Goal: Task Accomplishment & Management: Manage account settings

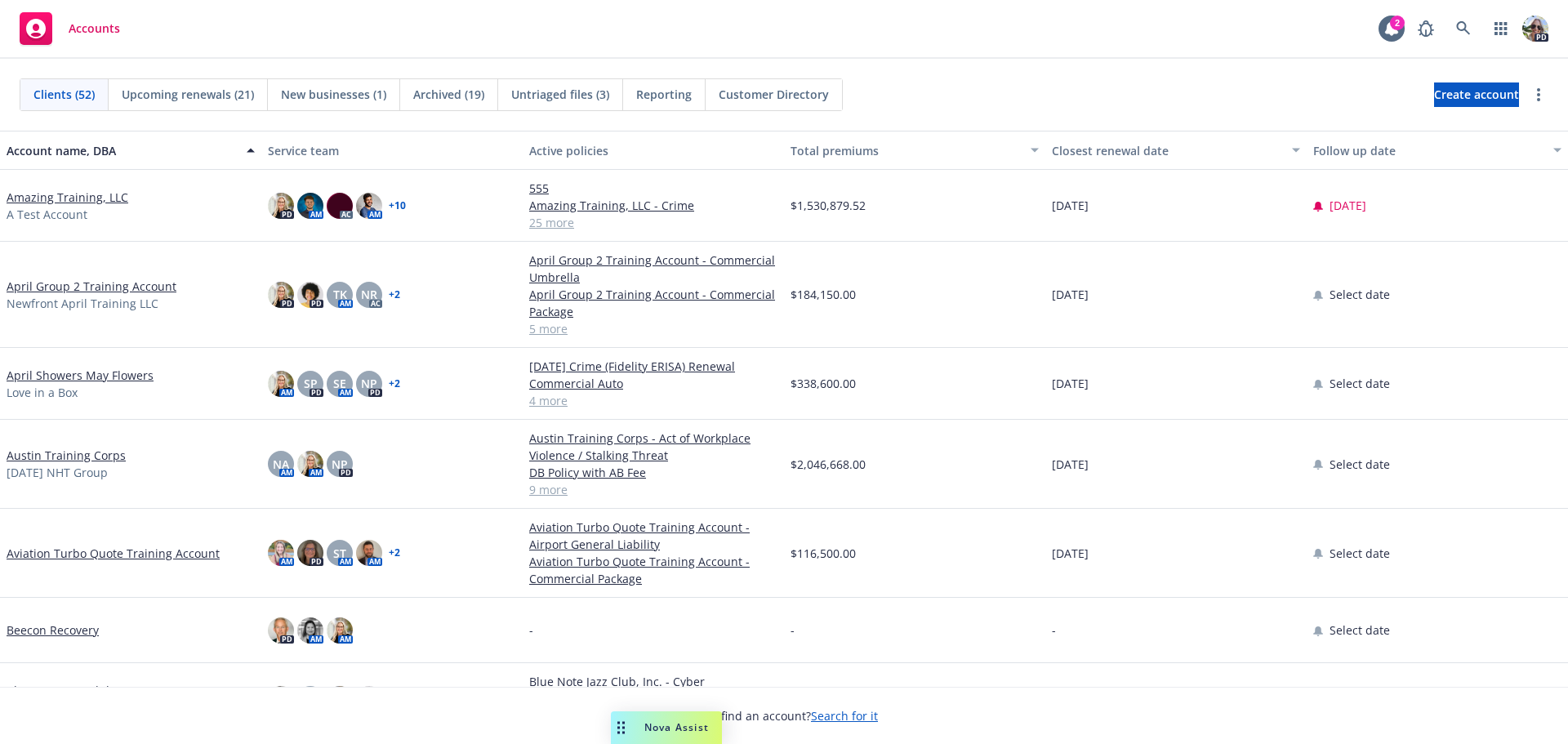
click at [41, 196] on link "Amazing Training, LLC" at bounding box center [67, 197] width 122 height 17
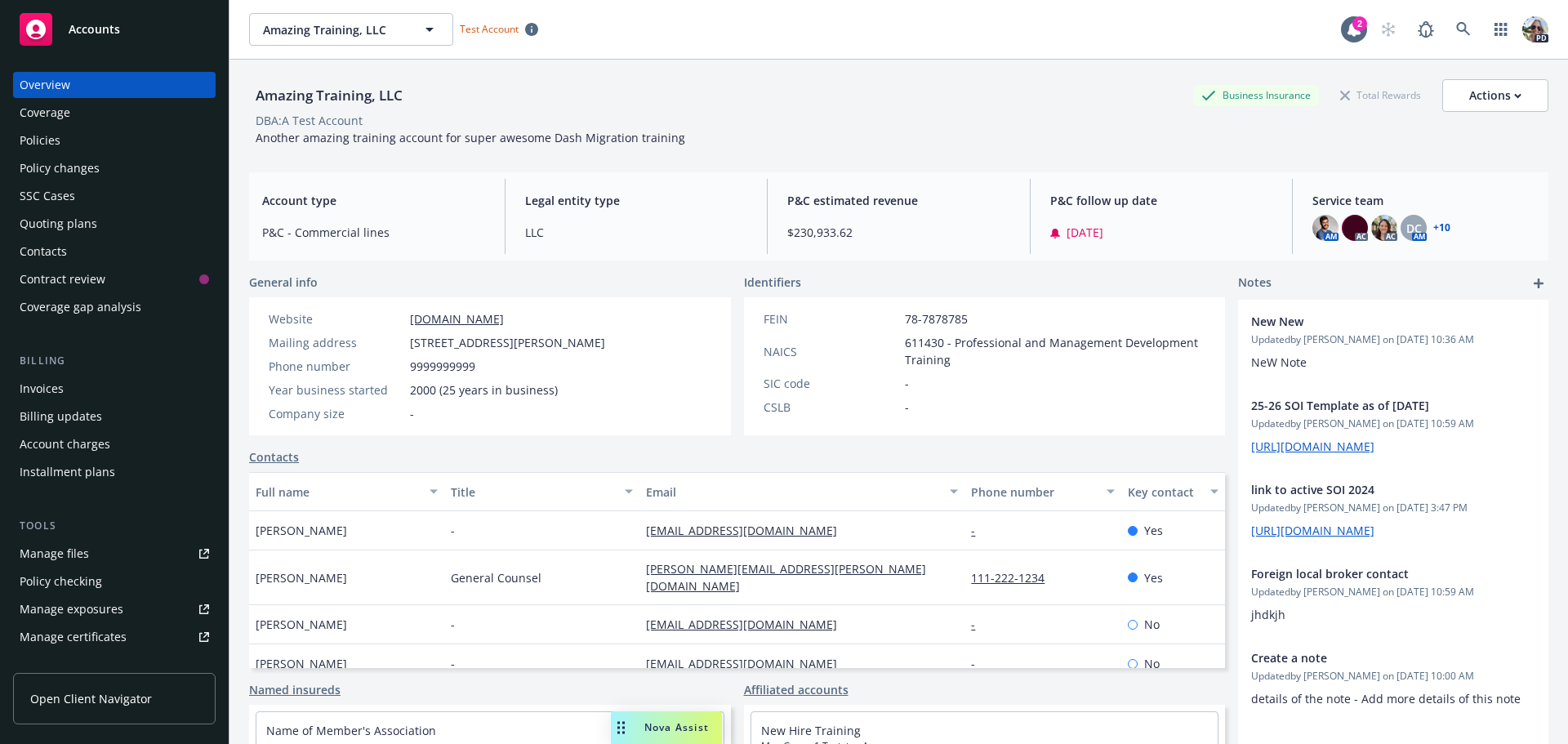
click at [33, 136] on div "Policies" at bounding box center [40, 141] width 41 height 26
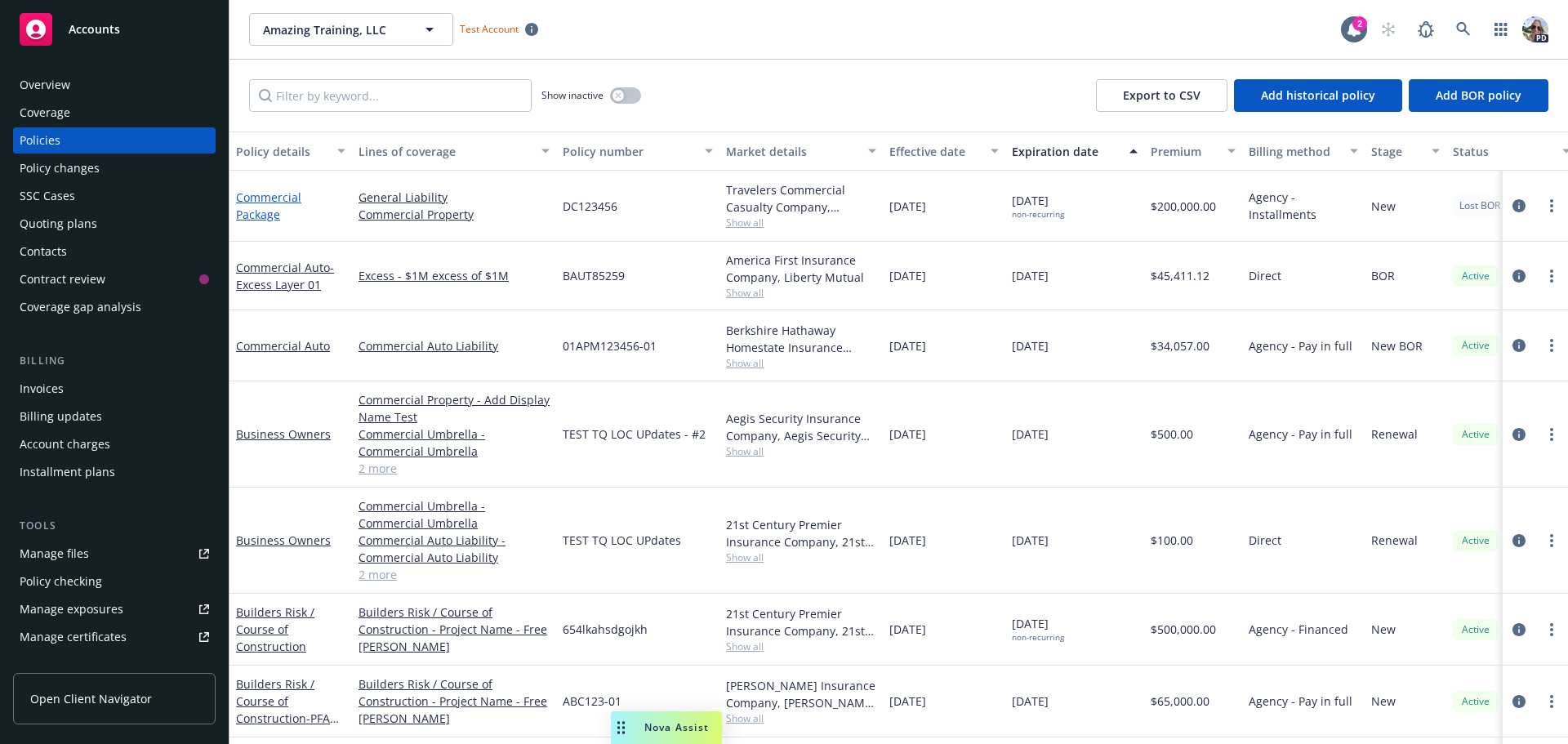
click at [262, 200] on link "Commercial Package" at bounding box center [269, 205] width 65 height 33
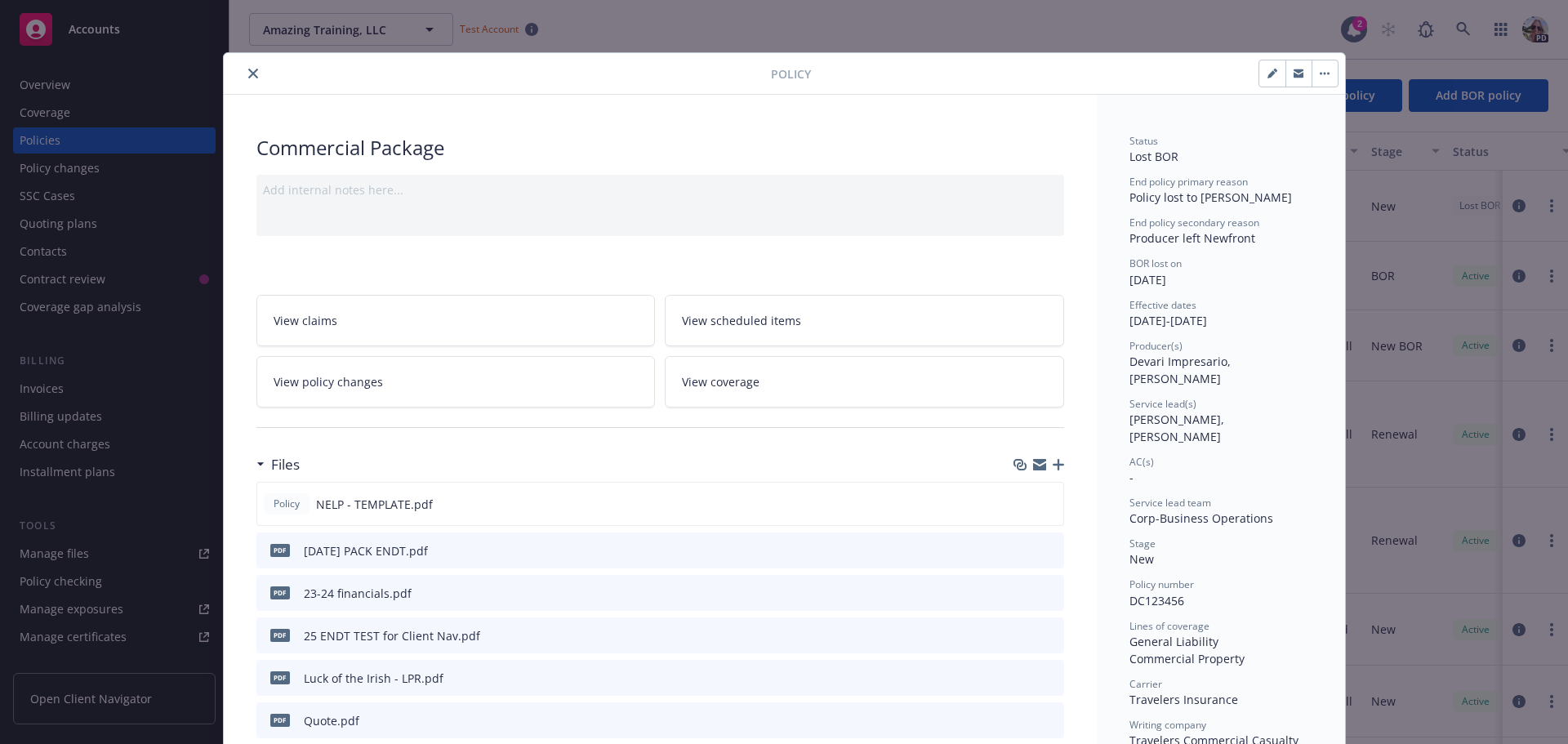
click at [284, 378] on span "View policy changes" at bounding box center [328, 382] width 110 height 17
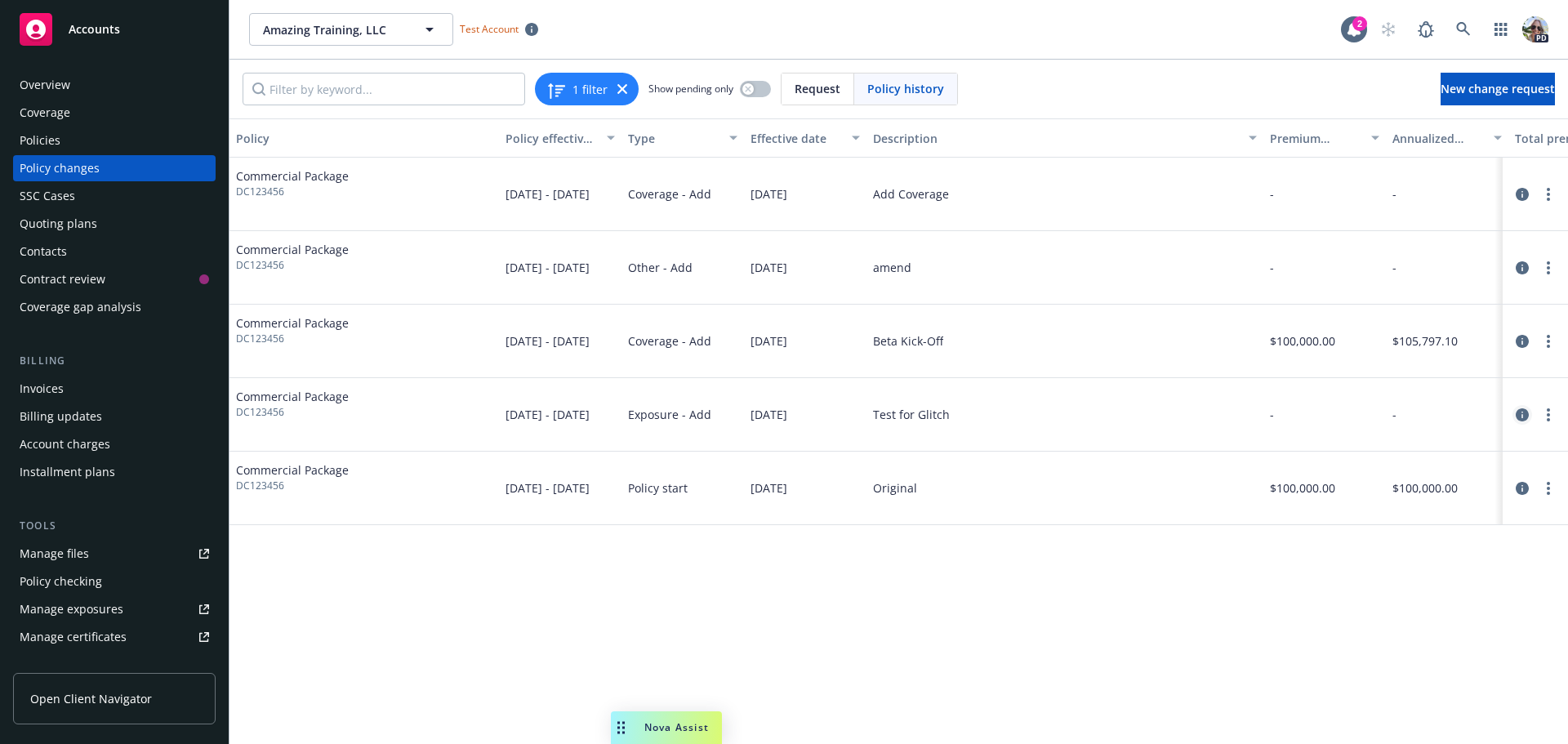
click at [1522, 410] on icon "circleInformation" at bounding box center [1523, 415] width 13 height 13
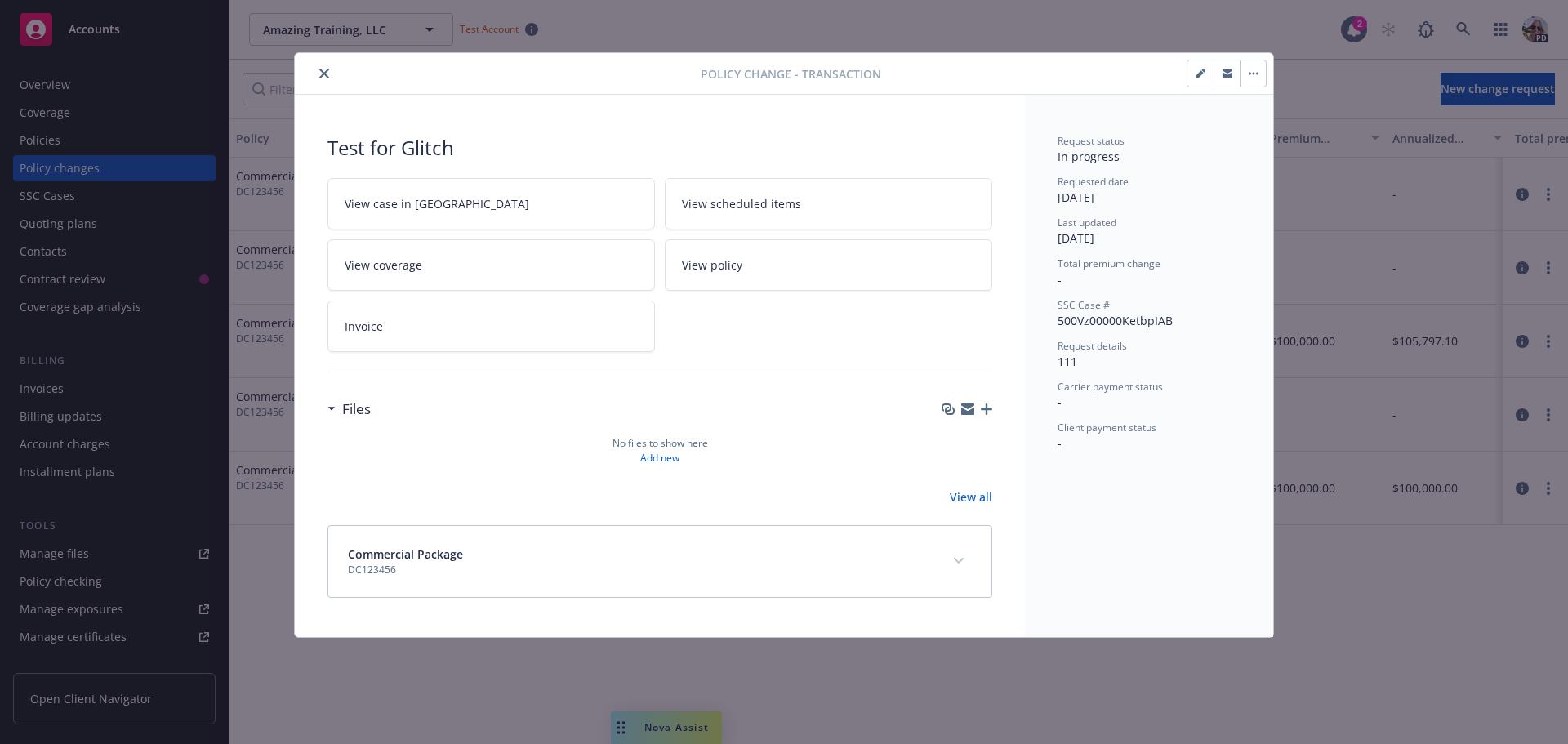
click at [1193, 74] on button "button" at bounding box center [1200, 74] width 26 height 26
click at [1194, 69] on button "button" at bounding box center [1200, 74] width 26 height 26
click at [1257, 67] on button "button" at bounding box center [1253, 74] width 26 height 26
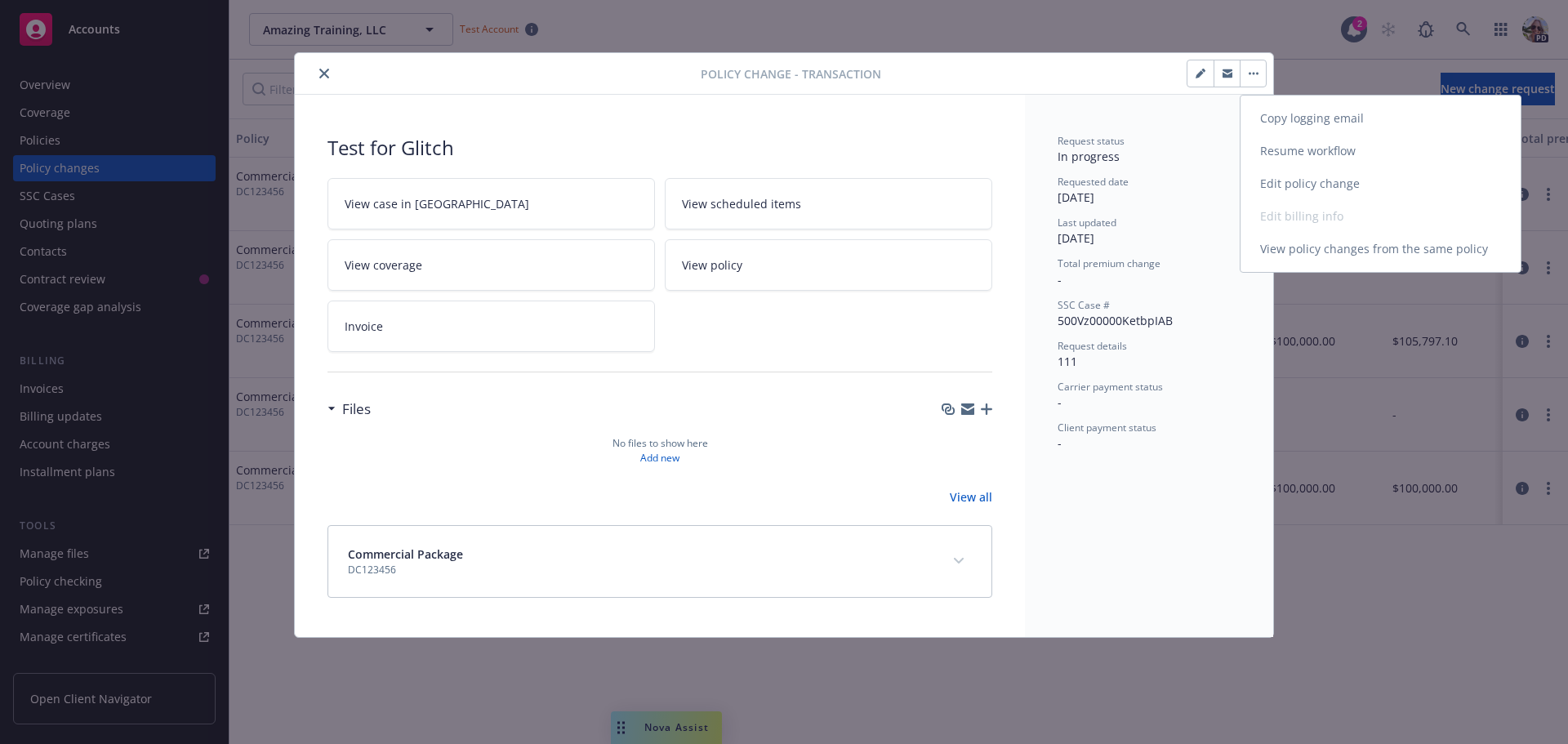
click at [1290, 190] on link "Edit policy change" at bounding box center [1381, 183] width 280 height 33
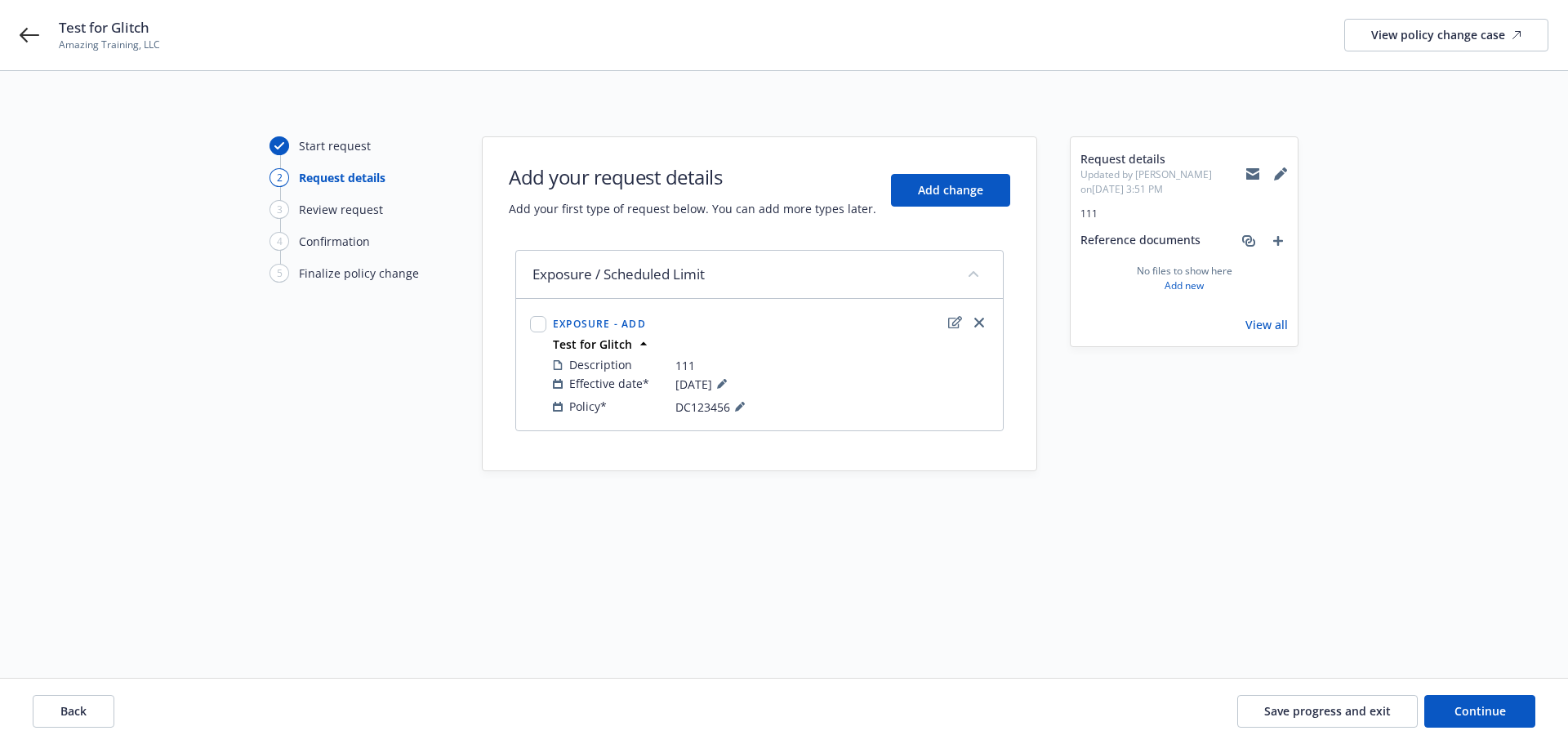
click at [275, 141] on div at bounding box center [279, 146] width 20 height 19
click at [326, 147] on div "Start request" at bounding box center [335, 146] width 72 height 17
click at [84, 707] on span "Back" at bounding box center [74, 710] width 26 height 15
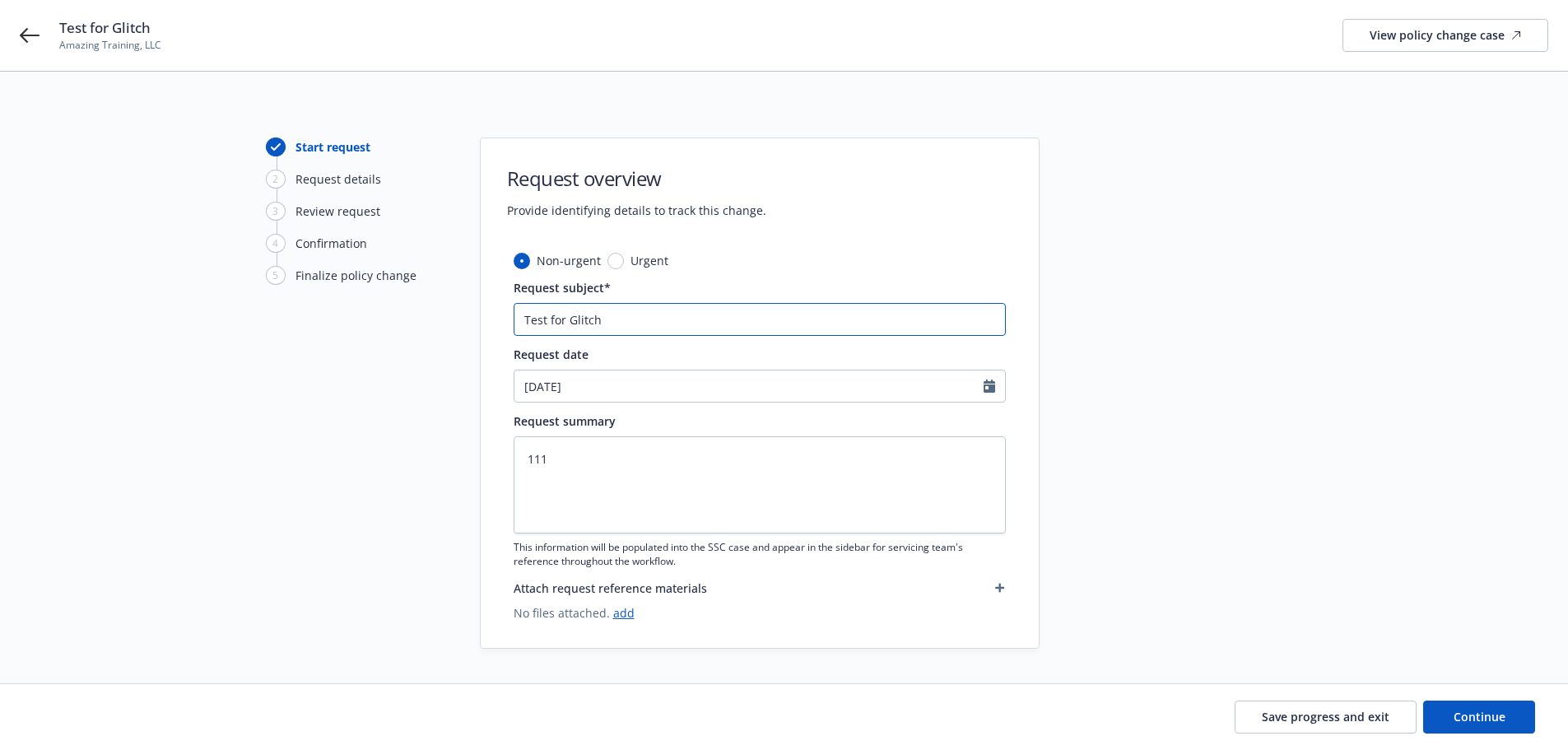
drag, startPoint x: 634, startPoint y: 317, endPoint x: 356, endPoint y: 322, distance: 278.0
click at [358, 323] on div "Start request 2 Request details 3 Review request 4 Confirmation 5 Finalize poli…" at bounding box center [784, 393] width 1528 height 511
type textarea "x"
type input "P"
type textarea "x"
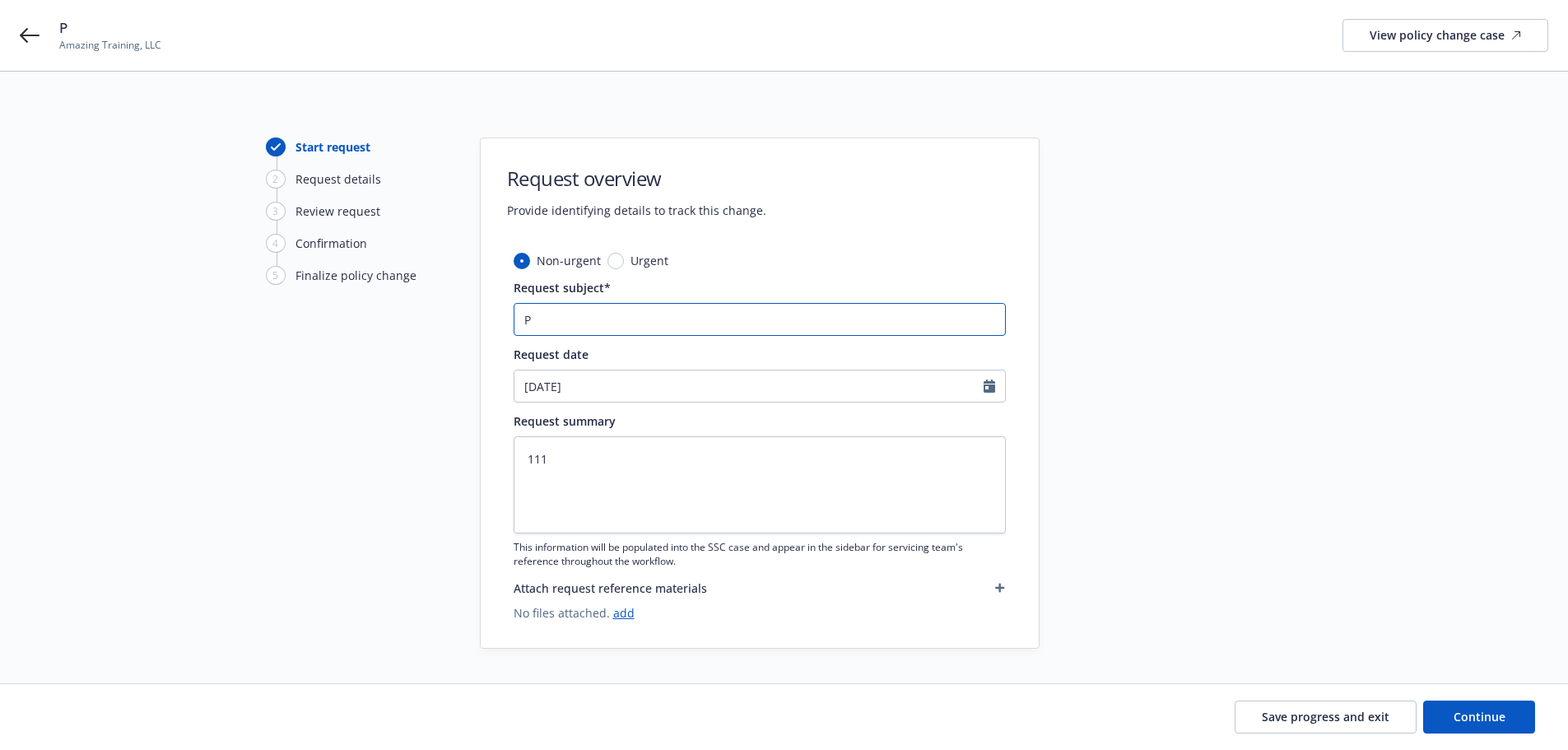
type input "Po"
type textarea "x"
type input "Pol"
type textarea "x"
type input "Poli"
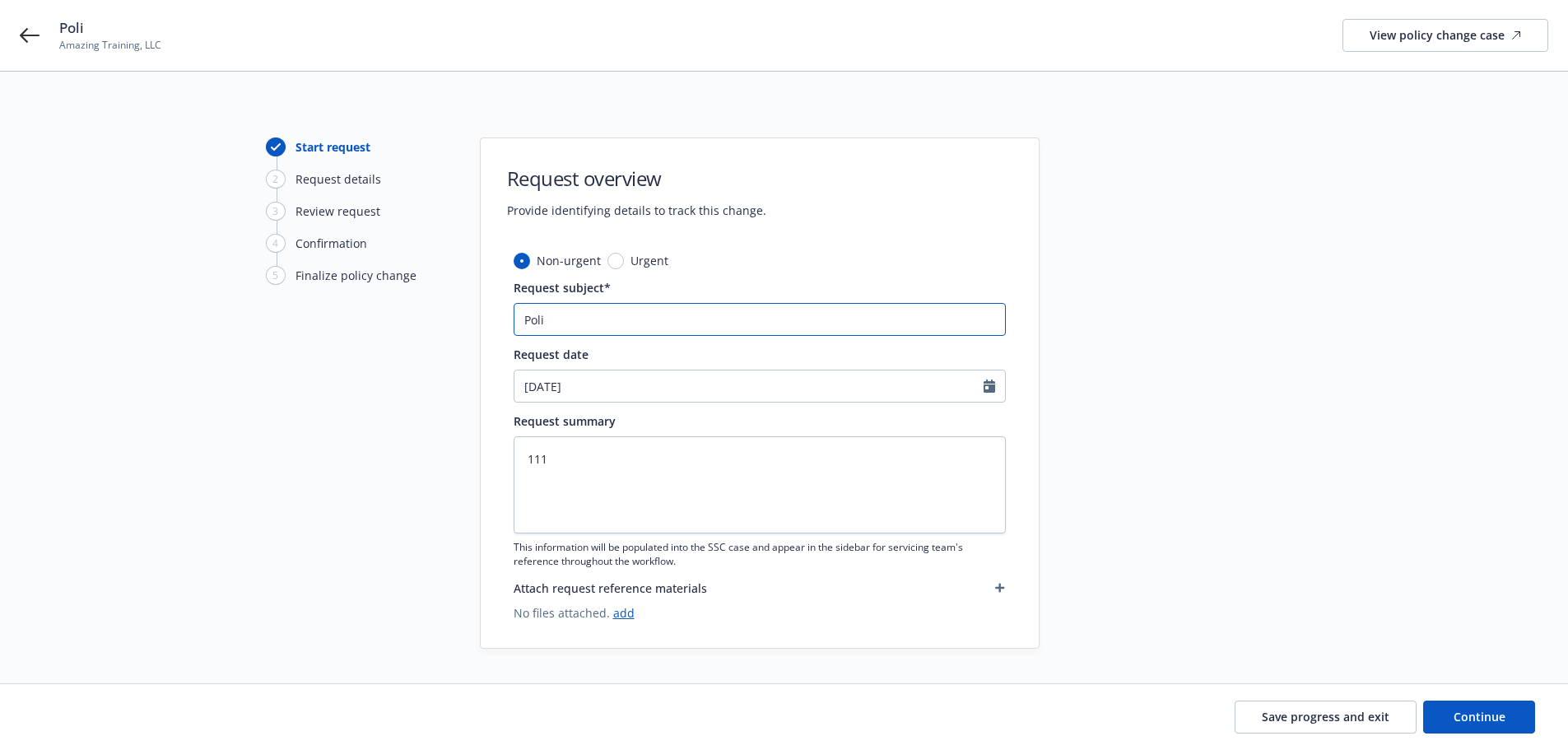
type textarea "x"
type input "Polic"
type textarea "x"
type input "Policy"
type textarea "x"
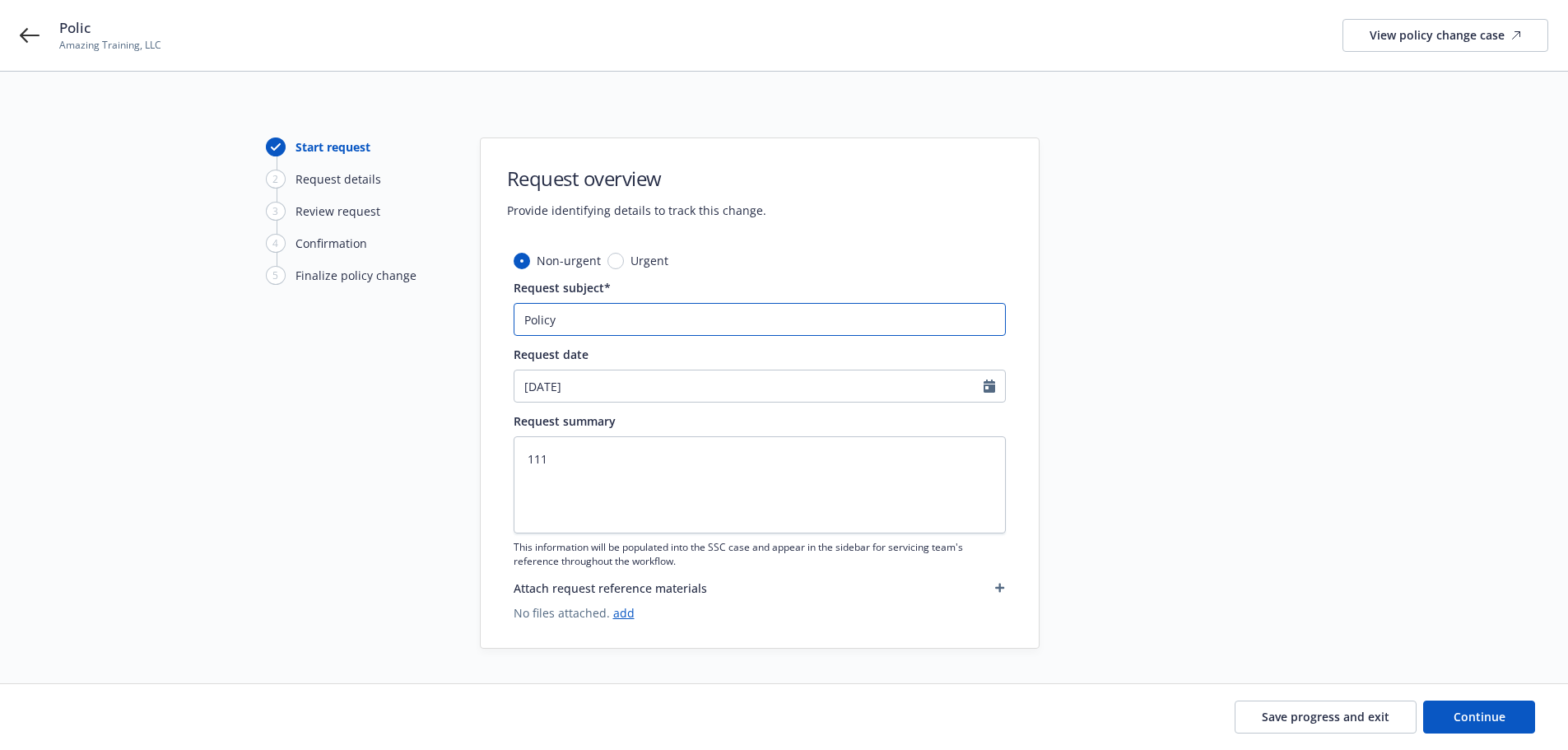
type input "Policy"
type textarea "x"
type input "Policy C"
type textarea "x"
type input "Policy Ch"
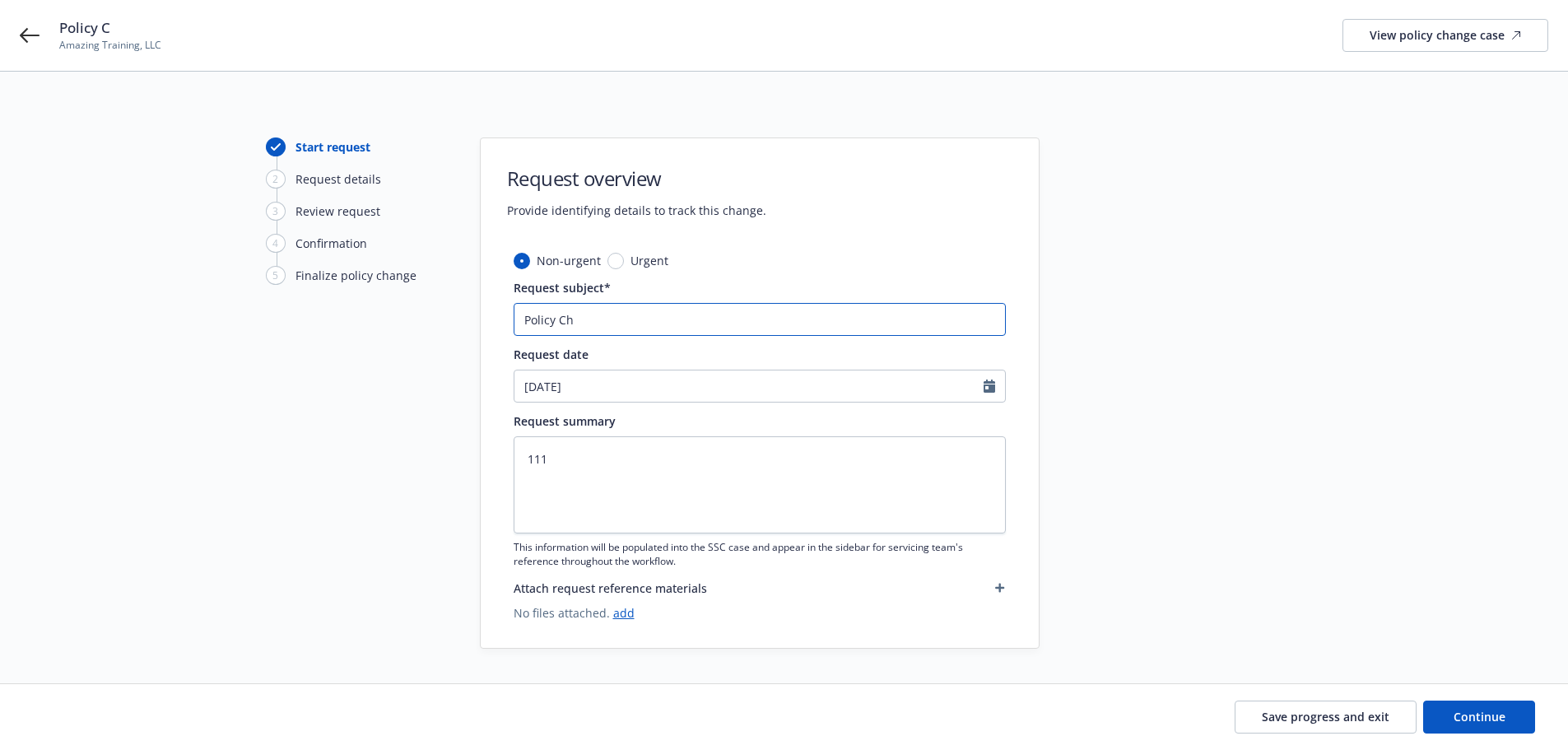
type textarea "x"
type input "Policy Cha"
type textarea "x"
type input "Policy [PERSON_NAME]"
type textarea "x"
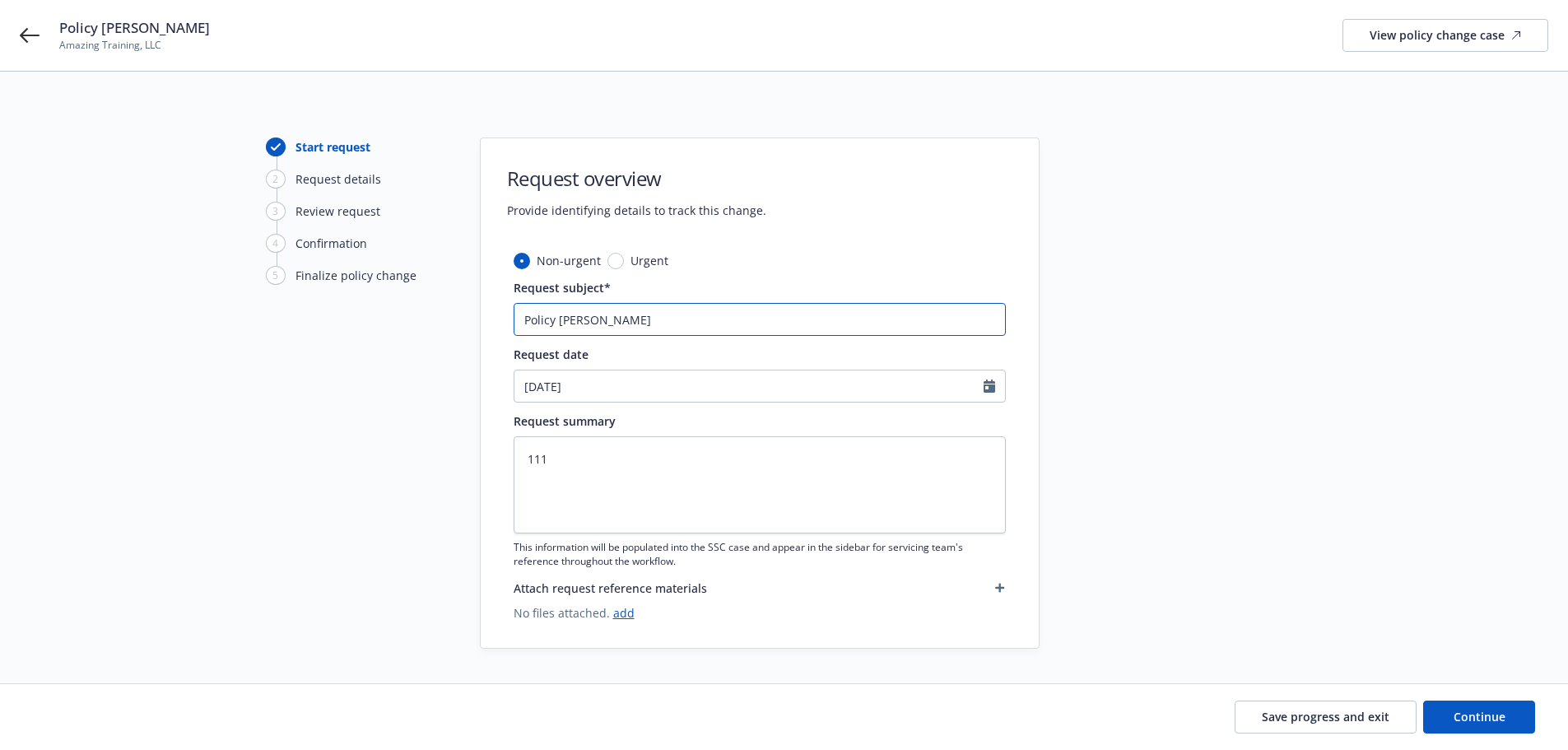
type input "Policy [PERSON_NAME]"
type textarea "x"
type input "Policy Change"
type textarea "x"
type input "Policy Change"
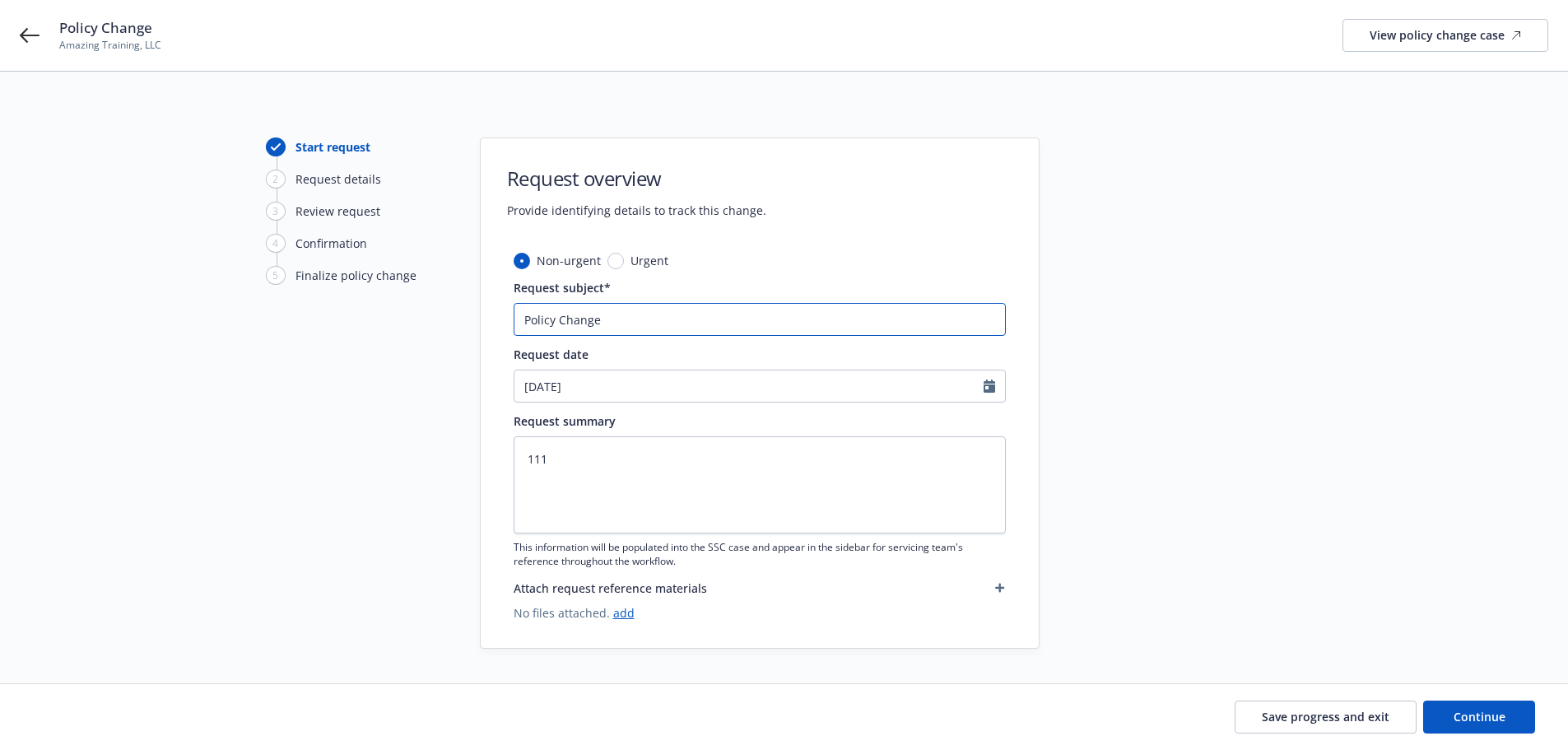
type textarea "x"
type input "Policy Change -"
type textarea "x"
type input "Policy Change -"
type textarea "x"
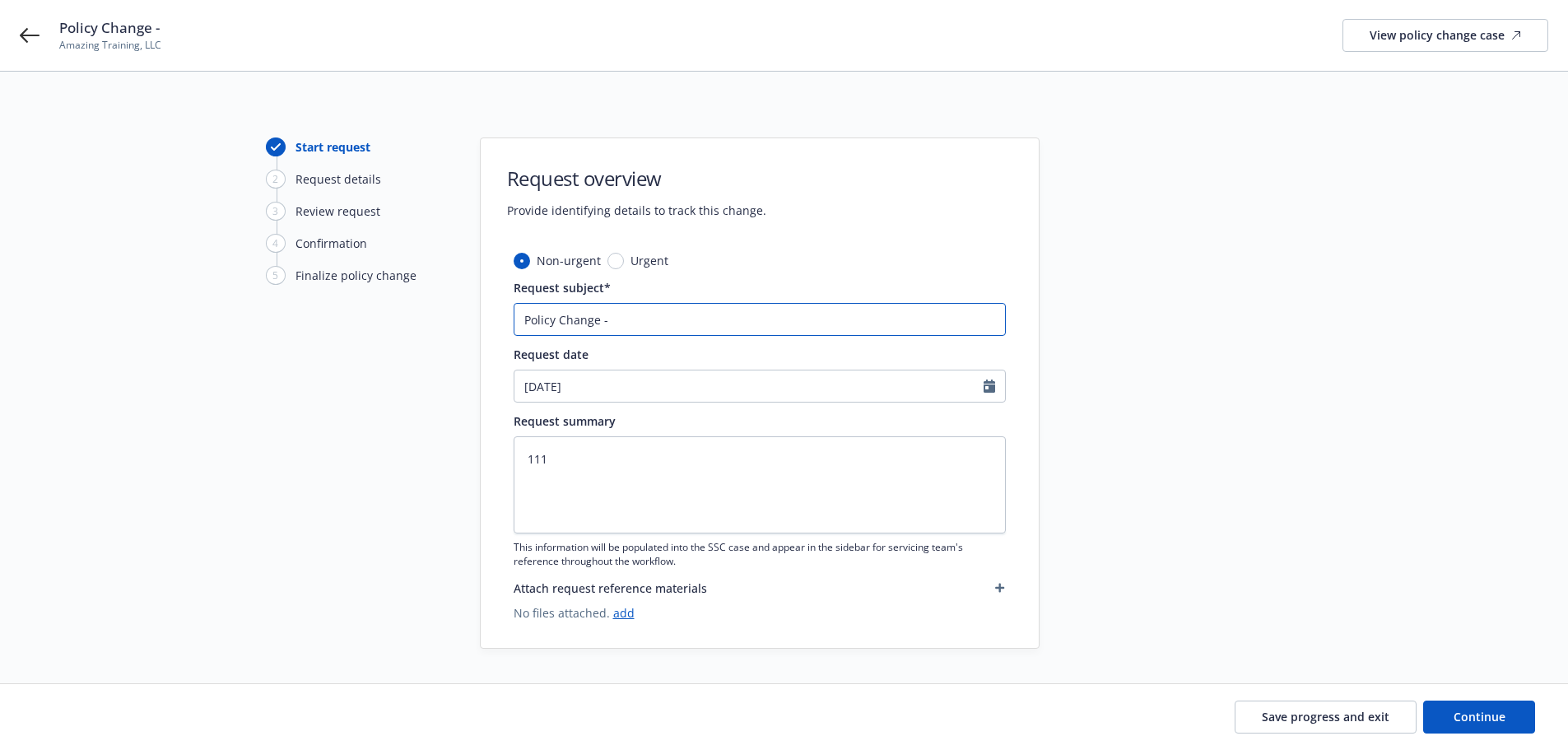
type input "Policy Change - A"
type textarea "x"
type input "Policy Change - Am"
type textarea "x"
type input "Policy Change - Ame"
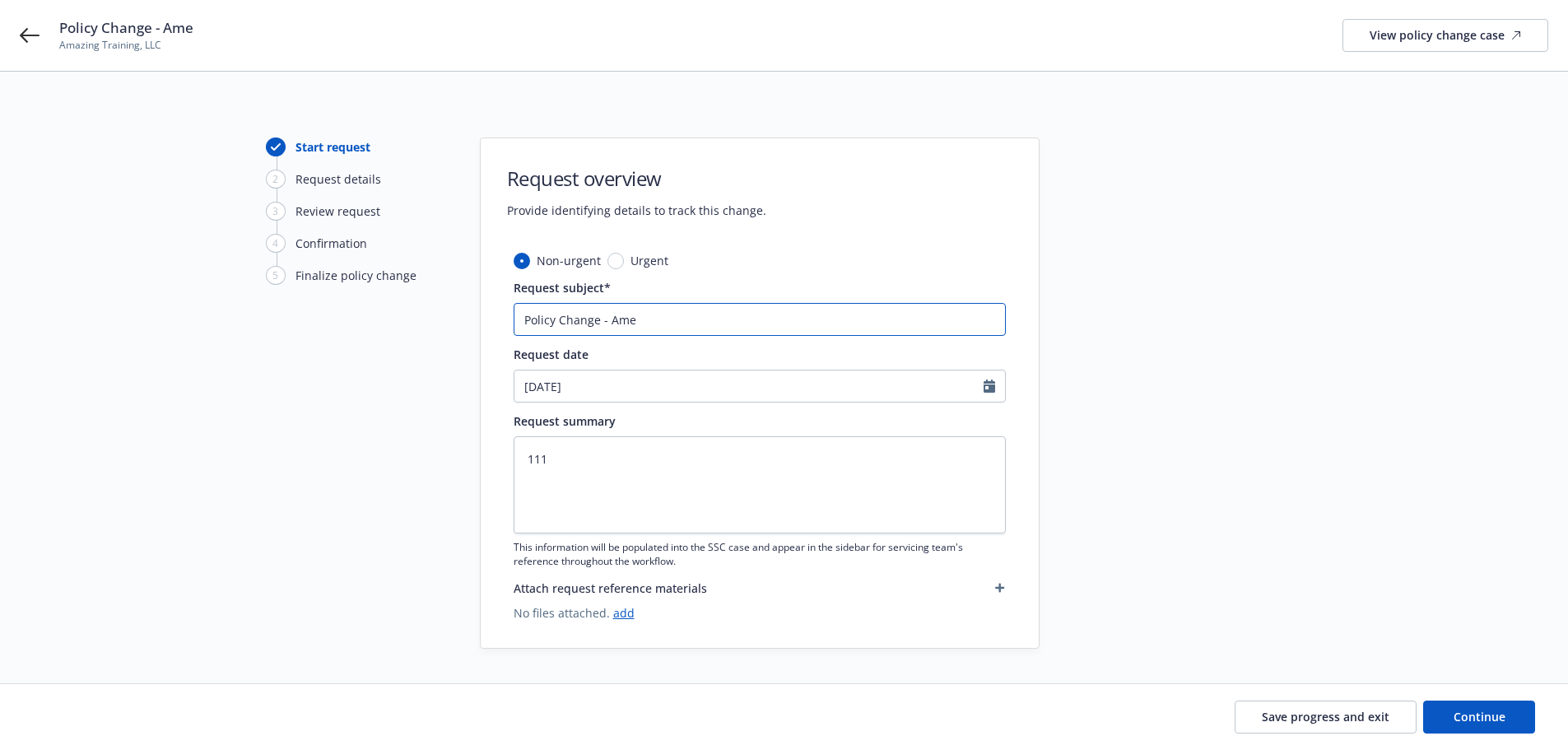
type textarea "x"
type input "Policy Change - [MEDICAL_DATA]"
type textarea "x"
type input "Policy Change - Amend"
type textarea "x"
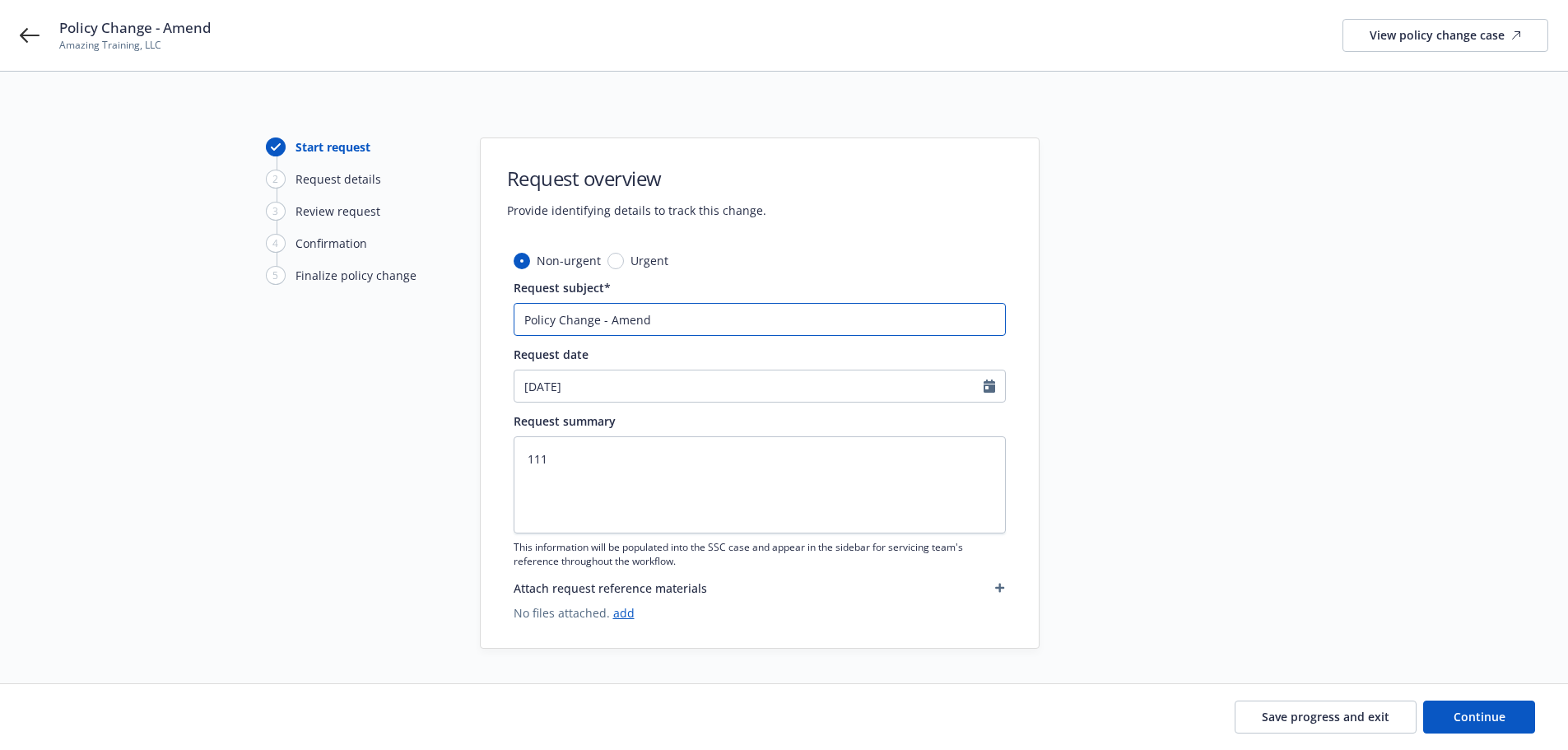
type input "Policy Change - Amendm"
type textarea "x"
type input "Policy Change - Amendmen"
type textarea "x"
type input "Policy Change - Amendment"
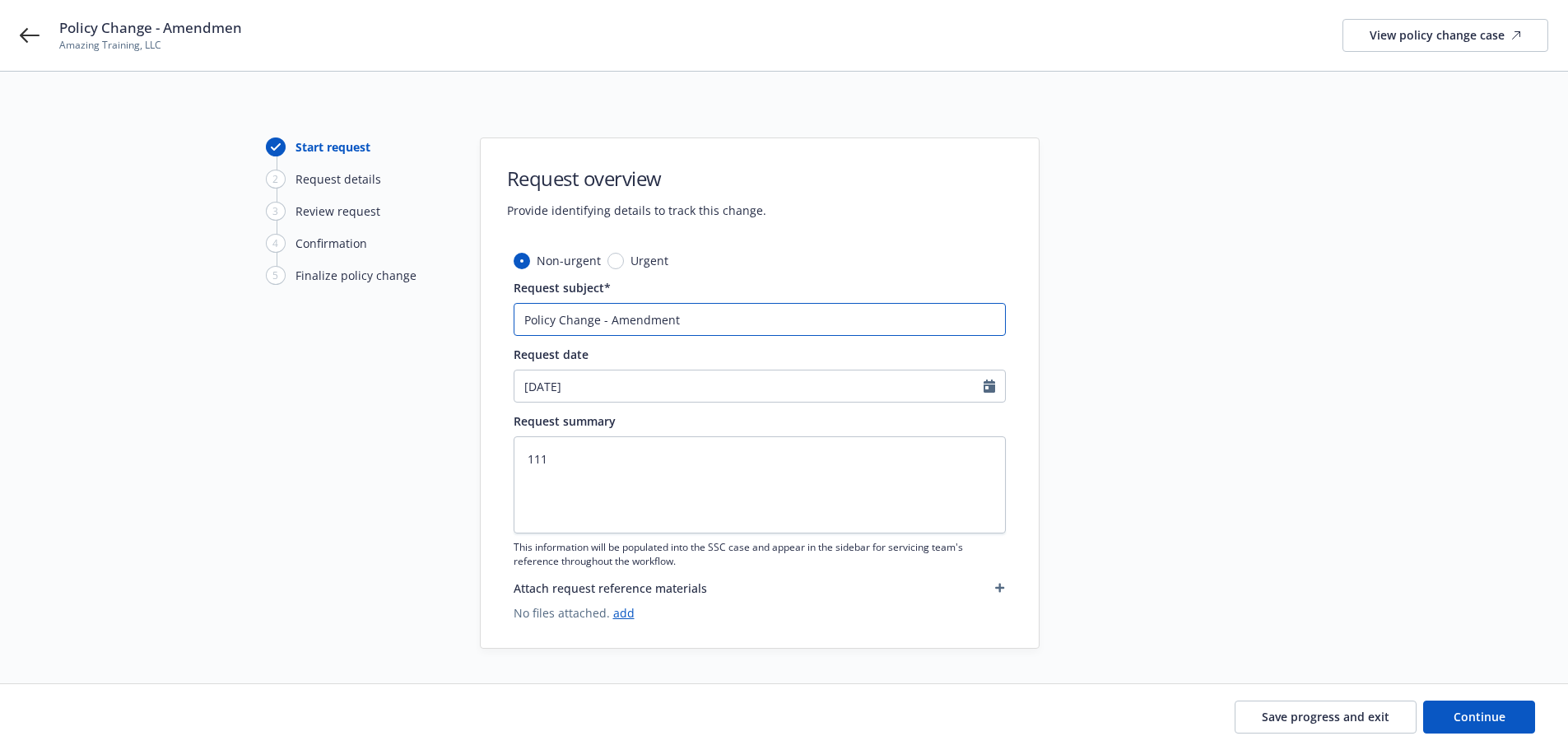
type textarea "x"
type input "Policy Change - Amendment"
type textarea "x"
type input "Policy Change - Amendment 1"
click at [1490, 714] on span "Continue" at bounding box center [1479, 716] width 51 height 15
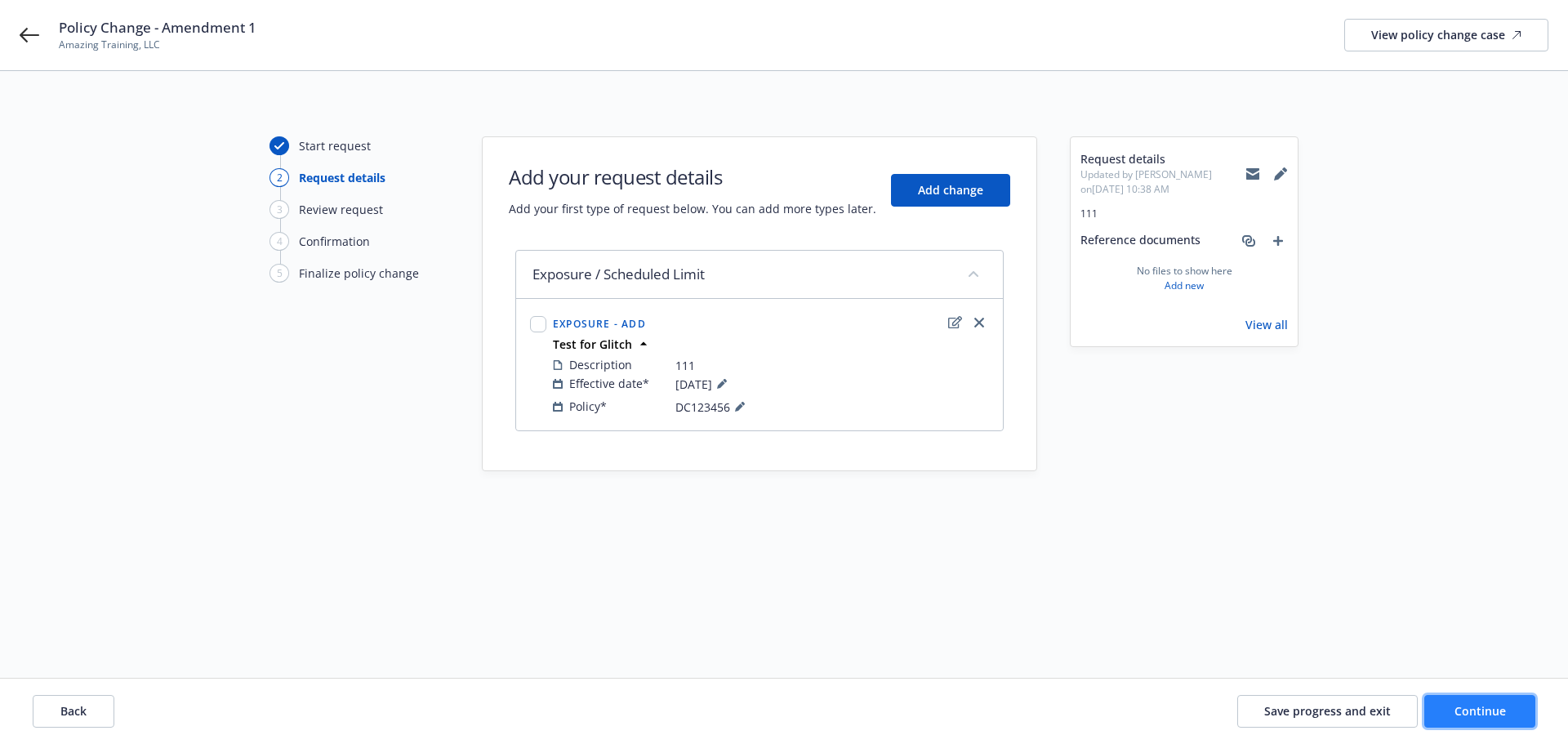
click at [1457, 716] on span "Continue" at bounding box center [1480, 710] width 51 height 15
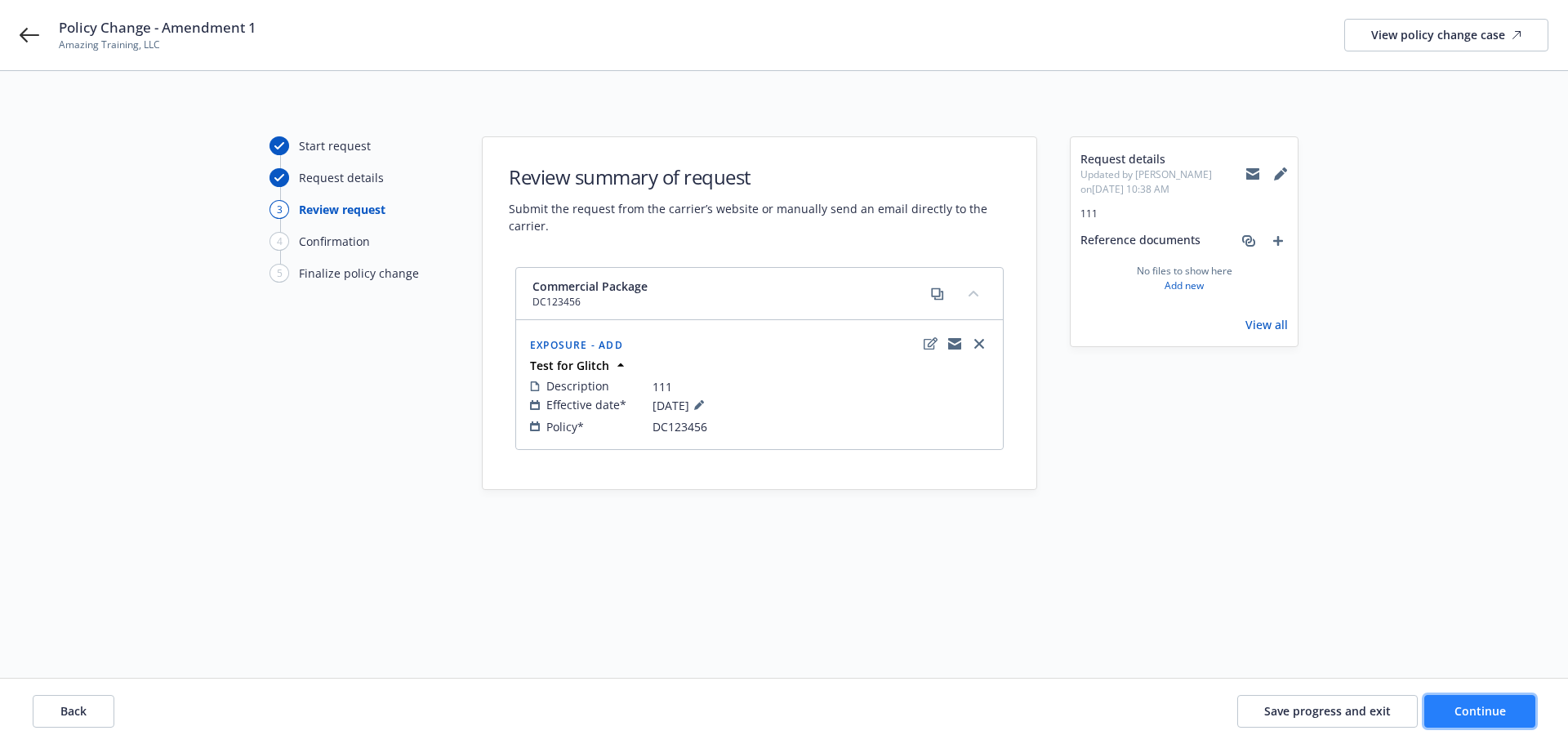
click at [1457, 715] on span "Continue" at bounding box center [1480, 710] width 51 height 15
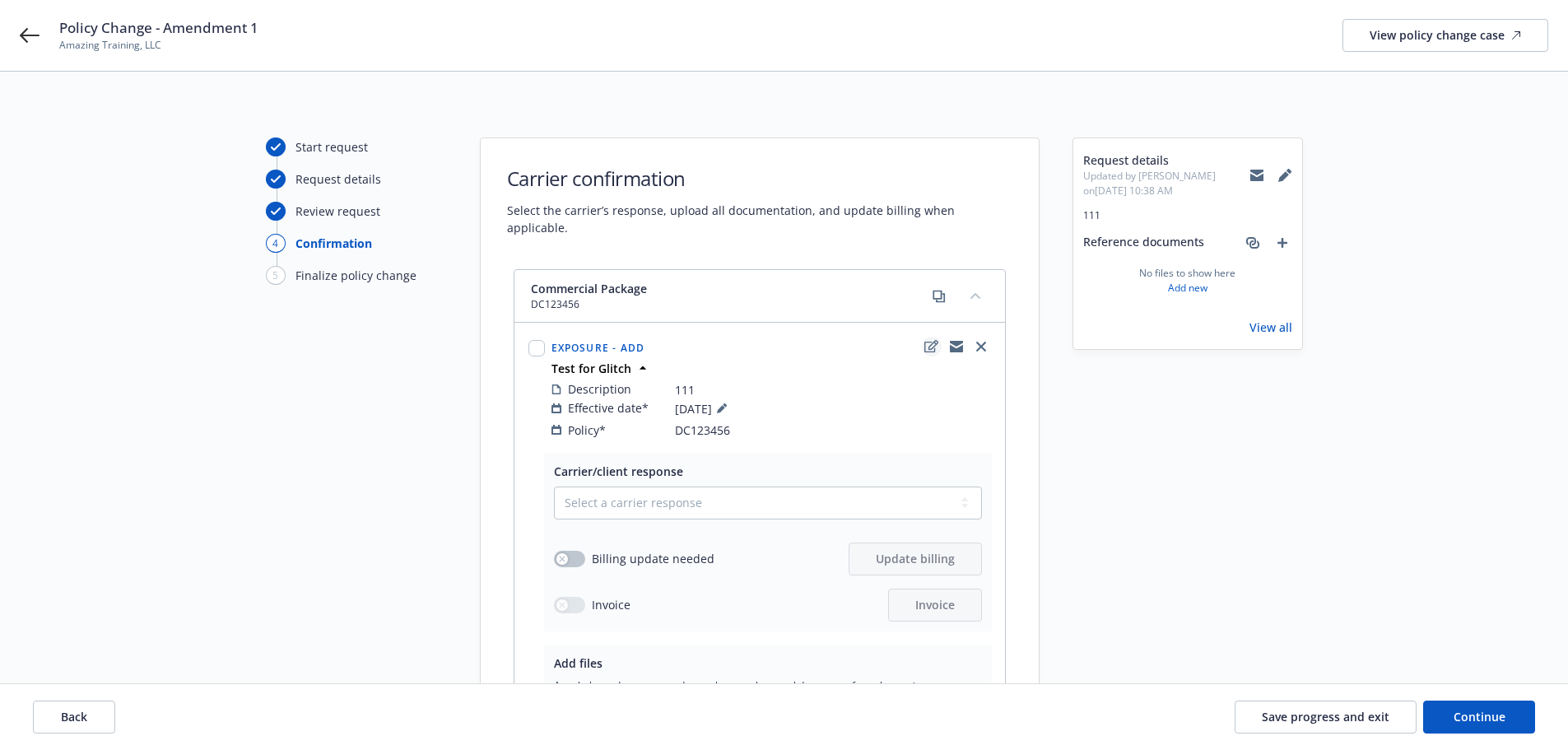
click at [930, 340] on icon "edit" at bounding box center [931, 347] width 14 height 13
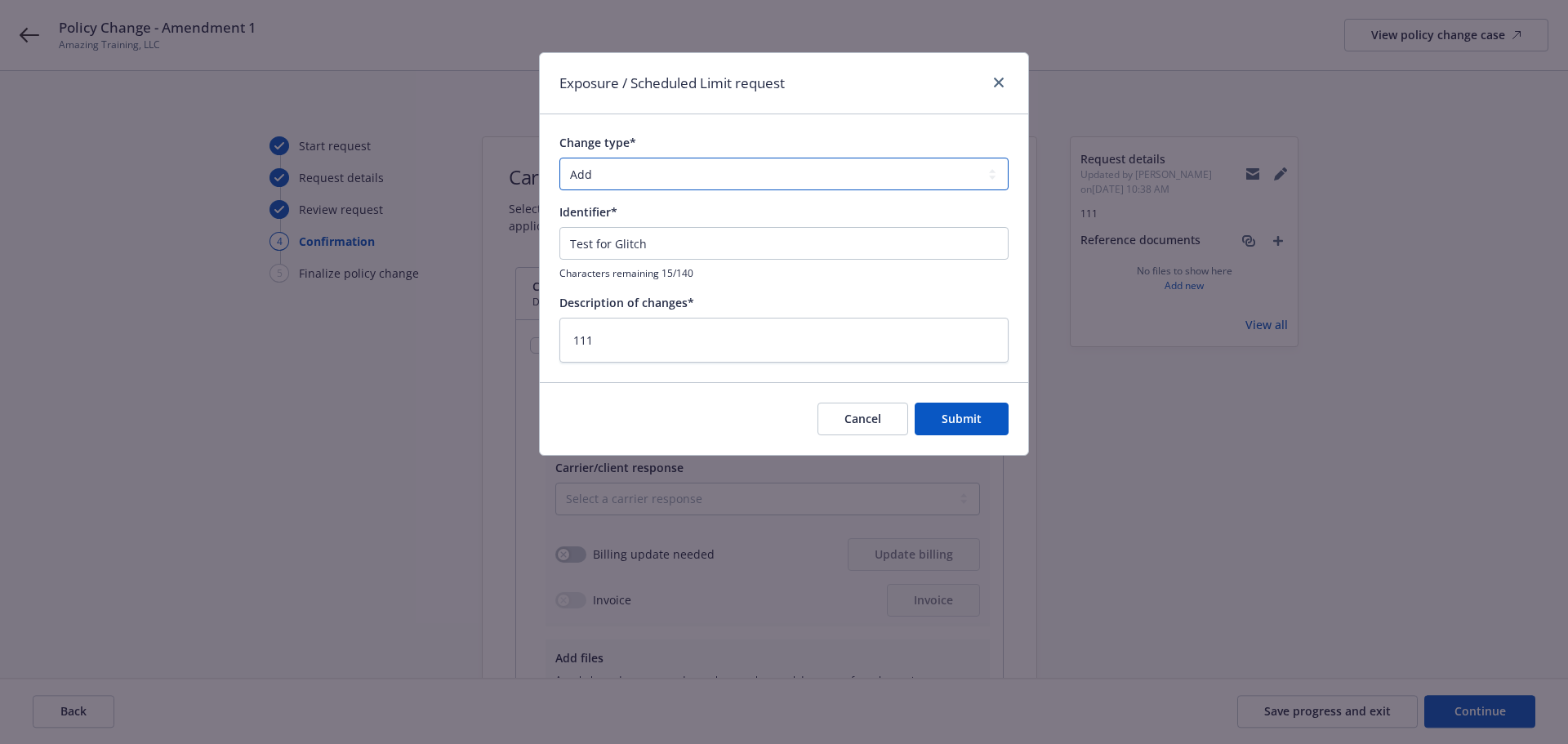
click at [614, 170] on select "Add Audit Change Remove" at bounding box center [783, 174] width 449 height 33
click at [853, 124] on div "Change type* Add Audit Change Remove Identifier* Test for Glitch Characters rem…" at bounding box center [784, 248] width 488 height 267
drag, startPoint x: 692, startPoint y: 246, endPoint x: 541, endPoint y: 257, distance: 151.4
click at [541, 257] on div "Change type* Add Audit Change Remove Identifier* Test for Glitch Characters rem…" at bounding box center [784, 248] width 488 height 267
type textarea "x"
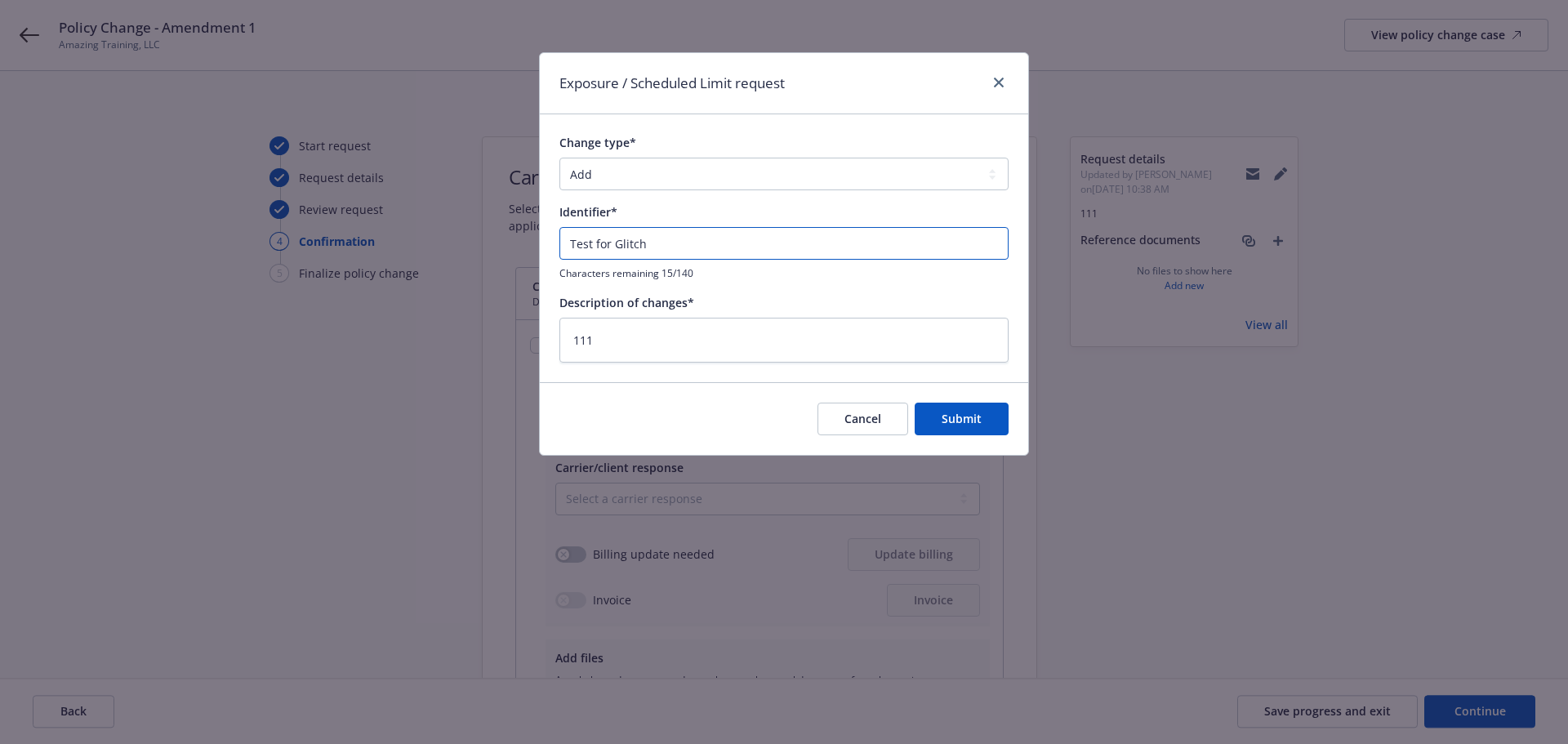
type input "P"
type textarea "x"
type input "Po"
type textarea "x"
type input "Pol"
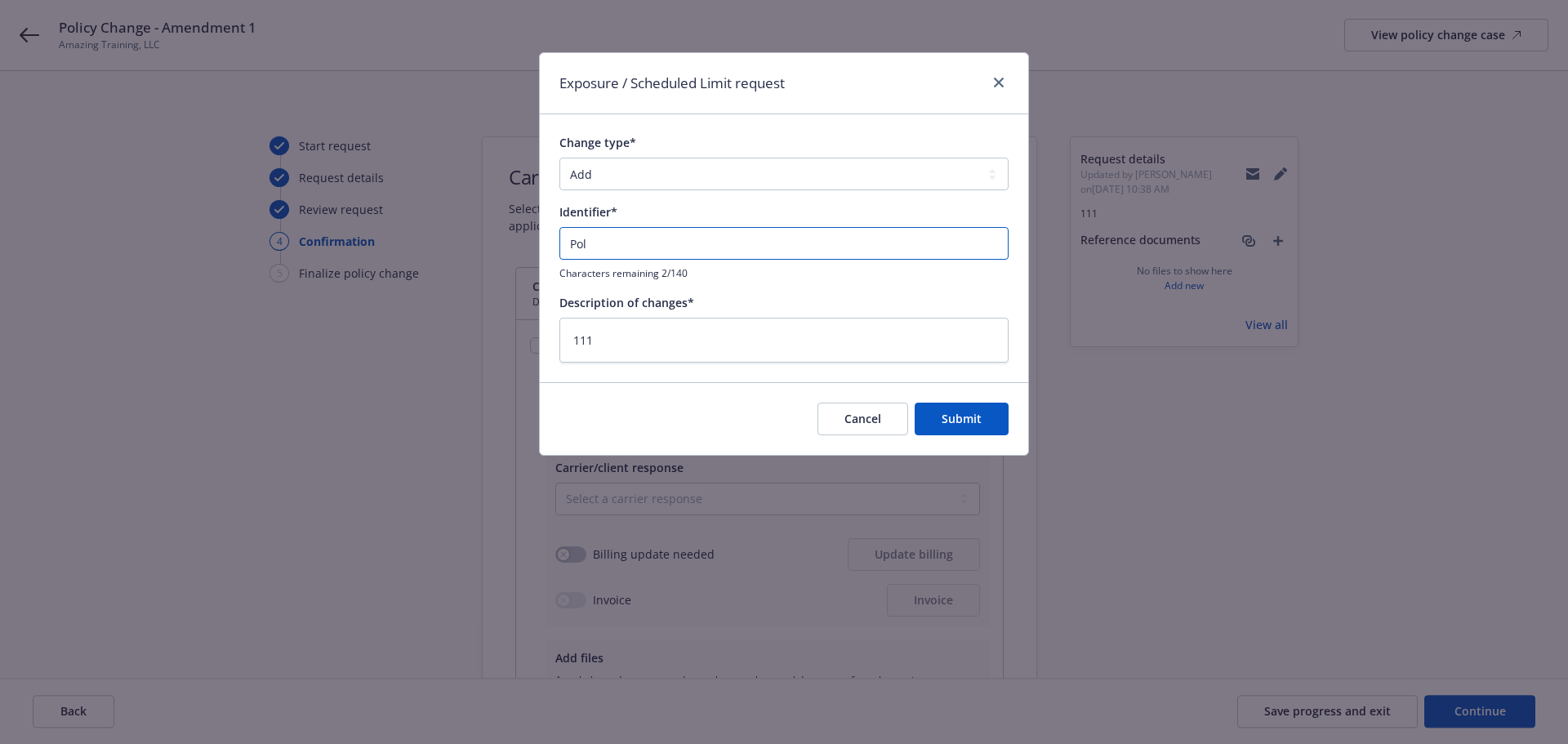
type textarea "x"
type input "Poli"
type textarea "x"
type input "Polic"
type textarea "x"
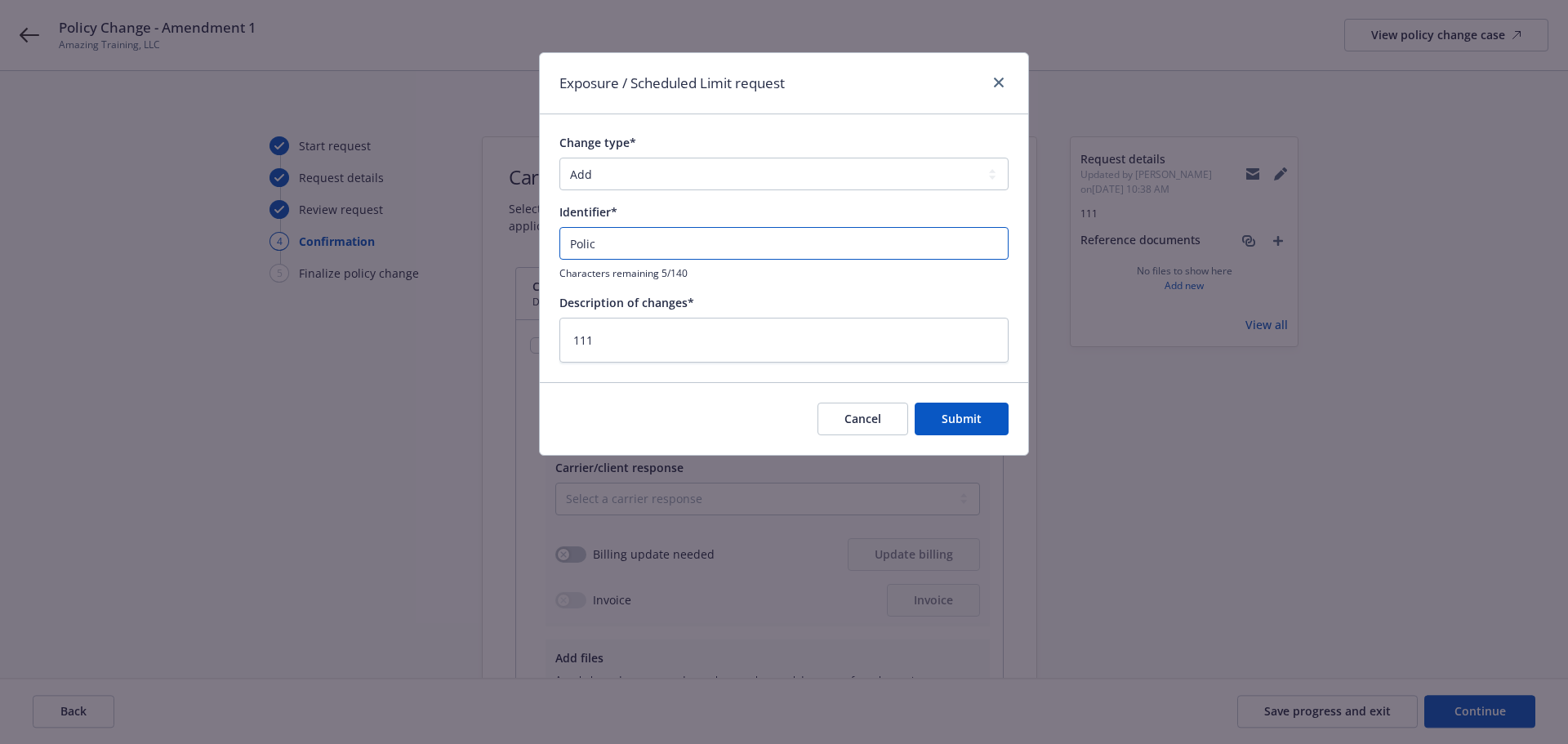
type input "Policy"
type textarea "x"
type input "Policy"
type textarea "x"
type input "Policy C"
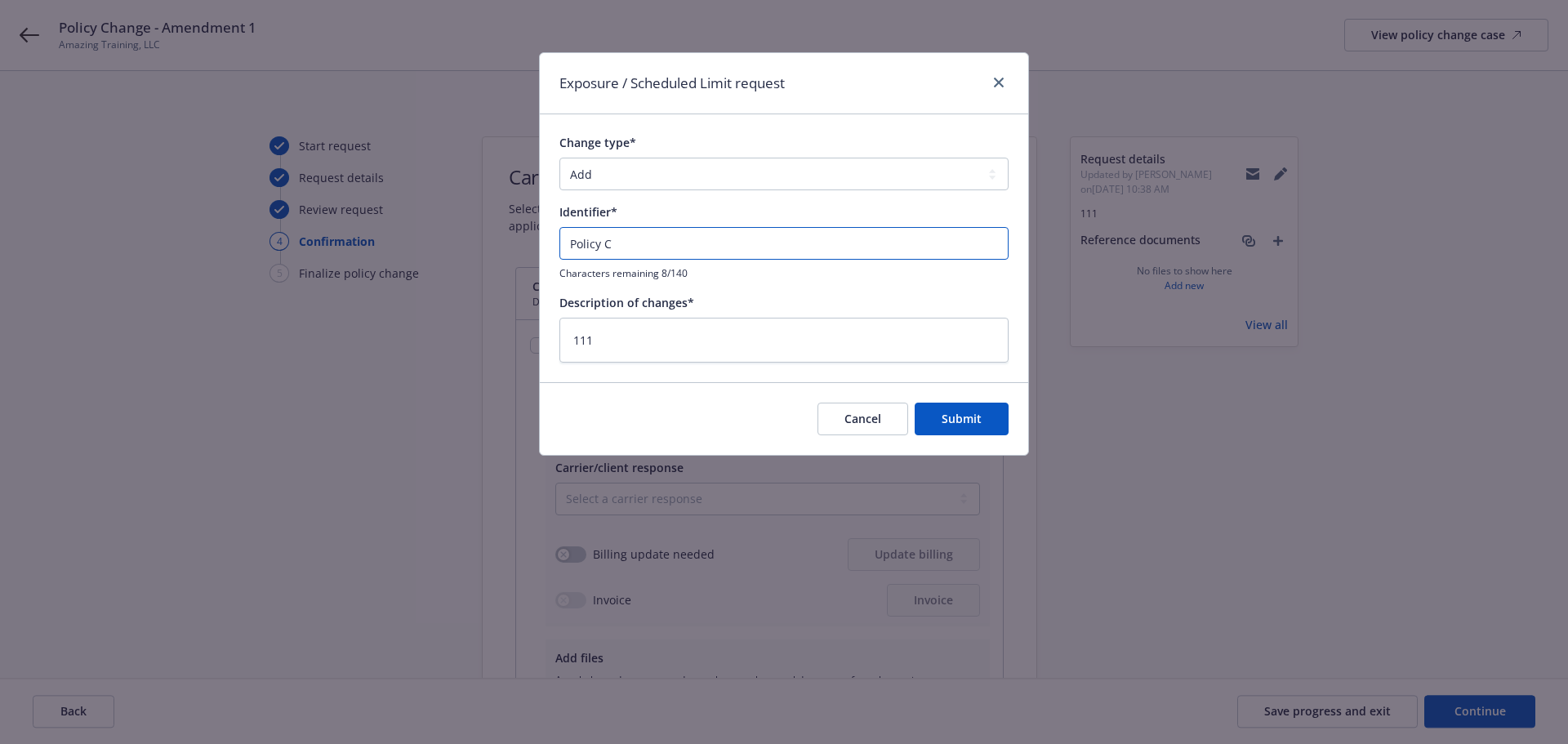
type textarea "x"
type input "Policy Ch"
type textarea "x"
type input "Policy [PERSON_NAME]"
type textarea "x"
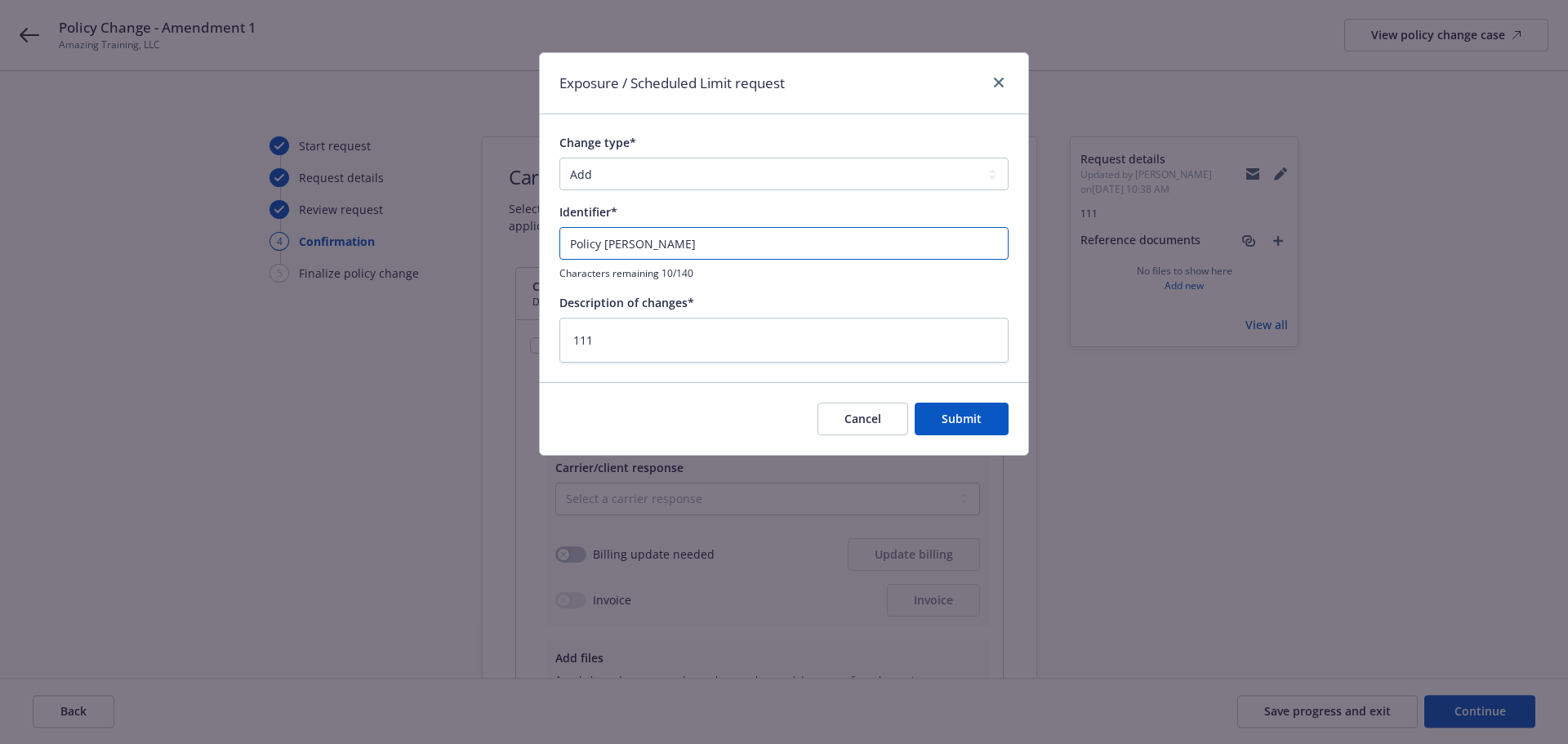
type input "Policy [PERSON_NAME]"
type textarea "x"
type input "Policy Change"
type textarea "x"
type input "Policy Change"
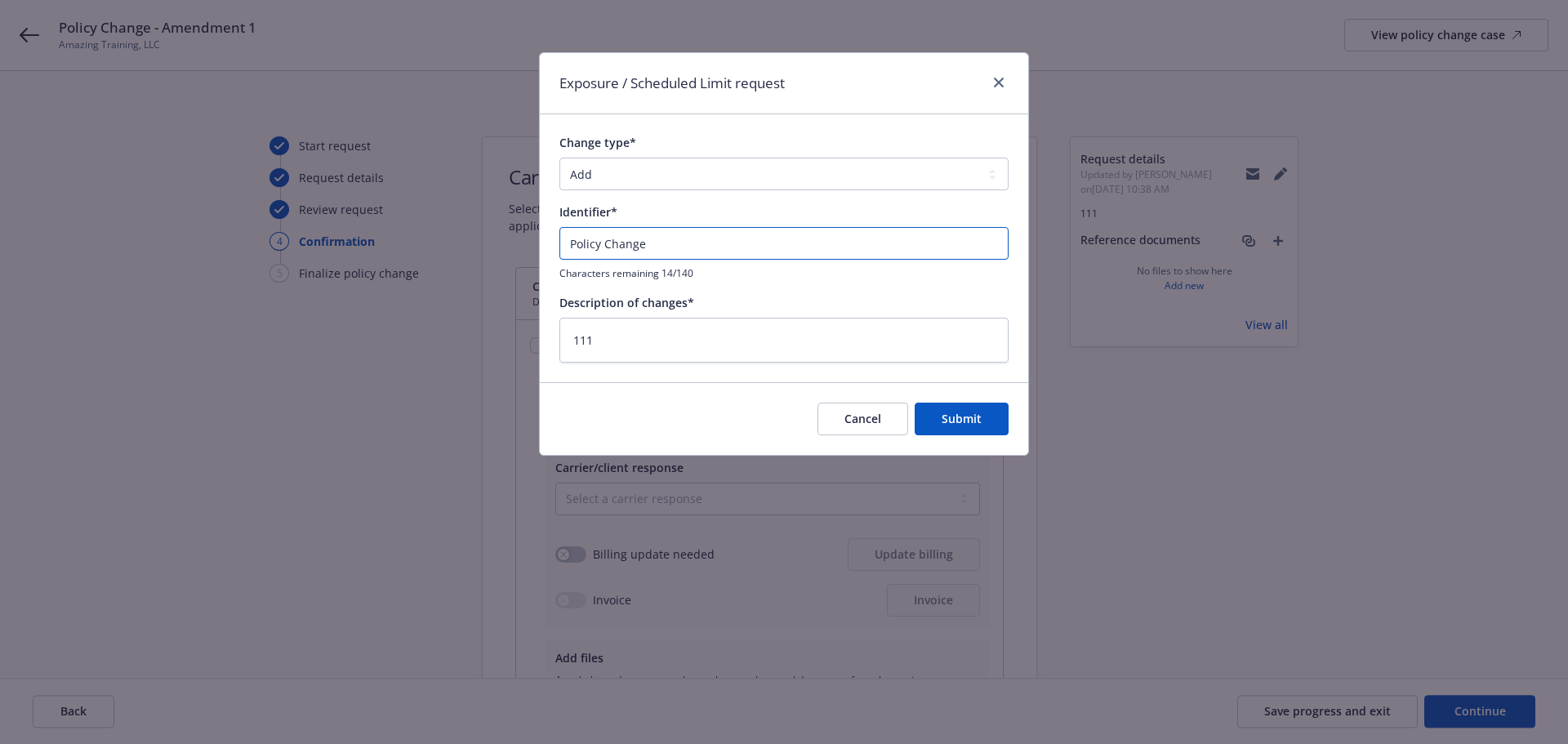
type textarea "x"
type input "Policy Change -"
type textarea "x"
type input "Policy Change -"
type textarea "x"
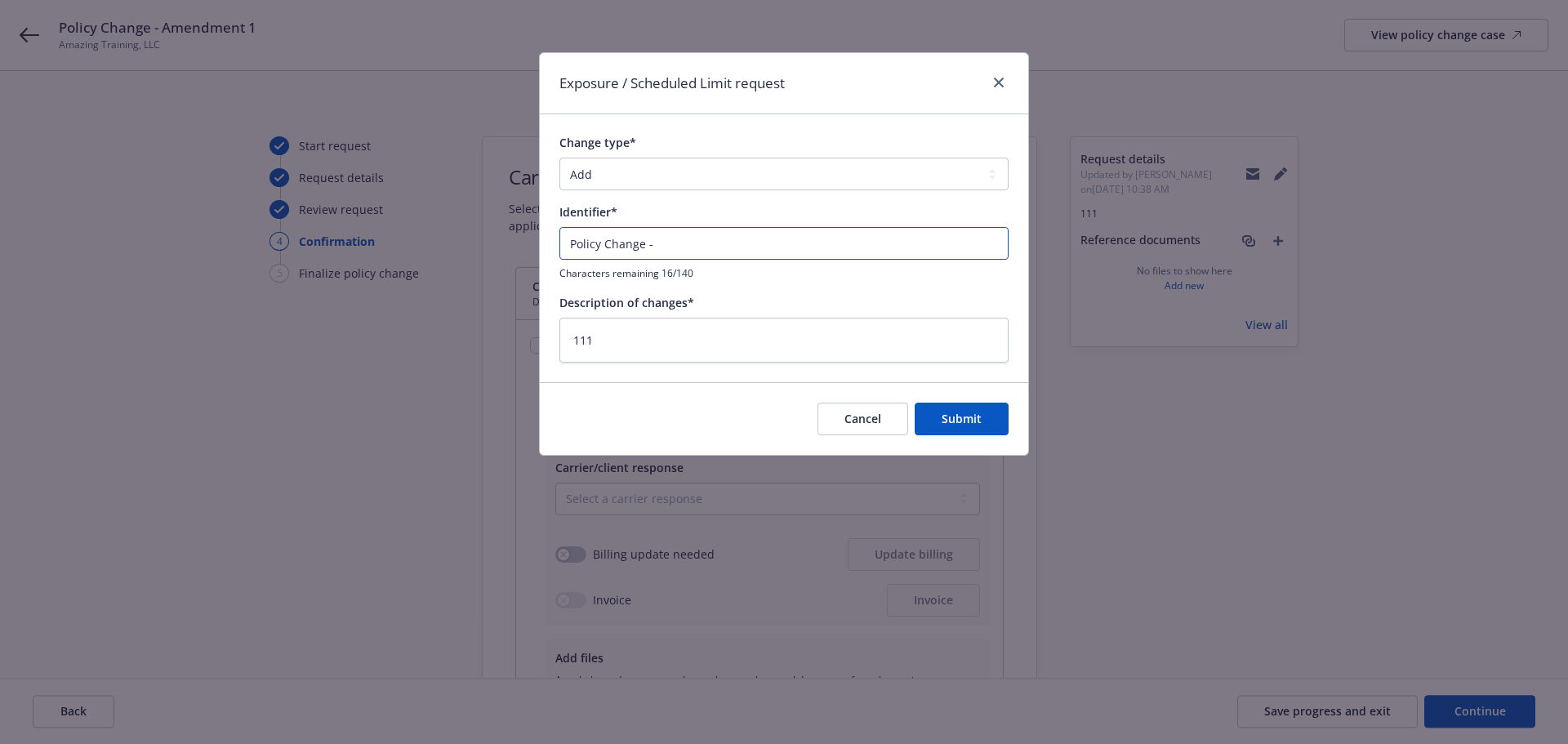
type input "Policy Change - A"
type textarea "x"
type input "Policy Change - Ame"
type textarea "x"
type input "Policy Change - [MEDICAL_DATA]"
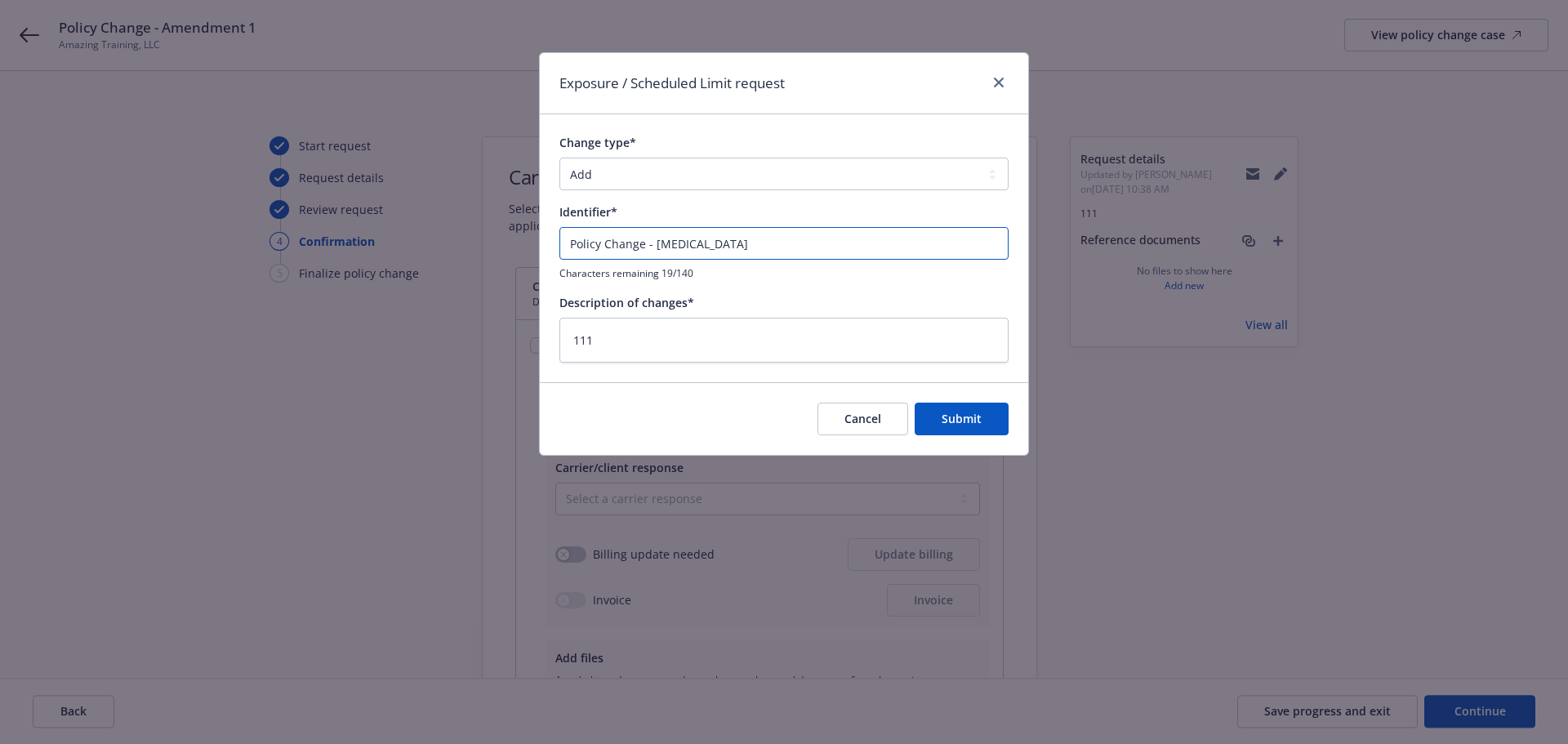
type textarea "x"
type input "Policy Change - Amend"
type textarea "x"
type input "Policy Change - Amendm"
type textarea "x"
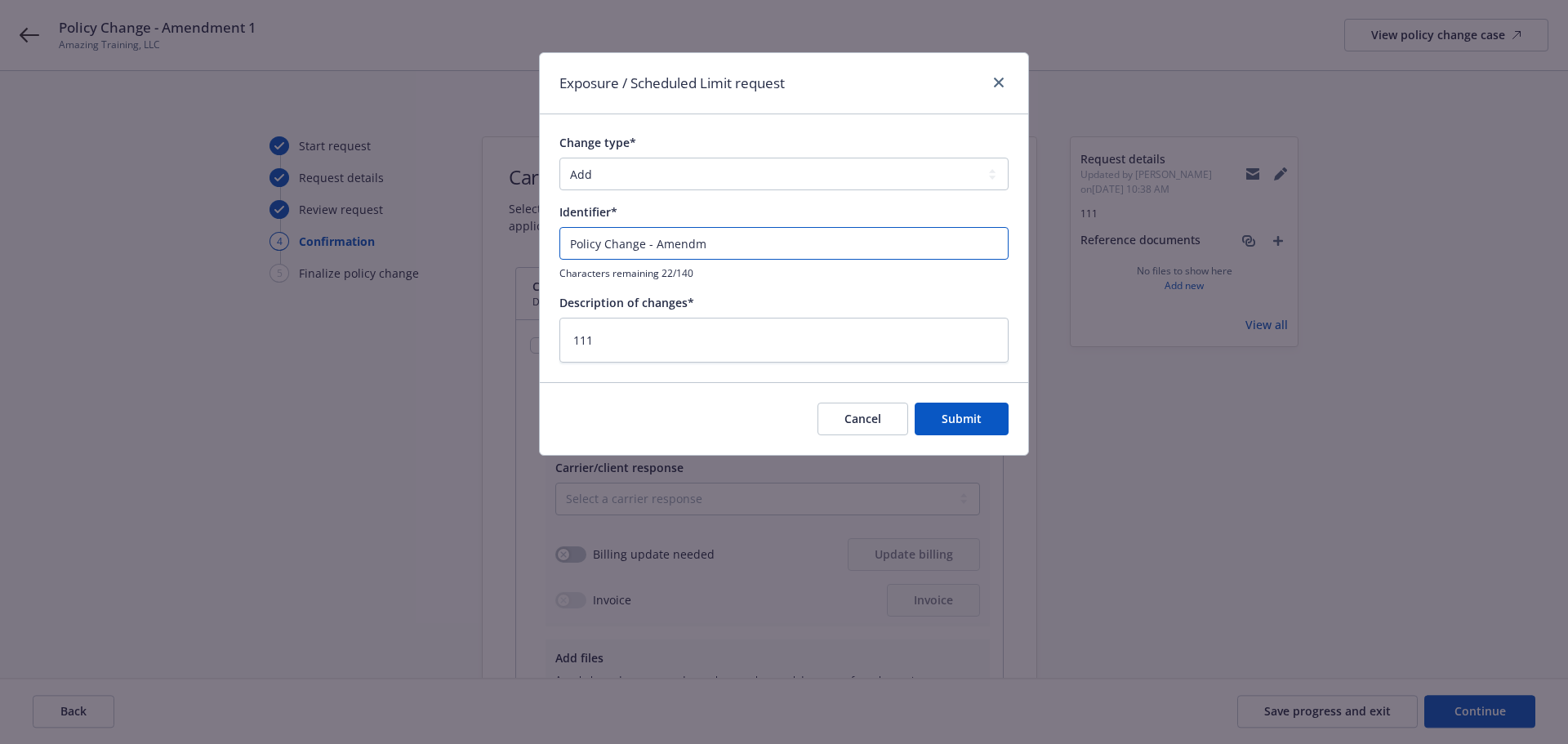
type input "Policy Change - Amendme"
type textarea "x"
type input "Policy Change - Amendment"
type textarea "x"
type input "Policy Change - Amendment"
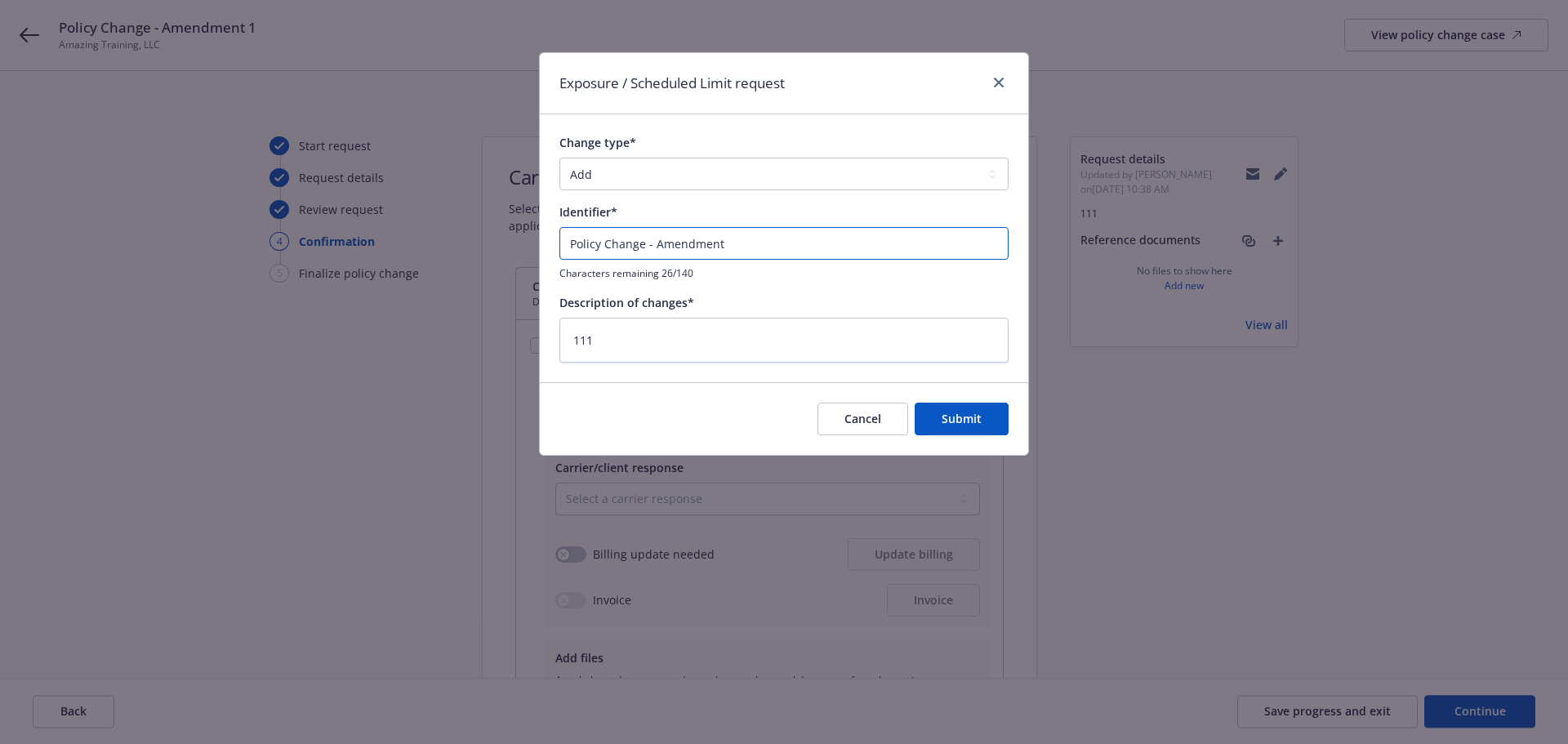
type textarea "x"
type input "Policy Change - Amendment 1"
click at [965, 418] on span "Submit" at bounding box center [962, 418] width 40 height 15
type textarea "x"
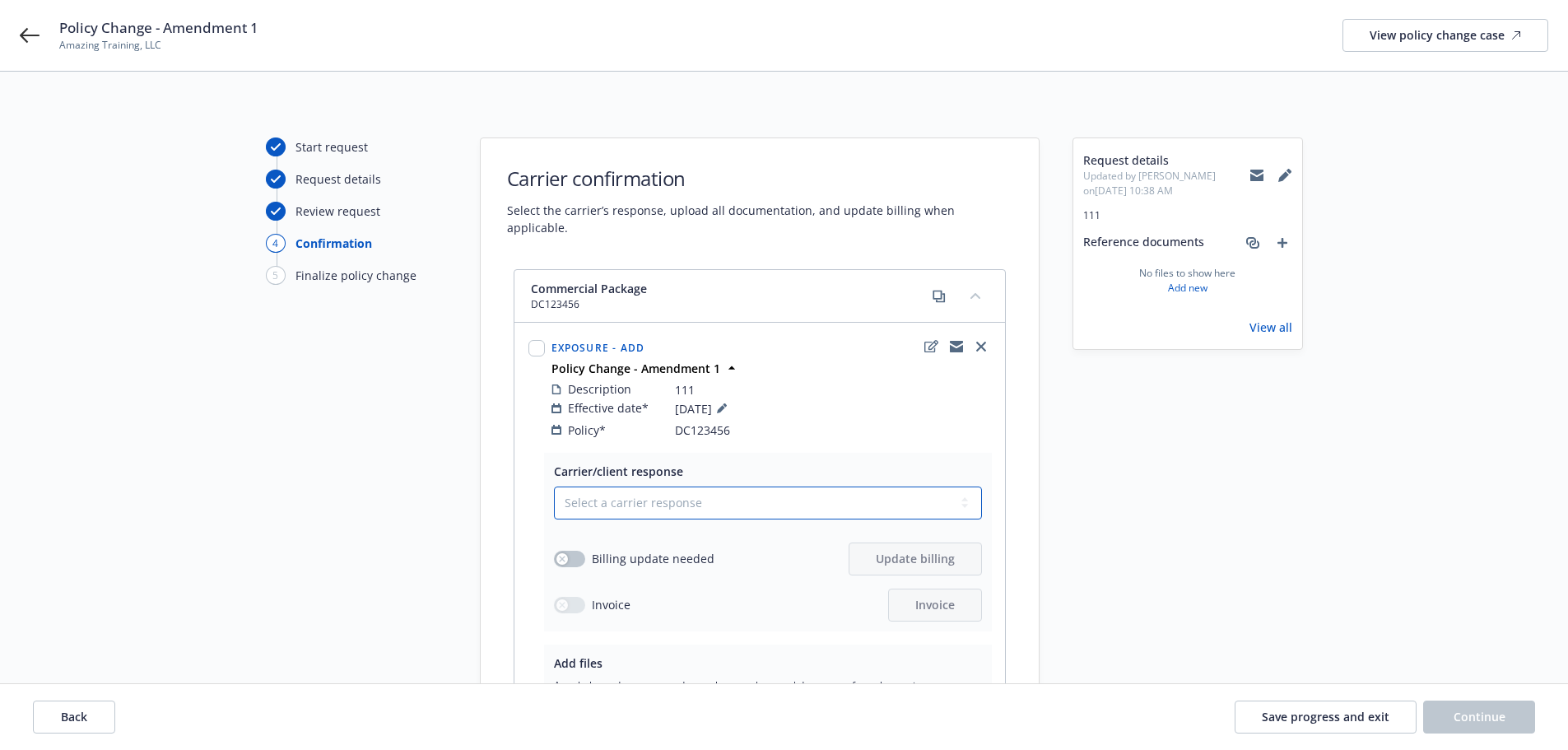
click at [599, 489] on select "Select a carrier response Accepted Accepted with revision No endorsement needed…" at bounding box center [767, 502] width 428 height 33
select select "ACCEPTED"
click at [554, 486] on select "Select a carrier response Accepted Accepted with revision No endorsement needed…" at bounding box center [767, 502] width 428 height 33
click at [560, 556] on icon "button" at bounding box center [561, 558] width 6 height 6
click at [934, 551] on span "Update billing" at bounding box center [915, 558] width 79 height 15
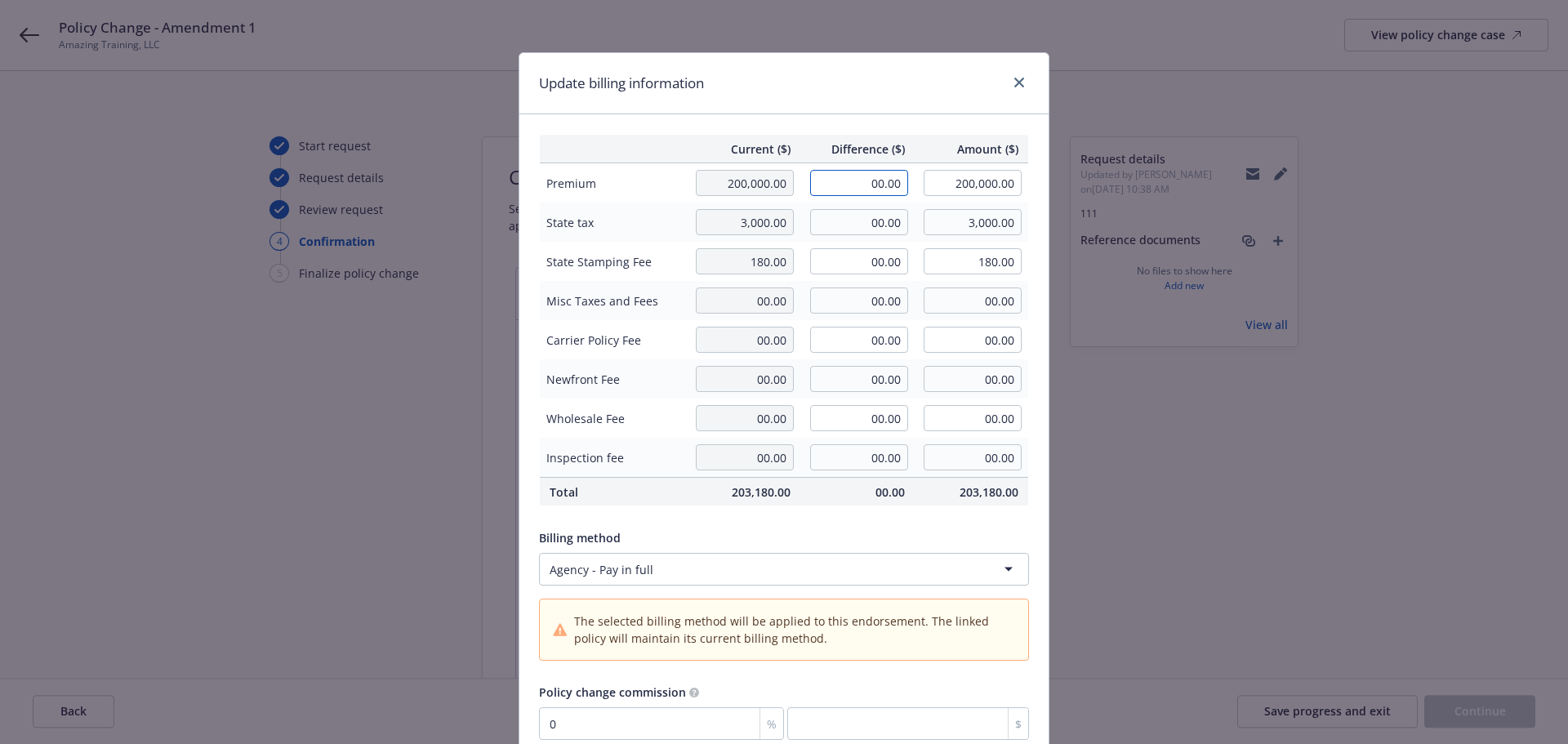
click at [853, 176] on input "00.00" at bounding box center [860, 183] width 98 height 26
type input "14,550.00"
type input "214,550.00"
type input "0"
click at [855, 228] on input "00.00" at bounding box center [860, 222] width 98 height 26
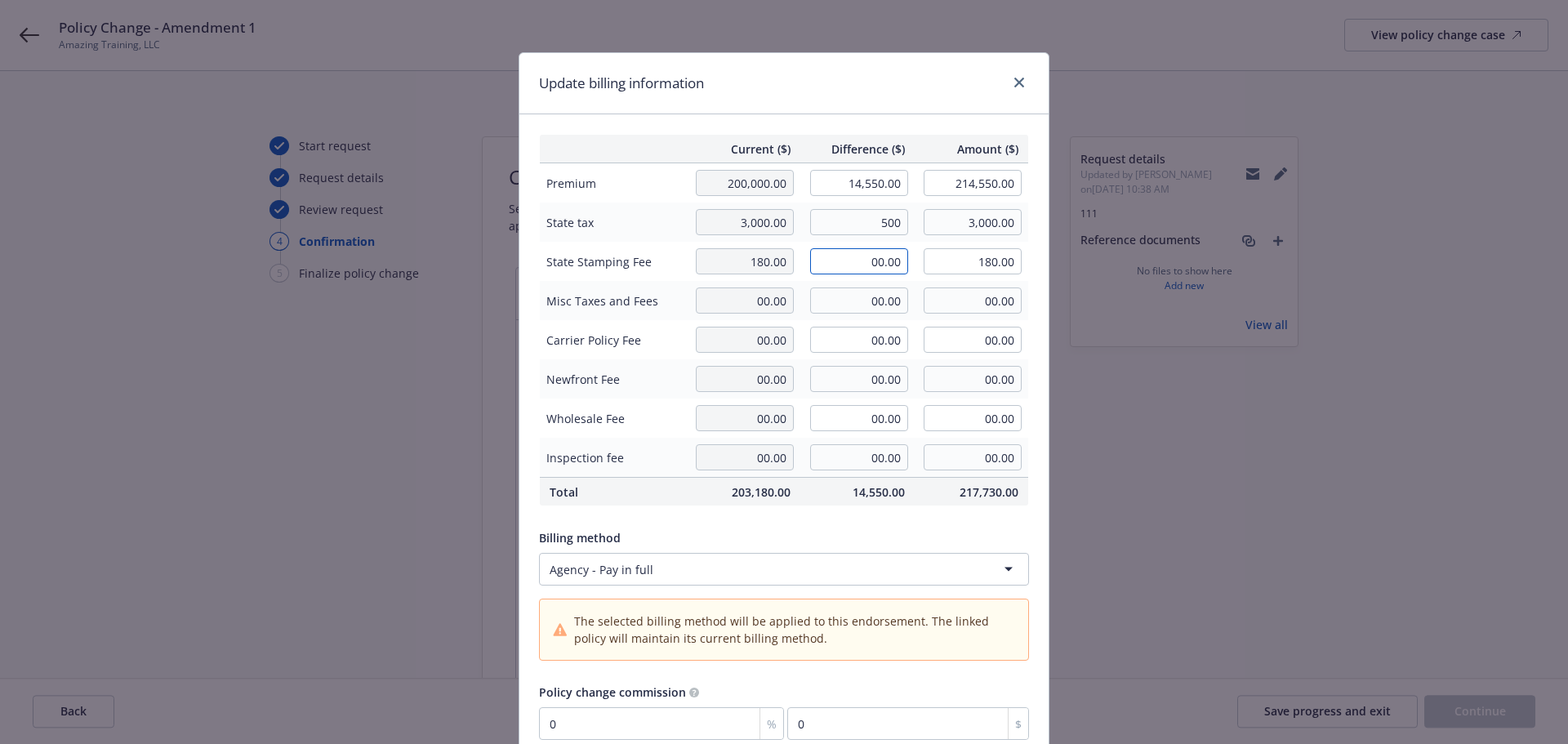
type input "500.00"
type input "3,500.00"
click at [857, 255] on input "00.00" at bounding box center [860, 261] width 98 height 26
type input "85.00"
type input "265.00"
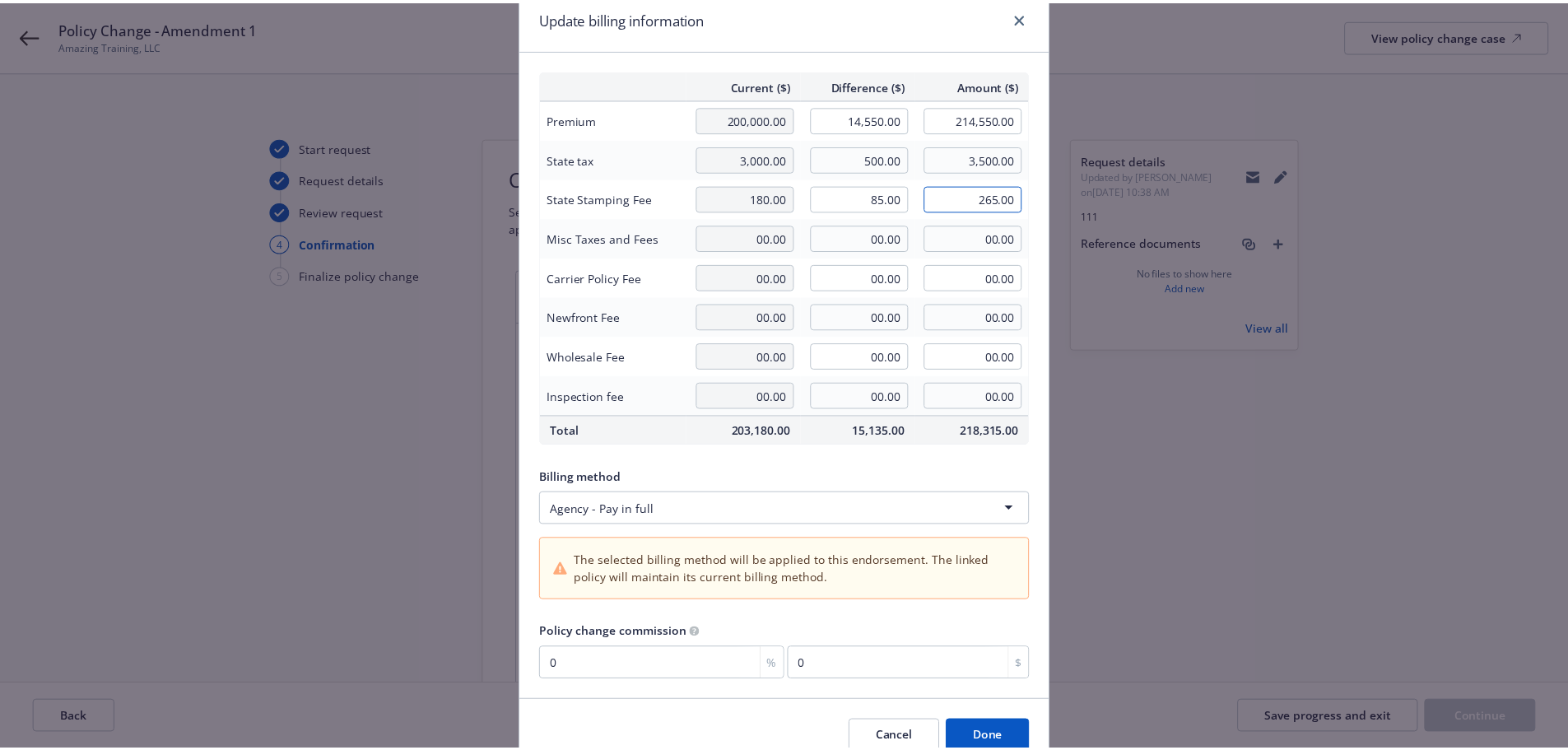
scroll to position [142, 0]
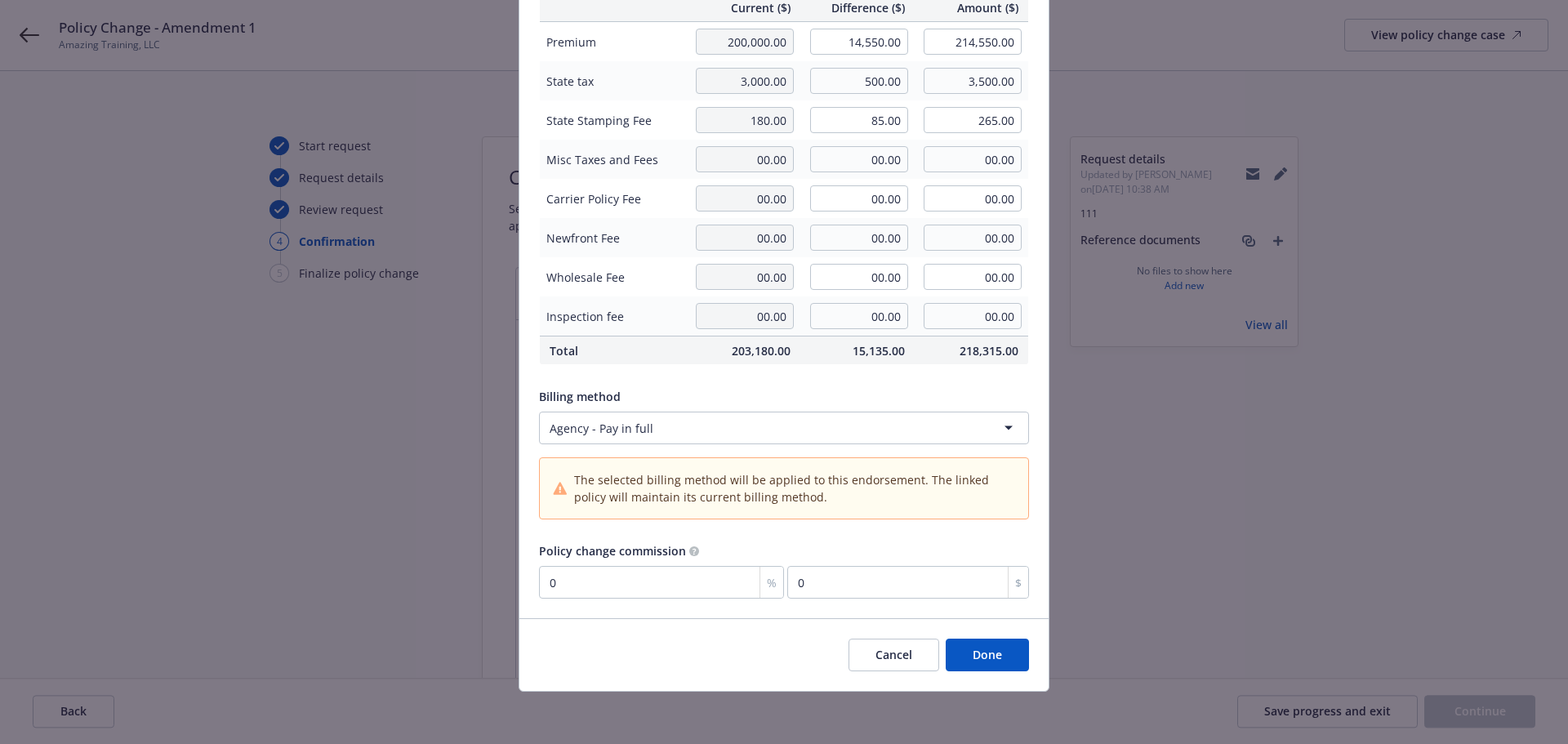
click at [982, 660] on button "Done" at bounding box center [987, 654] width 83 height 33
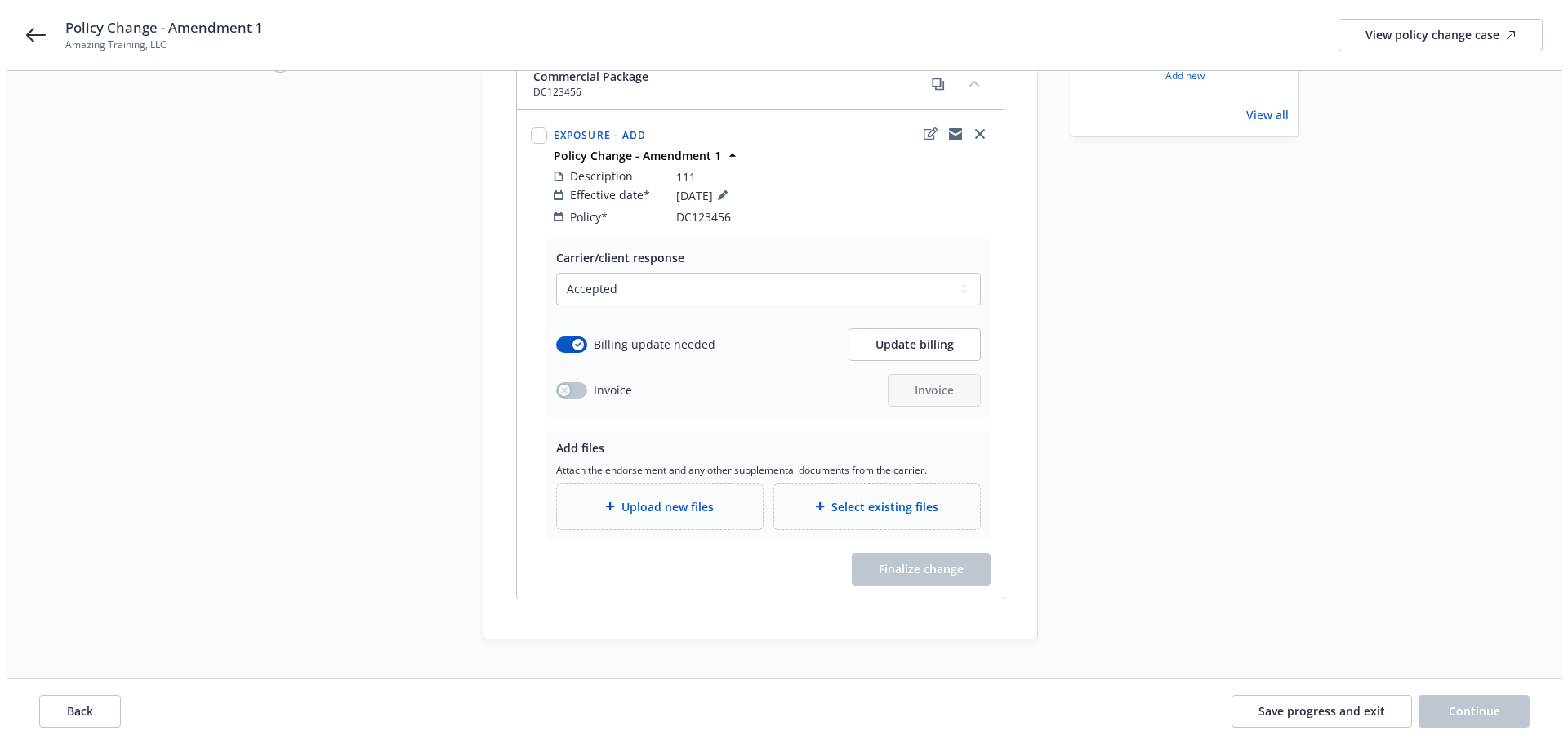
scroll to position [219, 0]
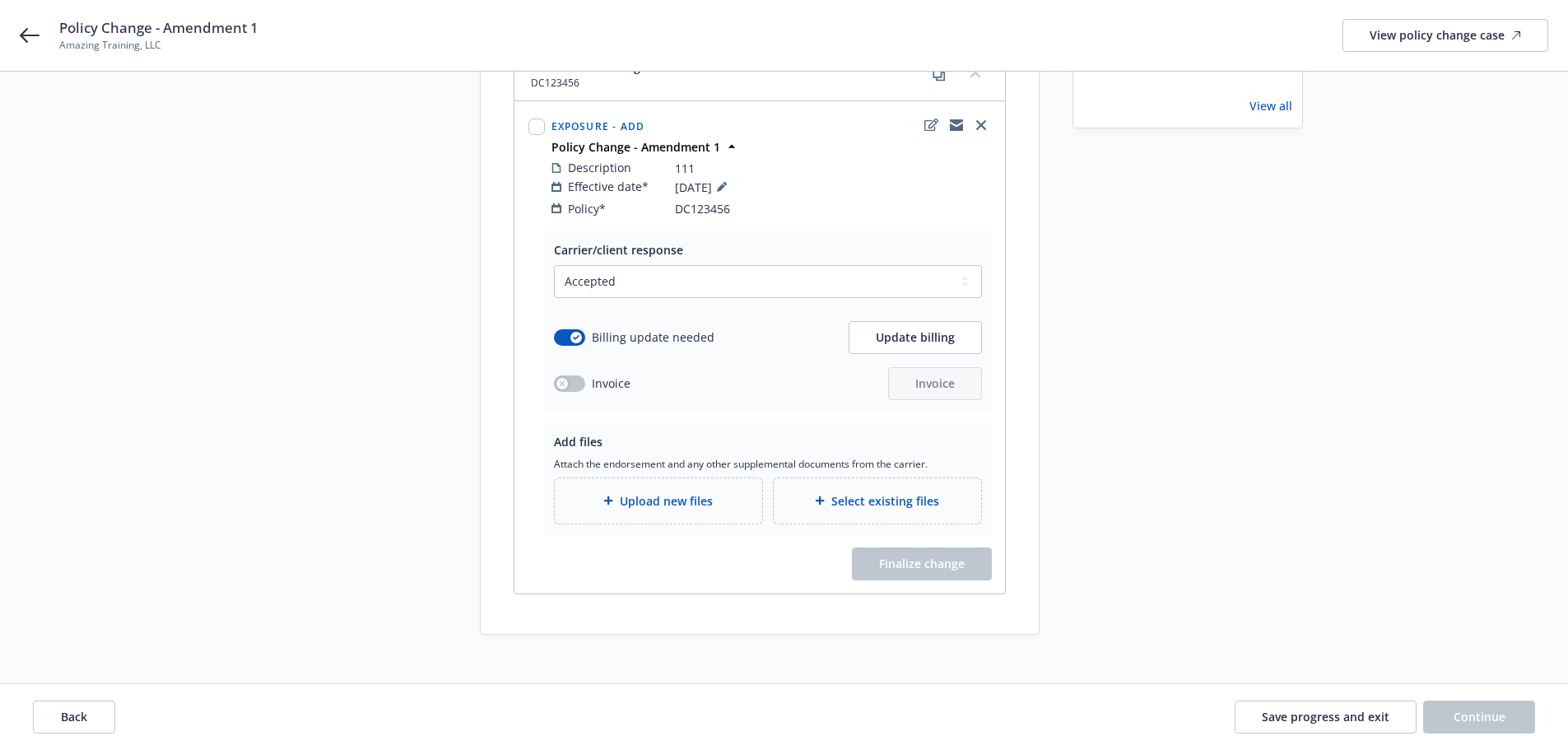
click at [675, 494] on div "Upload new files" at bounding box center [659, 500] width 208 height 45
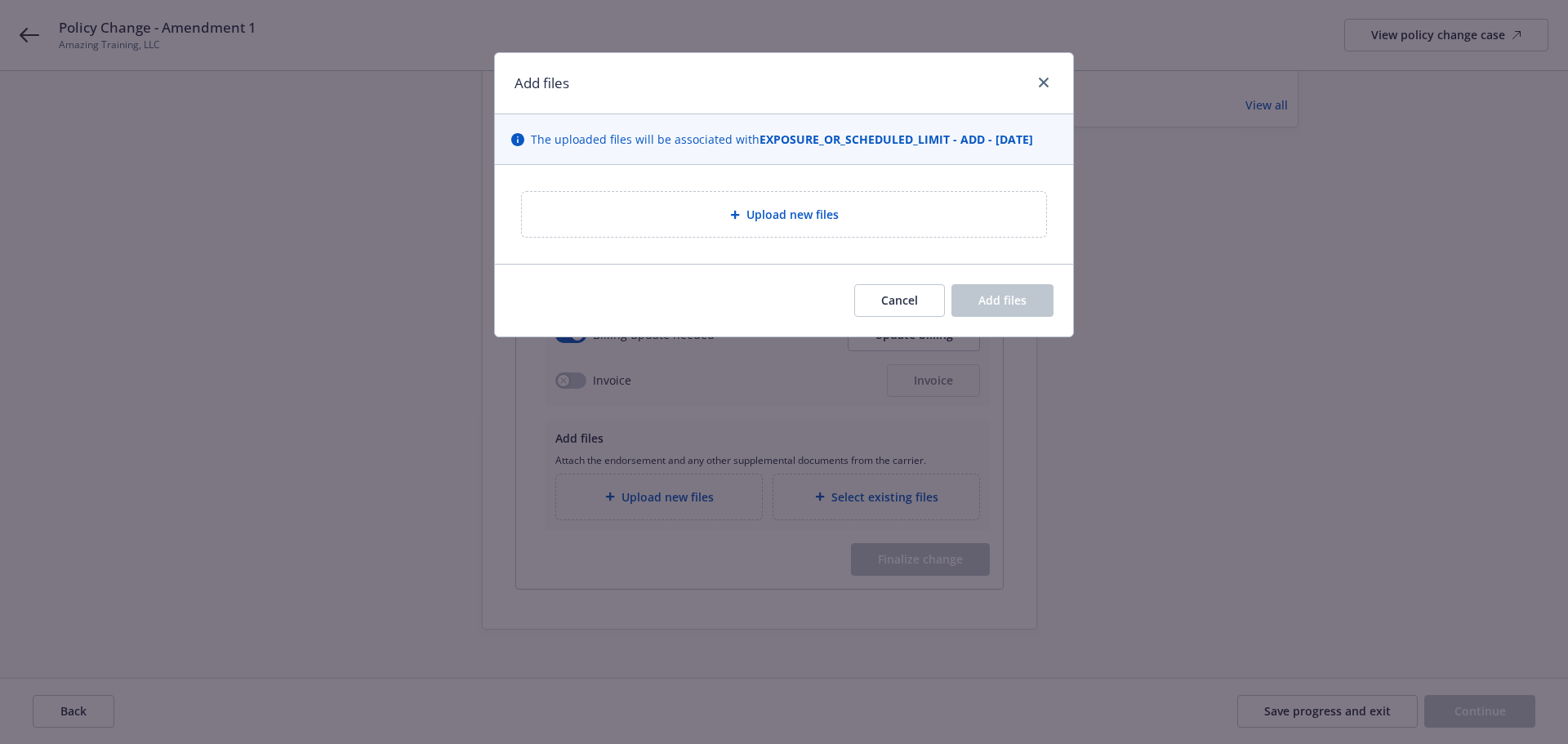
click at [791, 220] on span "Upload new files" at bounding box center [793, 215] width 93 height 17
type textarea "x"
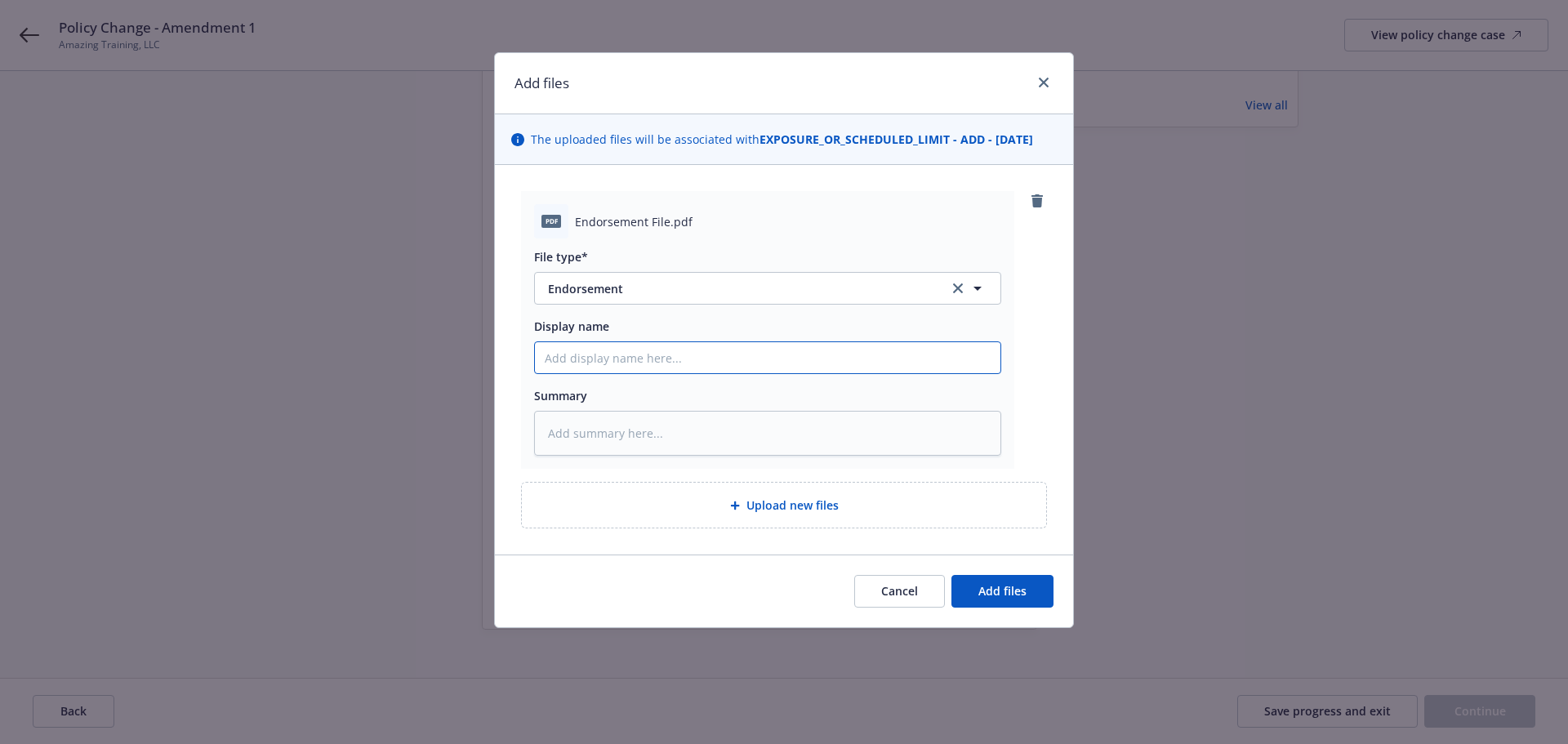
click at [571, 362] on input "Display name" at bounding box center [768, 357] width 465 height 31
type input "P"
type textarea "x"
type input "P{"
type textarea "x"
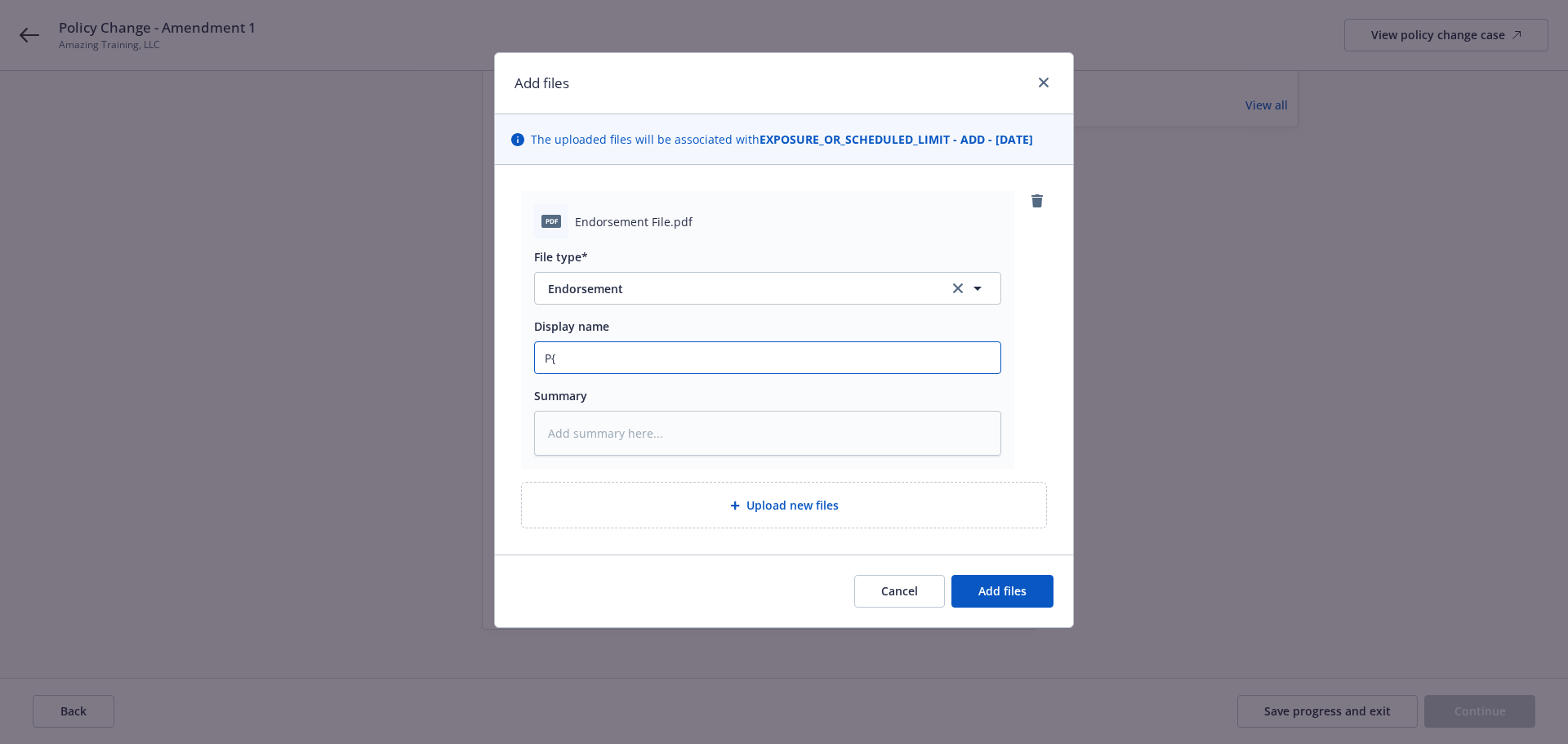
type input "P"
type textarea "x"
type input "Po"
type textarea "x"
type input "Pol"
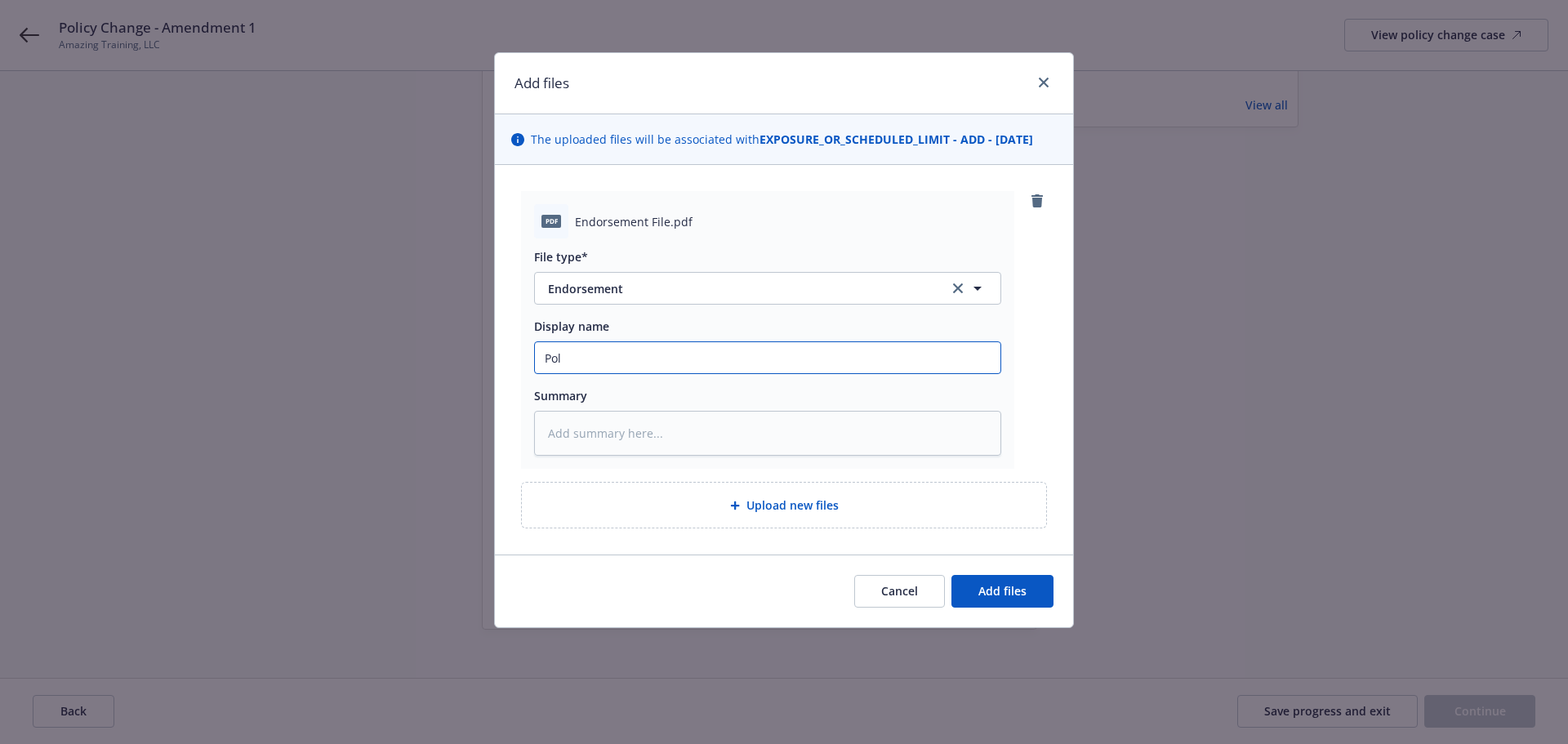
type textarea "x"
type input "Poli"
type textarea "x"
type input "Polic"
type textarea "x"
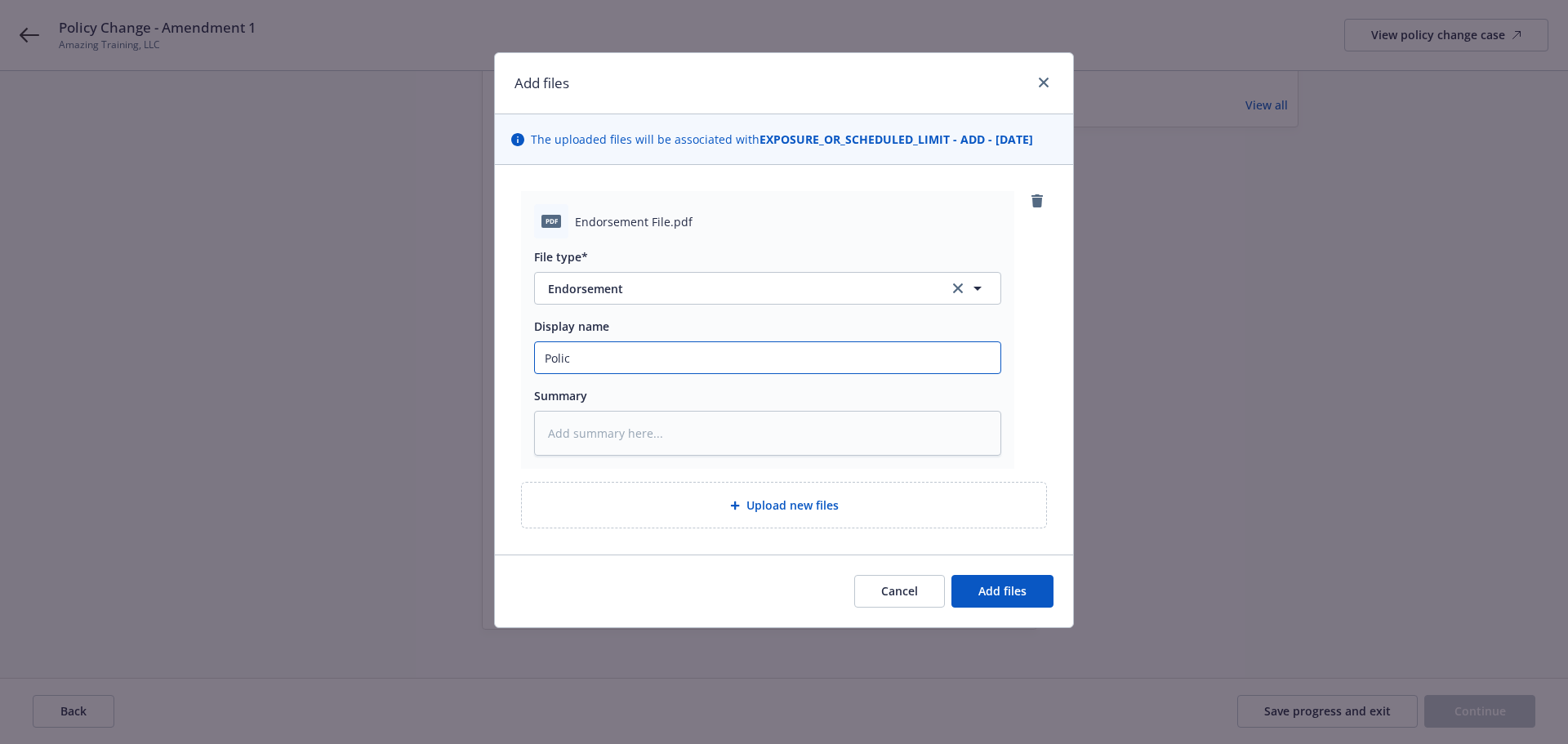
type input "Policy"
type textarea "x"
type input "Policy"
type textarea "x"
type input "Policy C"
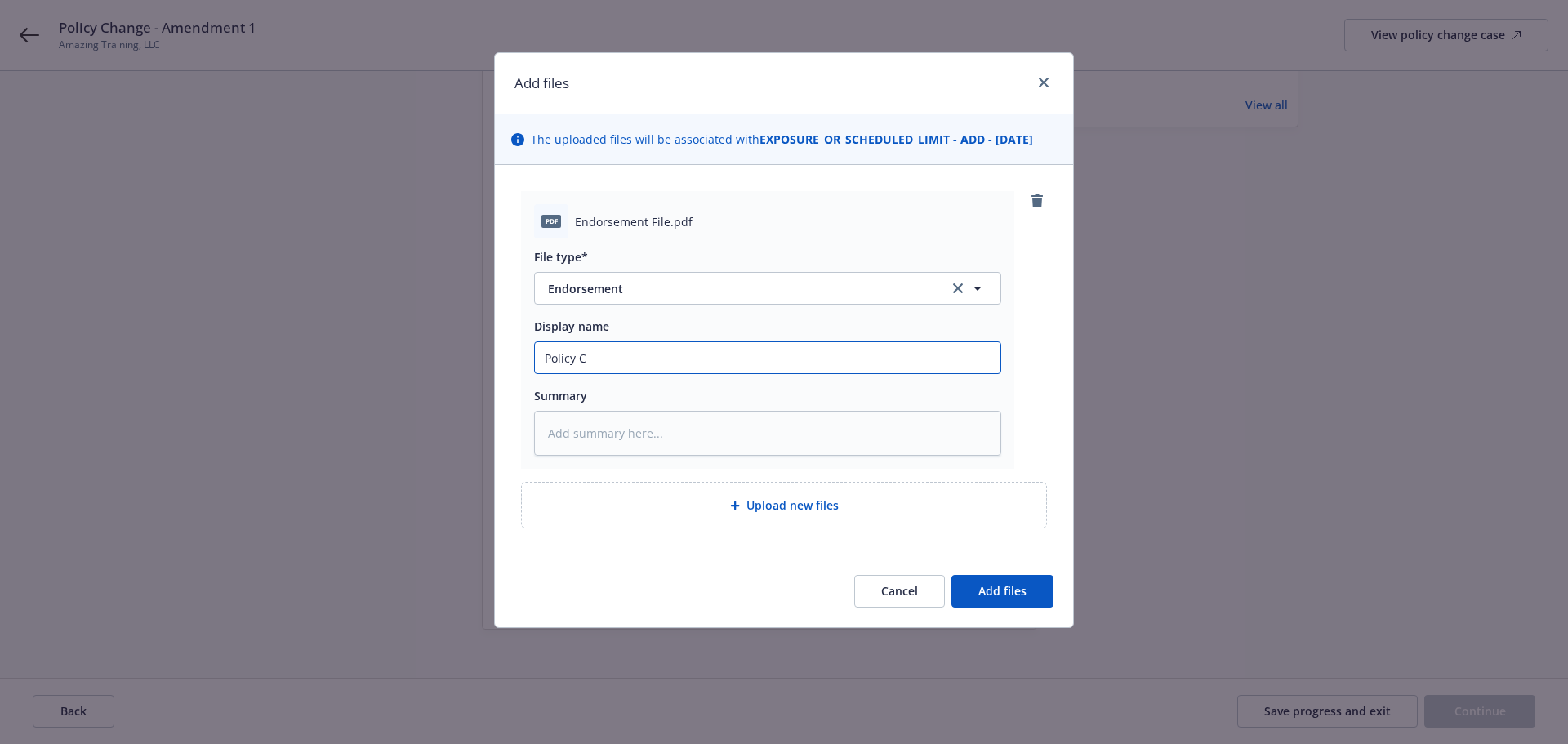
type textarea "x"
type input "Policy Cha"
type textarea "x"
type input "Policy [PERSON_NAME]"
type textarea "x"
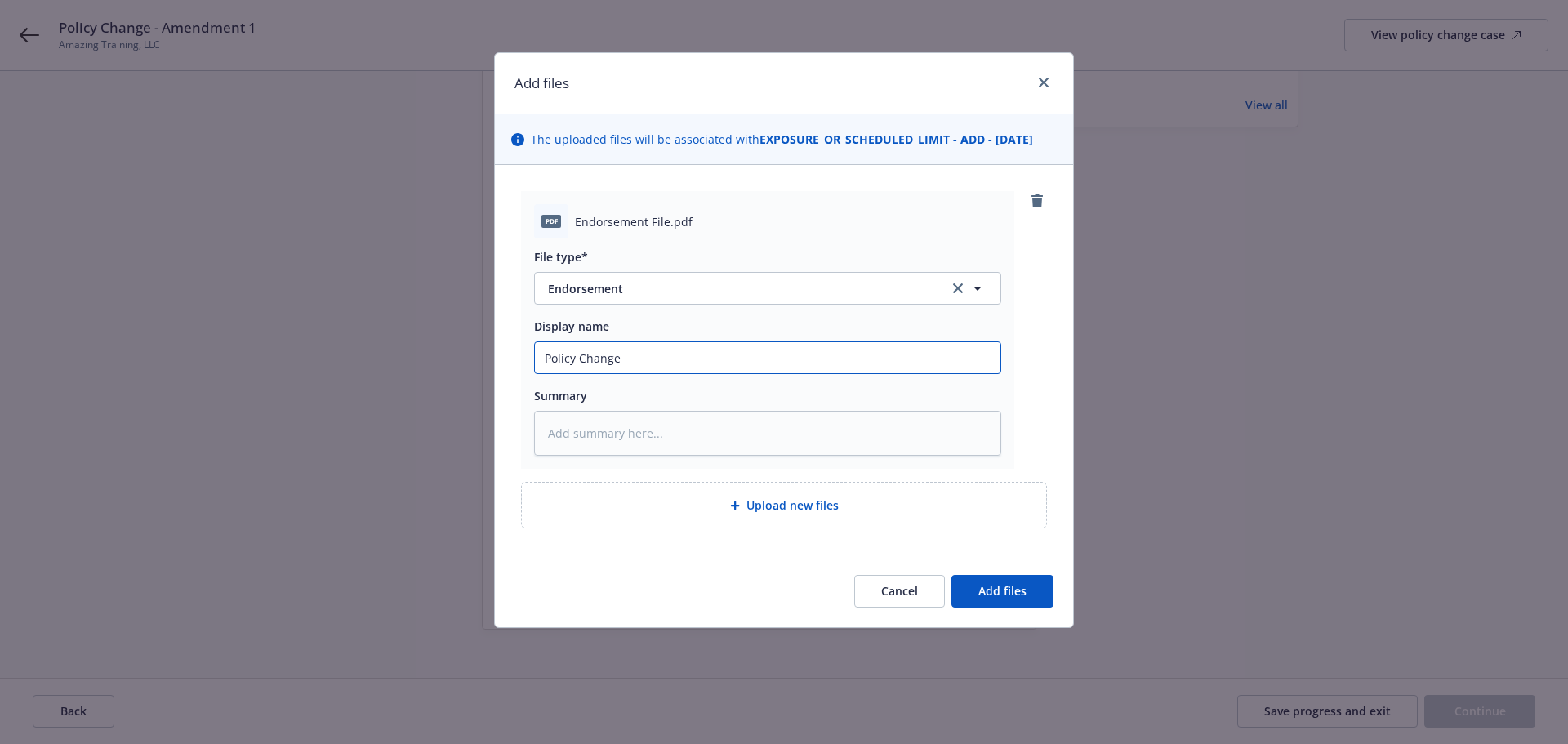
type input "Policy Change"
type textarea "x"
type input "Policy Change -"
type textarea "x"
type input "Policy Change -"
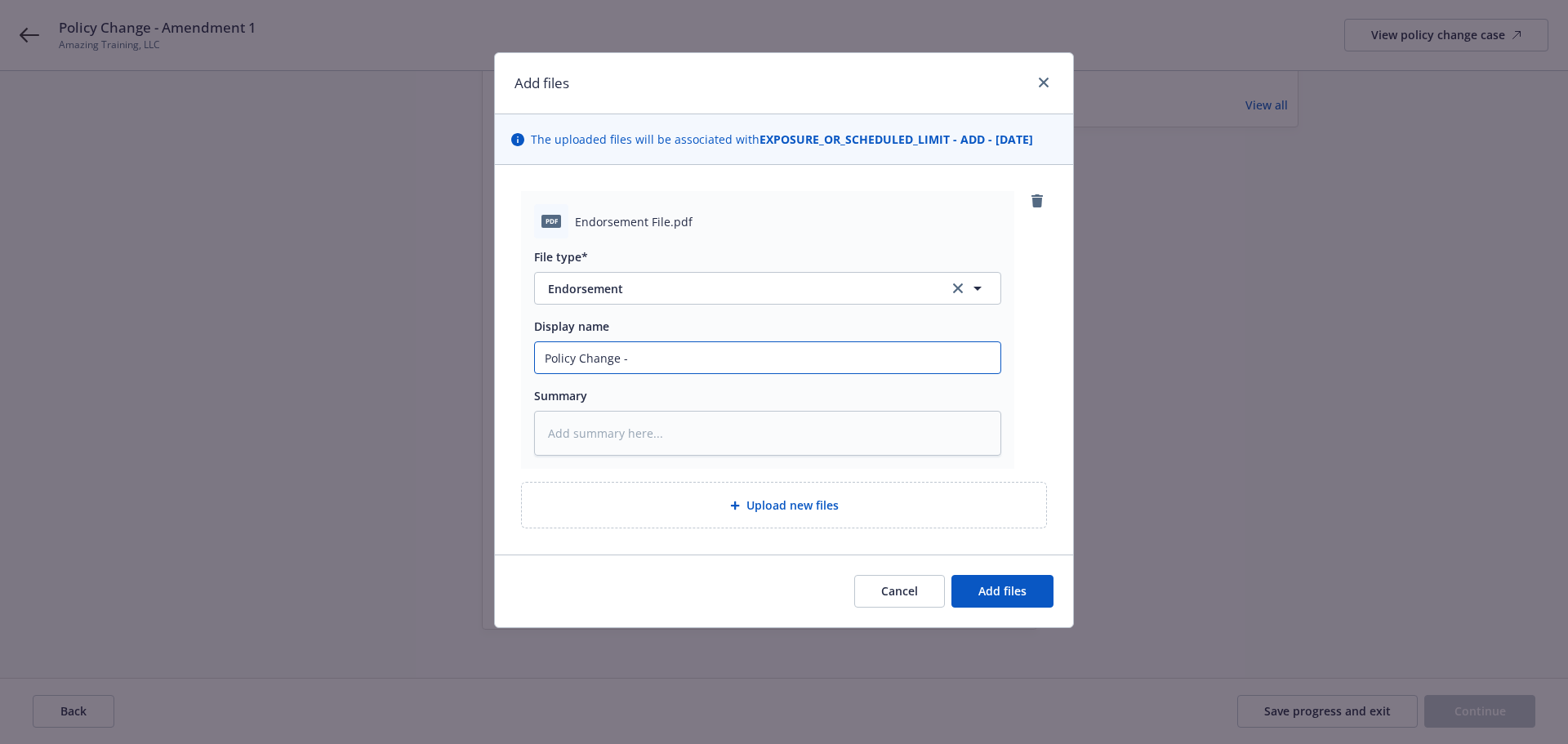
type textarea "x"
type input "Policy Change - A"
type textarea "x"
type input "Policy Change - Am"
type textarea "x"
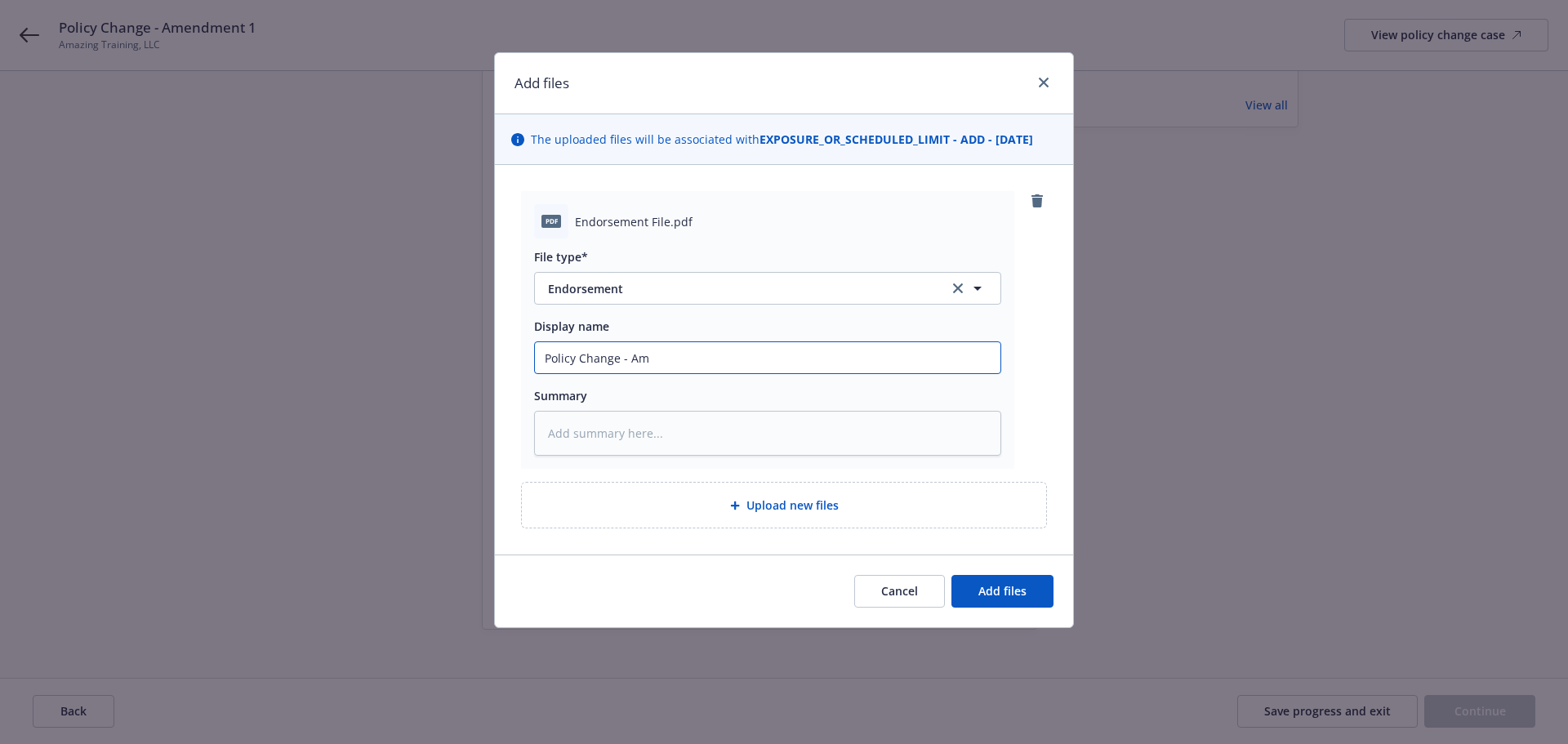
type input "Policy Change - Ame"
type textarea "x"
type input "Policy Change - [MEDICAL_DATA]"
type textarea "x"
type input "Policy Change - Amend"
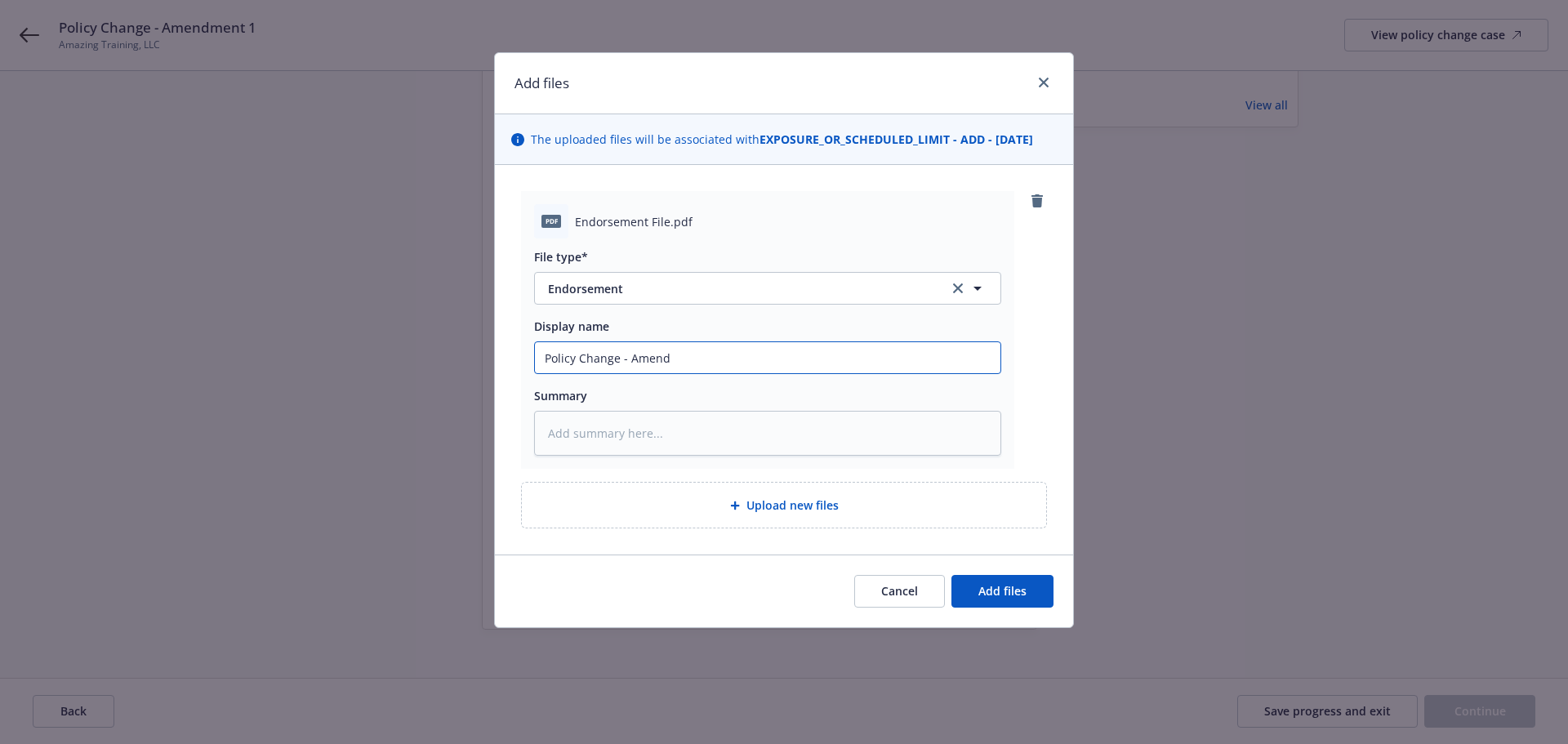
type textarea "x"
type input "Policy Change - Amendm"
type textarea "x"
type input "Policy Change - Amendme"
type textarea "x"
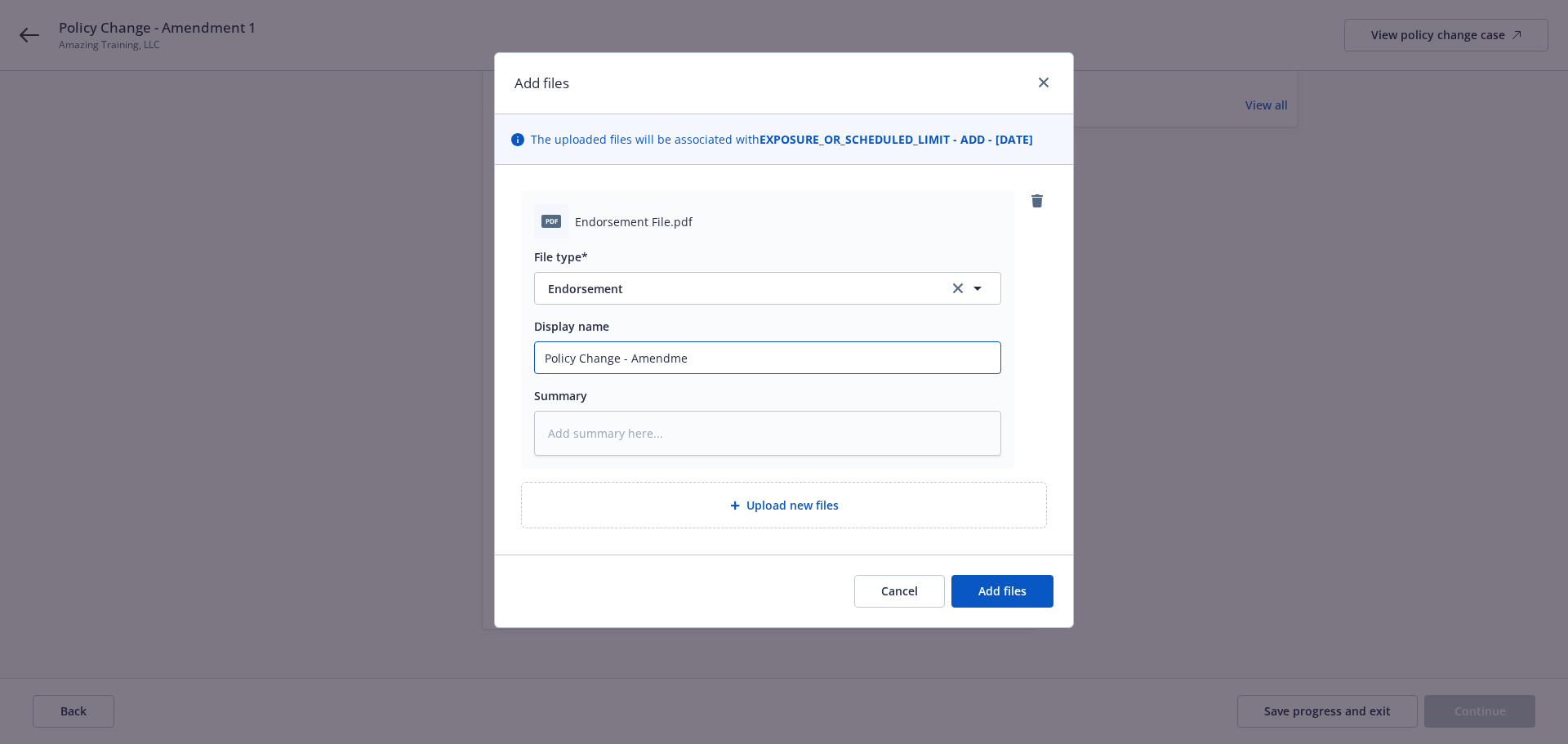
type input "Policy Change - Amendmen"
type textarea "x"
type input "Policy Change - Amendment"
type textarea "x"
type input "Policy Change - Amendment"
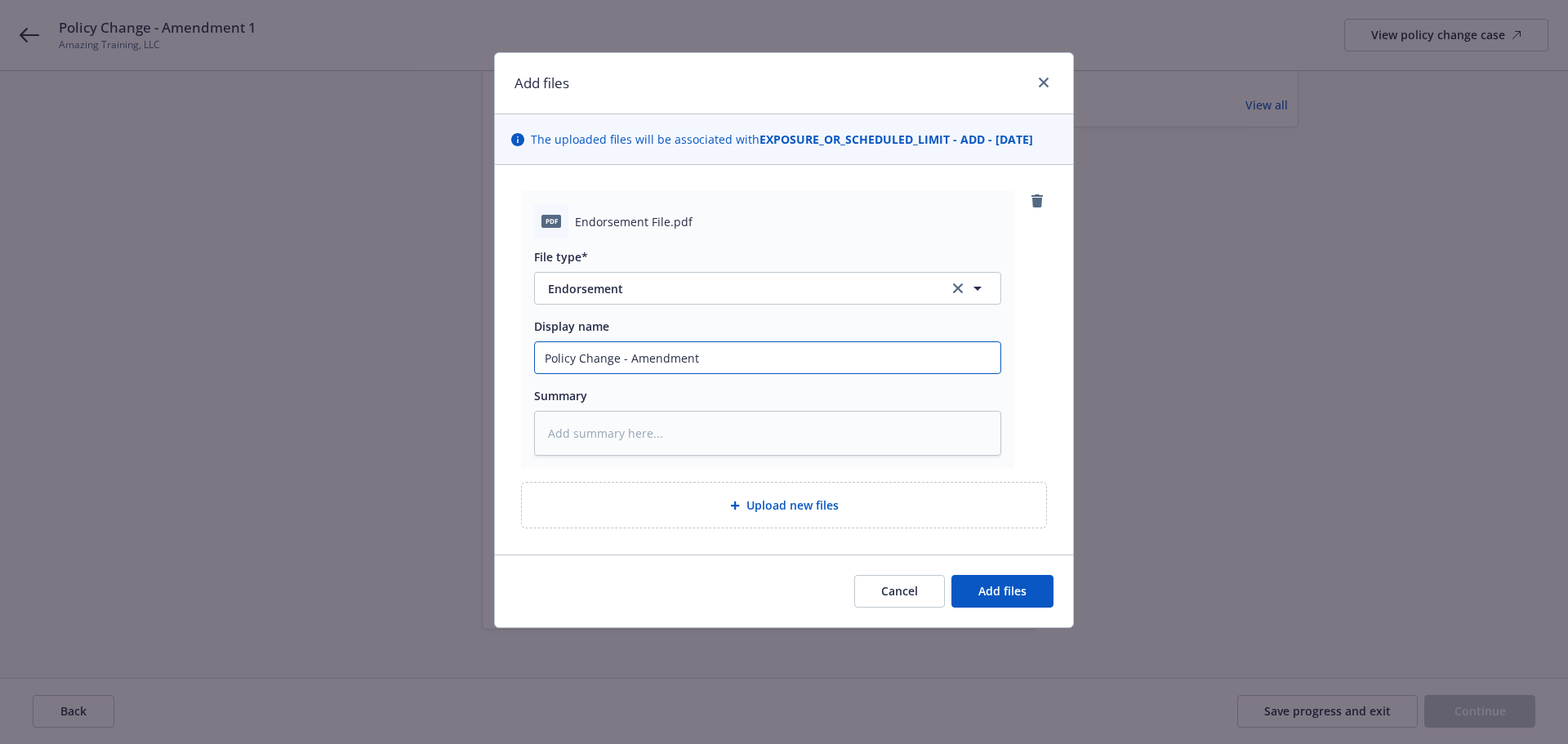
type textarea "x"
type input "Policy Change - Amendment 1"
click at [1018, 585] on span "Add files" at bounding box center [1002, 591] width 48 height 15
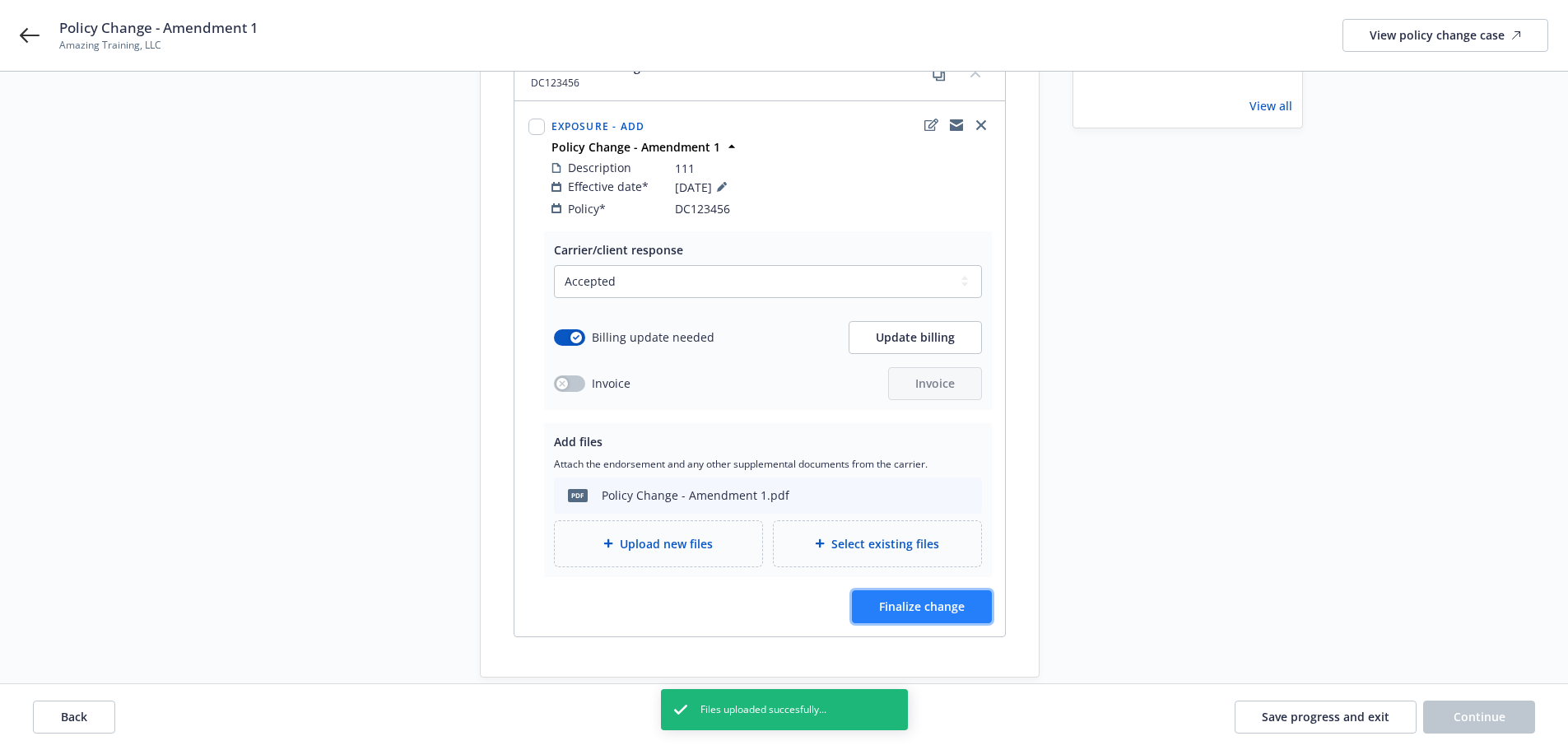
click at [922, 598] on span "Finalize change" at bounding box center [922, 606] width 86 height 15
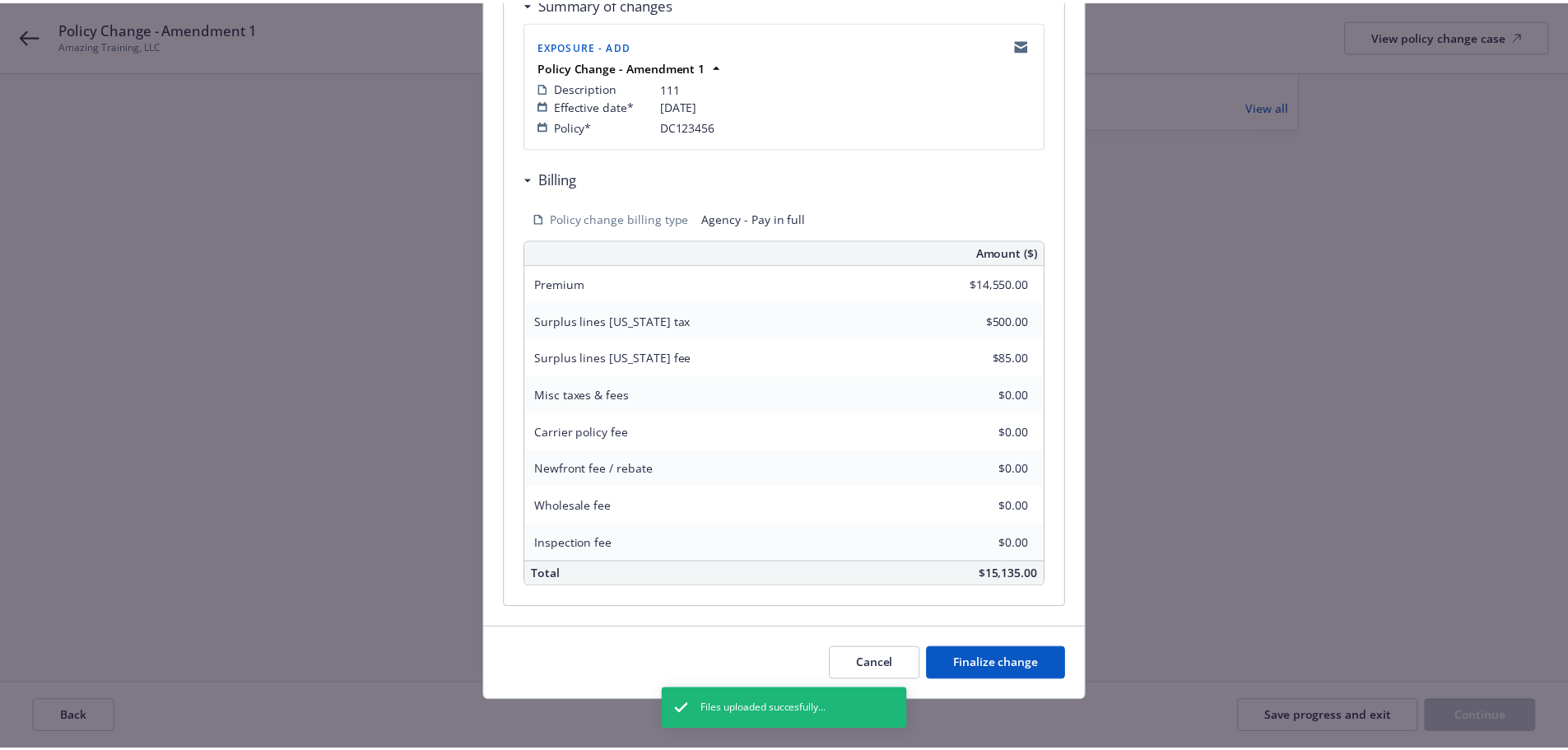
scroll to position [339, 0]
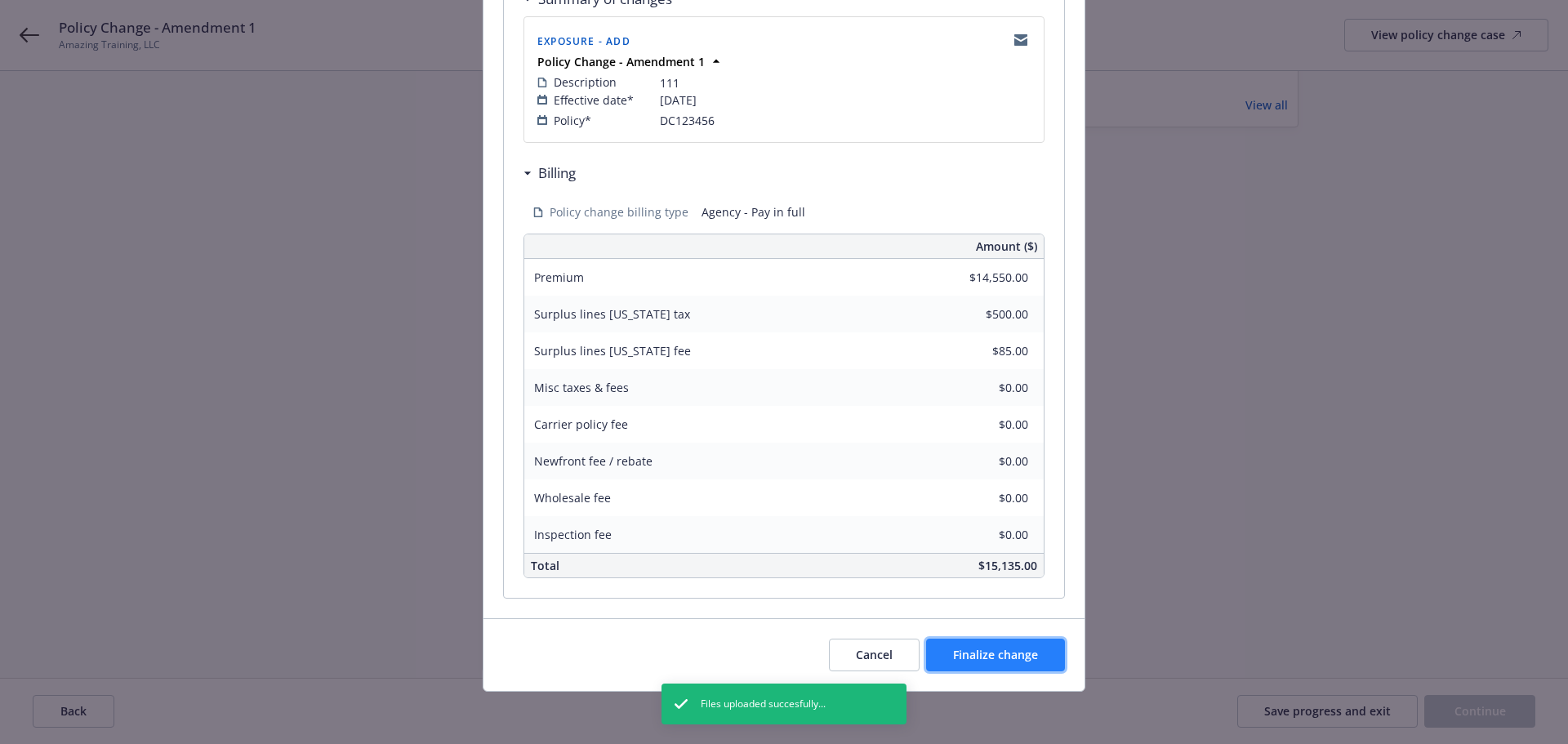
click at [983, 652] on span "Finalize change" at bounding box center [996, 654] width 85 height 15
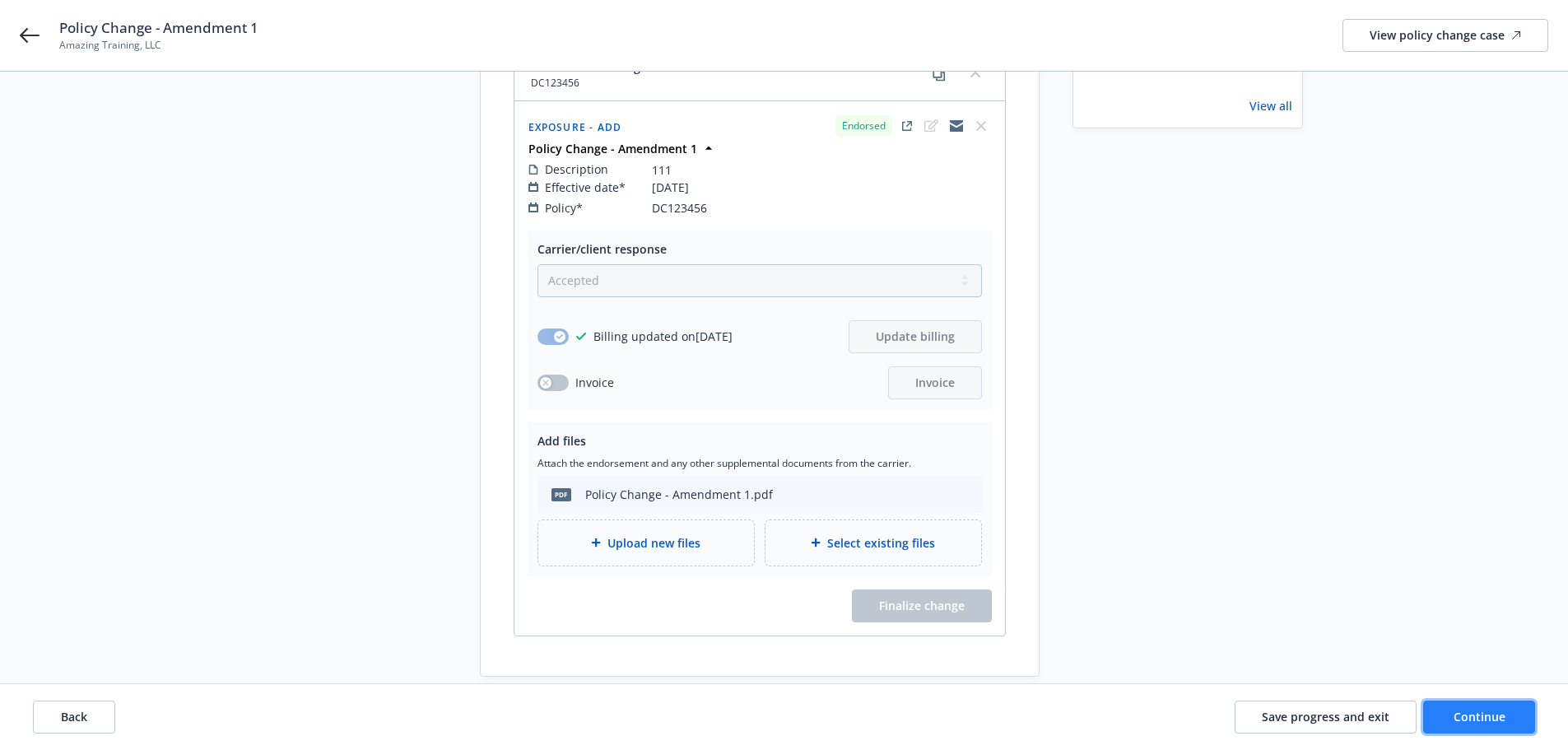
click at [1476, 719] on span "Continue" at bounding box center [1479, 716] width 51 height 15
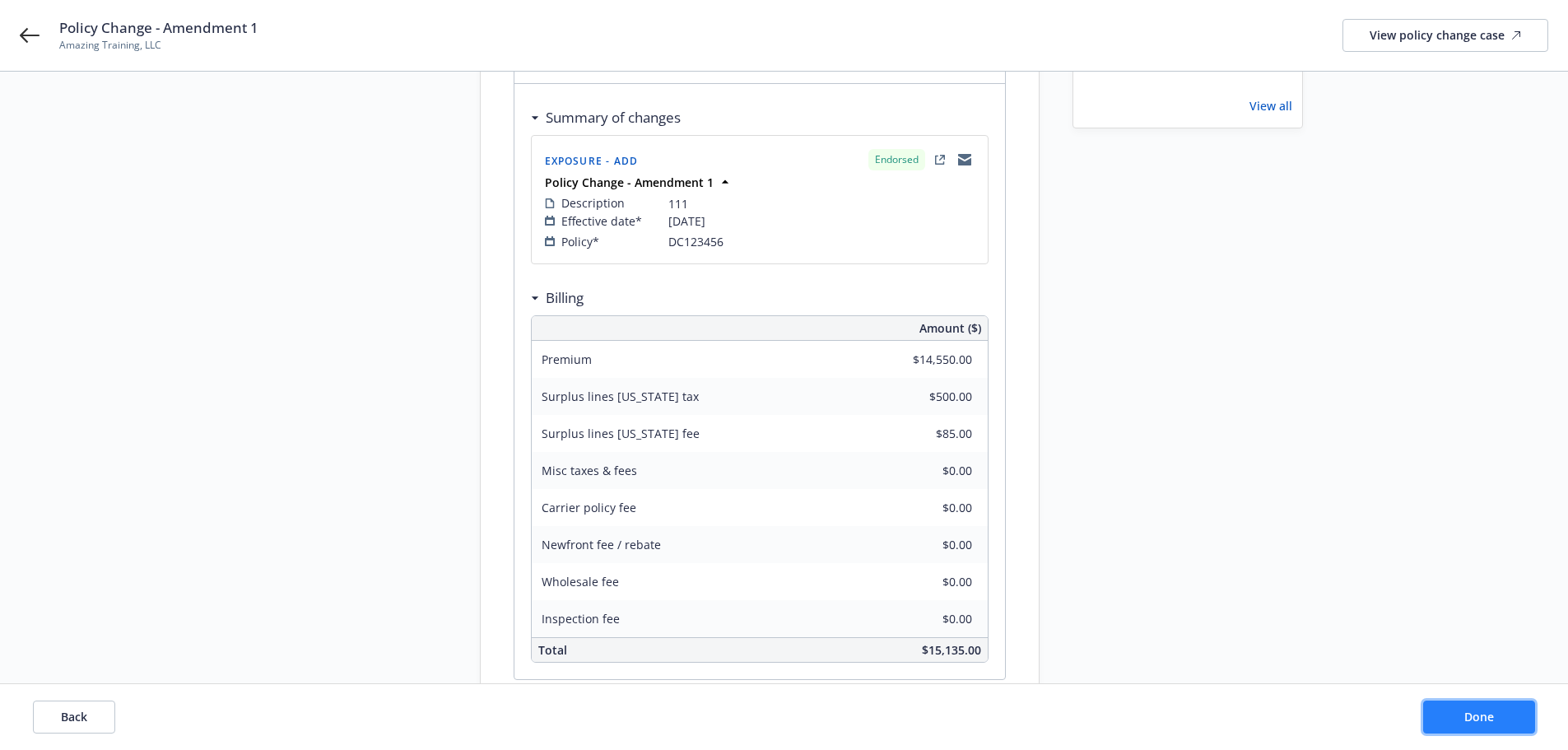
click at [1474, 720] on span "Done" at bounding box center [1478, 716] width 30 height 15
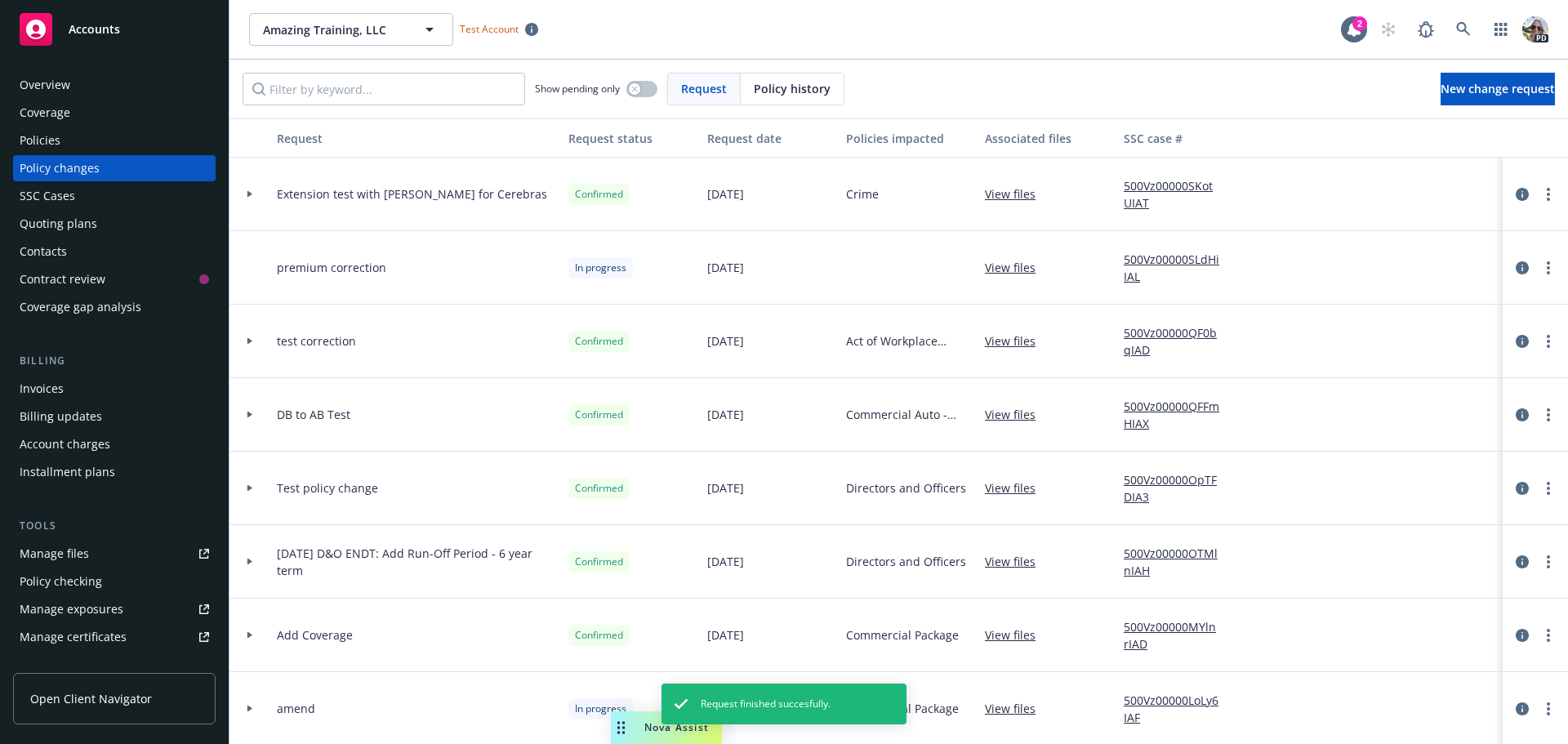
click at [72, 140] on div "Policies" at bounding box center [114, 141] width 189 height 26
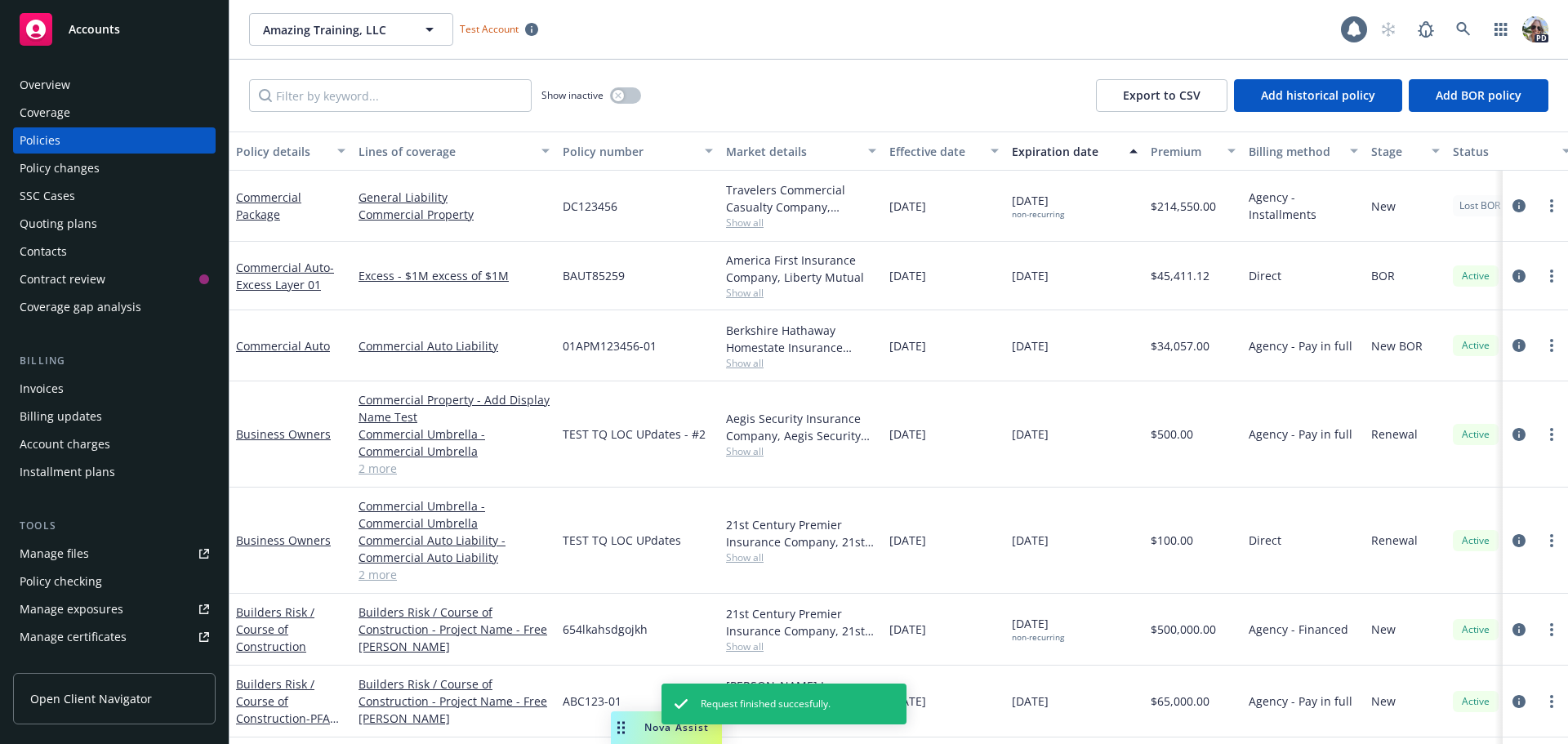
click at [246, 200] on link "Commercial Package" at bounding box center [269, 205] width 65 height 33
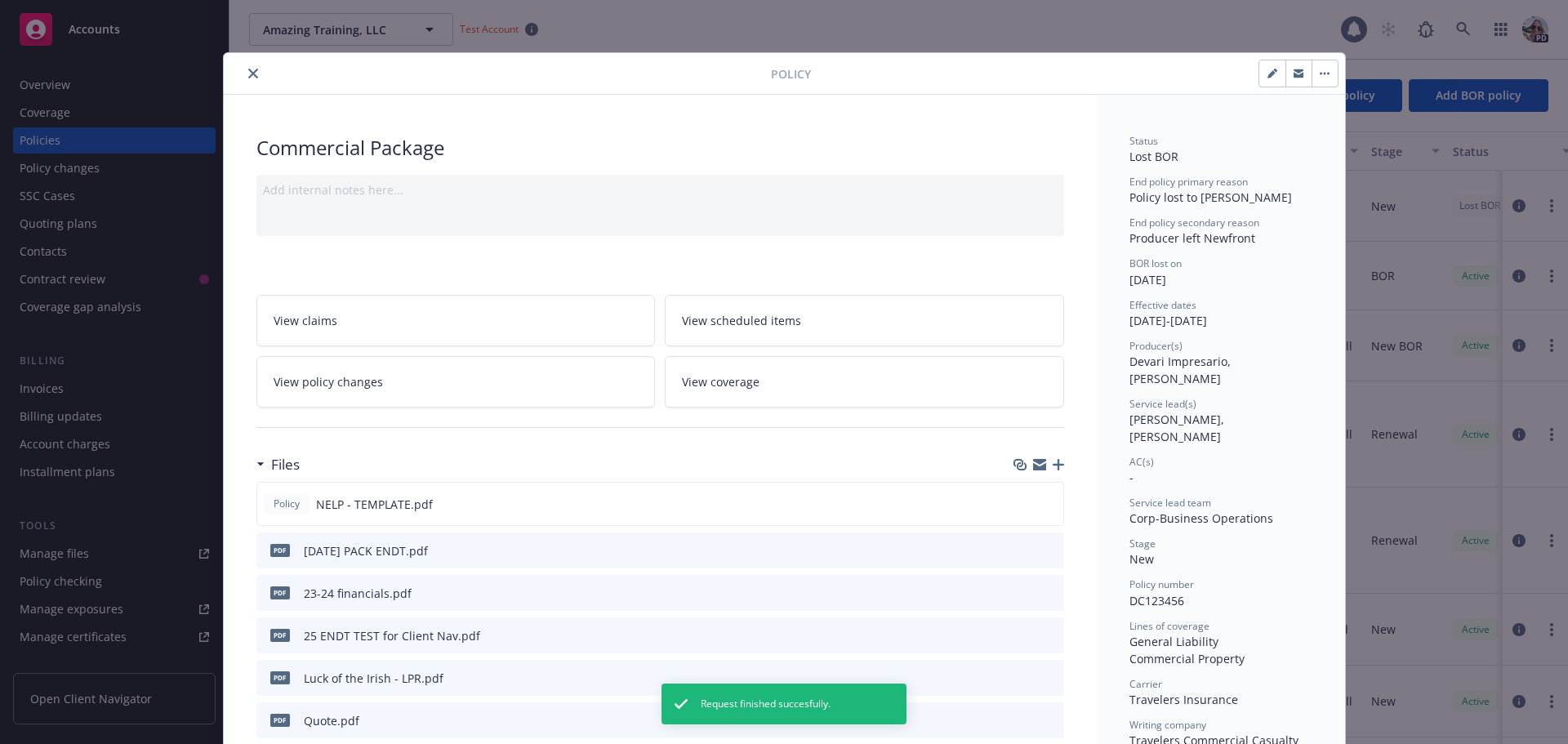
scroll to position [49, 0]
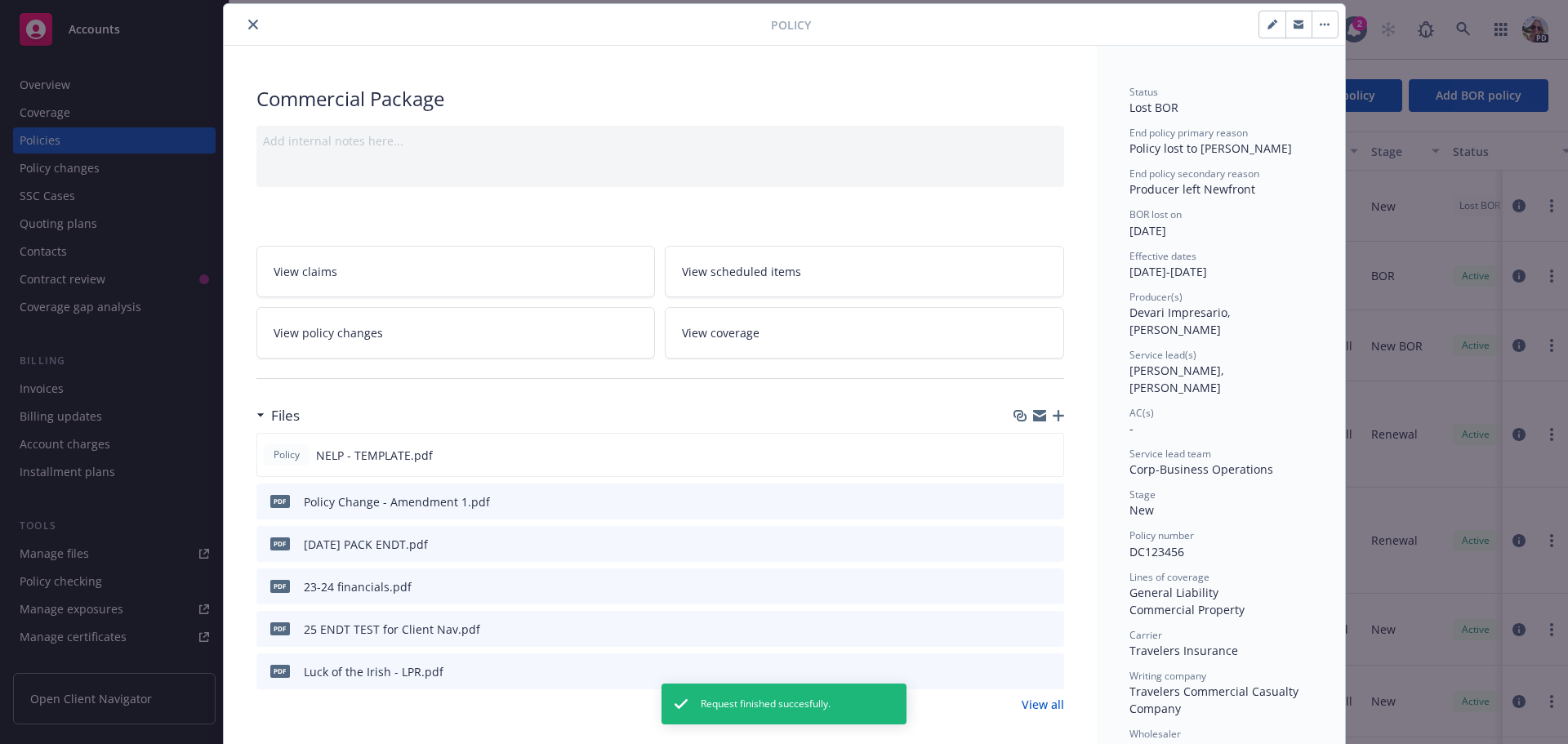
click at [553, 326] on link "View policy changes" at bounding box center [456, 333] width 399 height 51
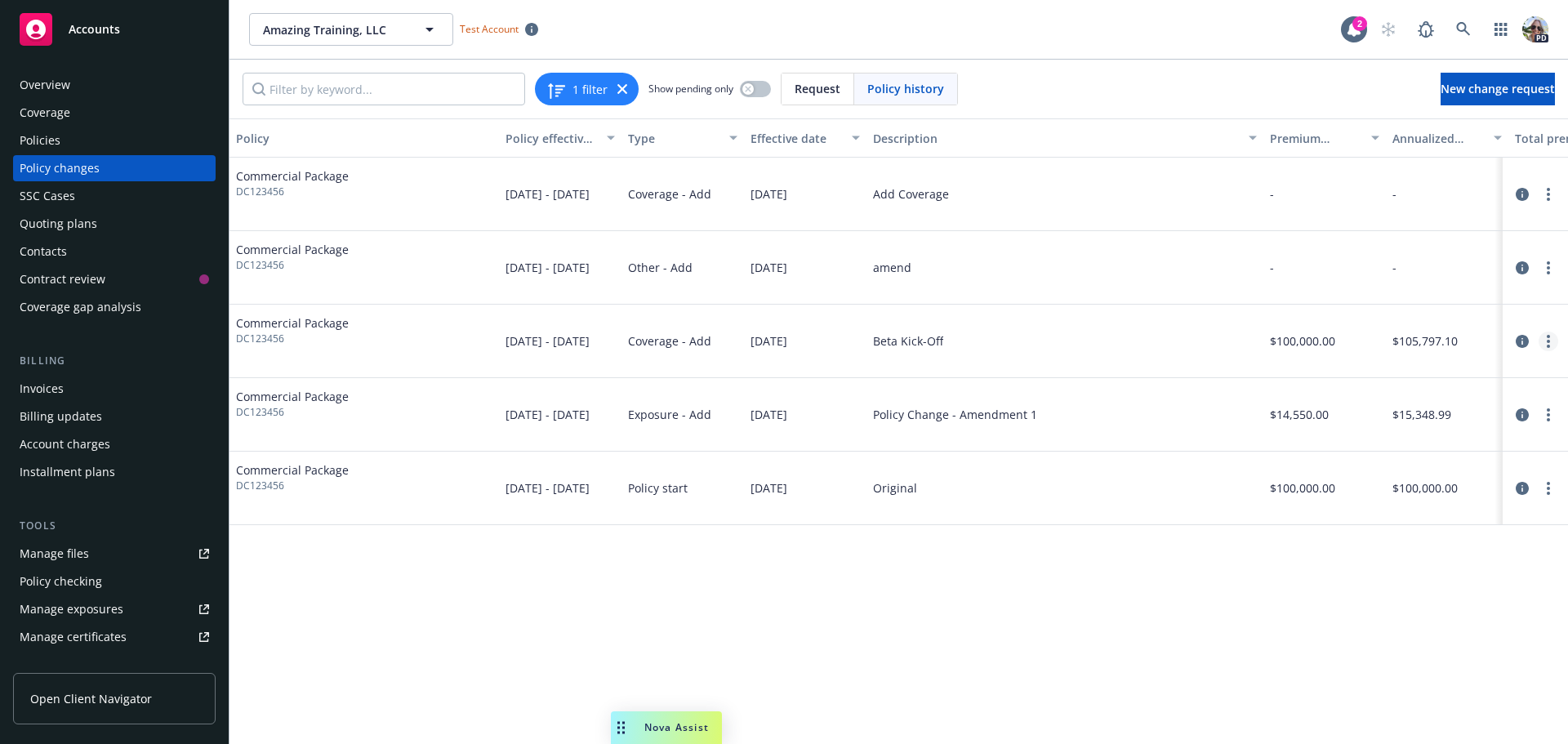
click at [1545, 340] on link "more" at bounding box center [1548, 341] width 20 height 20
click at [1522, 337] on icon "circleInformation" at bounding box center [1523, 341] width 13 height 13
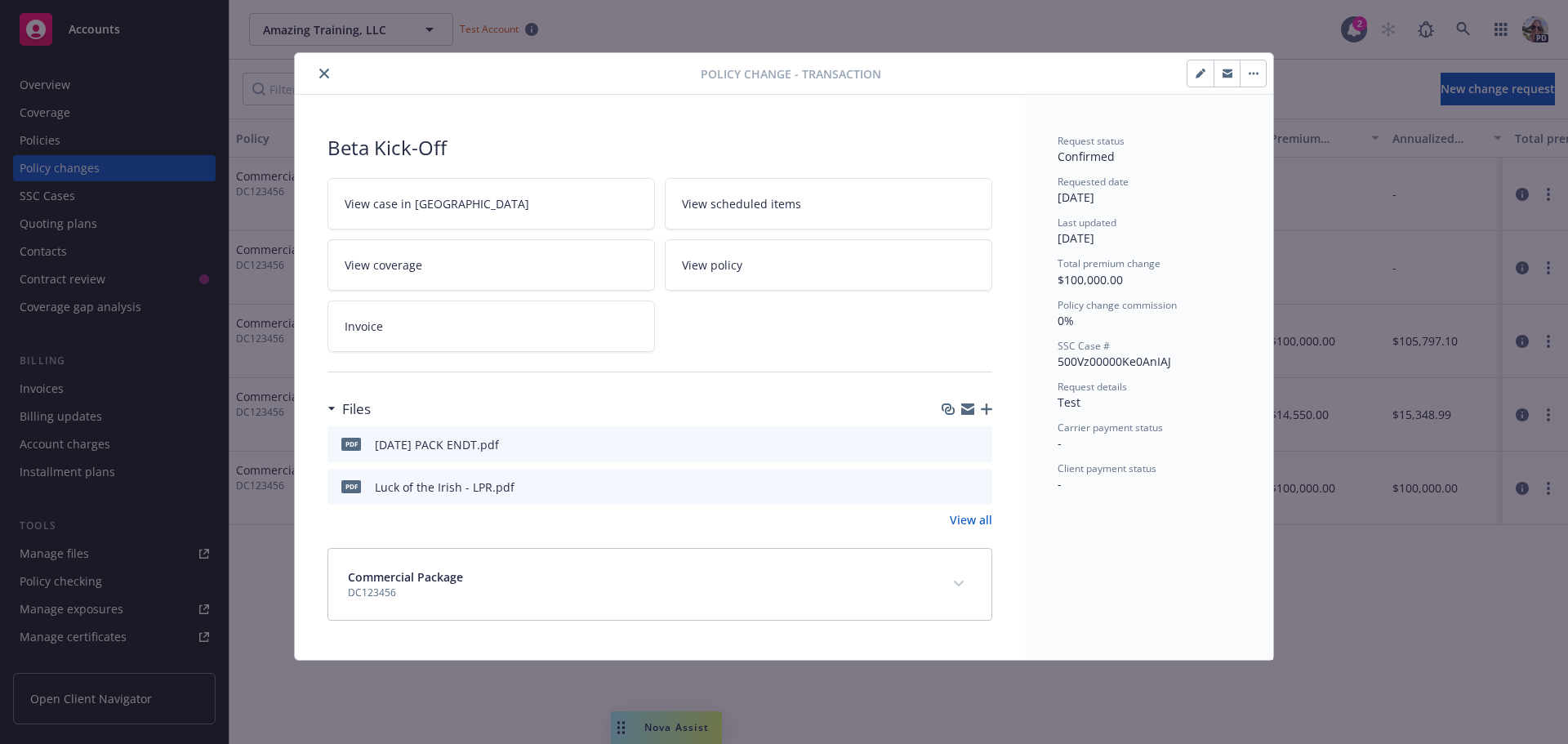
click at [1193, 69] on button "button" at bounding box center [1200, 74] width 26 height 26
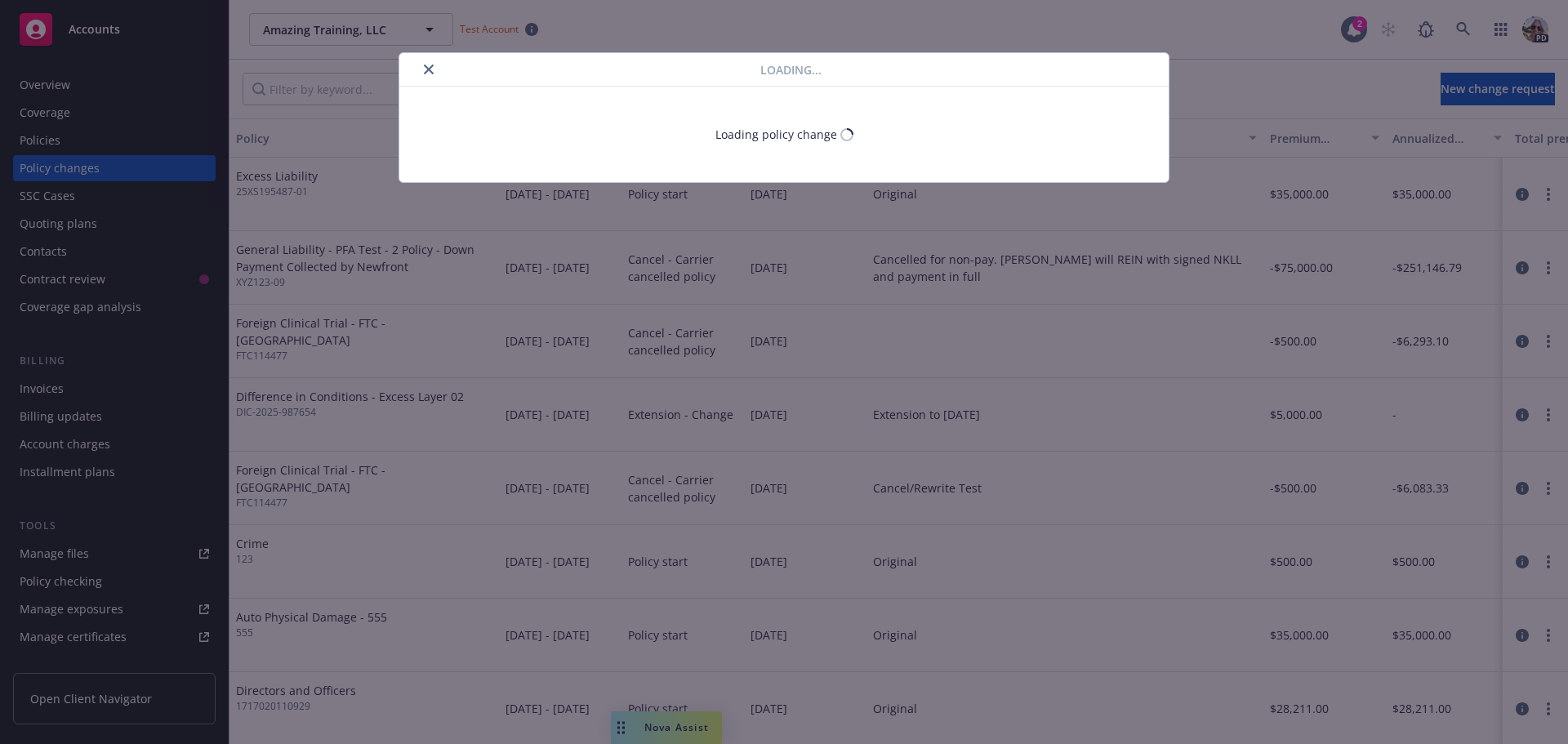
type textarea "x"
select select "ACCEPTED"
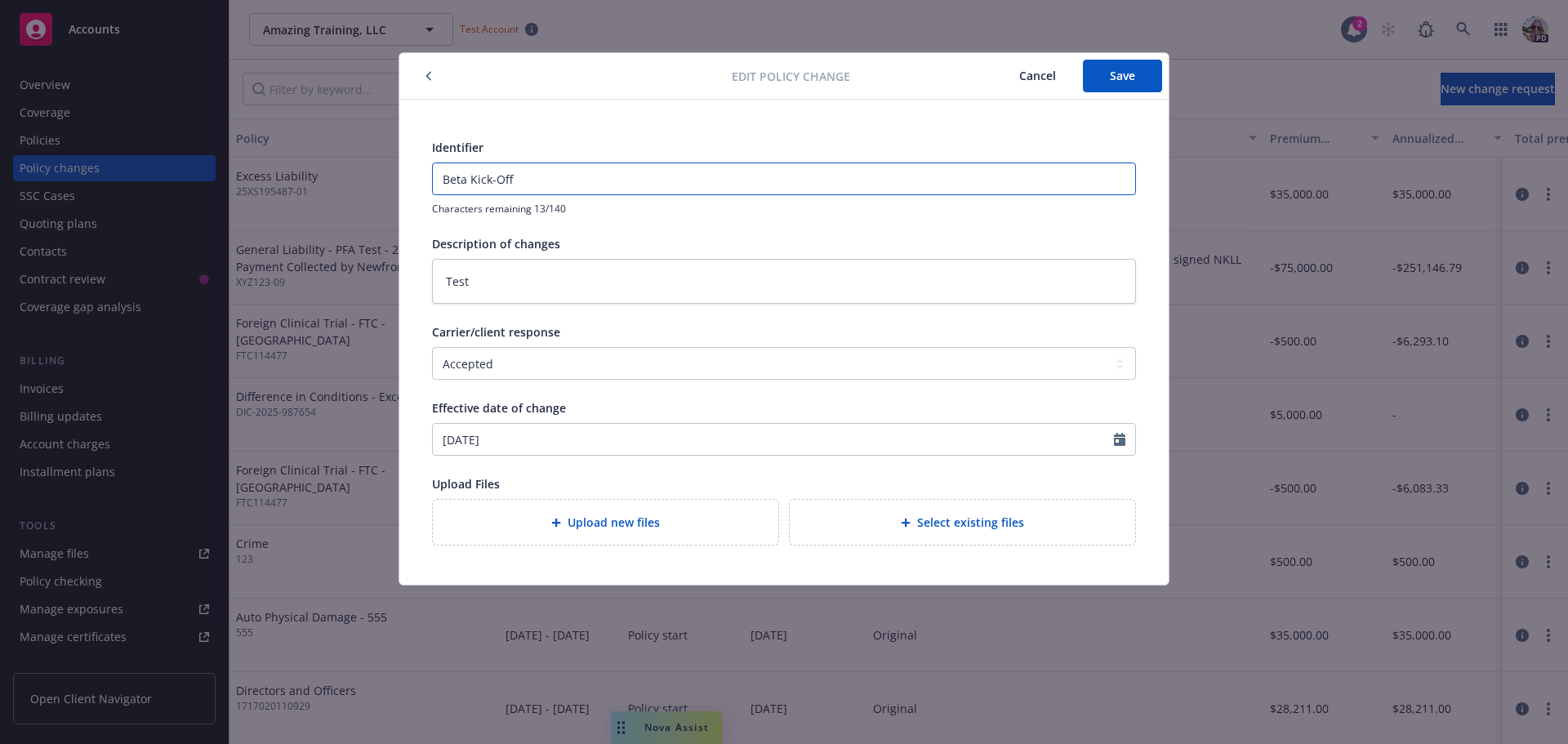
drag, startPoint x: 546, startPoint y: 176, endPoint x: 334, endPoint y: 175, distance: 212.0
click at [334, 175] on div "Edit policy change Cancel Save Identifier Beta Kick-Off Characters remaining 13…" at bounding box center [784, 372] width 1568 height 744
type textarea "x"
type input "P"
type textarea "x"
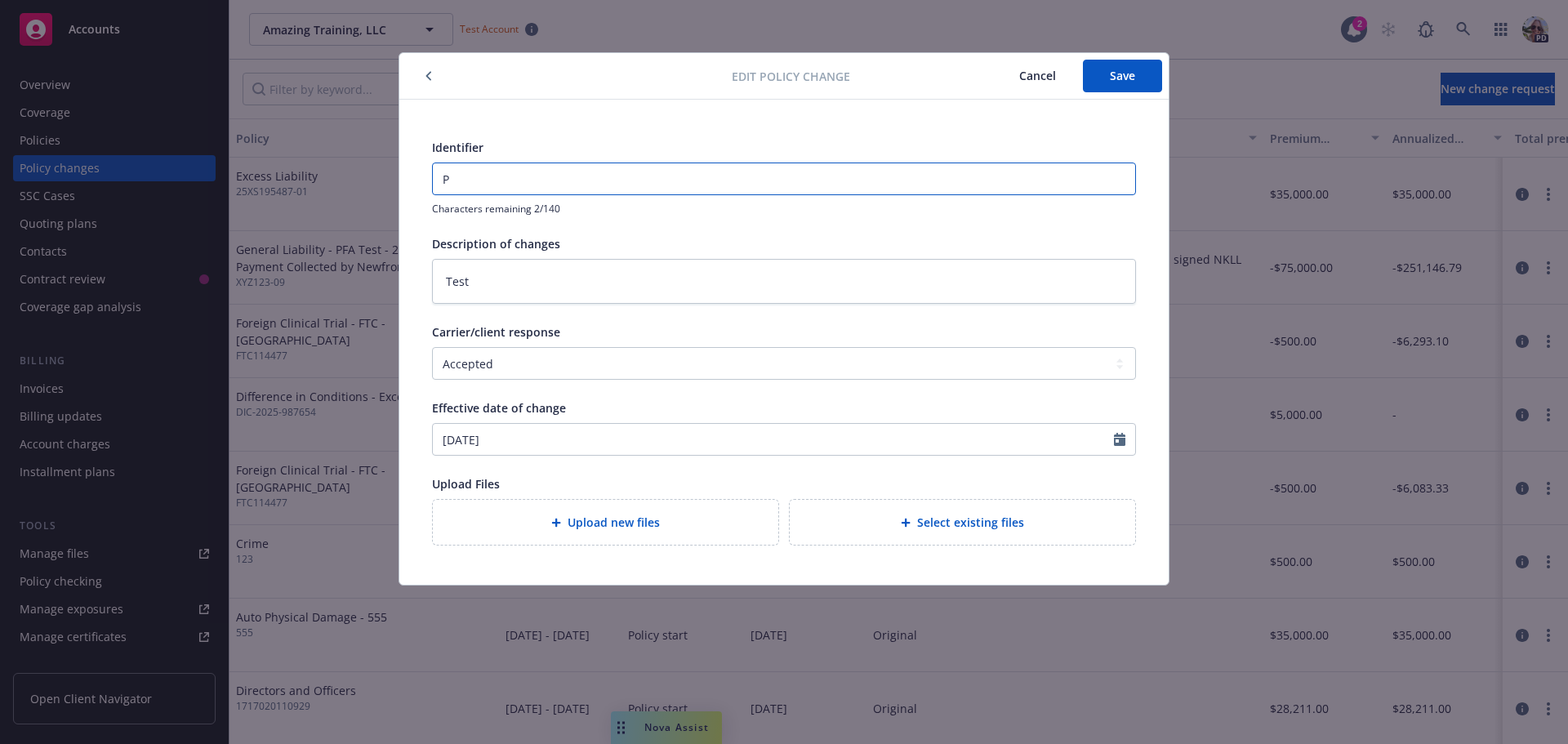
type input "Po"
type textarea "x"
type input "Pol"
type textarea "x"
type input "Poli"
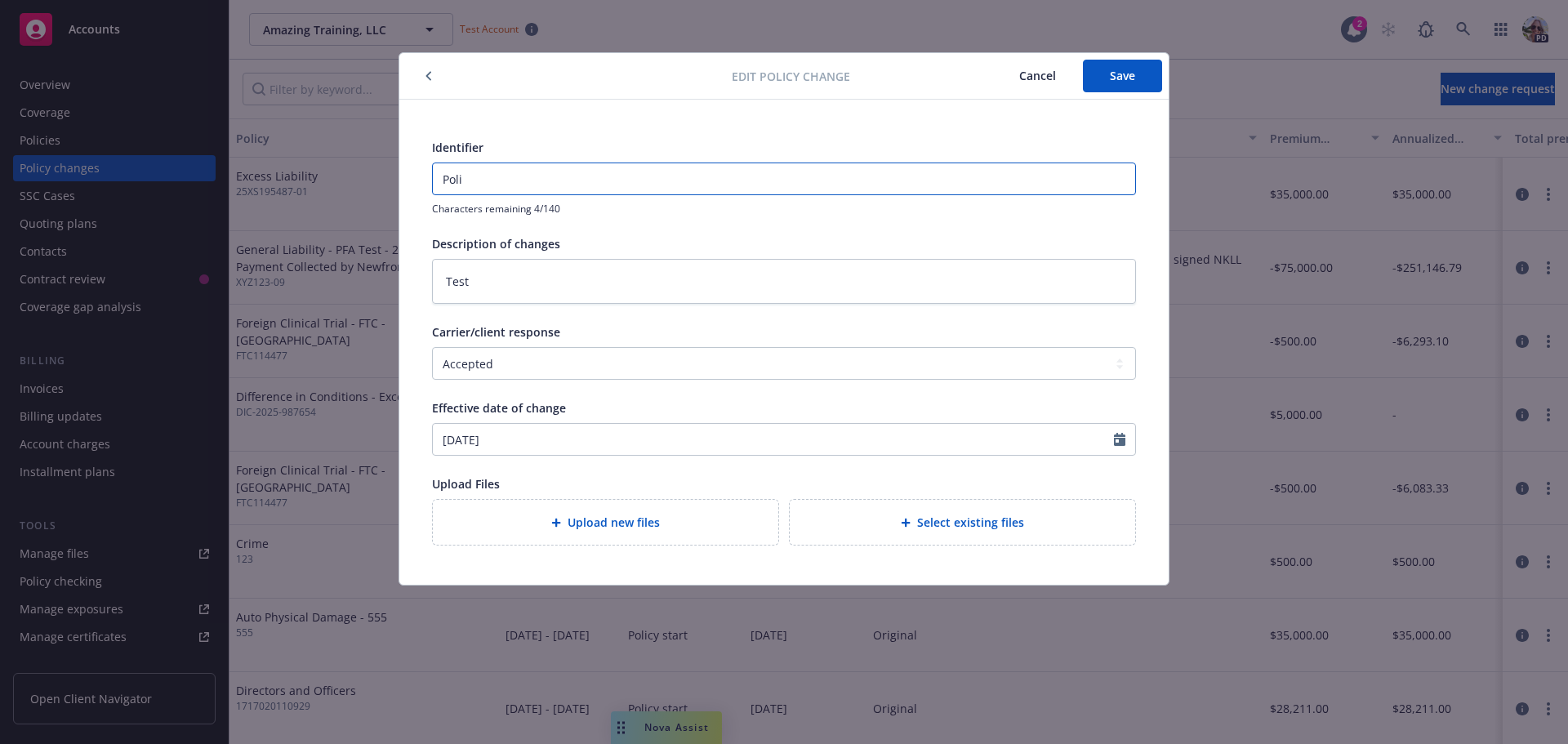
type textarea "x"
type input "Polic"
type textarea "x"
type input "Policy"
type textarea "x"
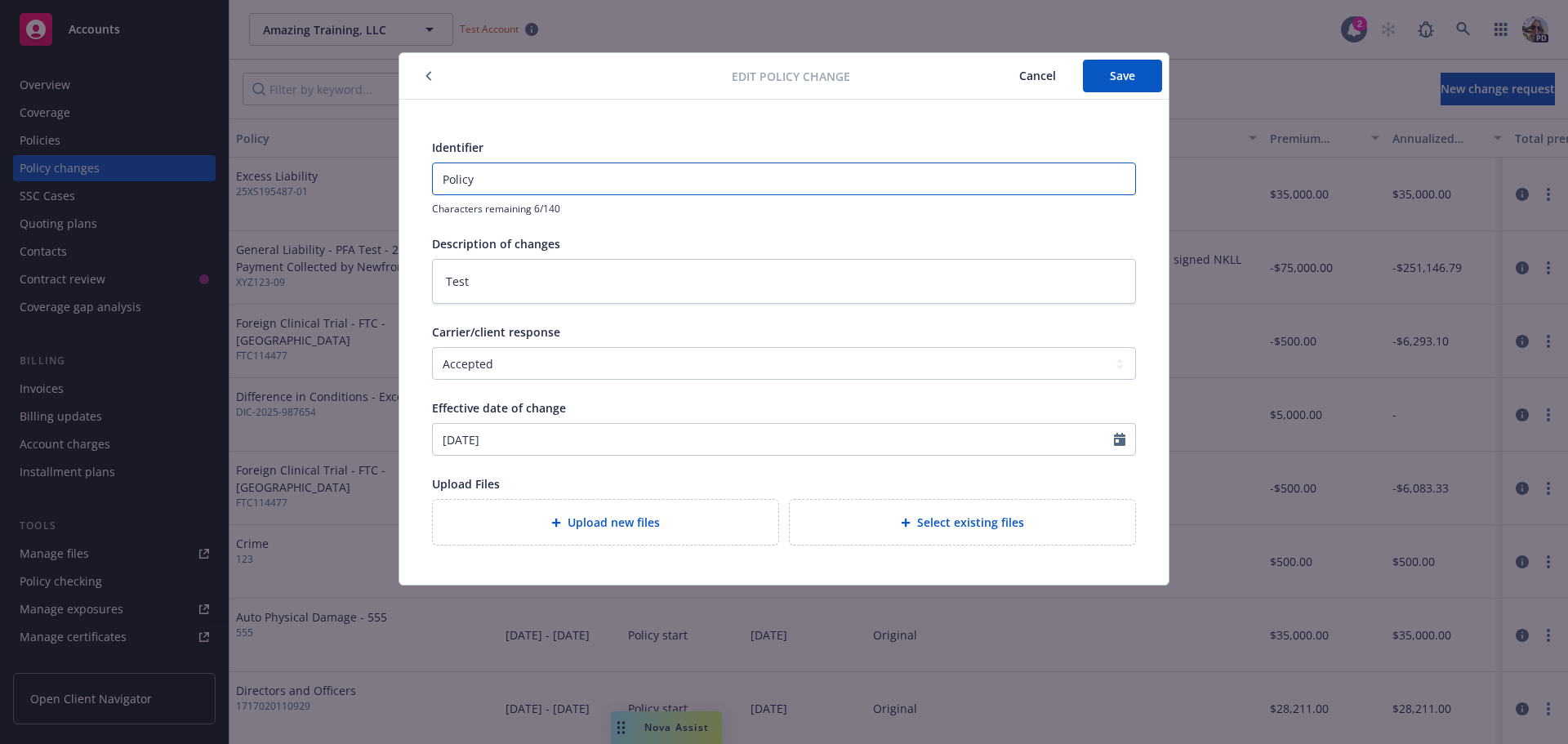
type input "Policy"
type textarea "x"
type input "Policy C"
type textarea "x"
type input "Policy Ch"
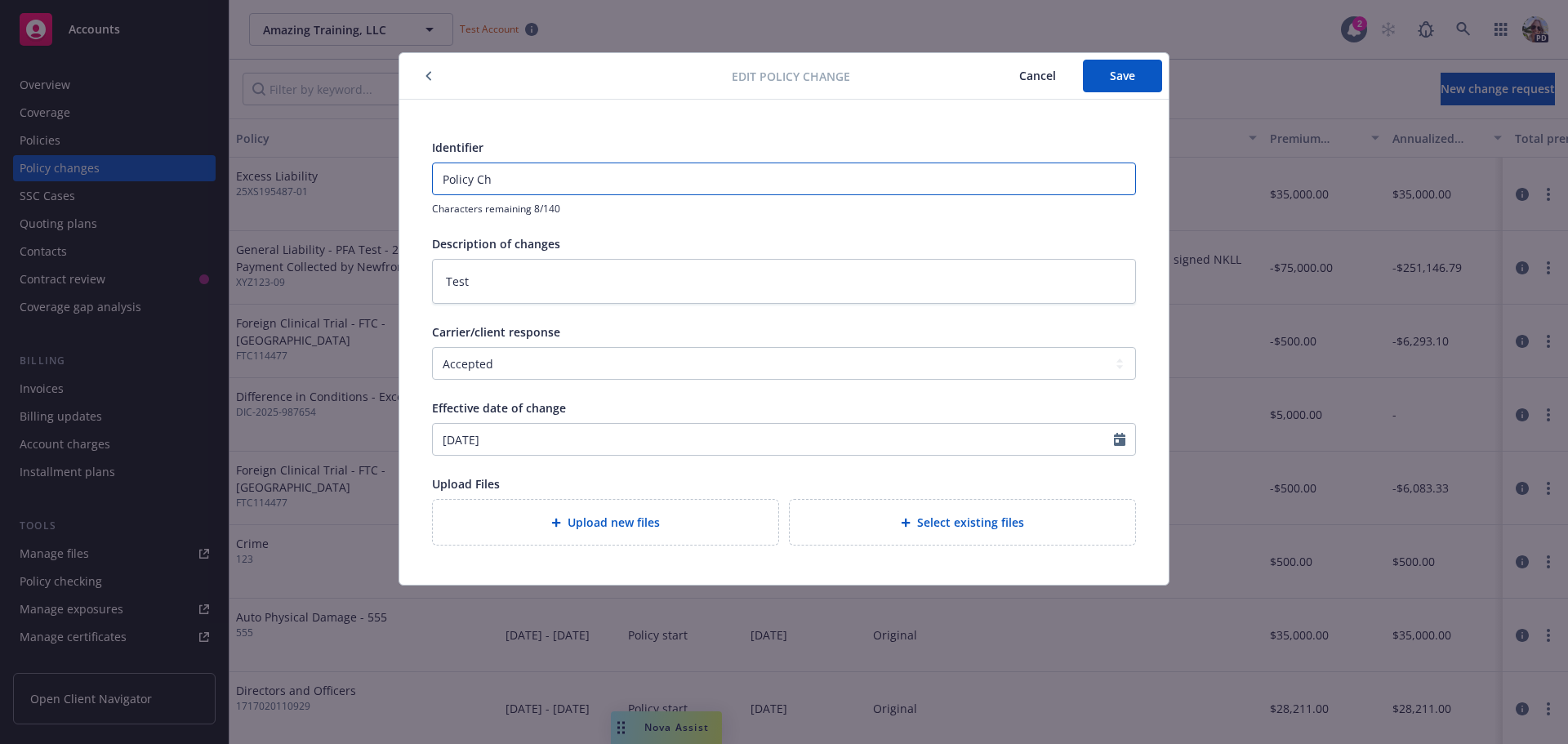
type textarea "x"
type input "Policy Cha"
type textarea "x"
type input "Policy [PERSON_NAME]"
type textarea "x"
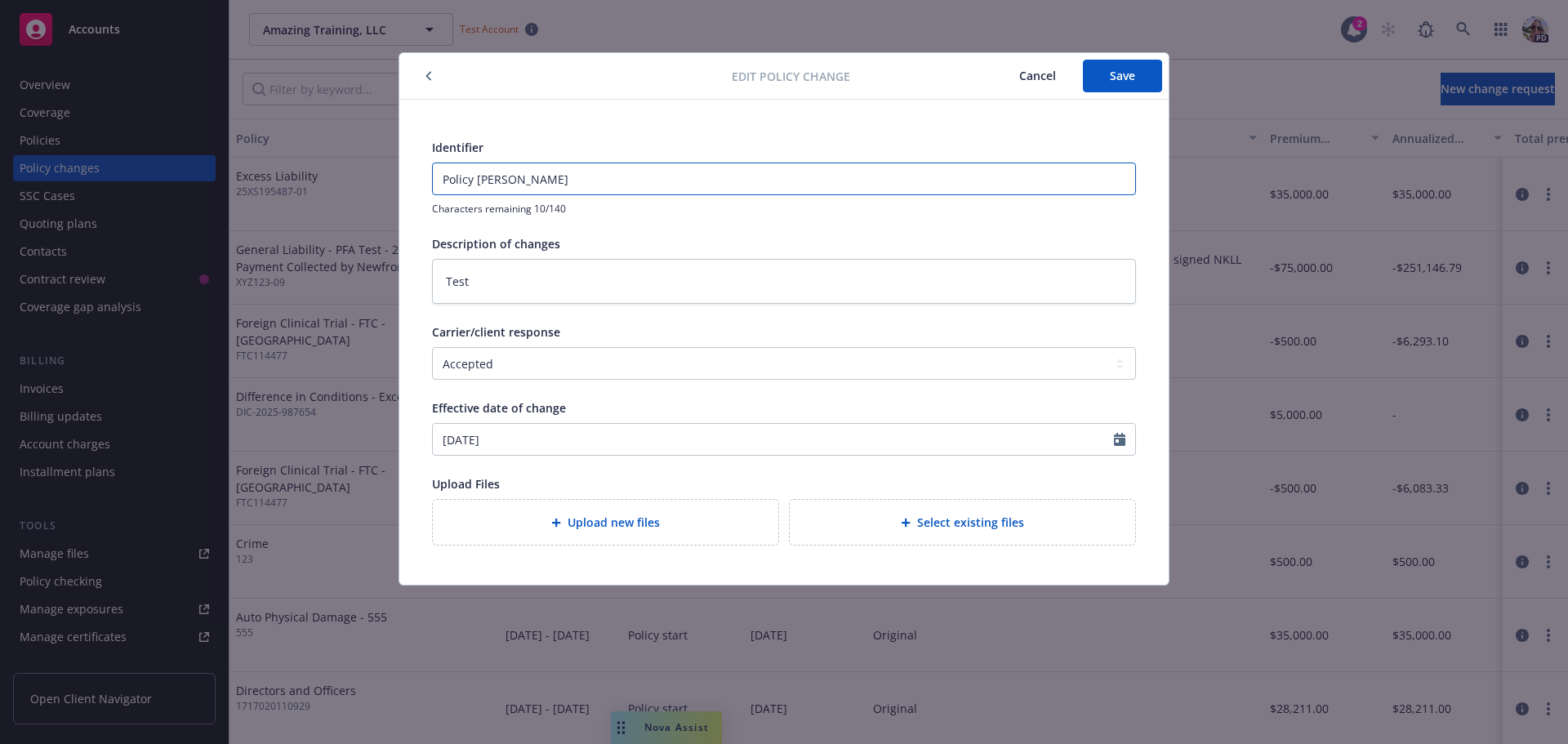
type input "Policy [PERSON_NAME]"
type textarea "x"
type input "Policy Change"
type textarea "x"
type input "Policy Change"
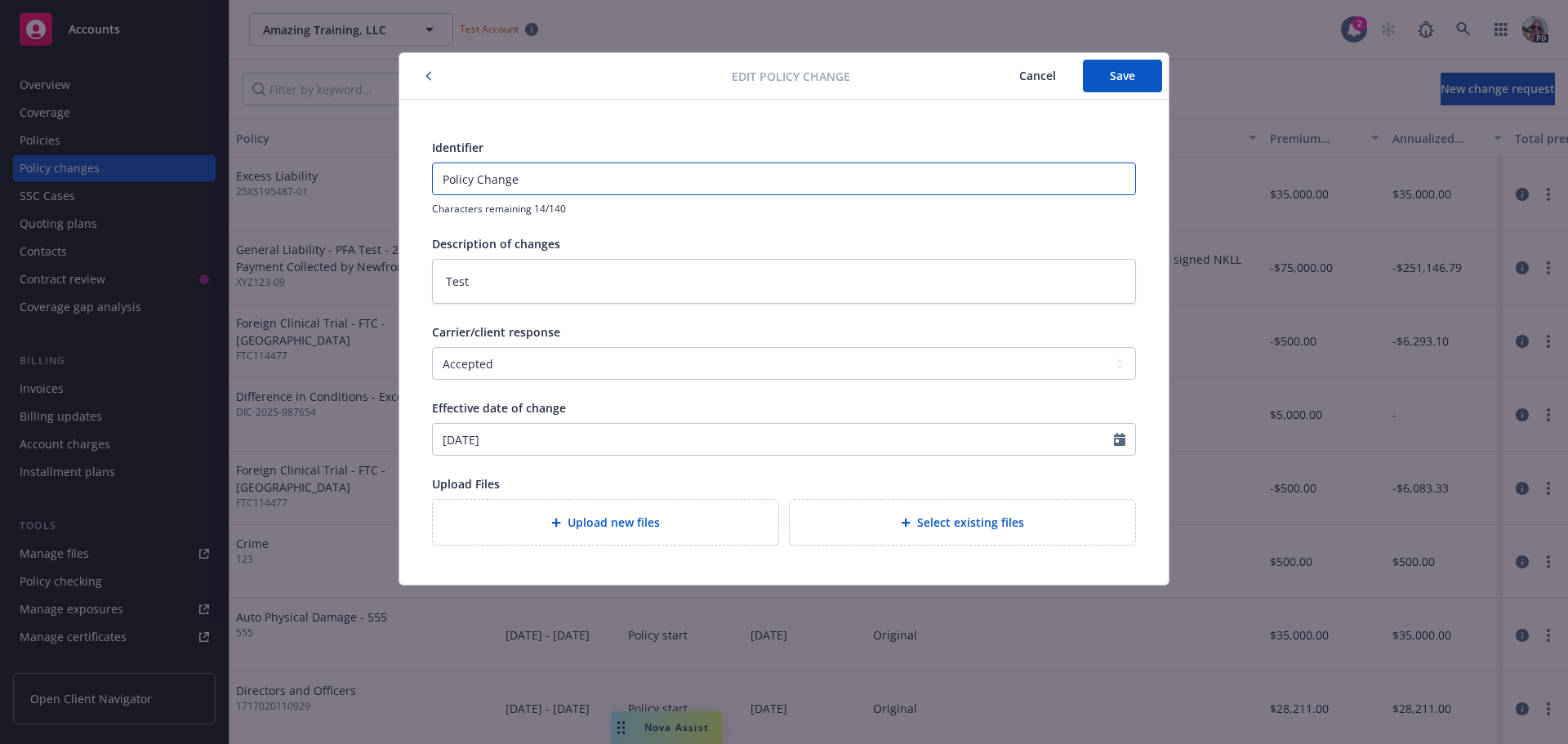
type textarea "x"
type input "Policy Change -"
type textarea "x"
type input "Policy Change -"
type textarea "x"
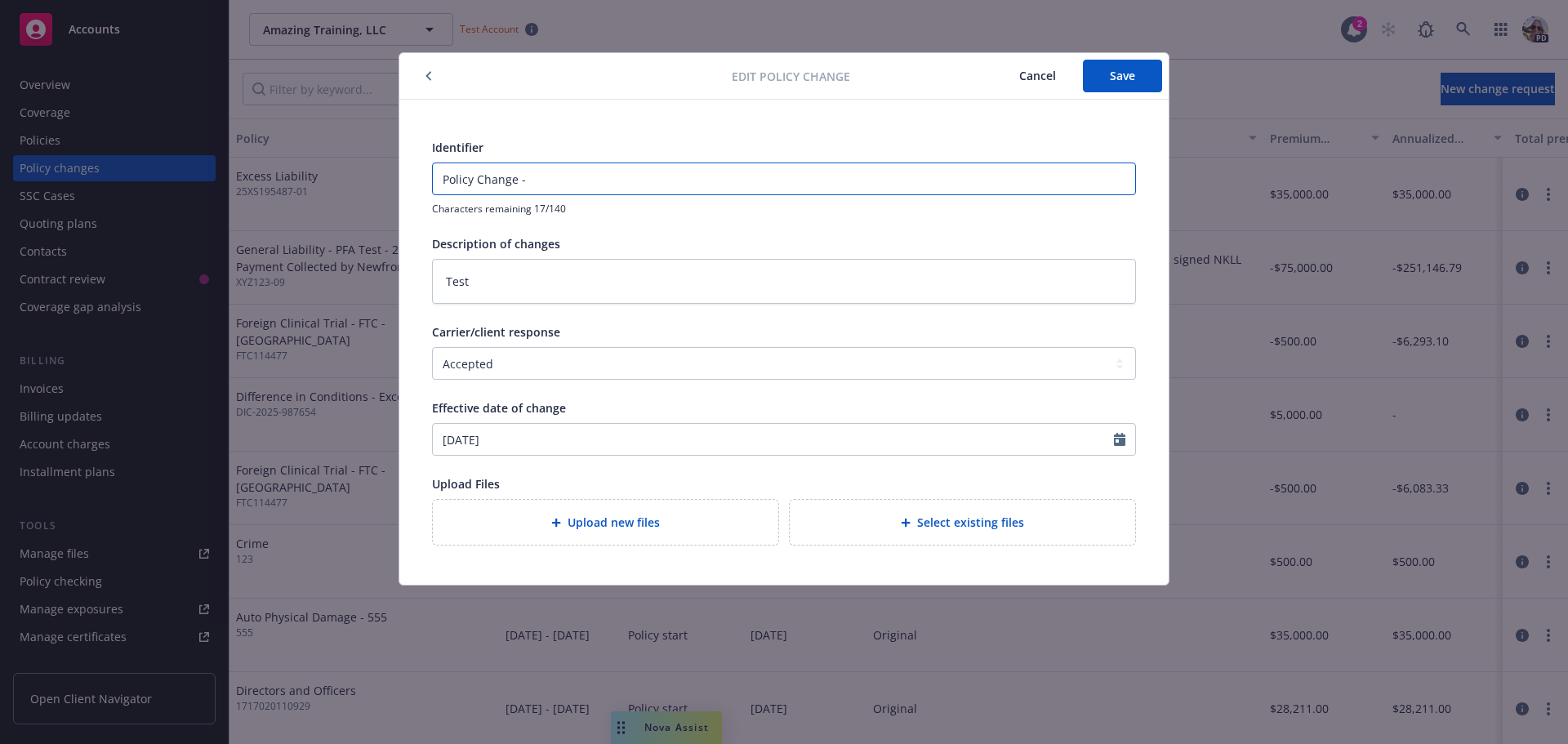
type input "Policy Change - A"
type textarea "x"
type input "Policy Change - Am"
type textarea "x"
click at [1144, 78] on button "Save" at bounding box center [1123, 76] width 79 height 33
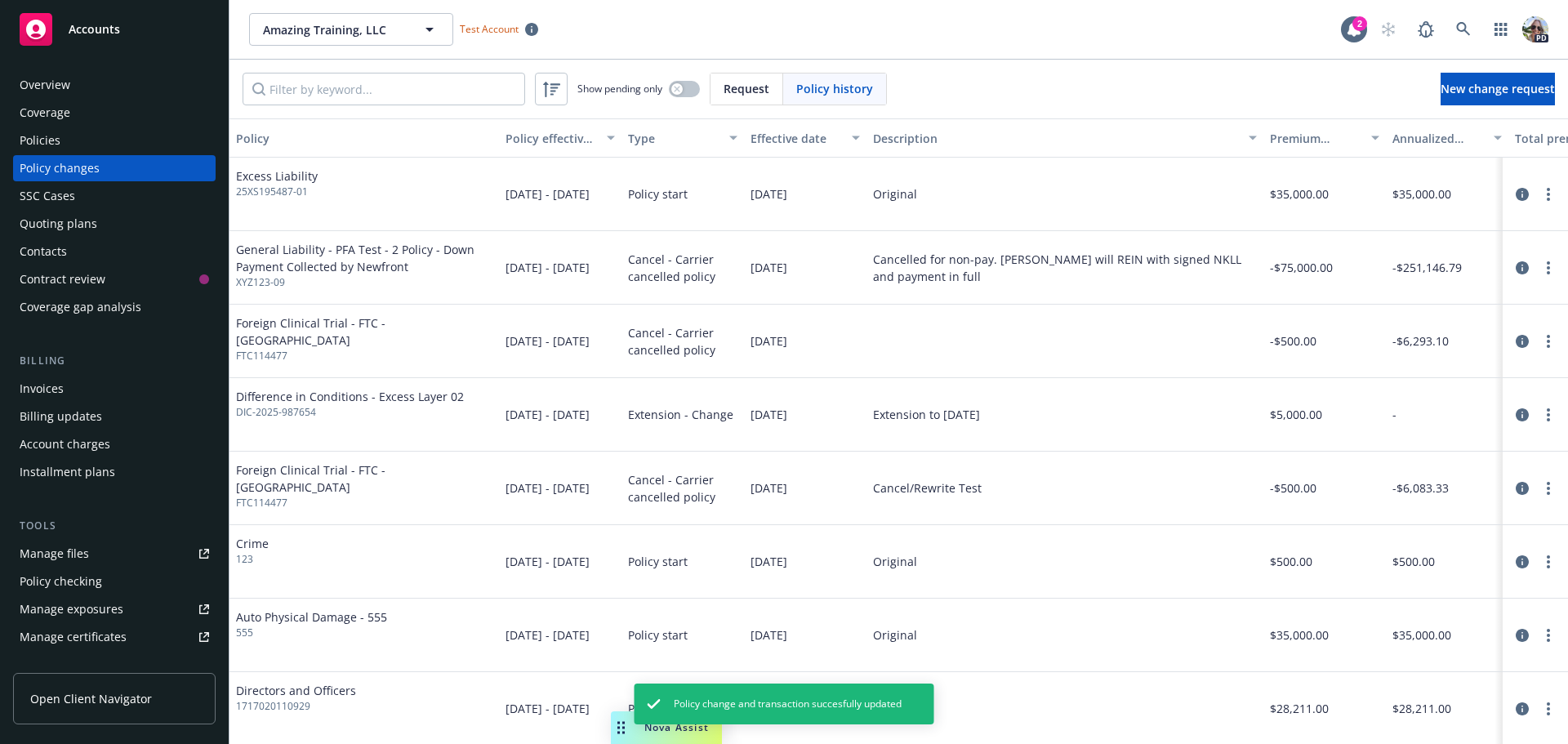
click at [72, 138] on div "Policies" at bounding box center [114, 141] width 189 height 26
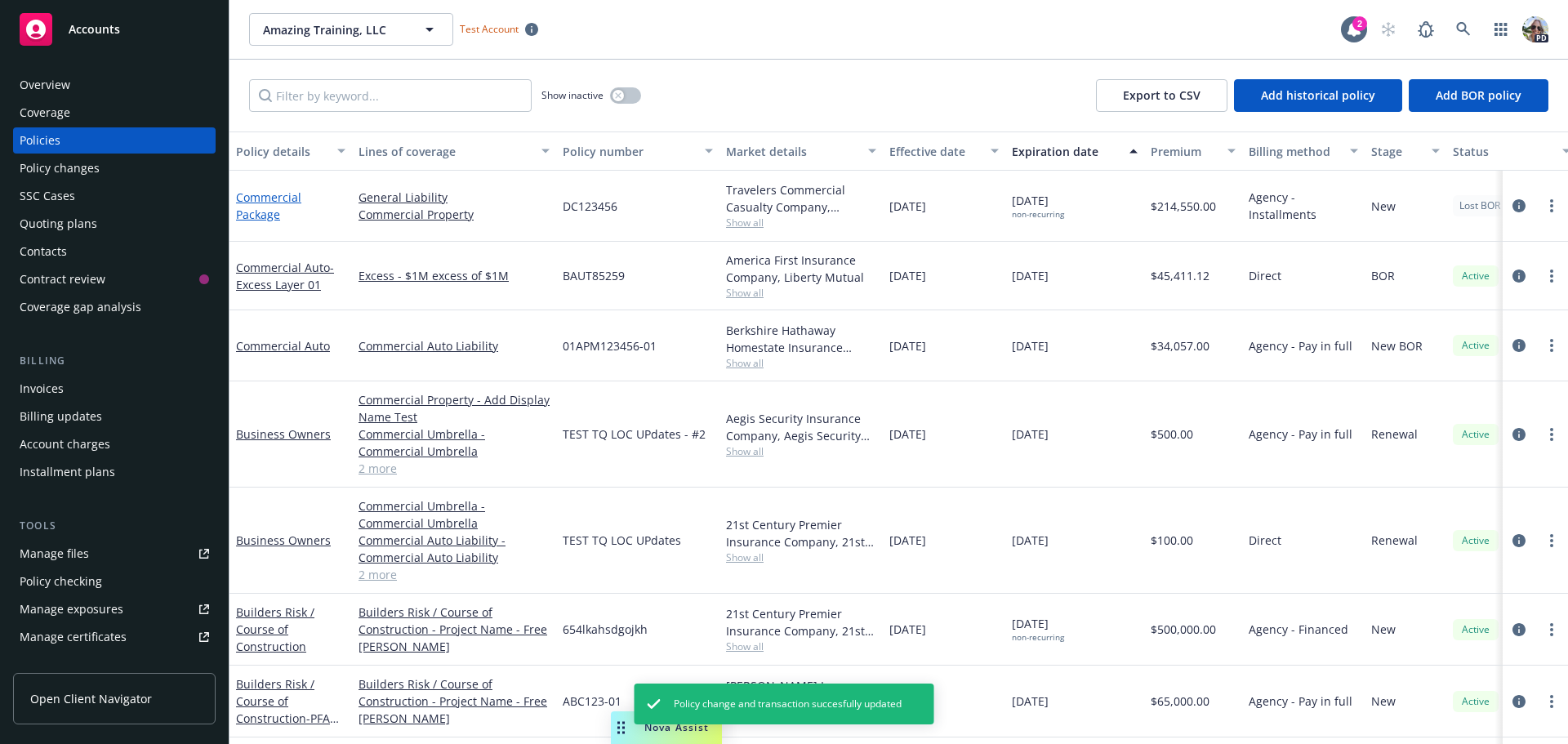
click at [256, 199] on link "Commercial Package" at bounding box center [269, 205] width 65 height 33
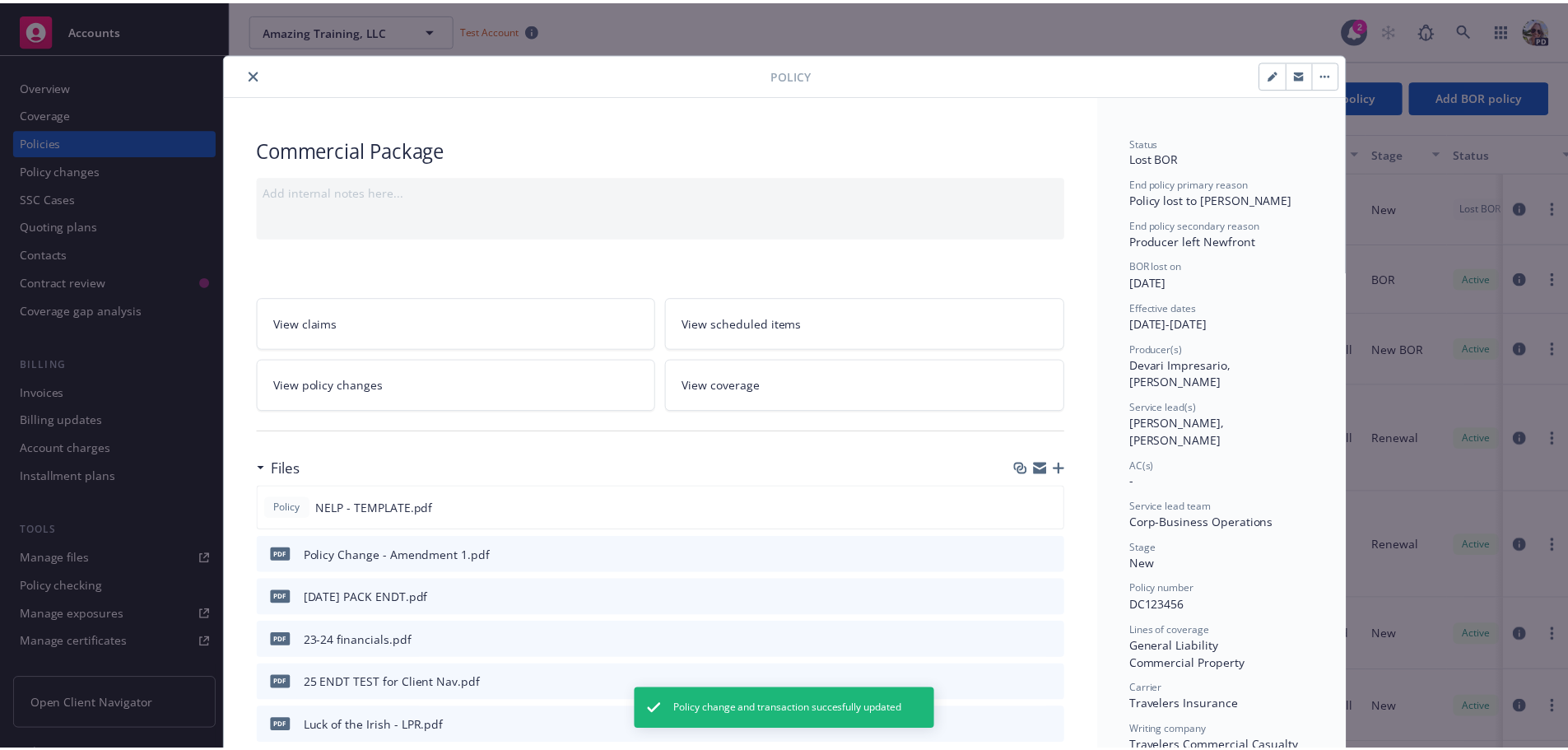
scroll to position [50, 0]
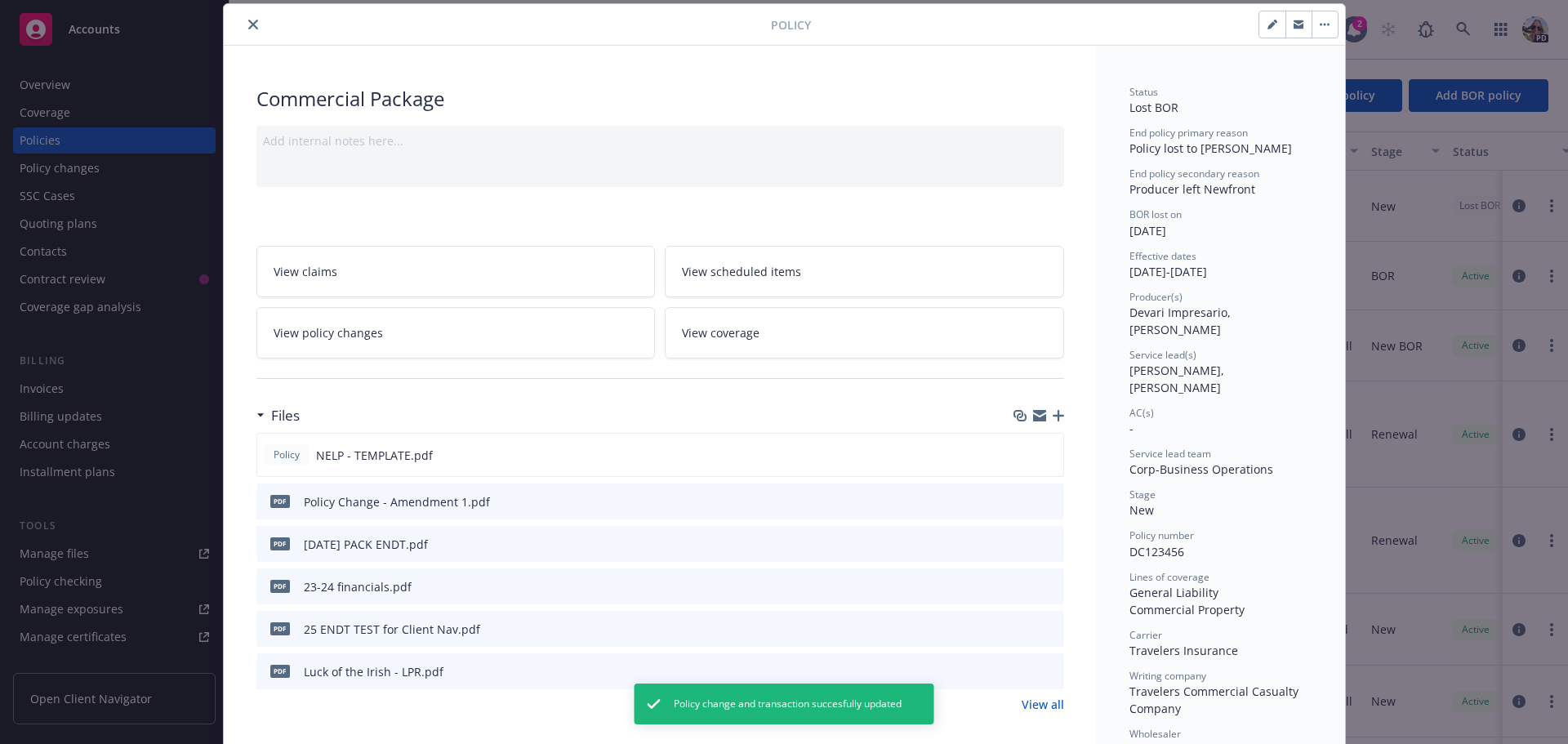
click at [328, 335] on span "View policy changes" at bounding box center [328, 333] width 110 height 17
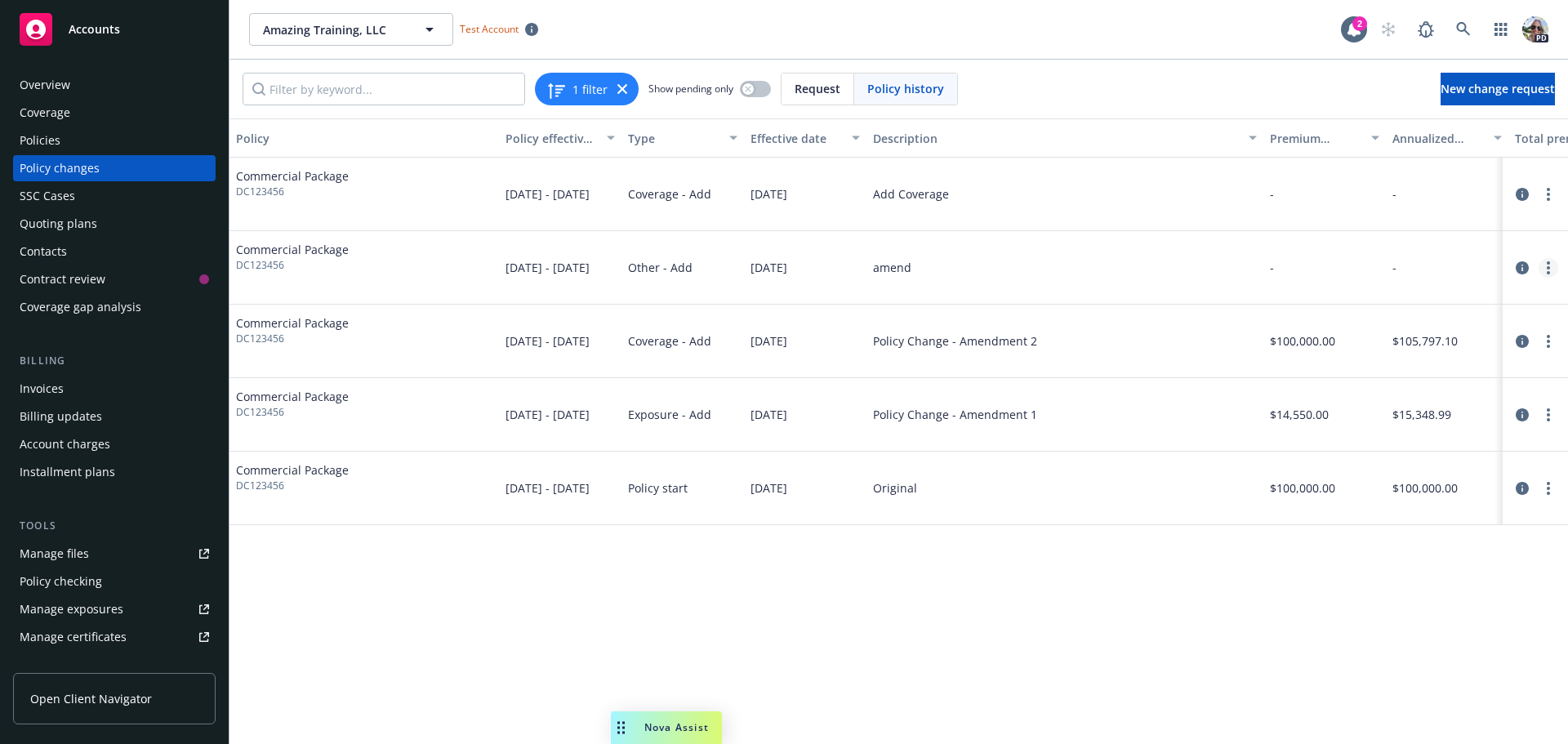
click at [1552, 267] on link "more" at bounding box center [1548, 268] width 20 height 20
click at [1378, 360] on link "Edit policy change" at bounding box center [1417, 366] width 280 height 33
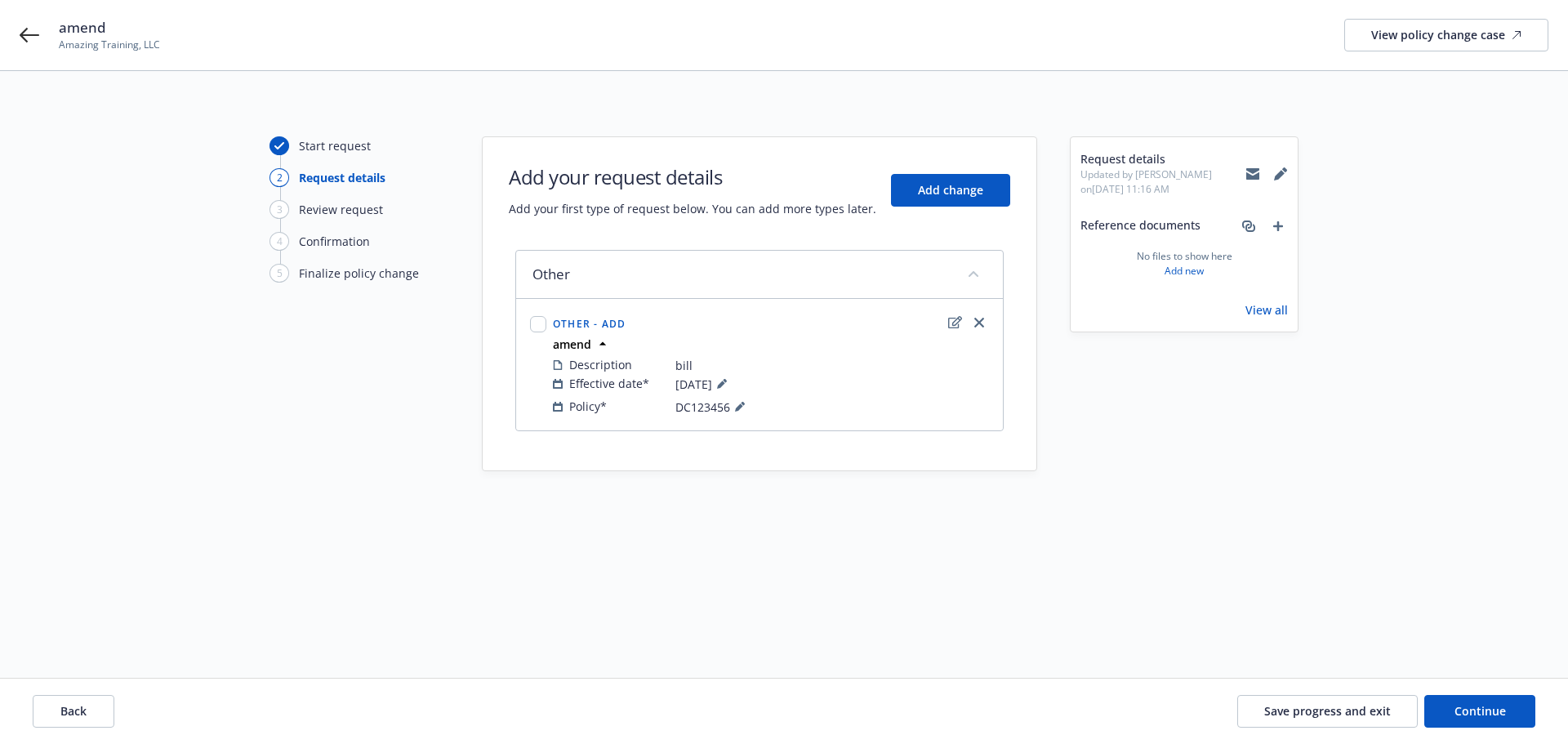
click at [317, 147] on div "Start request" at bounding box center [335, 146] width 72 height 17
click at [102, 711] on button "Back" at bounding box center [74, 711] width 81 height 33
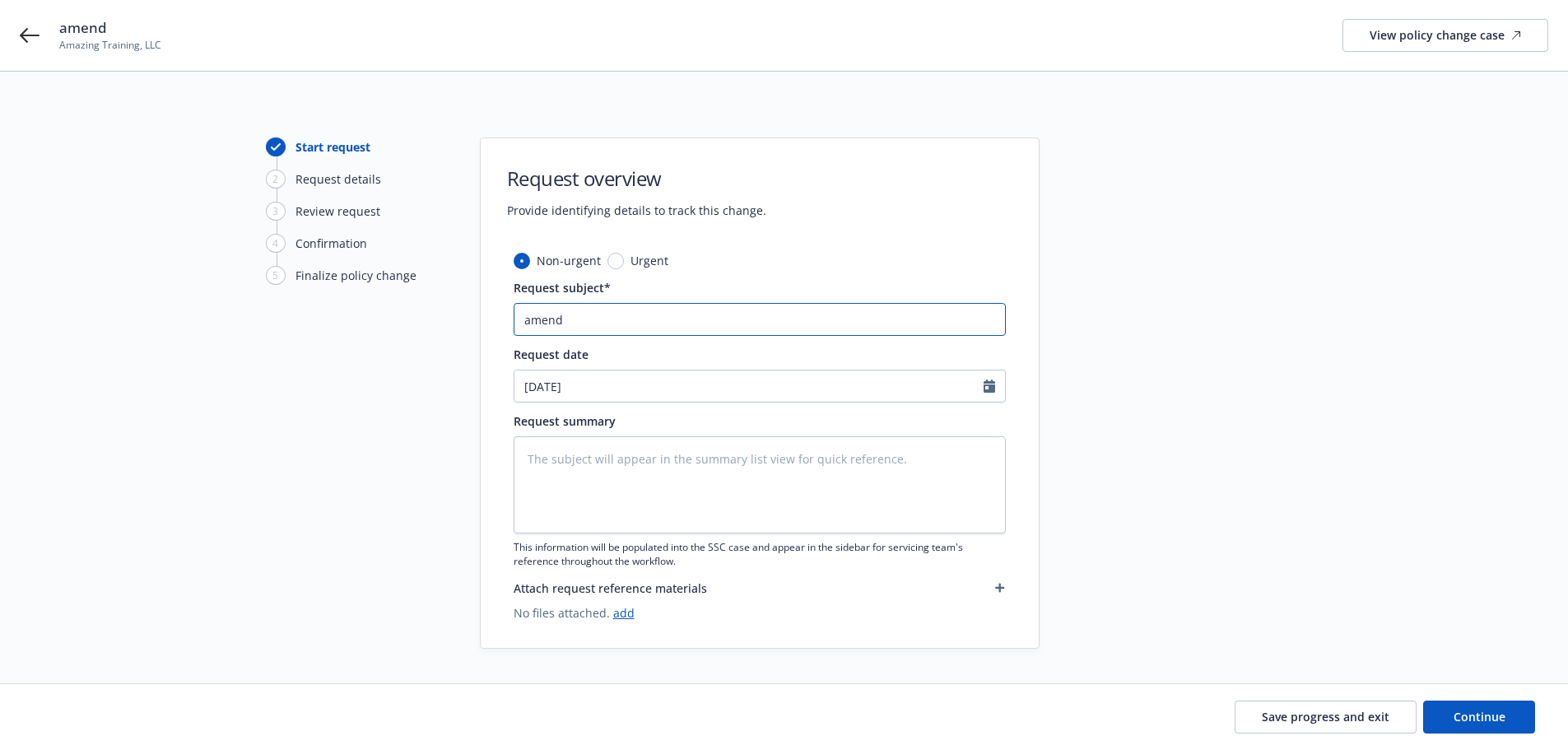
drag, startPoint x: 603, startPoint y: 329, endPoint x: 414, endPoint y: 346, distance: 189.8
click at [414, 346] on div "Start request 2 Request details 3 Review request 4 Confirmation 5 Finalize poli…" at bounding box center [784, 393] width 1528 height 511
drag, startPoint x: 708, startPoint y: 317, endPoint x: 377, endPoint y: 320, distance: 331.0
click at [377, 320] on div "Start request 2 Request details 3 Review request 4 Confirmation 5 Finalize poli…" at bounding box center [784, 393] width 1528 height 511
click at [1469, 721] on span "Continue" at bounding box center [1479, 716] width 51 height 15
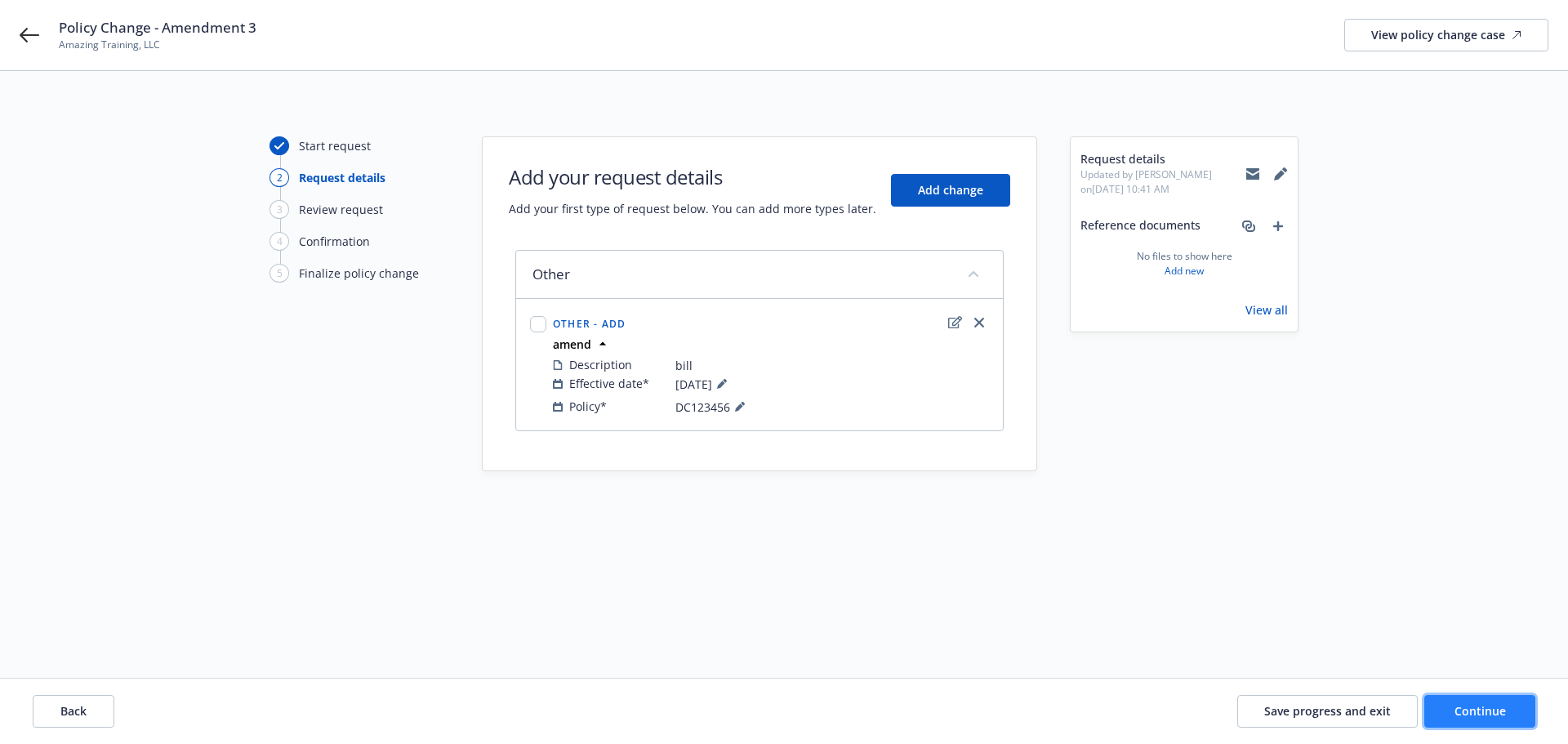
click at [1457, 716] on span "Continue" at bounding box center [1480, 710] width 51 height 15
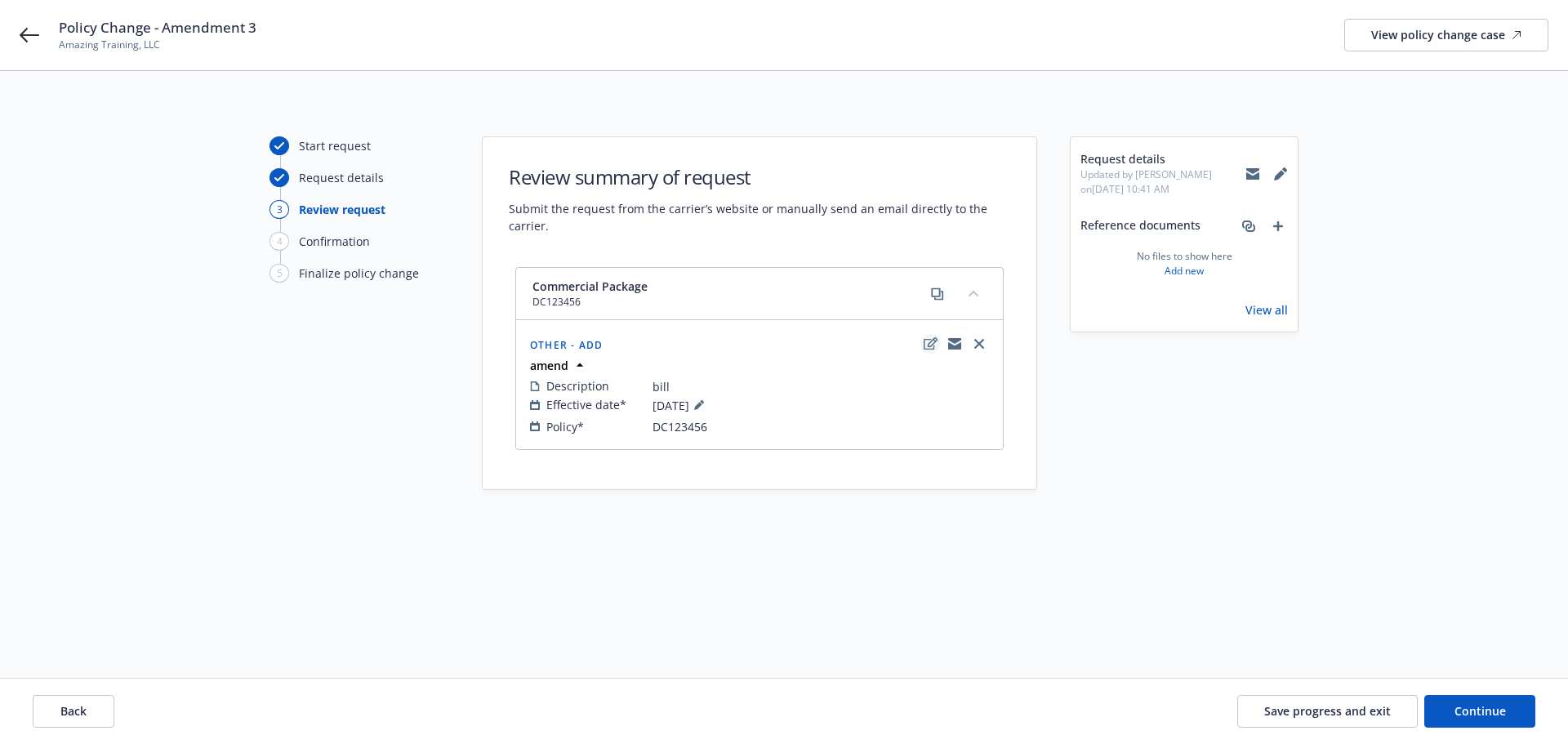
click at [928, 344] on icon "edit" at bounding box center [931, 344] width 14 height 13
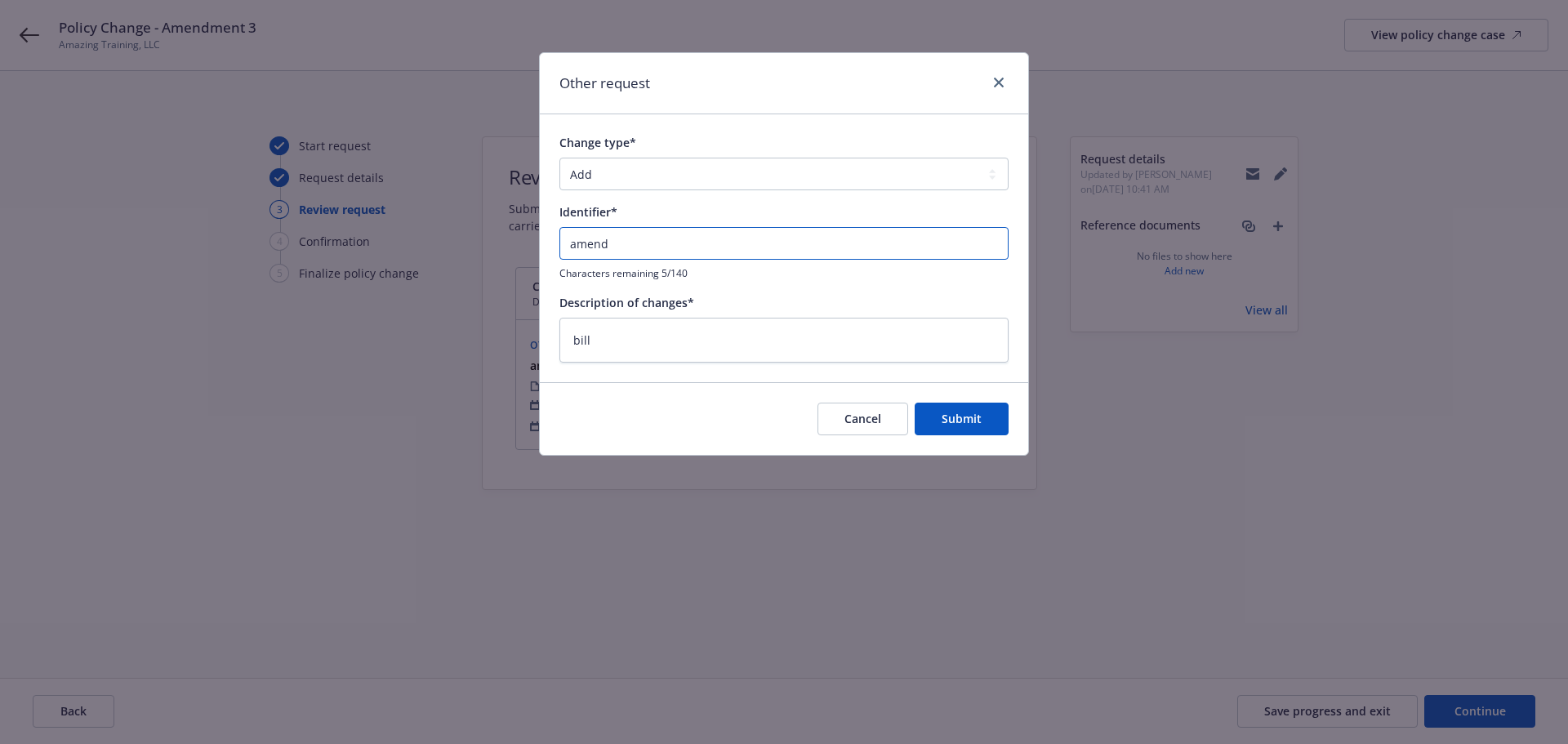
drag, startPoint x: 627, startPoint y: 246, endPoint x: 413, endPoint y: 254, distance: 214.1
click at [413, 254] on div "Other request Change type* Add Audit Change Remove Identifier* amend Characters…" at bounding box center [784, 372] width 1568 height 744
paste input "Policy Change - Amendment 3"
click at [994, 422] on button "Submit" at bounding box center [961, 419] width 94 height 33
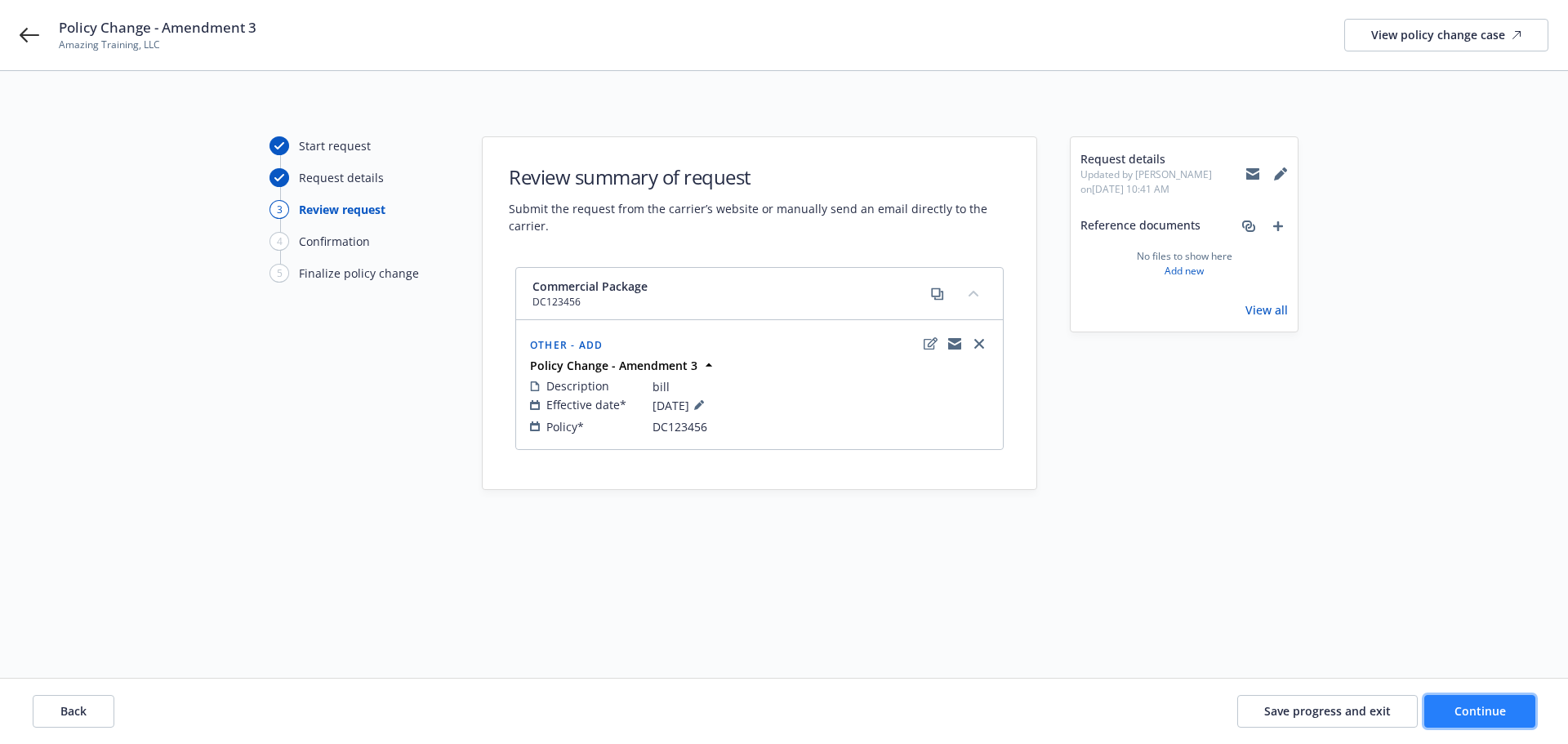
click at [1480, 706] on span "Continue" at bounding box center [1480, 710] width 51 height 15
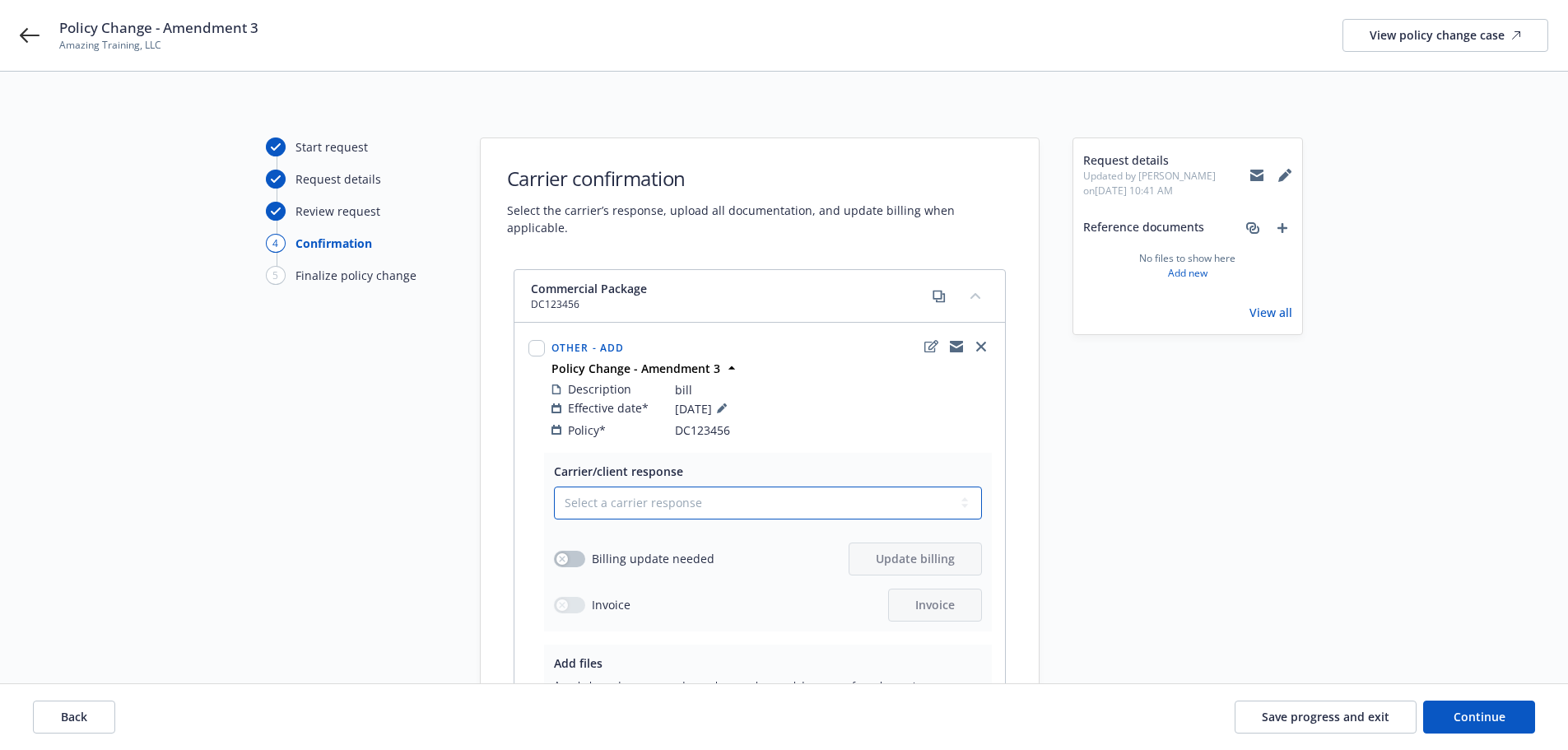
click at [697, 486] on select "Select a carrier response Accepted Accepted with revision No endorsement needed…" at bounding box center [767, 502] width 428 height 33
click at [554, 486] on select "Select a carrier response Accepted Accepted with revision No endorsement needed…" at bounding box center [767, 502] width 428 height 33
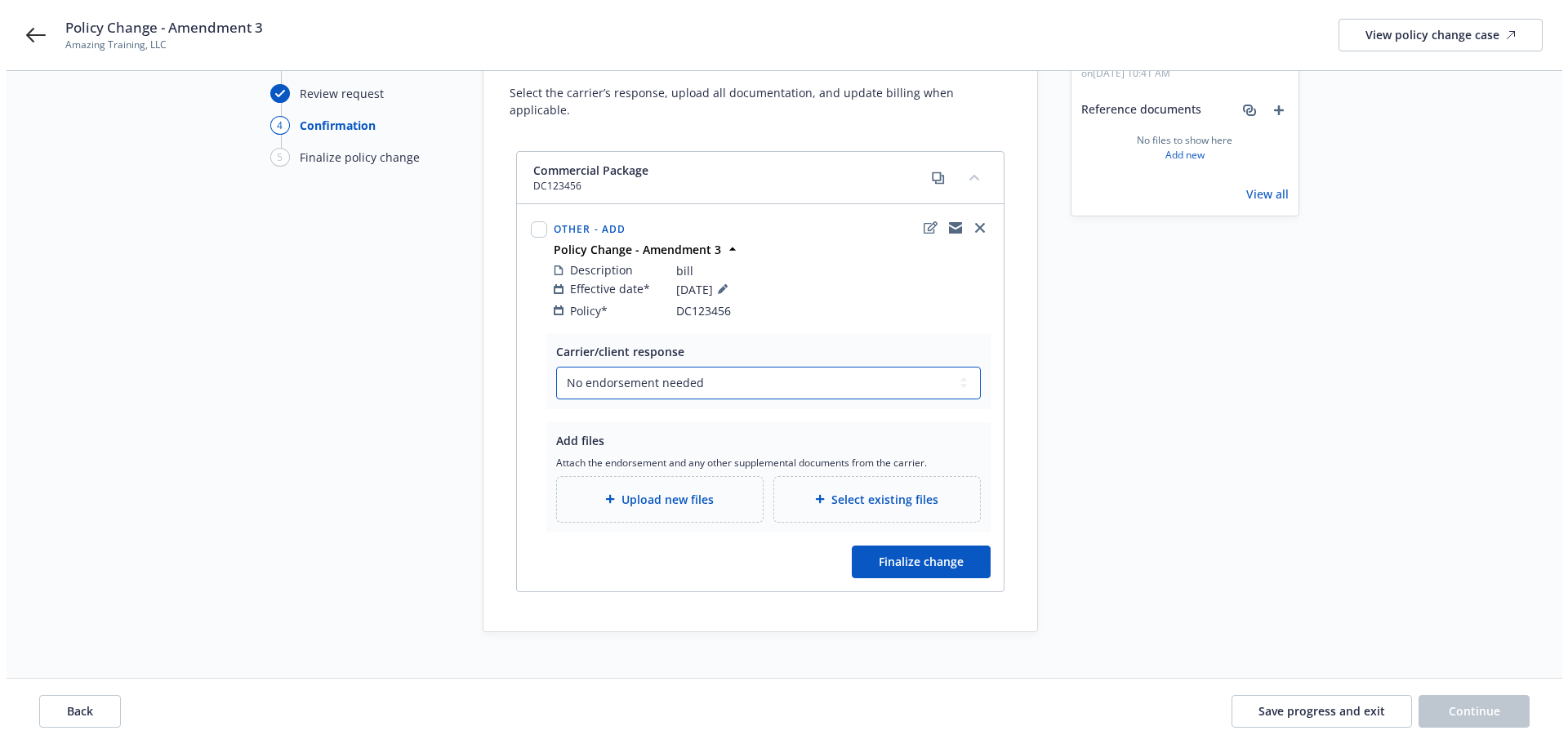
scroll to position [118, 0]
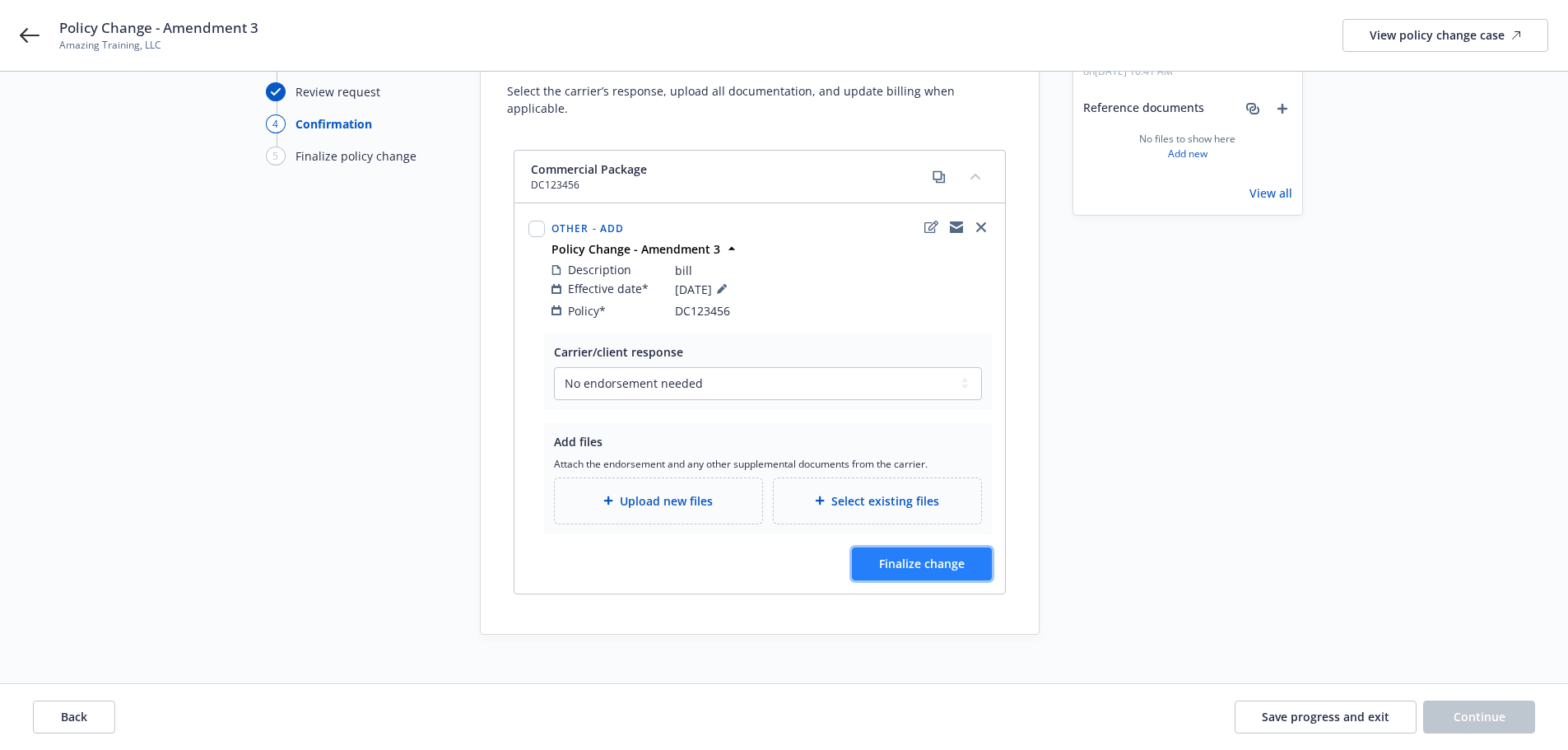
click at [923, 556] on span "Finalize change" at bounding box center [922, 563] width 86 height 15
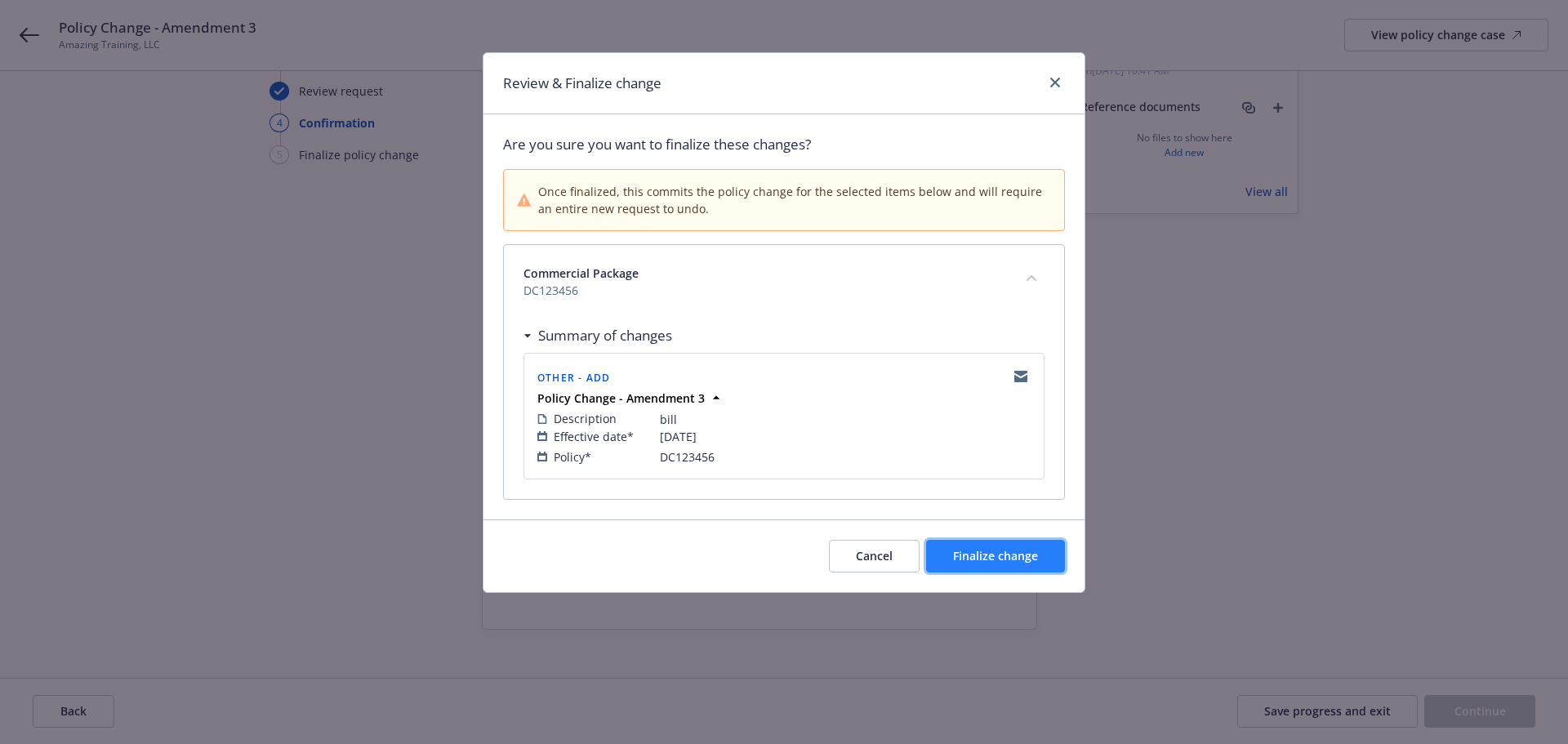
click at [967, 565] on button "Finalize change" at bounding box center [995, 556] width 139 height 33
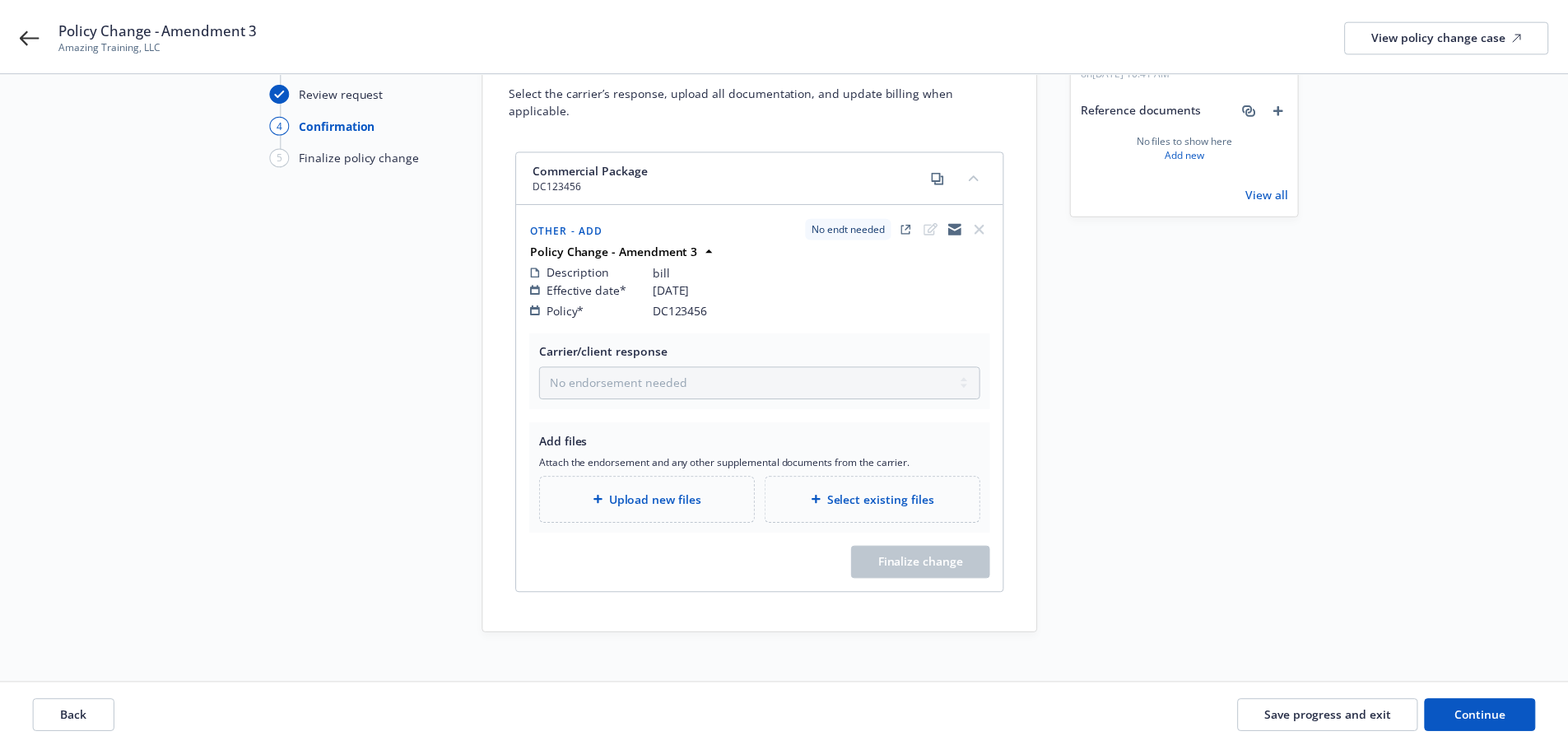
scroll to position [118, 0]
click at [1505, 725] on button "Continue" at bounding box center [1478, 717] width 112 height 33
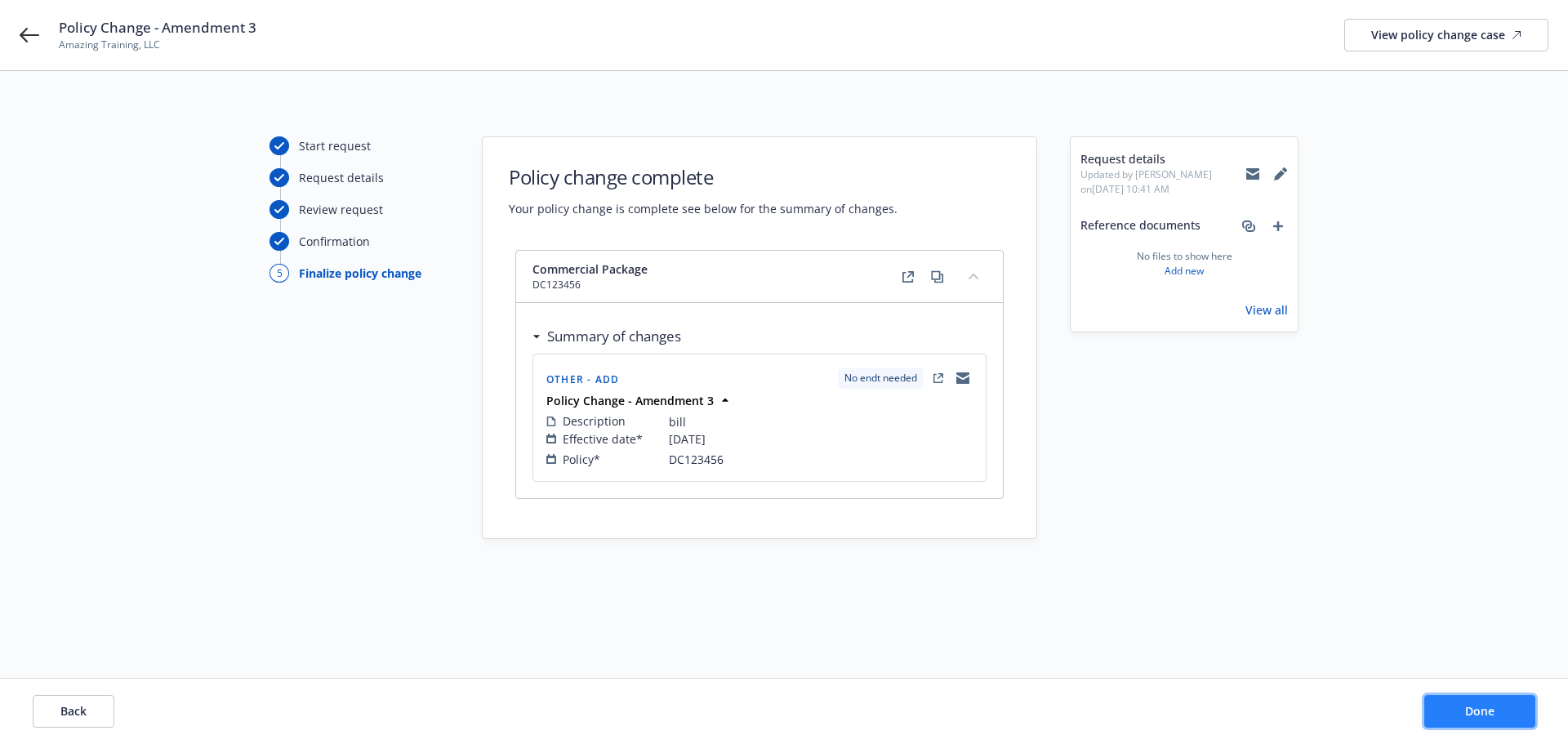
click at [1492, 718] on button "Done" at bounding box center [1479, 711] width 111 height 33
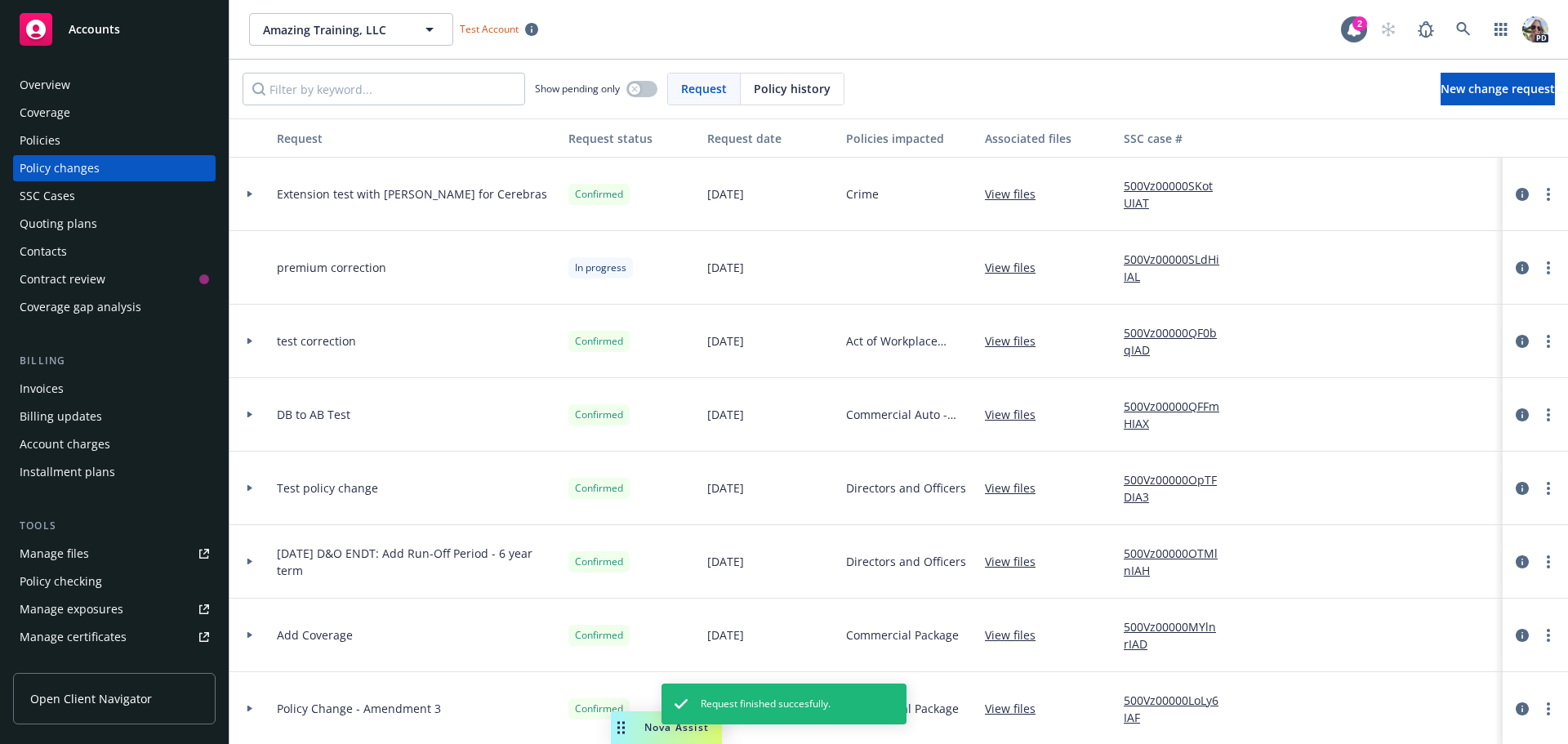
click at [63, 138] on div "Policies" at bounding box center [114, 141] width 189 height 26
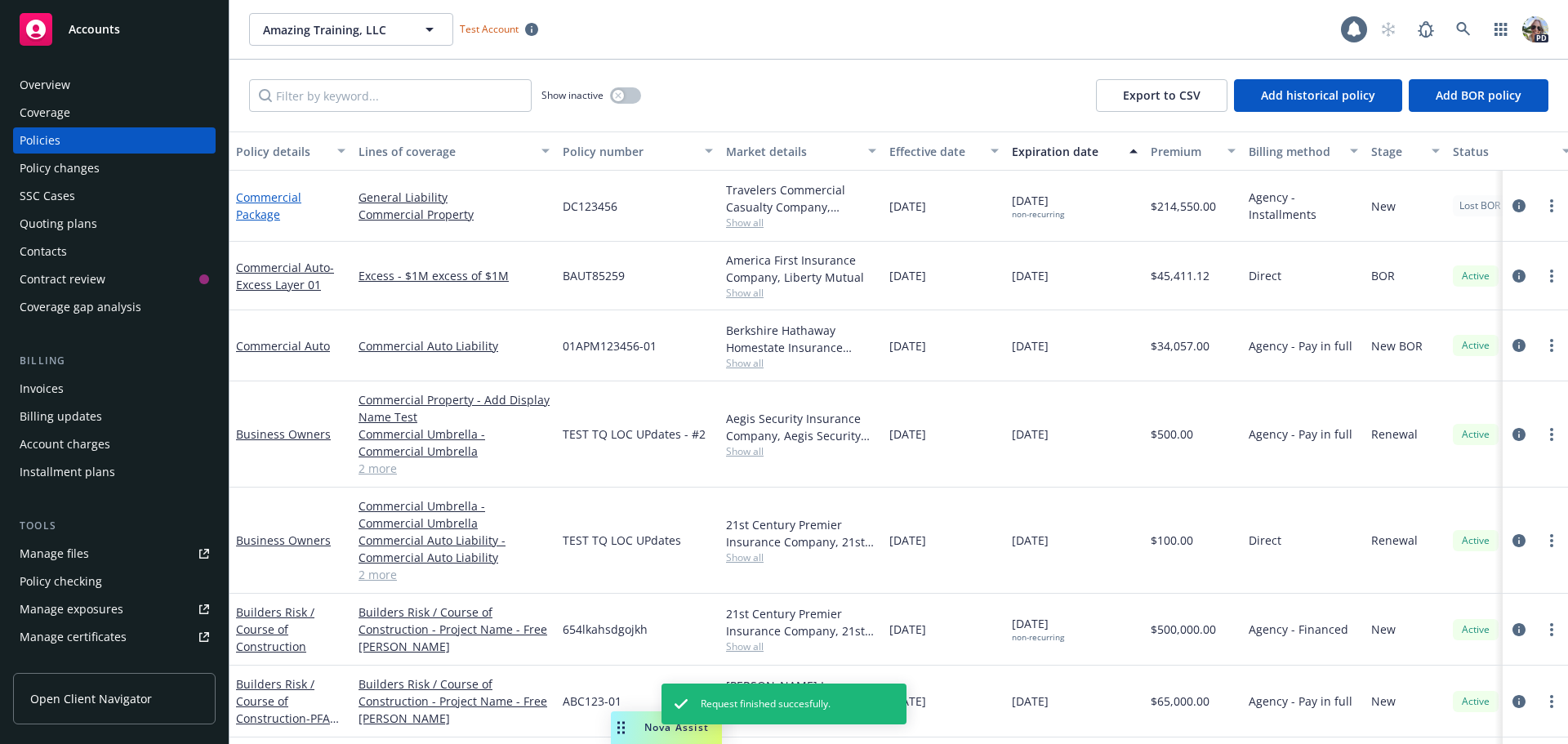
click at [266, 200] on link "Commercial Package" at bounding box center [269, 205] width 65 height 33
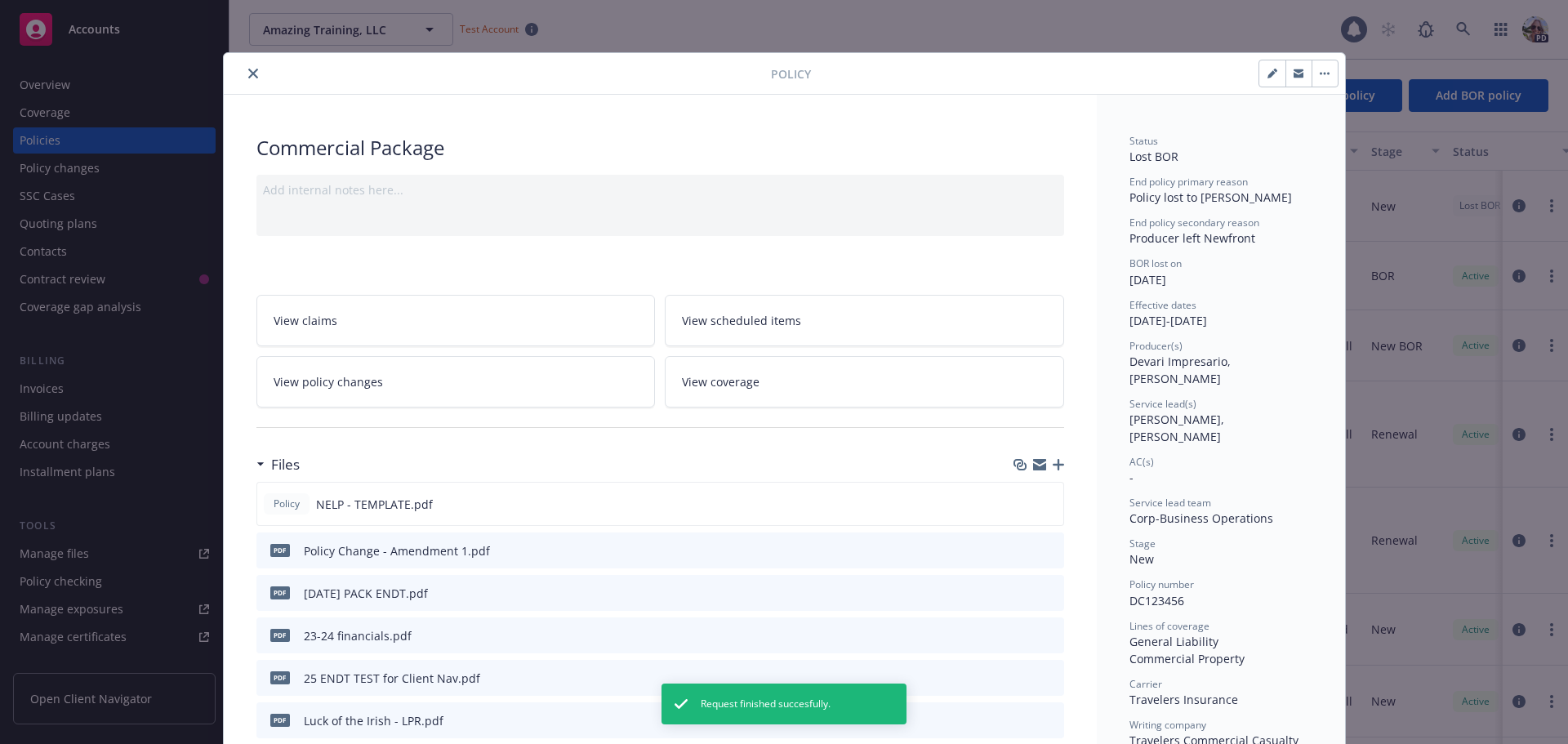
scroll to position [49, 0]
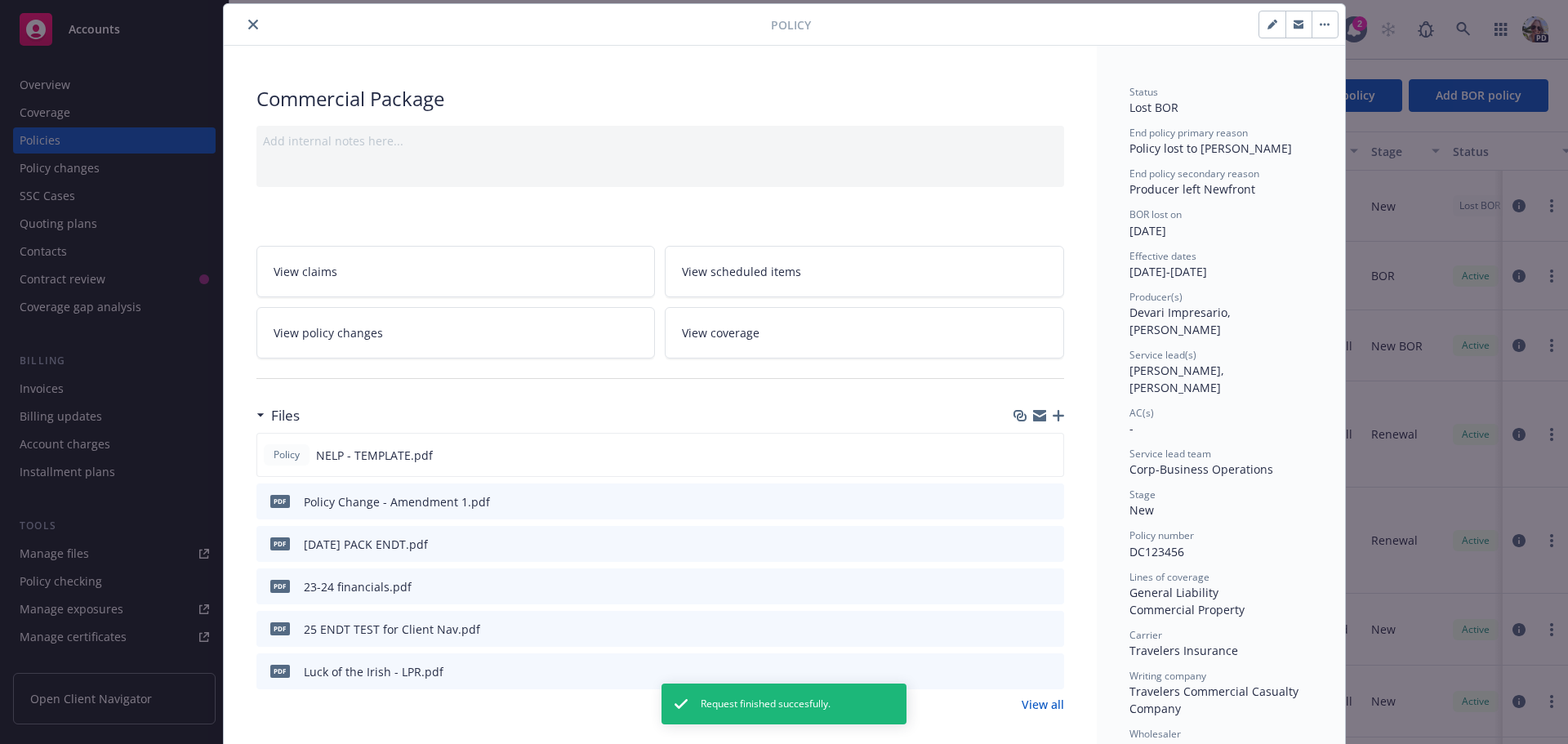
click at [438, 320] on link "View policy changes" at bounding box center [456, 333] width 399 height 51
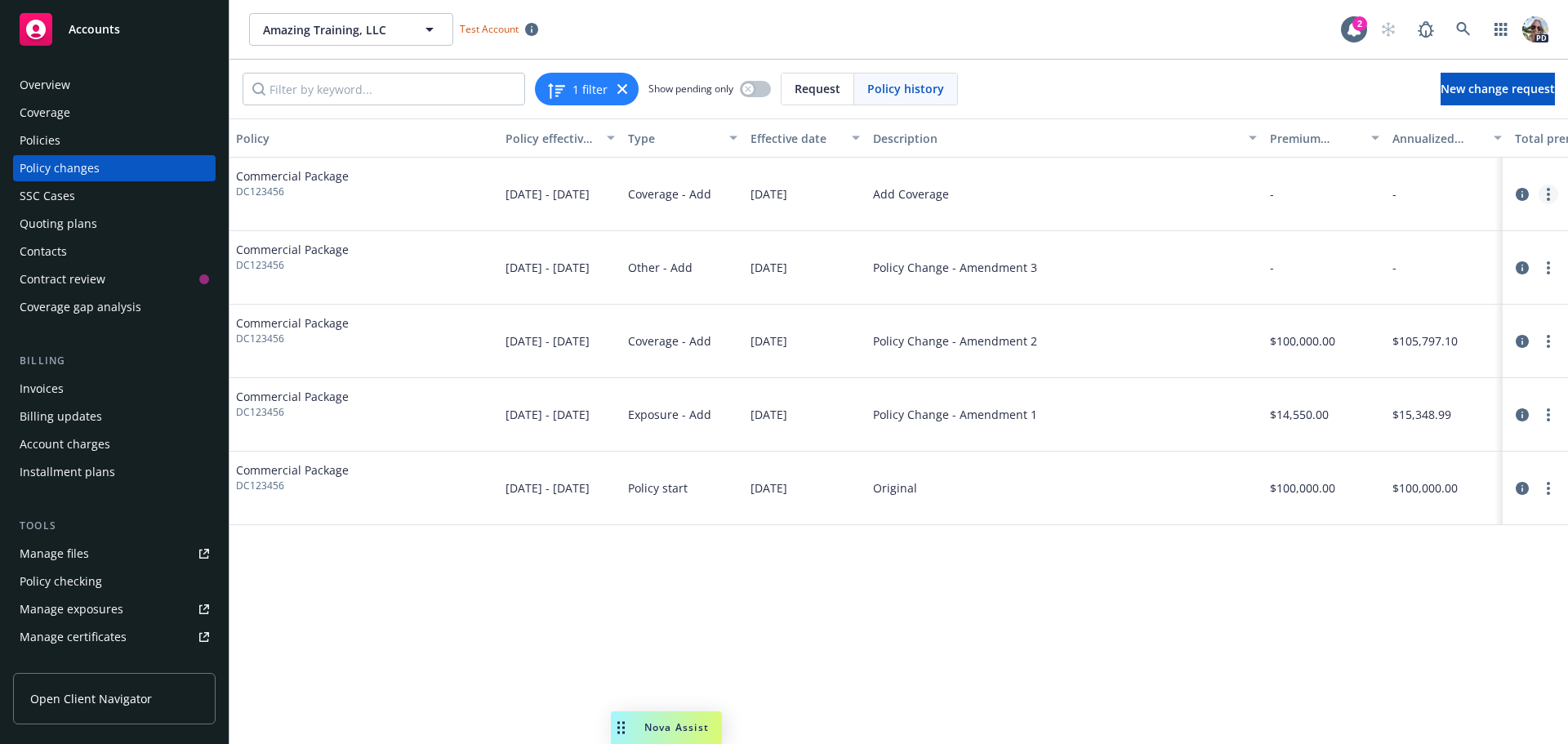
click at [1551, 192] on link "more" at bounding box center [1548, 194] width 20 height 20
click at [1522, 193] on icon "circleInformation" at bounding box center [1523, 195] width 13 height 13
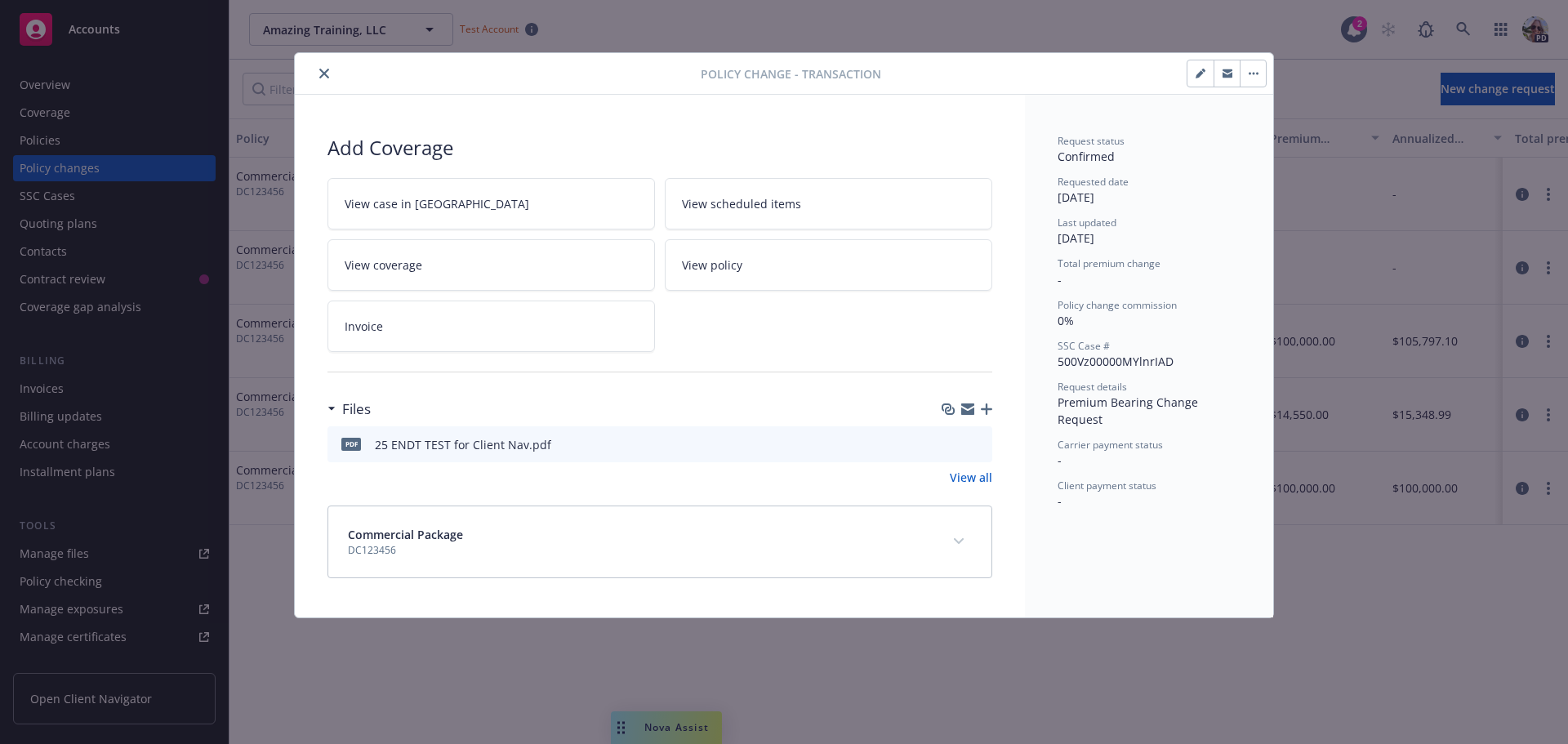
click at [1192, 77] on button "button" at bounding box center [1200, 74] width 26 height 26
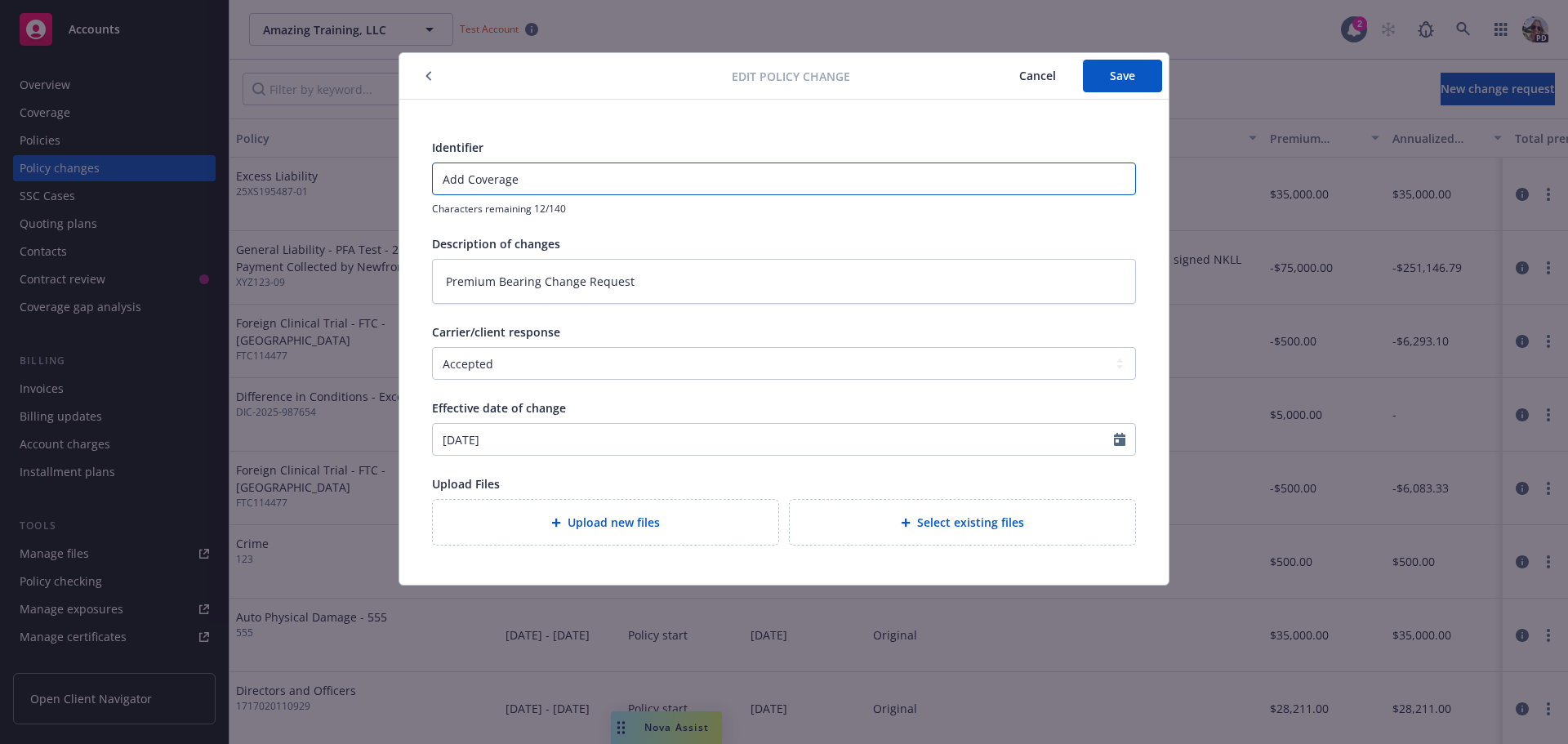
drag, startPoint x: 542, startPoint y: 184, endPoint x: 347, endPoint y: 184, distance: 195.0
click at [348, 185] on div "Edit policy change Cancel Save Identifier Add Coverage Characters remaining 12/…" at bounding box center [784, 372] width 1568 height 744
paste input "Policy Change - Amendment 3"
click at [1137, 71] on button "Save" at bounding box center [1123, 76] width 79 height 33
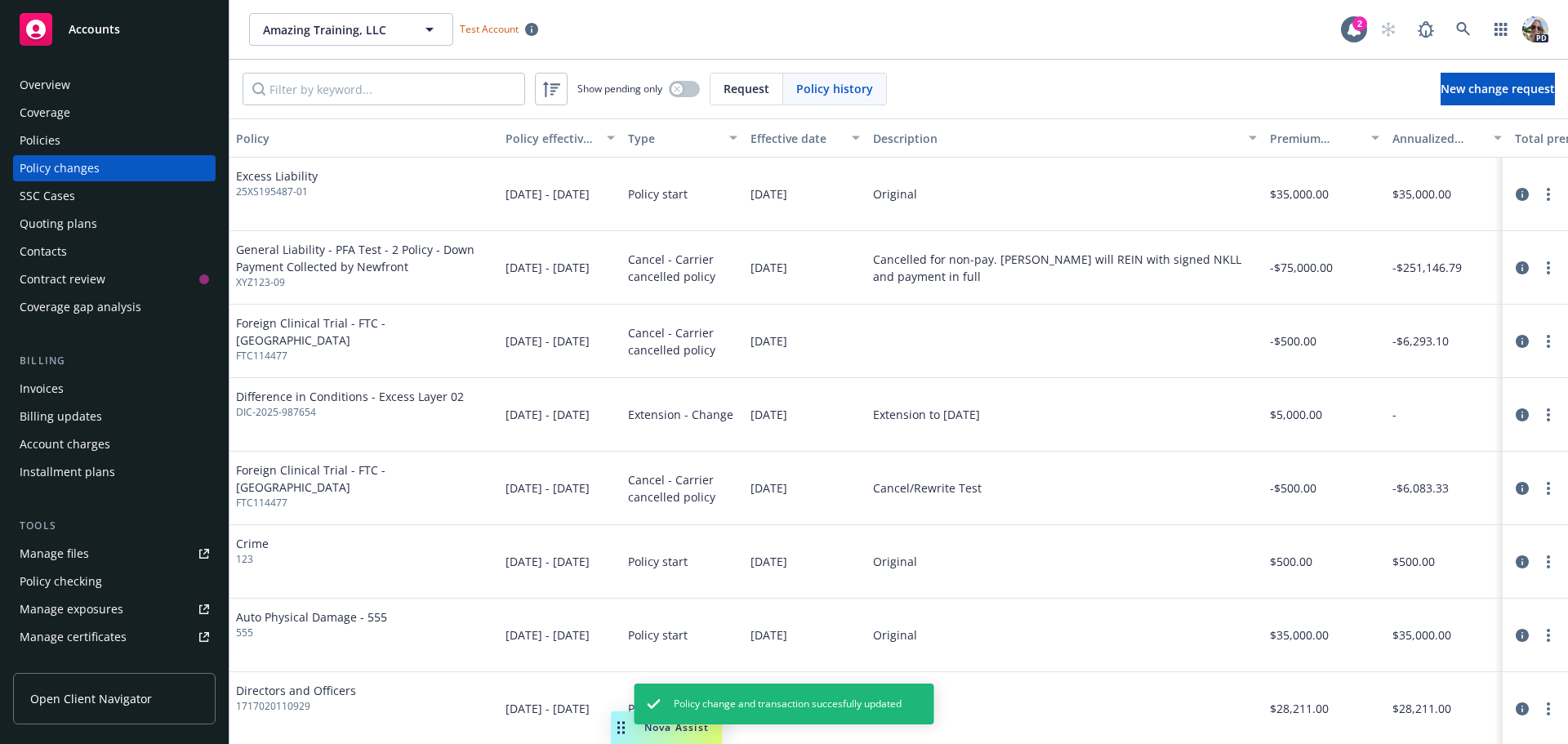
click at [44, 142] on div "Policies" at bounding box center [40, 141] width 41 height 26
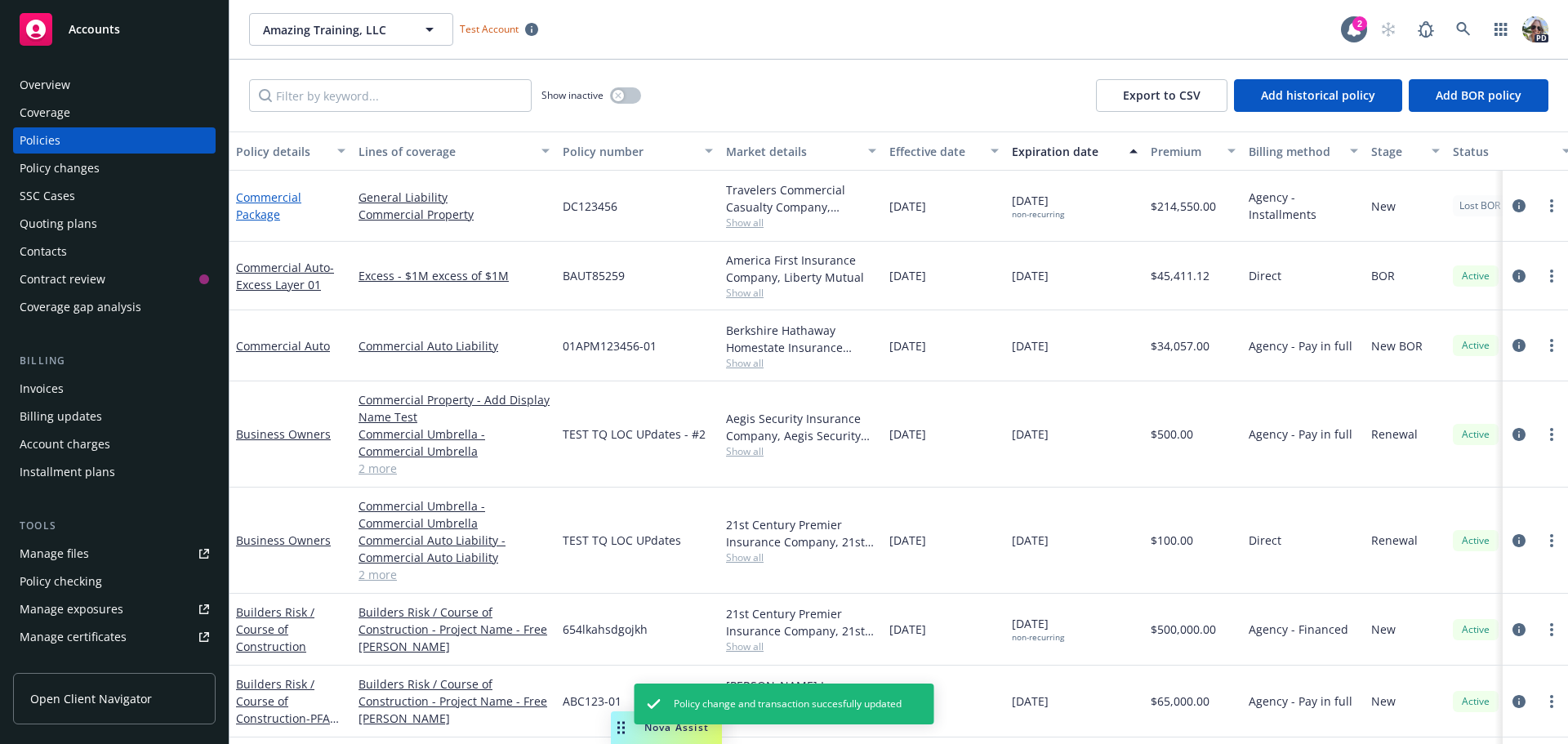
click at [281, 194] on link "Commercial Package" at bounding box center [269, 205] width 65 height 33
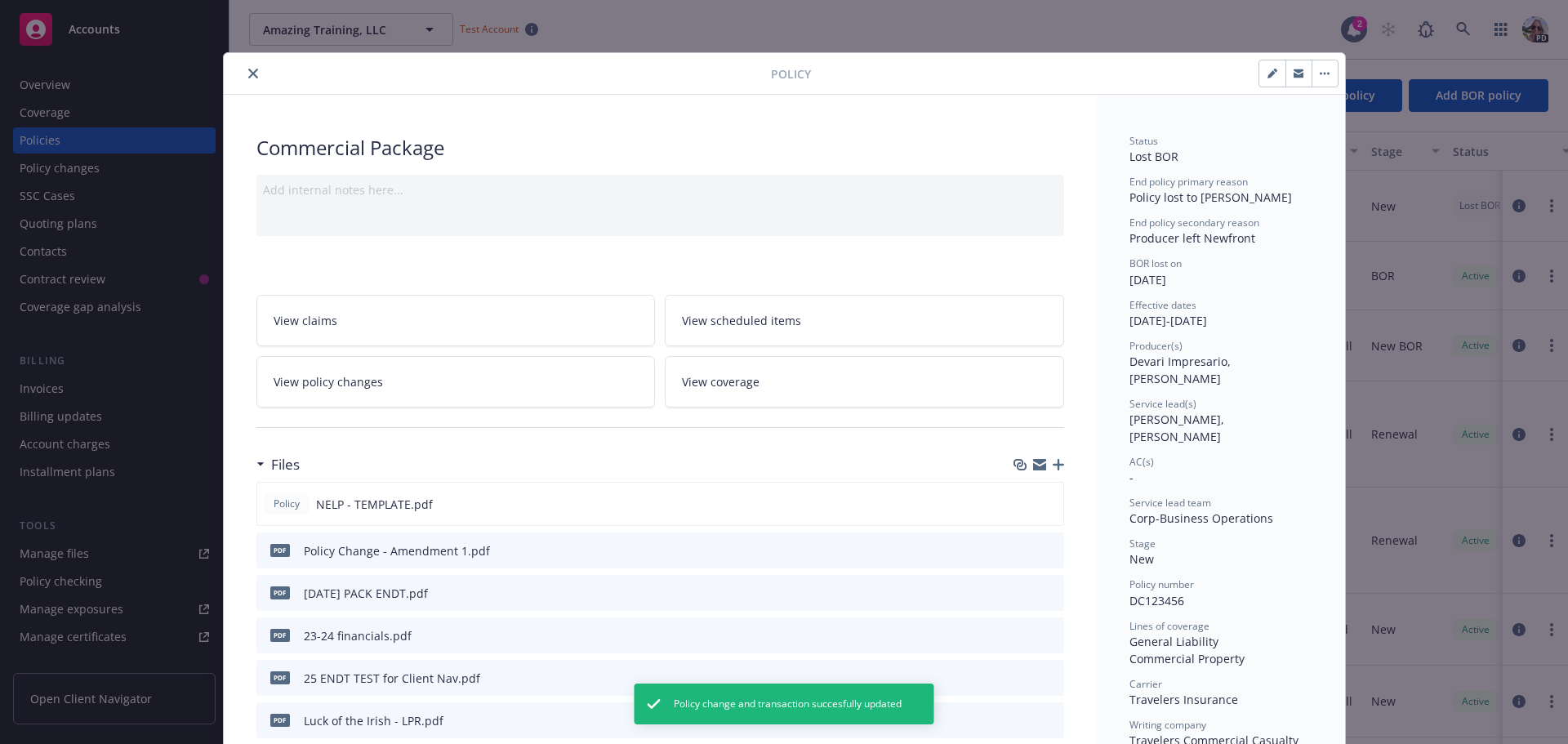
scroll to position [49, 0]
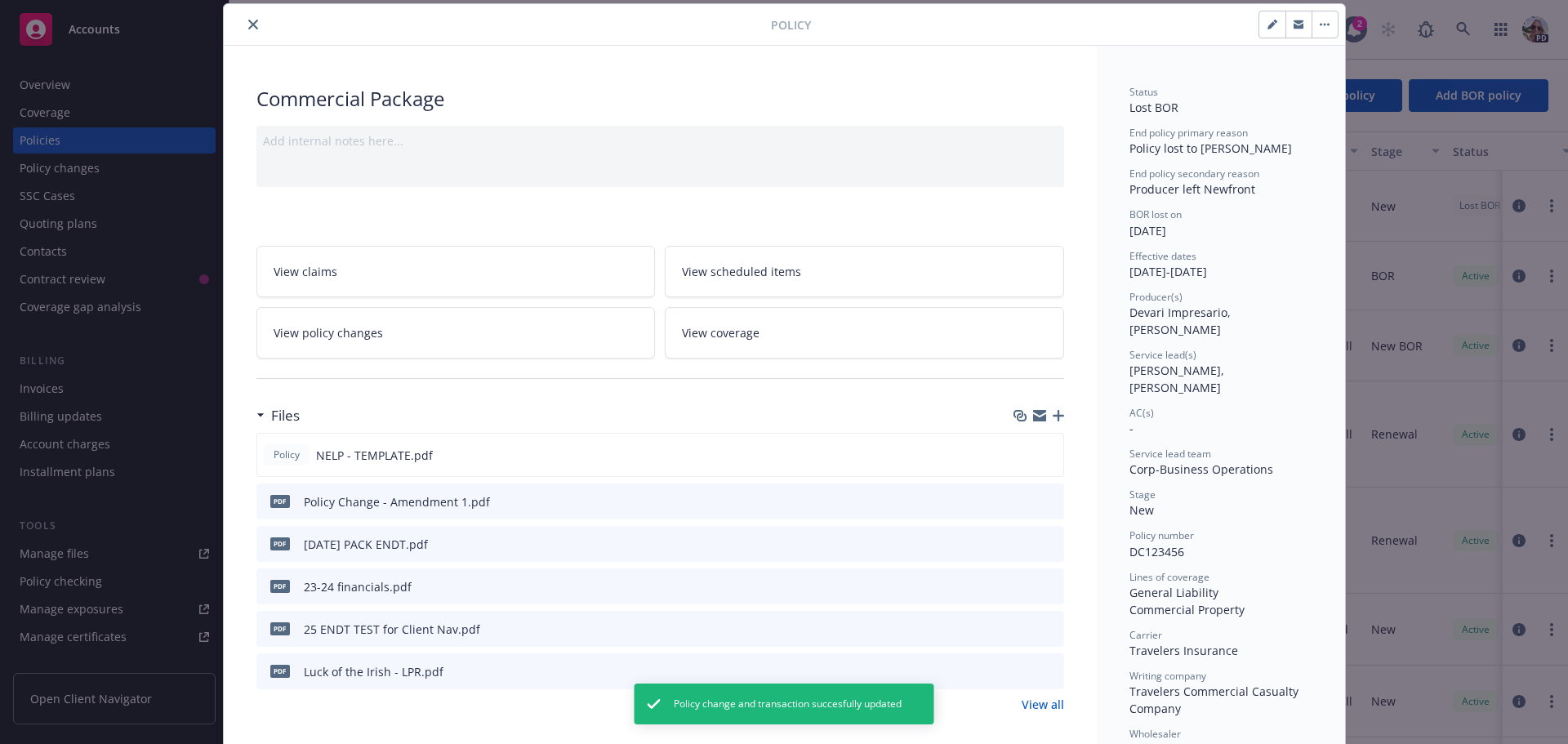
click at [499, 344] on link "View policy changes" at bounding box center [456, 333] width 399 height 51
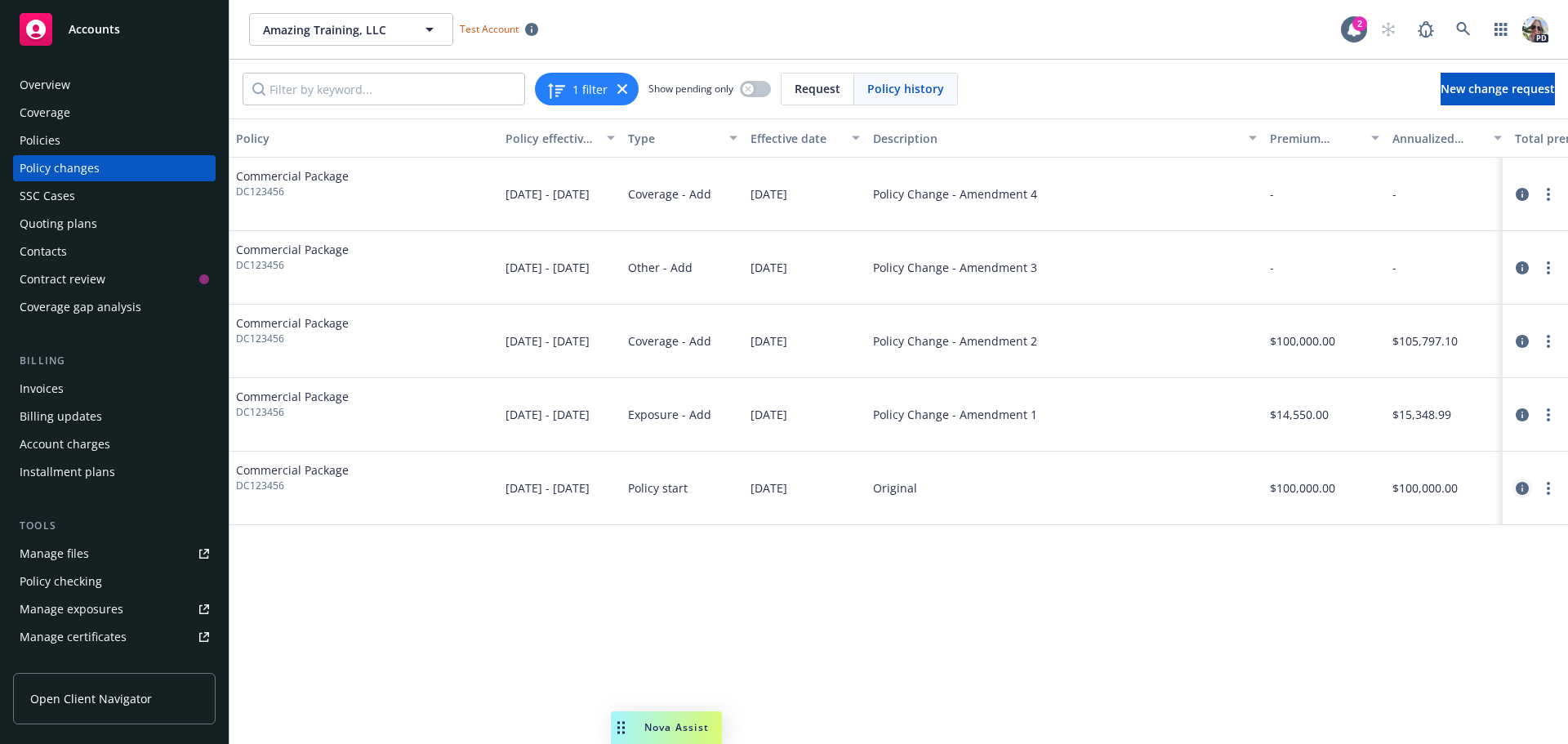
click at [1523, 490] on icon "circleInformation" at bounding box center [1523, 488] width 13 height 13
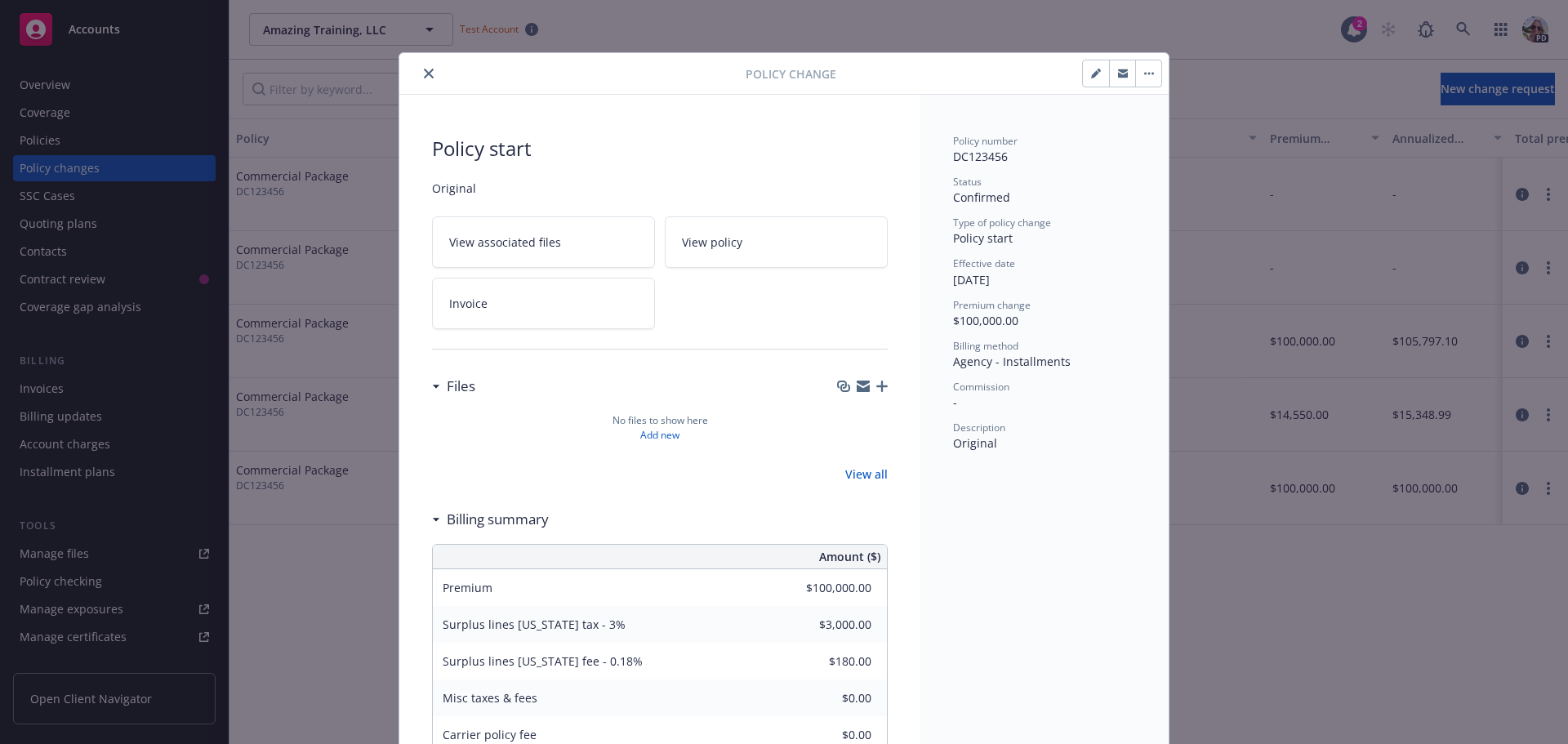
scroll to position [49, 0]
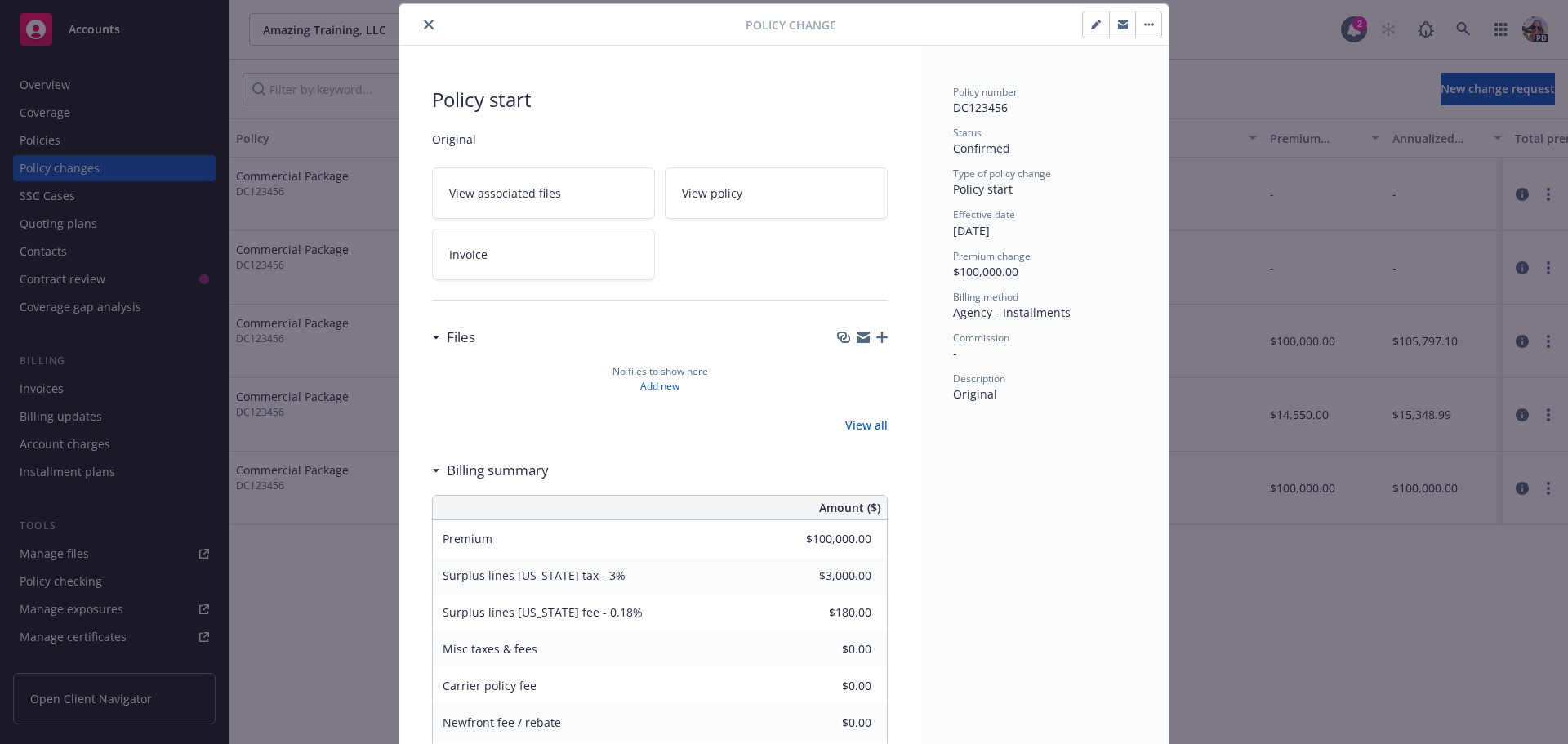
click at [1147, 26] on icon "button" at bounding box center [1148, 25] width 3 height 3
click at [755, 458] on div "Billing summary" at bounding box center [660, 470] width 456 height 34
click at [419, 19] on button "close" at bounding box center [428, 25] width 20 height 20
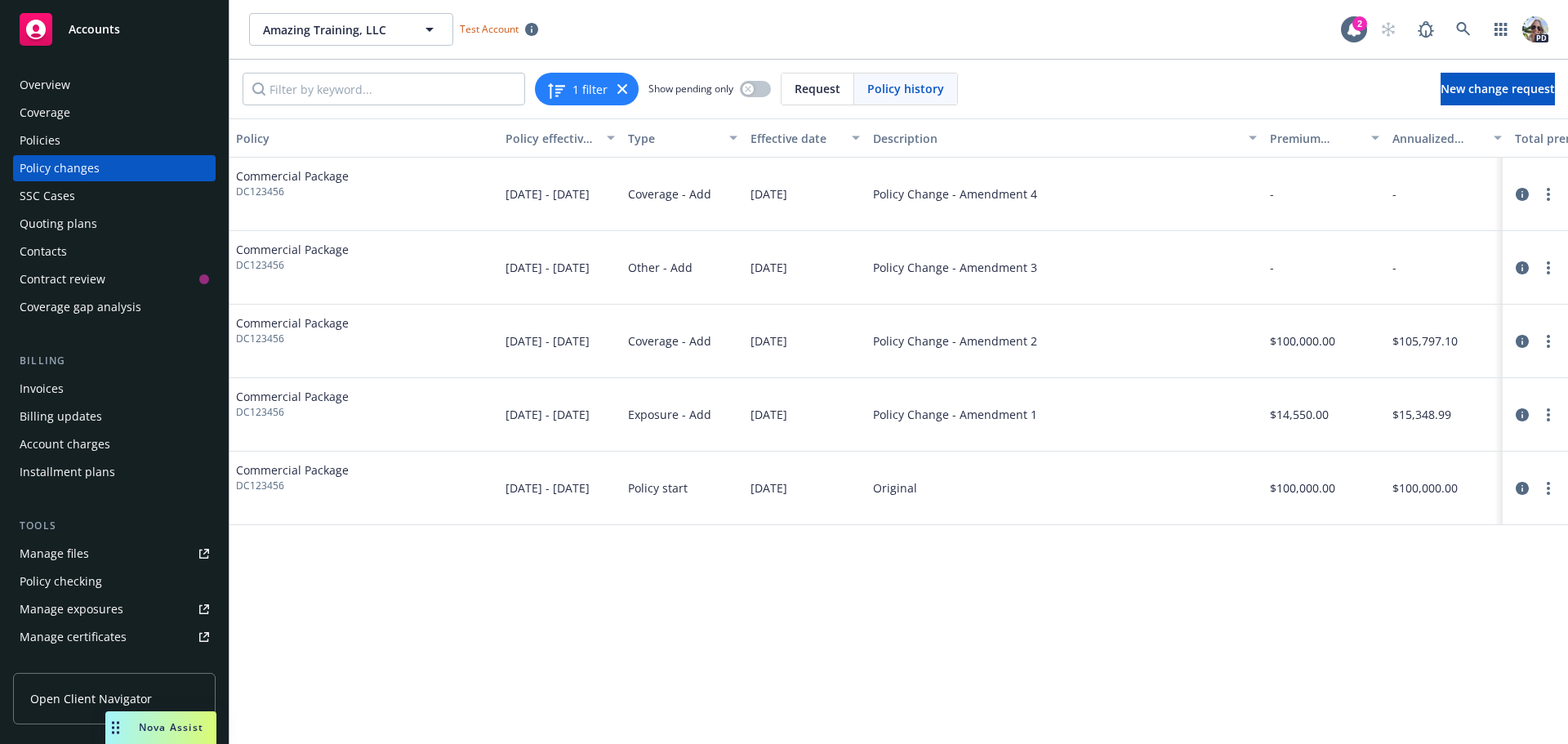
drag, startPoint x: 626, startPoint y: 722, endPoint x: 121, endPoint y: 737, distance: 505.2
click at [121, 737] on div "Drag to move" at bounding box center [115, 727] width 21 height 33
drag, startPoint x: 121, startPoint y: 737, endPoint x: 565, endPoint y: 639, distance: 454.7
click at [565, 639] on div "Policy Policy effective dates Type Effective date Description Premium change An…" at bounding box center [898, 430] width 1338 height 625
click at [43, 133] on div "Policies" at bounding box center [40, 141] width 41 height 26
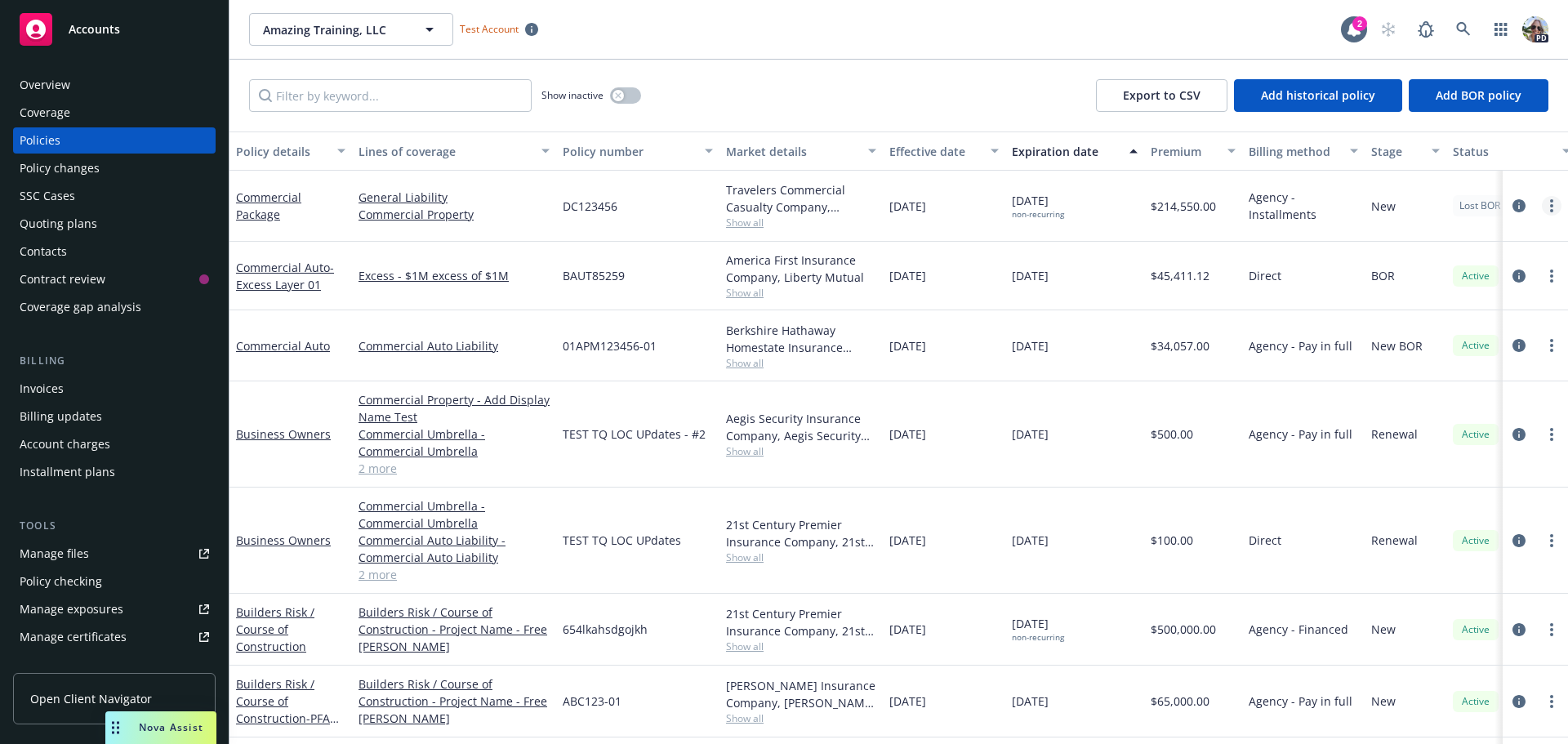
click at [1542, 204] on link "more" at bounding box center [1551, 205] width 20 height 20
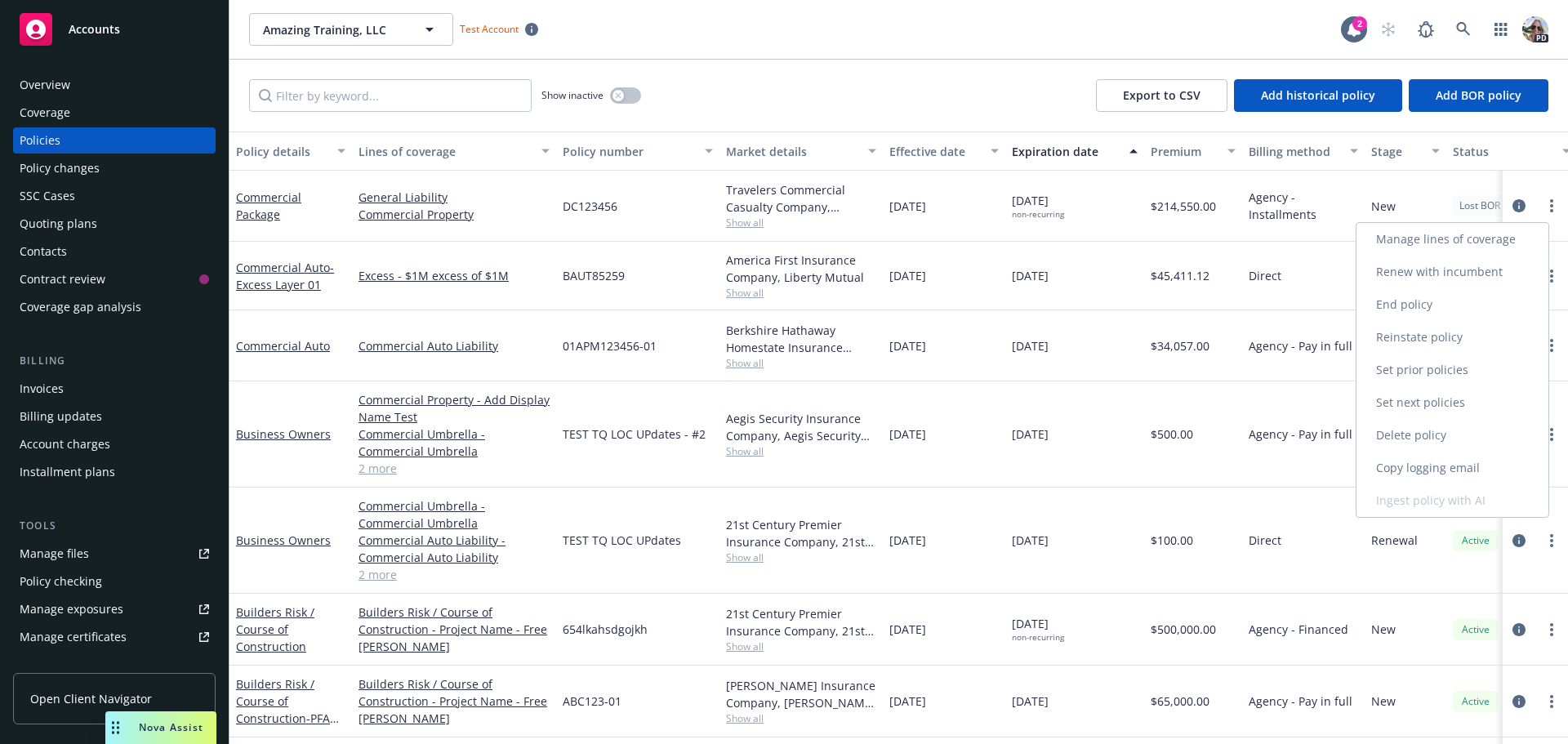
click at [1393, 300] on link "End policy" at bounding box center [1452, 304] width 192 height 33
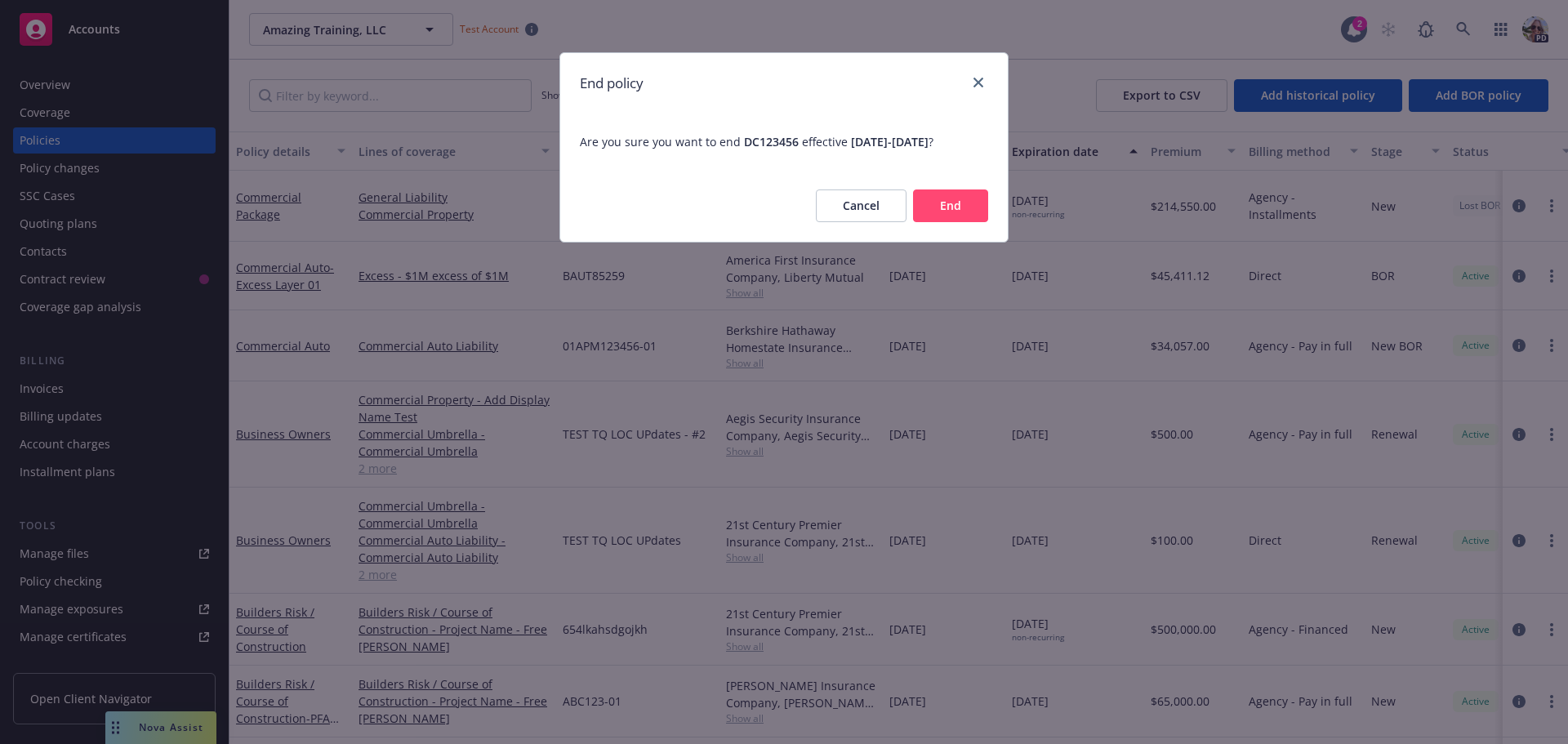
click at [945, 208] on button "End" at bounding box center [950, 205] width 75 height 33
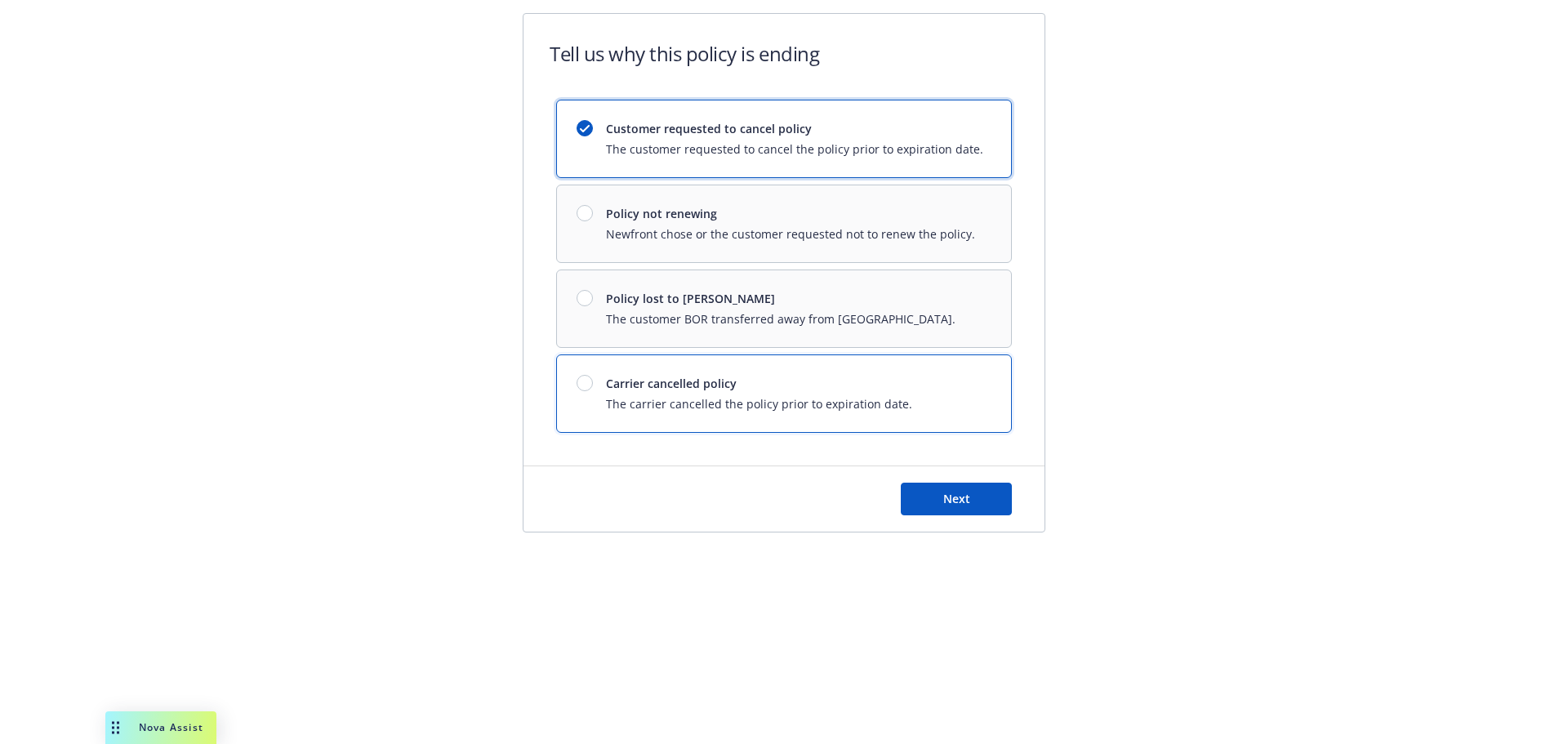
click at [579, 372] on div "Carrier cancelled policy The carrier cancelled the policy prior to expiration d…" at bounding box center [784, 393] width 454 height 77
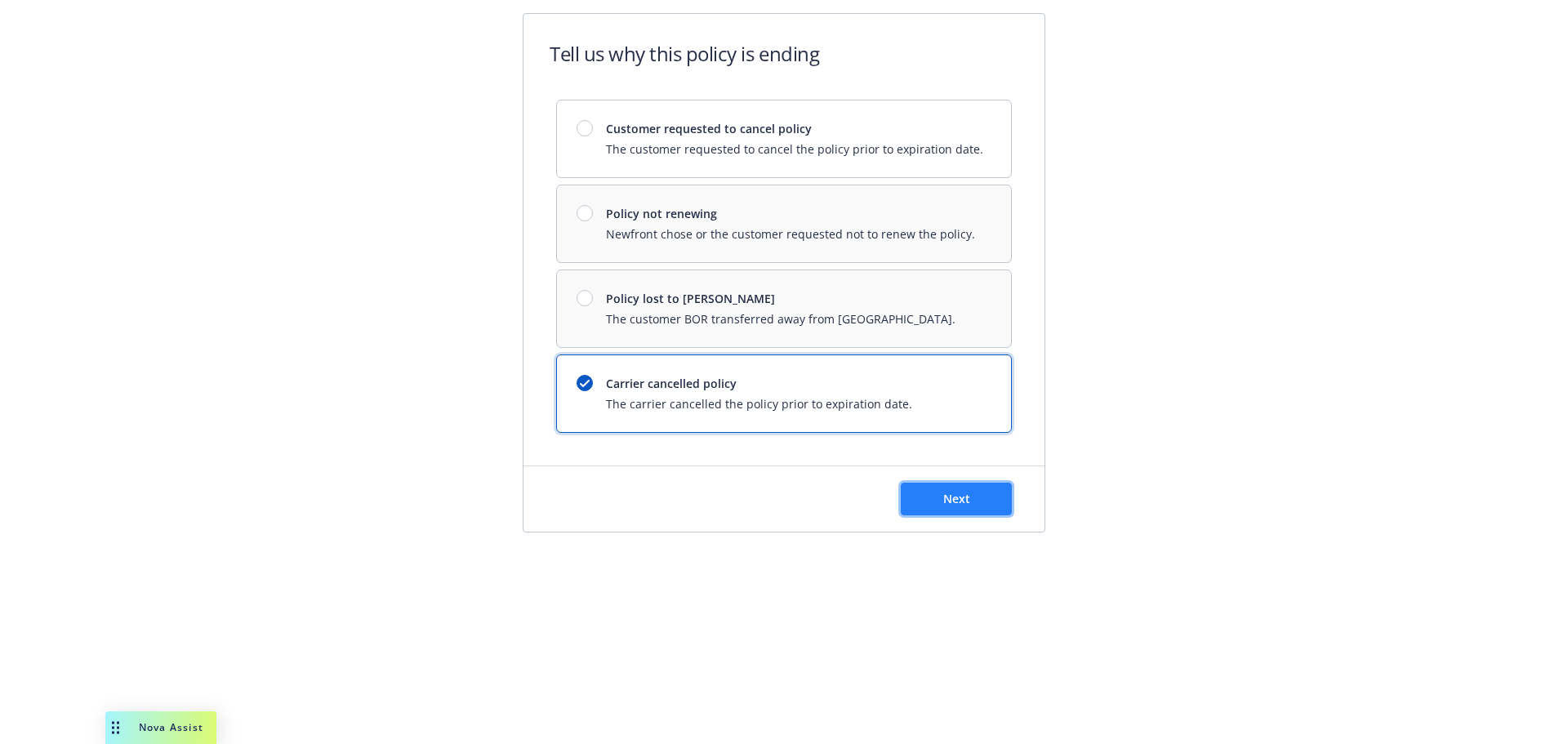
click at [942, 510] on button "Next" at bounding box center [955, 498] width 111 height 33
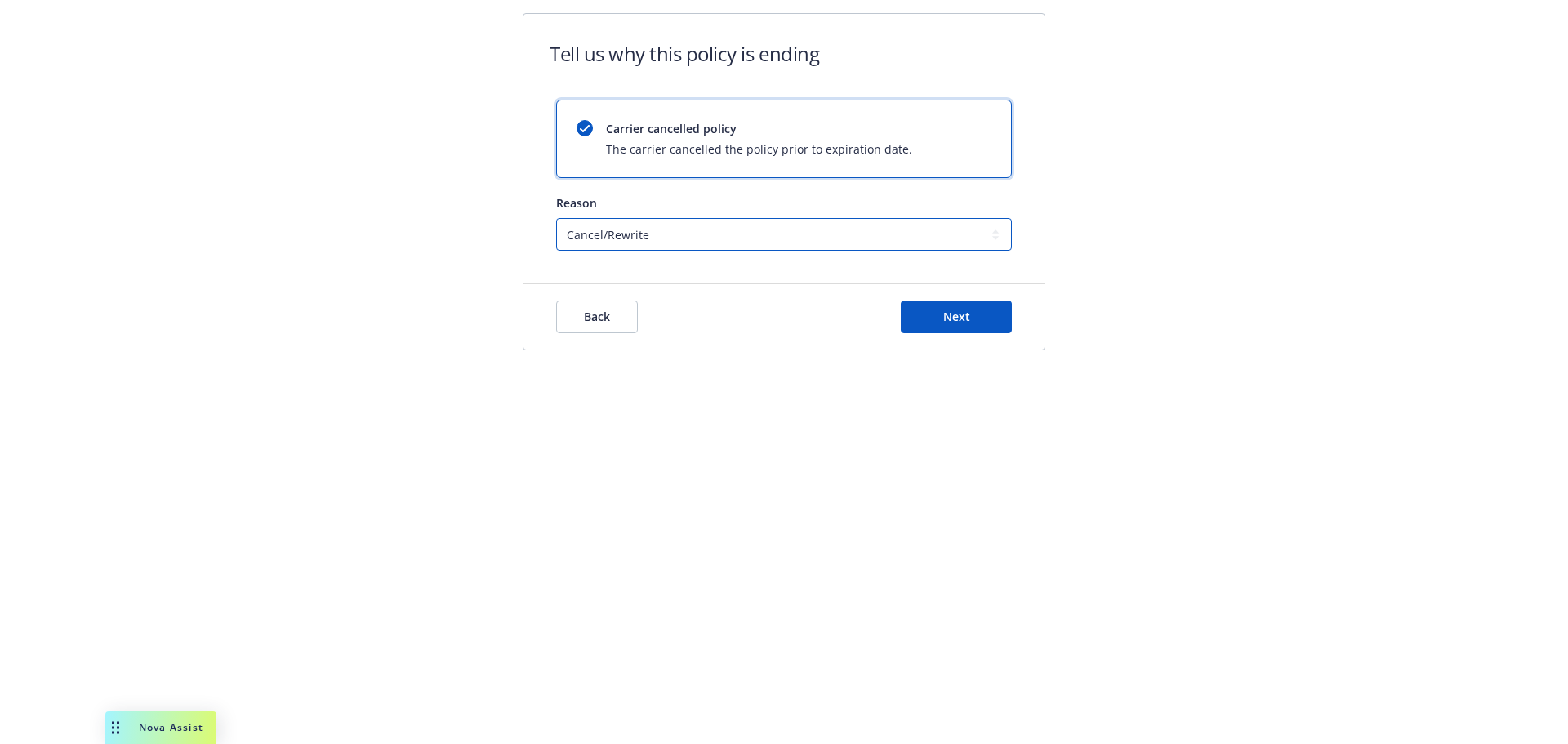
click at [595, 237] on select "Cancel/Rewrite Lost carrier appointment Compliance/Non-payment Lost on BOR" at bounding box center [784, 234] width 456 height 33
click at [556, 218] on select "Cancel/Rewrite Lost carrier appointment Compliance/Non-payment Lost on BOR" at bounding box center [784, 234] width 456 height 33
click at [945, 314] on span "Next" at bounding box center [956, 316] width 26 height 15
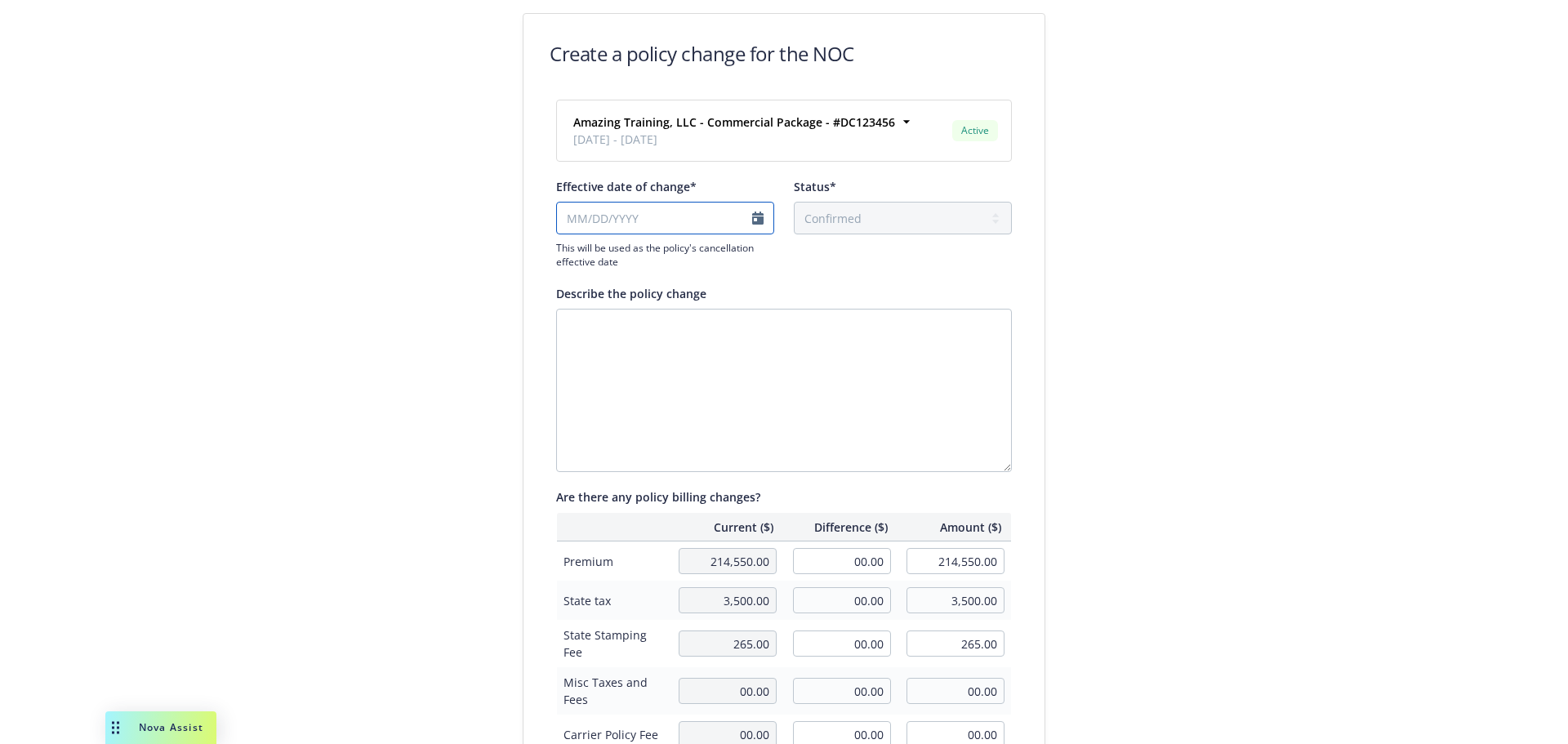
click at [585, 202] on input "Effective date of change*" at bounding box center [665, 217] width 218 height 33
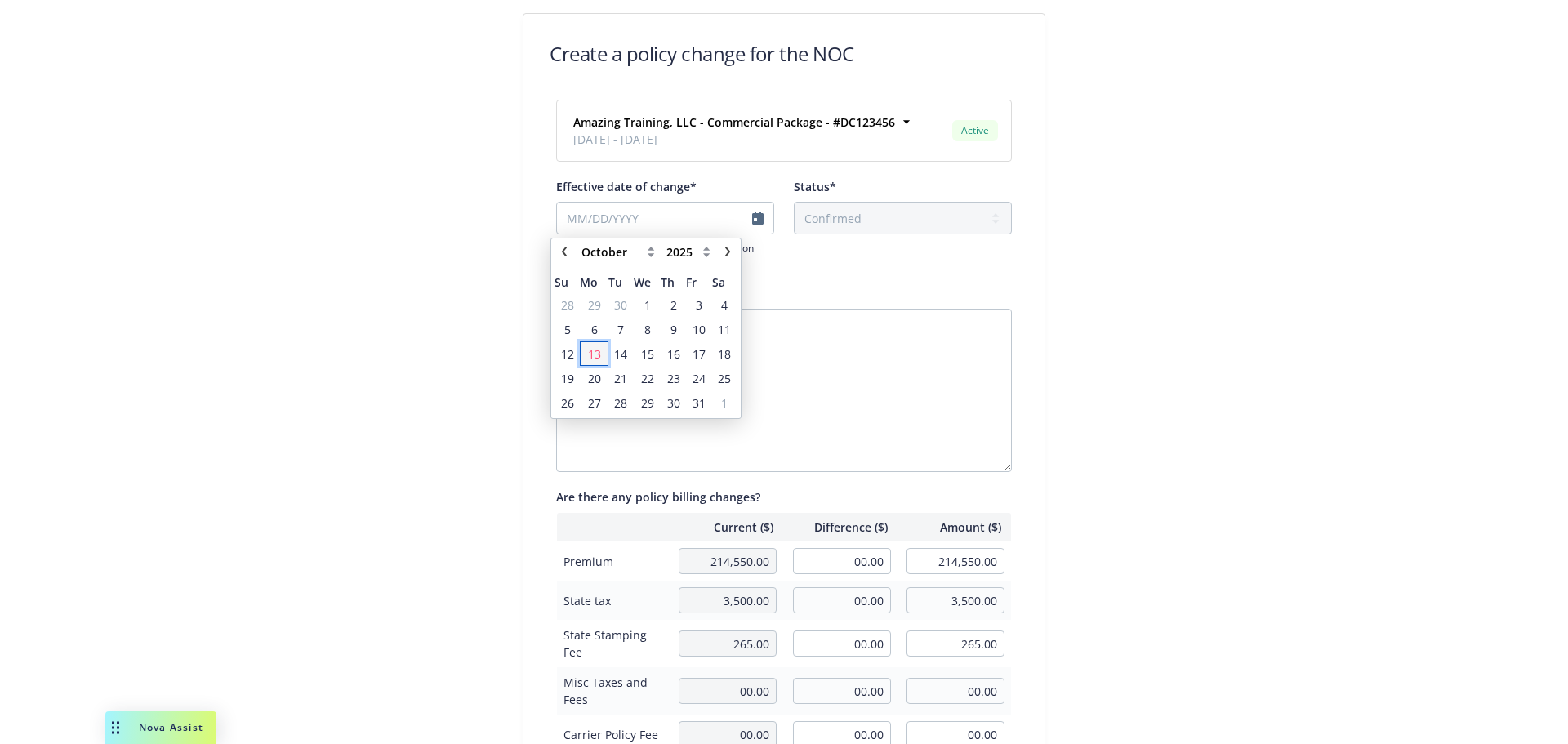
click at [592, 351] on span "13" at bounding box center [595, 354] width 13 height 17
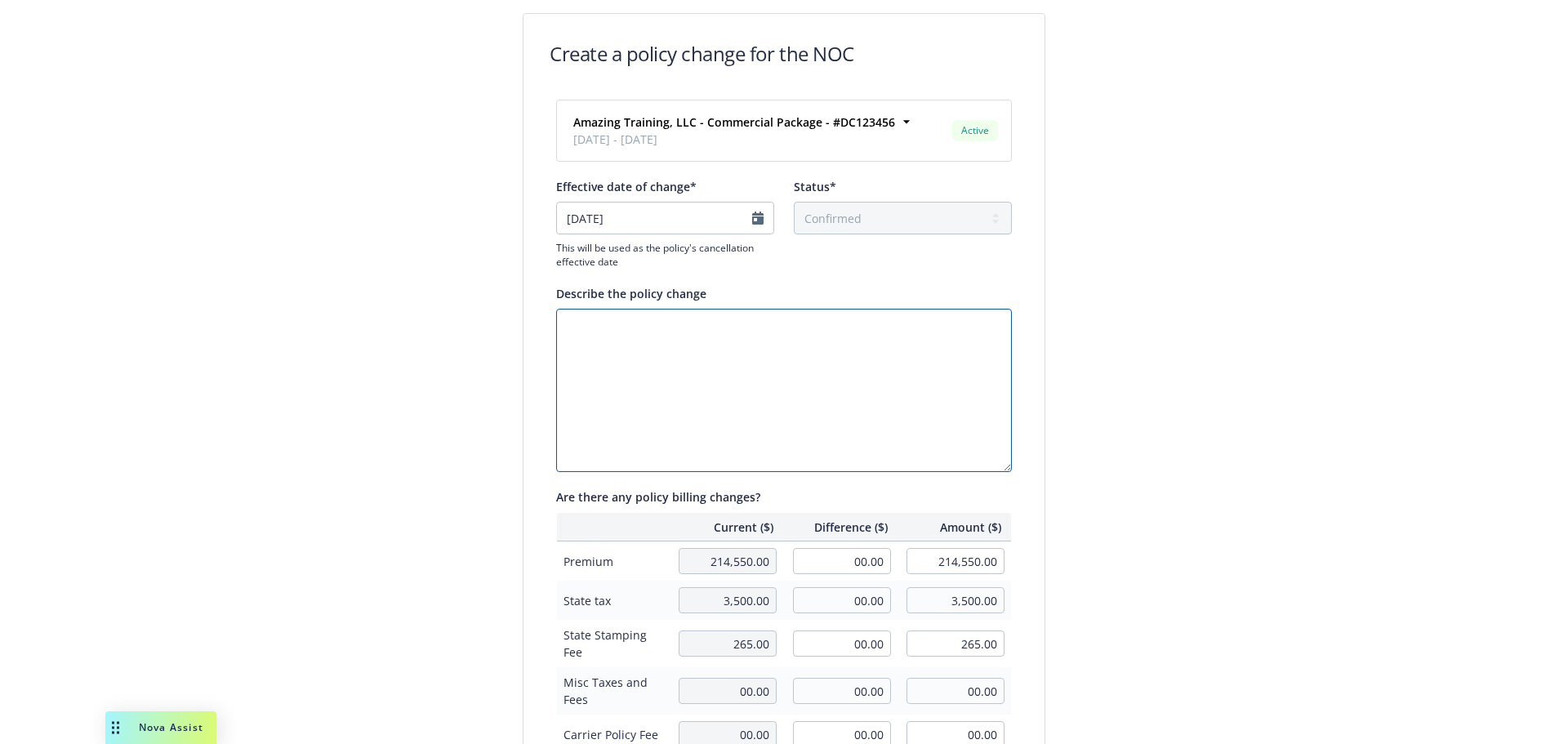
click at [604, 348] on textarea "Describe the policy change" at bounding box center [784, 389] width 456 height 164
click at [821, 560] on input "00.00" at bounding box center [842, 561] width 98 height 26
click at [840, 600] on input "00.00" at bounding box center [842, 600] width 98 height 26
click at [828, 646] on input "00.00" at bounding box center [842, 644] width 98 height 26
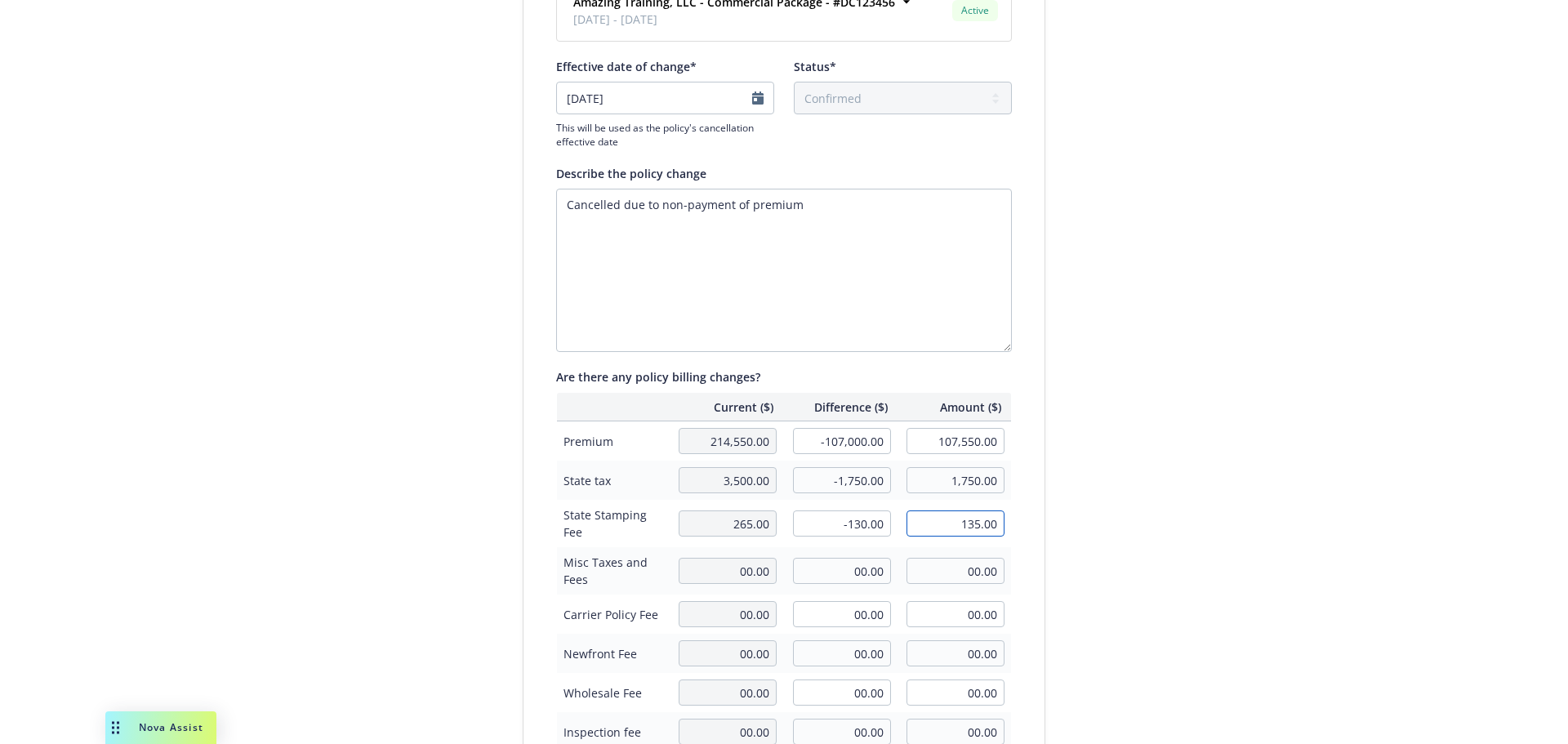
scroll to position [376, 0]
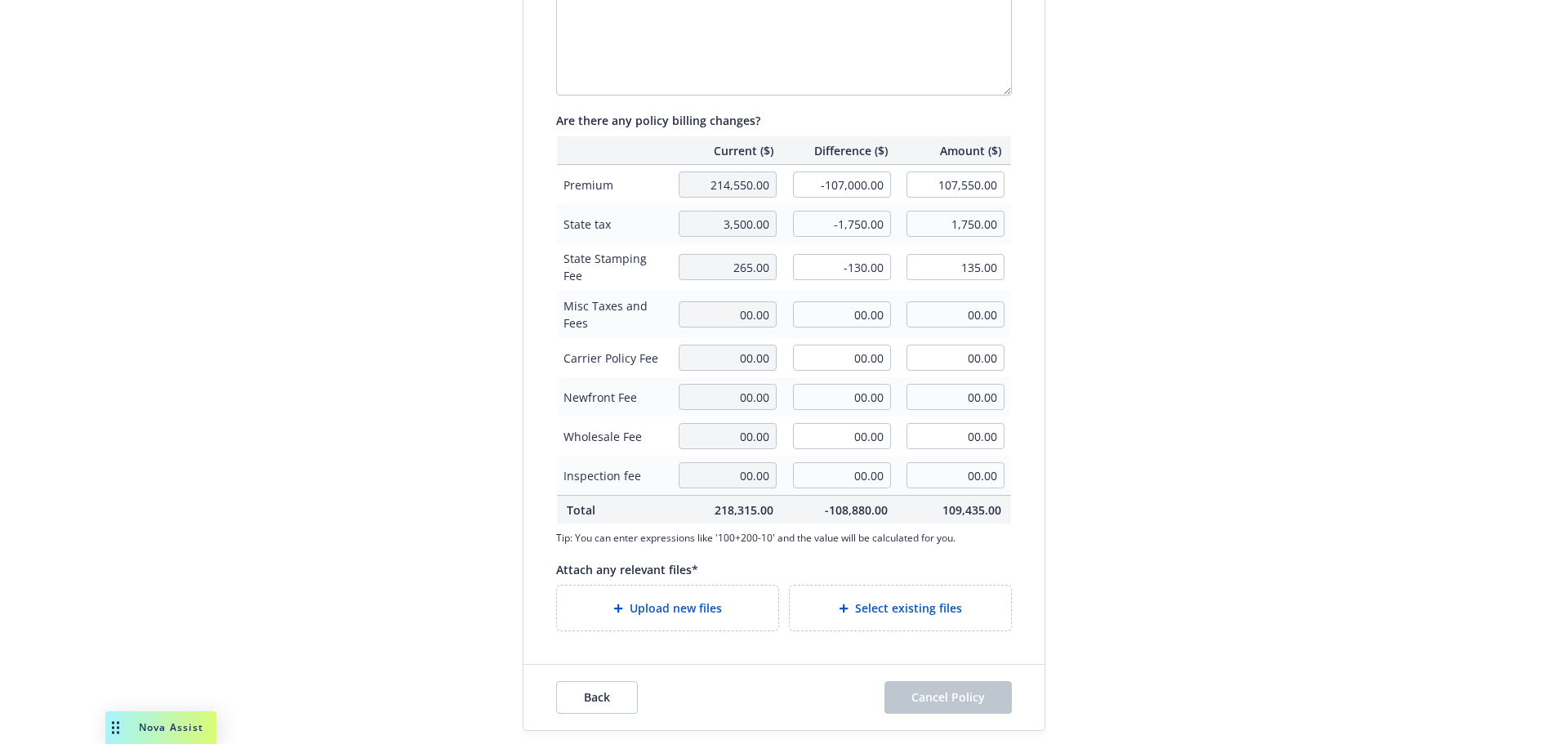
click at [962, 606] on div "Select existing files" at bounding box center [900, 608] width 195 height 19
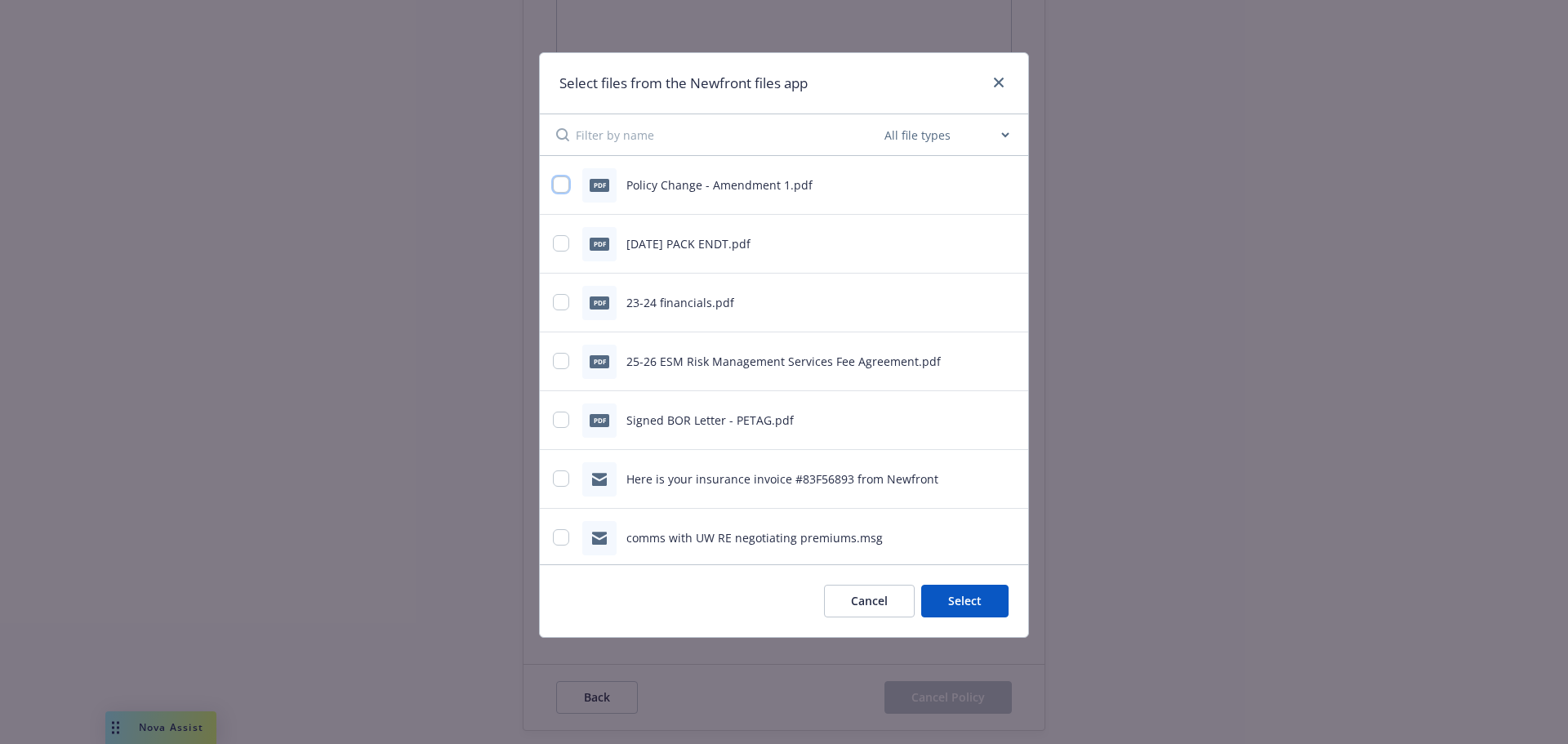
click at [565, 183] on input "checkbox" at bounding box center [561, 184] width 16 height 16
click at [940, 599] on button "Select 1 file" at bounding box center [950, 600] width 117 height 33
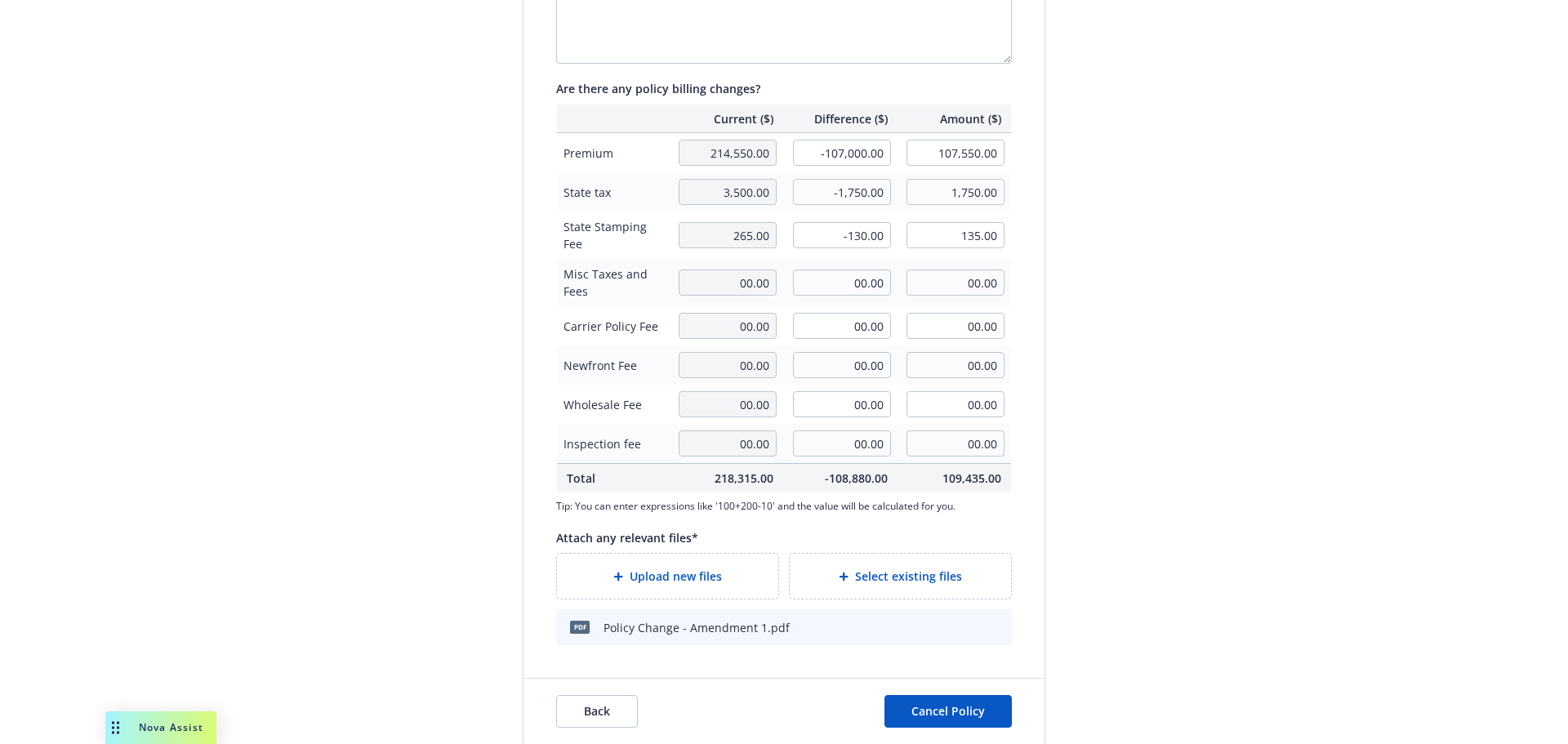
scroll to position [422, 0]
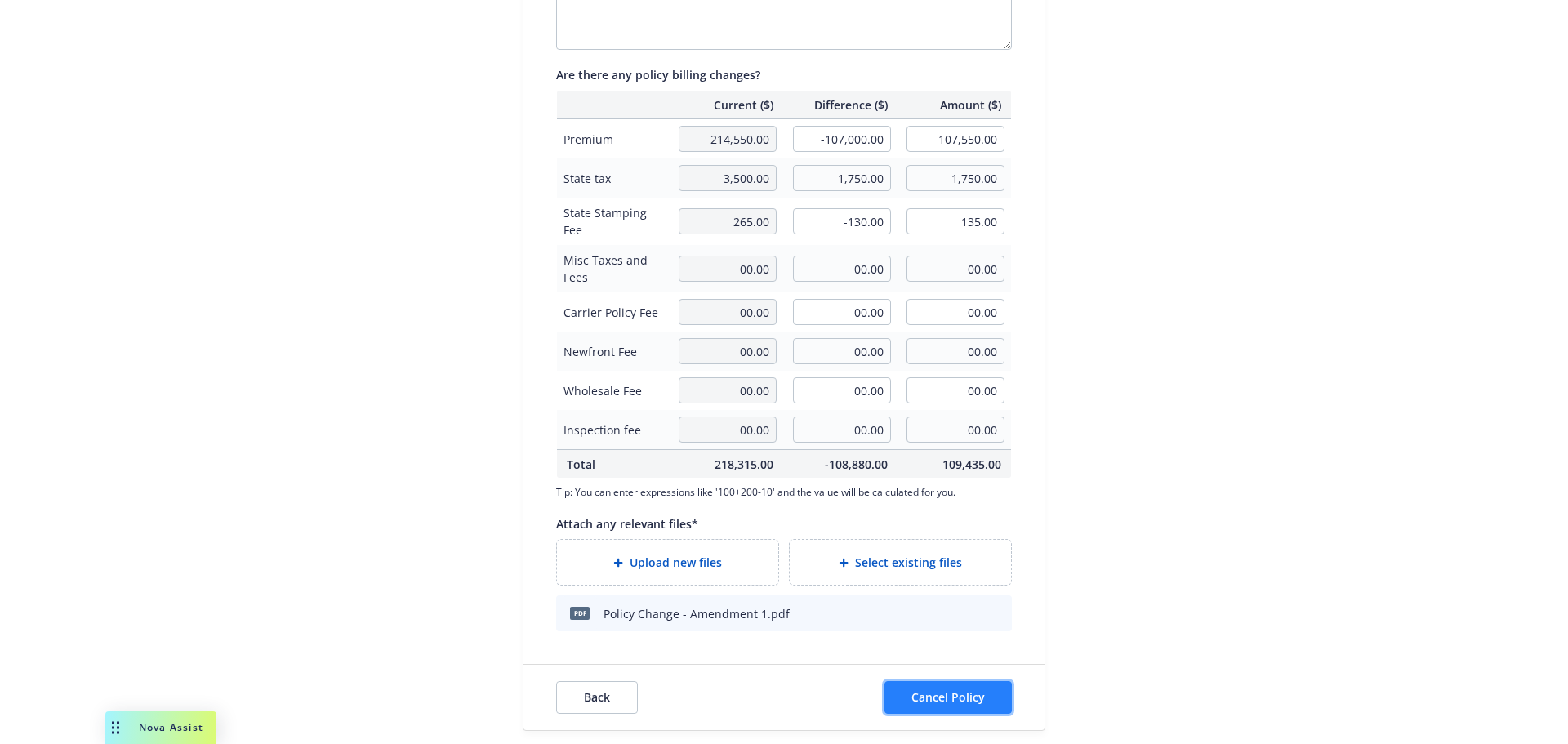
click at [940, 698] on span "Cancel Policy" at bounding box center [949, 697] width 74 height 15
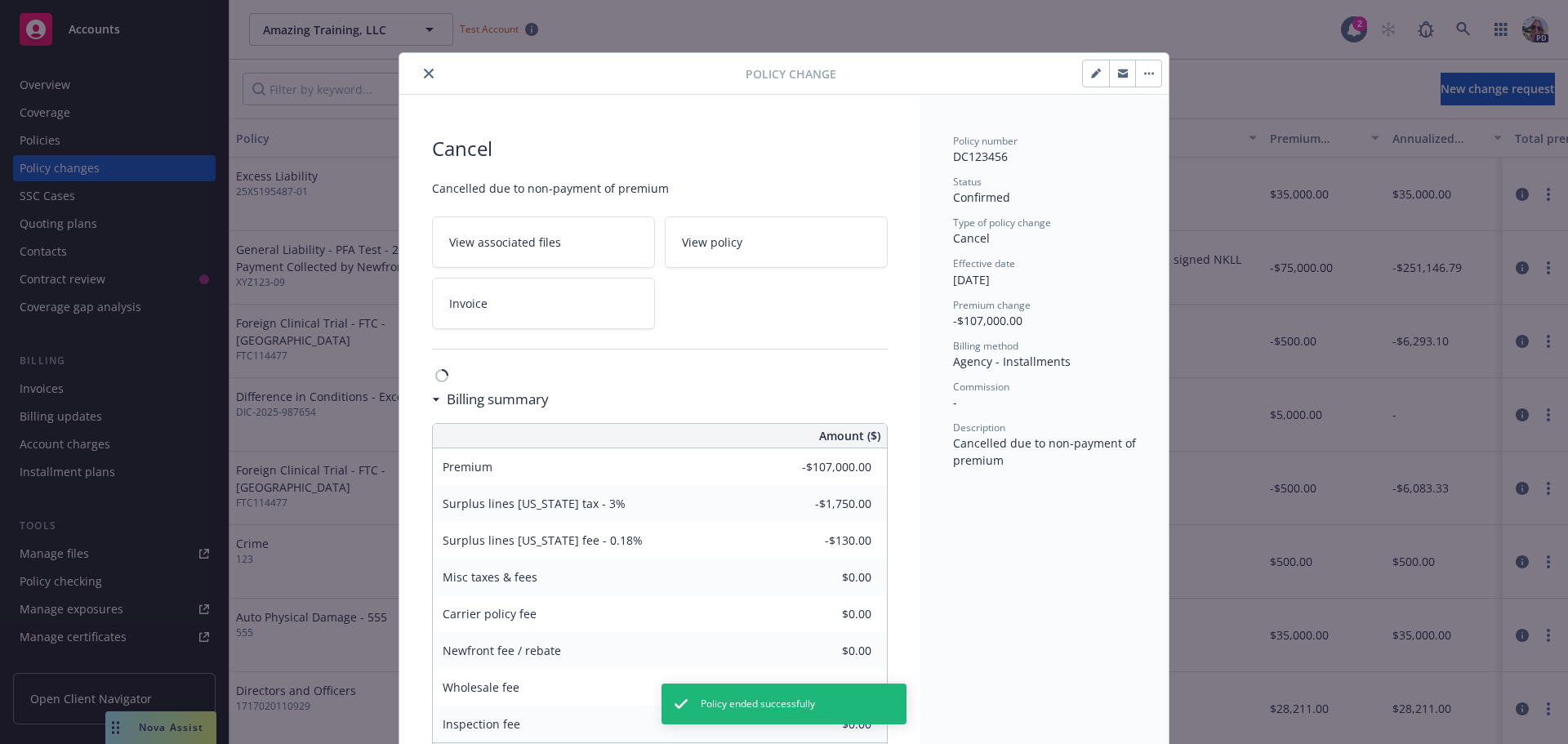
scroll to position [49, 0]
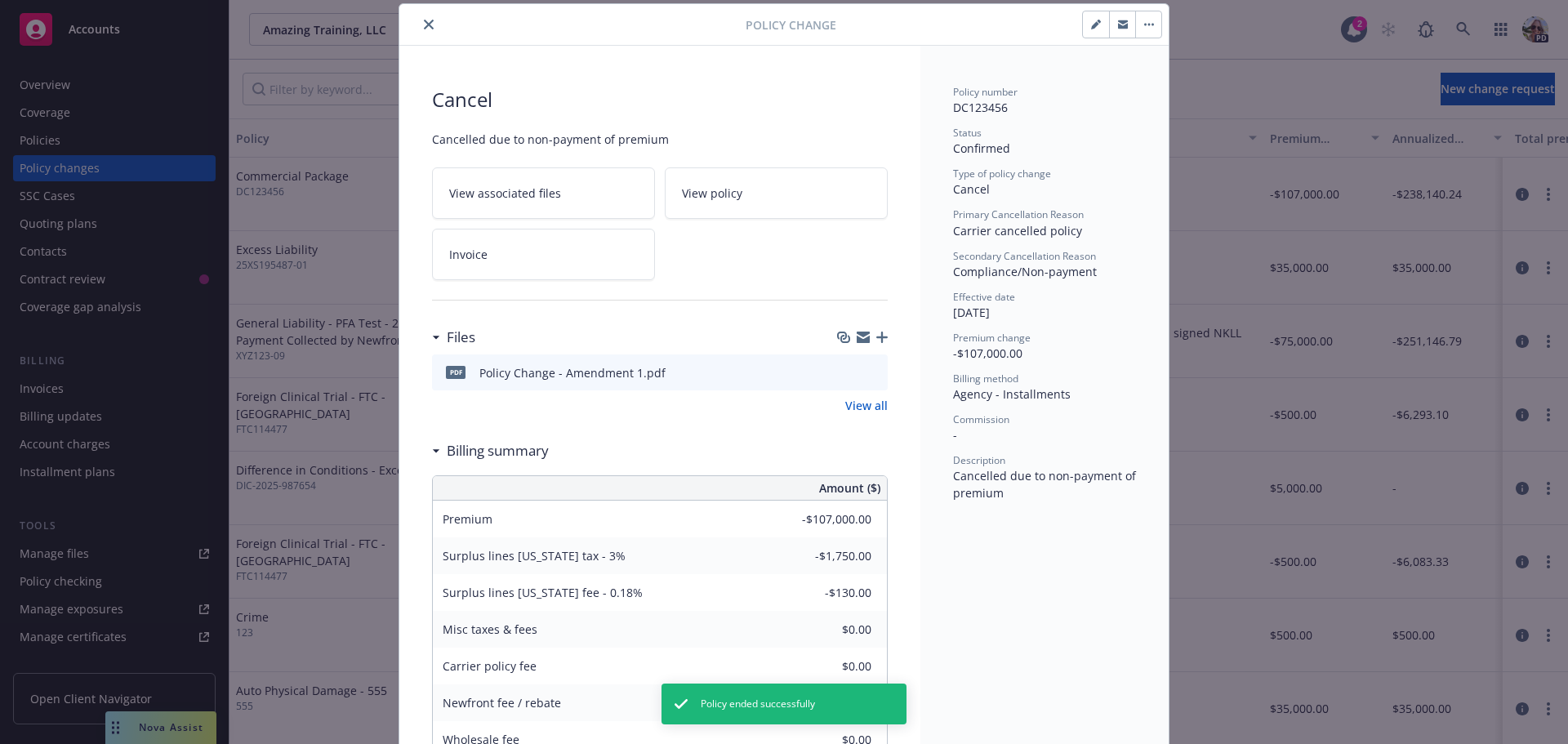
click at [420, 16] on button "close" at bounding box center [428, 25] width 20 height 20
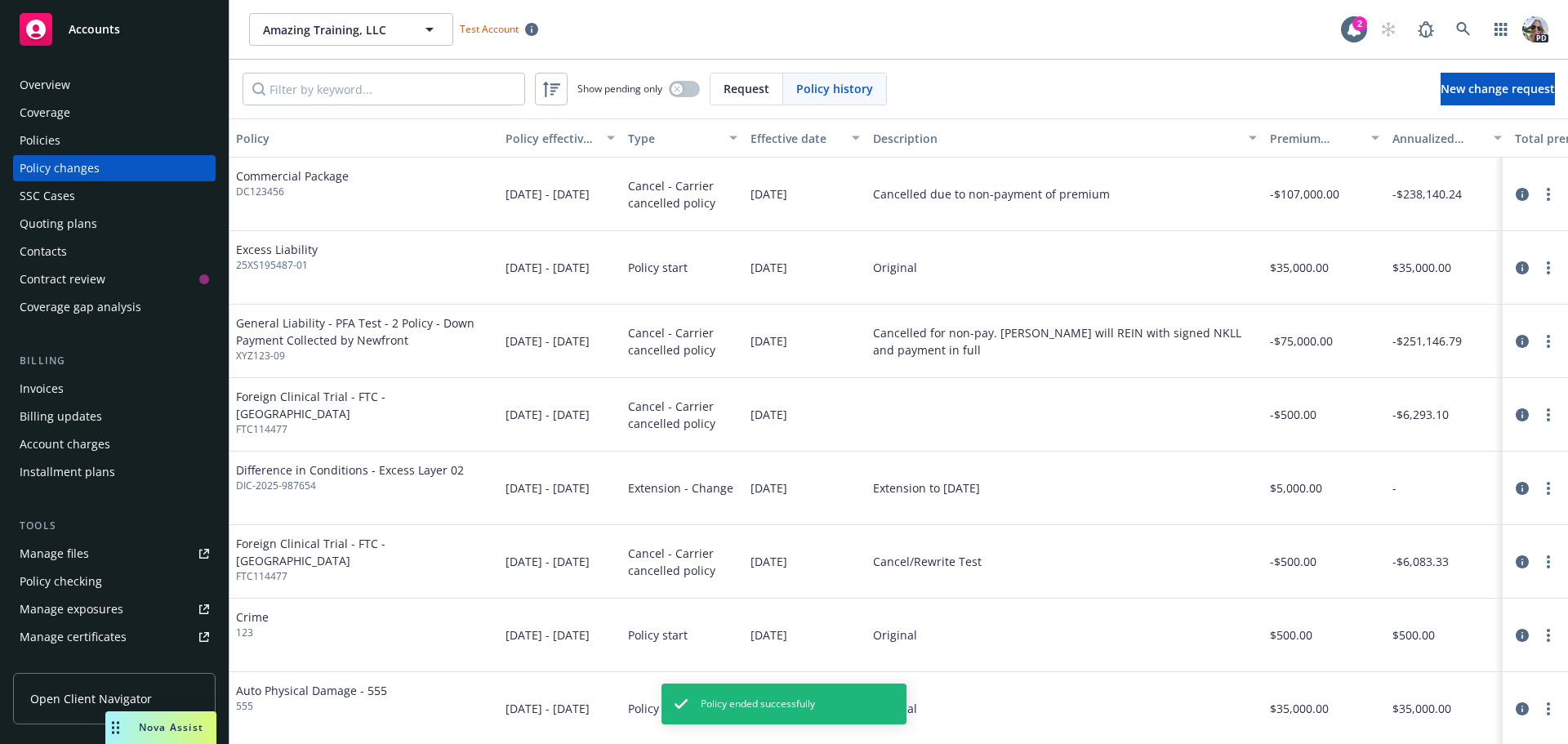
click at [44, 146] on div "Policies" at bounding box center [40, 141] width 41 height 26
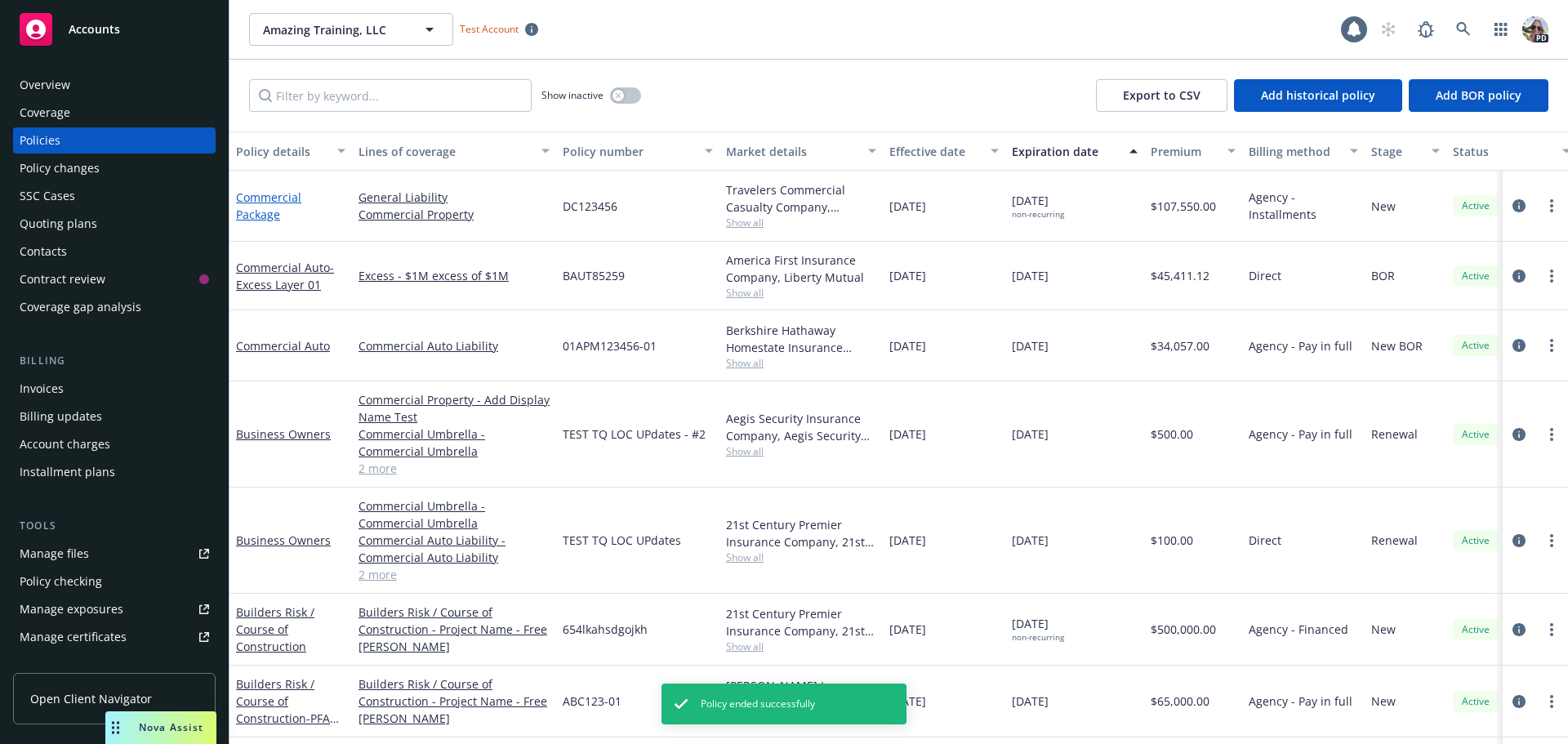
click at [264, 218] on link "Commercial Package" at bounding box center [269, 205] width 65 height 33
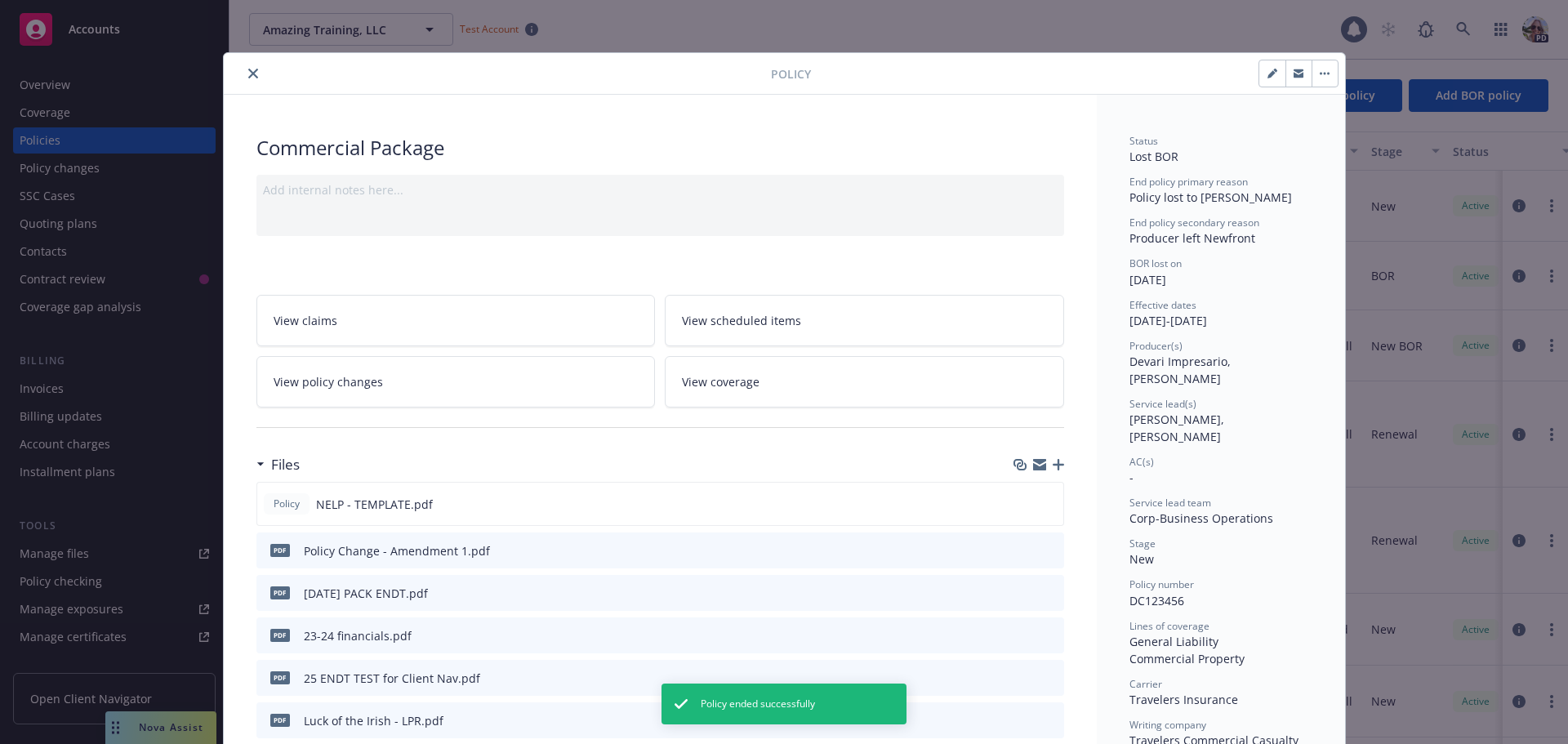
scroll to position [49, 0]
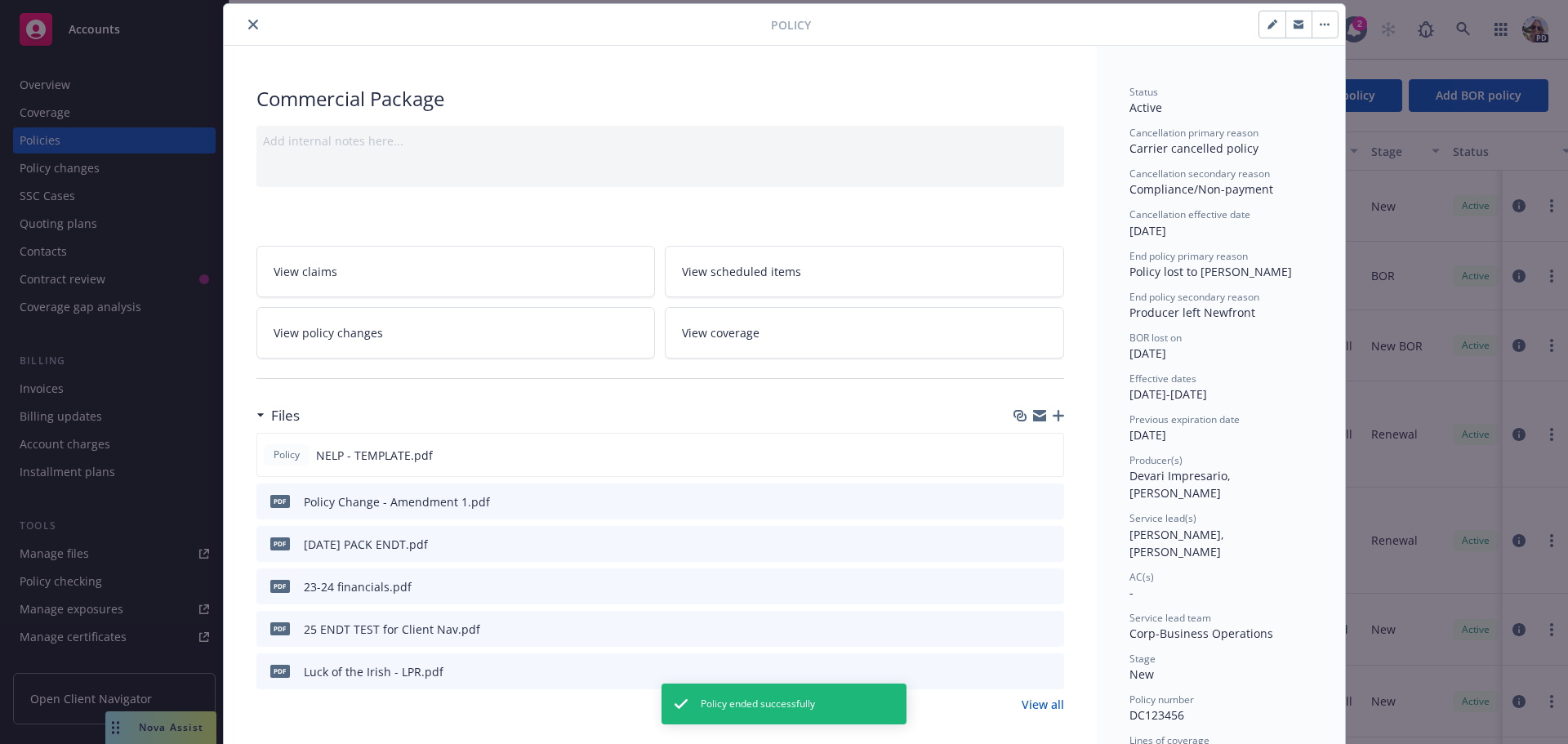
click at [452, 321] on link "View policy changes" at bounding box center [456, 333] width 399 height 51
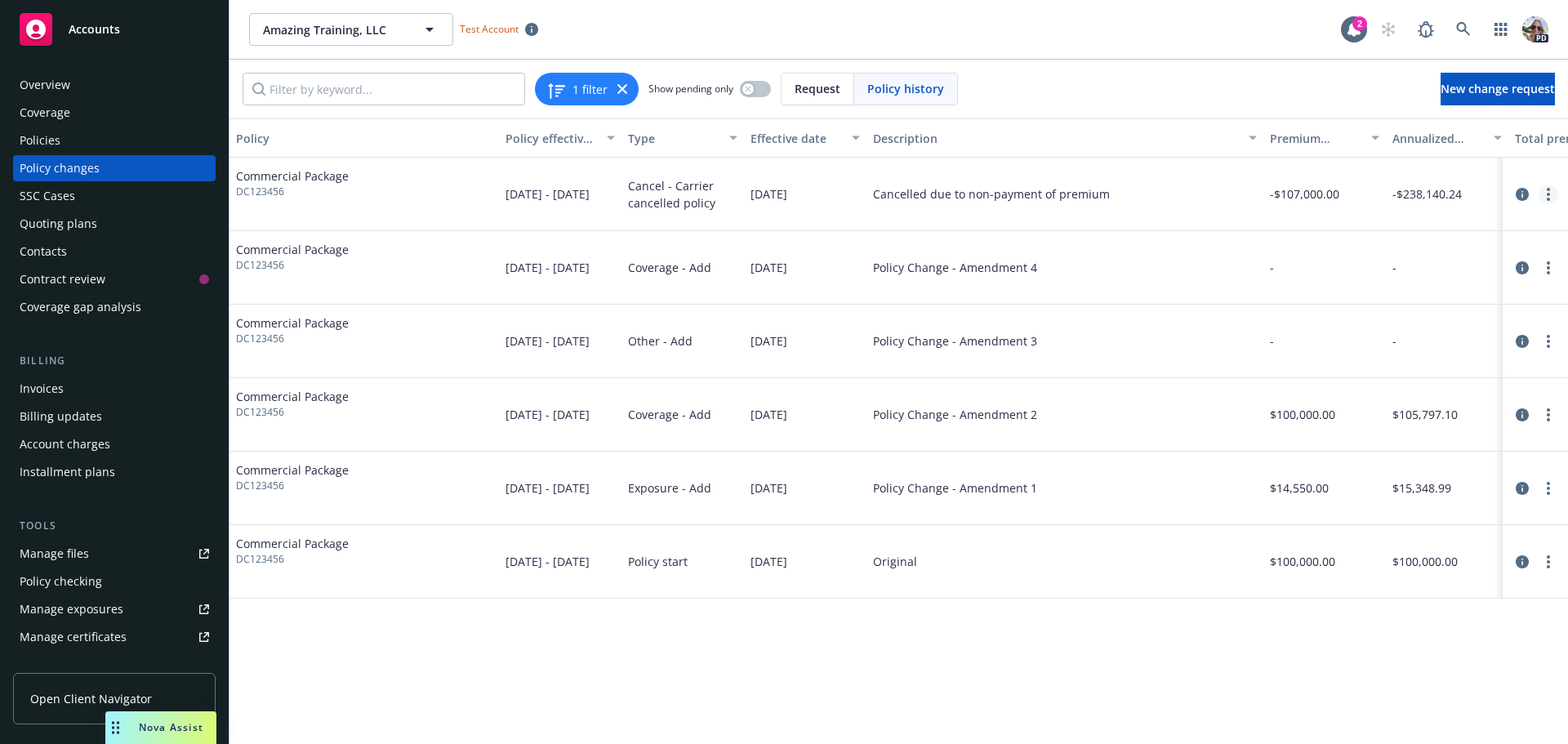
click at [1543, 189] on link "more" at bounding box center [1548, 194] width 20 height 20
click at [1331, 293] on link "Edit/Rescind policy change" at bounding box center [1417, 293] width 280 height 33
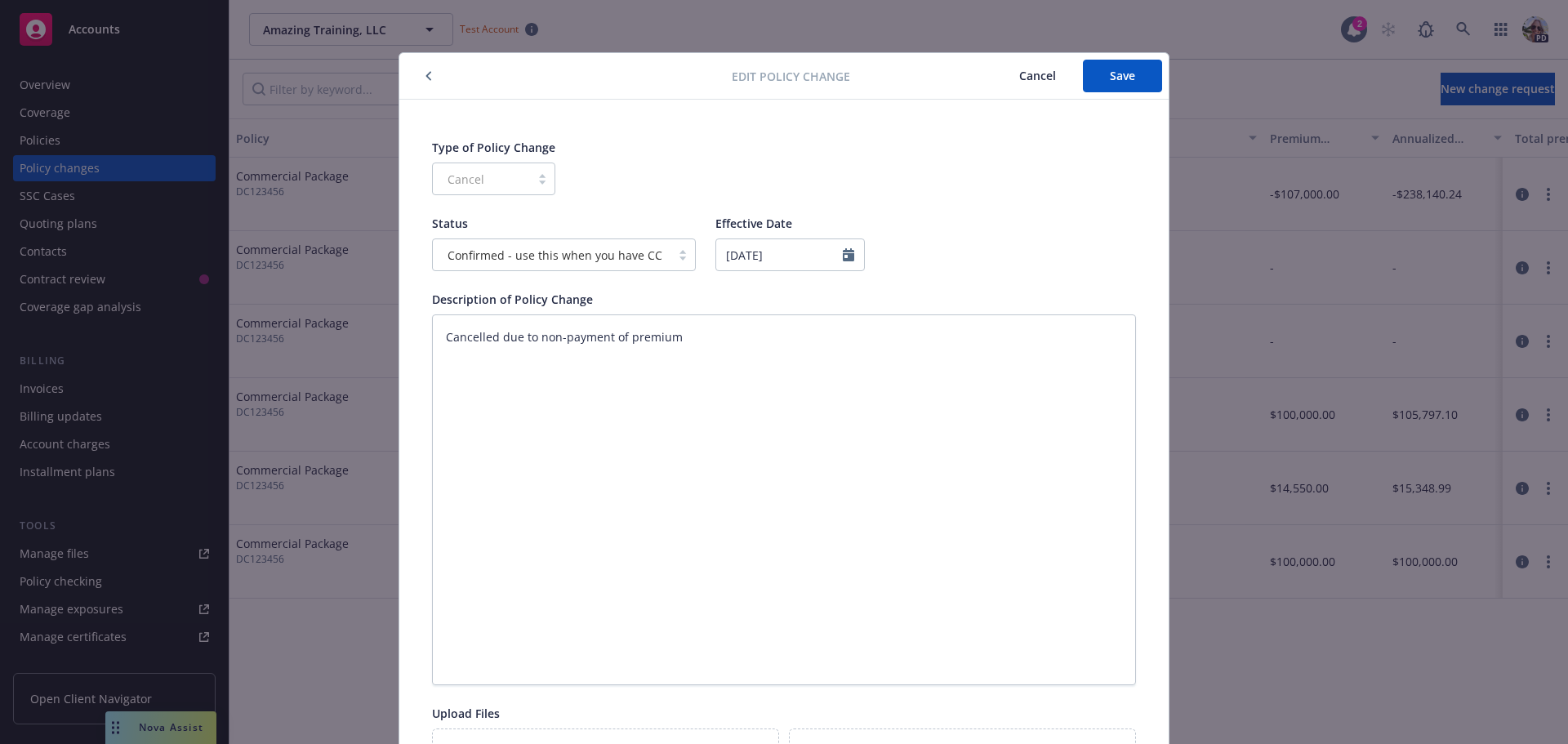
scroll to position [49, 0]
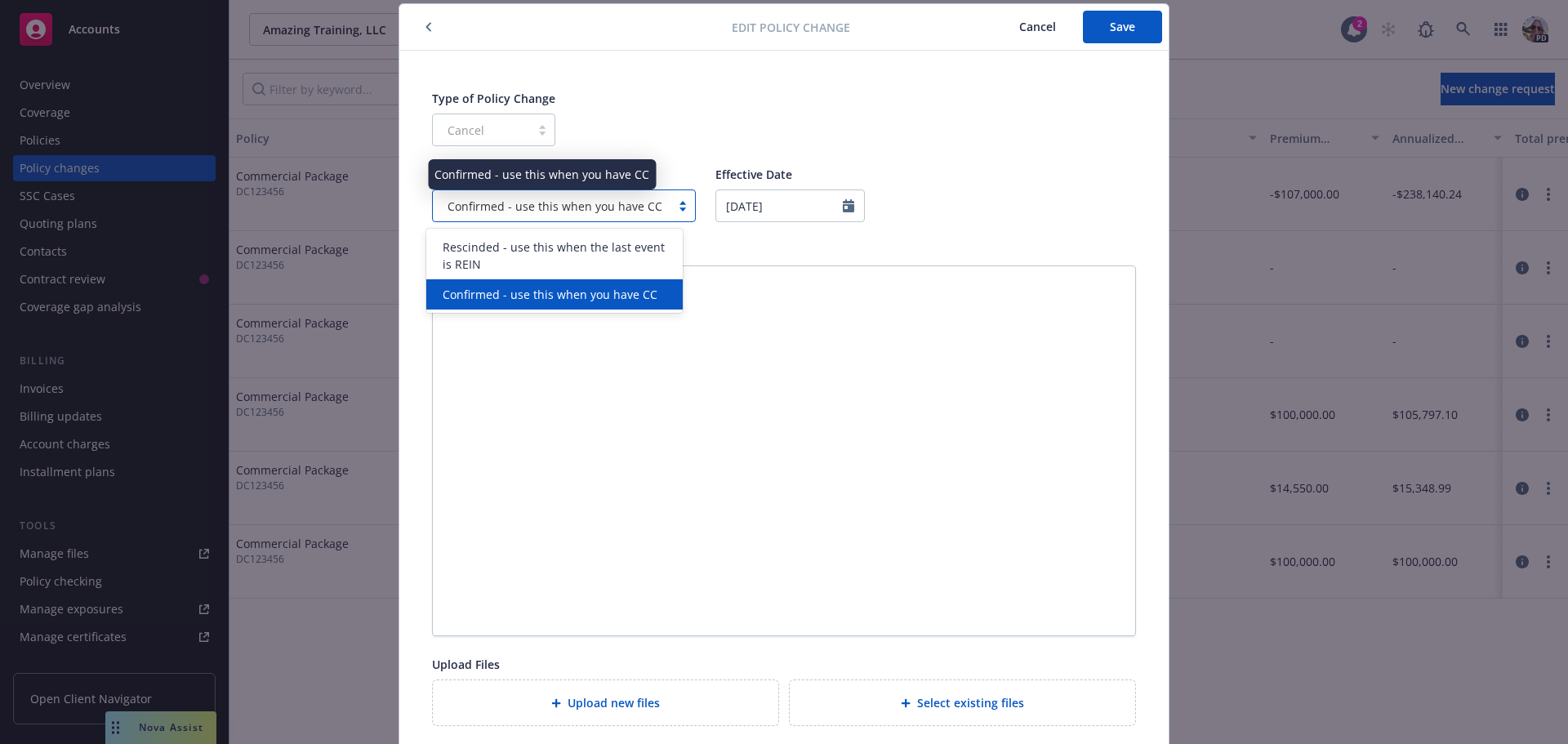
click at [467, 208] on span "Confirmed - use this when you have CC" at bounding box center [554, 206] width 215 height 17
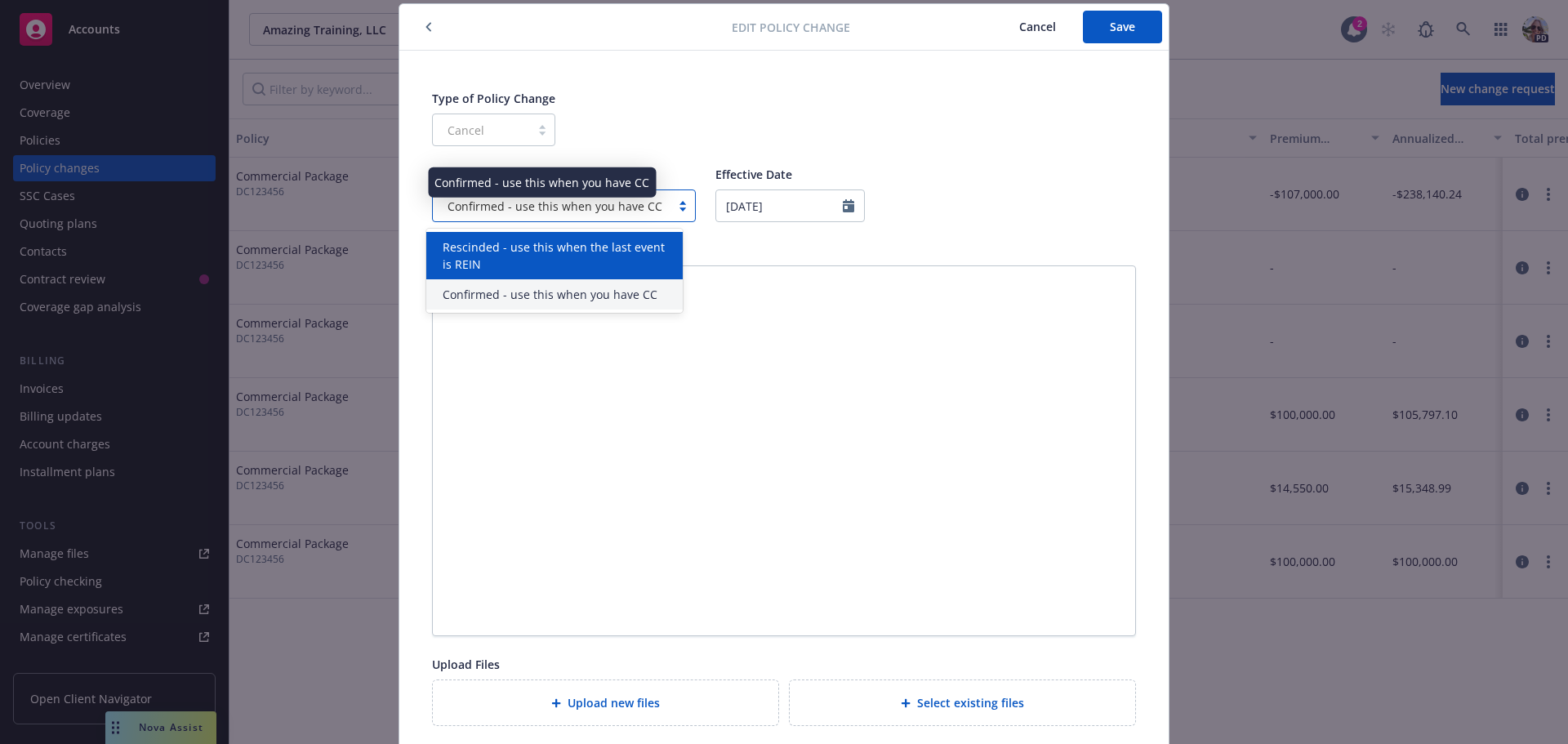
click at [468, 248] on span "Rescinded - use this when the last event is REIN" at bounding box center [558, 255] width 231 height 34
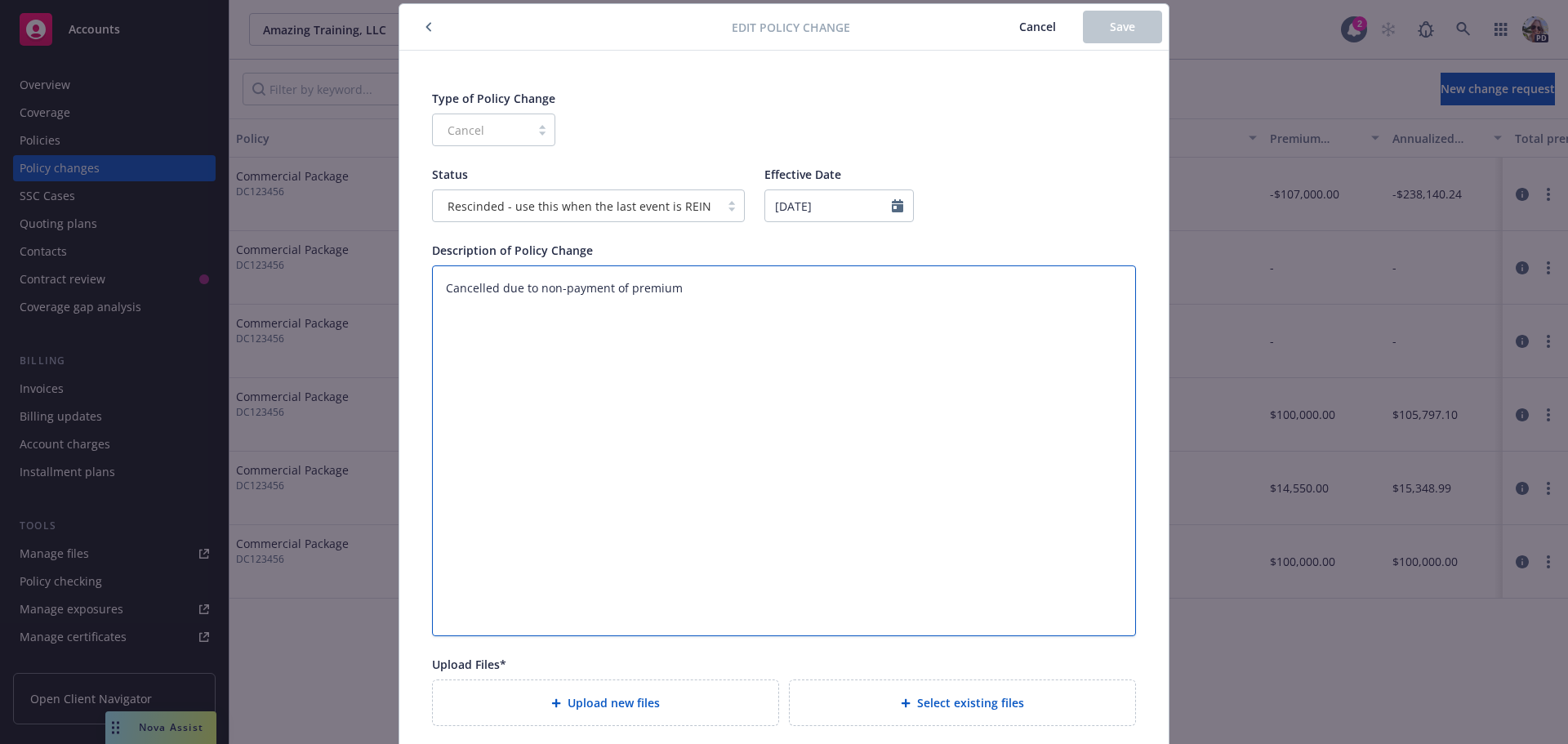
click at [435, 290] on textarea "Cancelled due to non-payment of premium" at bounding box center [784, 451] width 704 height 371
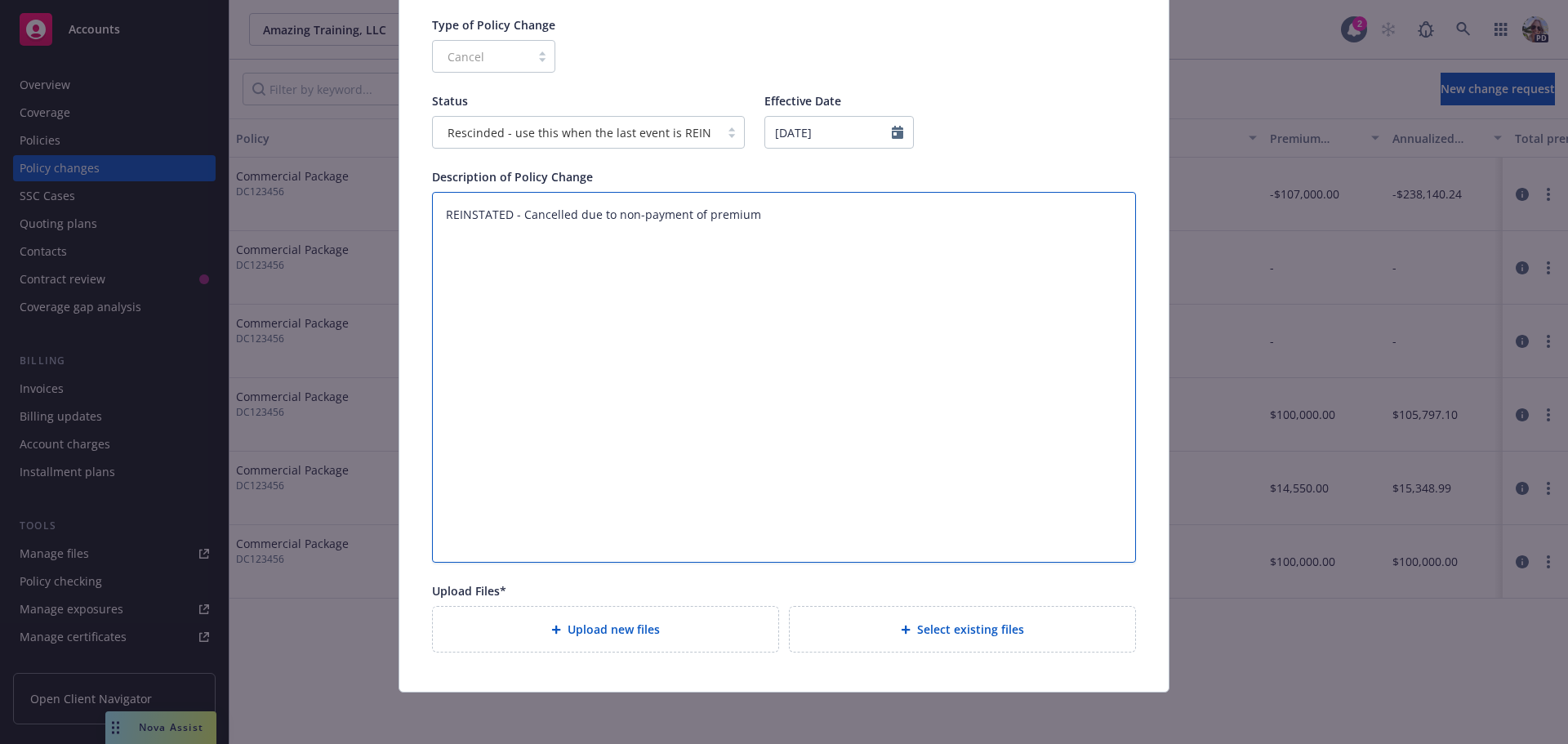
scroll to position [123, 0]
click at [918, 631] on span "Select existing files" at bounding box center [970, 628] width 107 height 17
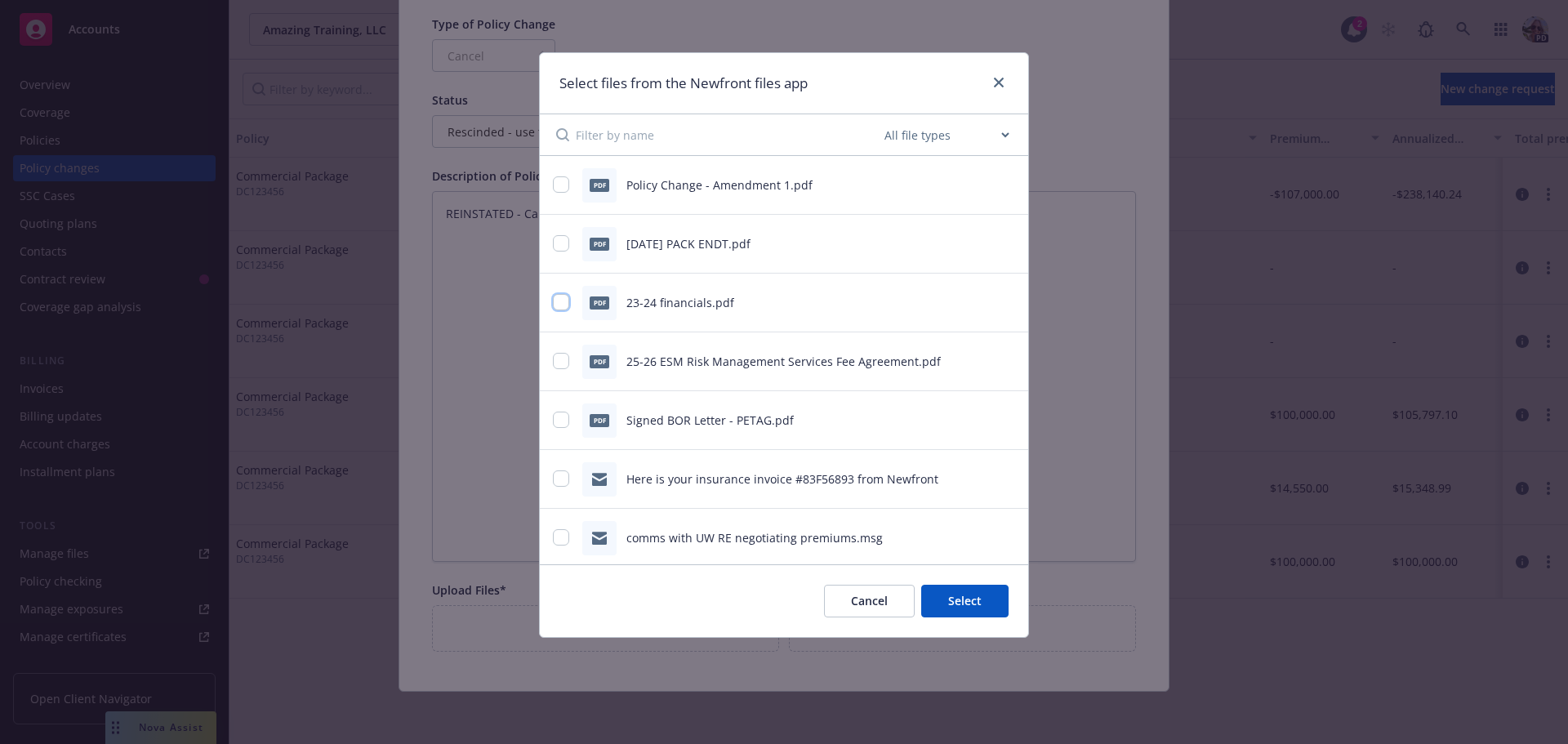
drag, startPoint x: 554, startPoint y: 303, endPoint x: 773, endPoint y: 507, distance: 299.3
click at [554, 304] on input "checkbox" at bounding box center [561, 302] width 16 height 16
click at [930, 614] on button "Select 1 file" at bounding box center [950, 600] width 117 height 33
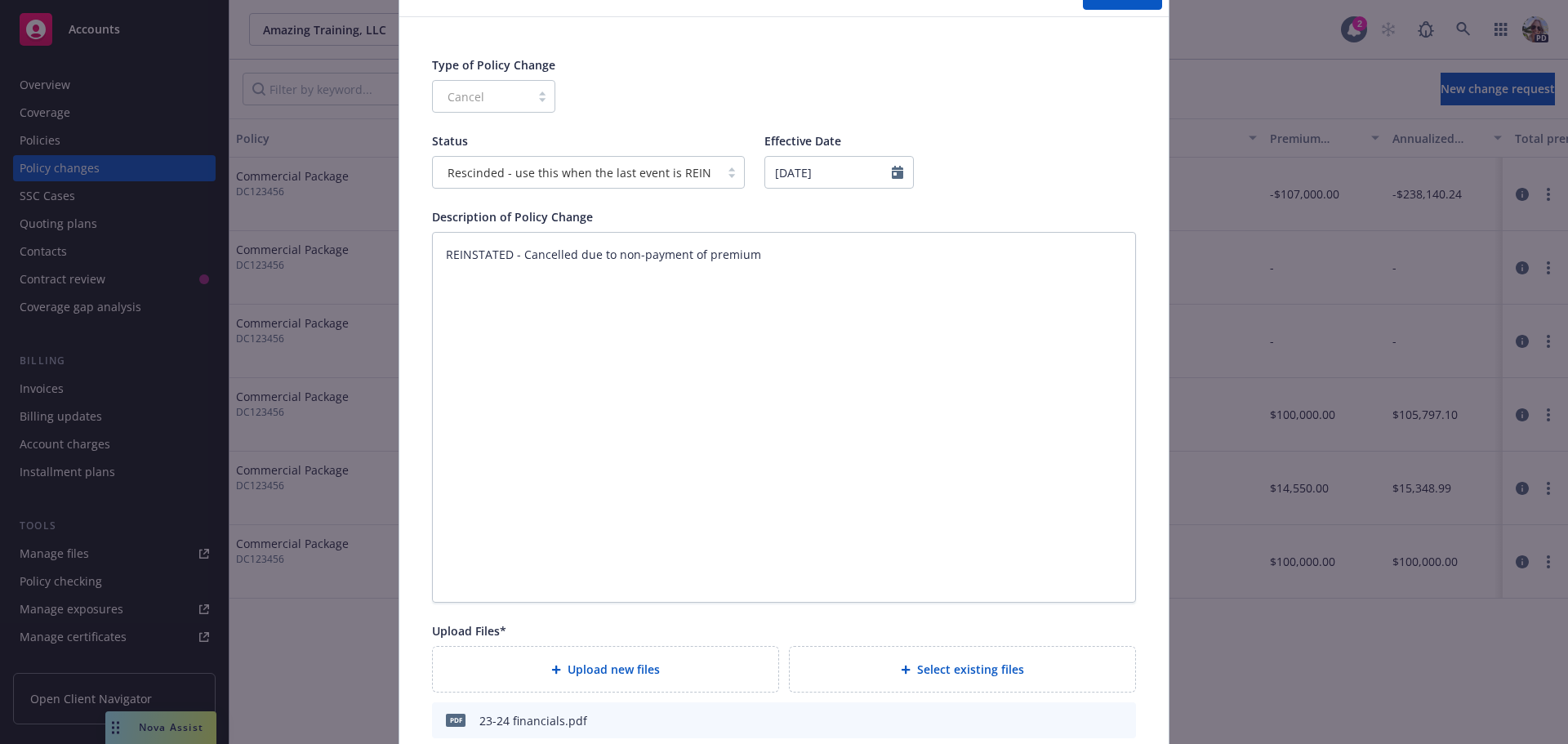
scroll to position [0, 0]
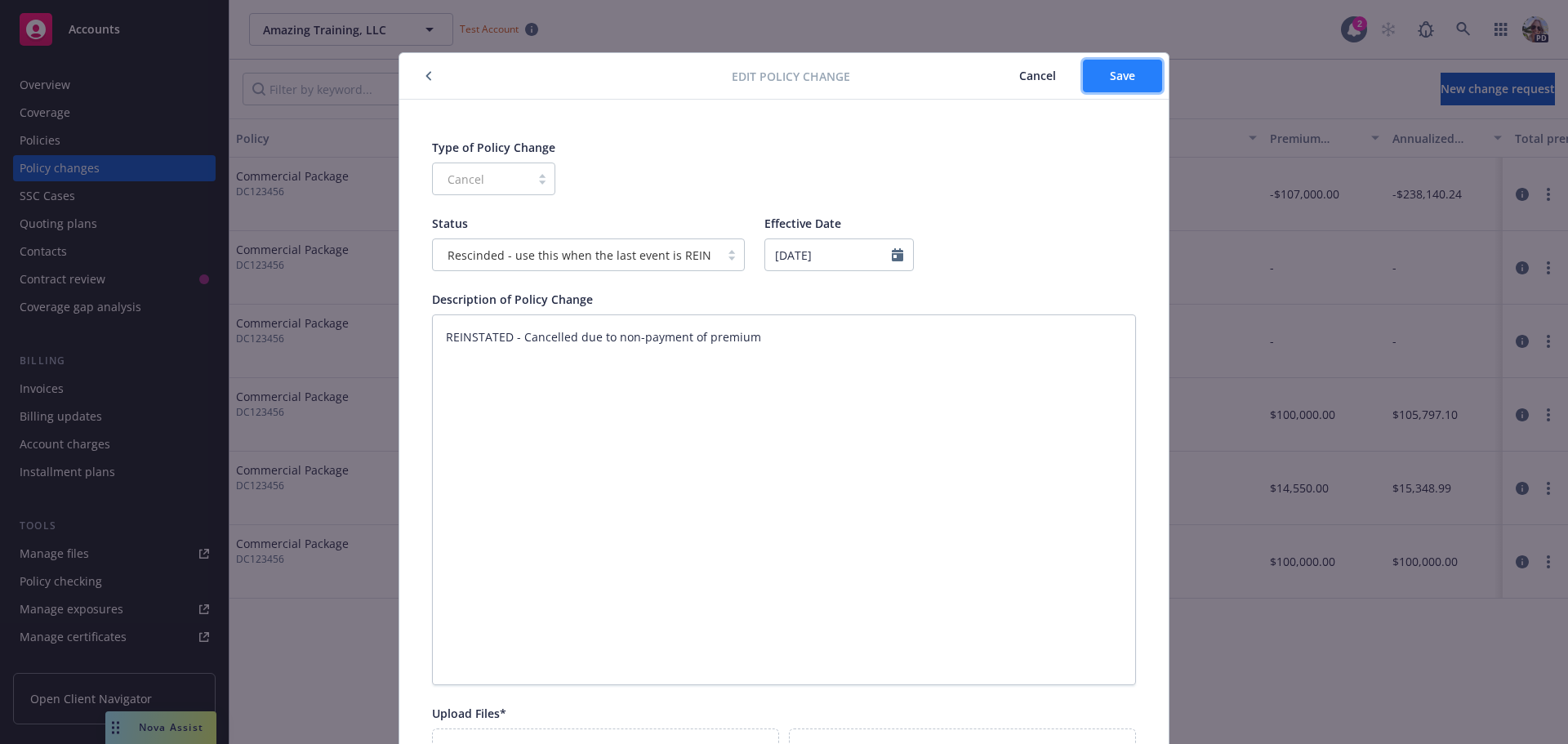
click at [1132, 71] on button "Save" at bounding box center [1123, 76] width 79 height 33
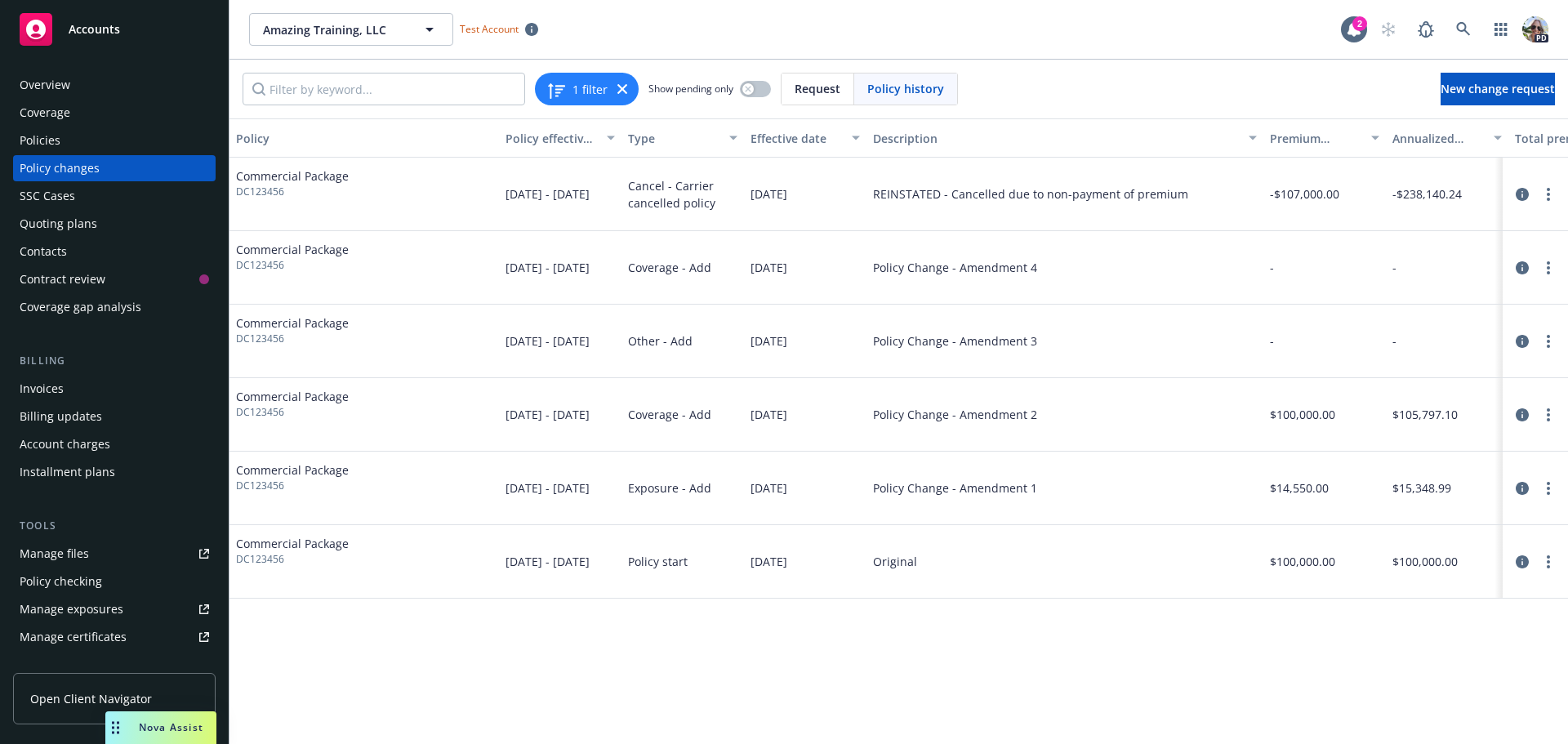
click at [44, 142] on div "Policies" at bounding box center [40, 141] width 41 height 26
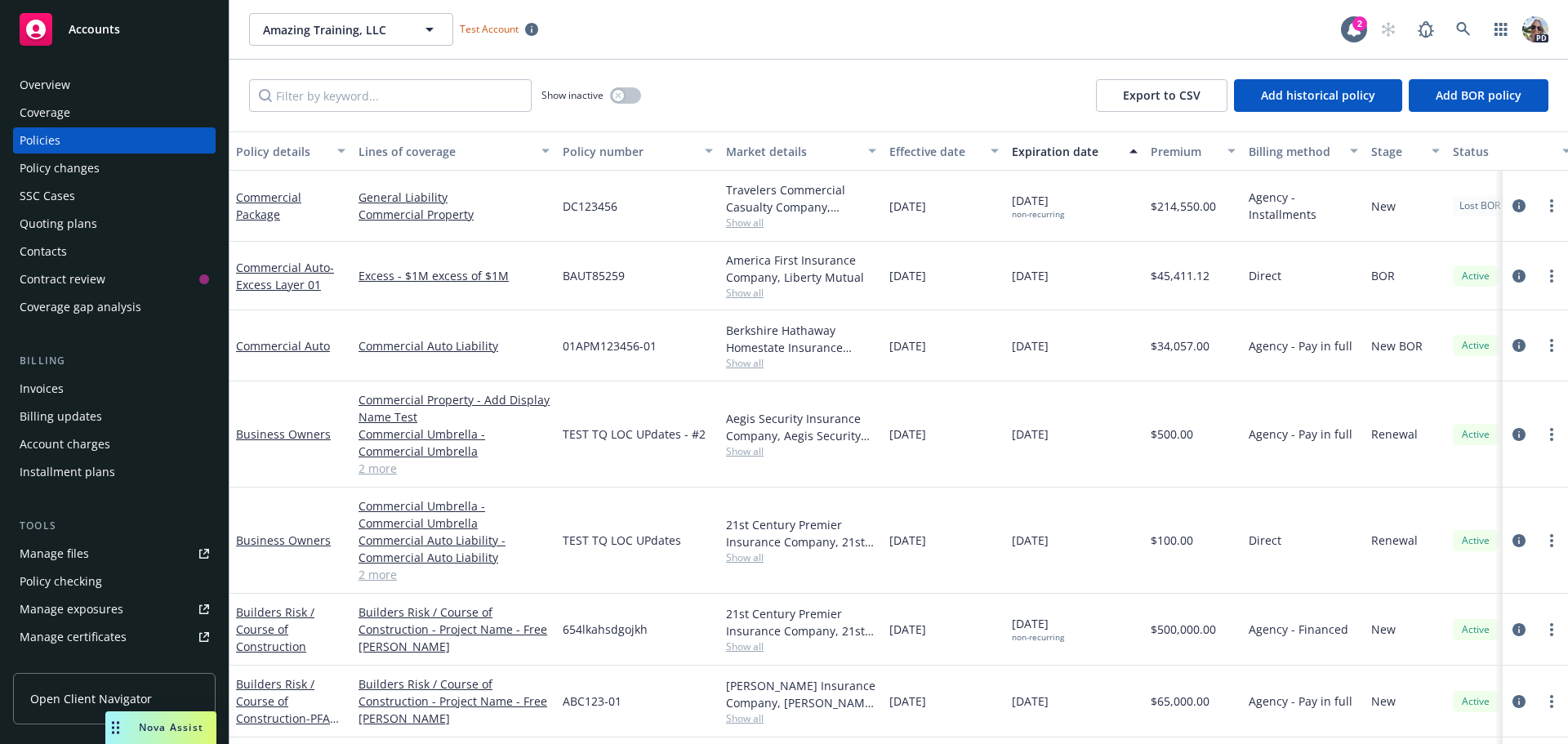
click at [52, 80] on div "Overview" at bounding box center [45, 85] width 51 height 26
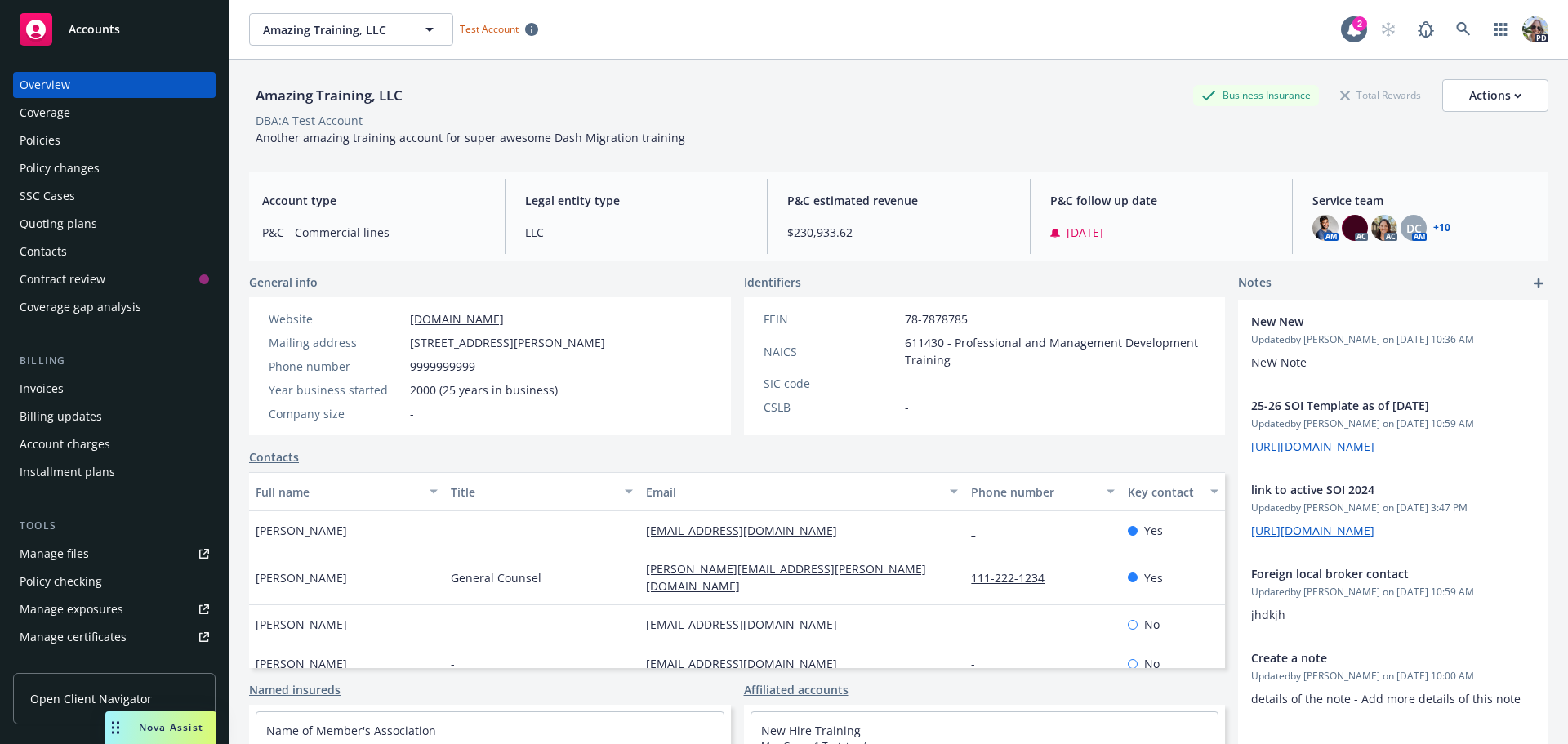
click at [26, 146] on div "Policies" at bounding box center [40, 141] width 41 height 26
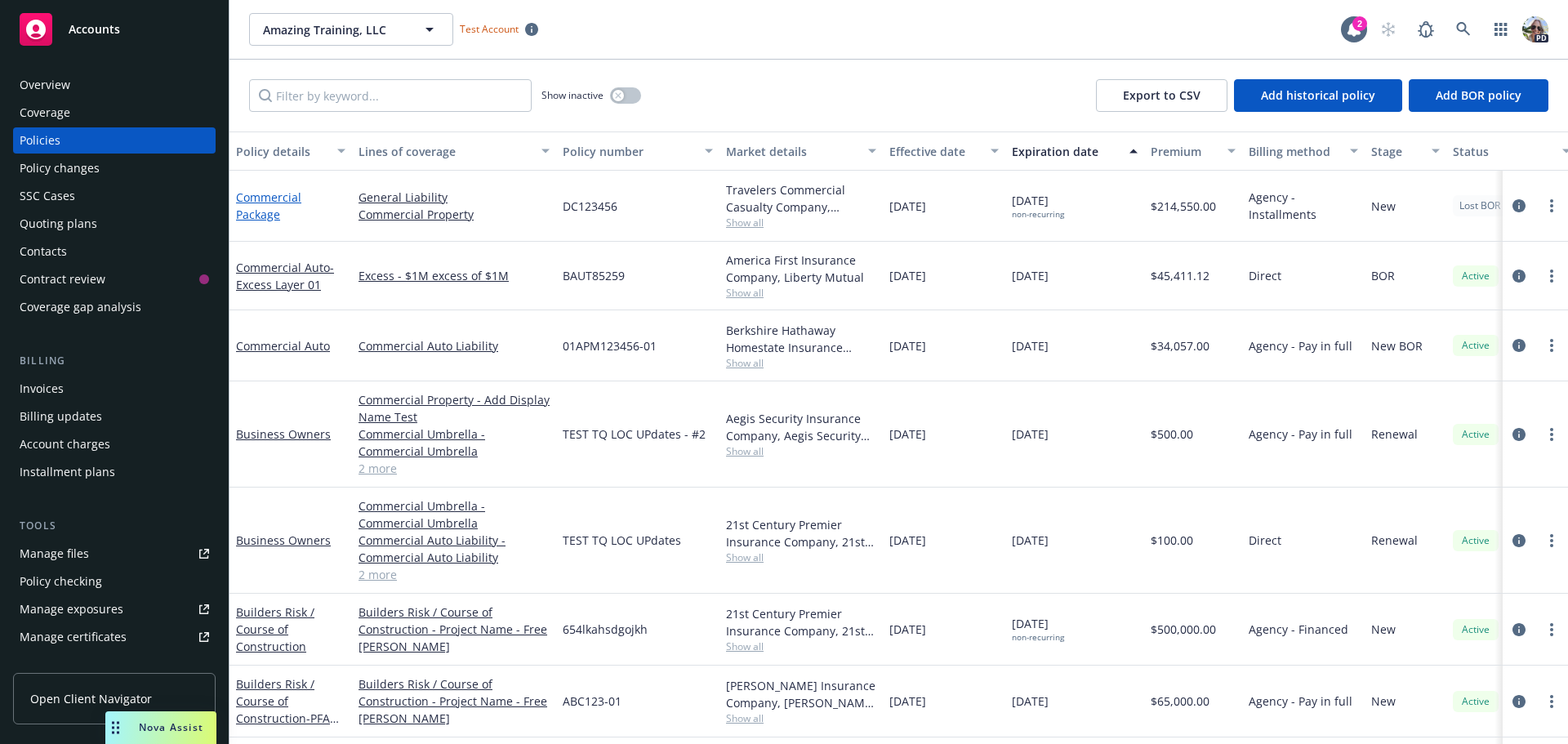
click at [262, 211] on link "Commercial Package" at bounding box center [269, 205] width 65 height 33
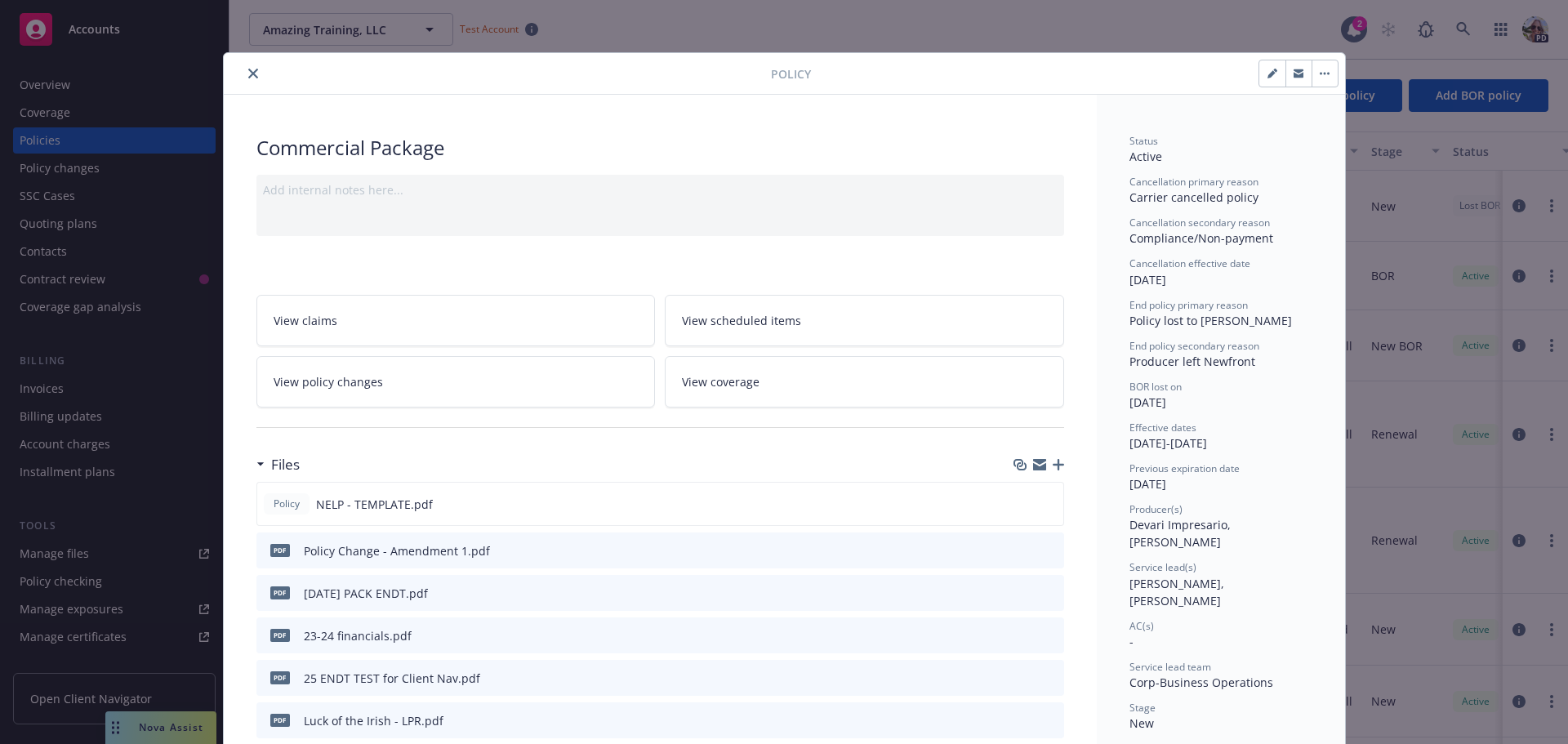
scroll to position [49, 0]
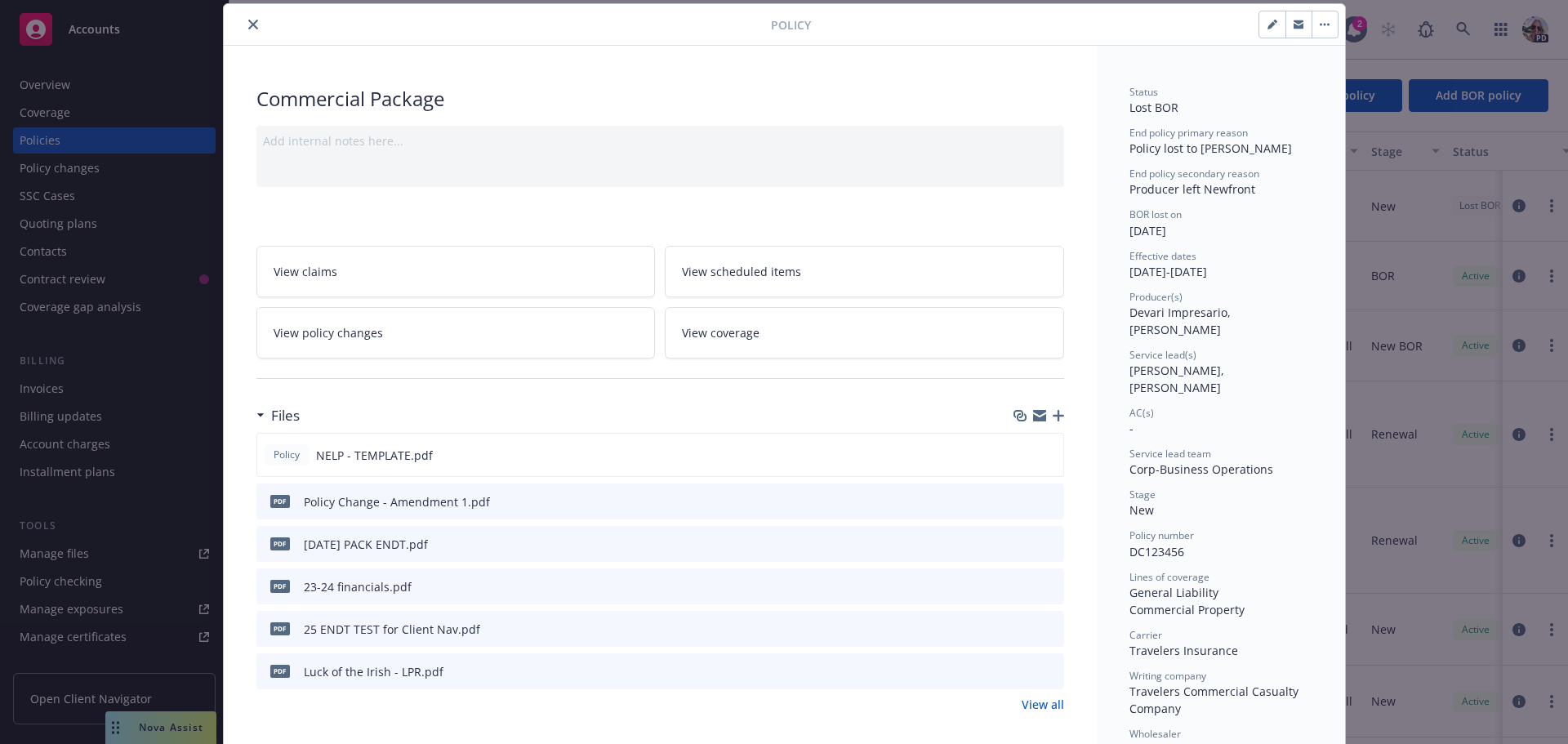
click at [333, 332] on span "View policy changes" at bounding box center [328, 333] width 110 height 17
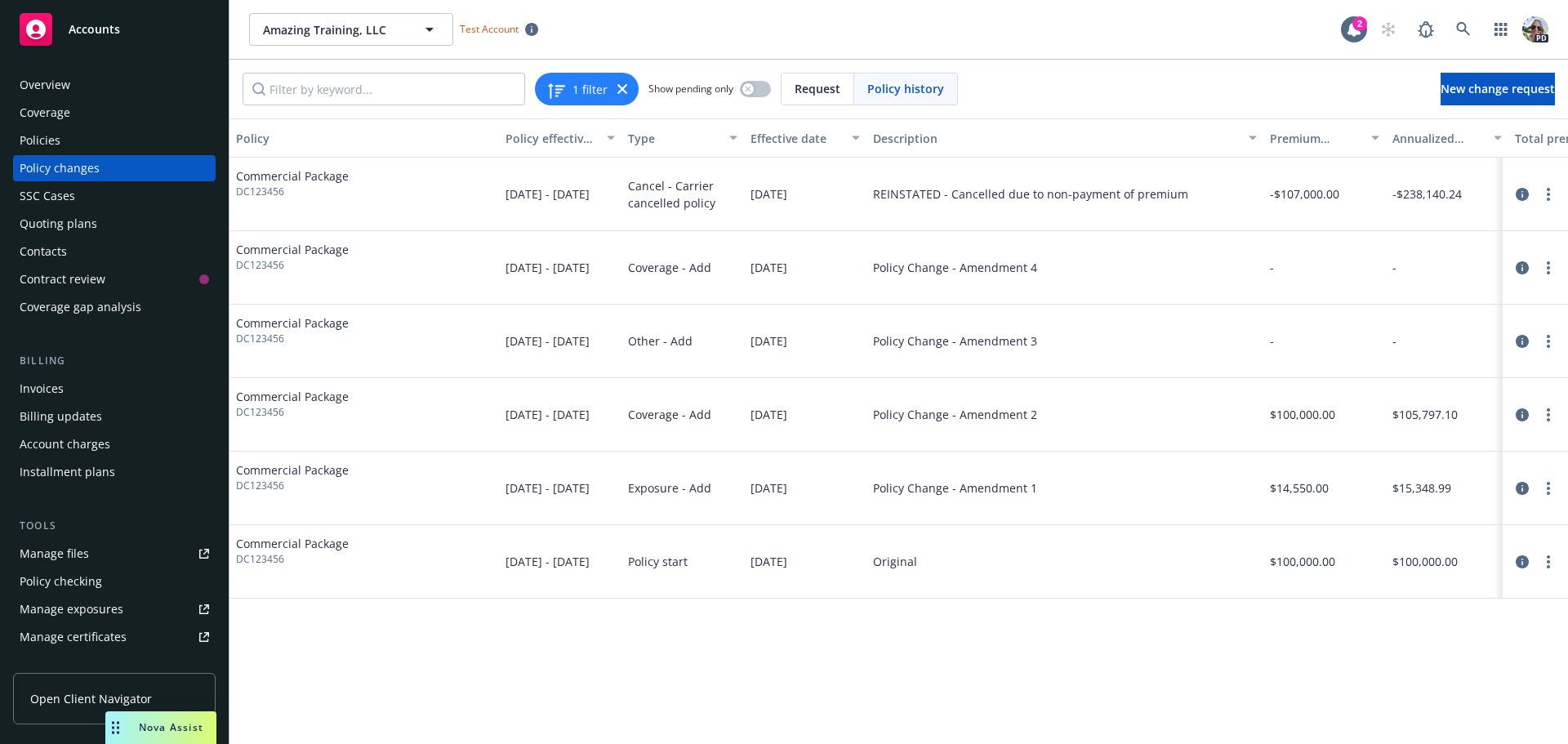
click at [49, 134] on div "Policies" at bounding box center [40, 141] width 41 height 26
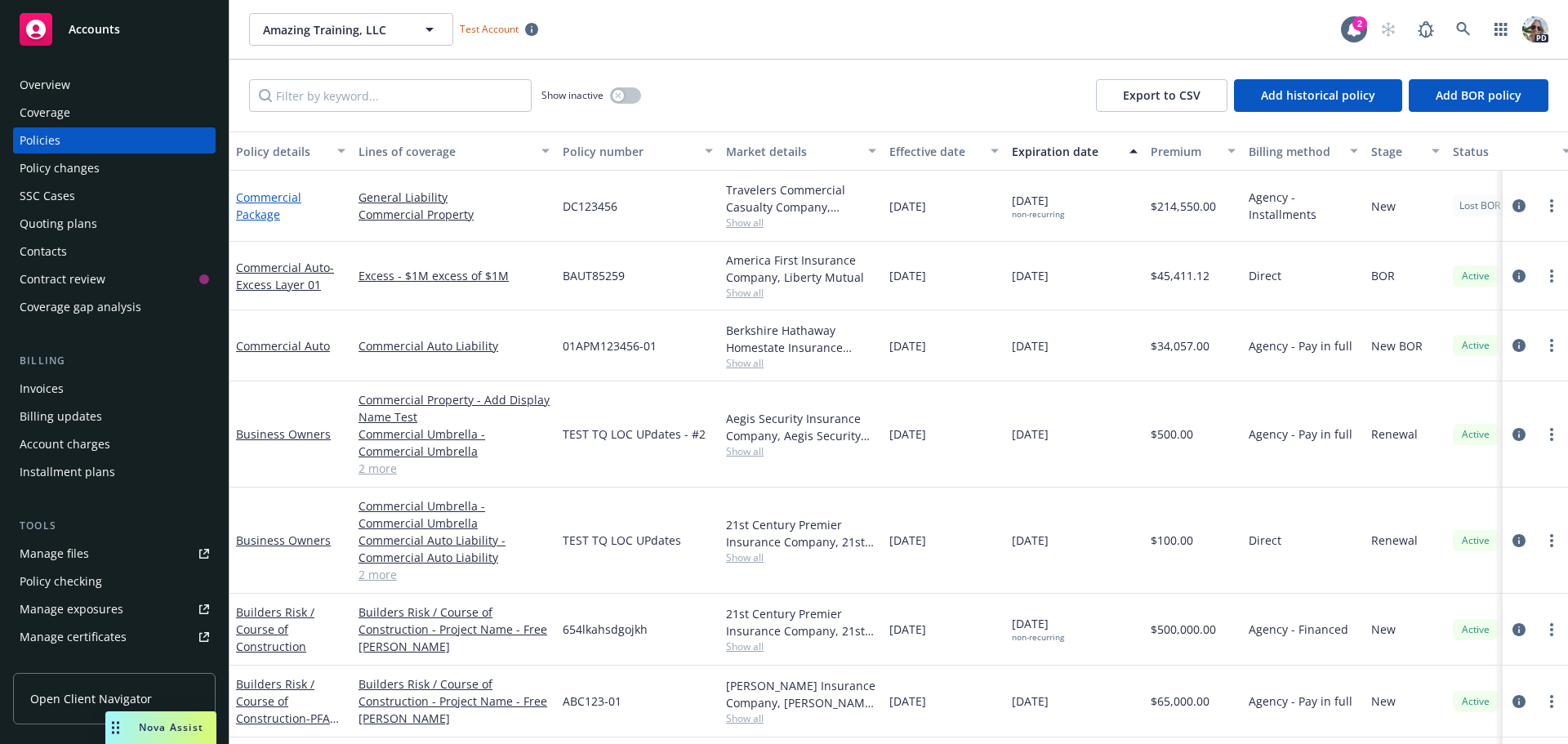
click at [277, 200] on link "Commercial Package" at bounding box center [269, 205] width 65 height 33
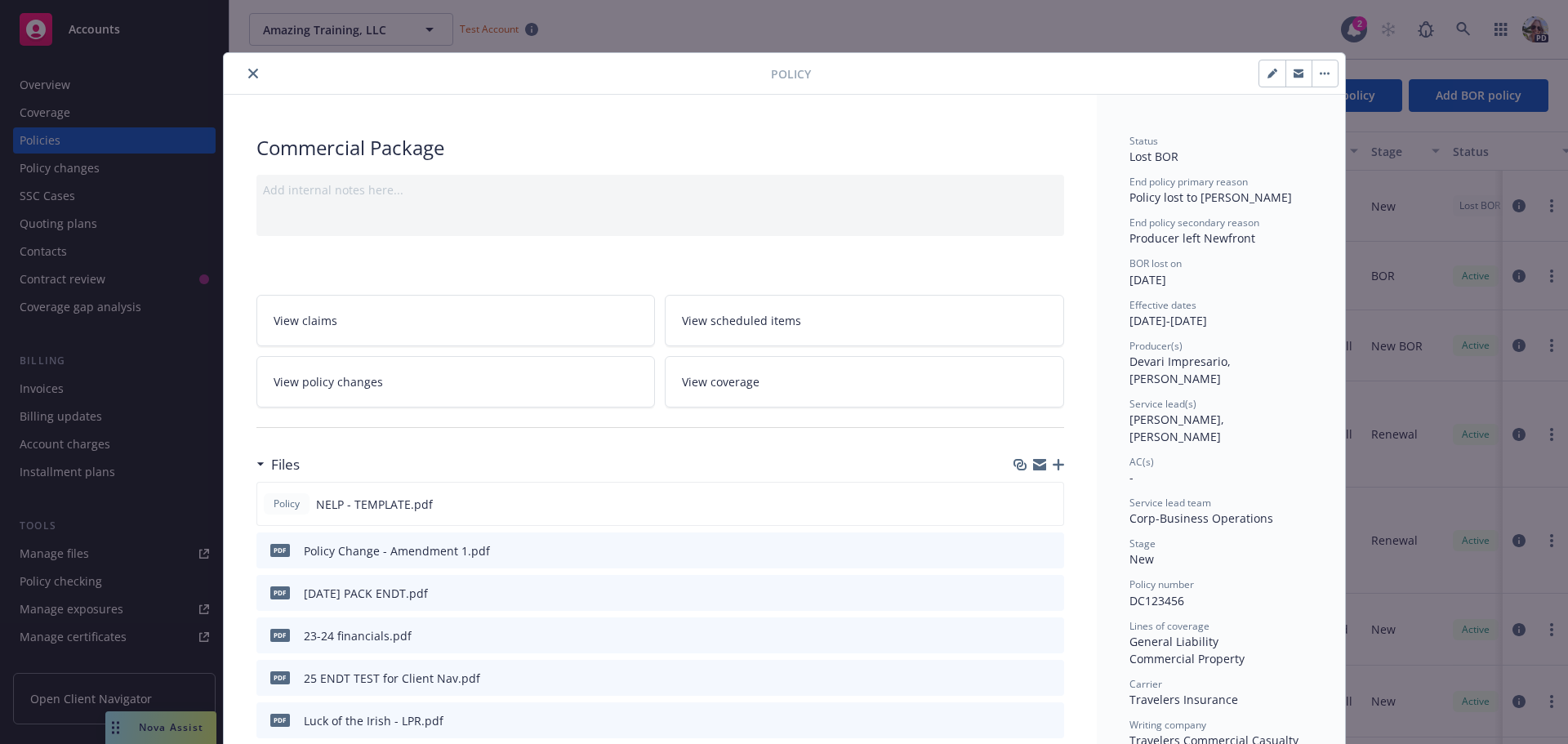
drag, startPoint x: 246, startPoint y: 74, endPoint x: 346, endPoint y: 78, distance: 100.1
click at [248, 74] on icon "close" at bounding box center [253, 74] width 9 height 9
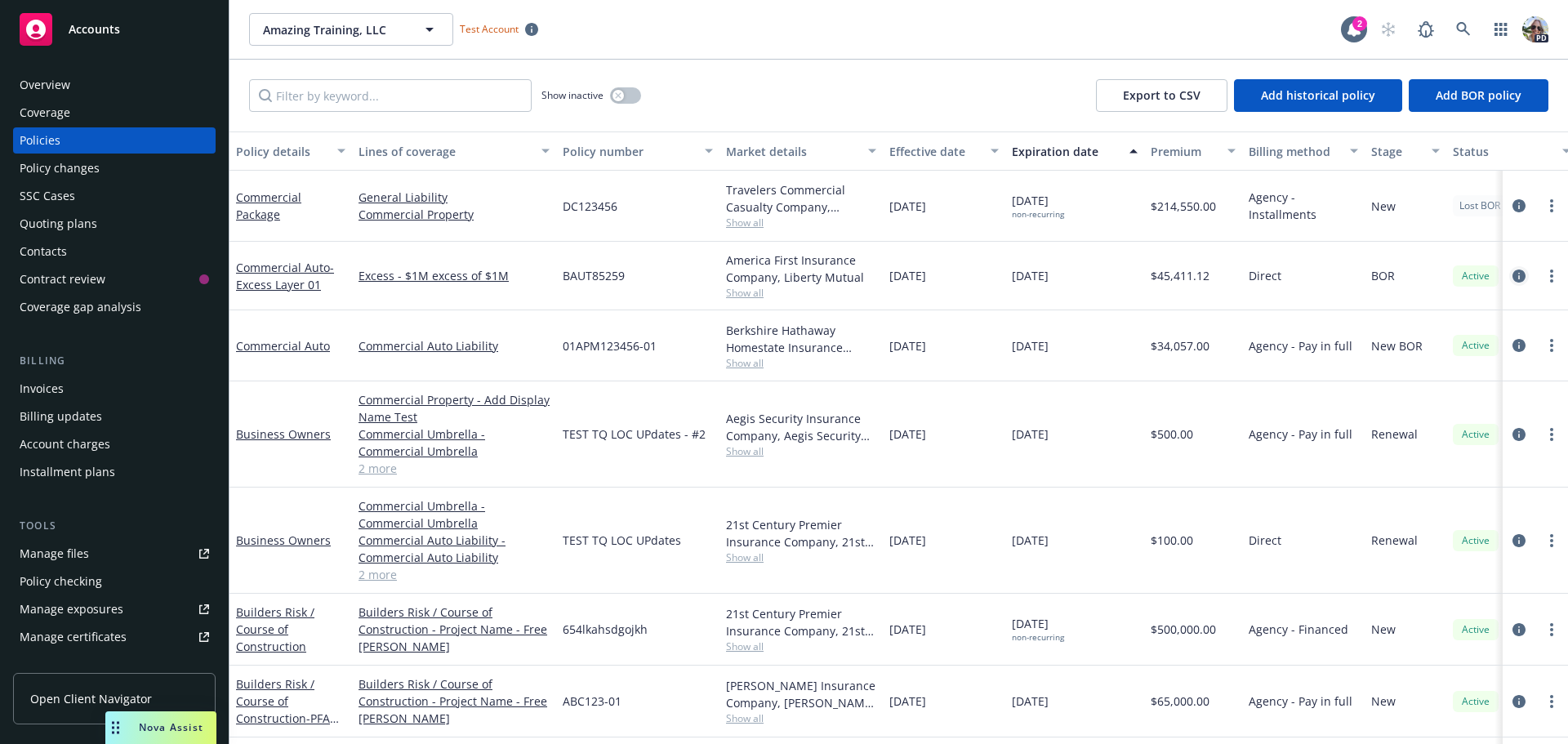
click at [1512, 272] on icon "circleInformation" at bounding box center [1519, 276] width 13 height 13
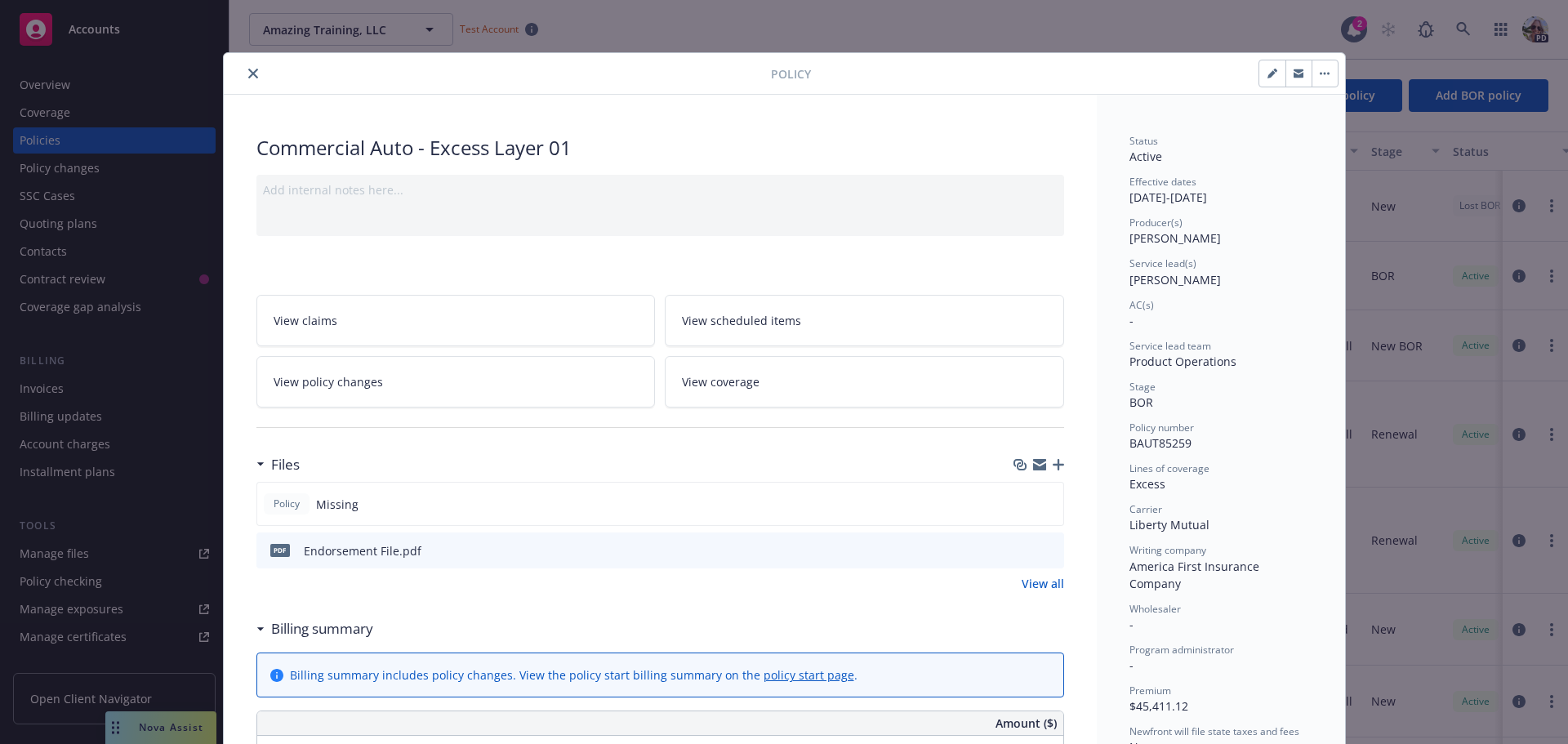
click at [337, 377] on span "View policy changes" at bounding box center [328, 382] width 110 height 17
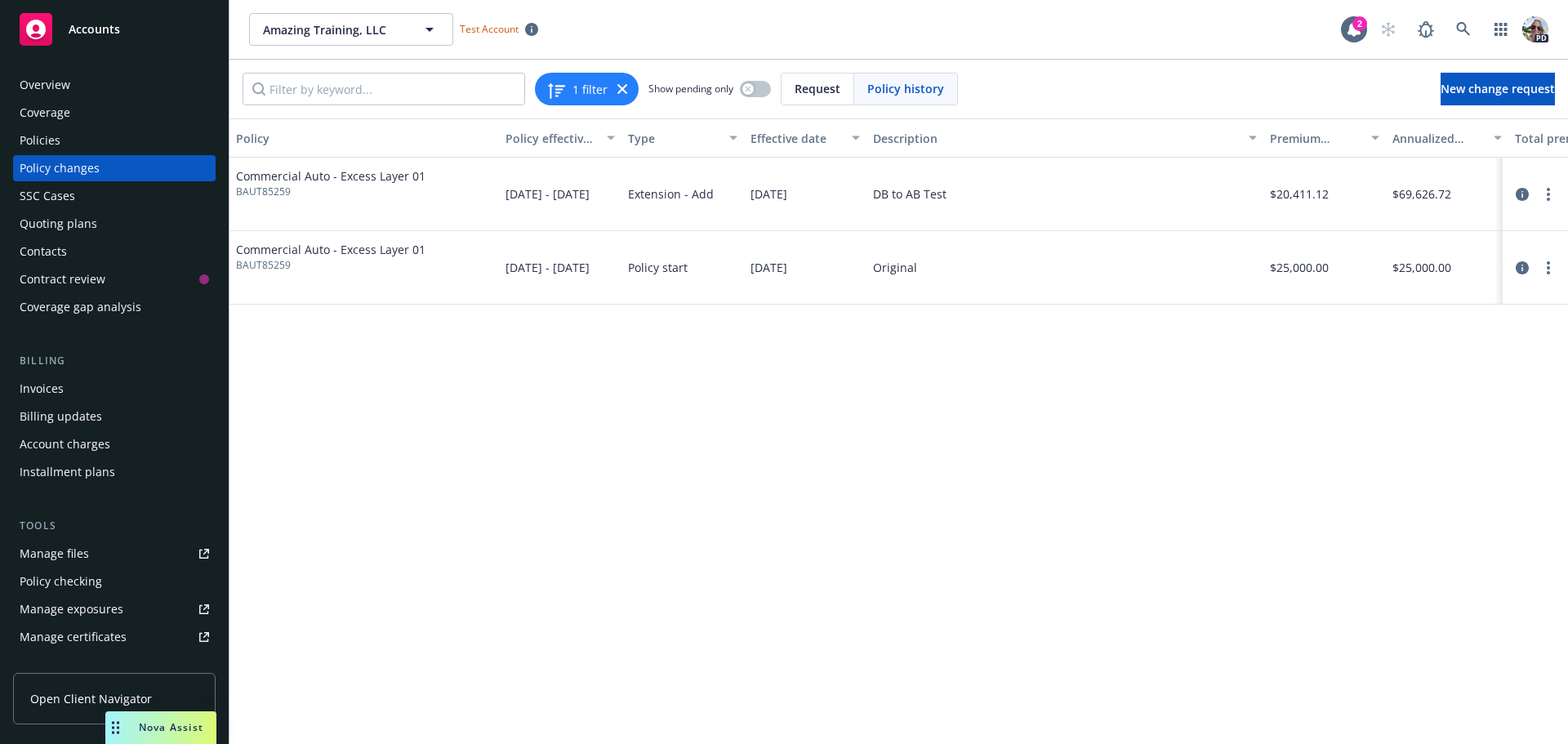
click at [26, 140] on div "Policies" at bounding box center [40, 141] width 41 height 26
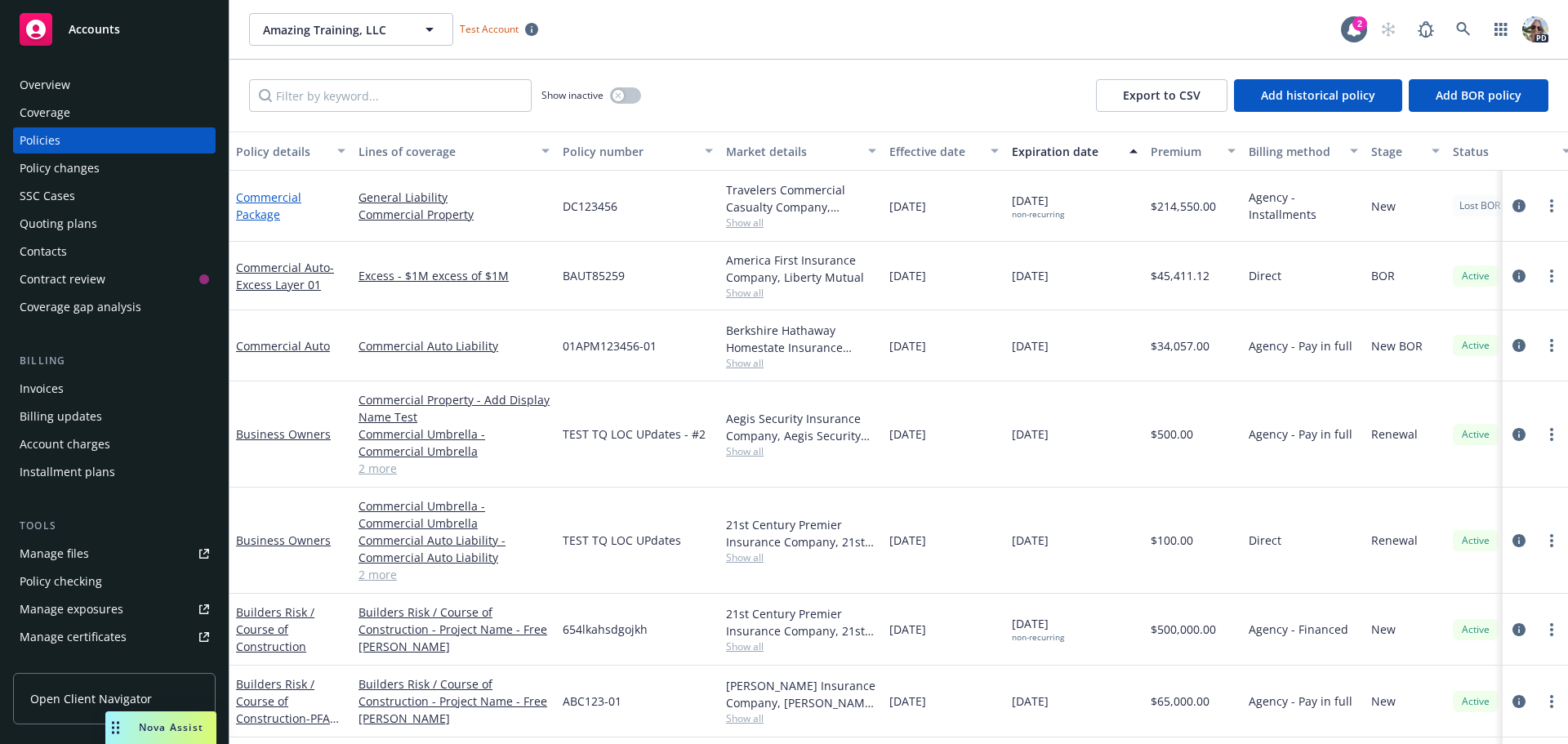
click at [254, 208] on link "Commercial Package" at bounding box center [269, 205] width 65 height 33
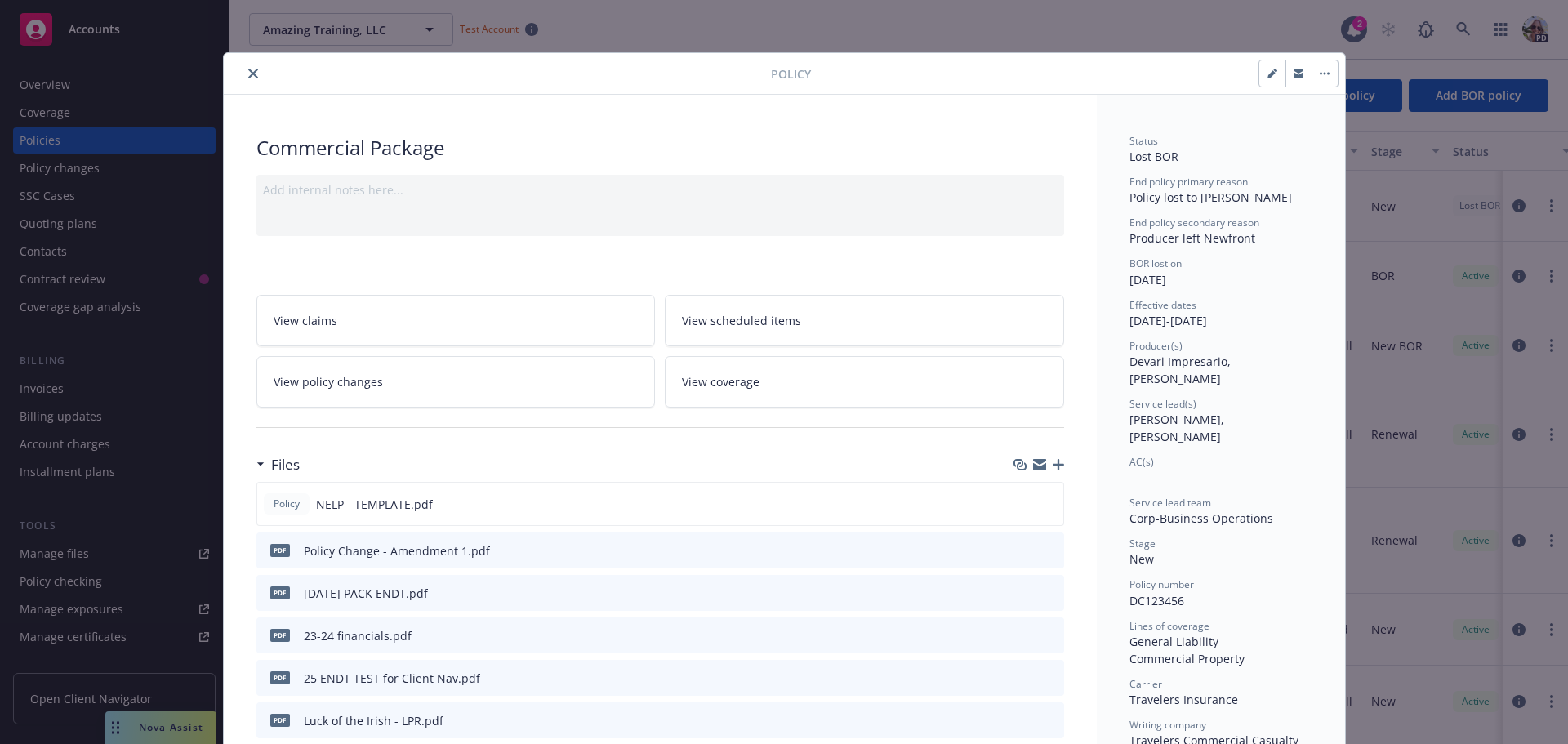
scroll to position [49, 0]
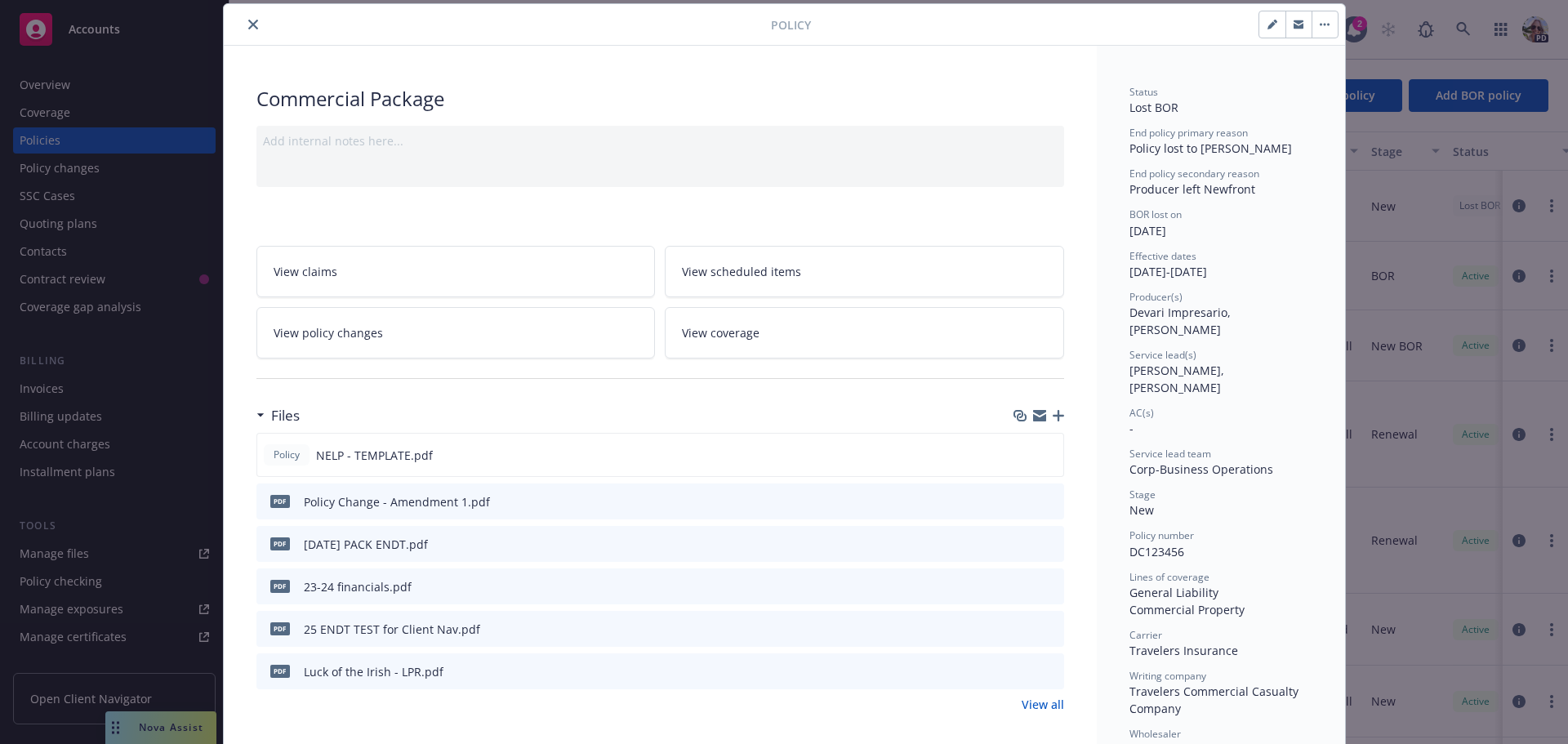
click at [308, 336] on span "View policy changes" at bounding box center [328, 333] width 110 height 17
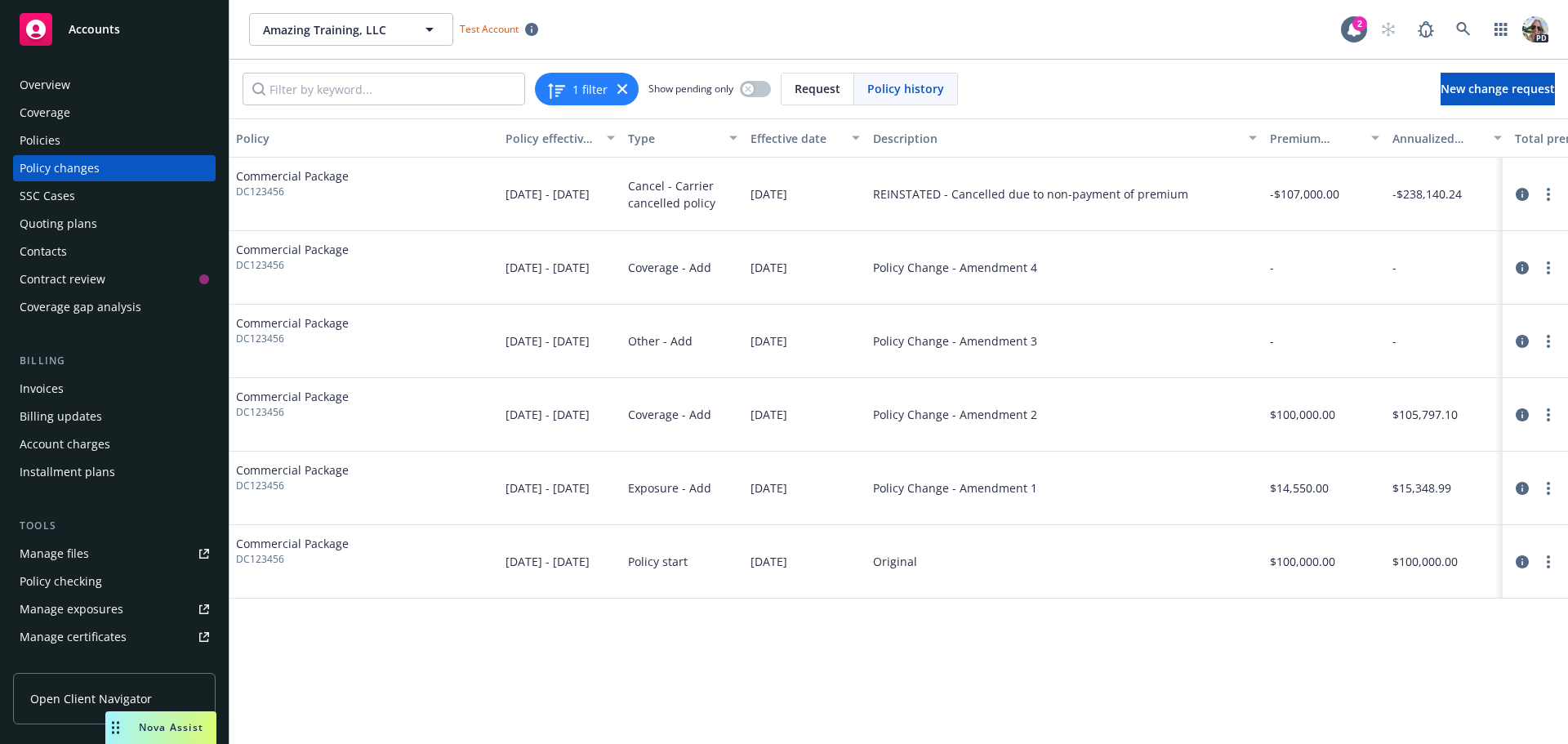
click at [66, 163] on div "Policy changes" at bounding box center [60, 168] width 80 height 26
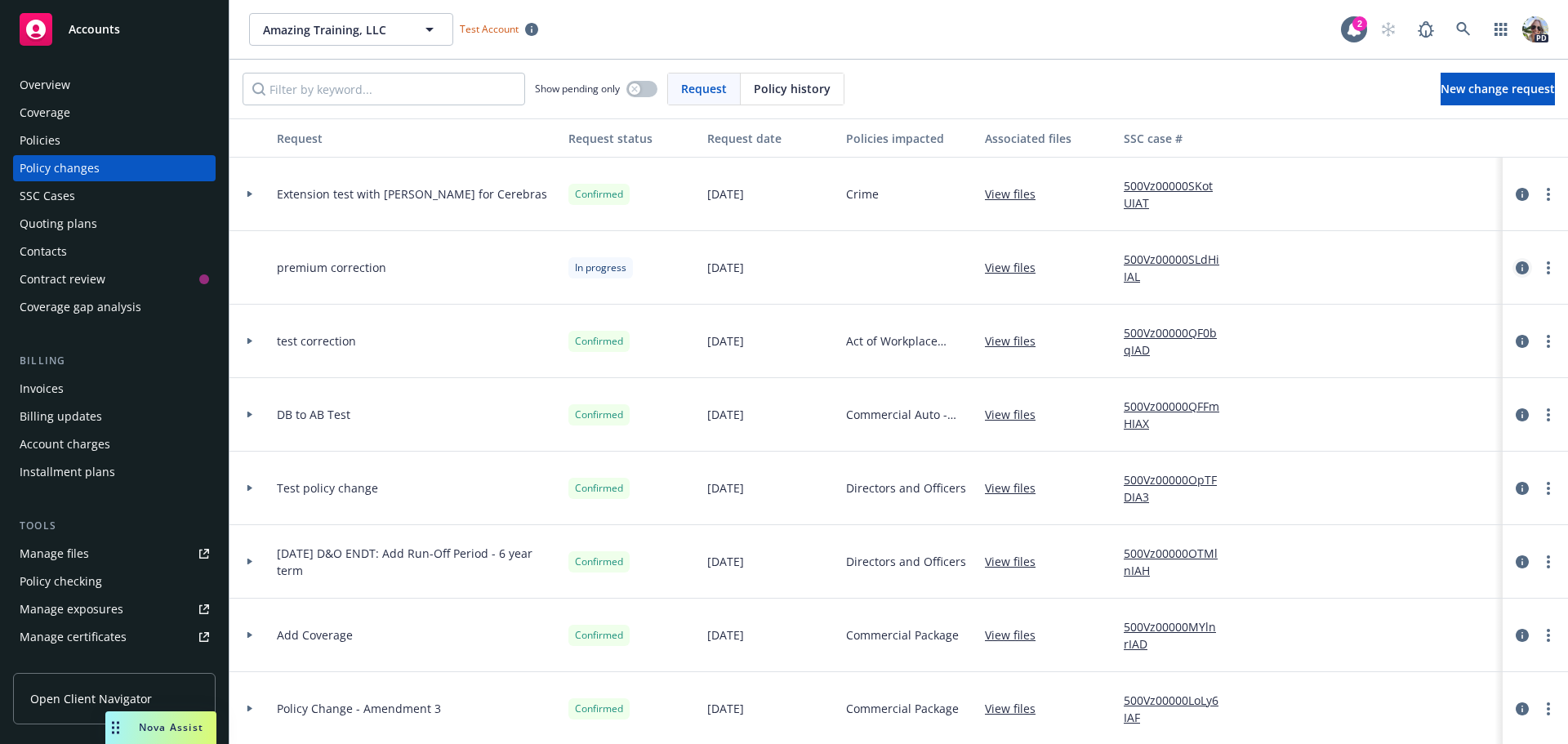
click at [1516, 268] on icon "circleInformation" at bounding box center [1523, 268] width 13 height 13
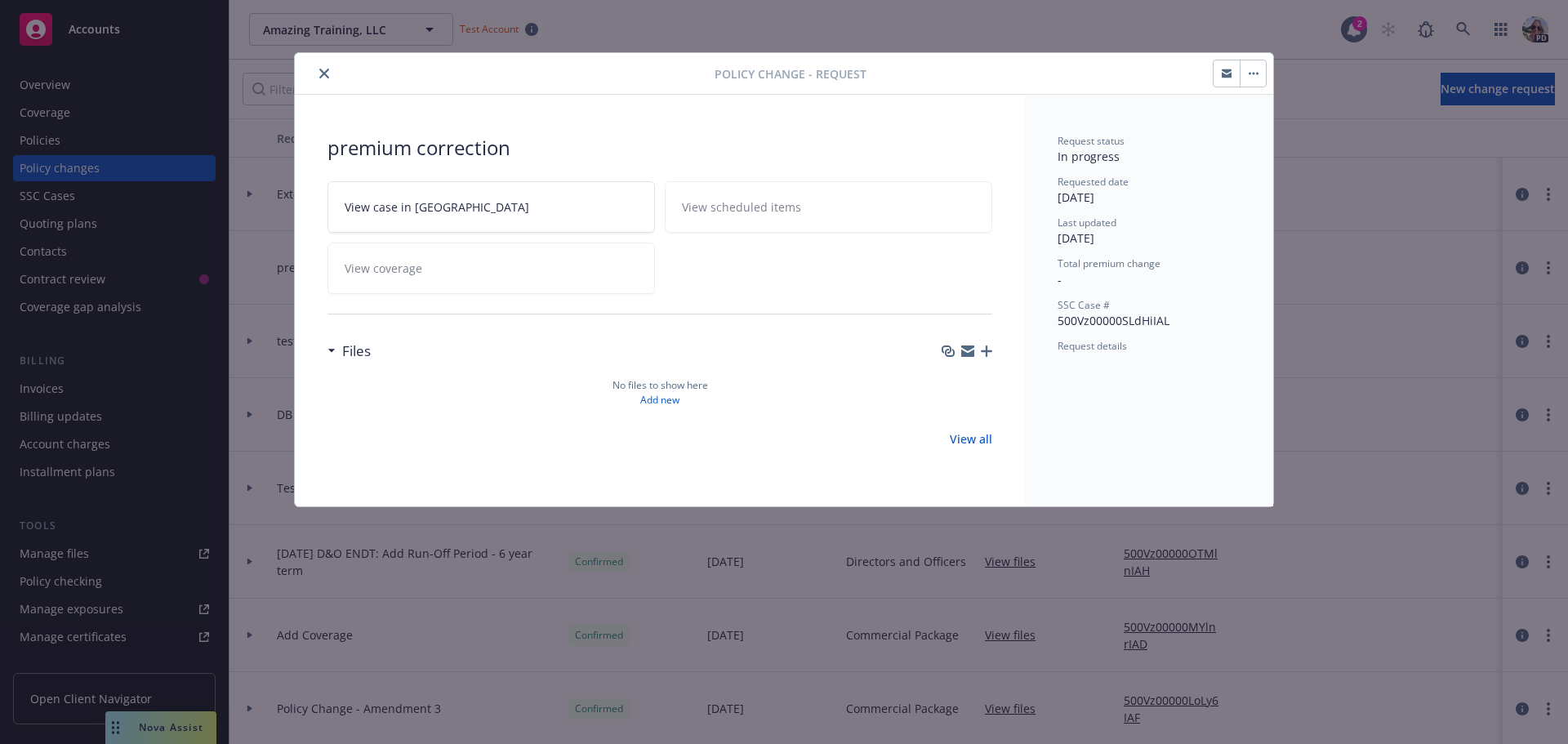
click at [1263, 70] on button "button" at bounding box center [1253, 74] width 26 height 26
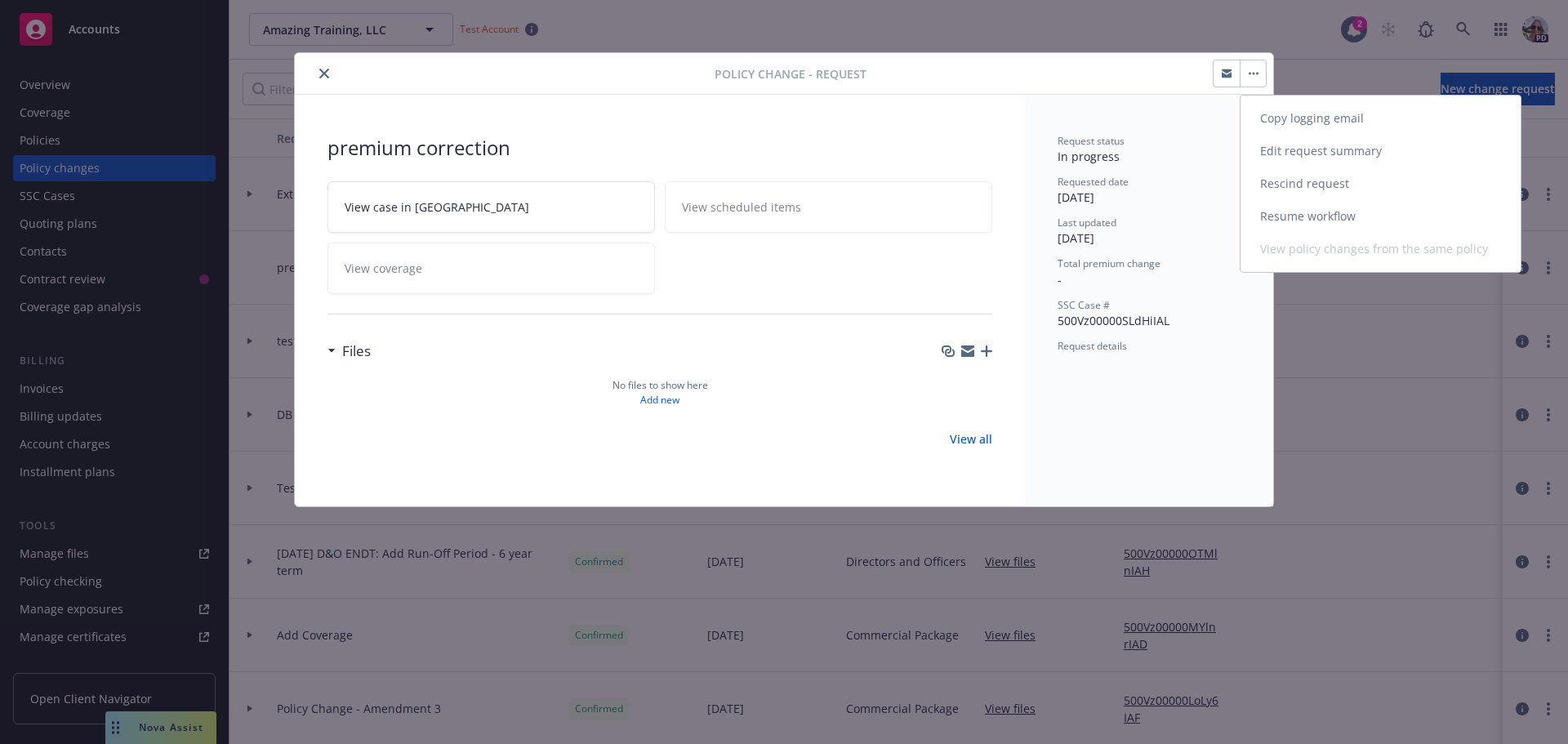
click at [1271, 221] on link "Resume workflow" at bounding box center [1381, 216] width 280 height 33
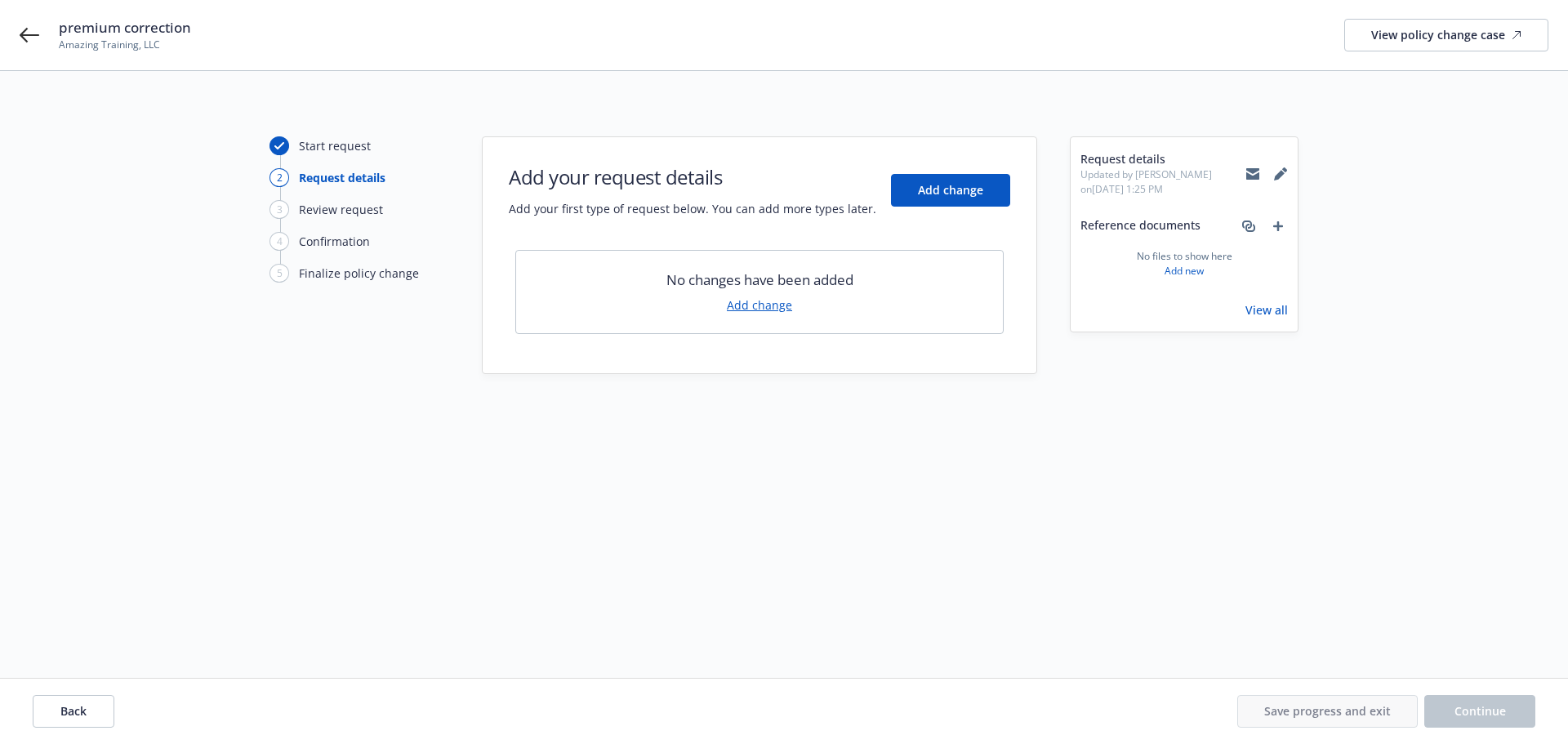
click at [761, 308] on link "Add change" at bounding box center [758, 304] width 65 height 17
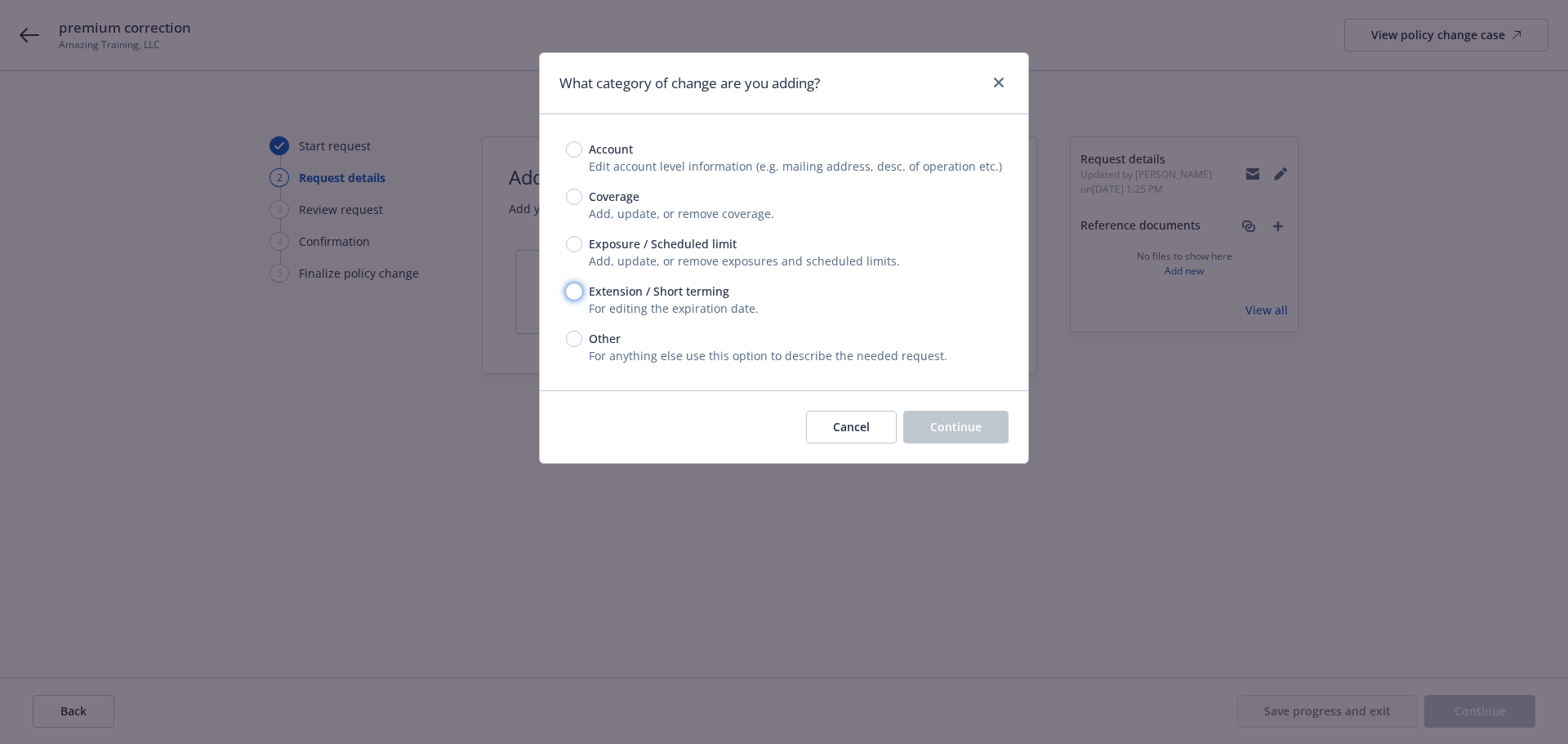
click at [573, 290] on input "Extension / Short terming" at bounding box center [573, 291] width 16 height 16
click at [951, 433] on span "Continue" at bounding box center [955, 426] width 51 height 15
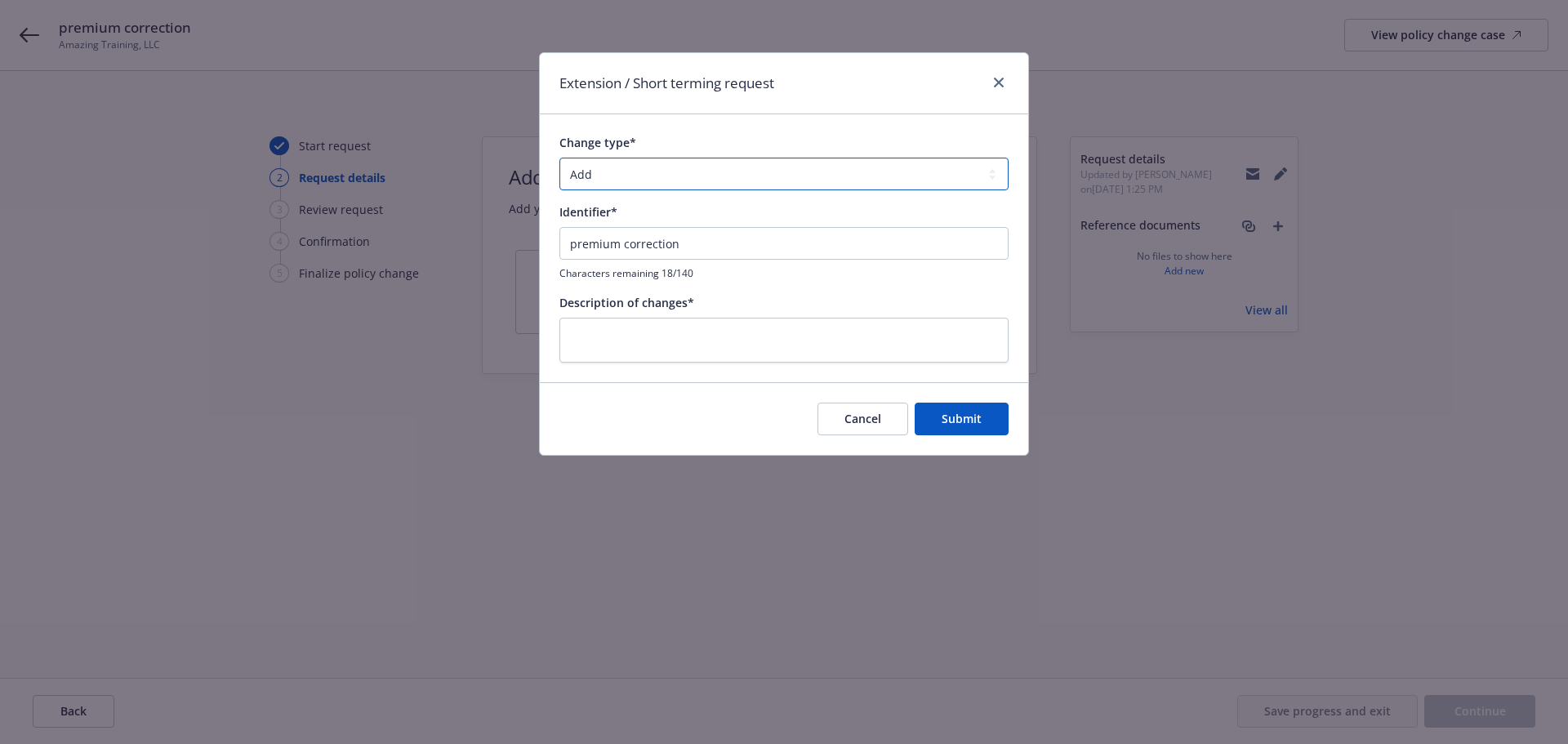
click at [602, 171] on select "Add Audit Change Remove" at bounding box center [783, 174] width 449 height 33
click at [559, 158] on select "Add Audit Change Remove" at bounding box center [783, 174] width 449 height 33
drag, startPoint x: 757, startPoint y: 257, endPoint x: 256, endPoint y: 269, distance: 501.1
click at [256, 269] on div "Extension / Short terming request Change type* Add Audit Change Remove Identifi…" at bounding box center [784, 372] width 1568 height 744
click at [572, 340] on textarea at bounding box center [783, 339] width 449 height 44
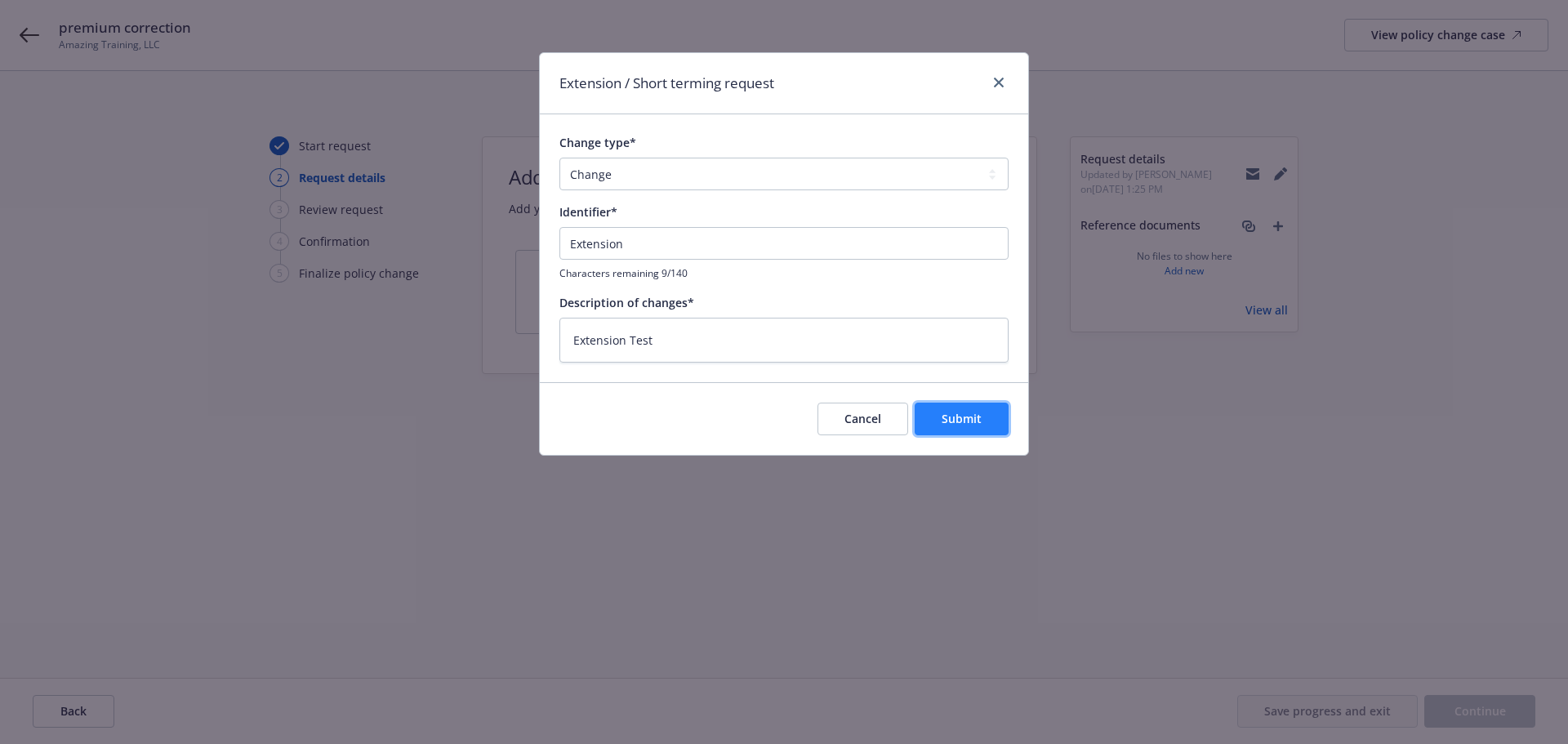
click at [947, 417] on span "Submit" at bounding box center [962, 418] width 40 height 15
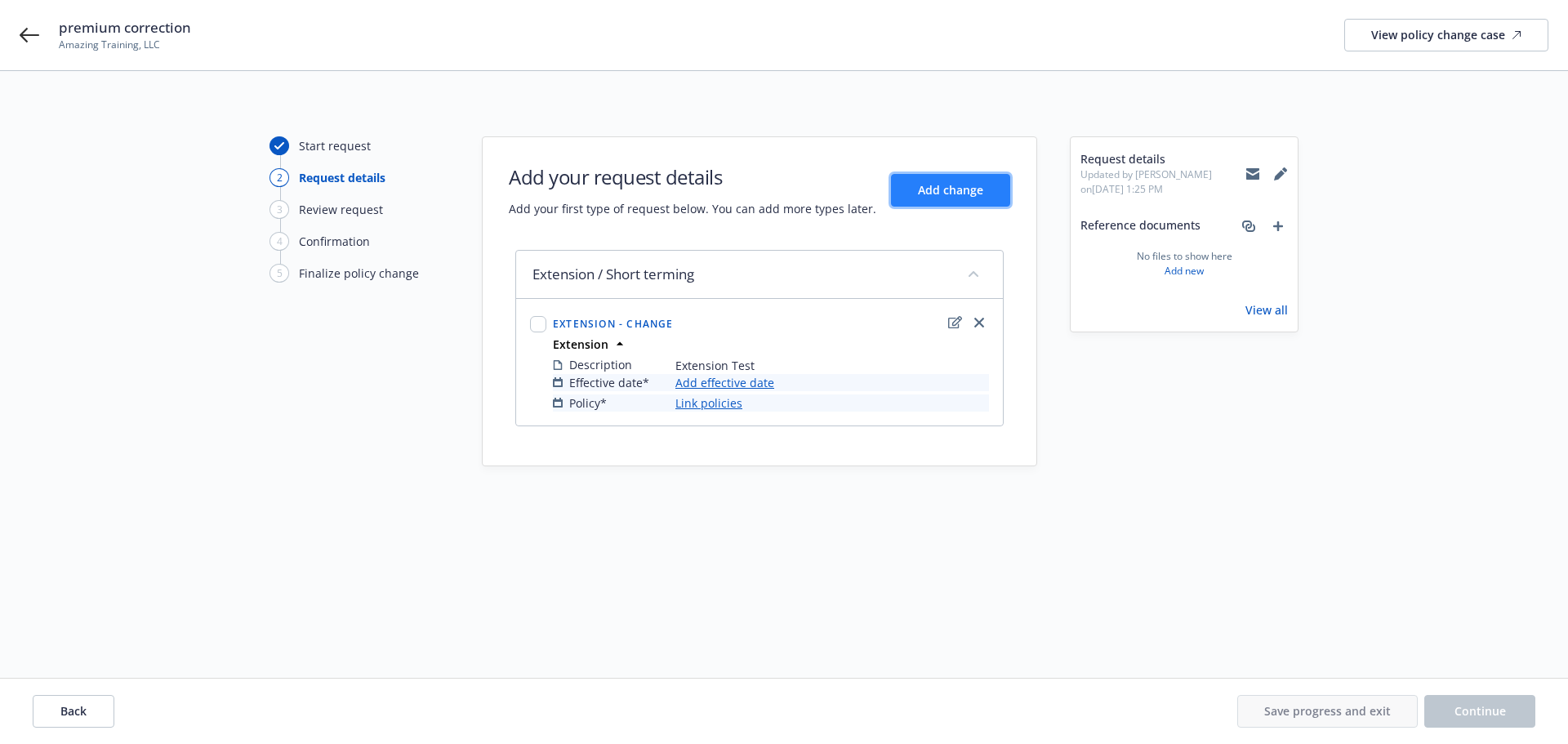
click at [954, 182] on span "Add change" at bounding box center [950, 190] width 65 height 15
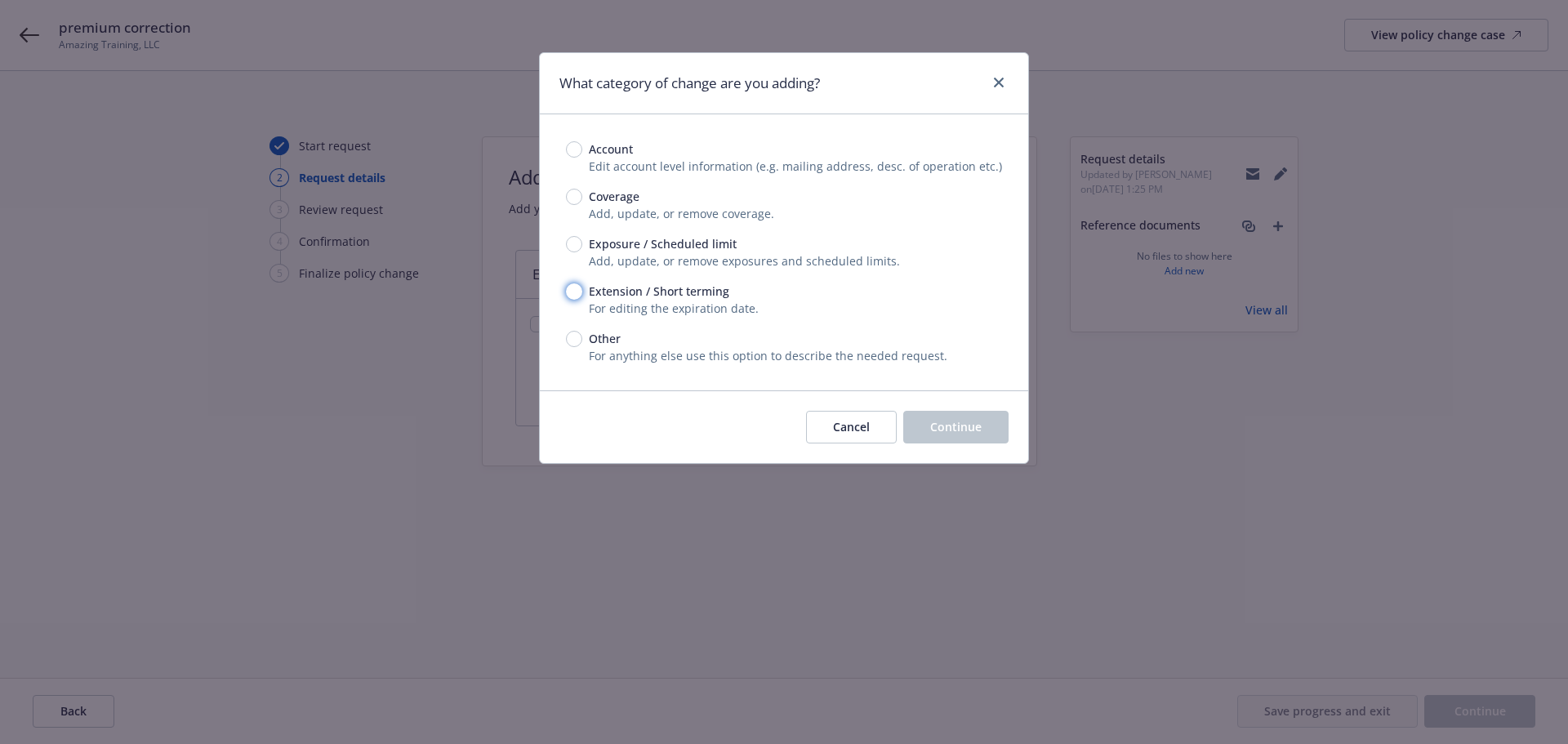
click at [573, 287] on input "Extension / Short terming" at bounding box center [573, 291] width 16 height 16
click at [951, 424] on span "Continue" at bounding box center [955, 426] width 51 height 15
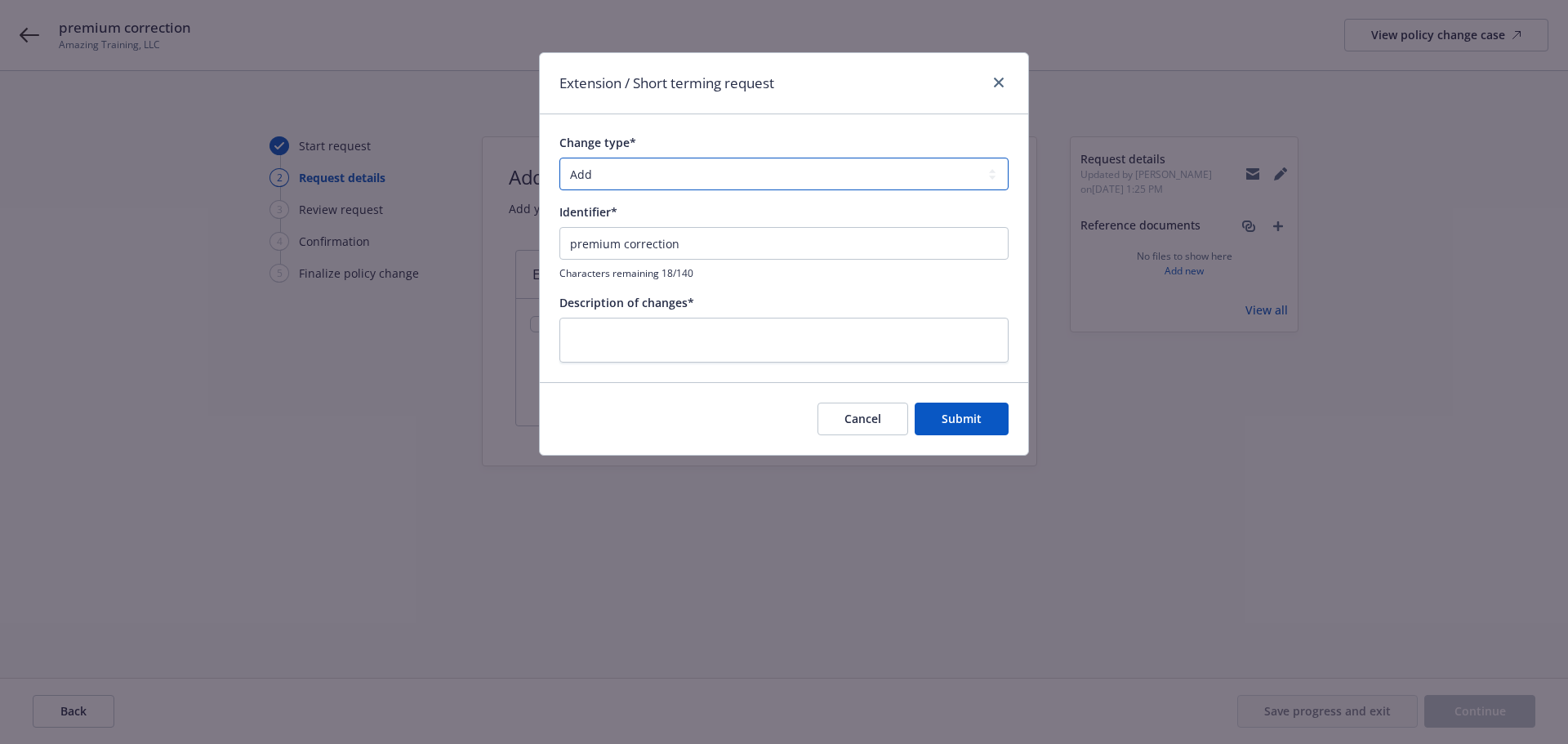
click at [591, 170] on select "Add Audit Change Remove" at bounding box center [783, 174] width 449 height 33
click at [559, 158] on select "Add Audit Change Remove" at bounding box center [783, 174] width 449 height 33
click at [604, 248] on input "premium correction" at bounding box center [783, 243] width 449 height 33
drag, startPoint x: 703, startPoint y: 242, endPoint x: 388, endPoint y: 250, distance: 315.1
click at [385, 251] on div "Extension / Short terming request Change type* Add Audit Change Remove Identifi…" at bounding box center [784, 372] width 1568 height 744
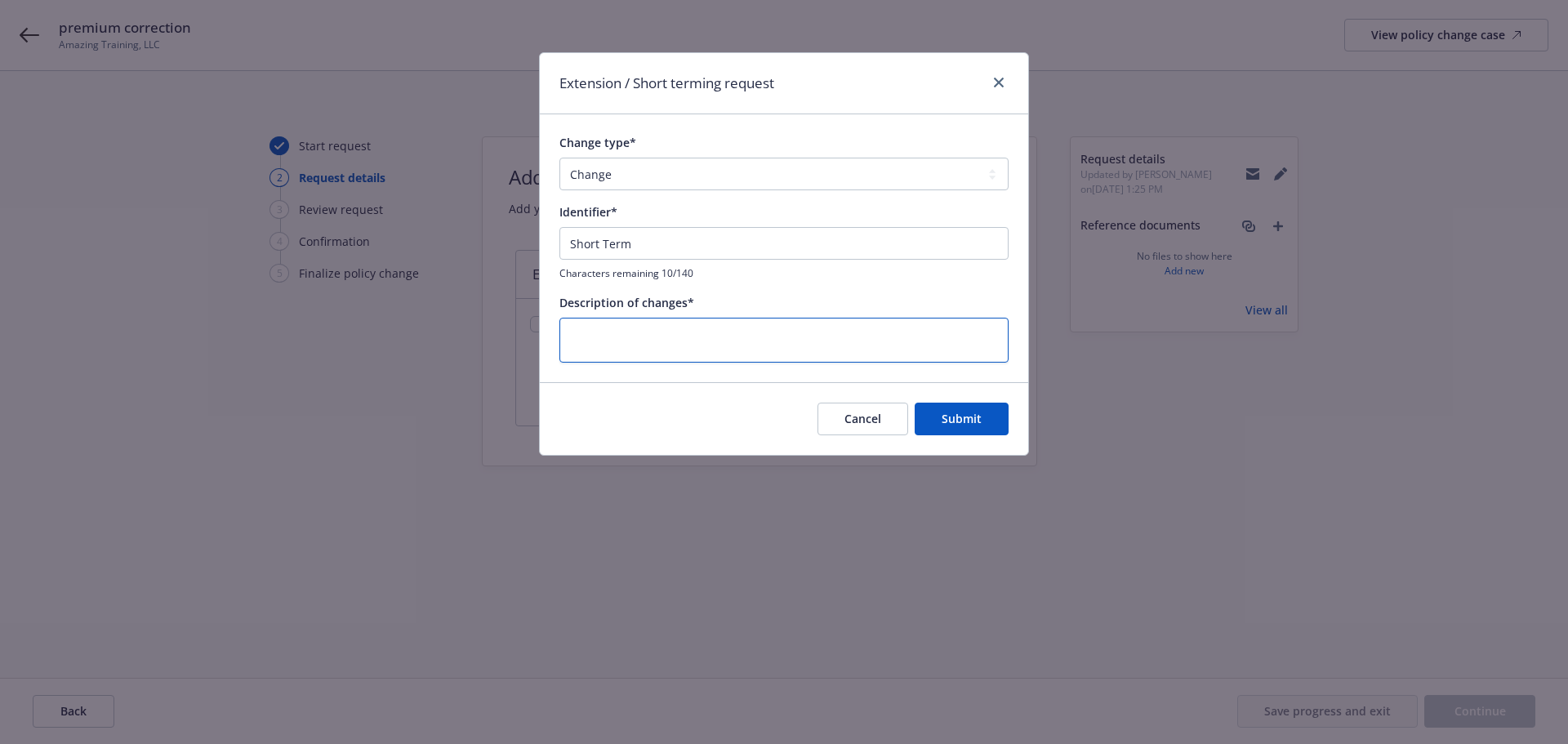
click at [595, 345] on textarea at bounding box center [783, 339] width 449 height 44
click at [987, 411] on button "Submit" at bounding box center [961, 419] width 94 height 33
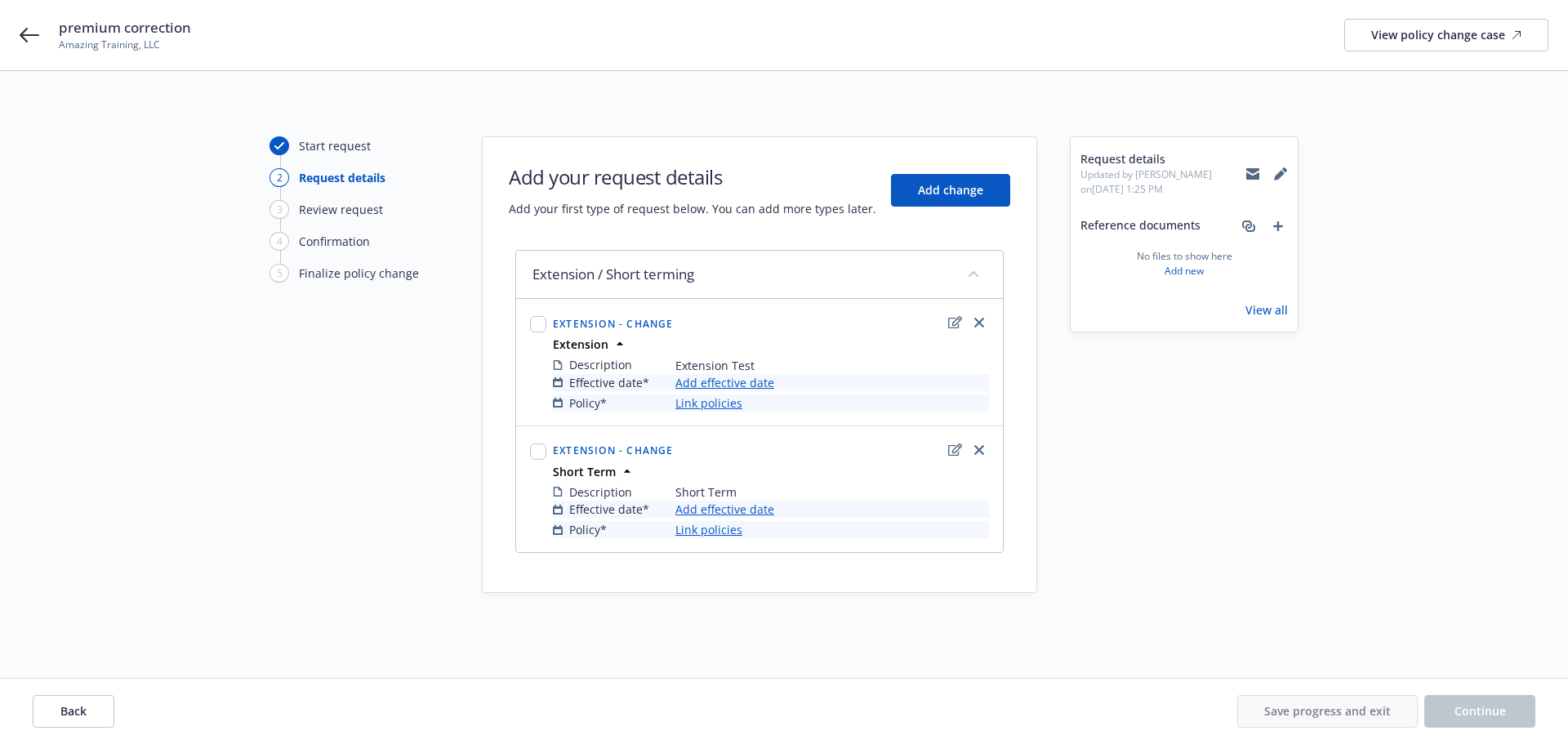
click at [712, 386] on link "Add effective date" at bounding box center [724, 382] width 98 height 17
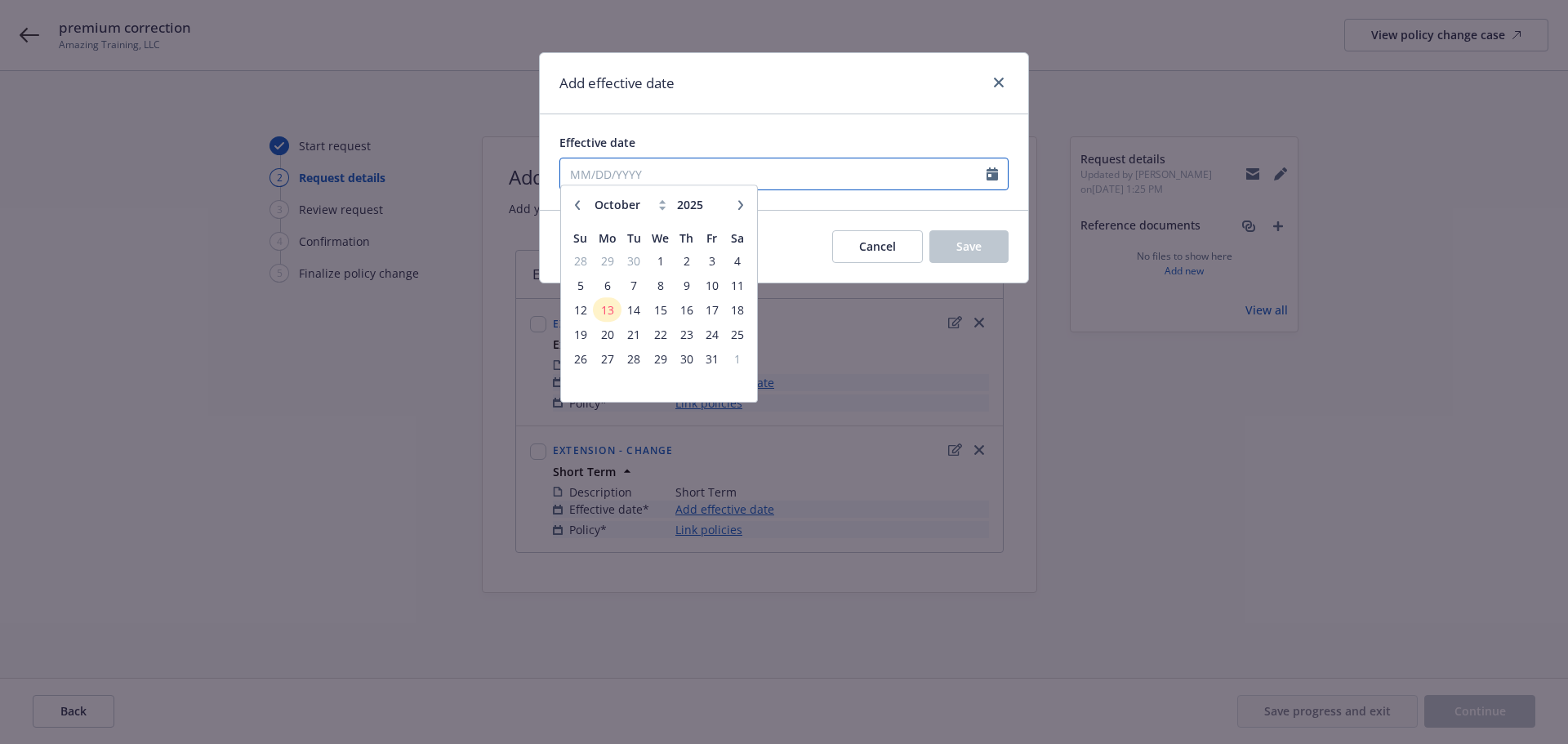
click at [615, 177] on input "Effective date" at bounding box center [773, 174] width 427 height 31
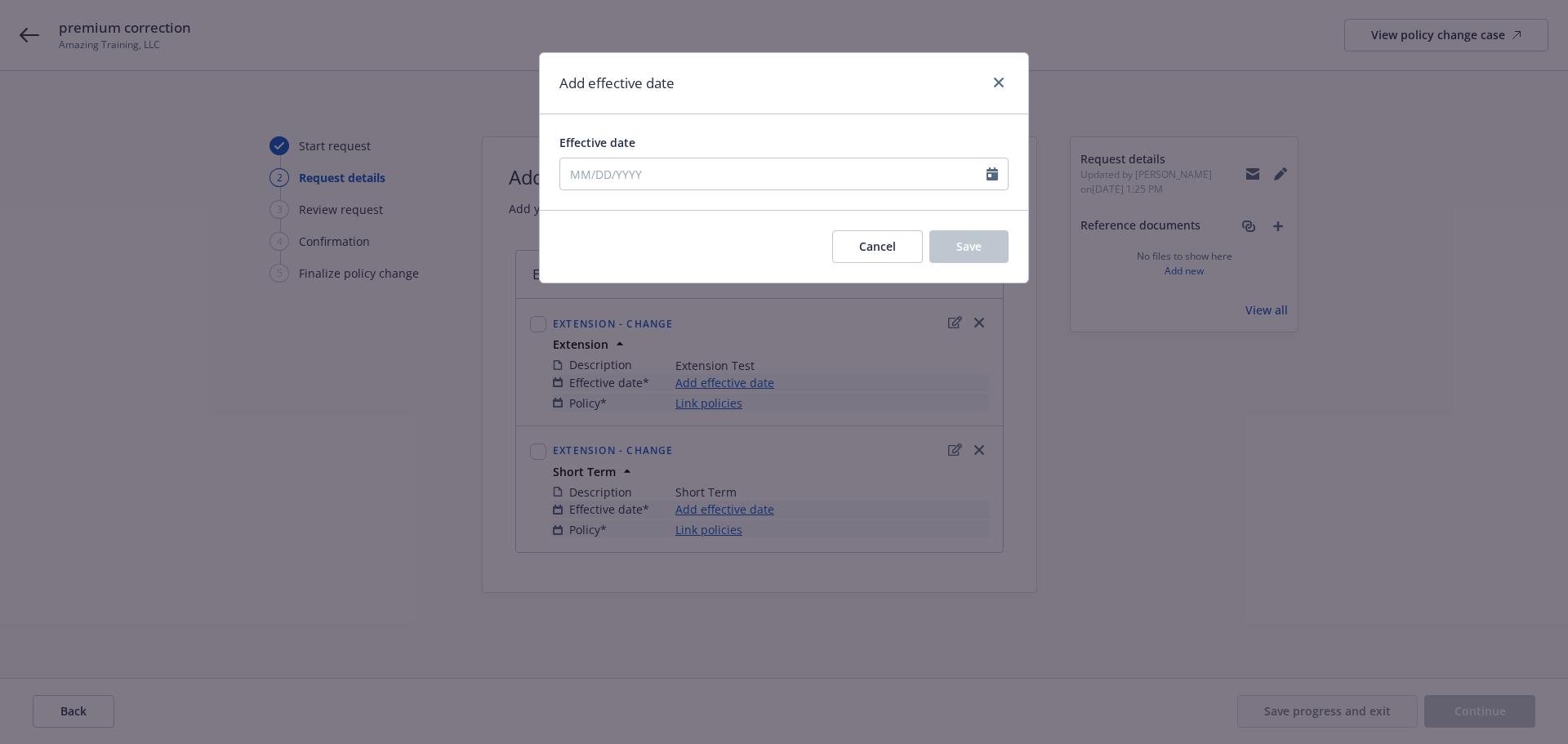
click at [712, 112] on div "Add effective date" at bounding box center [784, 83] width 488 height 61
click at [904, 256] on button "Cancel" at bounding box center [878, 246] width 91 height 33
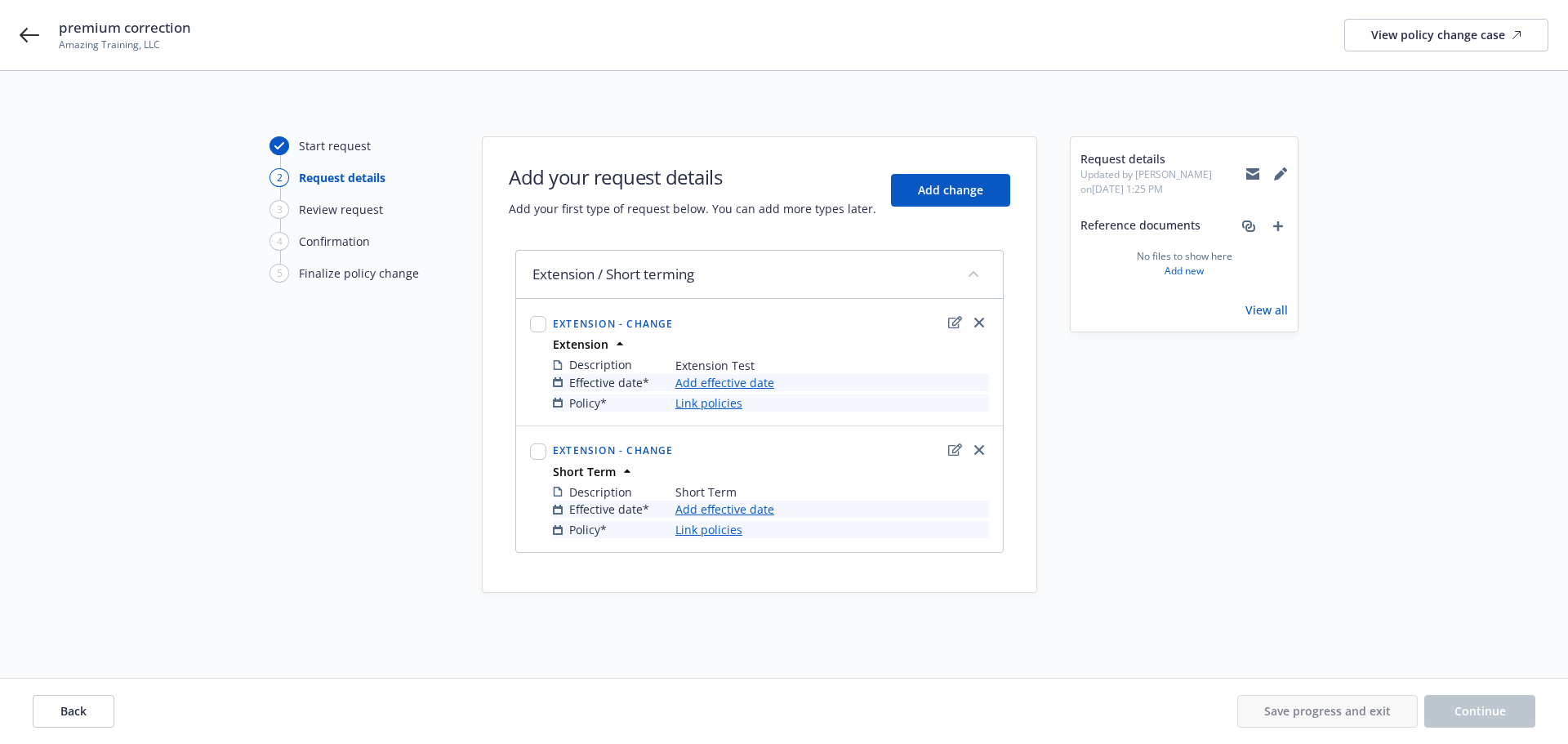
click at [725, 406] on link "Link policies" at bounding box center [708, 403] width 67 height 17
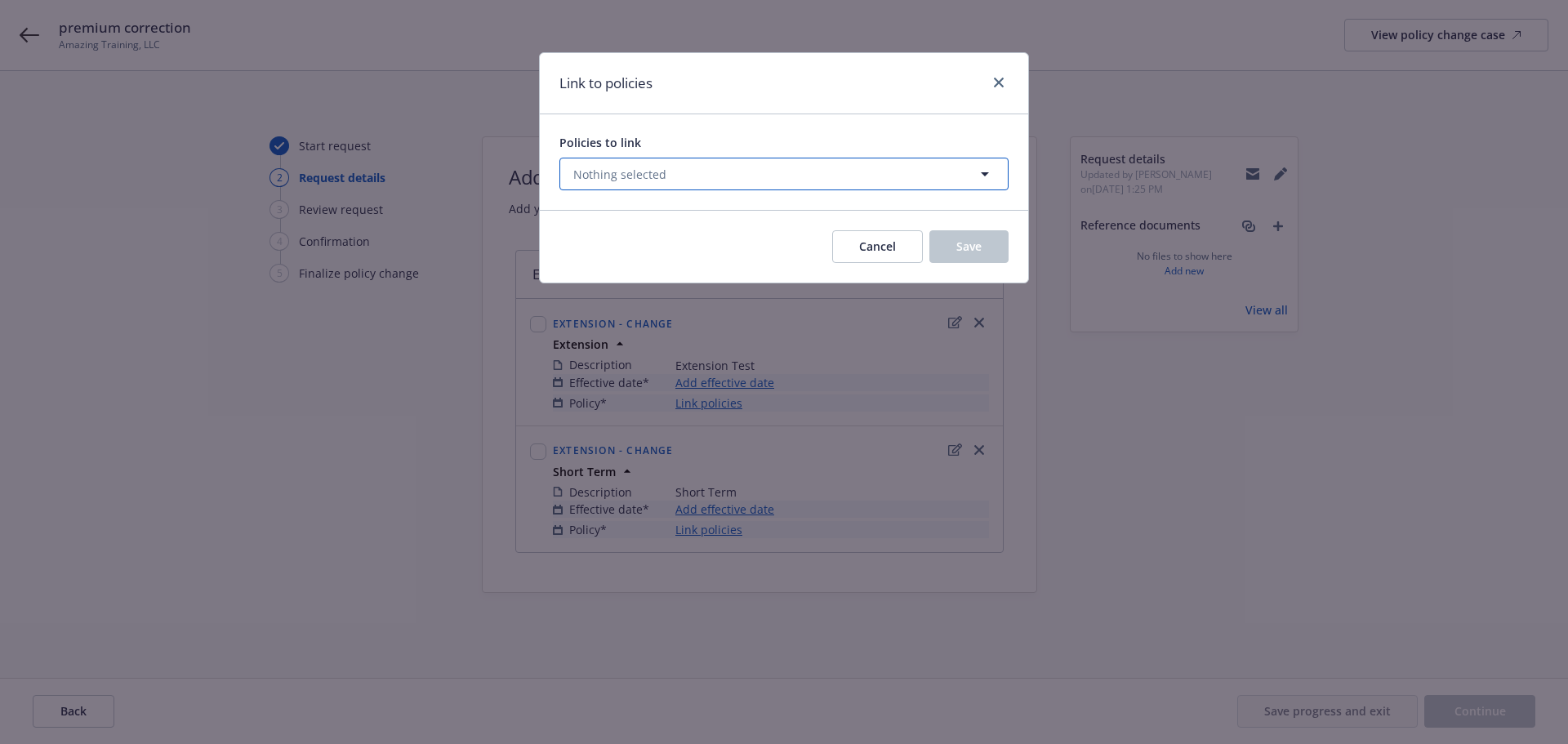
click at [631, 170] on span "Nothing selected" at bounding box center [619, 174] width 93 height 17
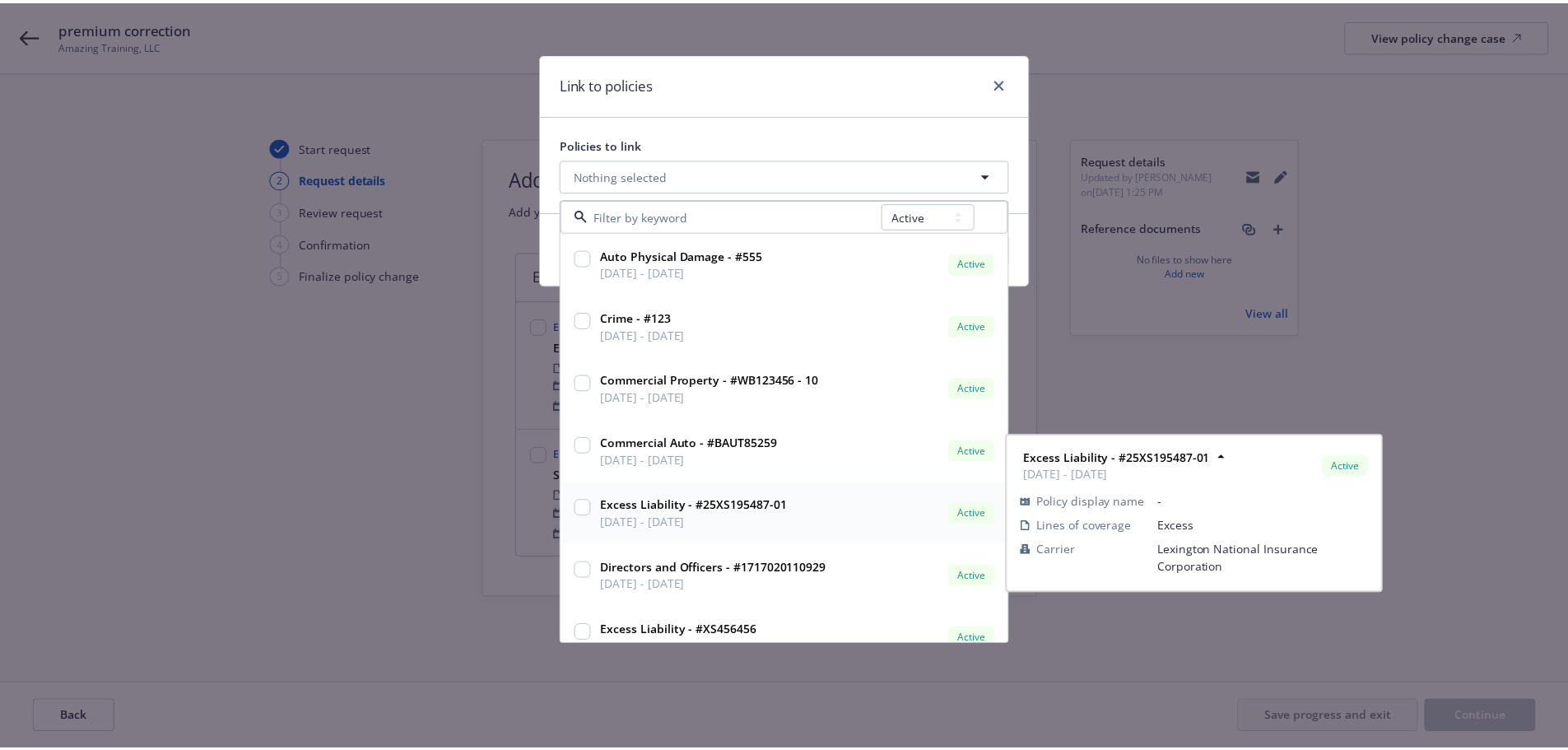
scroll to position [82, 0]
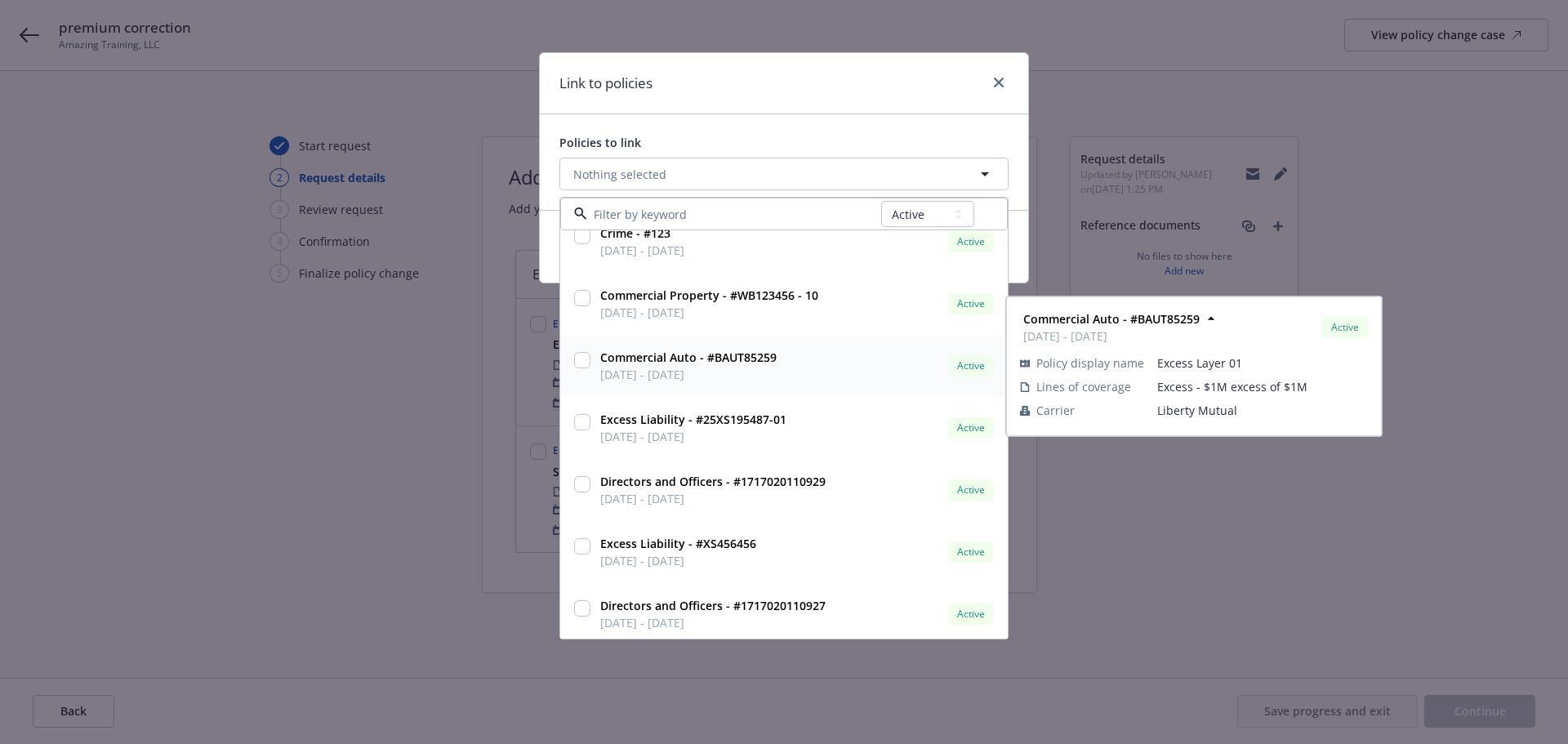
click at [622, 371] on span "[DATE] - [DATE]" at bounding box center [688, 374] width 177 height 17
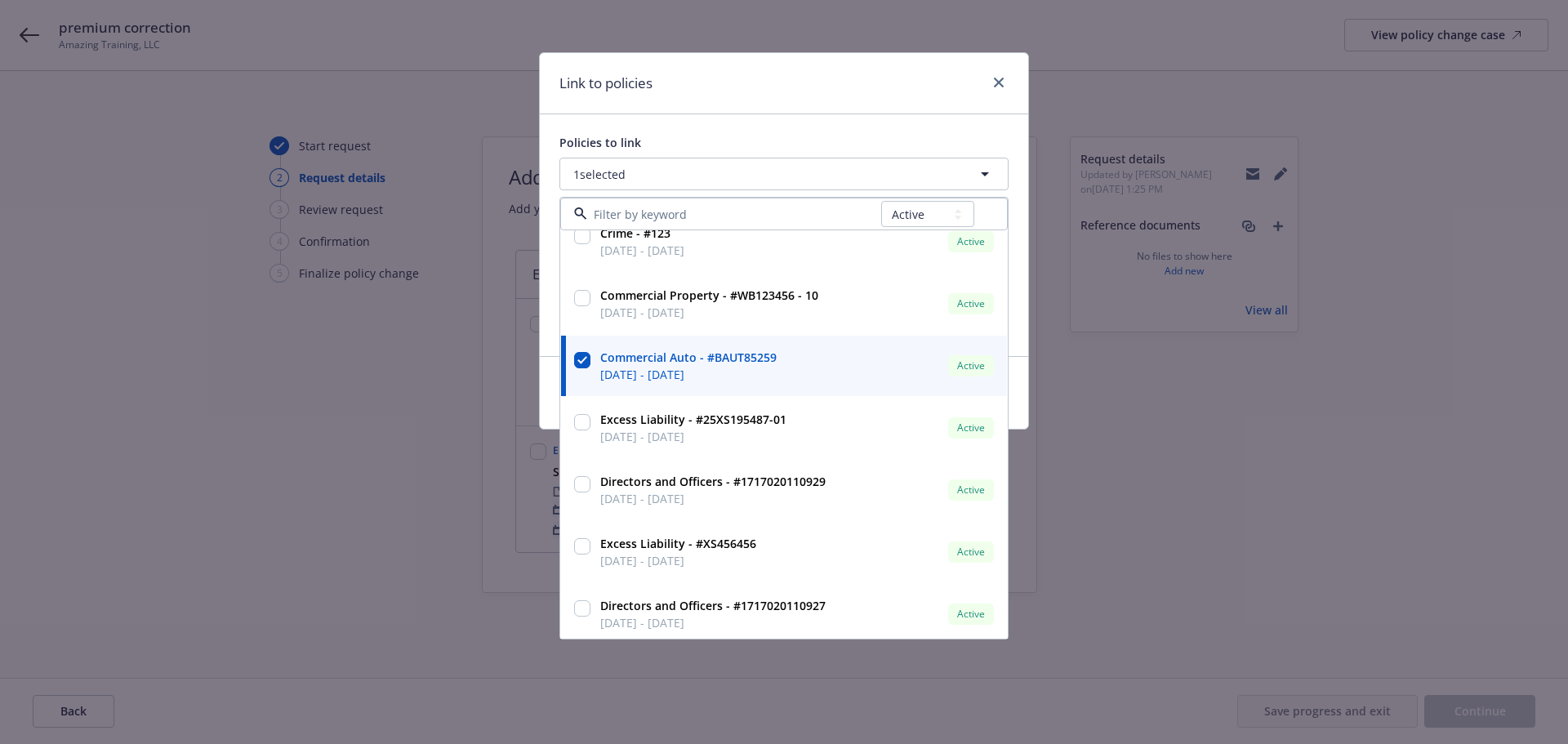
click at [714, 130] on div "Policies to link 1 selected All Active Upcoming Expired Cancelled Auto Physical…" at bounding box center [784, 235] width 488 height 242
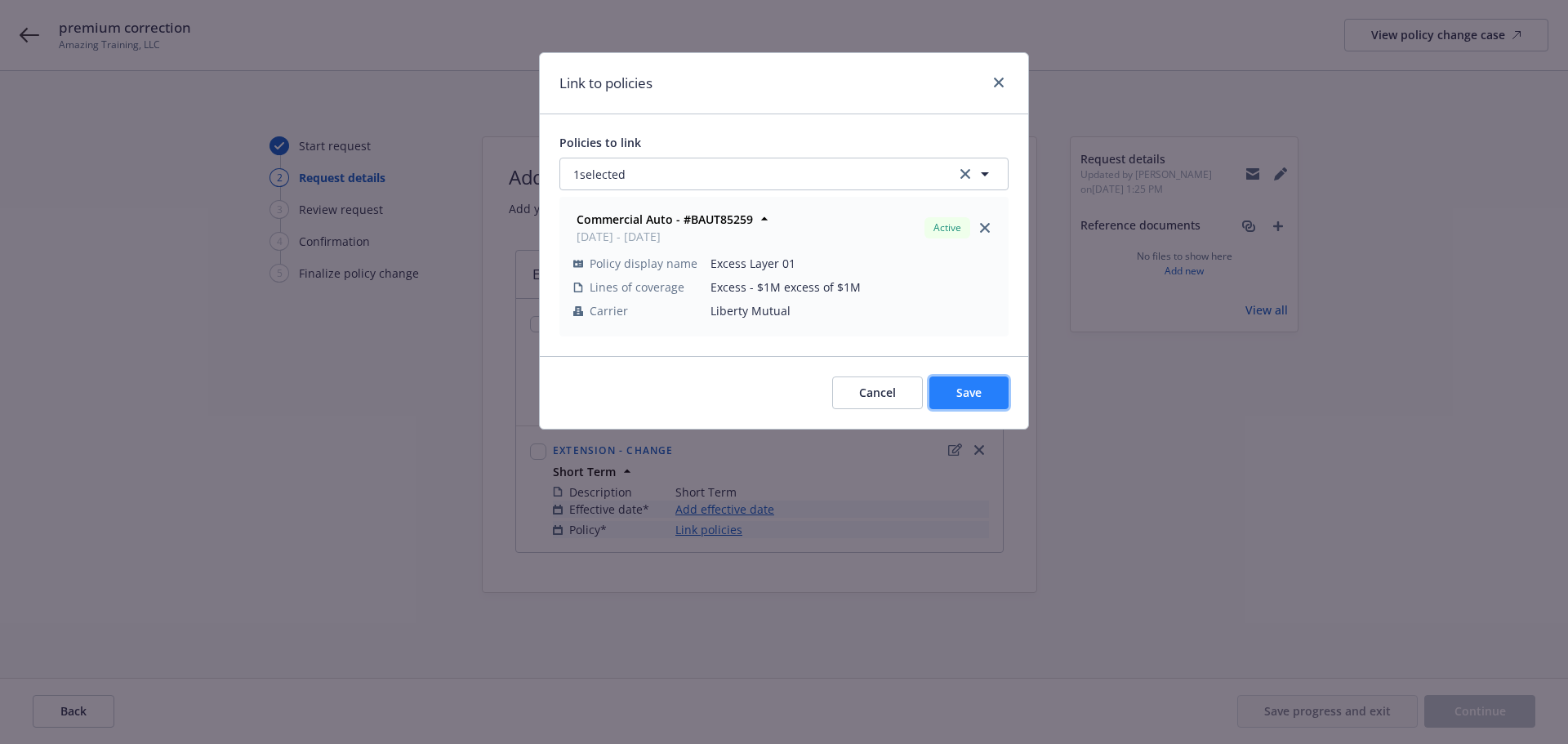
click at [989, 391] on button "Save" at bounding box center [969, 392] width 79 height 33
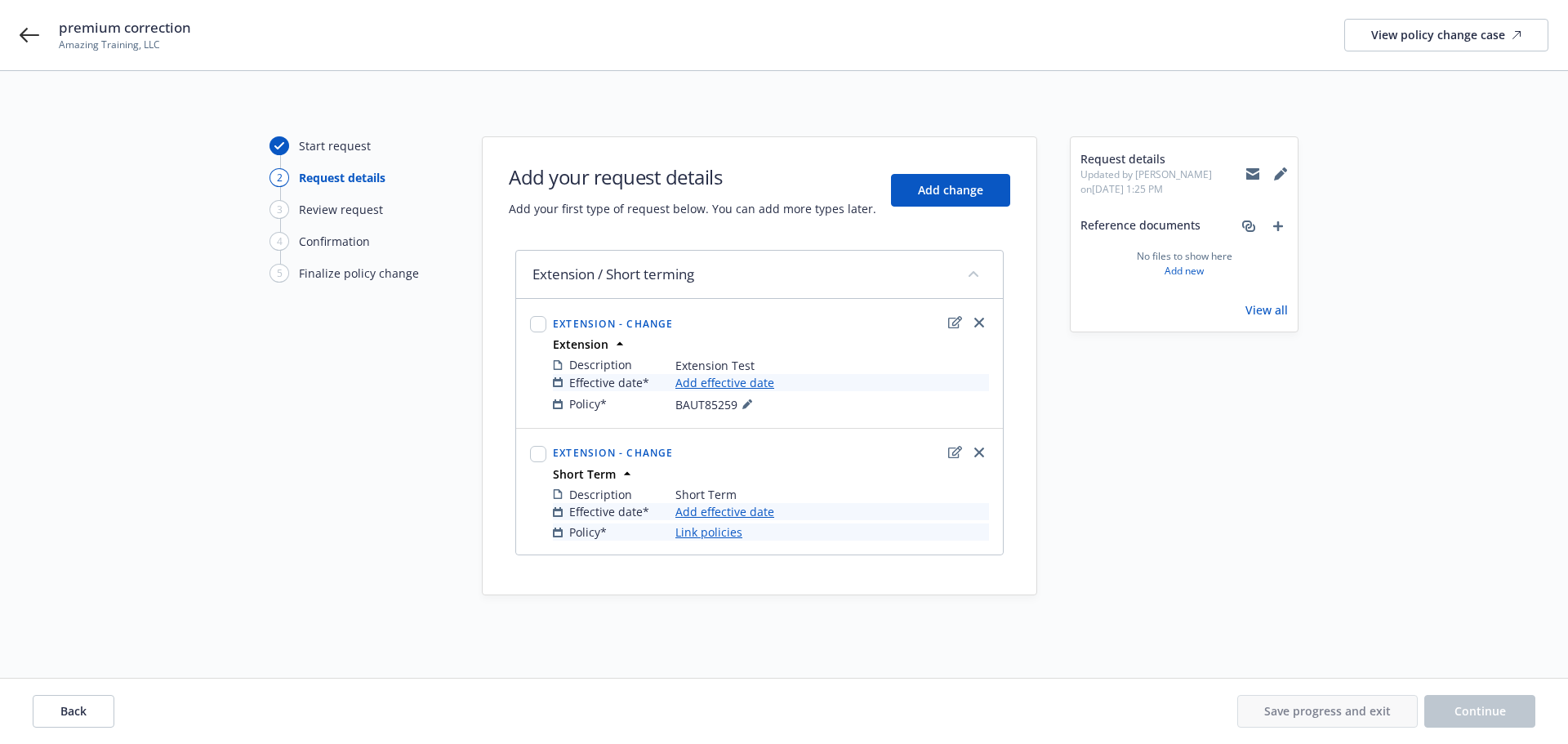
click at [688, 382] on link "Add effective date" at bounding box center [724, 382] width 98 height 17
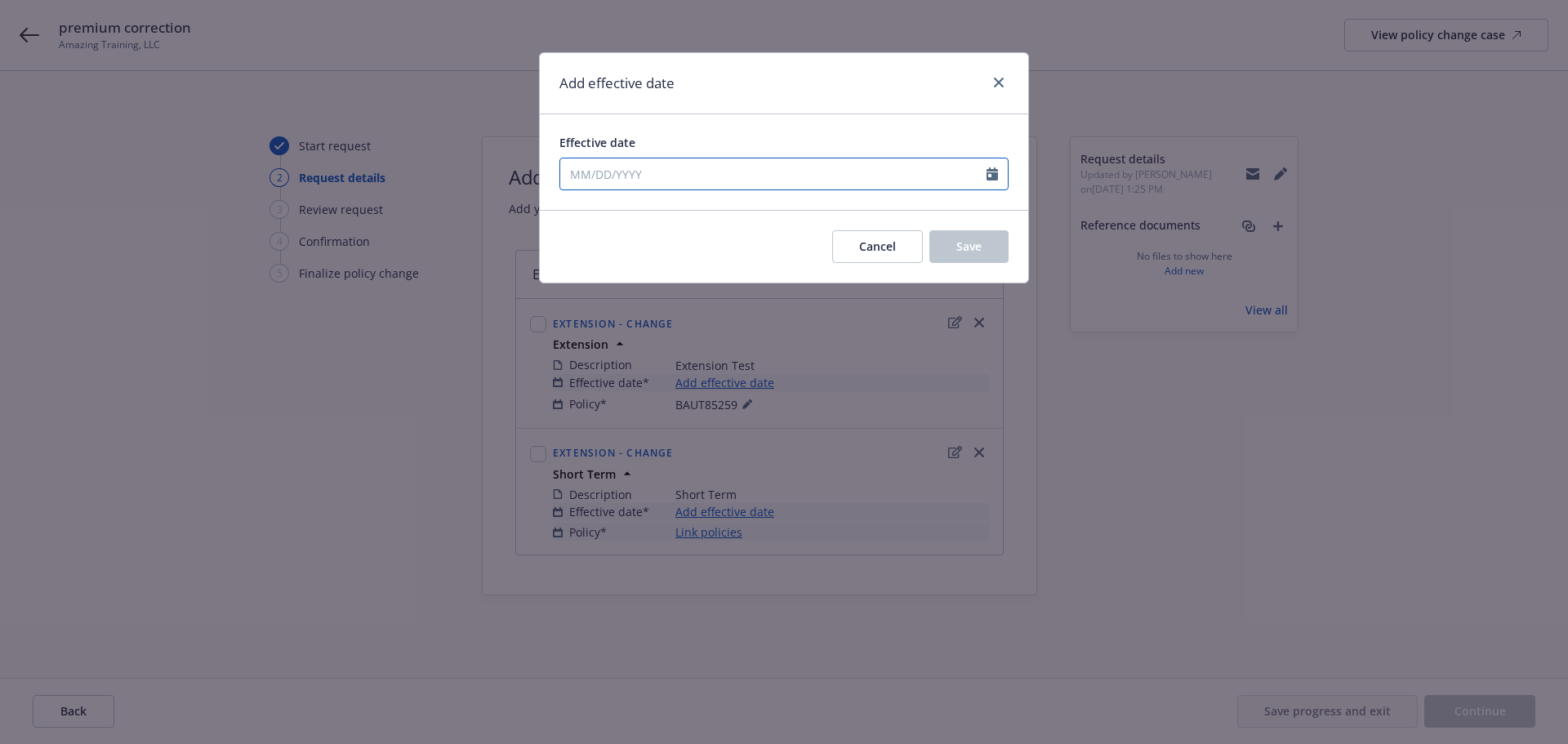
click at [618, 166] on input "Effective date" at bounding box center [773, 174] width 427 height 31
click at [284, 501] on div "Add effective date Effective date January February March April May June July Au…" at bounding box center [784, 372] width 1568 height 744
click at [849, 236] on button "Cancel" at bounding box center [878, 246] width 91 height 33
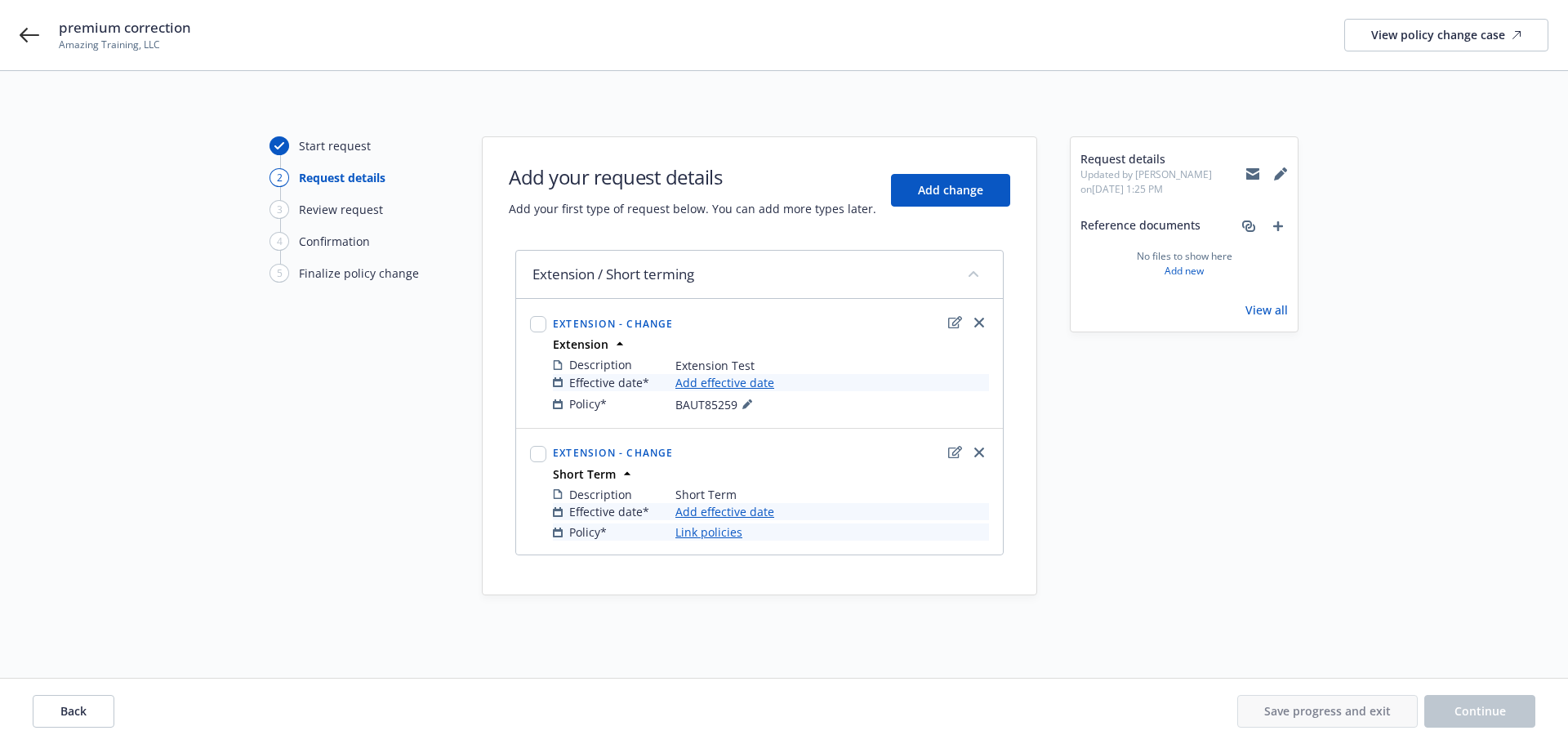
click at [689, 382] on link "Add effective date" at bounding box center [724, 382] width 98 height 17
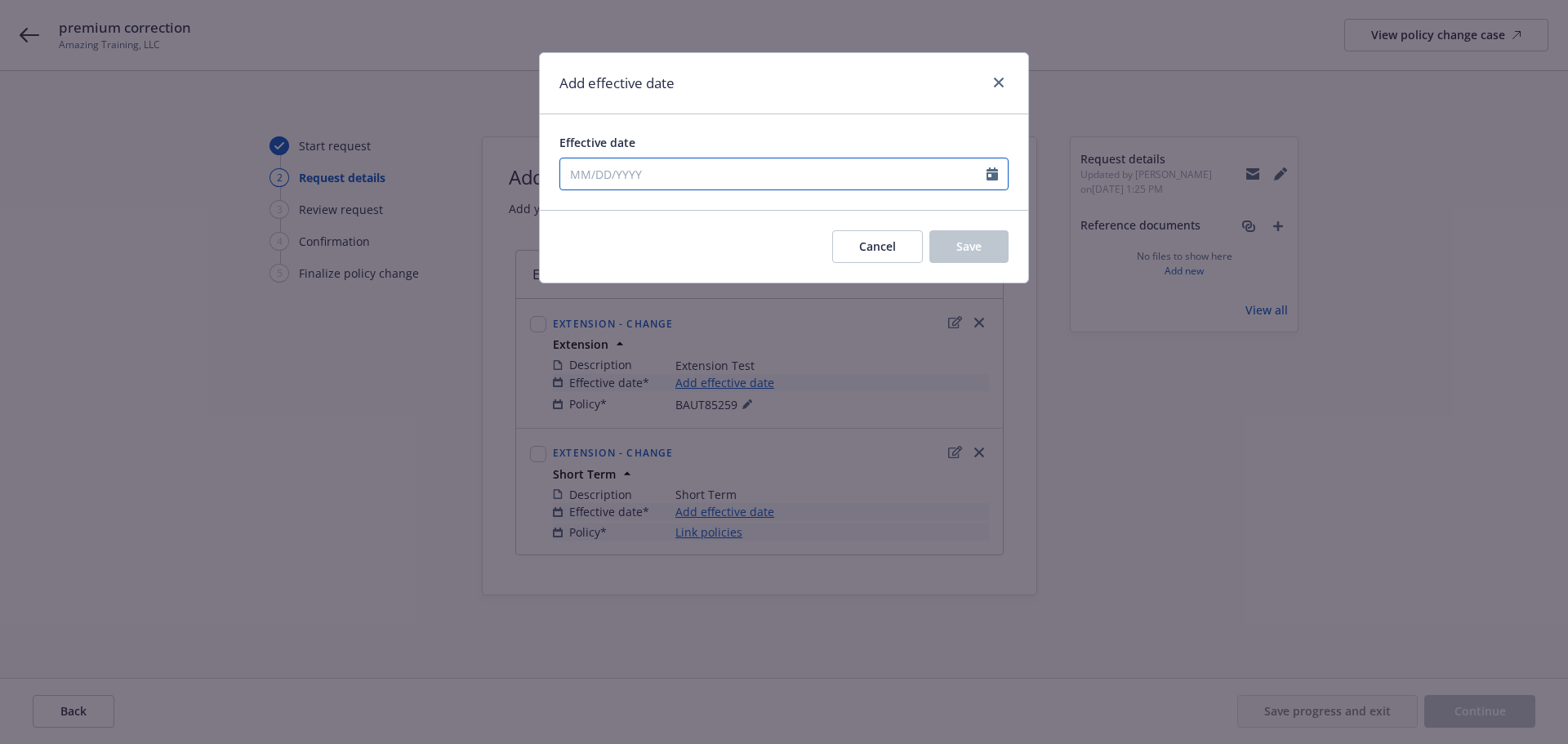
click at [600, 174] on input "Effective date" at bounding box center [773, 174] width 427 height 31
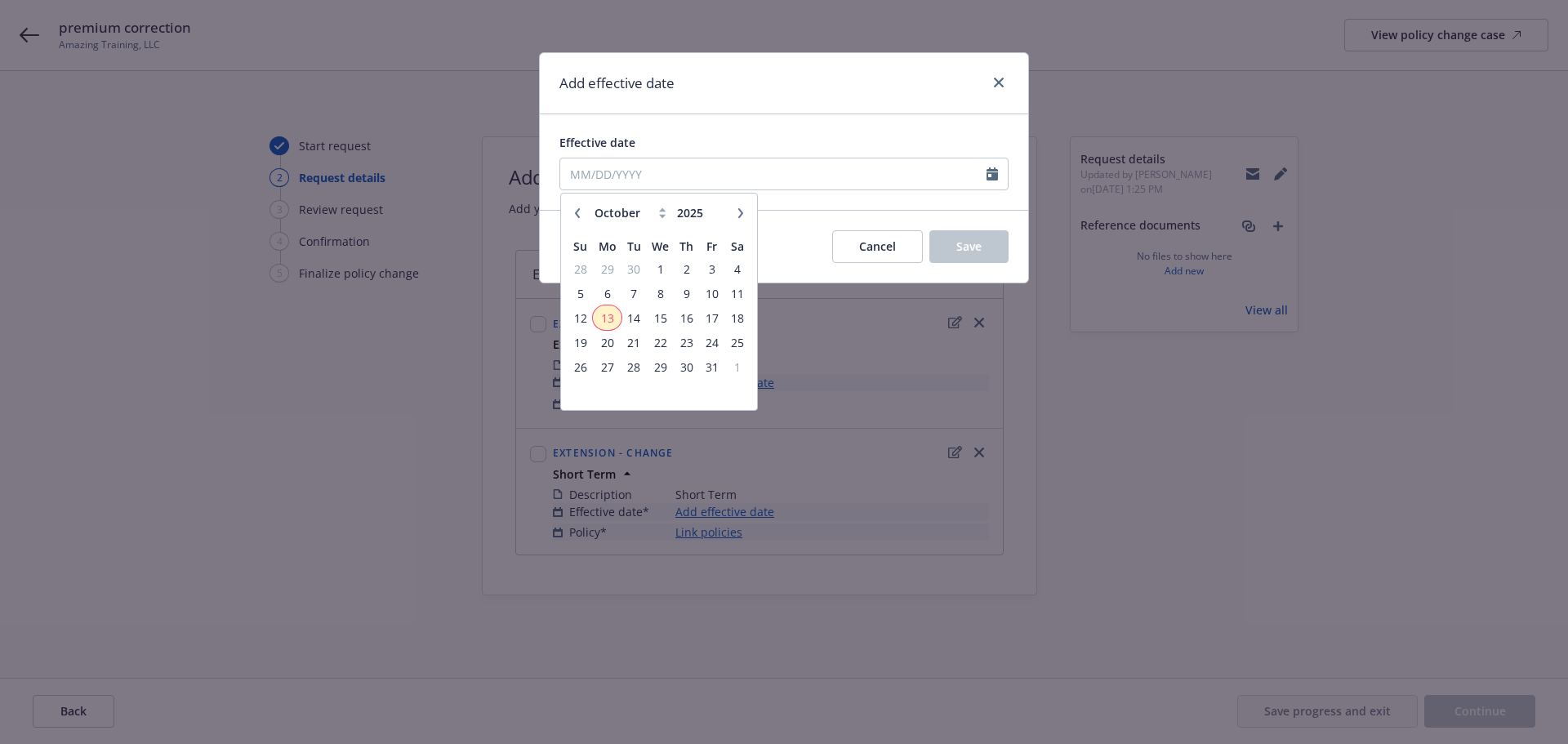
click at [613, 320] on span "13" at bounding box center [607, 319] width 25 height 21
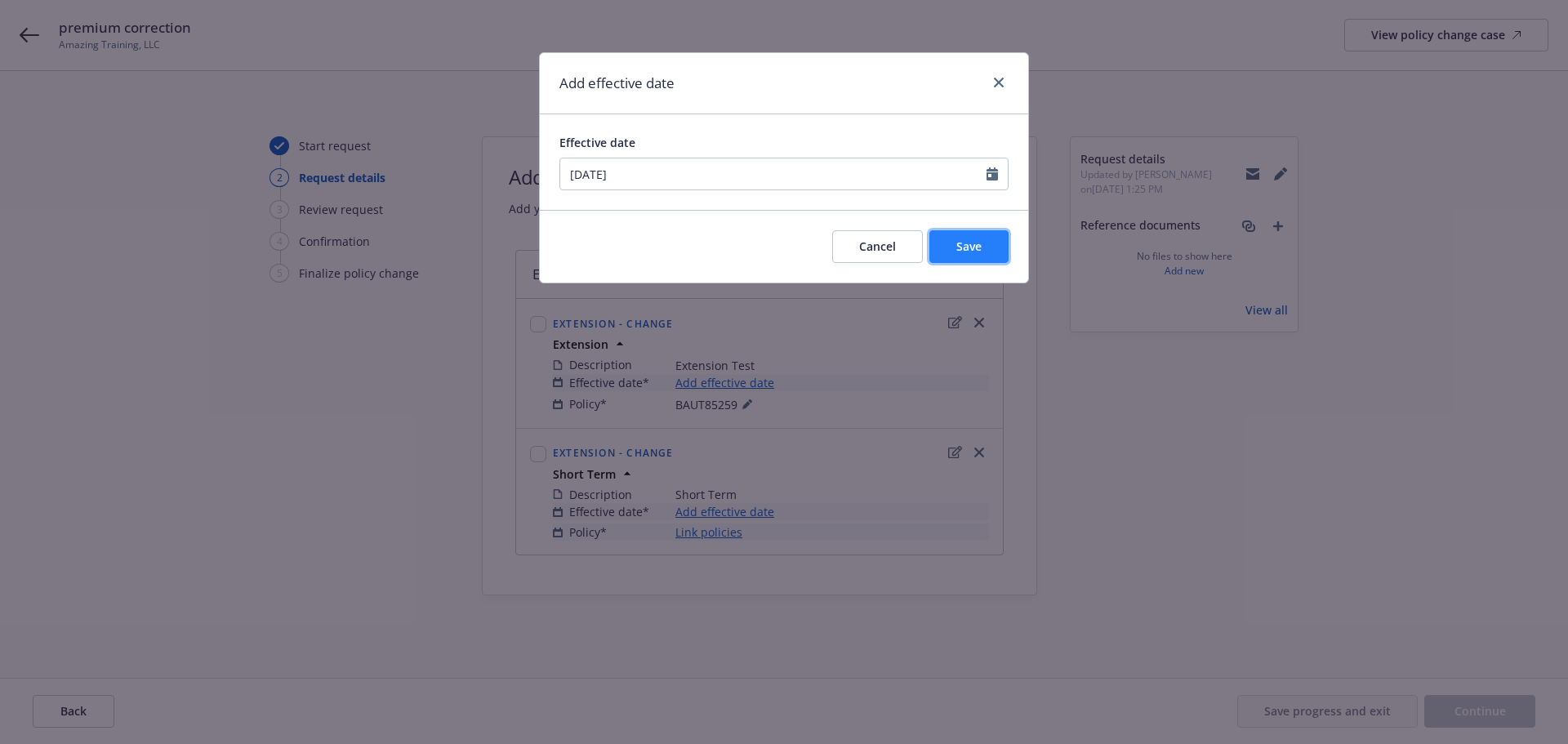
click at [962, 246] on span "Save" at bounding box center [968, 246] width 26 height 15
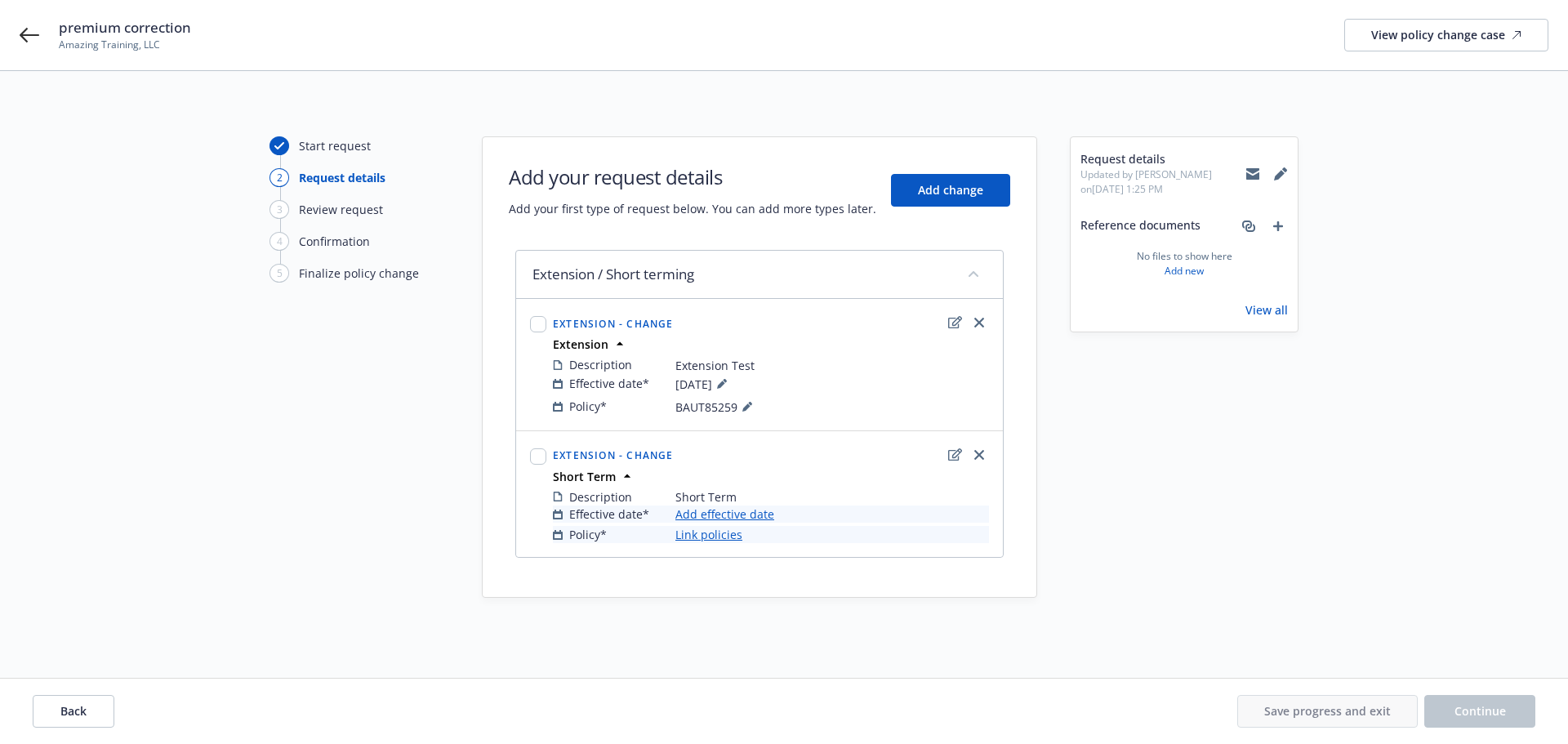
click at [714, 529] on link "Link policies" at bounding box center [708, 534] width 67 height 17
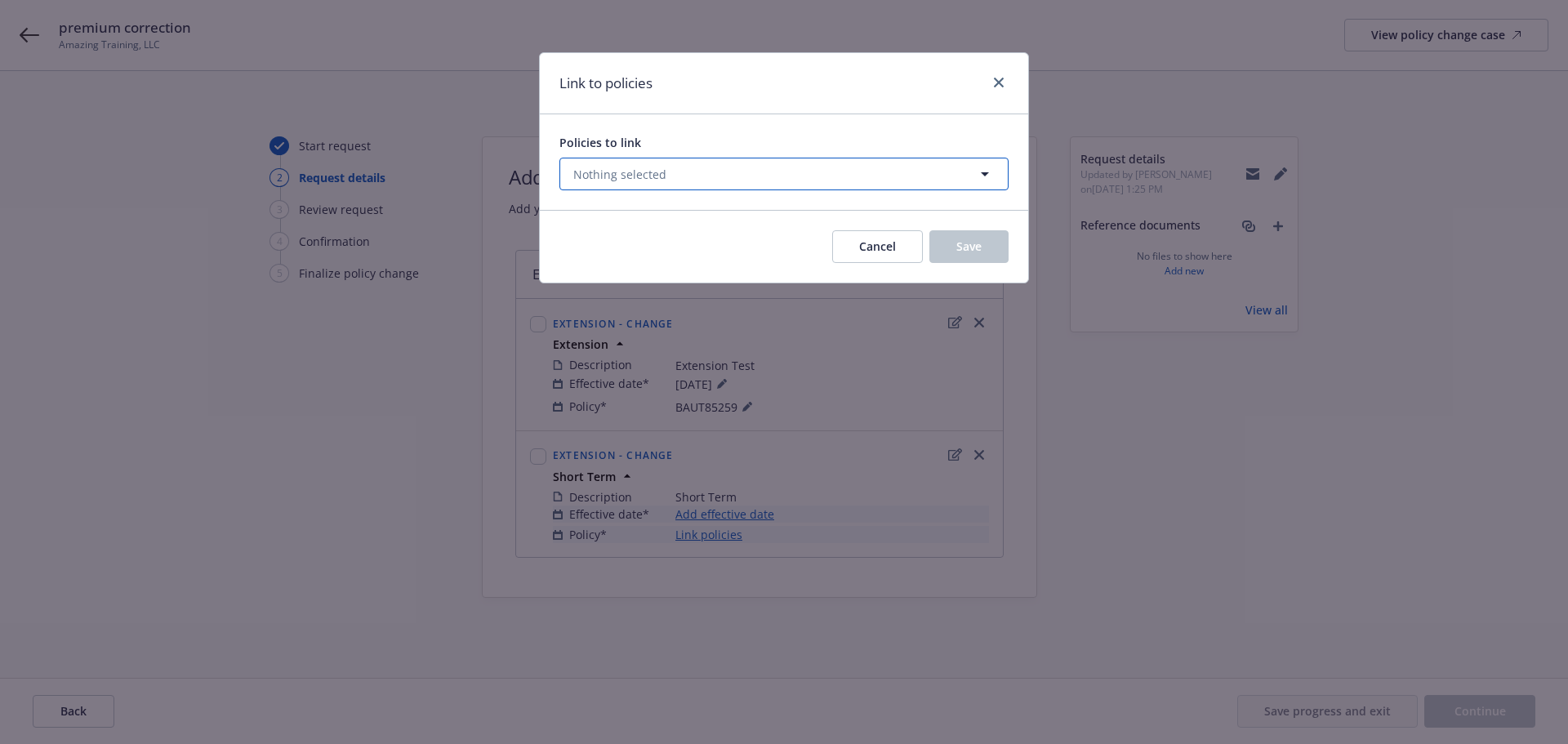
click at [636, 173] on span "Nothing selected" at bounding box center [619, 174] width 93 height 17
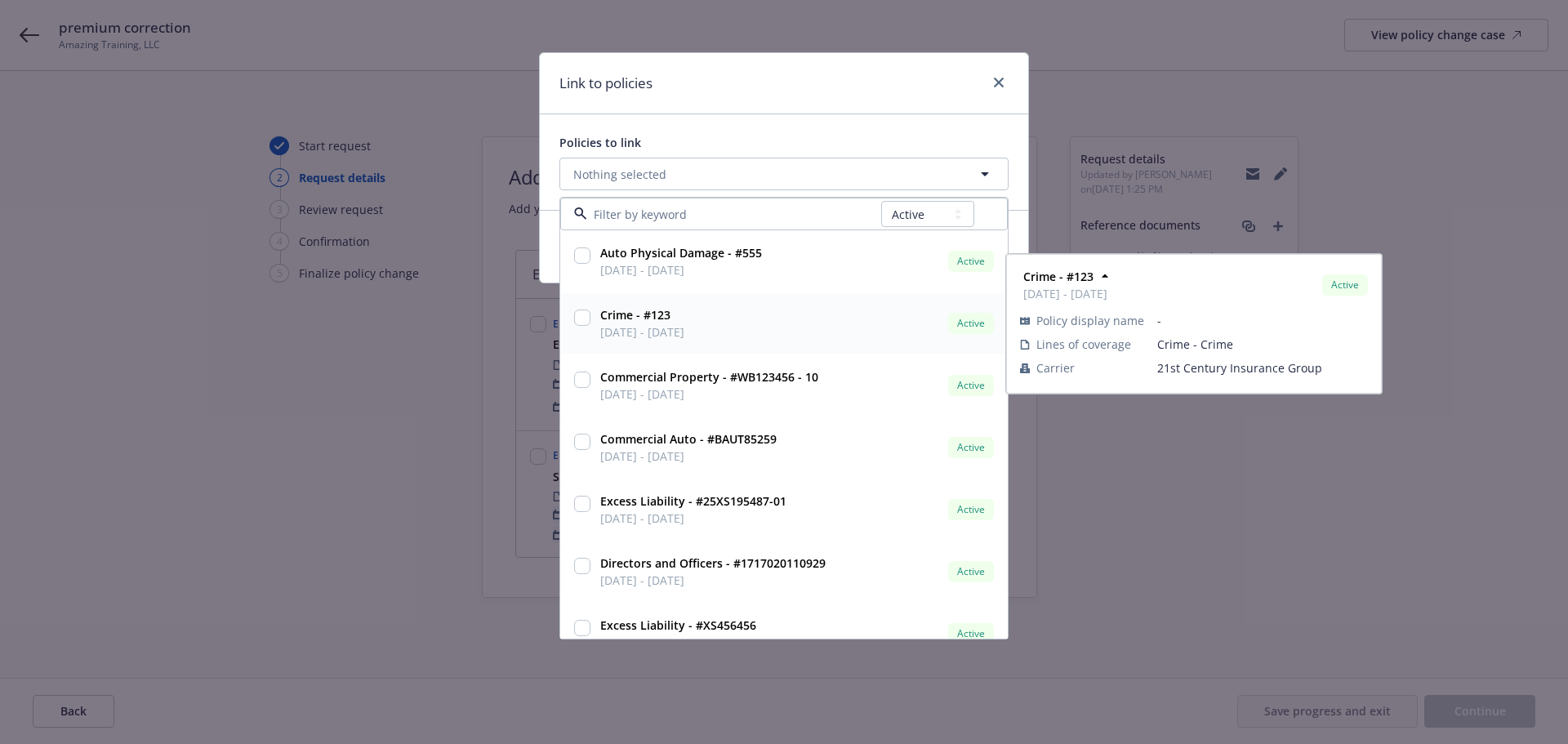
click at [584, 312] on input "checkbox" at bounding box center [582, 317] width 16 height 16
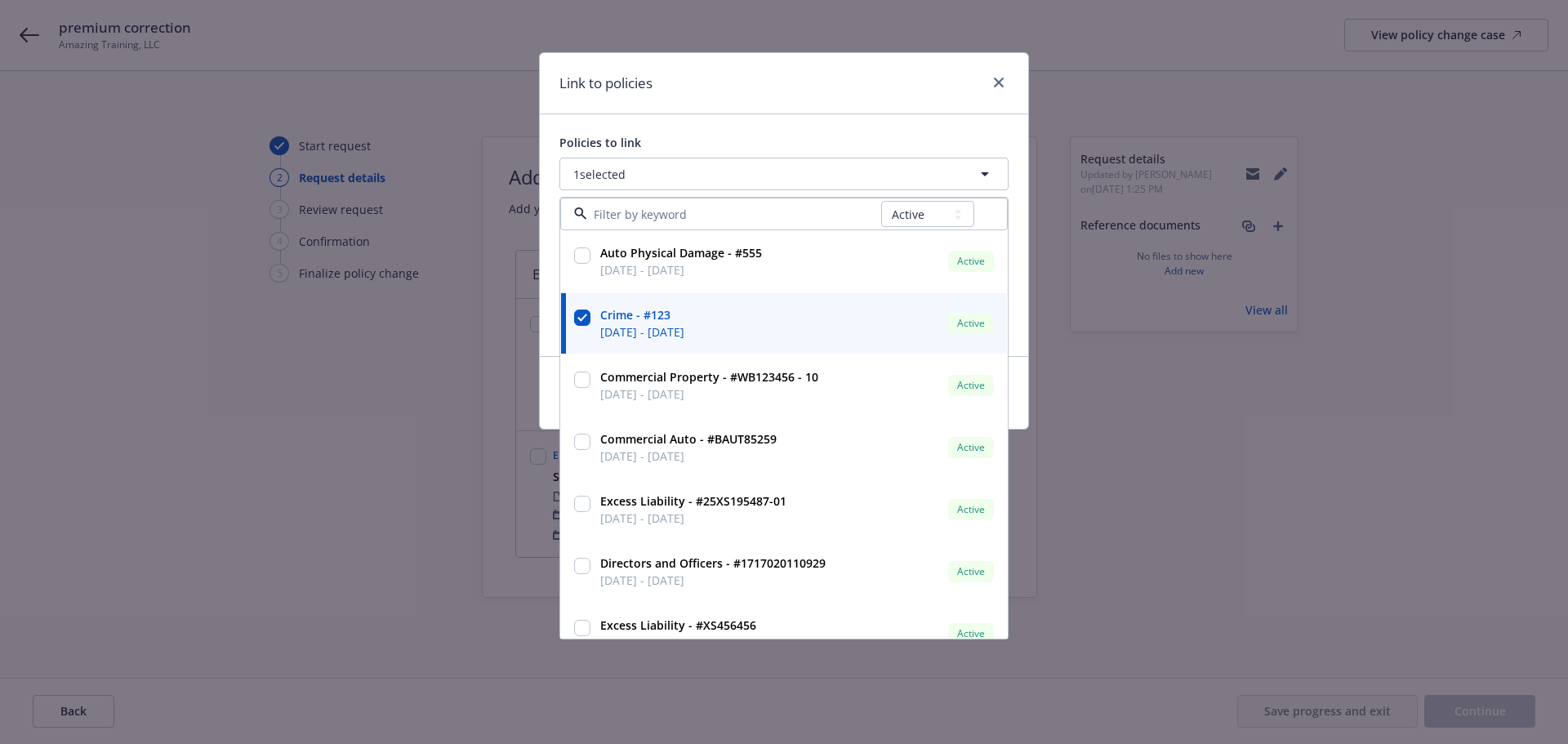
click at [770, 104] on div "Link to policies" at bounding box center [784, 83] width 488 height 61
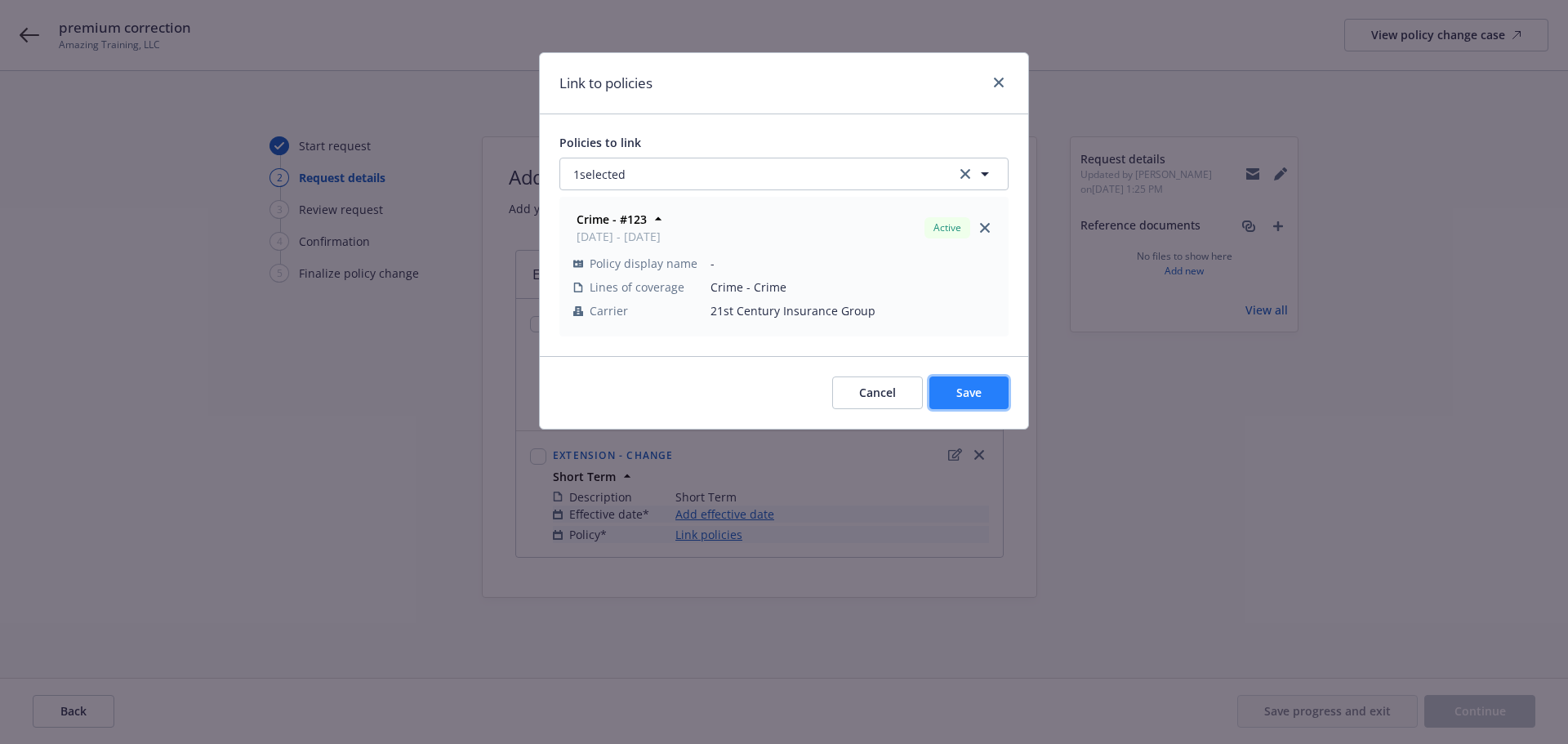
click at [988, 390] on button "Save" at bounding box center [969, 392] width 79 height 33
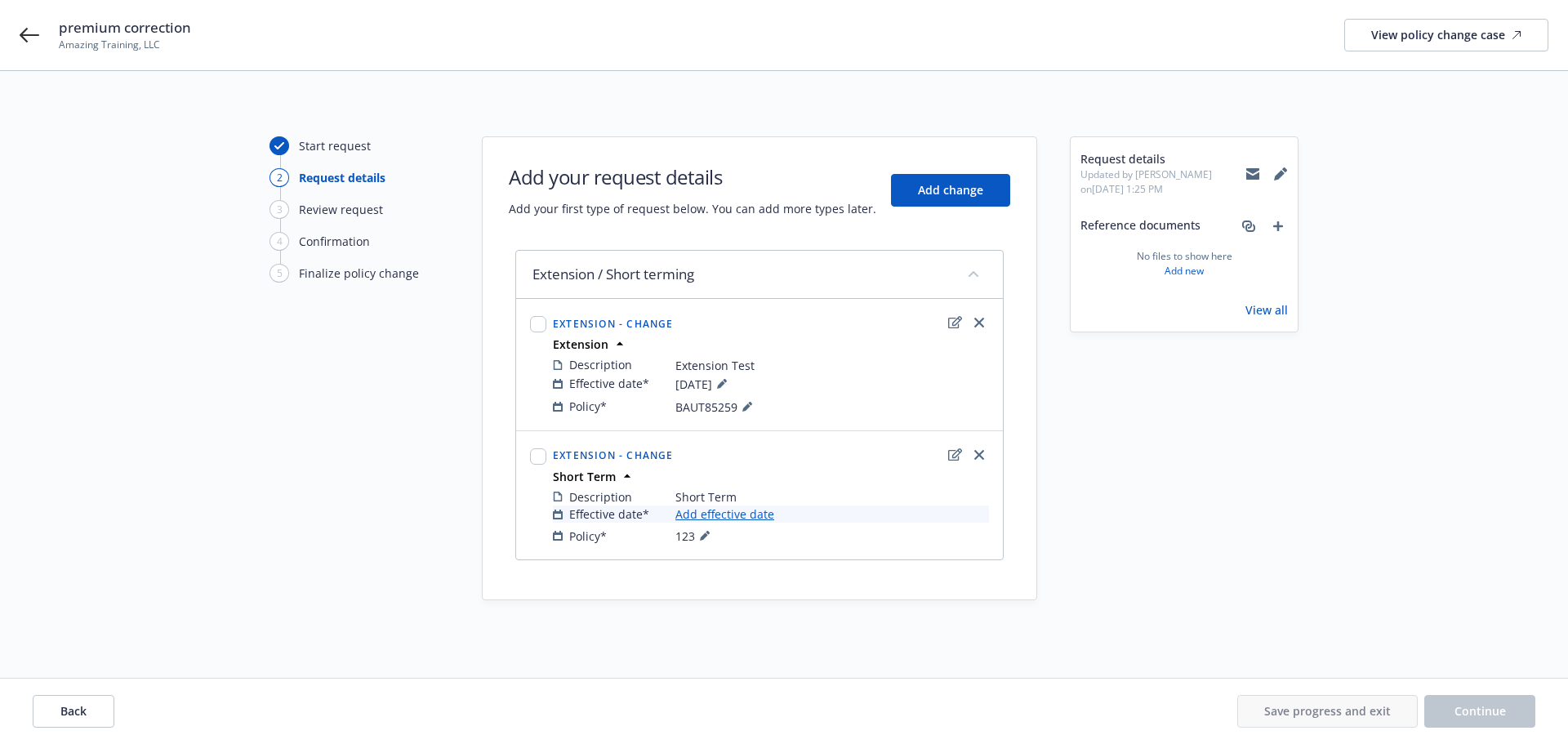
click at [721, 511] on link "Add effective date" at bounding box center [724, 513] width 98 height 17
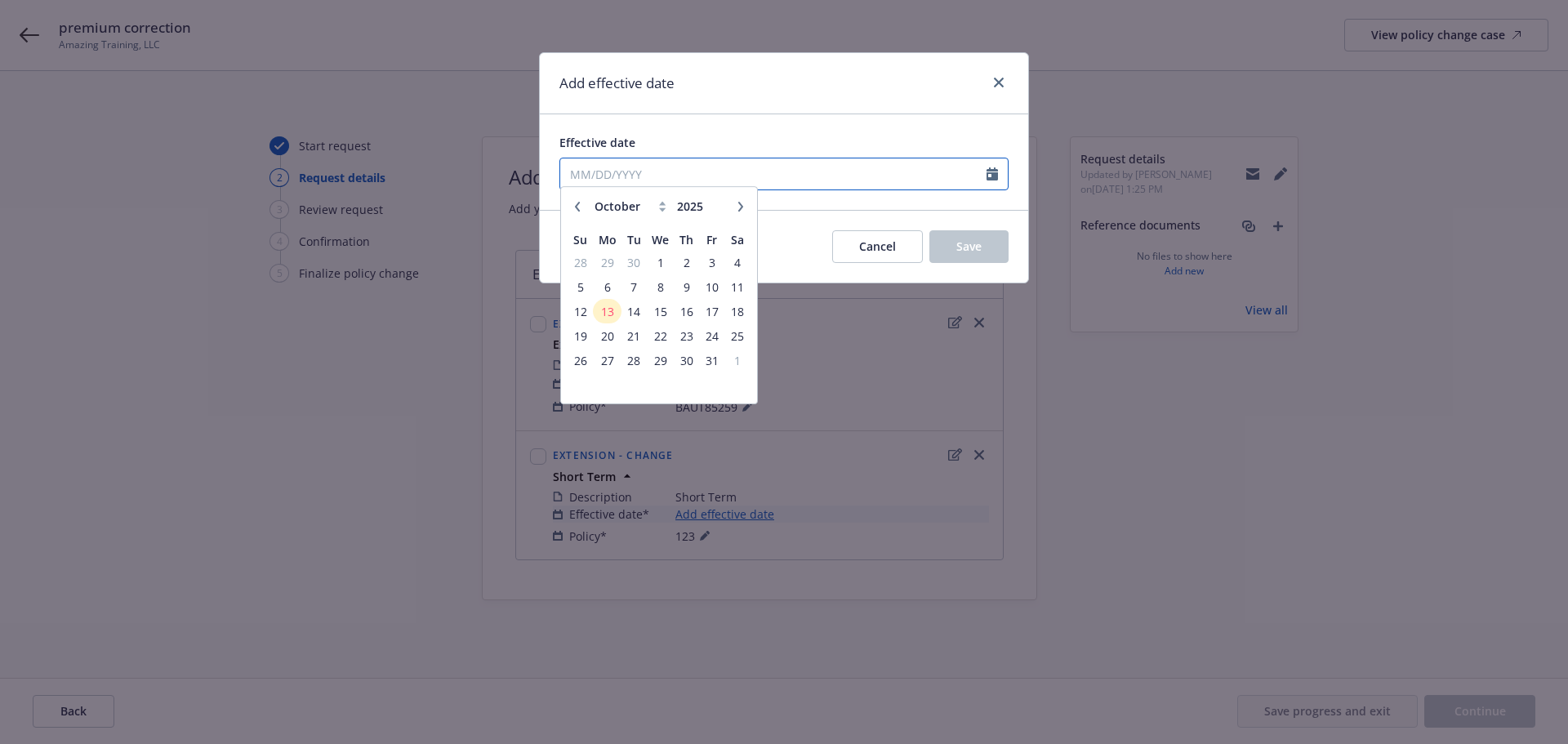
click at [646, 170] on input "Effective date" at bounding box center [773, 174] width 427 height 31
click at [606, 320] on span "13" at bounding box center [607, 319] width 25 height 21
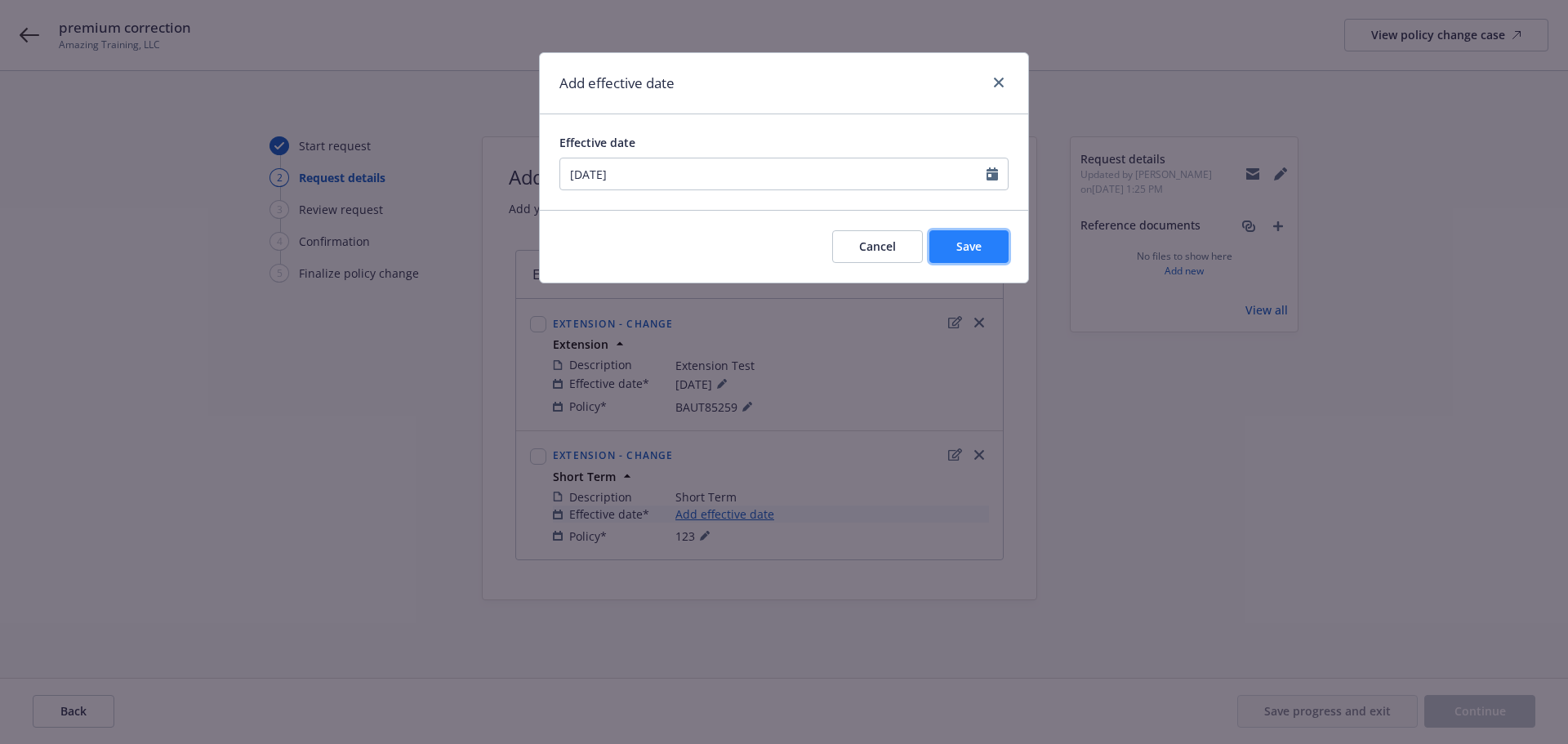
click at [971, 235] on button "Save" at bounding box center [969, 246] width 79 height 33
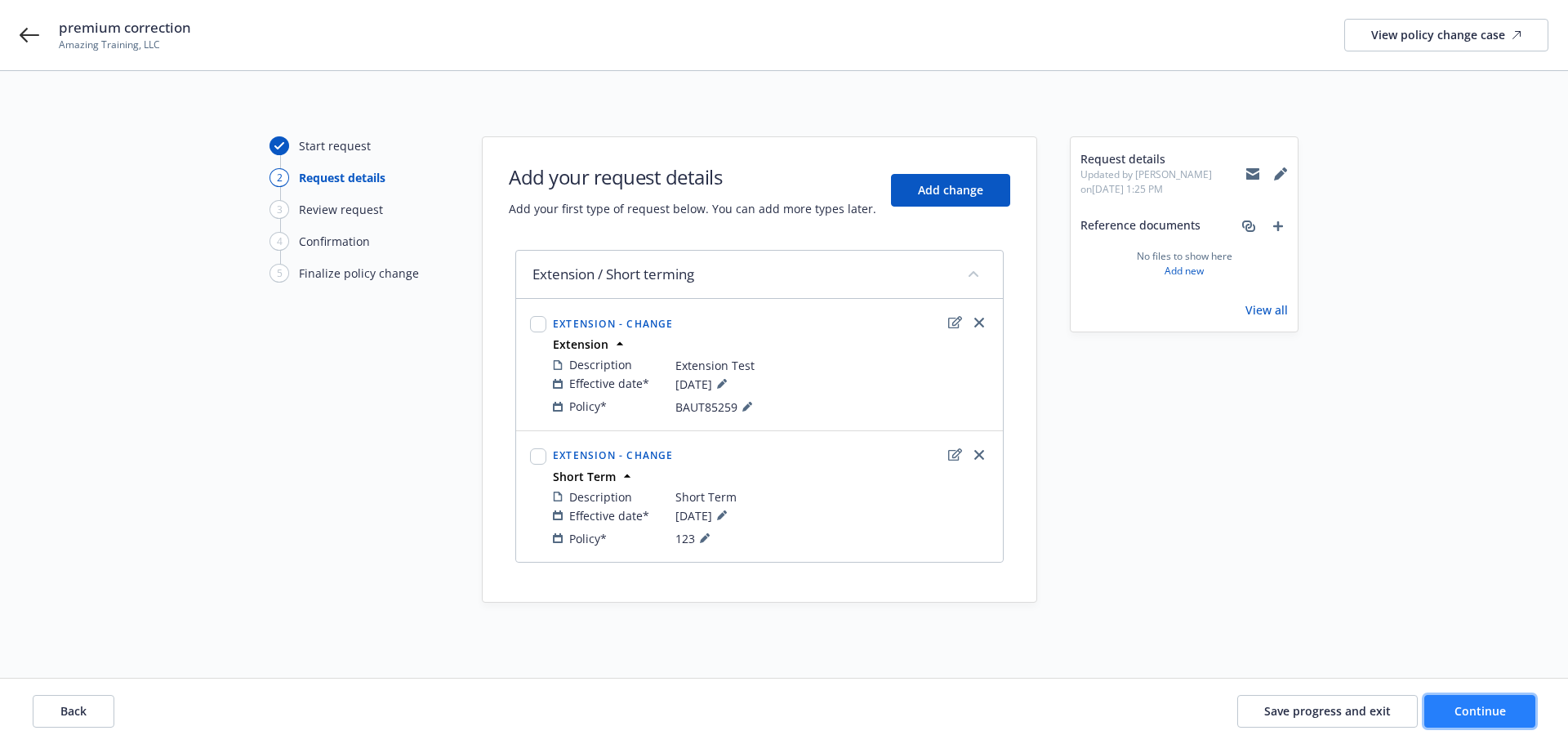
click at [1454, 706] on button "Continue" at bounding box center [1479, 711] width 111 height 33
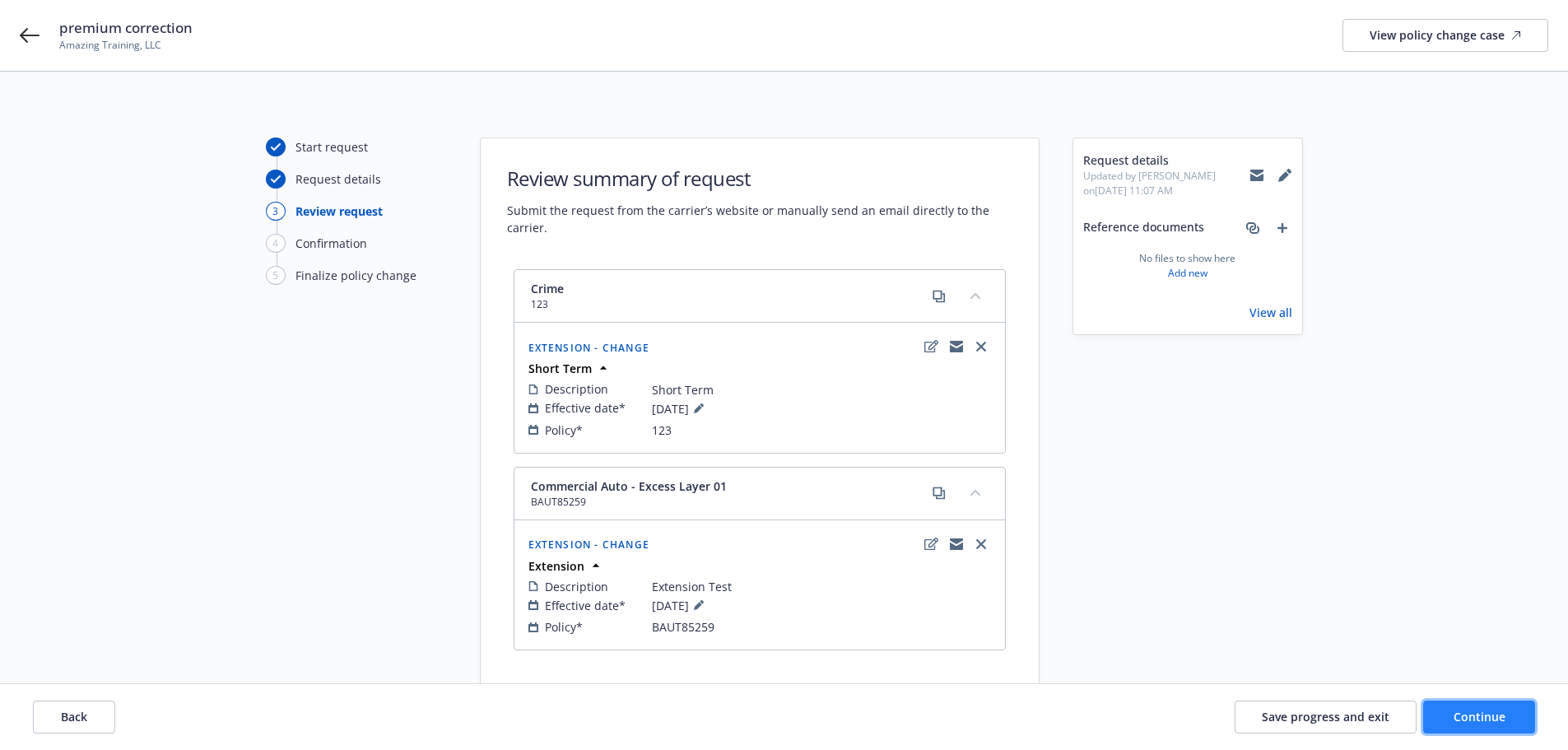
click at [1468, 722] on span "Continue" at bounding box center [1479, 716] width 51 height 15
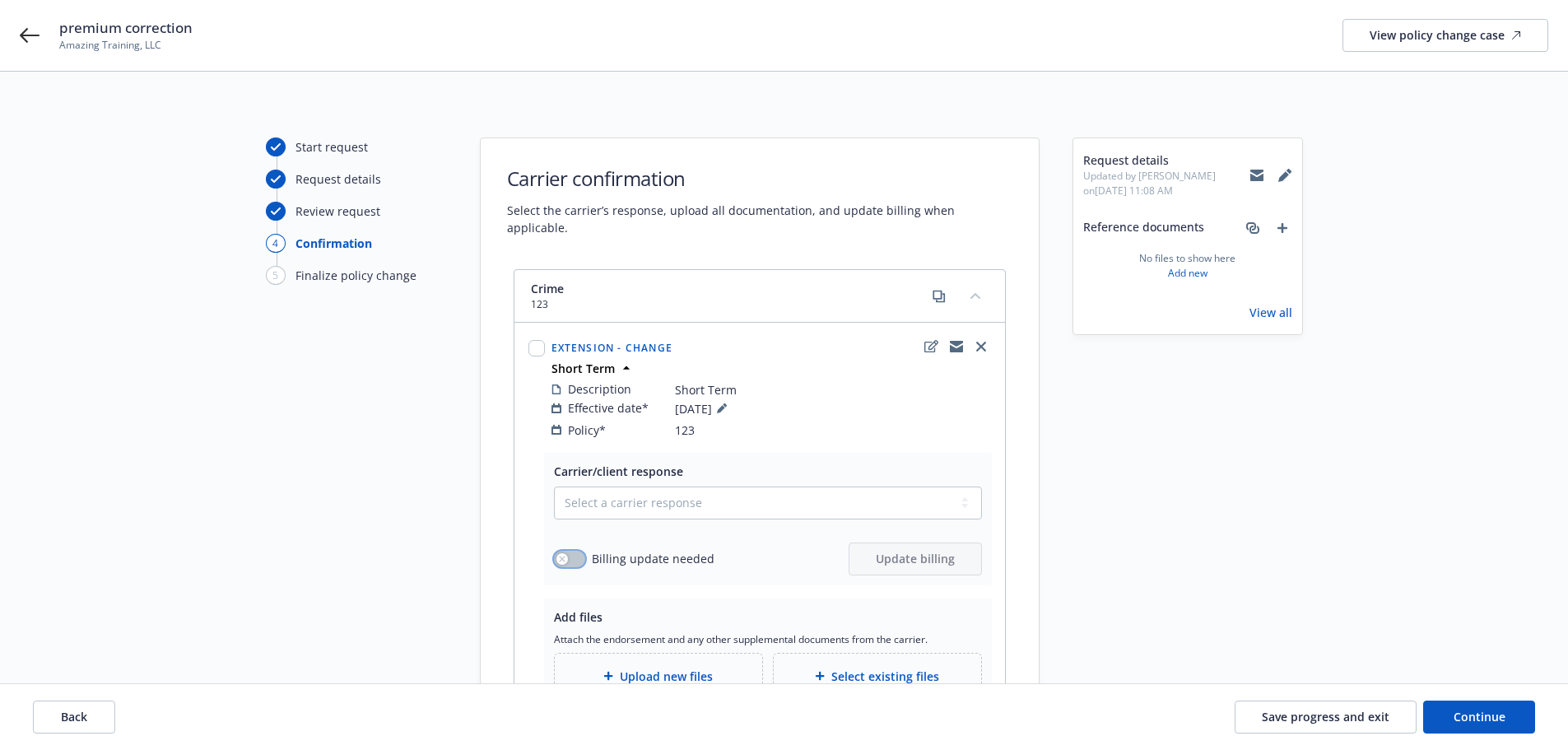
click at [555, 551] on button "button" at bounding box center [569, 558] width 31 height 16
click at [610, 542] on div "Billing update needed Update billing" at bounding box center [767, 558] width 428 height 33
click at [573, 557] on icon "button" at bounding box center [576, 558] width 7 height 5
click at [599, 493] on select "Select a carrier response Accepted Accepted with revision No endorsement needed…" at bounding box center [767, 502] width 428 height 33
click at [594, 486] on select "Select a carrier response Accepted Accepted with revision No endorsement needed…" at bounding box center [767, 502] width 428 height 33
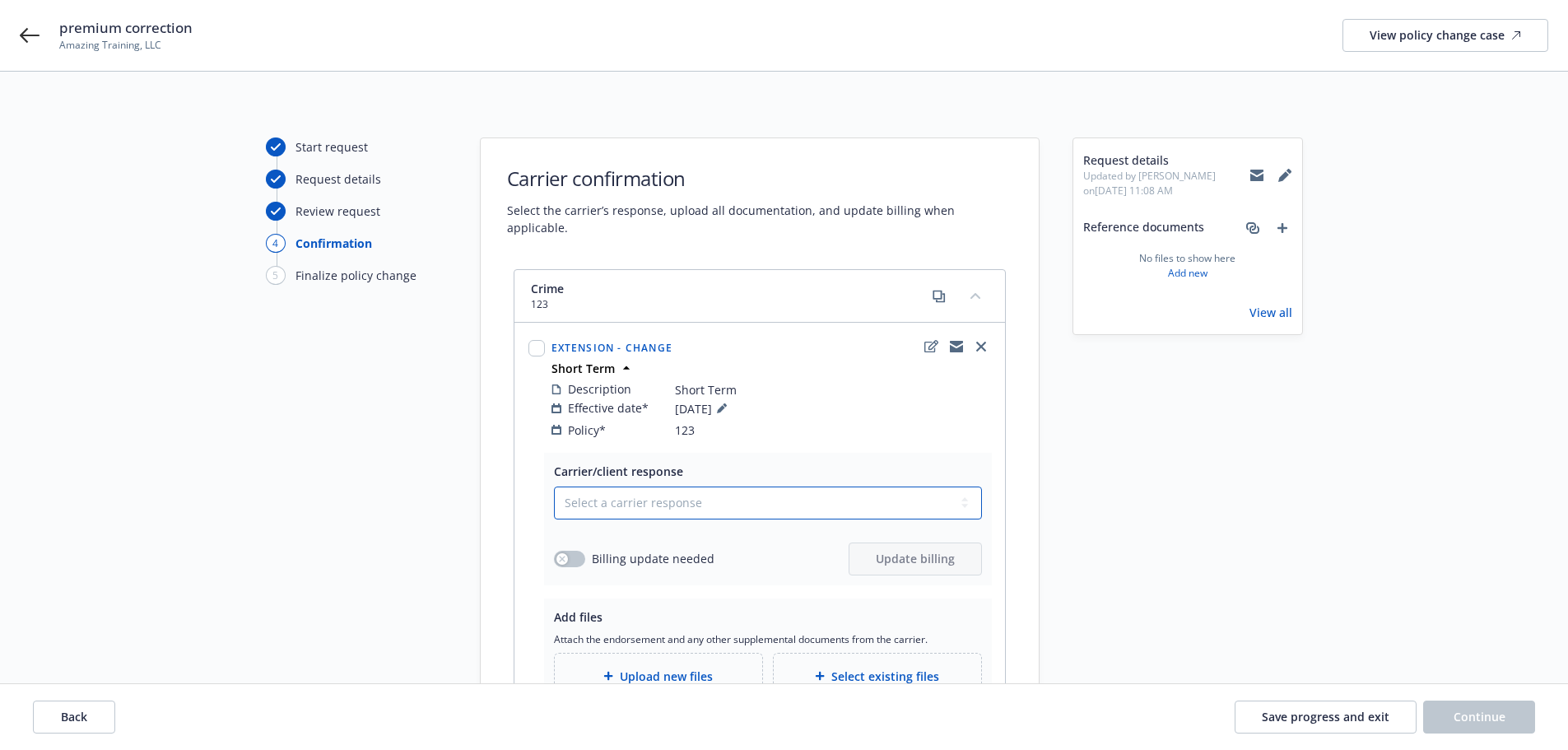
click at [662, 486] on select "Select a carrier response Accepted Accepted with revision No endorsement needed…" at bounding box center [767, 502] width 428 height 33
click at [517, 465] on div "Carrier/client response Select a carrier response Accepted Accepted with revisi…" at bounding box center [760, 611] width 491 height 316
click at [604, 486] on select "Select a carrier response Accepted Accepted with revision No endorsement needed…" at bounding box center [767, 502] width 428 height 33
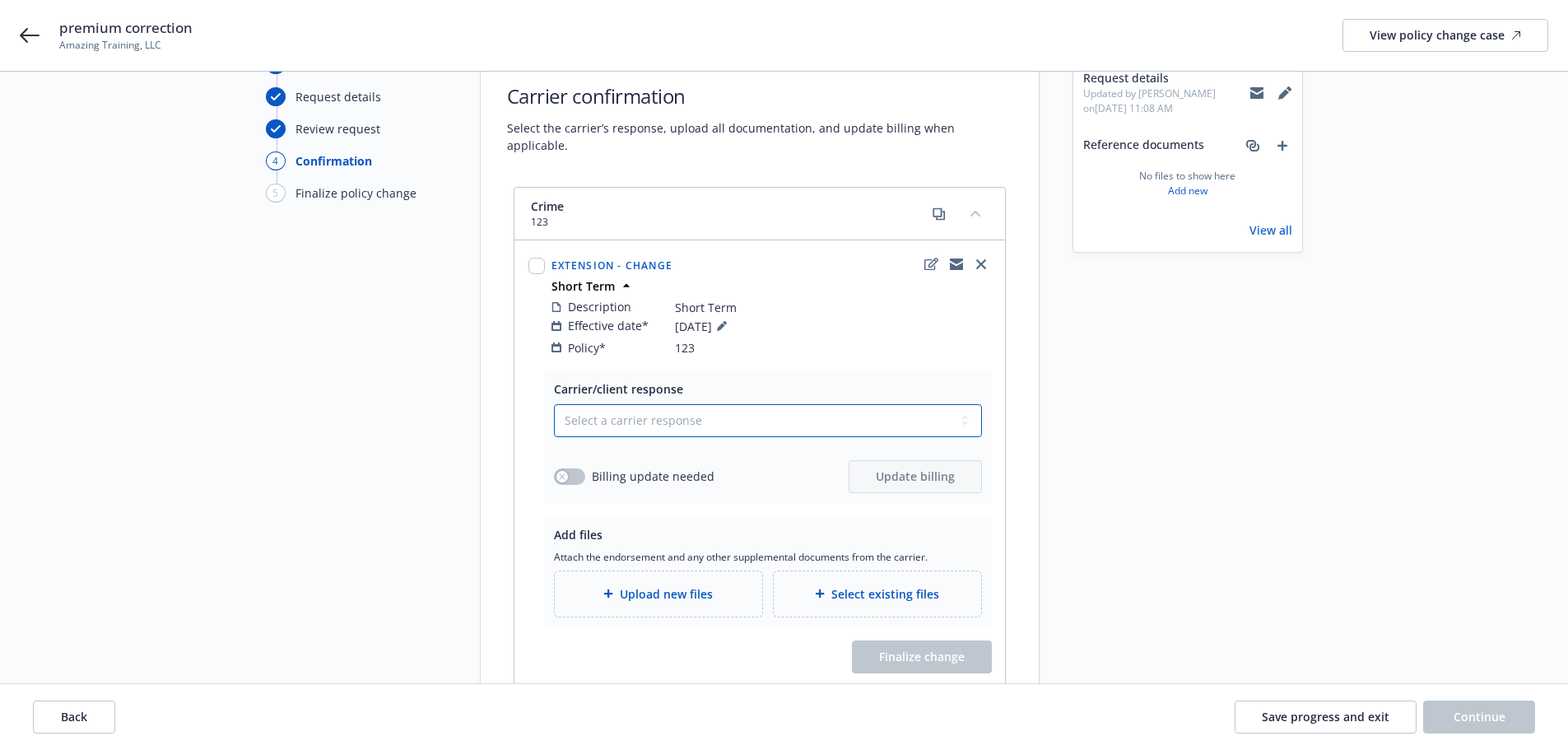
click at [654, 404] on select "Select a carrier response Accepted Accepted with revision No endorsement needed…" at bounding box center [767, 420] width 428 height 33
click at [554, 404] on select "Select a carrier response Accepted Accepted with revision No endorsement needed…" at bounding box center [767, 420] width 428 height 33
click at [675, 404] on select "Select a carrier response Accepted Accepted with revision No endorsement needed…" at bounding box center [767, 420] width 428 height 33
click at [561, 381] on span "Carrier/client response" at bounding box center [619, 389] width 130 height 15
click at [612, 405] on select "Select a carrier response Accepted Accepted with revision No endorsement needed…" at bounding box center [767, 420] width 428 height 33
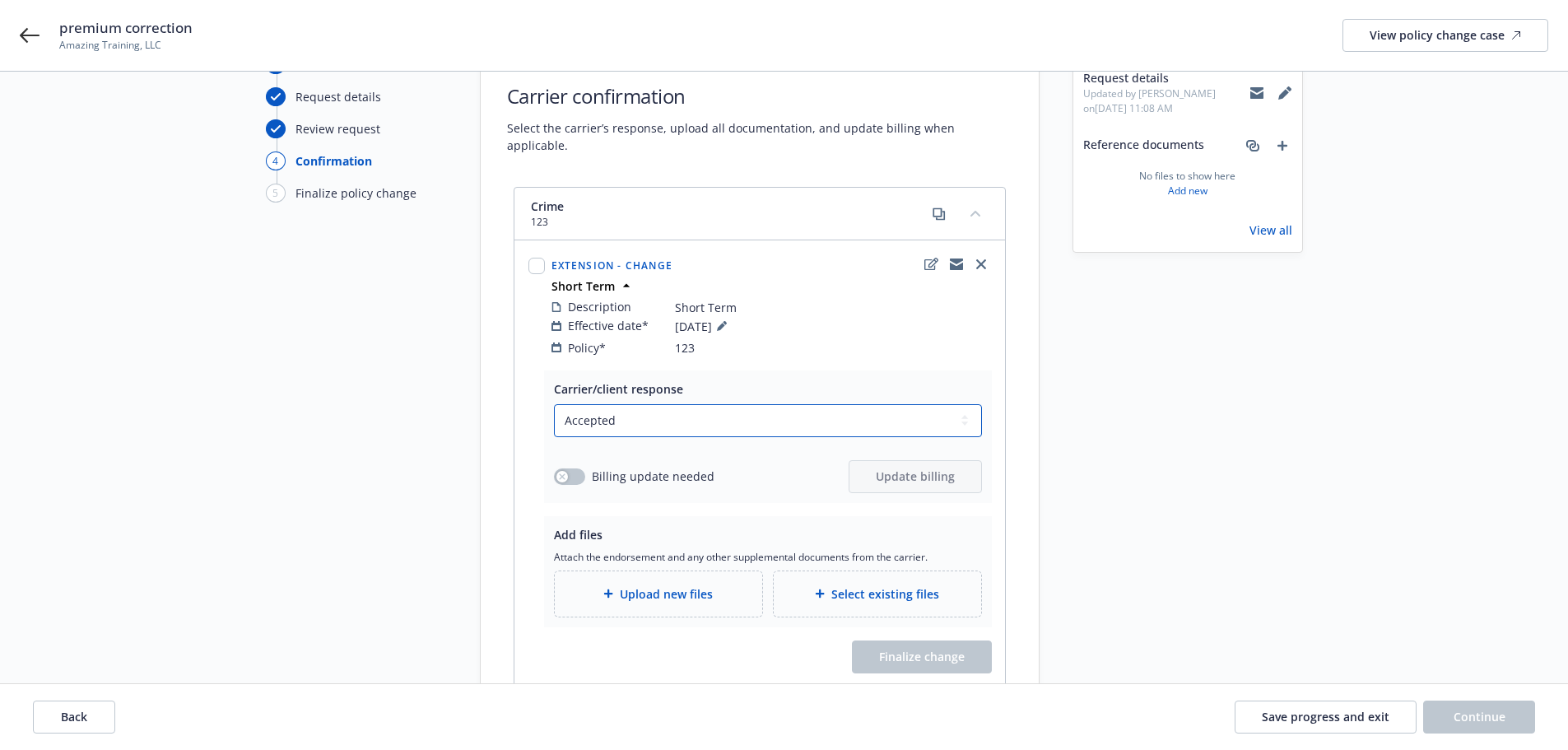
click at [554, 404] on select "Select a carrier response Accepted Accepted with revision No endorsement needed…" at bounding box center [767, 420] width 428 height 33
click at [560, 471] on div "button" at bounding box center [562, 476] width 11 height 11
click at [921, 468] on span "Update billing" at bounding box center [915, 476] width 79 height 15
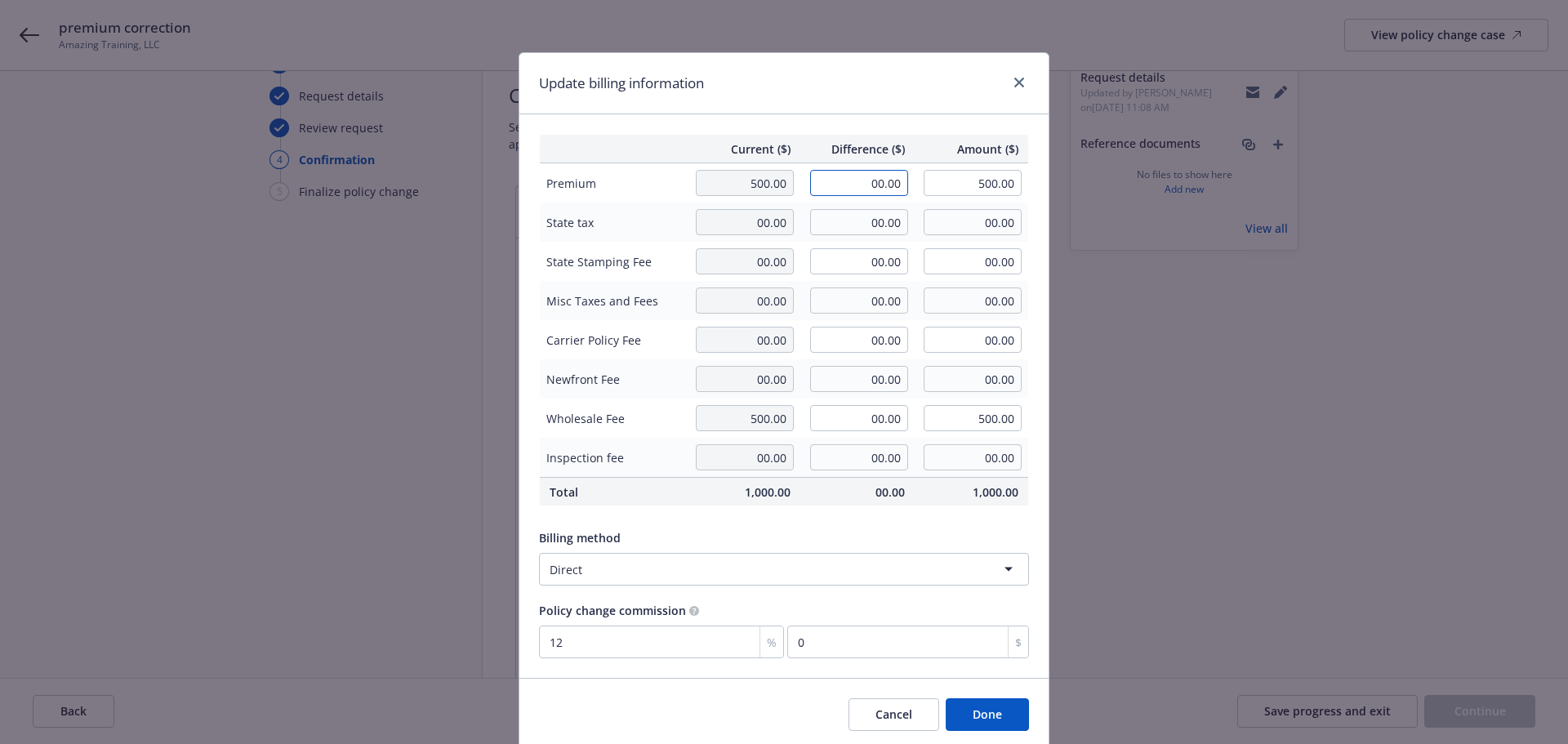
drag, startPoint x: 845, startPoint y: 176, endPoint x: 930, endPoint y: 193, distance: 86.7
click at [930, 193] on tr "Premium 500.00 00.00 500.00" at bounding box center [784, 183] width 489 height 40
click at [980, 726] on button "Done" at bounding box center [987, 714] width 83 height 33
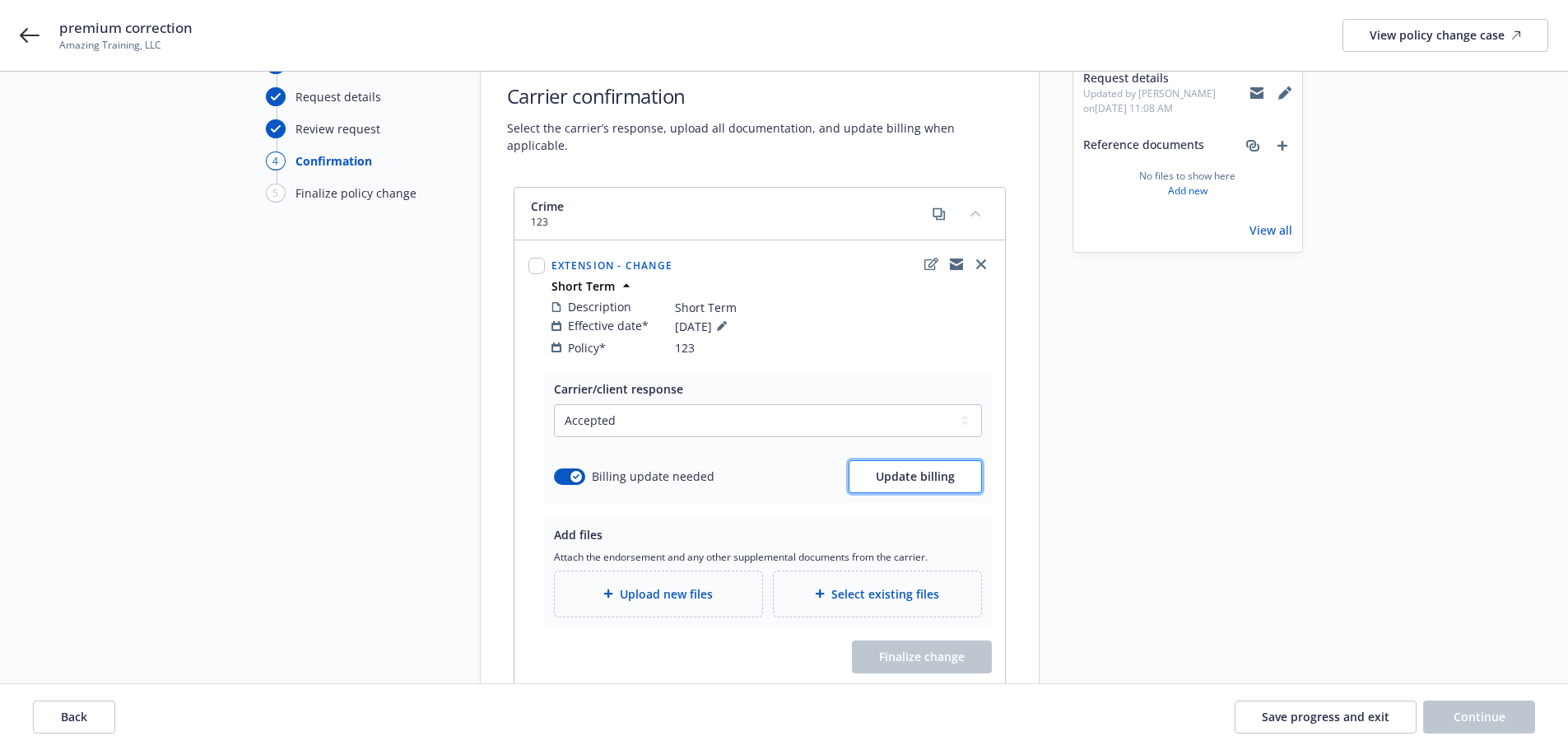
click at [897, 468] on span "Update billing" at bounding box center [915, 476] width 79 height 15
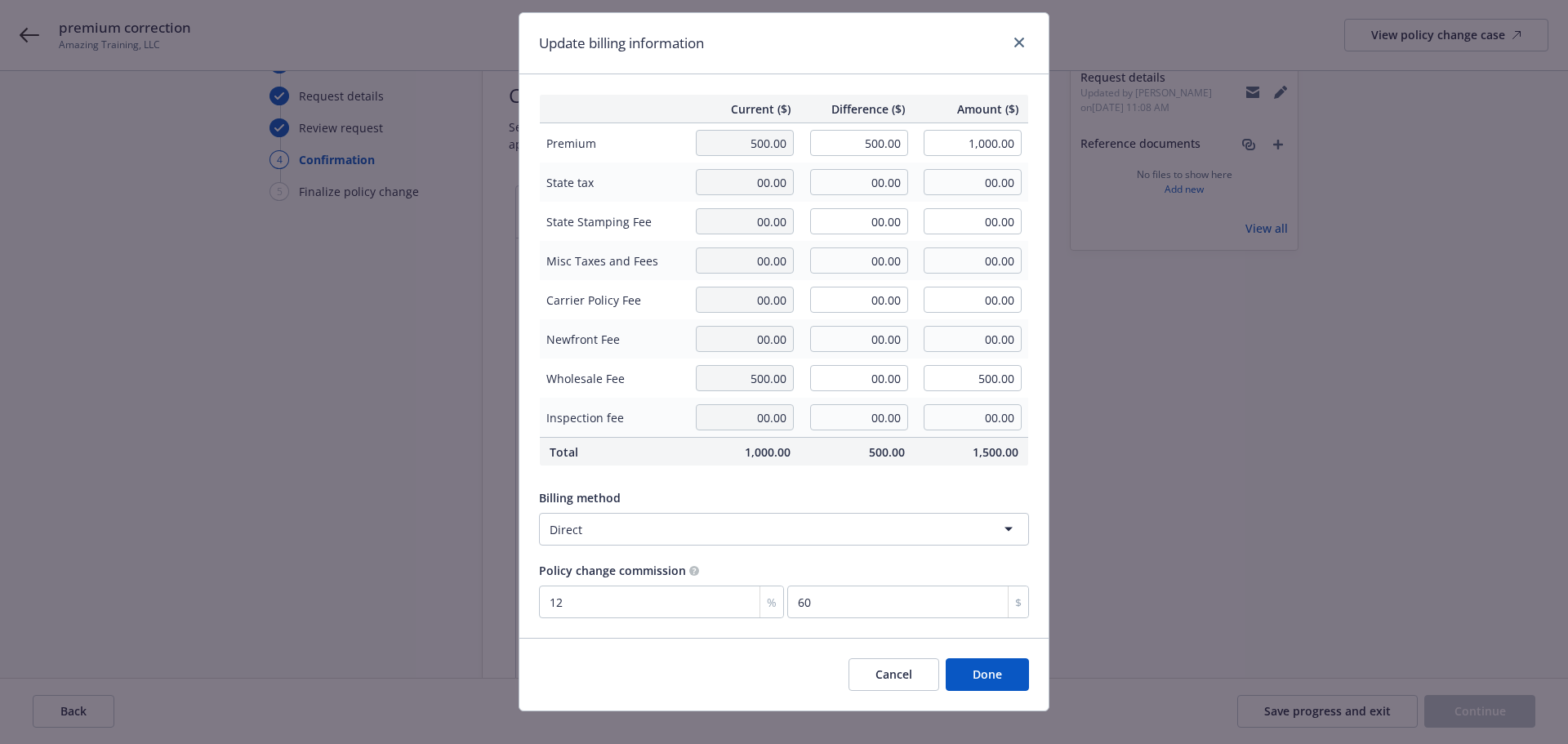
scroll to position [60, 0]
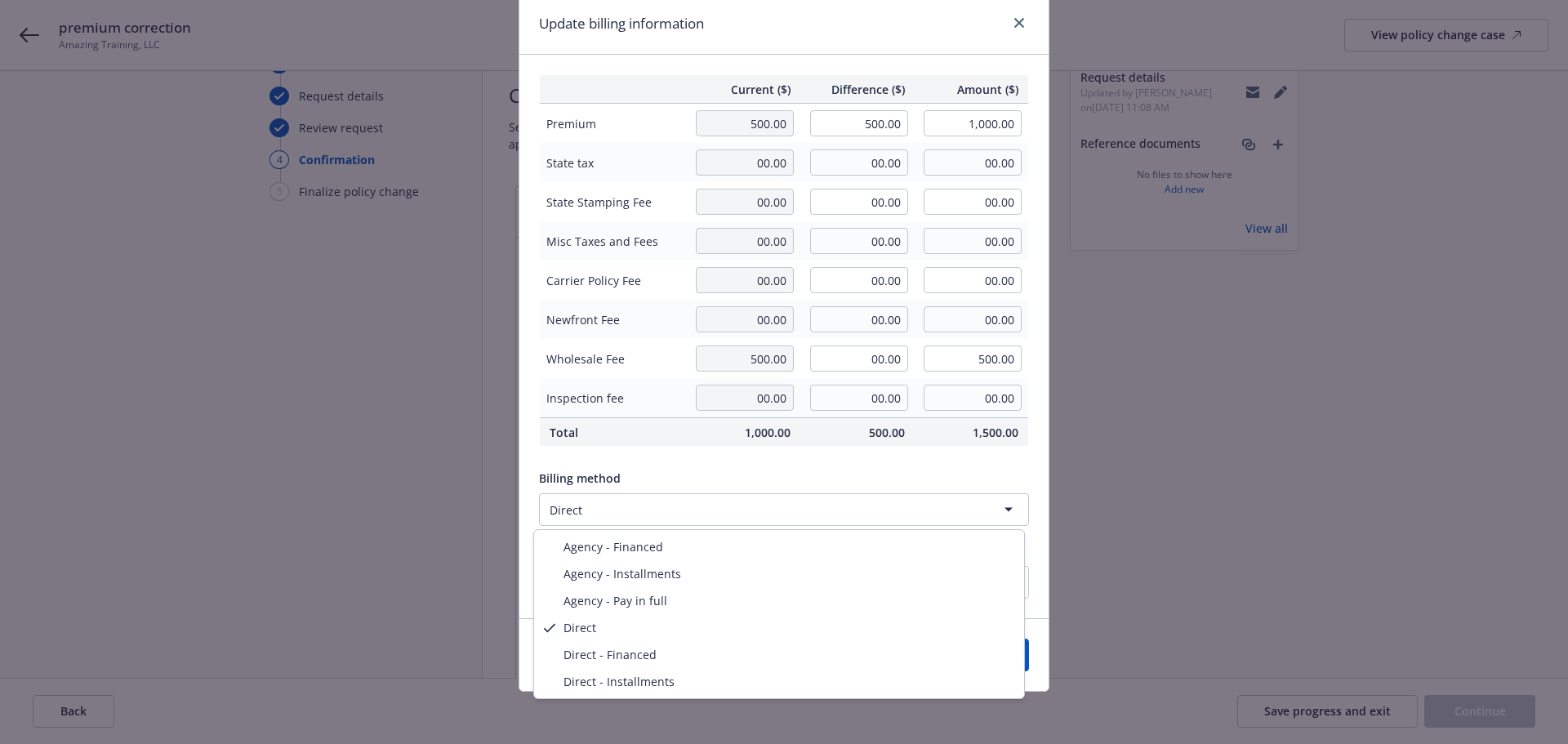
click at [648, 508] on html "premium correction Amazing Training, LLC View policy change case Start request …" at bounding box center [784, 290] width 1568 height 744
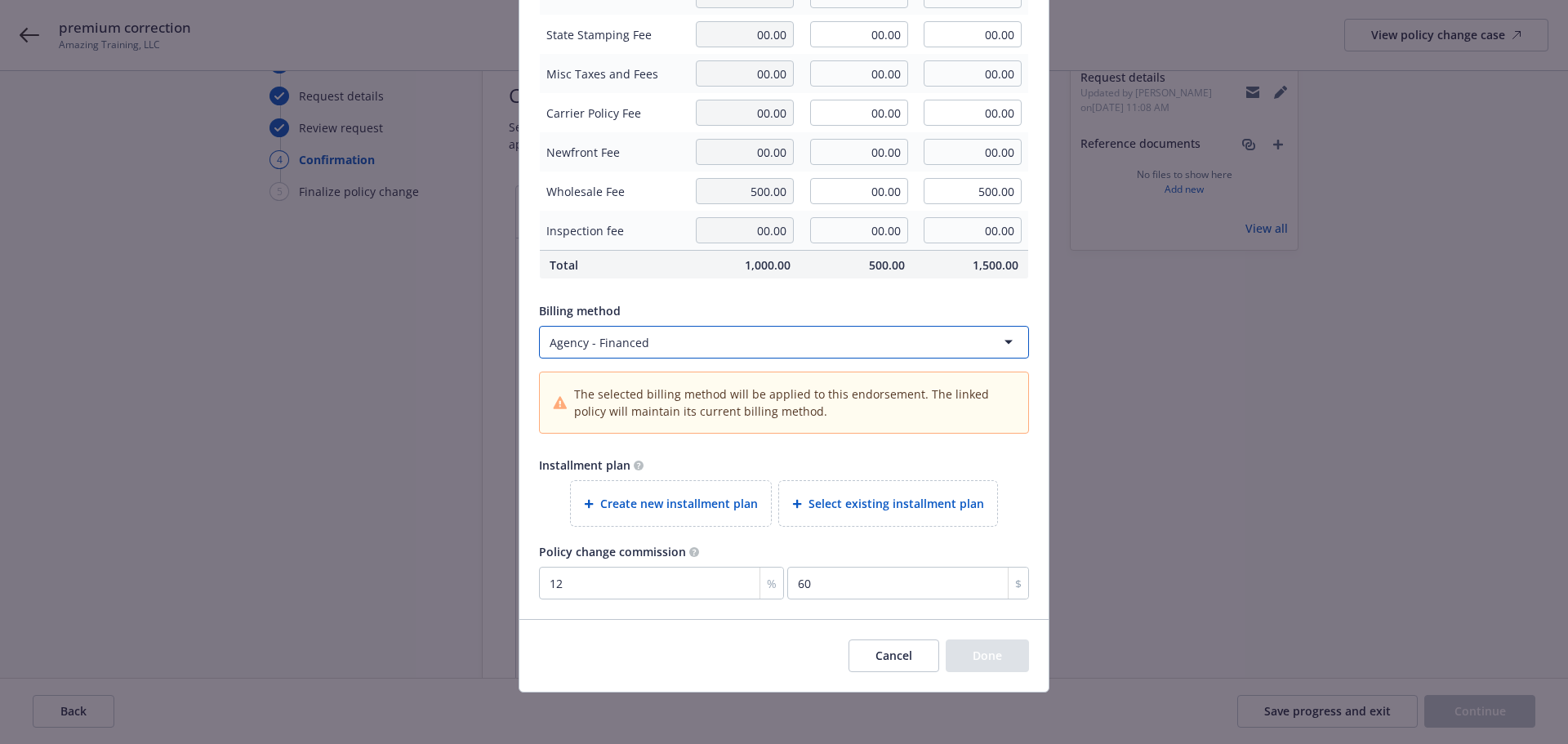
scroll to position [228, 0]
drag, startPoint x: 887, startPoint y: 659, endPoint x: 666, endPoint y: 500, distance: 272.3
click at [682, 644] on div "Cancel Done" at bounding box center [784, 654] width 530 height 73
click at [603, 334] on html "premium correction Amazing Training, LLC View policy change case Start request …" at bounding box center [784, 290] width 1568 height 744
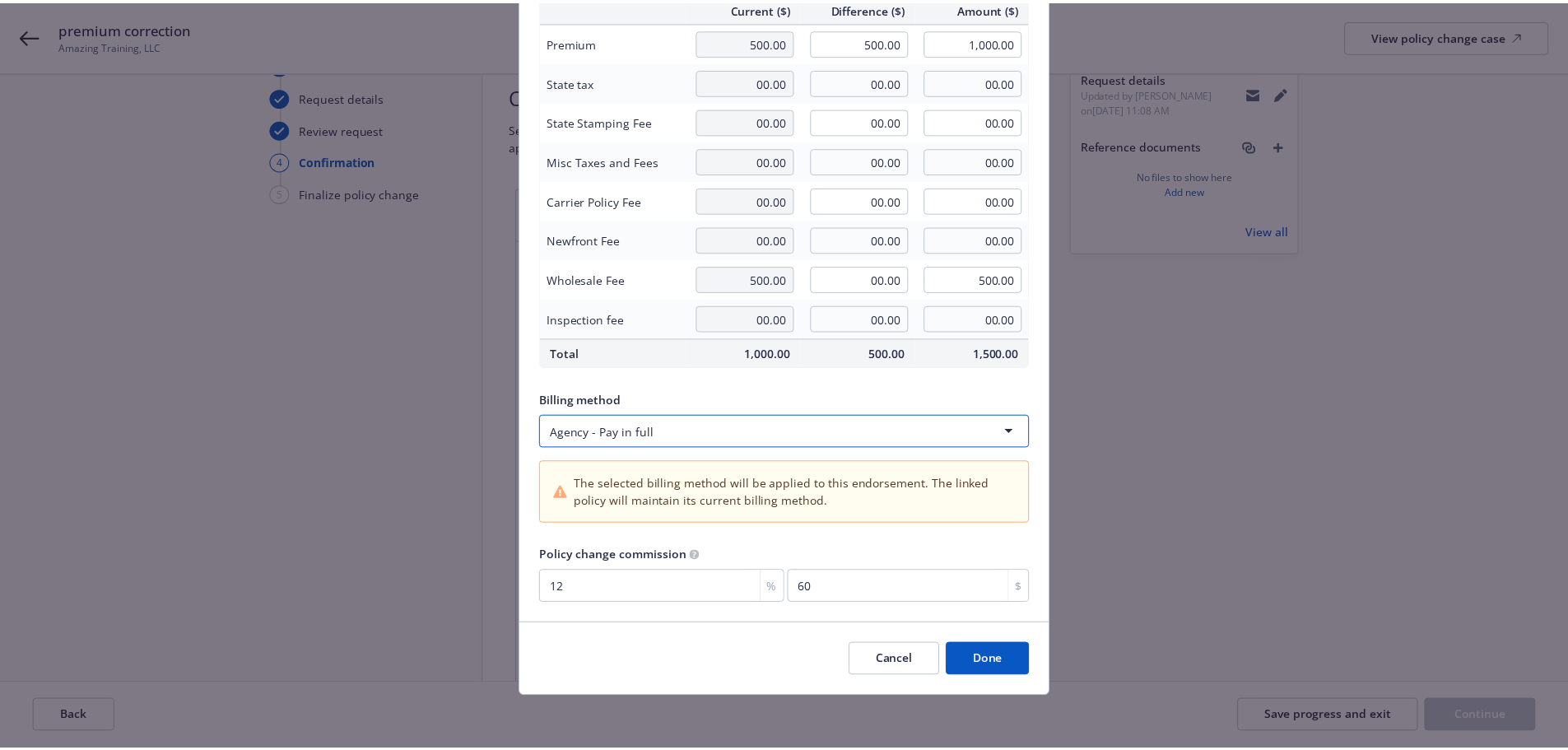
scroll to position [142, 0]
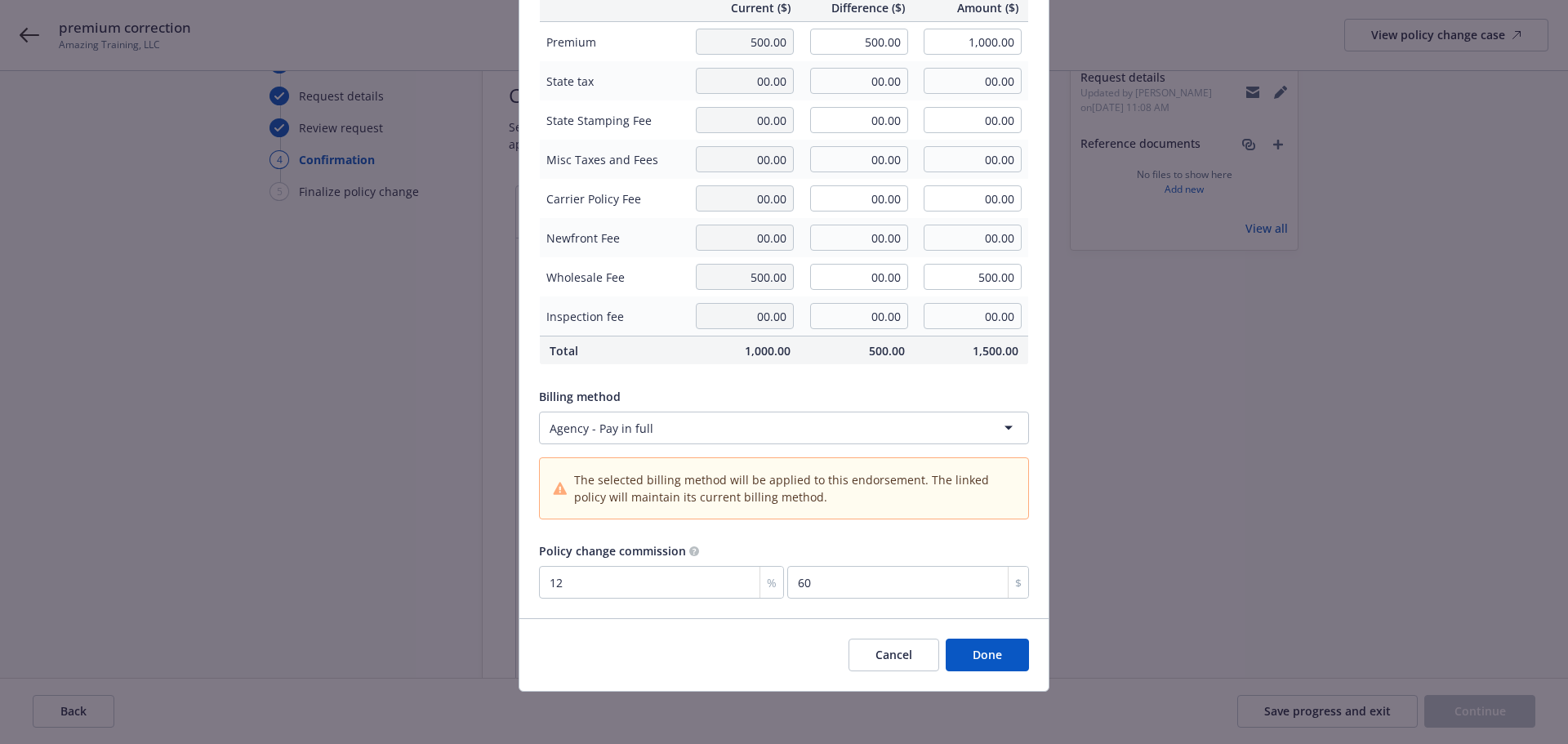
click at [981, 657] on button "Done" at bounding box center [987, 654] width 83 height 33
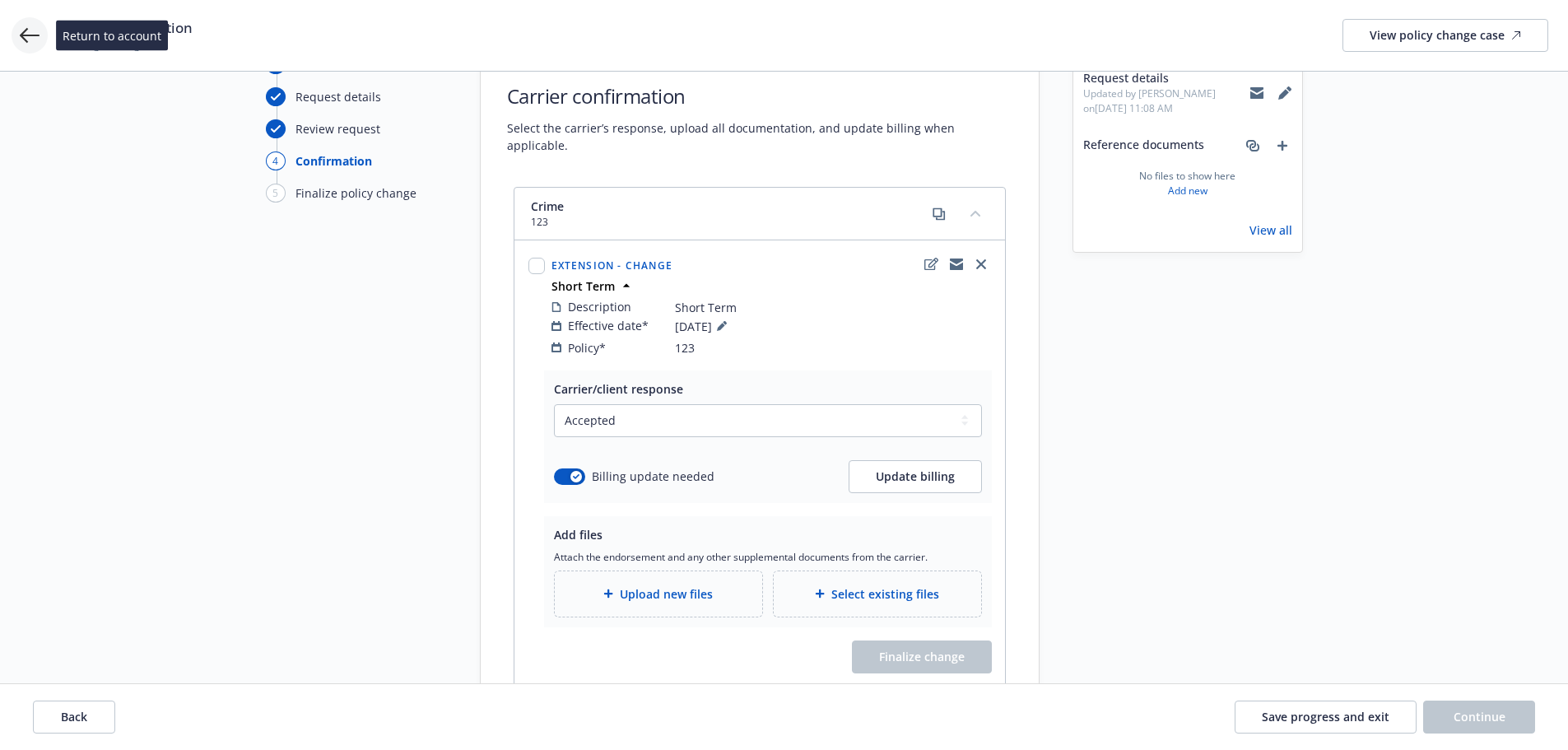
click at [30, 33] on icon at bounding box center [30, 35] width 20 height 20
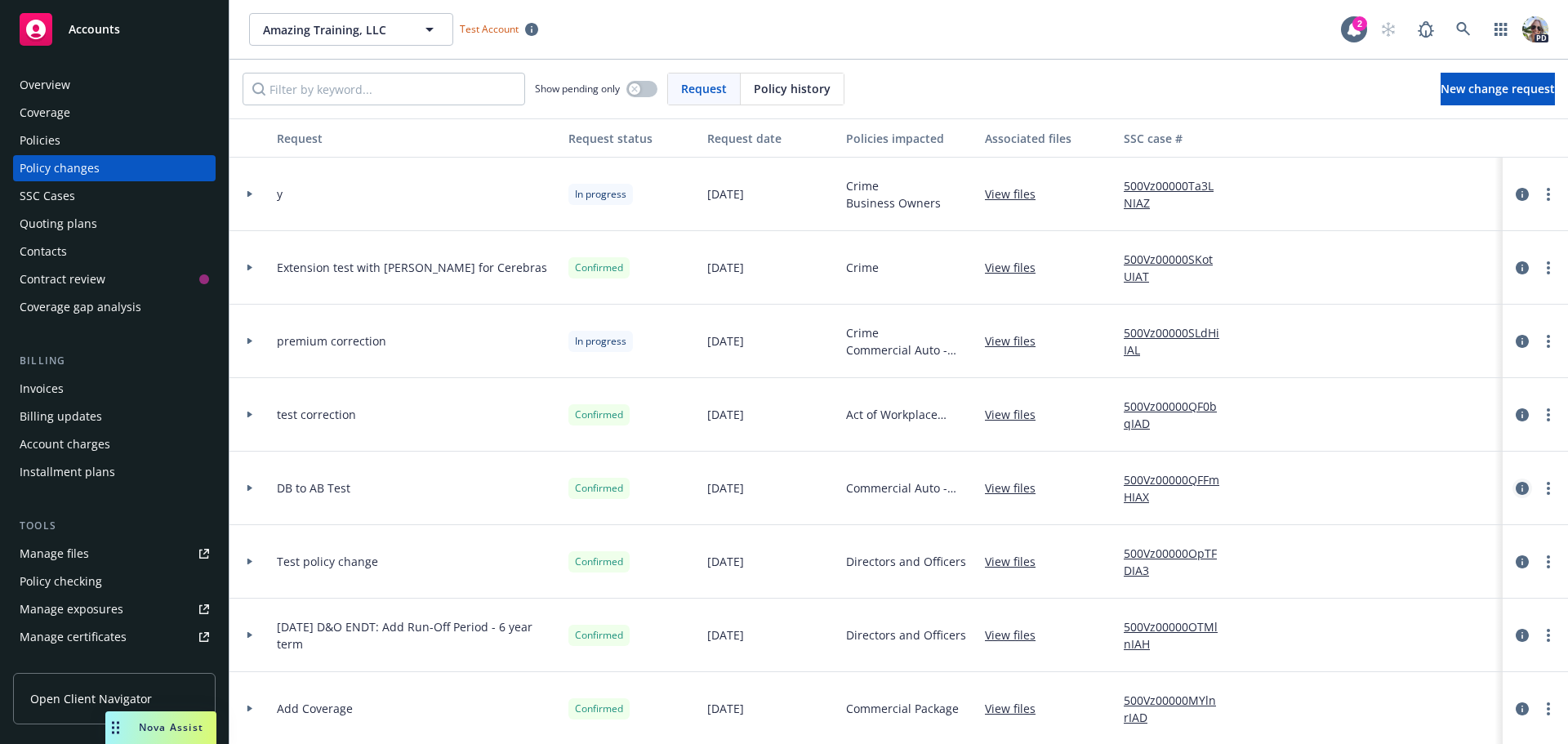
click at [1516, 484] on icon "circleInformation" at bounding box center [1523, 488] width 13 height 13
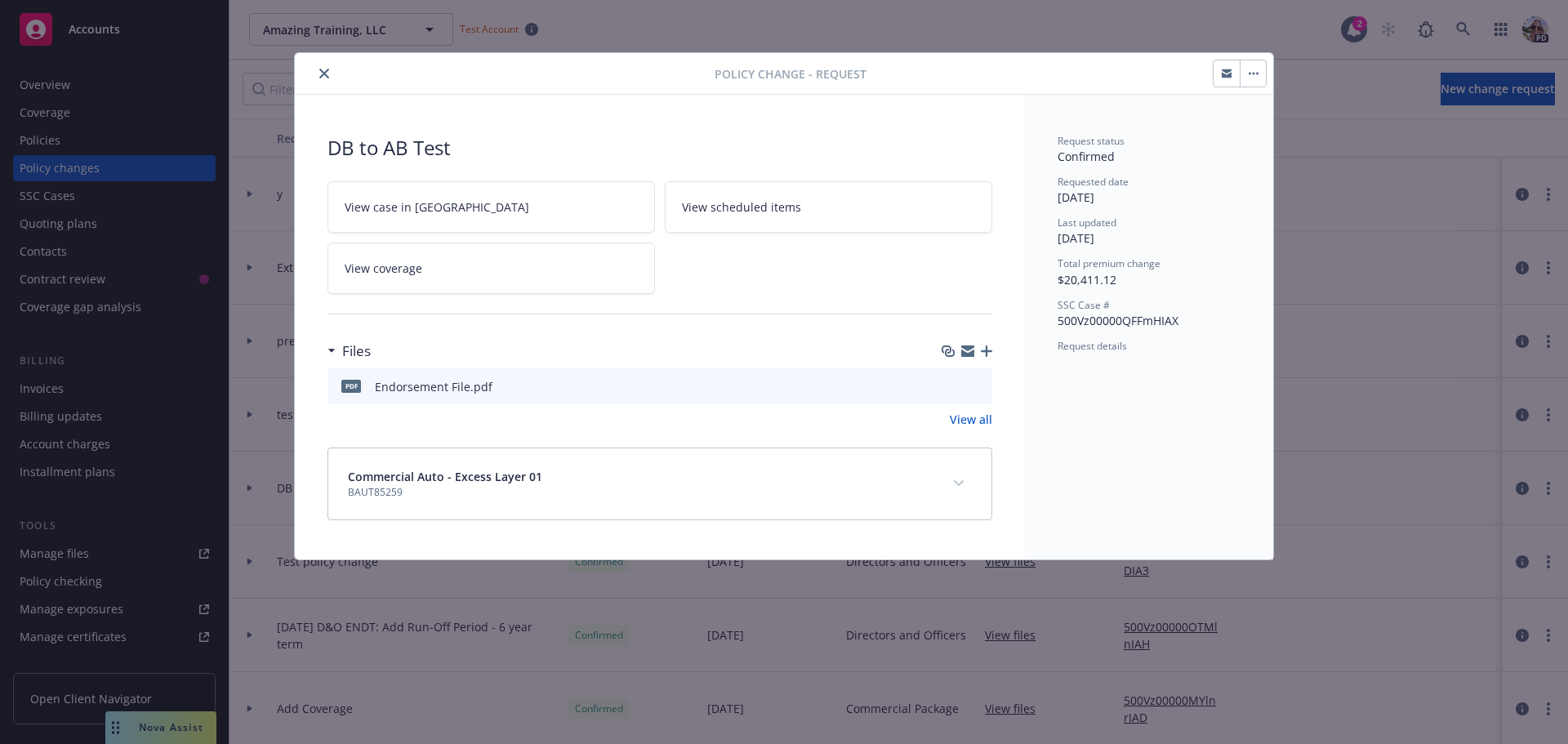
click at [1254, 64] on button "button" at bounding box center [1253, 74] width 26 height 26
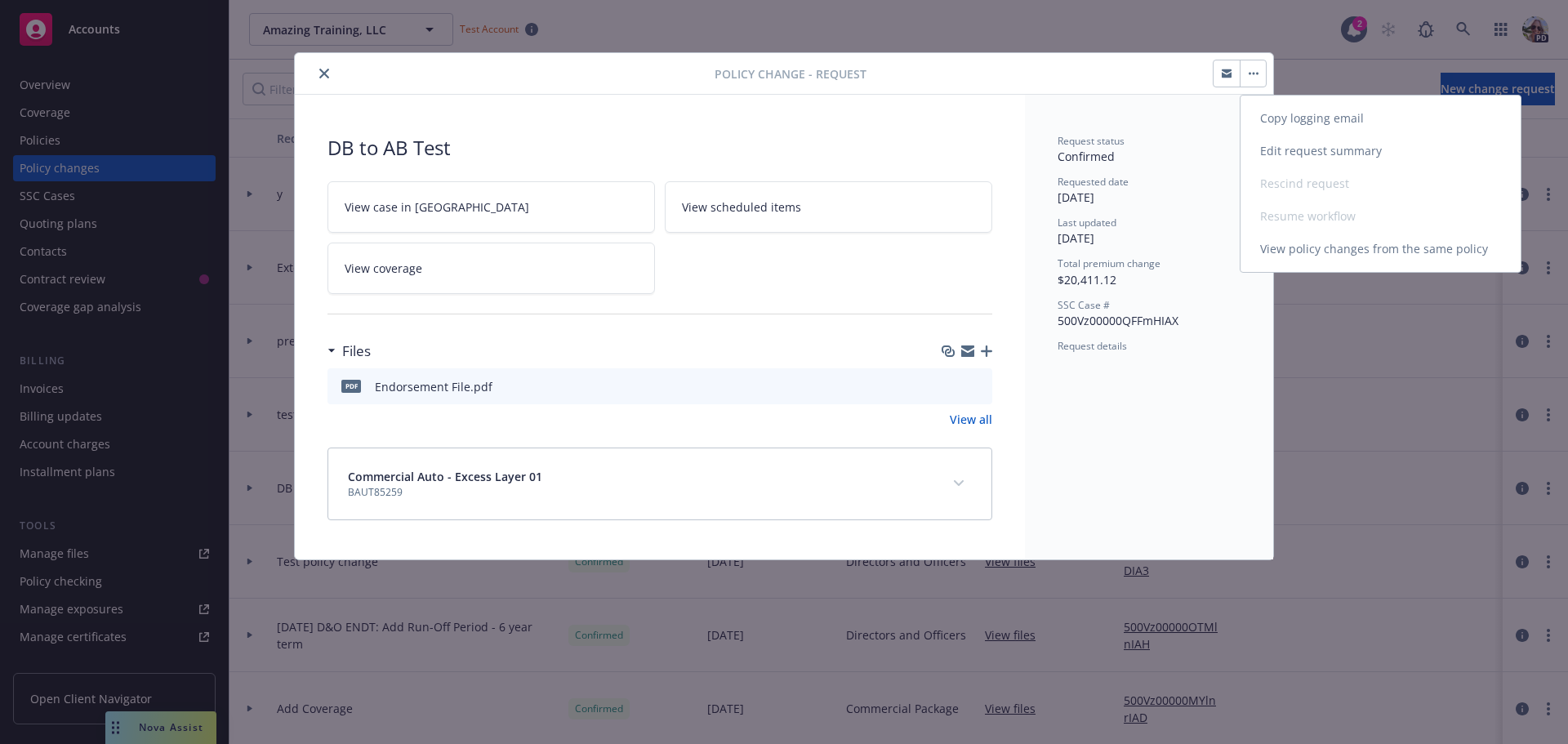
click at [1280, 147] on link "Edit request summary" at bounding box center [1381, 150] width 280 height 33
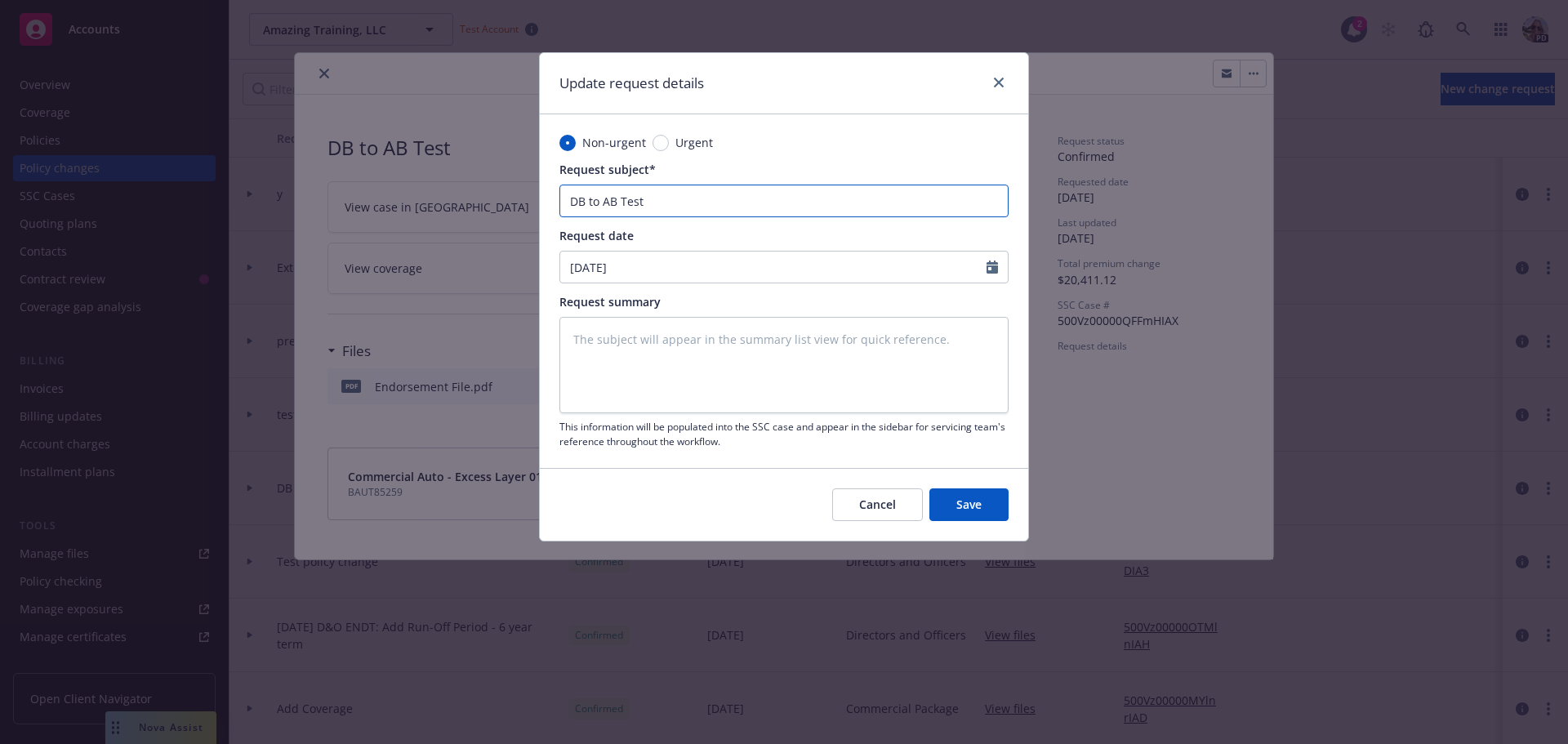
click at [572, 203] on input "DB to AB Test" at bounding box center [783, 200] width 449 height 33
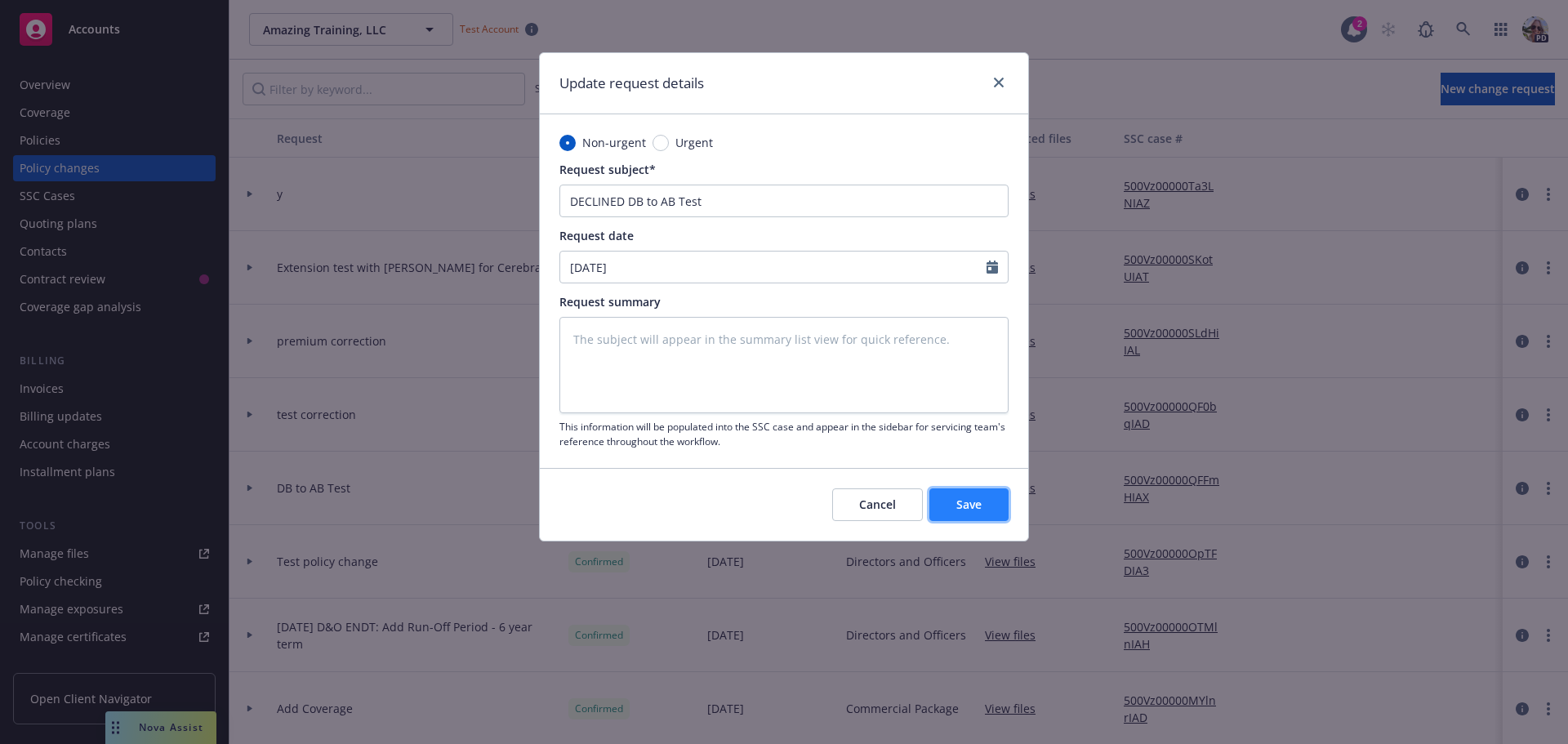
click at [960, 506] on span "Save" at bounding box center [968, 504] width 26 height 15
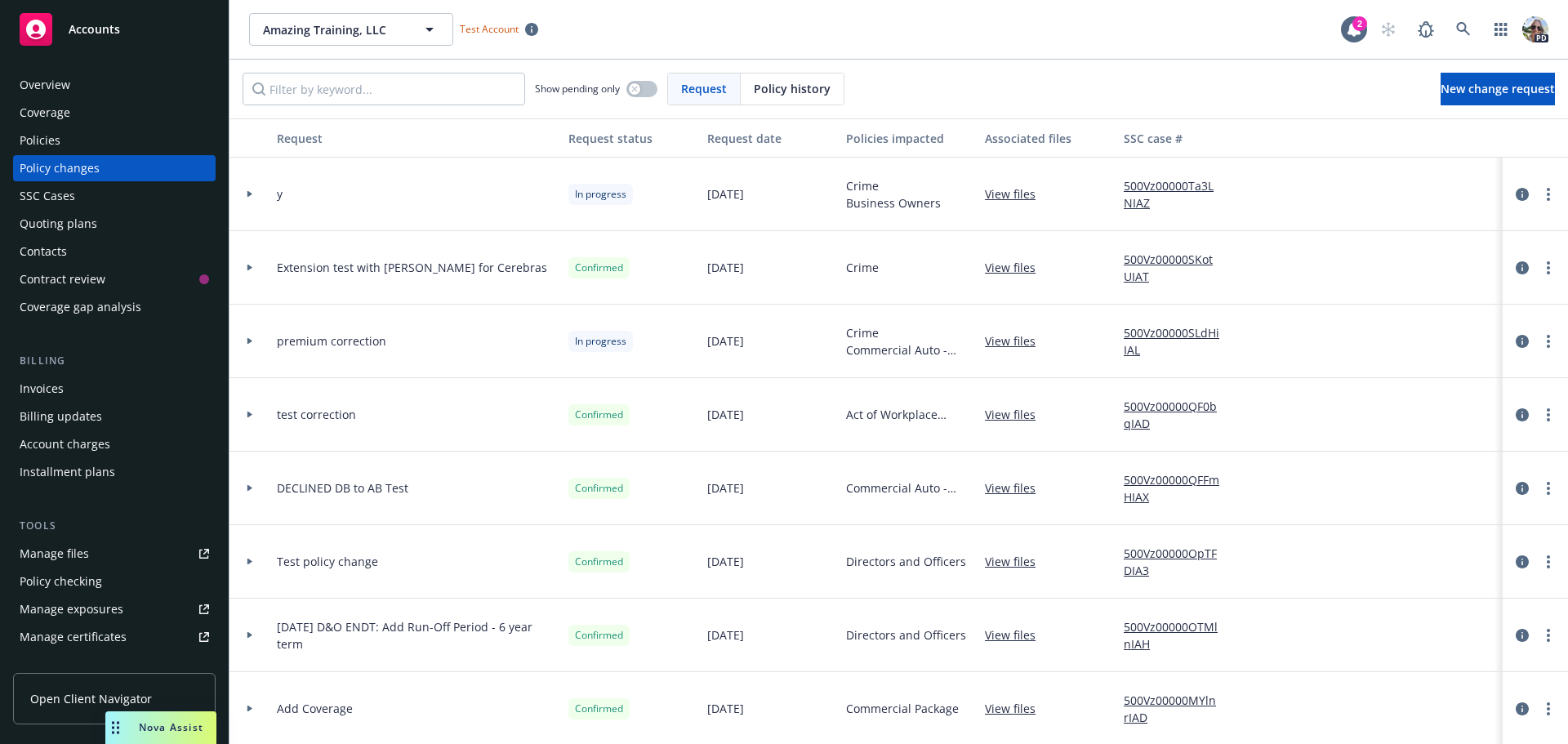
click at [46, 387] on div "Invoices" at bounding box center [42, 389] width 44 height 26
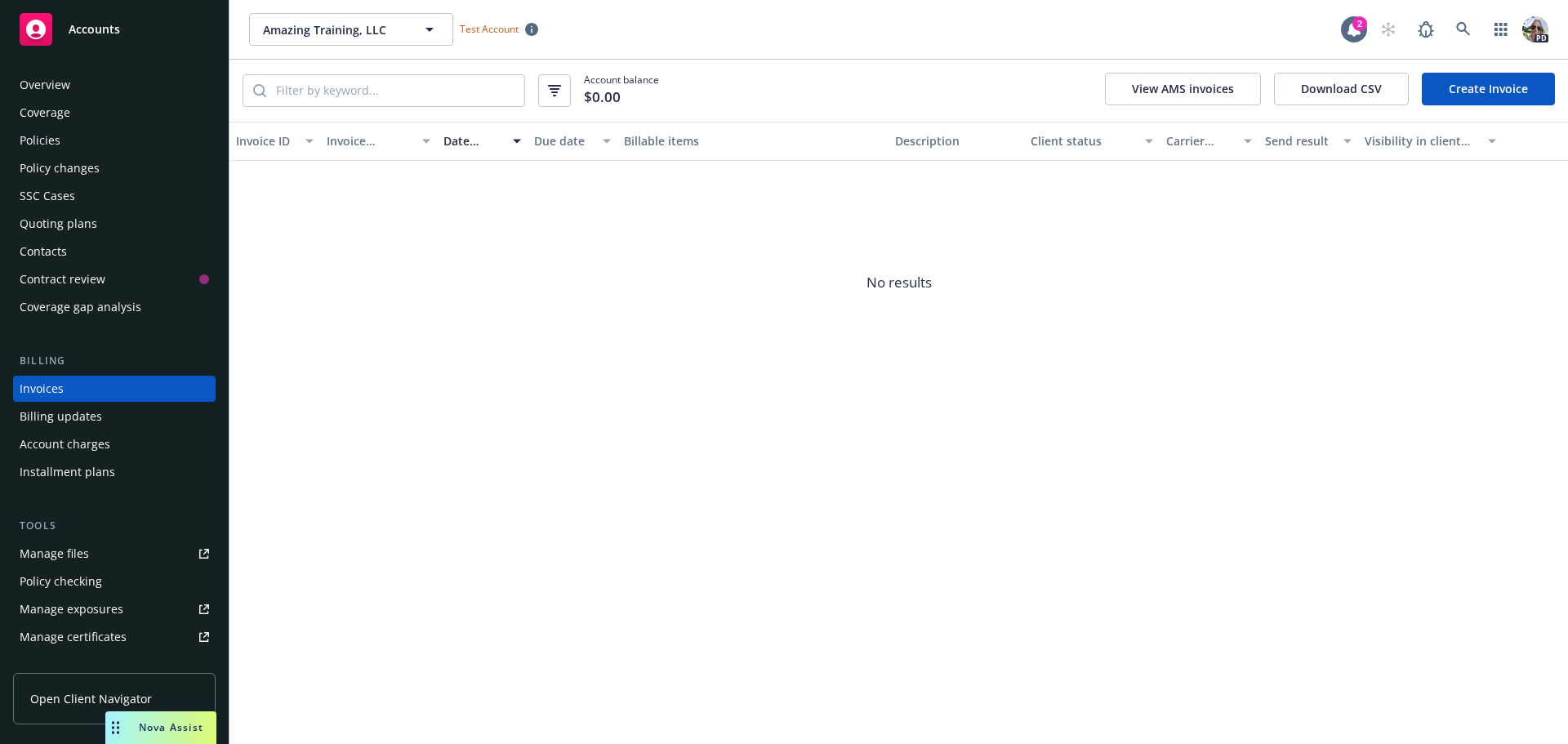
click at [1487, 86] on link "Create Invoice" at bounding box center [1488, 89] width 133 height 33
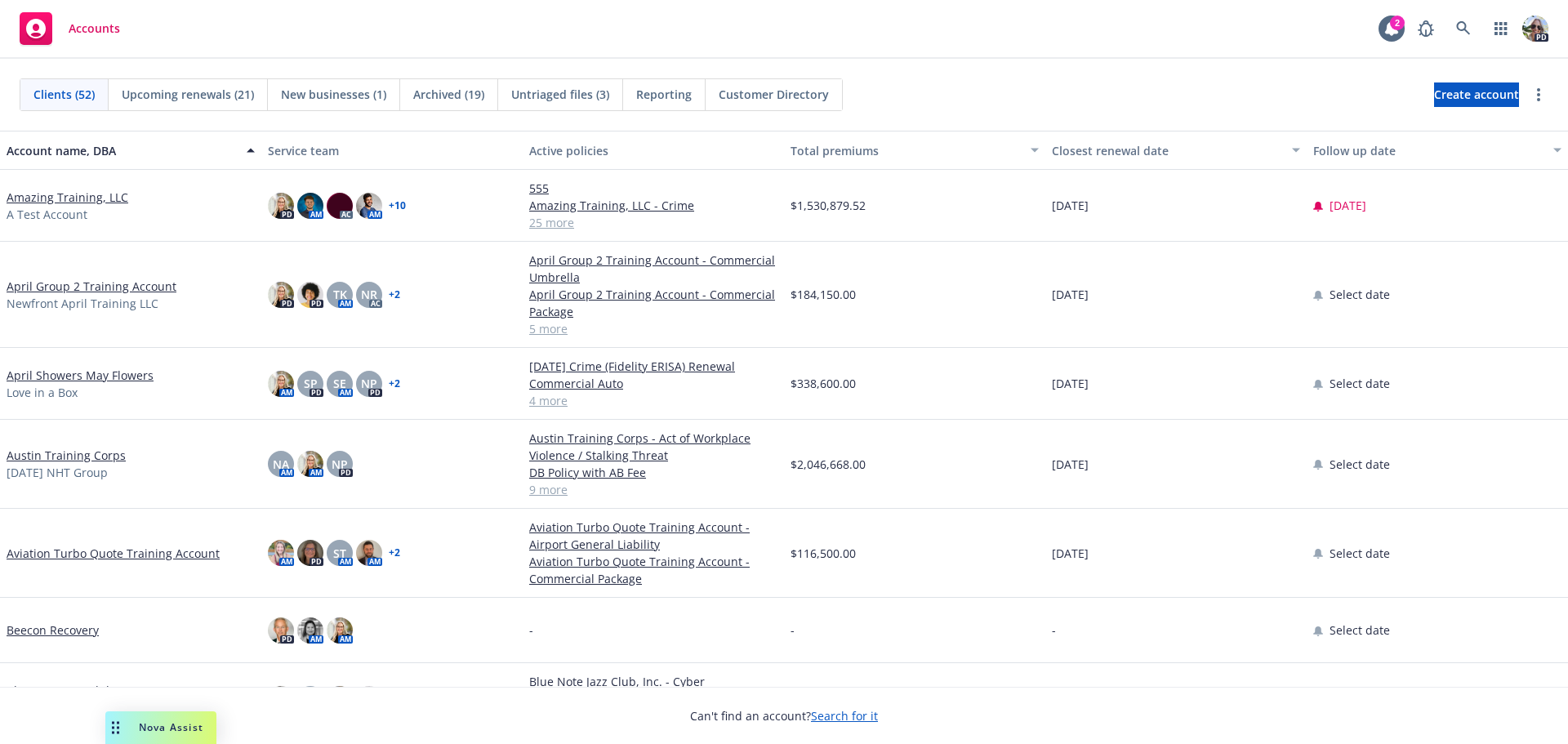
click at [49, 196] on link "Amazing Training, LLC" at bounding box center [67, 197] width 122 height 17
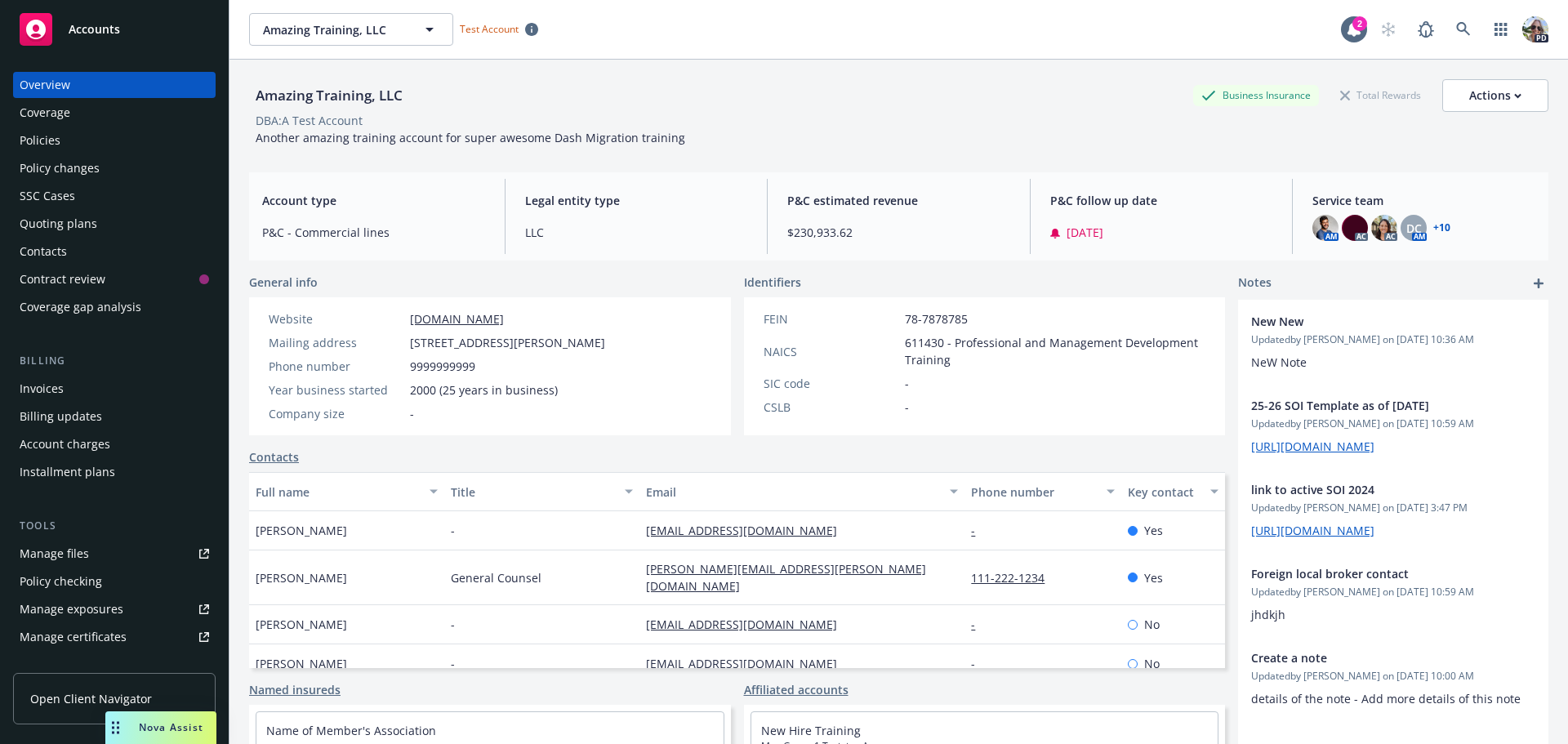
click at [30, 136] on div "Policies" at bounding box center [40, 141] width 41 height 26
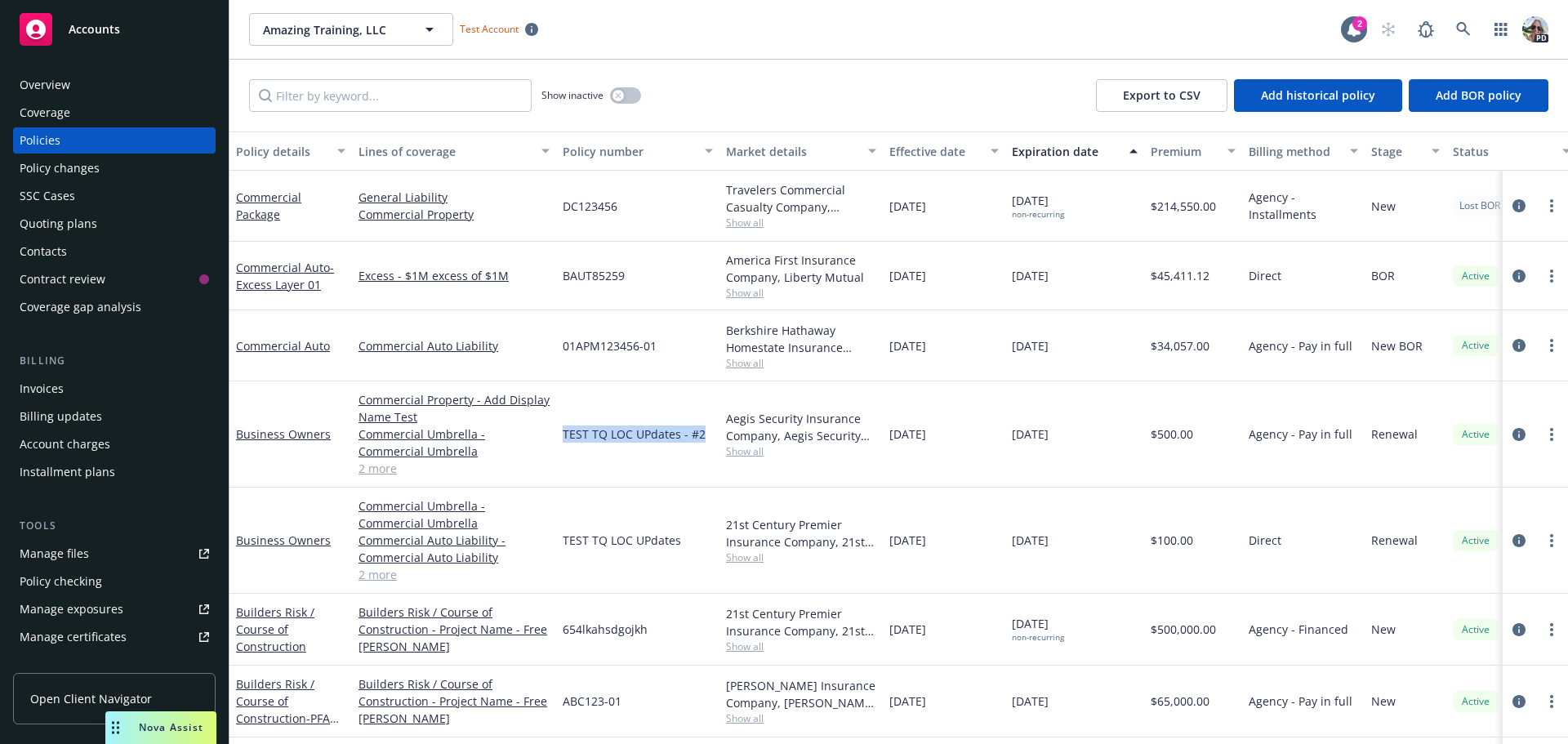
drag, startPoint x: 707, startPoint y: 432, endPoint x: 564, endPoint y: 435, distance: 143.0
click at [564, 435] on div "TEST TQ LOC UPdates - #2" at bounding box center [637, 434] width 164 height 106
copy span "TEST TQ LOC UPdates - #2"
click at [88, 164] on div "Policy changes" at bounding box center [60, 168] width 80 height 26
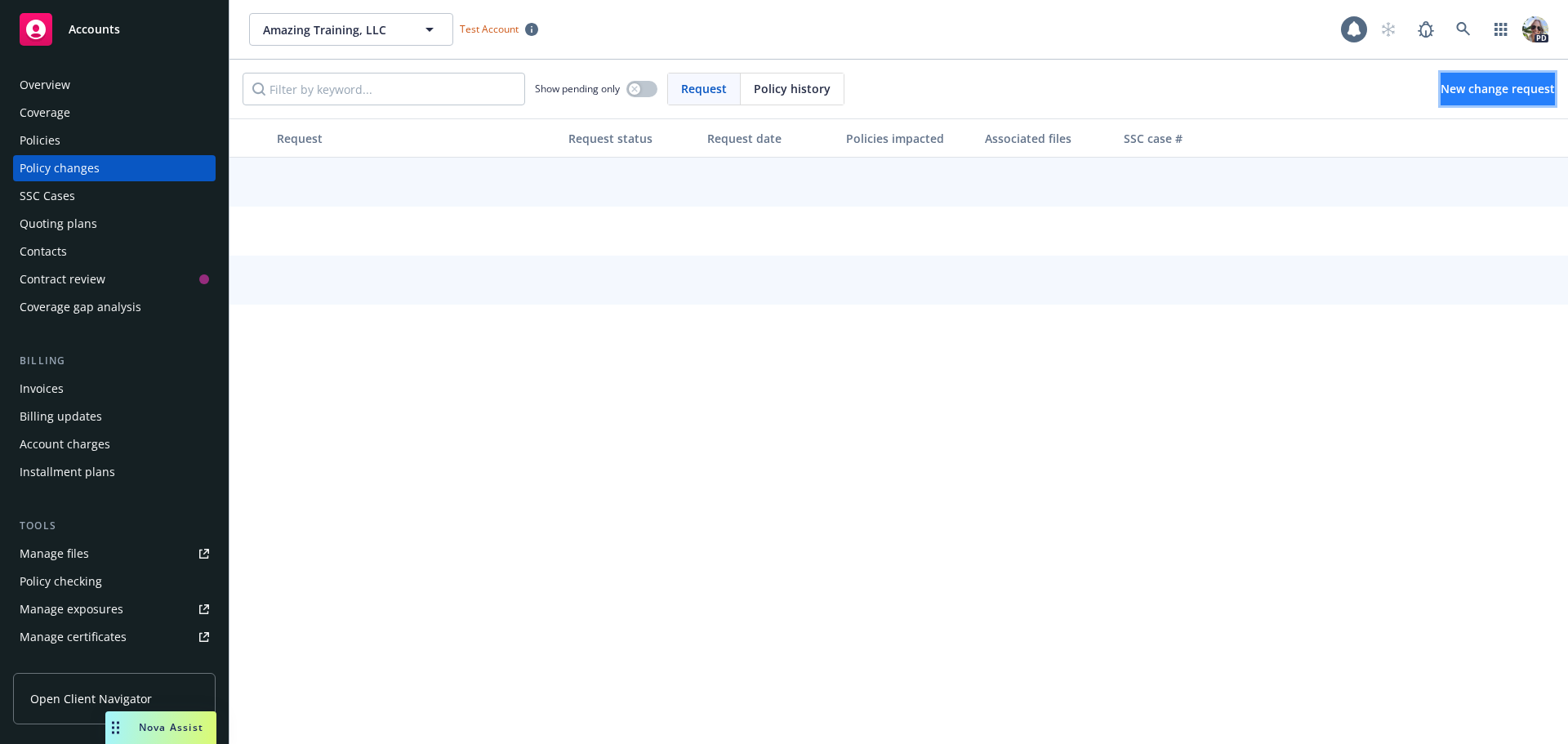
click at [1473, 83] on span "New change request" at bounding box center [1497, 88] width 114 height 15
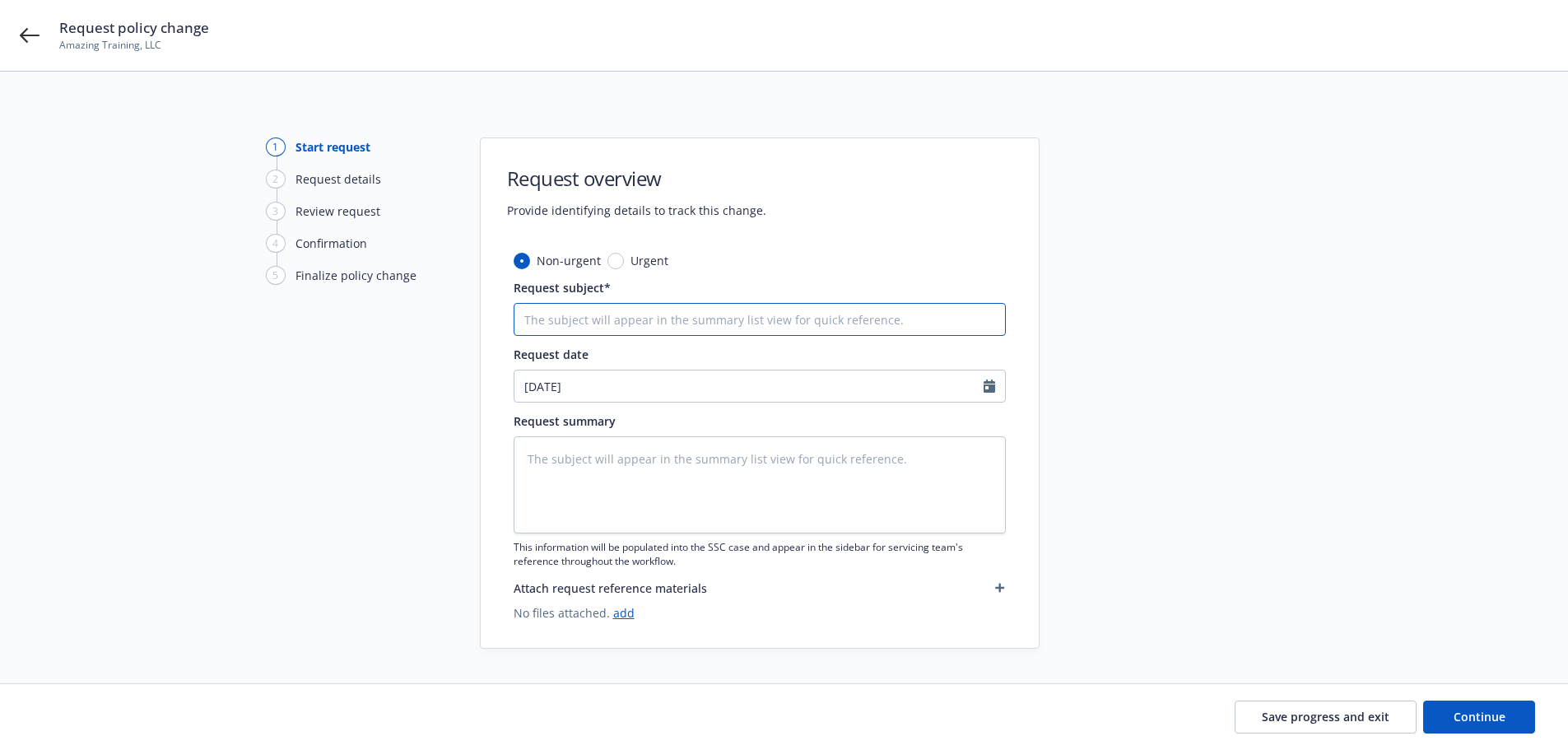
click at [546, 323] on input "Request subject*" at bounding box center [760, 319] width 492 height 33
type textarea "x"
type input "y"
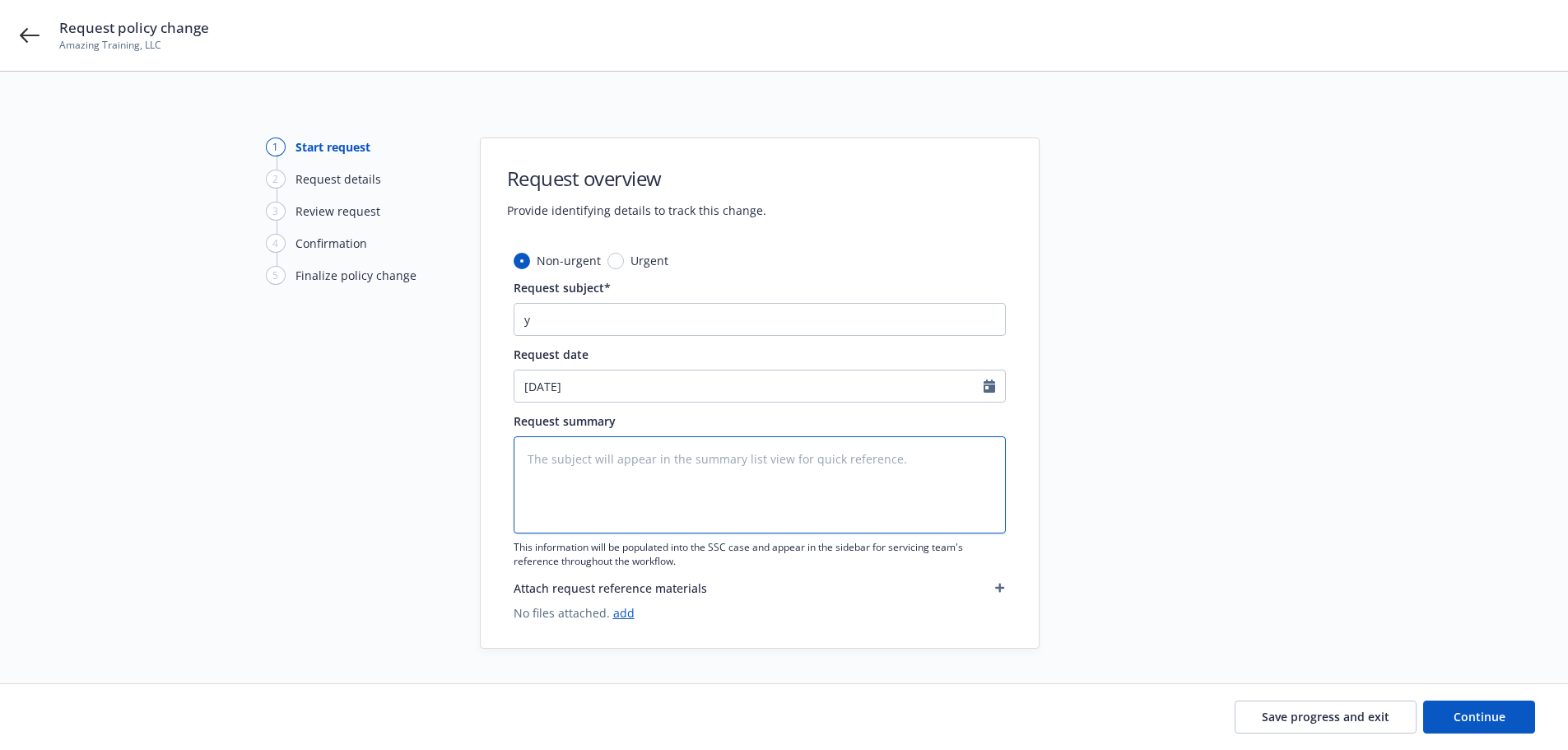
click at [589, 493] on textarea at bounding box center [760, 485] width 492 height 97
type textarea "x"
type textarea "has"
type textarea "x"
type textarea "hasr"
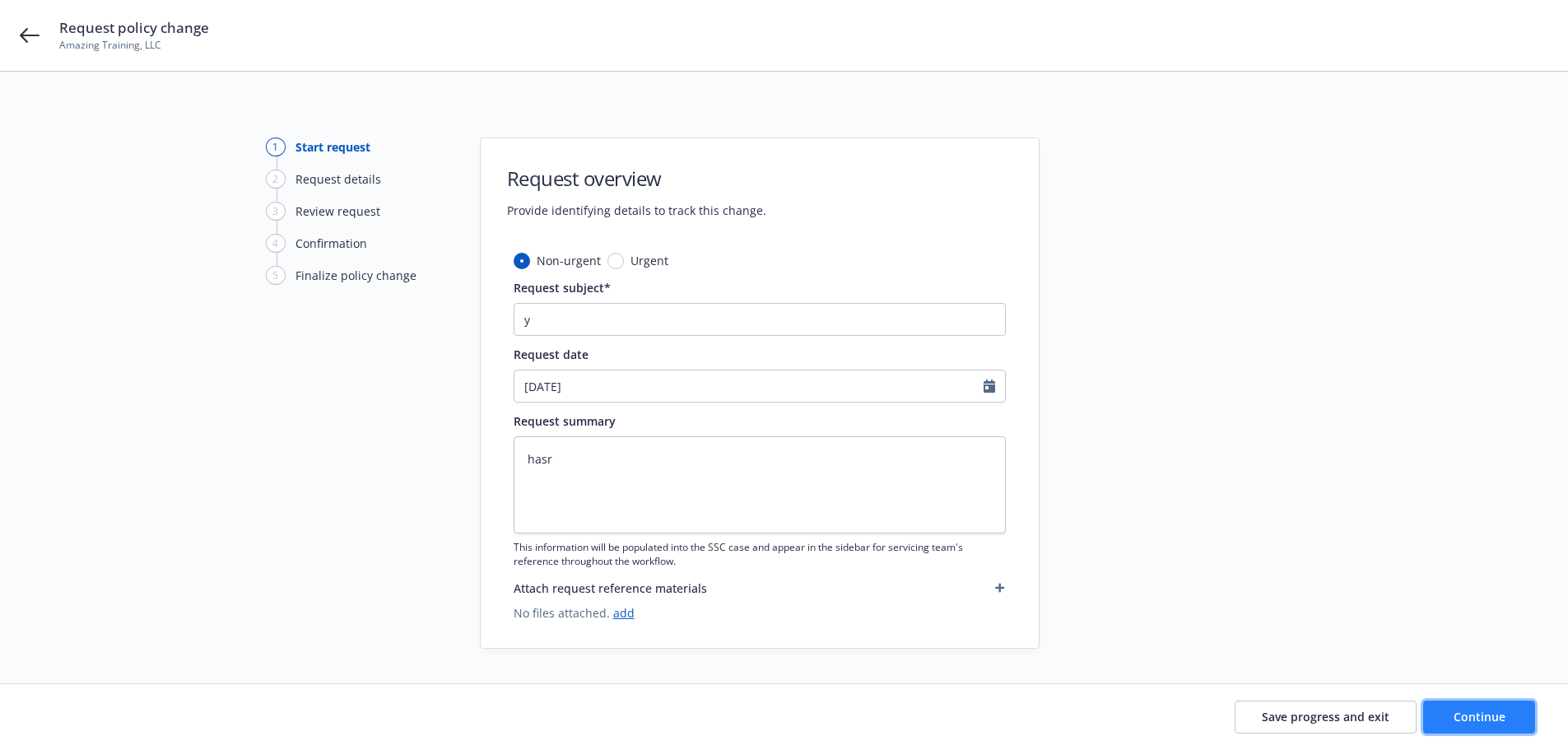
click at [1504, 715] on button "Continue" at bounding box center [1478, 717] width 112 height 33
type textarea "x"
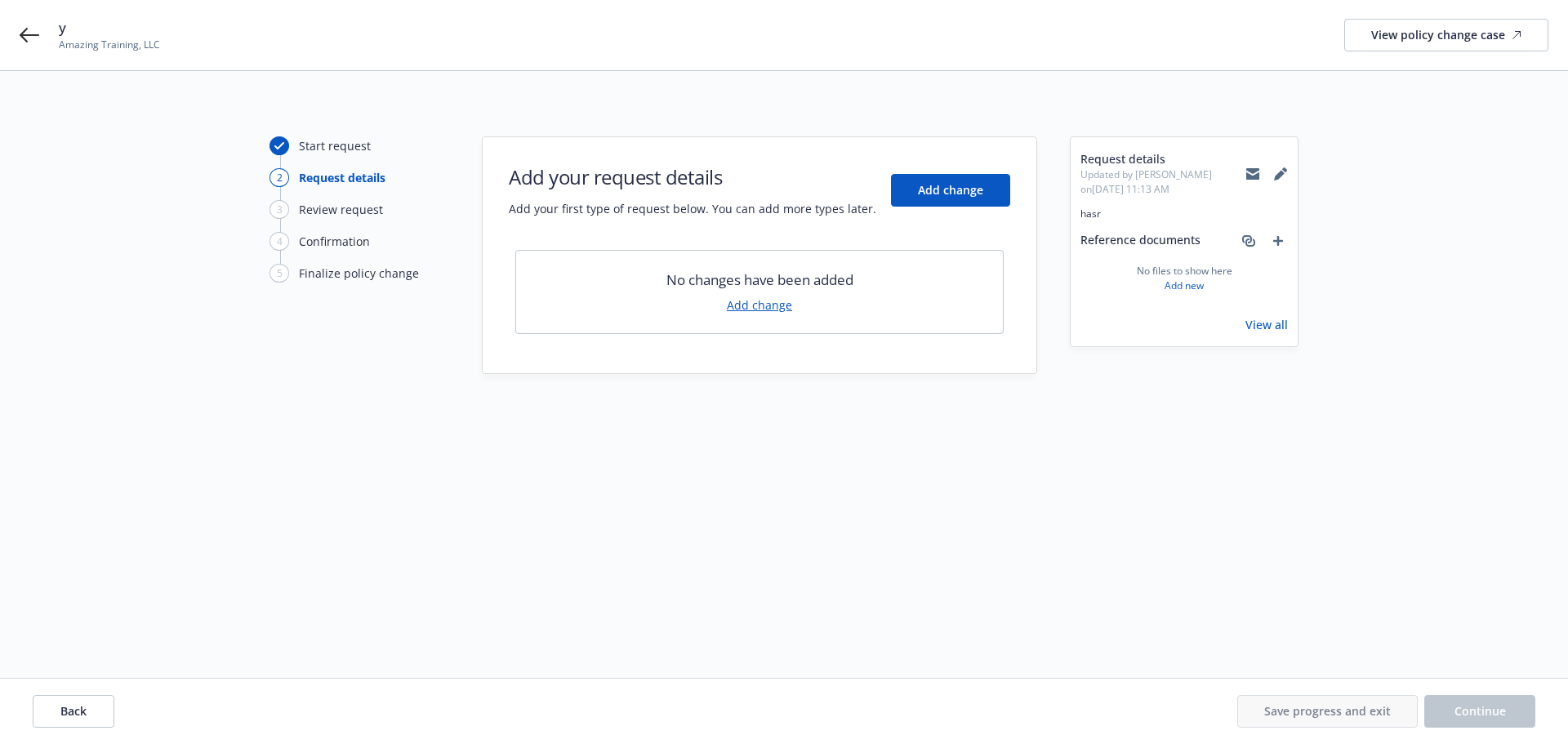
click at [758, 308] on link "Add change" at bounding box center [758, 304] width 65 height 17
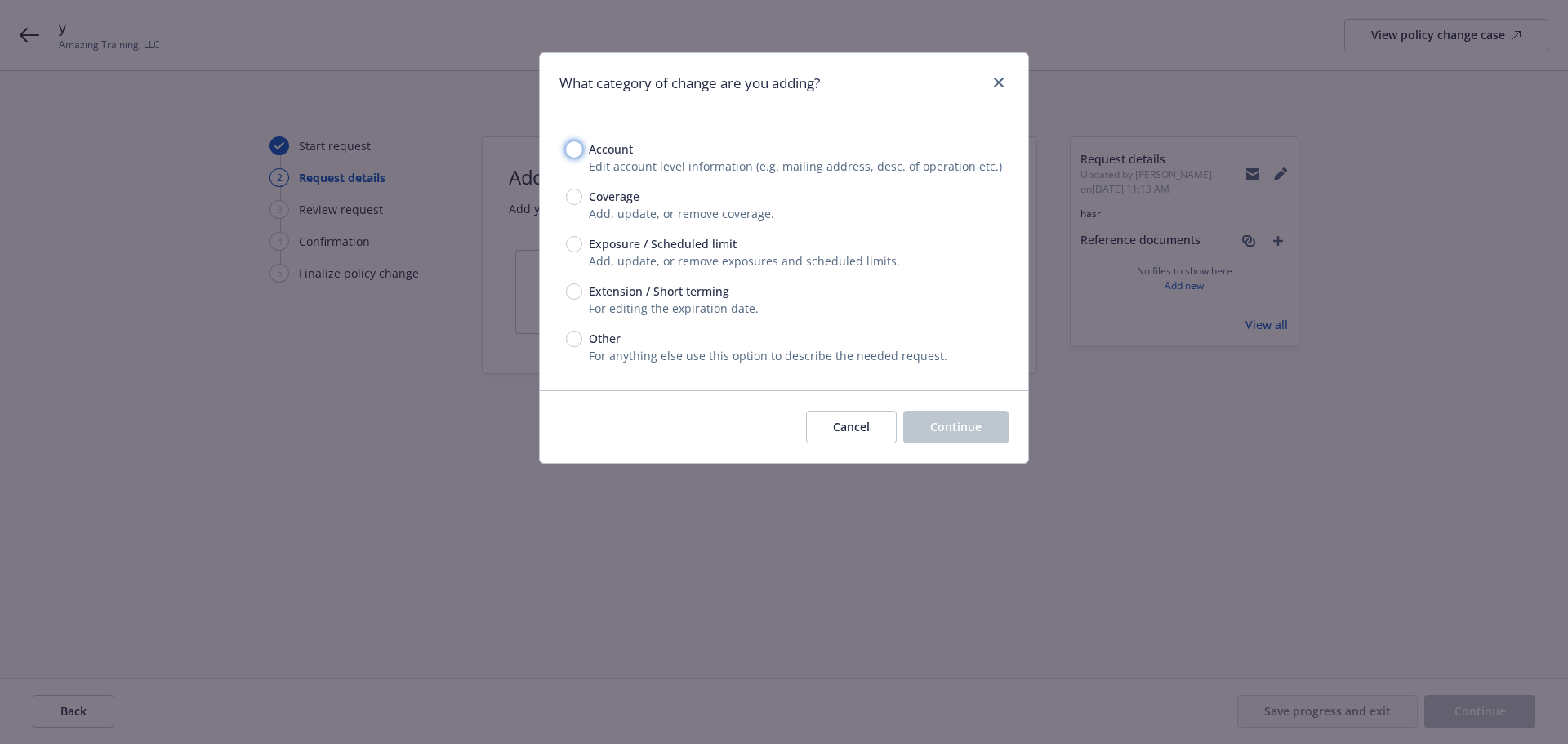
drag, startPoint x: 573, startPoint y: 144, endPoint x: 844, endPoint y: 361, distance: 347.2
click at [575, 147] on input "Account" at bounding box center [573, 148] width 16 height 16
radio input "true"
click at [570, 197] on input "Coverage" at bounding box center [573, 196] width 16 height 16
radio input "true"
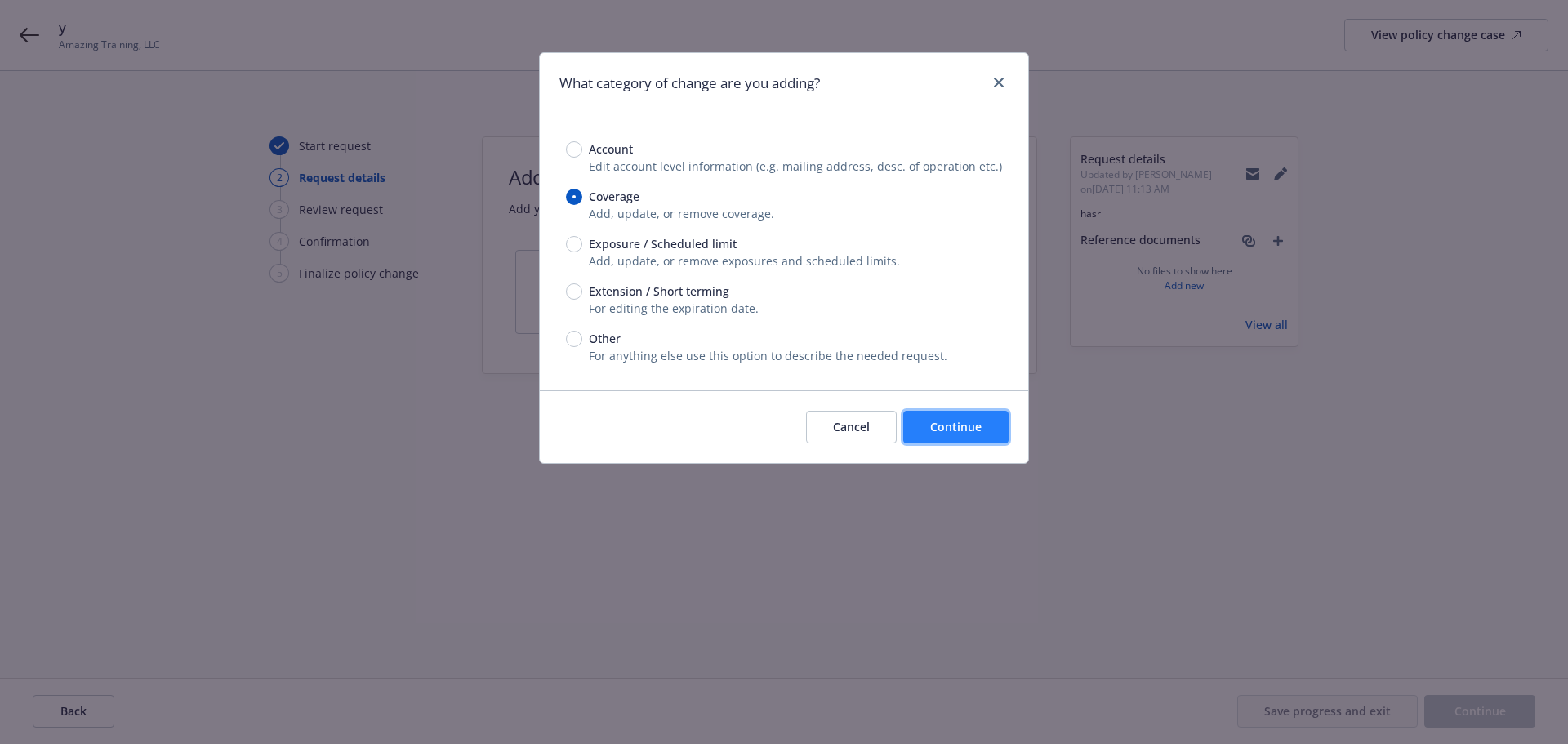
click at [968, 433] on span "Continue" at bounding box center [955, 426] width 51 height 15
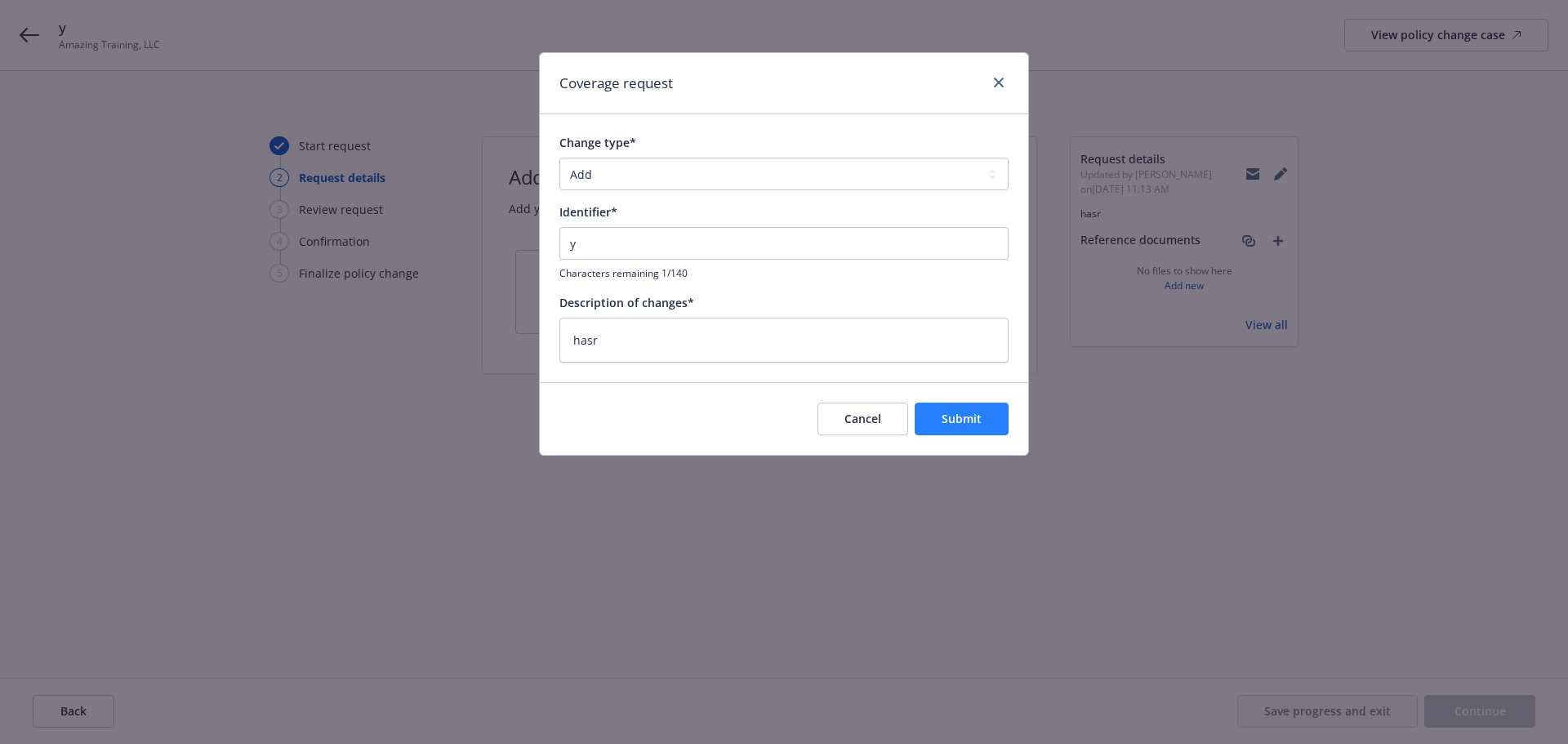
drag, startPoint x: 968, startPoint y: 397, endPoint x: 968, endPoint y: 406, distance: 9.0
click at [968, 404] on div "Cancel Submit" at bounding box center [784, 418] width 488 height 73
click at [970, 408] on button "Submit" at bounding box center [961, 419] width 94 height 33
type textarea "x"
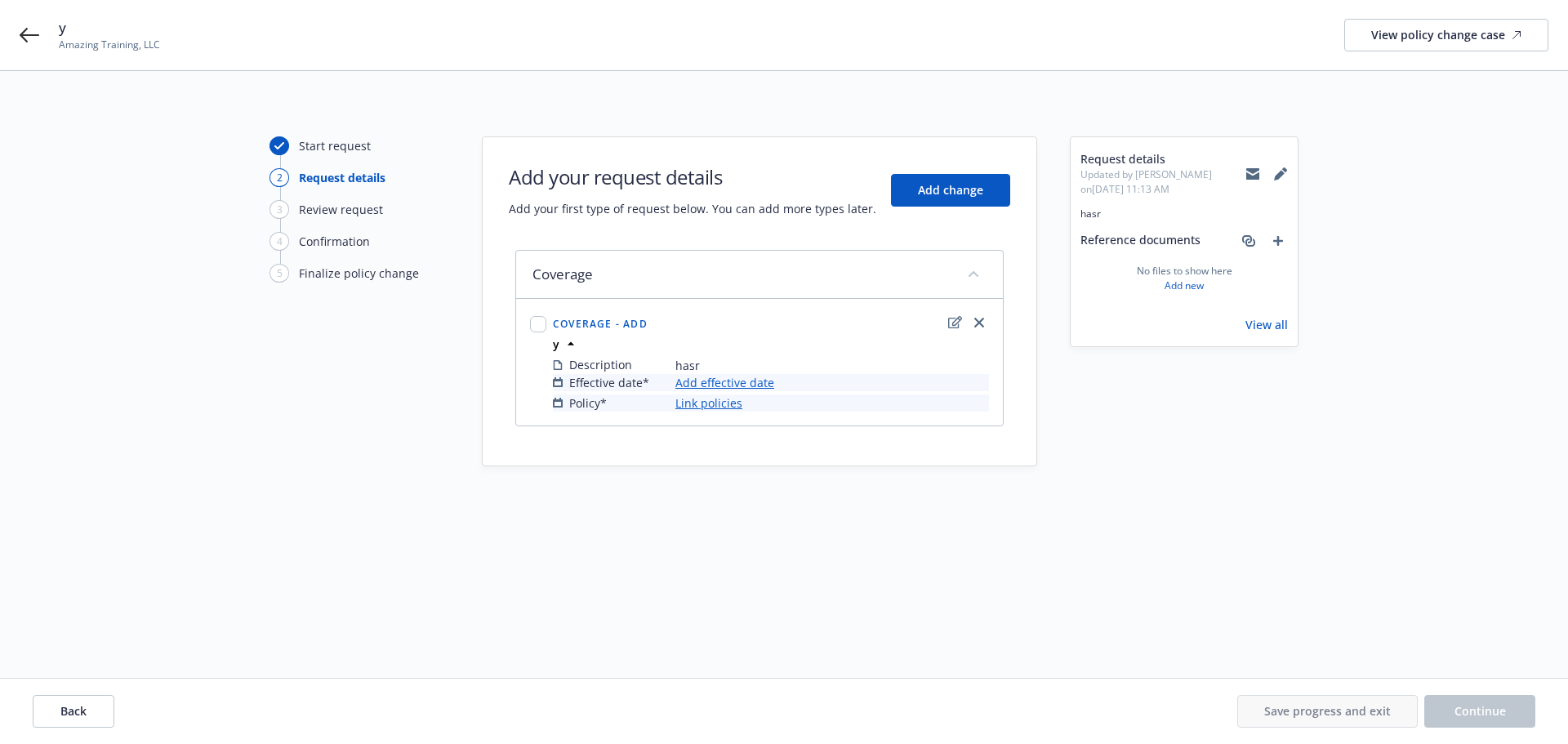
click at [704, 382] on link "Add effective date" at bounding box center [724, 382] width 98 height 17
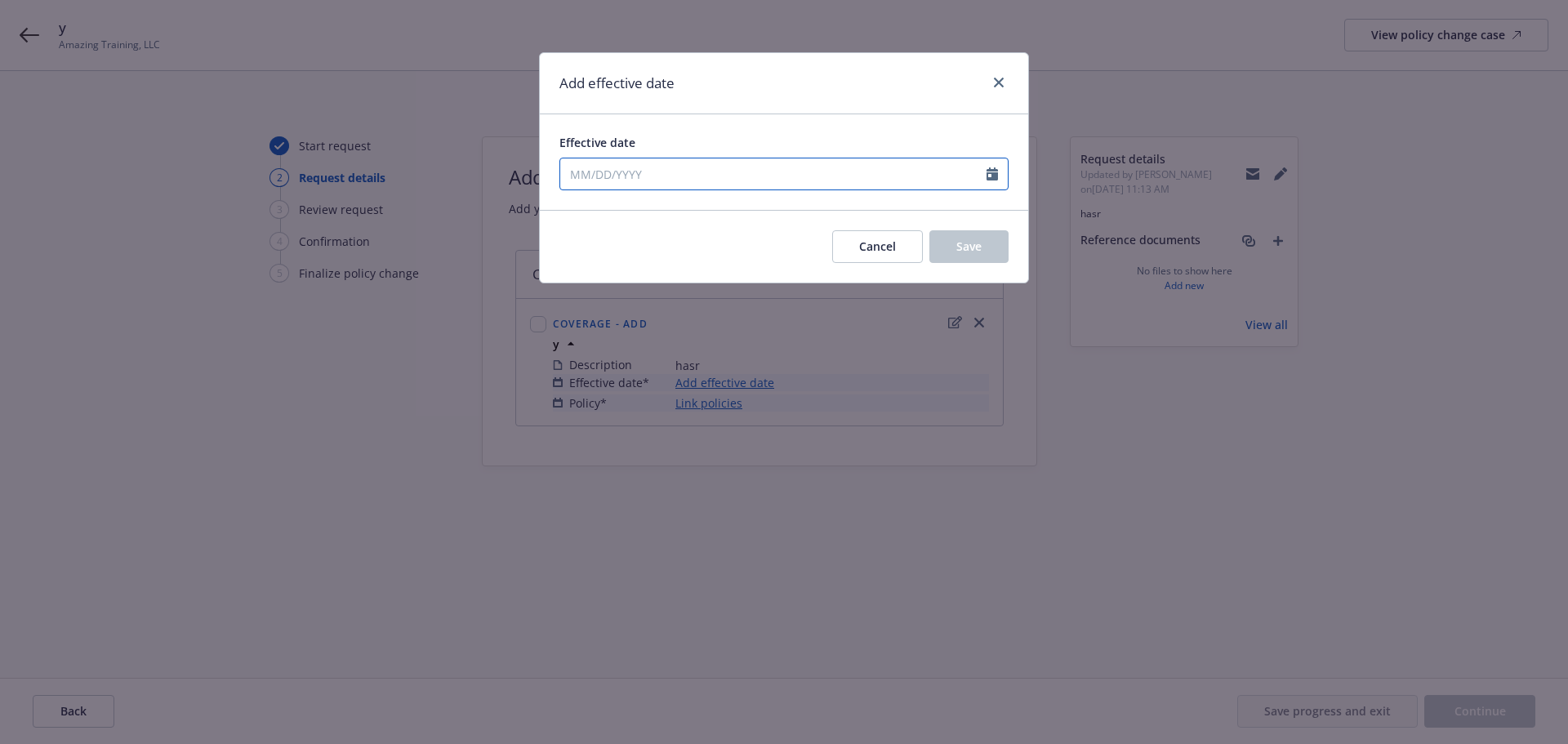
click at [618, 168] on input "Effective date" at bounding box center [773, 174] width 427 height 31
select select "10"
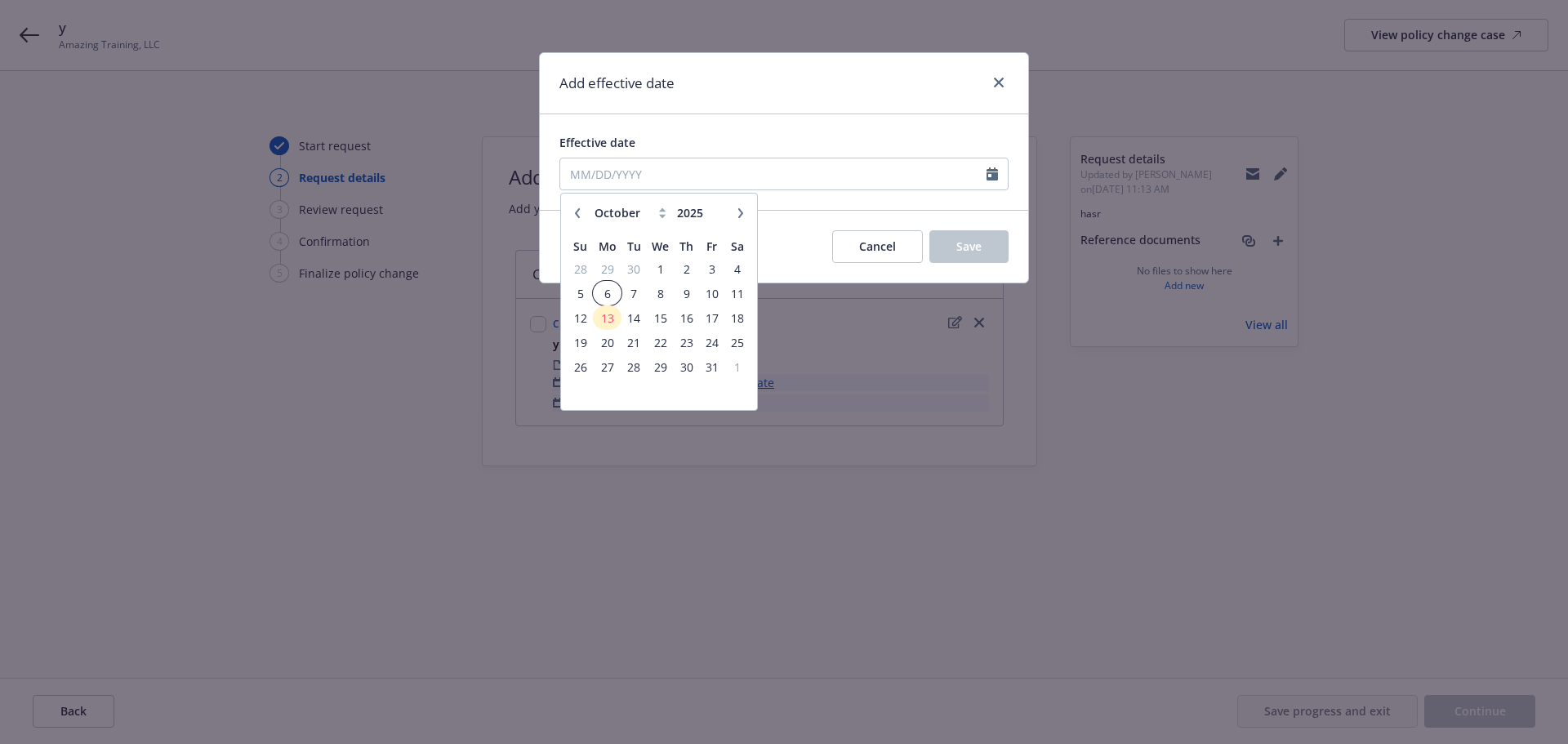
click at [603, 293] on span "6" at bounding box center [607, 294] width 25 height 21
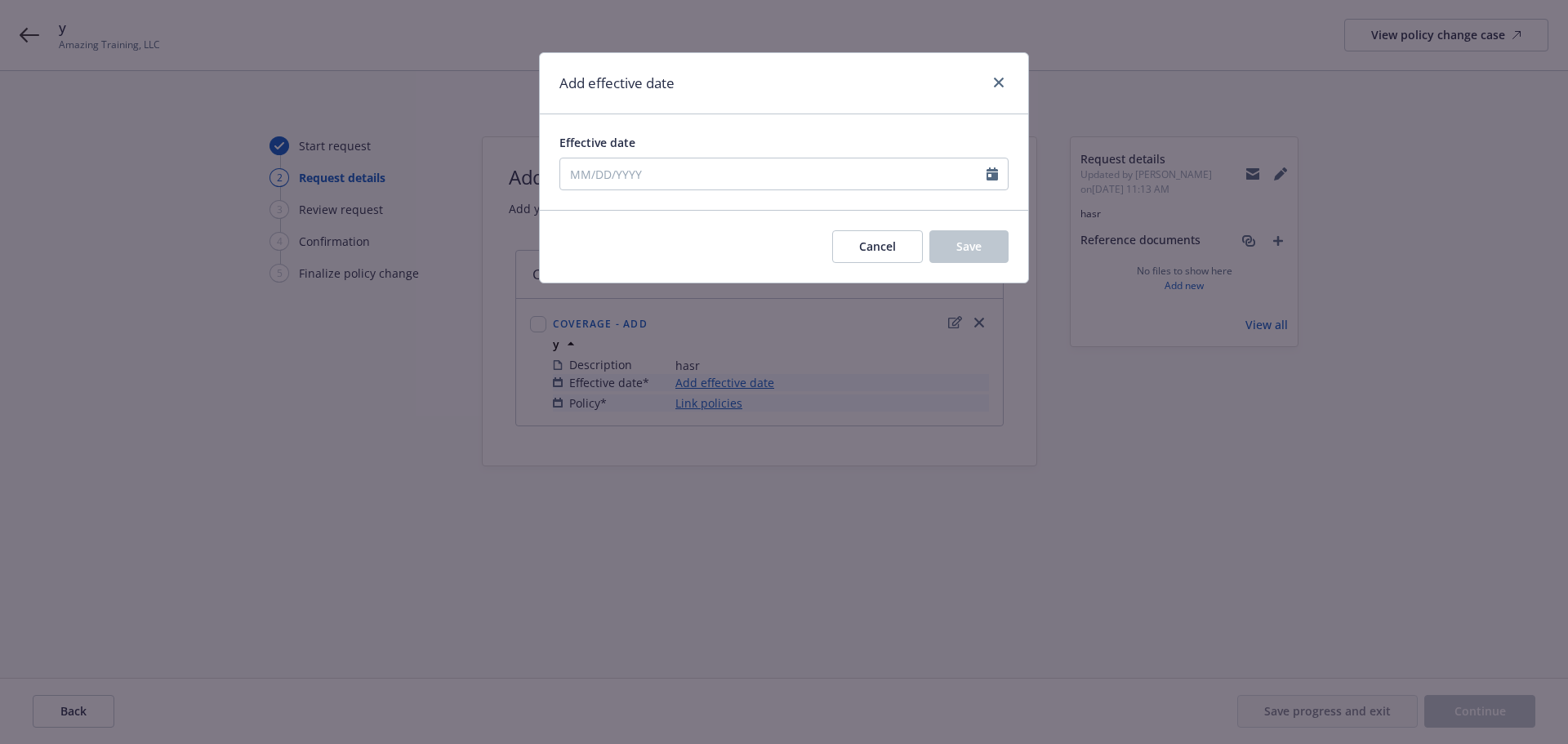
type input "10/06/2025"
drag, startPoint x: 977, startPoint y: 239, endPoint x: 789, endPoint y: 368, distance: 228.0
click at [976, 240] on span "Save" at bounding box center [968, 246] width 26 height 15
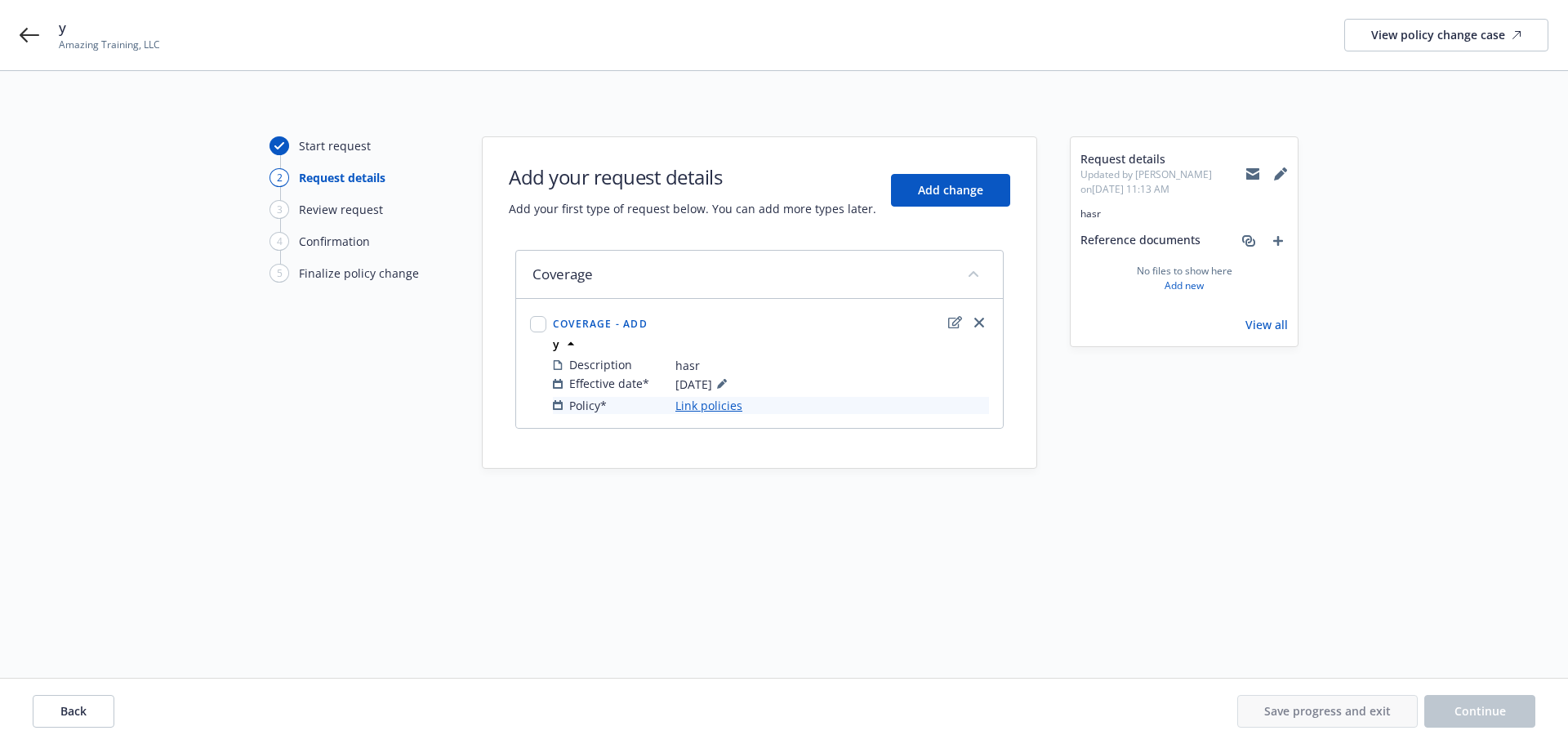
click at [682, 405] on link "Link policies" at bounding box center [708, 406] width 67 height 17
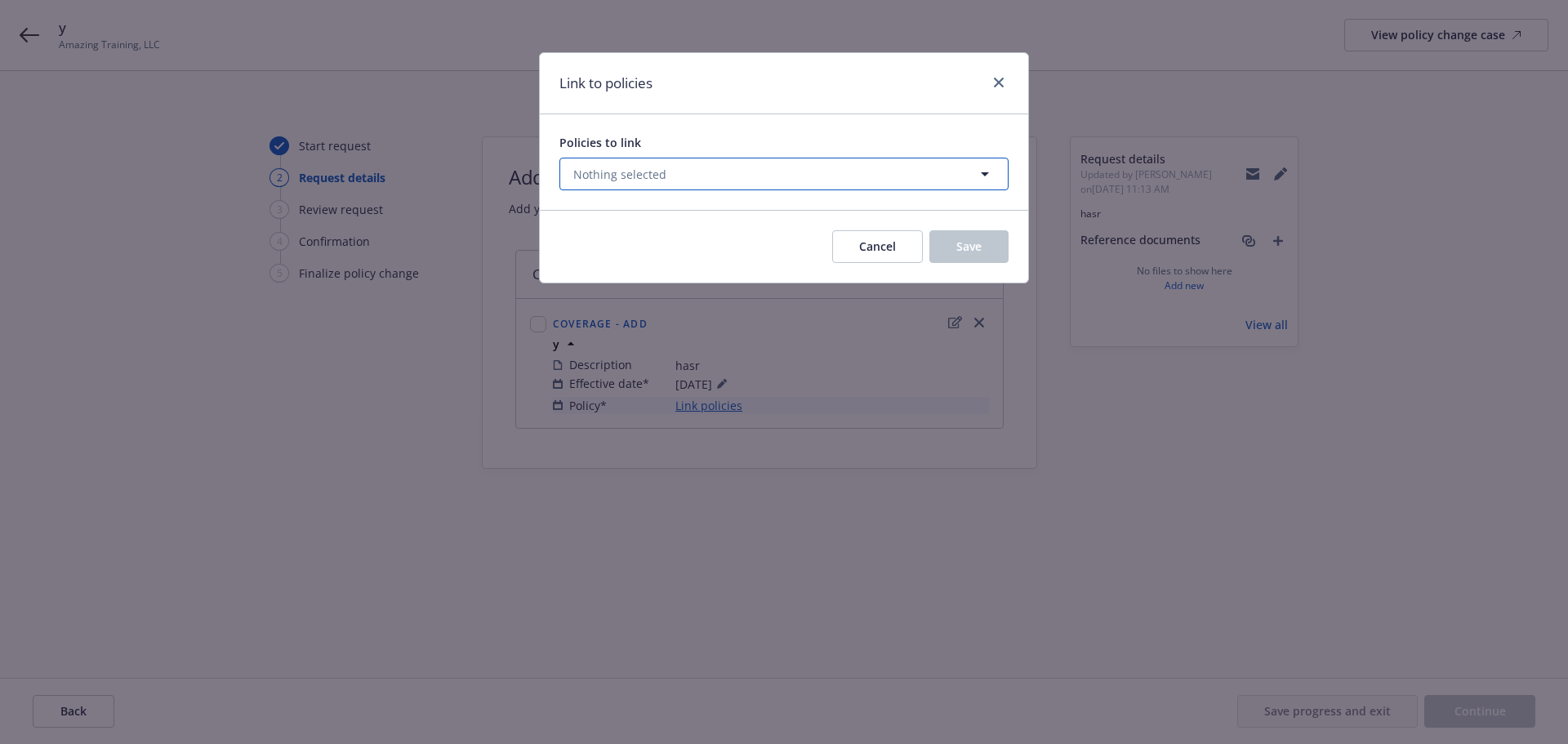
click at [607, 170] on span "Nothing selected" at bounding box center [619, 174] width 93 height 17
select select "ACTIVE"
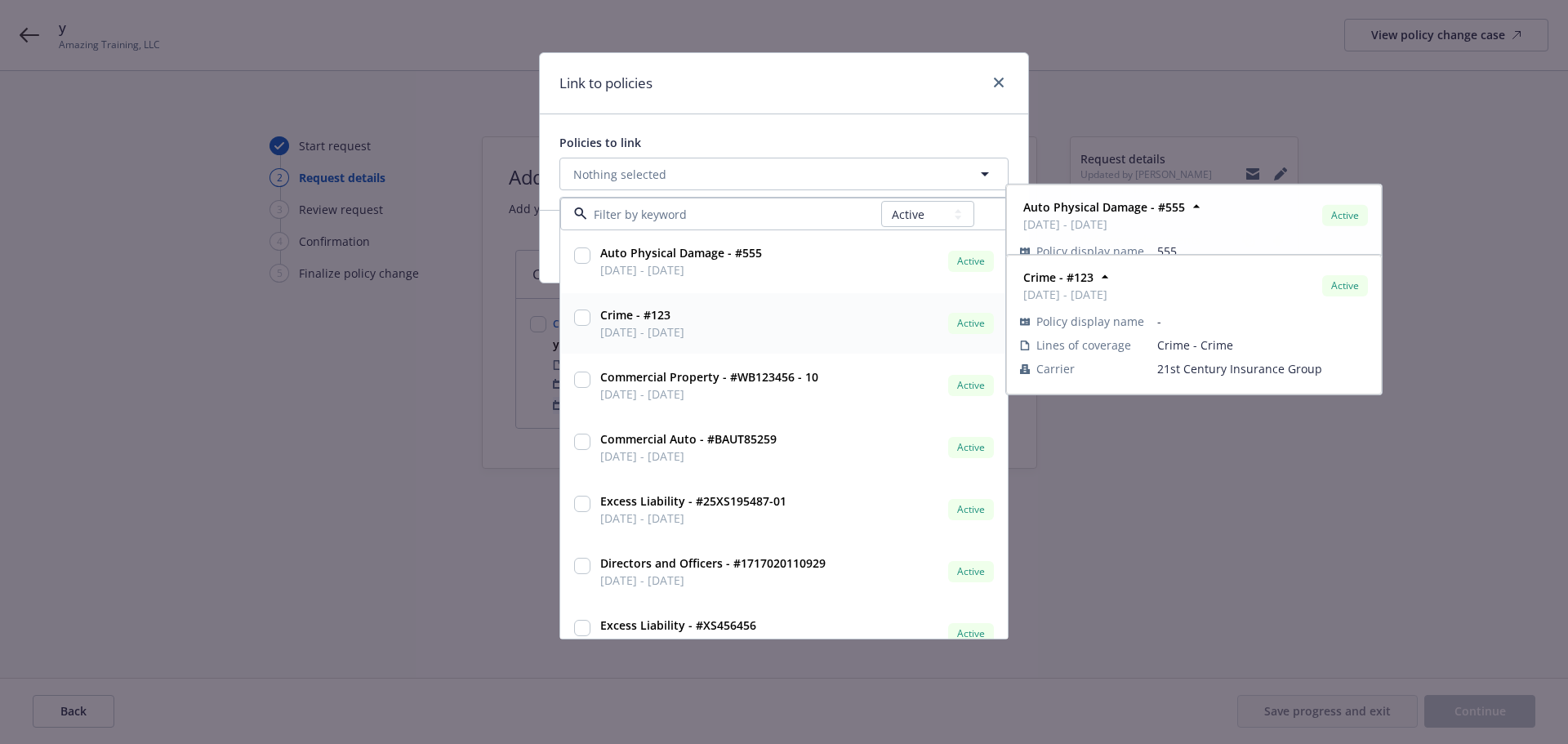
click at [608, 327] on span "[DATE] - [DATE]" at bounding box center [642, 332] width 84 height 17
checkbox input "true"
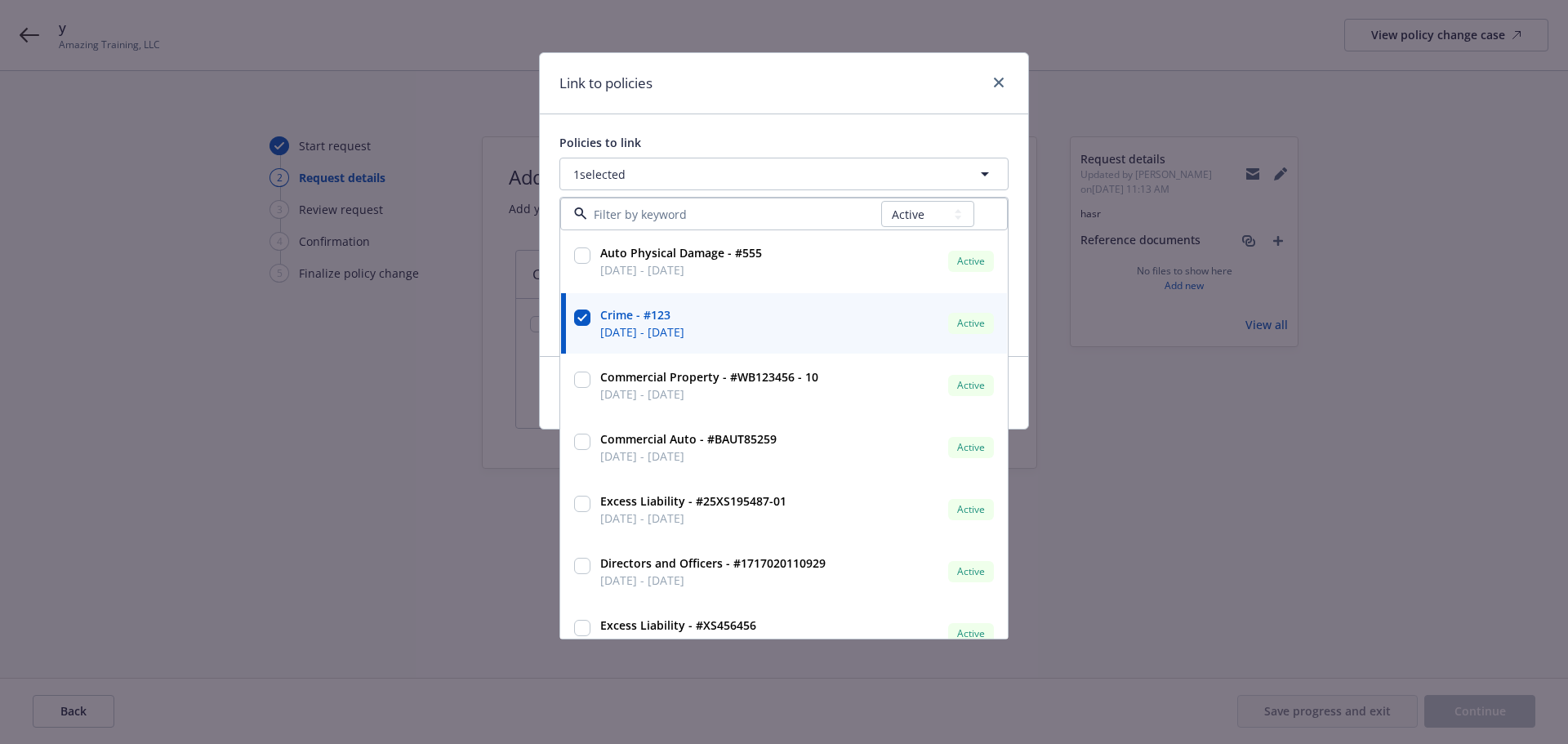
click at [907, 127] on div "Policies to link 1 selected All Active Upcoming Expired Cancelled Auto Physical…" at bounding box center [784, 235] width 488 height 242
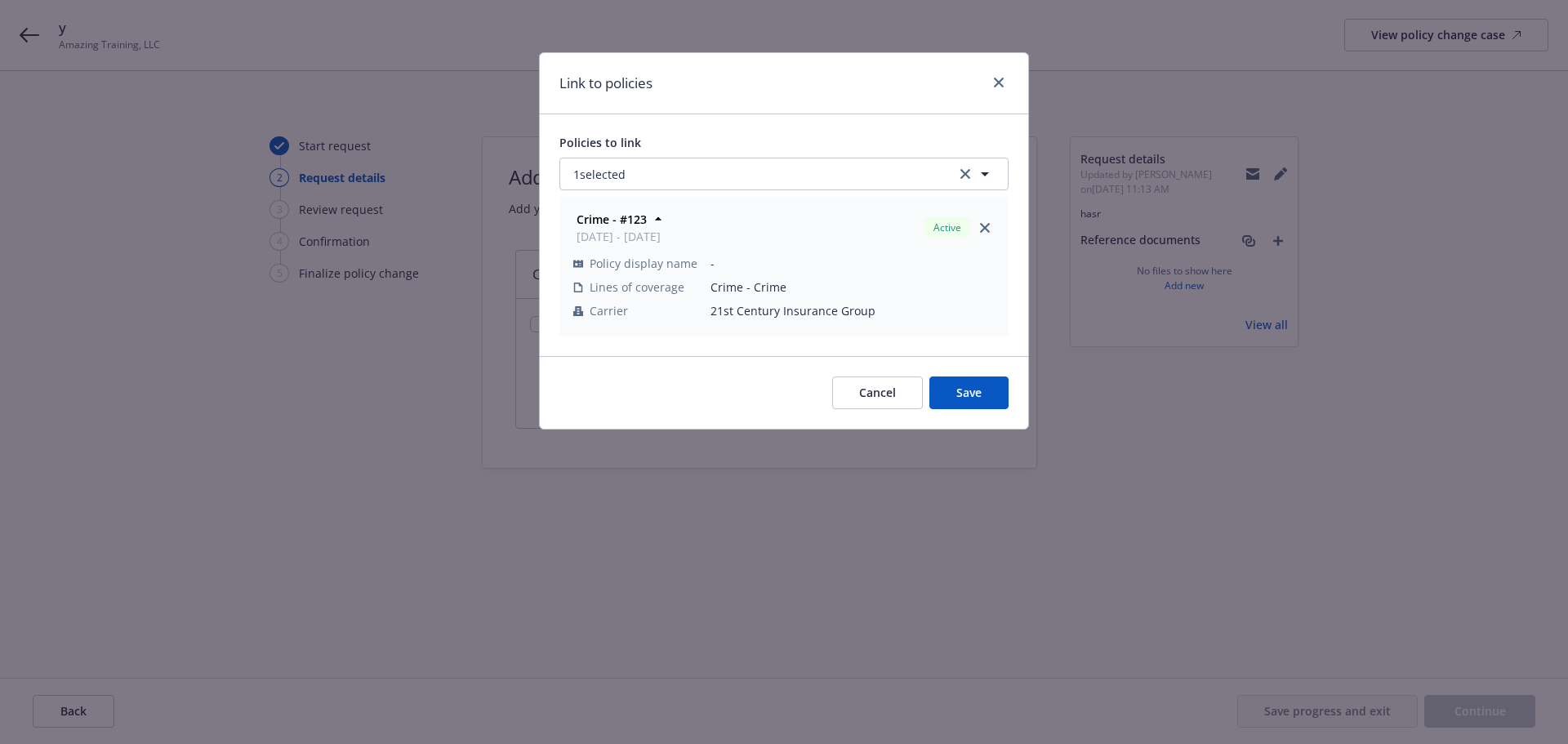
click at [956, 370] on div "Cancel Save" at bounding box center [784, 391] width 488 height 73
click at [966, 397] on span "Save" at bounding box center [968, 392] width 26 height 15
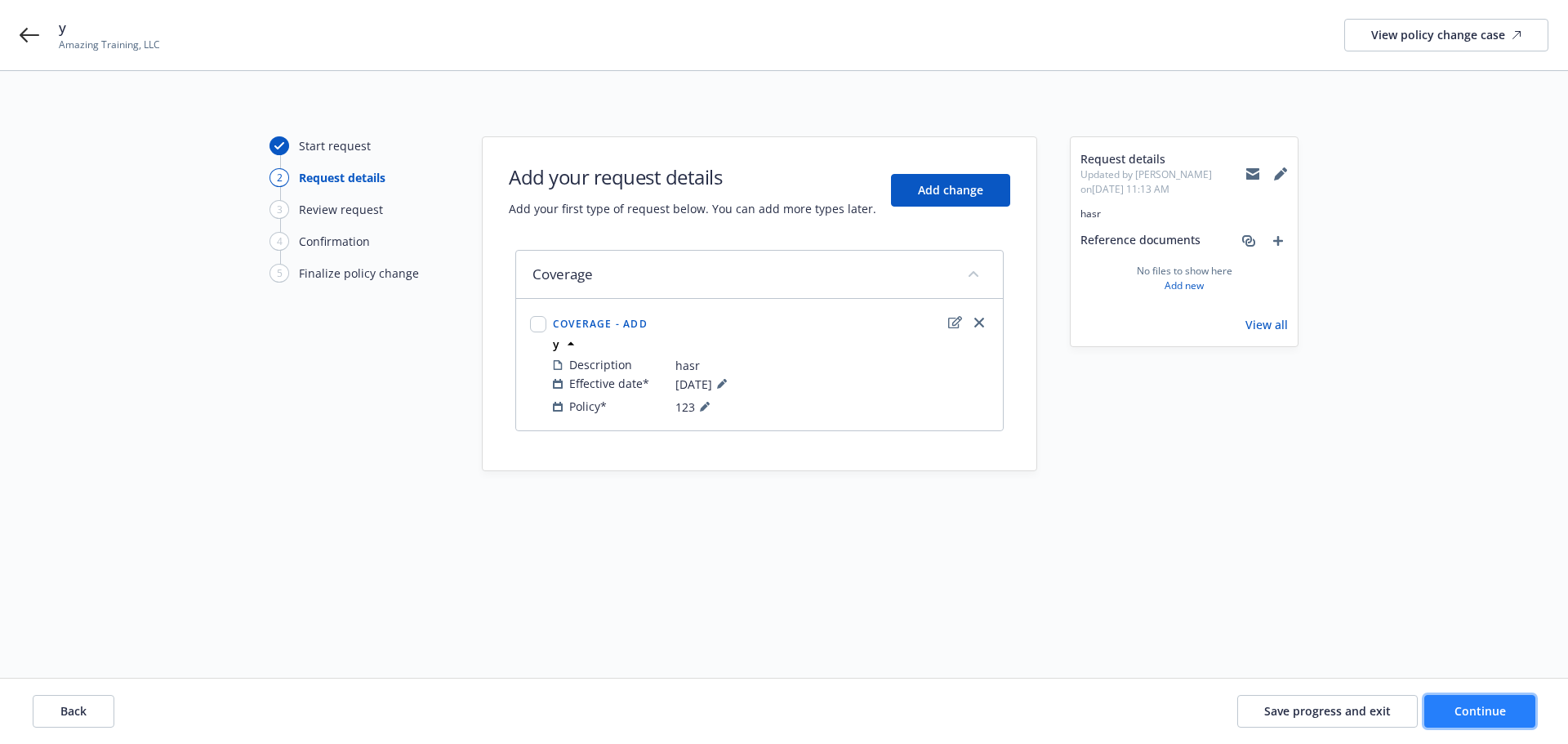
click at [1486, 710] on span "Continue" at bounding box center [1480, 710] width 51 height 15
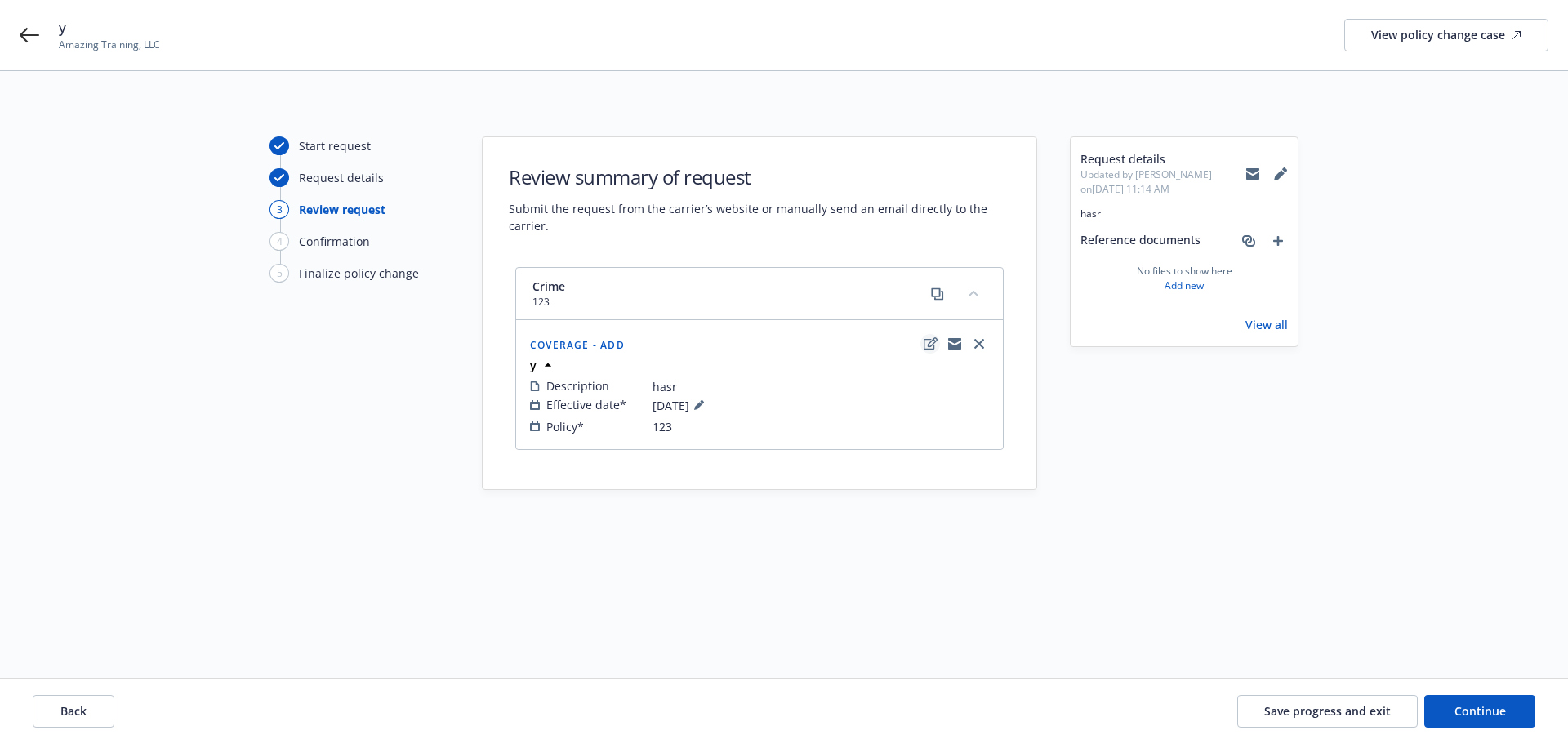
click at [930, 344] on icon "edit" at bounding box center [931, 344] width 14 height 13
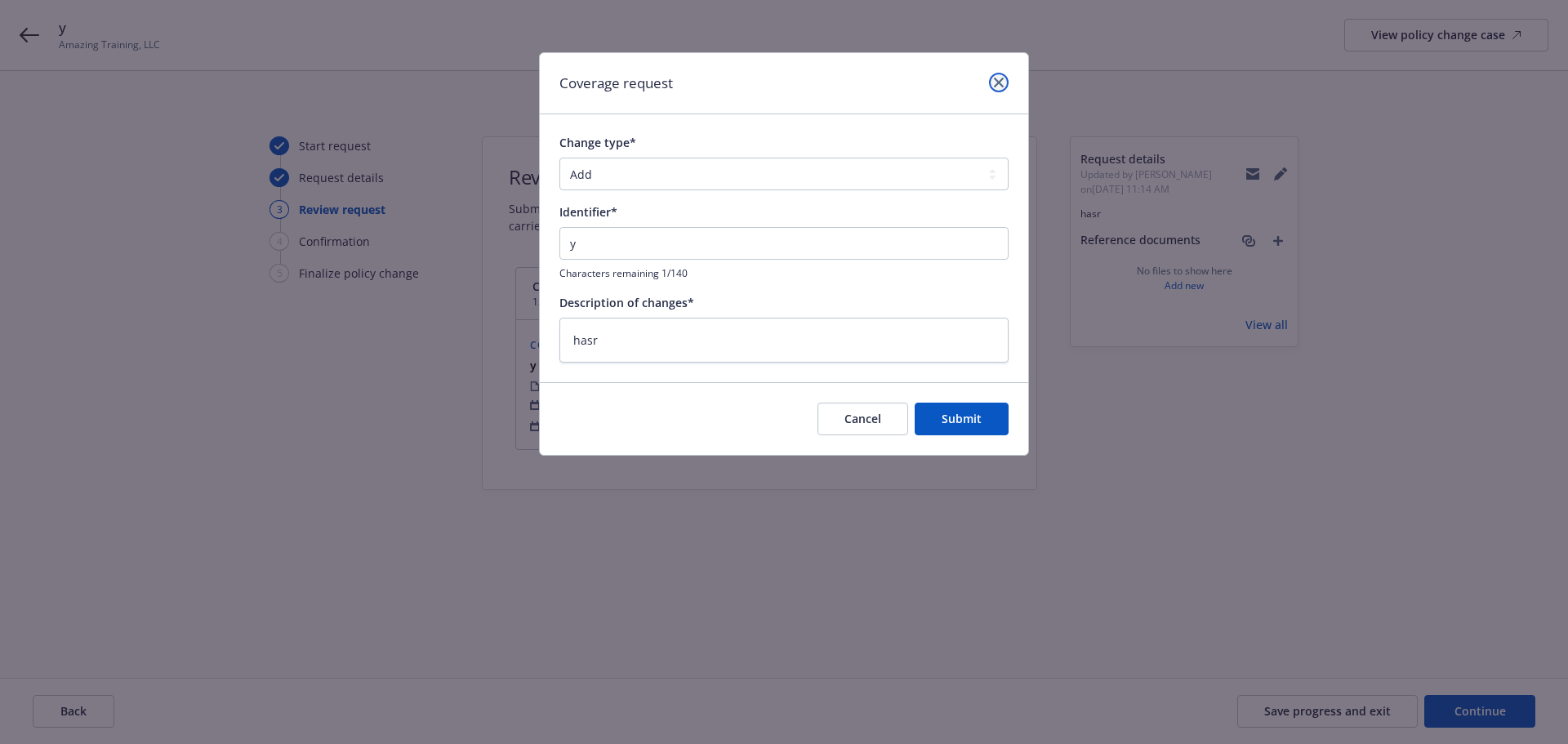
click at [1002, 88] on link "close" at bounding box center [999, 82] width 20 height 20
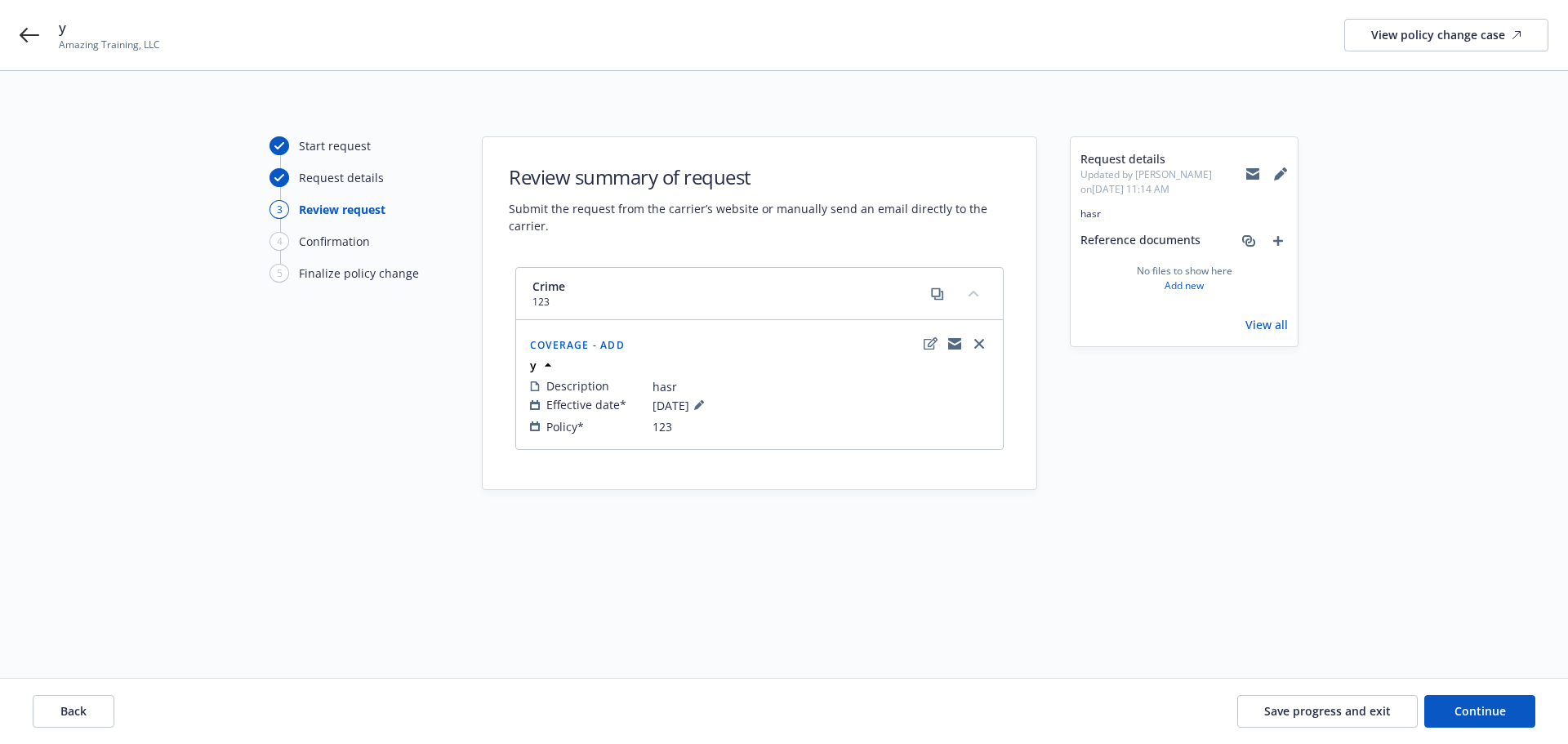
click at [333, 178] on div "Request details" at bounding box center [341, 178] width 85 height 17
click at [74, 716] on span "Back" at bounding box center [74, 710] width 26 height 15
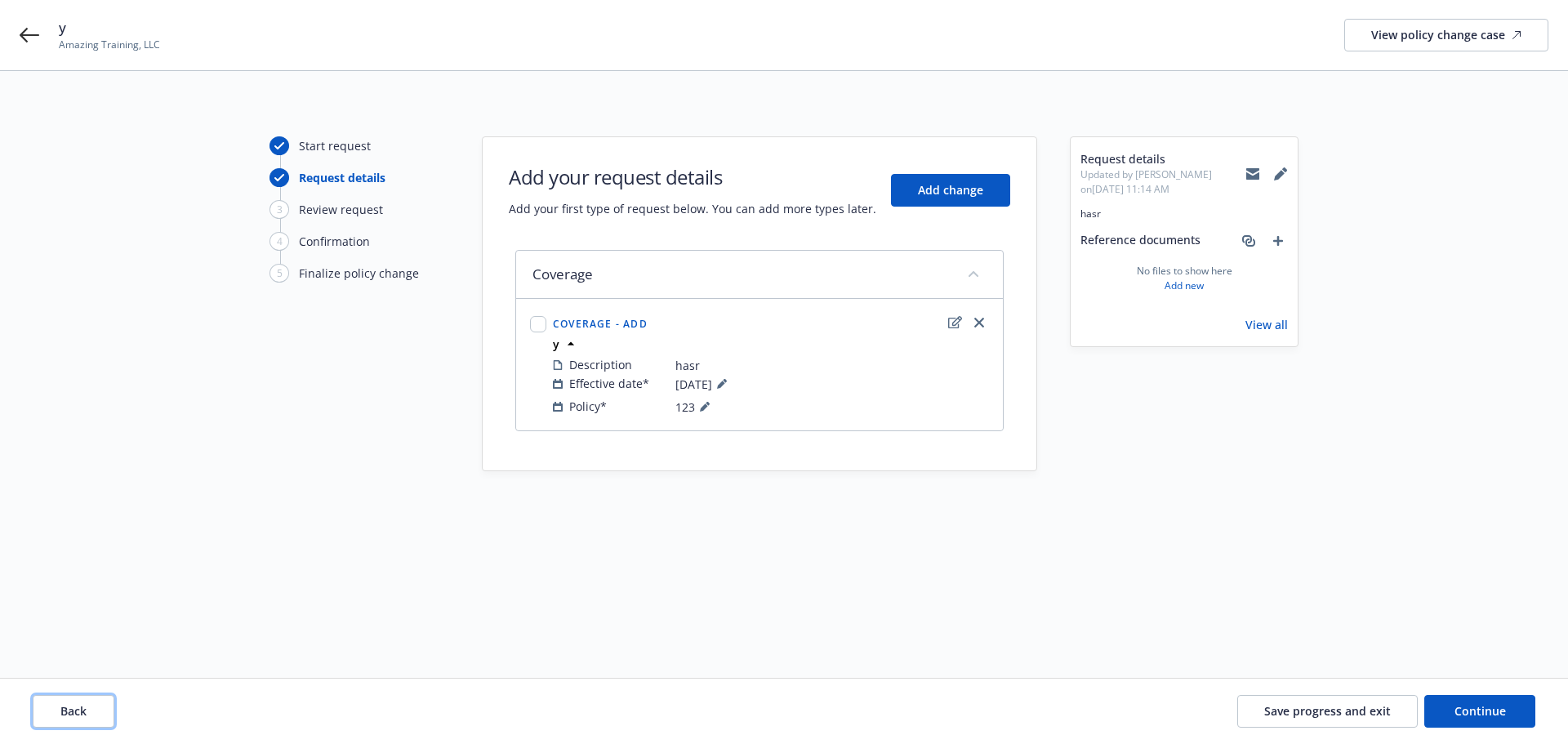
click at [66, 711] on span "Back" at bounding box center [74, 710] width 26 height 15
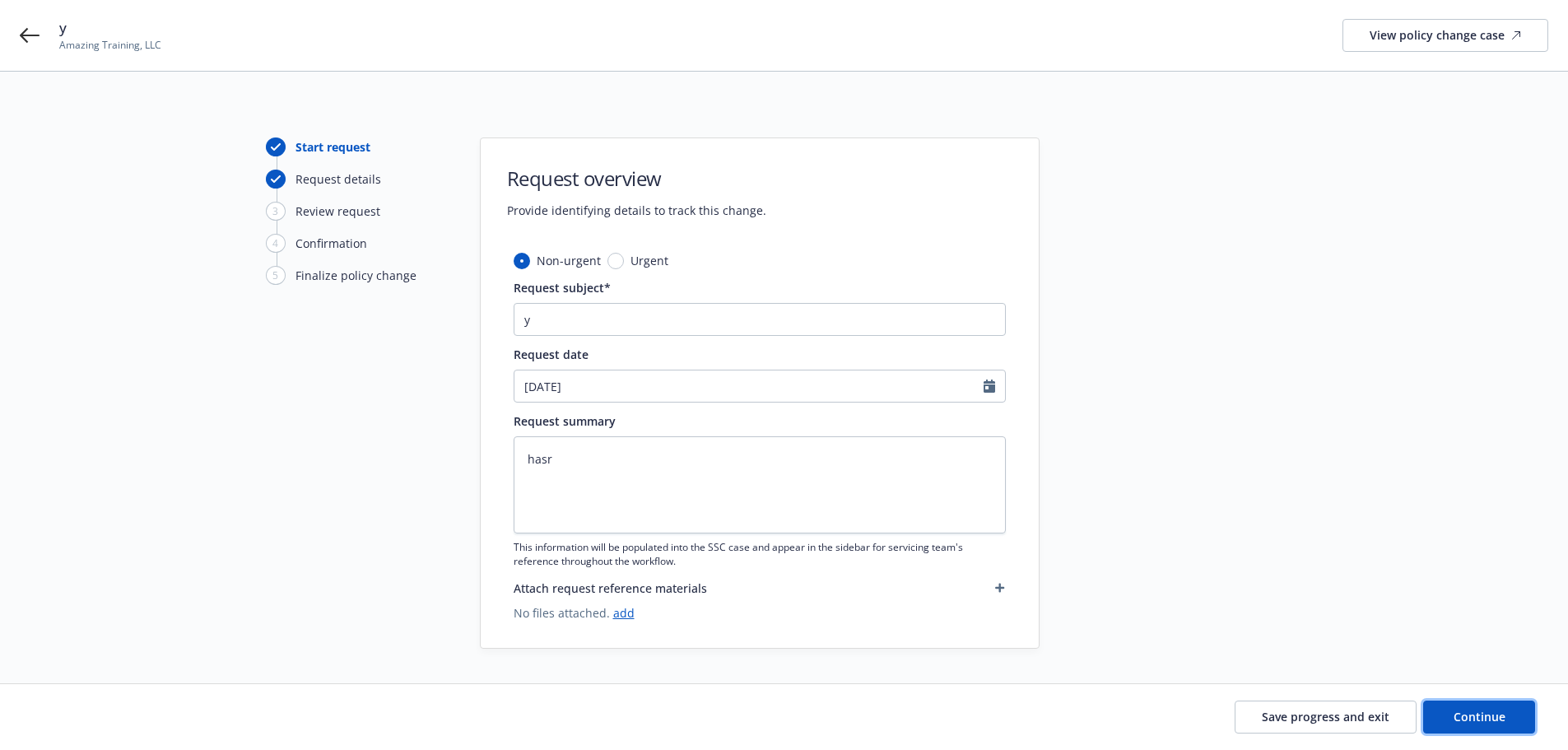
drag, startPoint x: 1481, startPoint y: 720, endPoint x: 1295, endPoint y: 599, distance: 221.9
click at [1481, 717] on span "Continue" at bounding box center [1479, 716] width 51 height 15
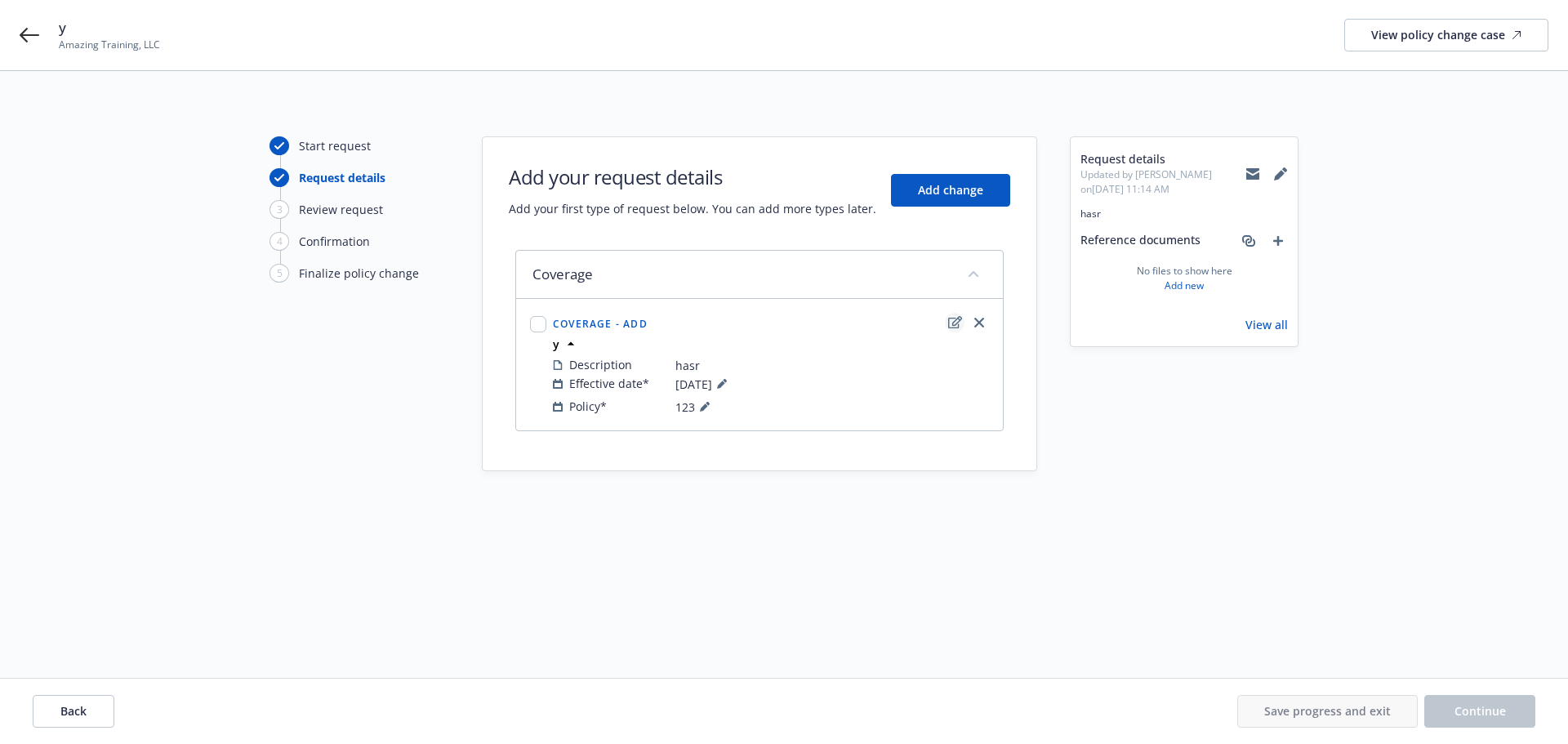
click at [953, 320] on icon "edit" at bounding box center [954, 322] width 14 height 13
type textarea "x"
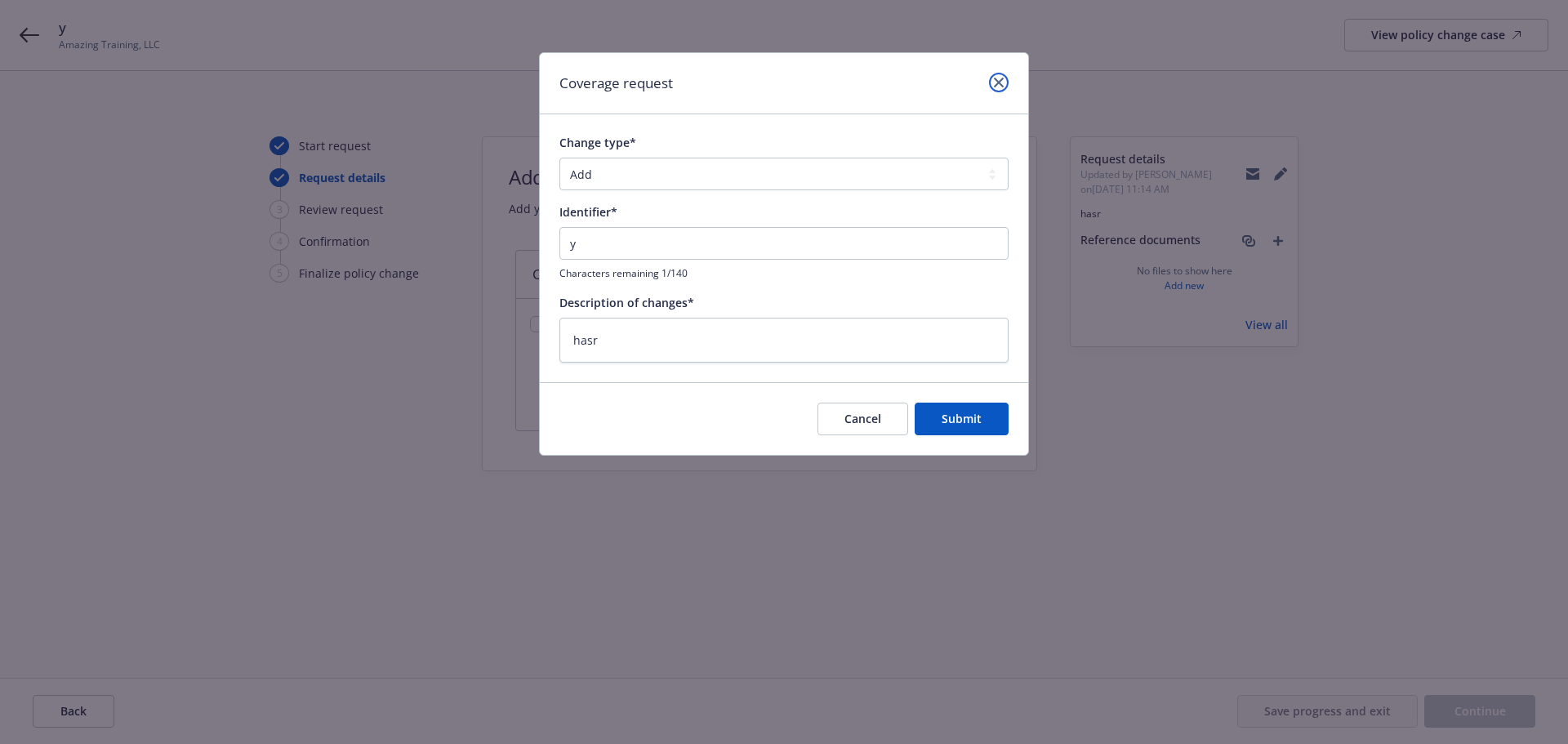
click at [992, 80] on link "close" at bounding box center [999, 82] width 20 height 20
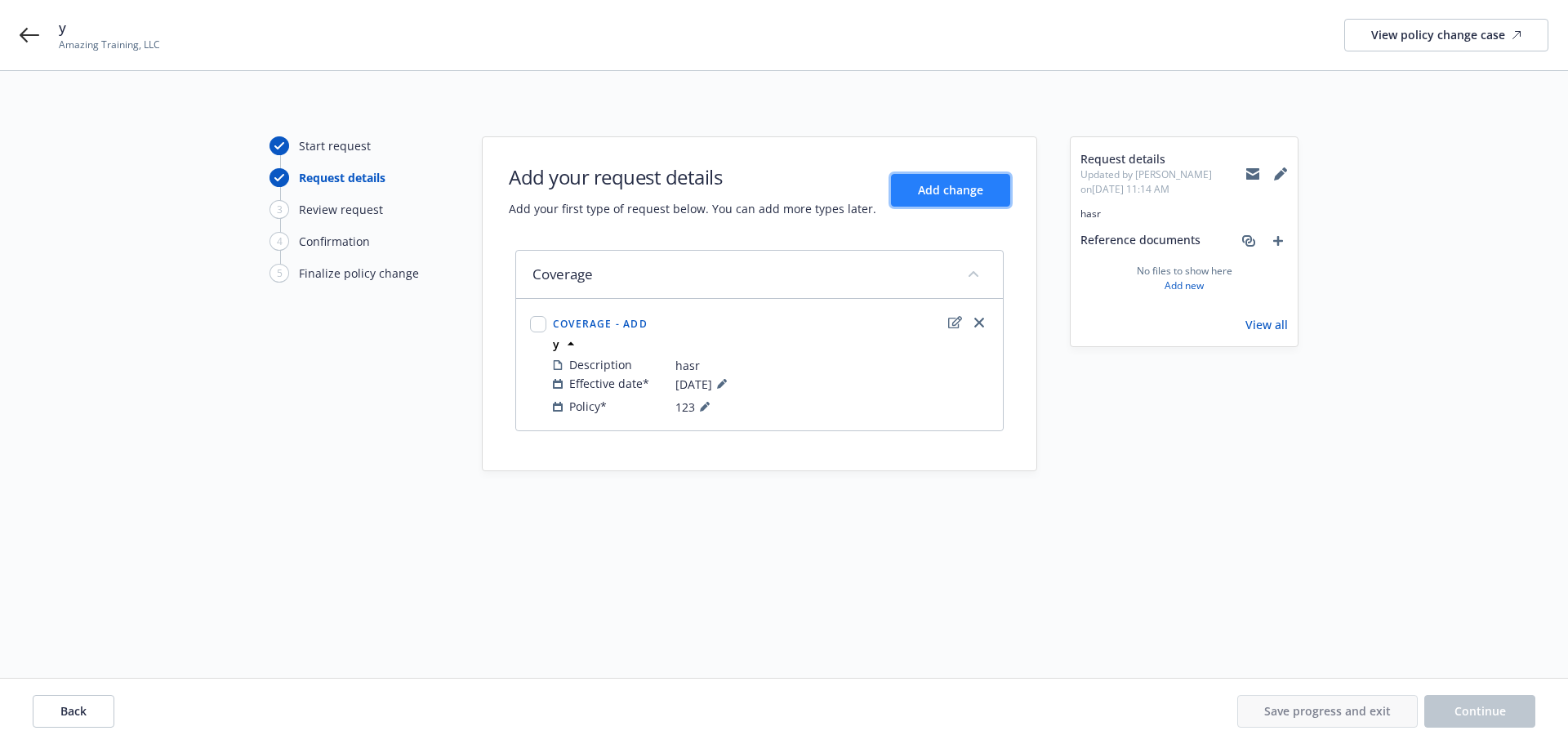
click at [974, 186] on span "Add change" at bounding box center [950, 190] width 65 height 15
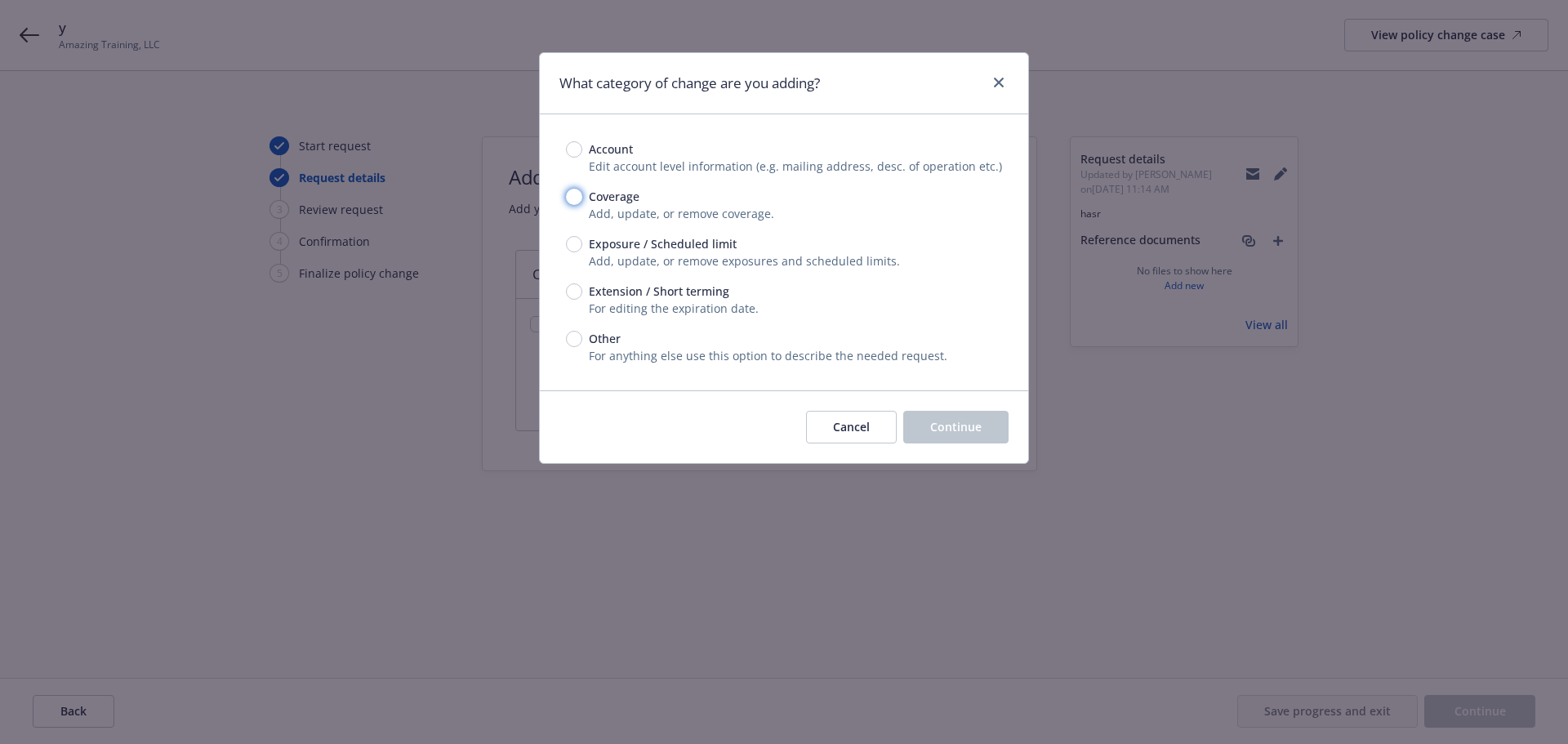
click at [575, 196] on input "Coverage" at bounding box center [573, 196] width 16 height 16
radio input "true"
click at [941, 429] on span "Continue" at bounding box center [955, 426] width 51 height 15
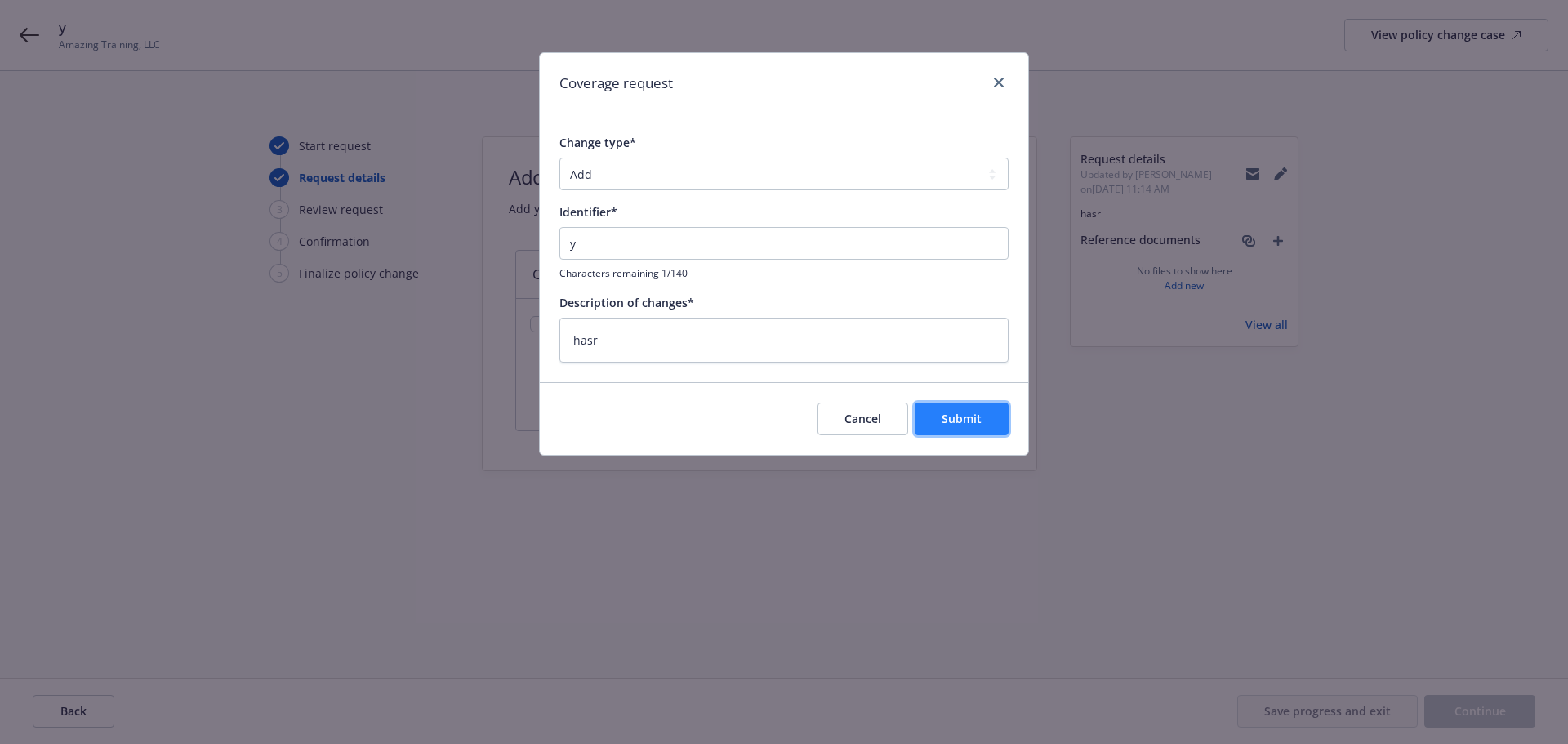
click at [968, 416] on span "Submit" at bounding box center [962, 418] width 40 height 15
type textarea "x"
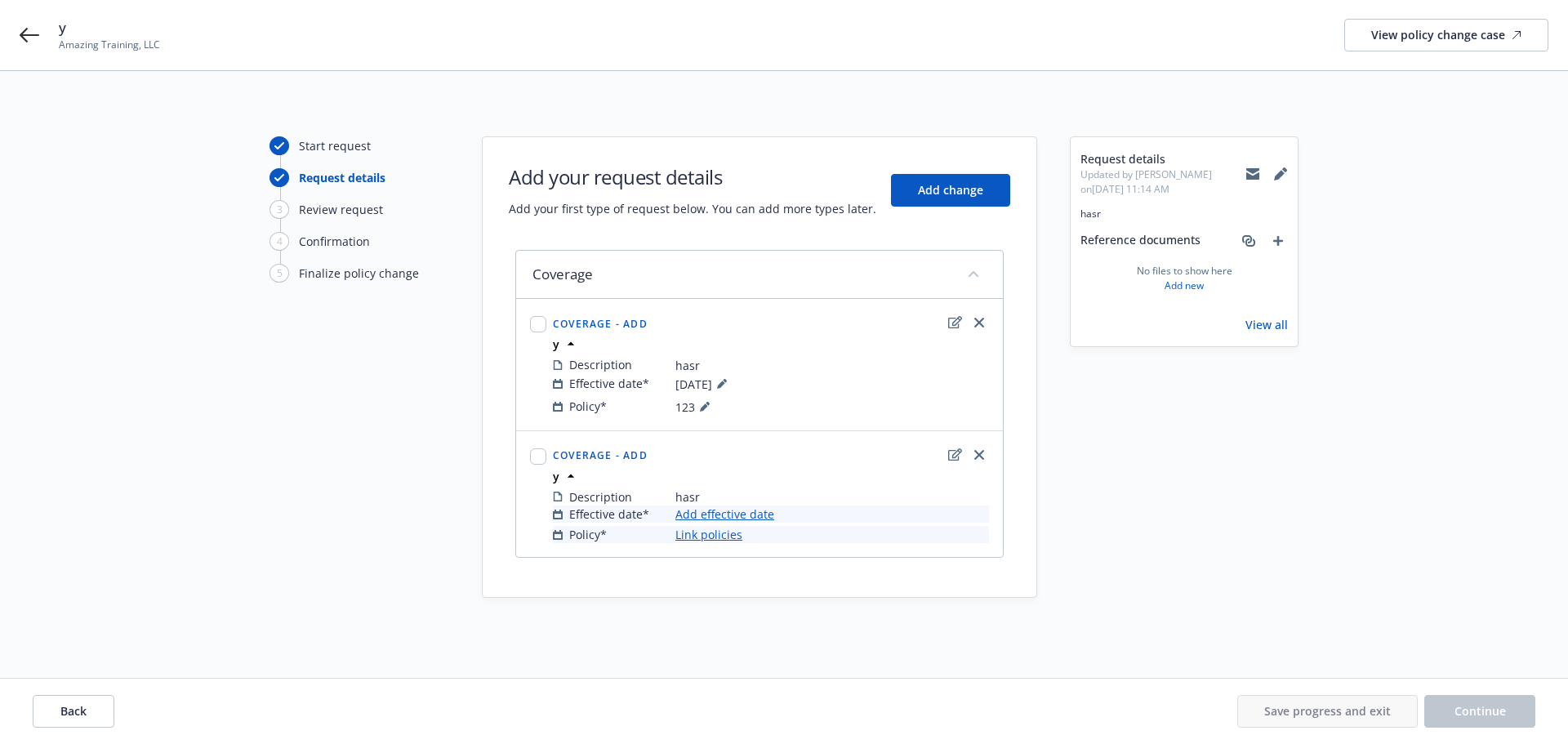
click at [715, 530] on link "Link policies" at bounding box center [708, 534] width 67 height 17
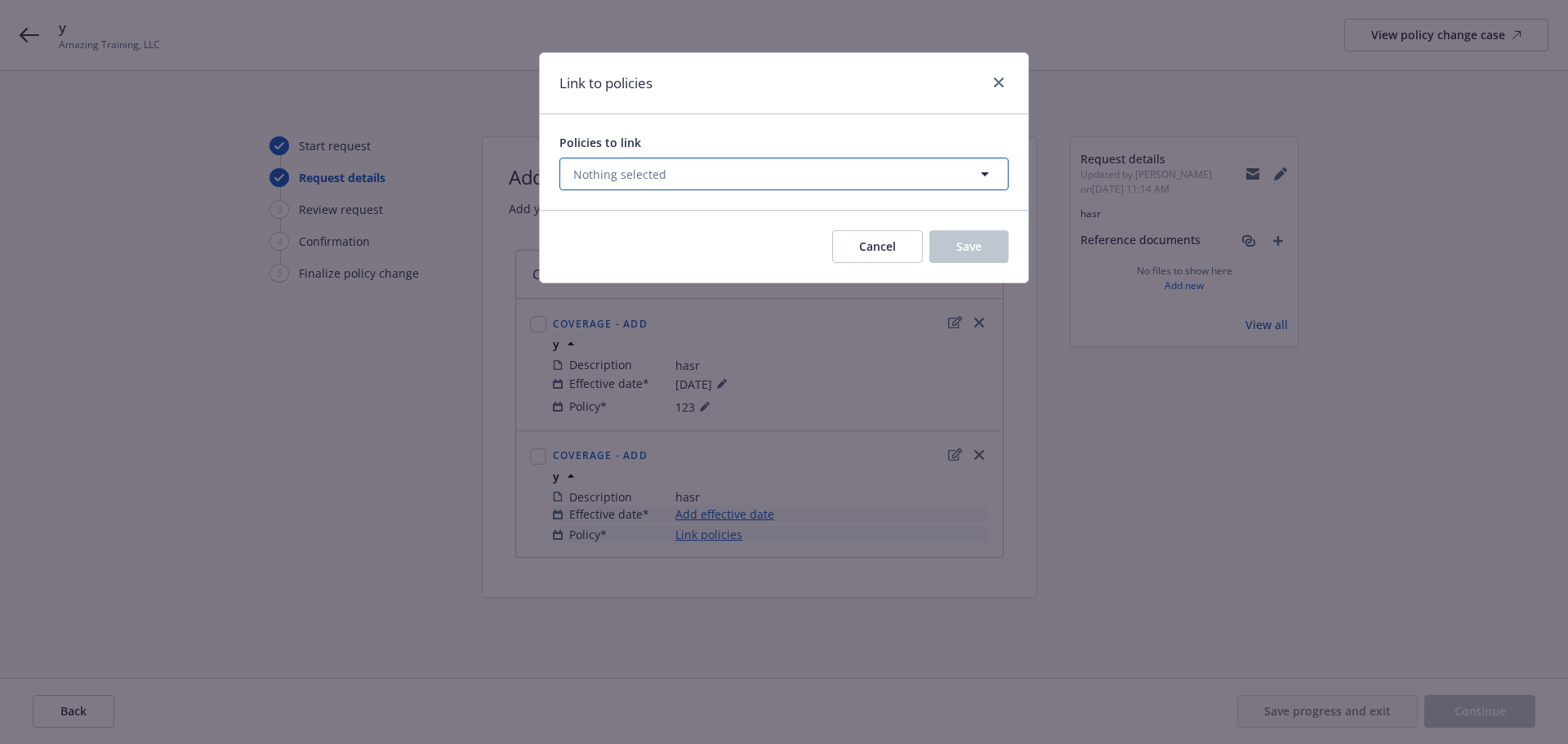
click at [677, 172] on button "Nothing selected" at bounding box center [783, 174] width 449 height 33
select select "ACTIVE"
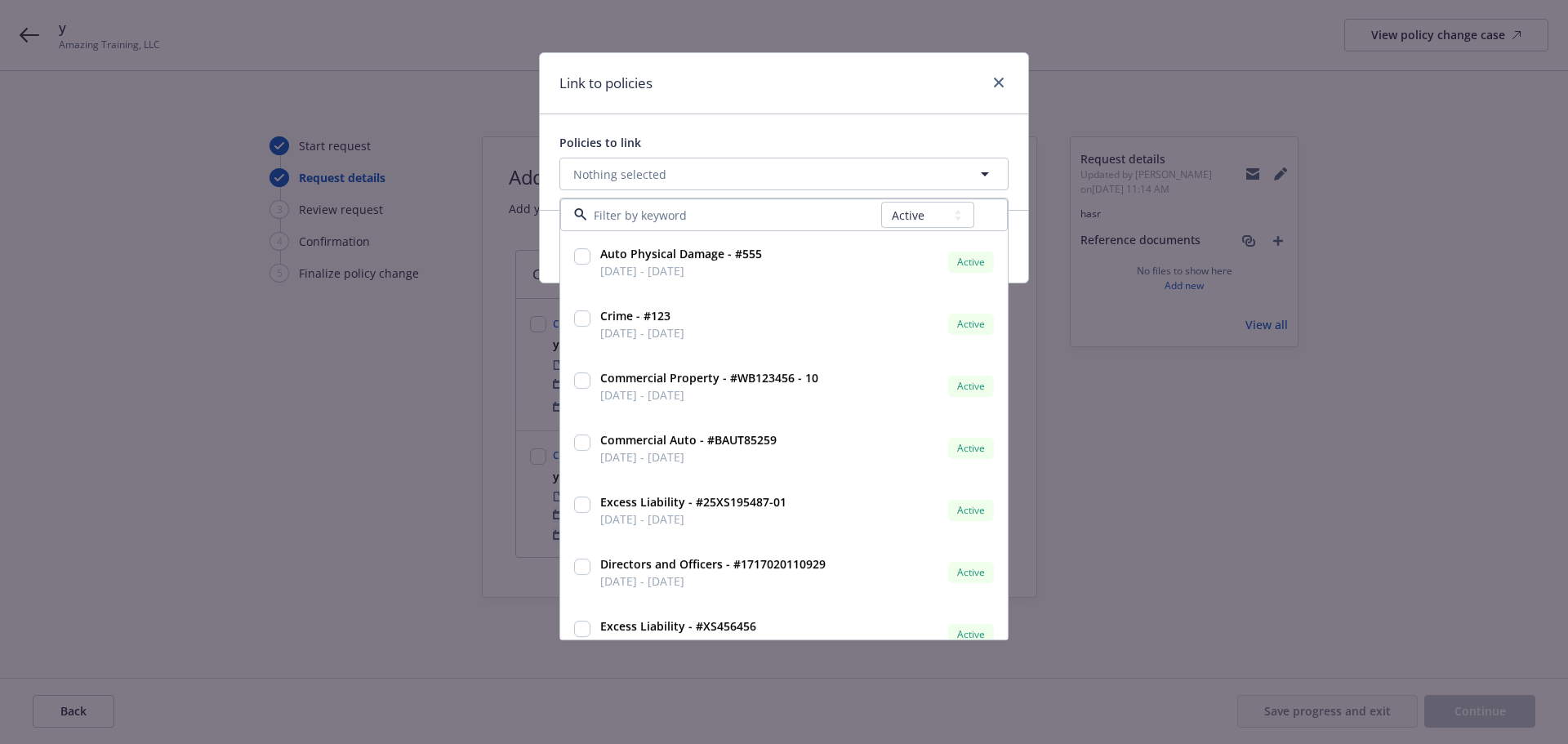
type input "TEST TQ LOC UPdates - #2"
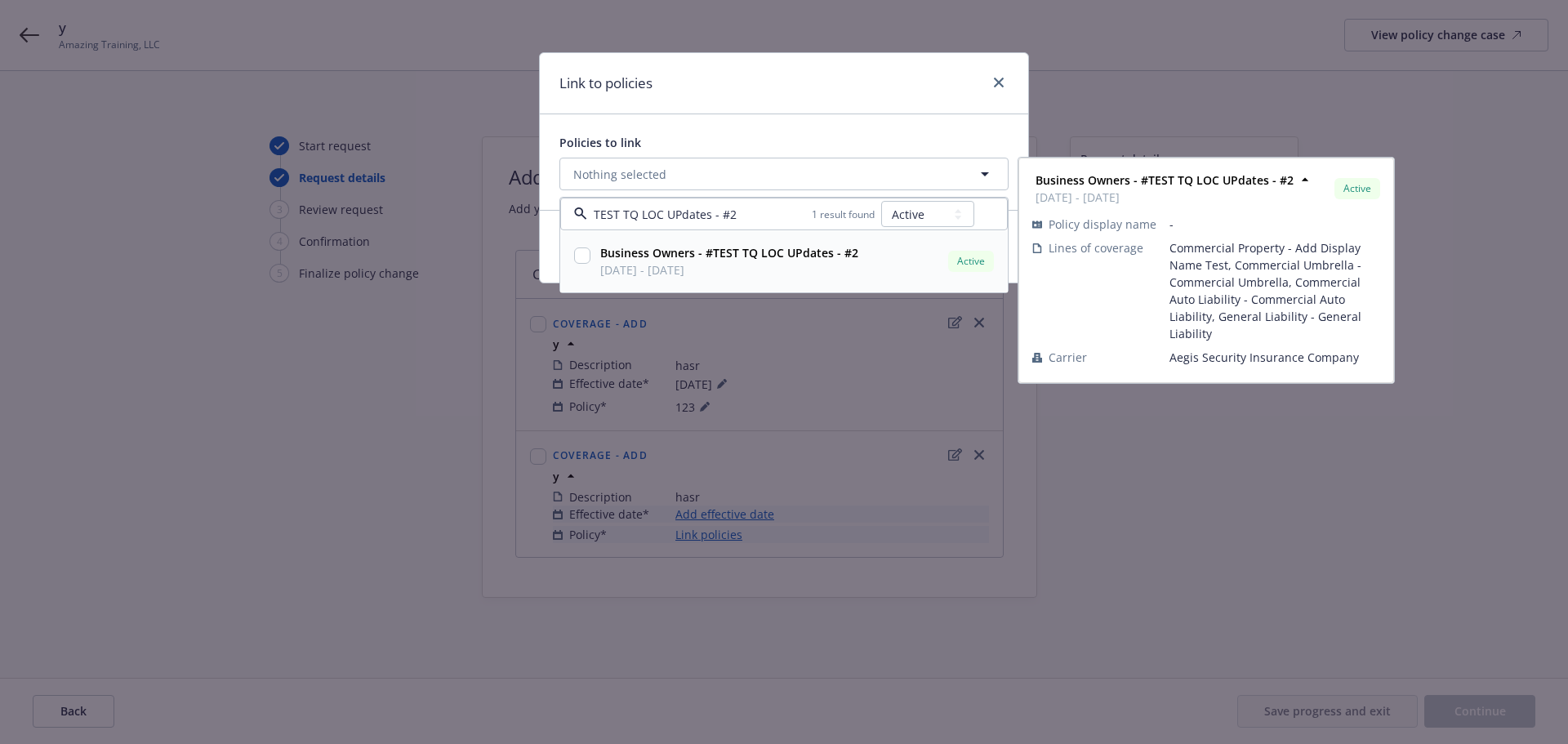
click at [578, 252] on input "checkbox" at bounding box center [582, 255] width 16 height 16
checkbox input "true"
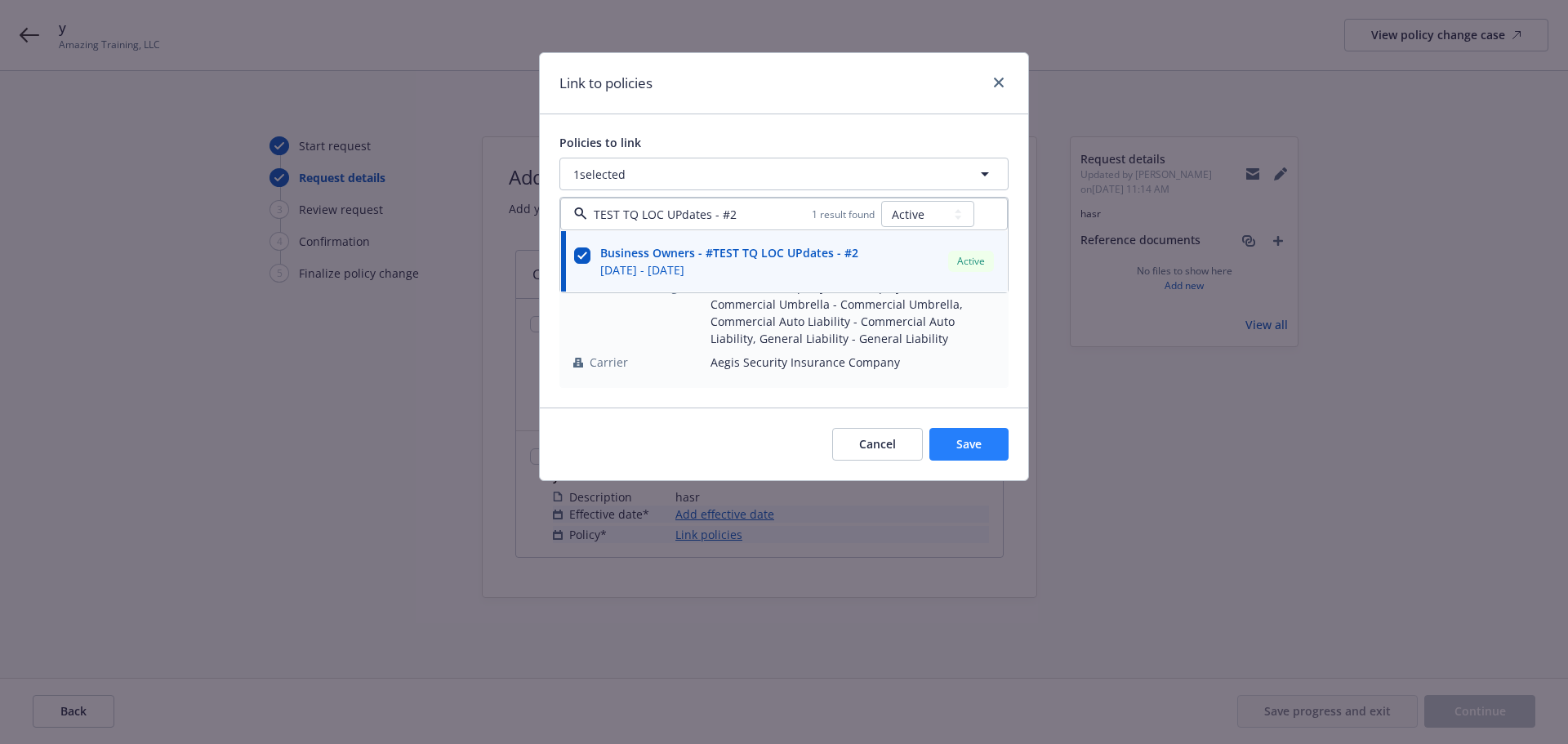
type input "TEST TQ LOC UPdates - #2"
click at [993, 443] on button "Save" at bounding box center [969, 443] width 79 height 33
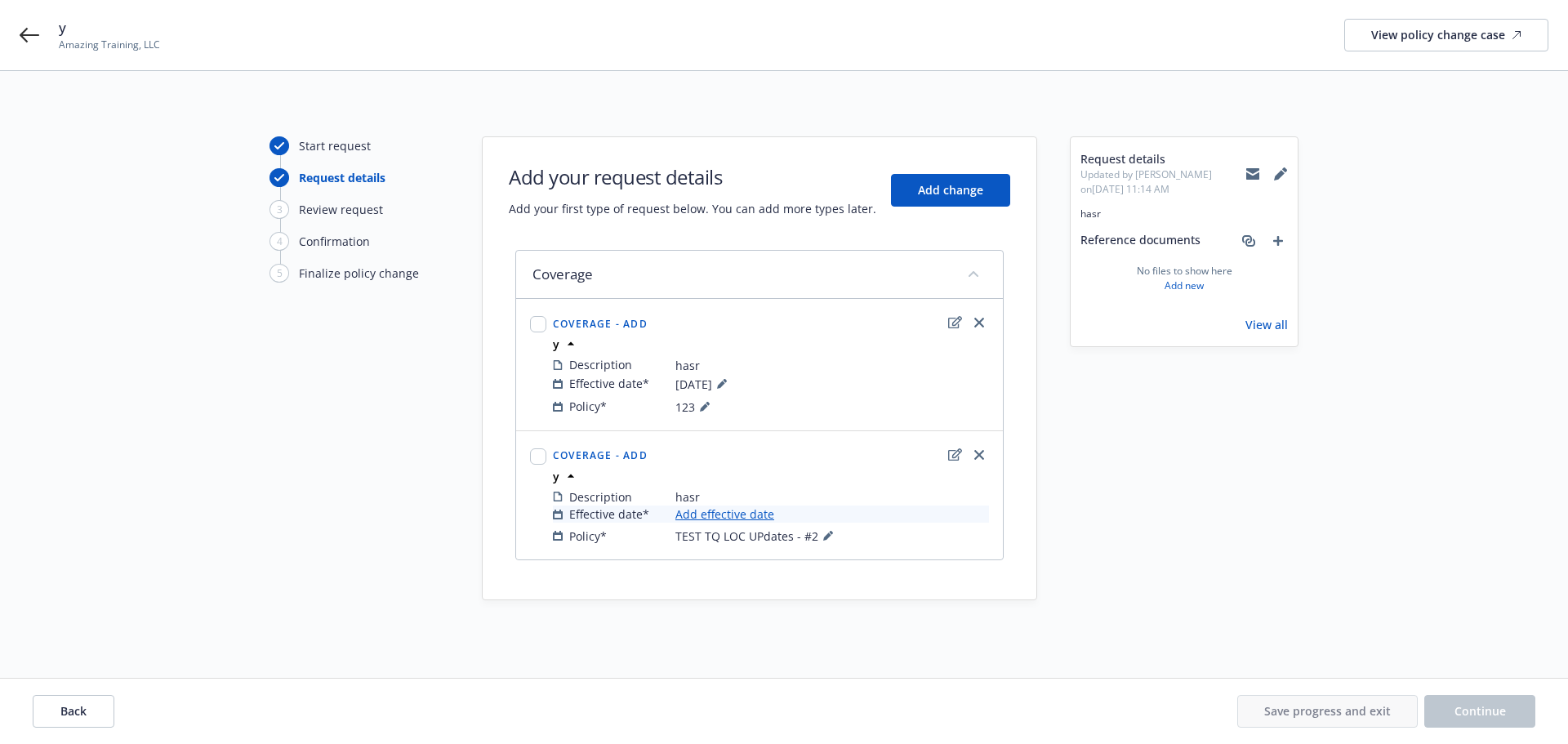
click at [710, 511] on link "Add effective date" at bounding box center [724, 513] width 98 height 17
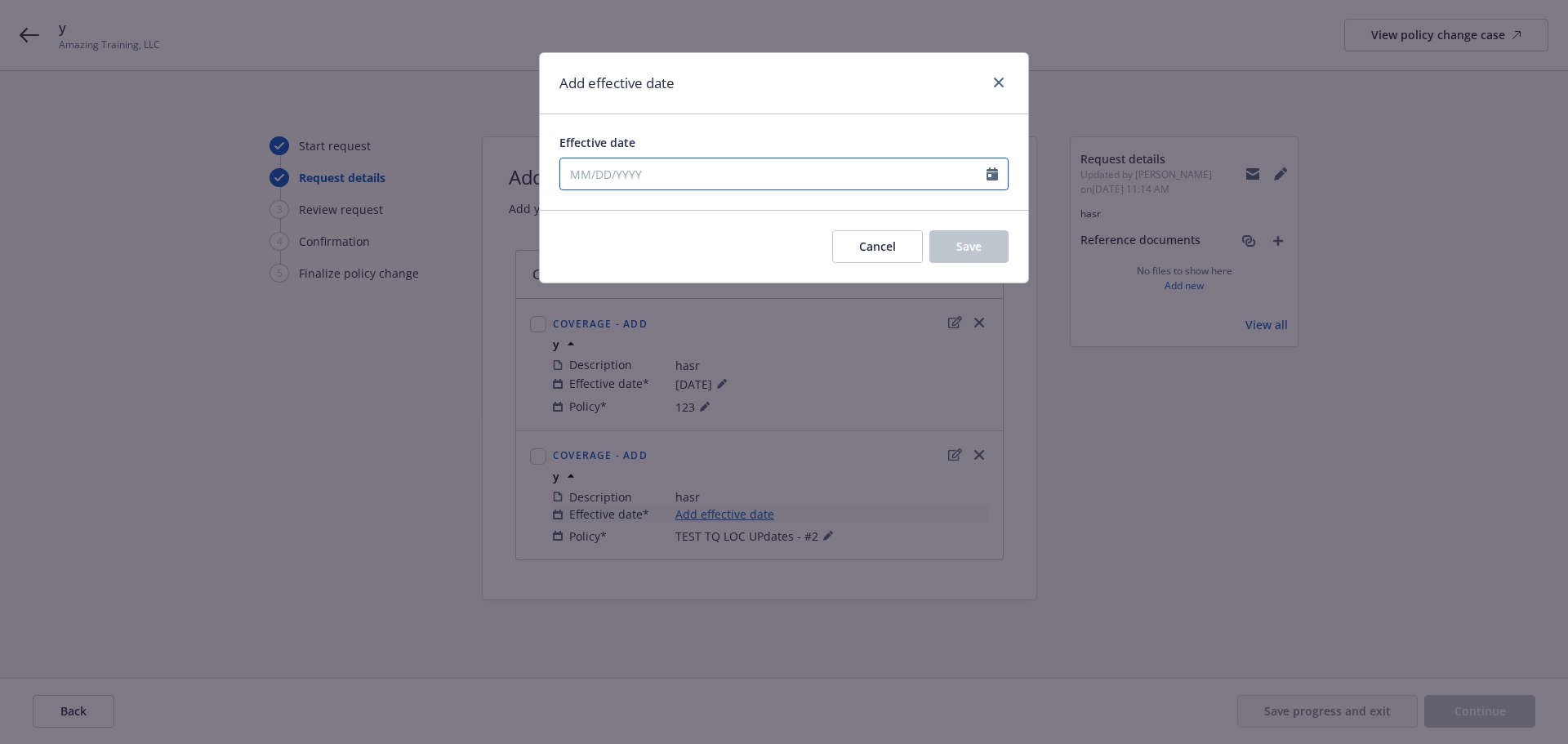
click at [612, 167] on input "Effective date" at bounding box center [773, 174] width 427 height 31
select select "10"
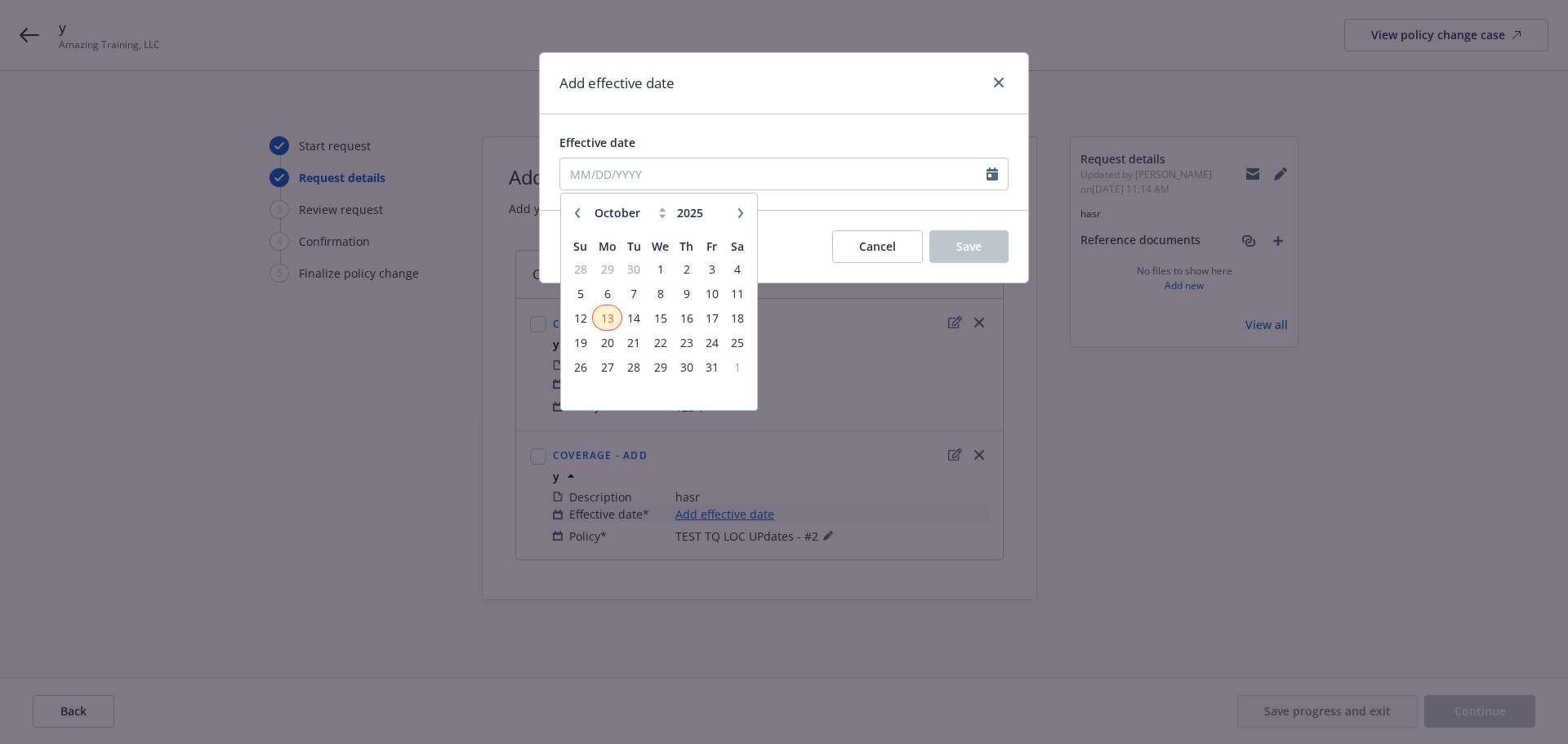
drag, startPoint x: 610, startPoint y: 320, endPoint x: 697, endPoint y: 362, distance: 96.6
click at [607, 317] on span "13" at bounding box center [607, 319] width 25 height 21
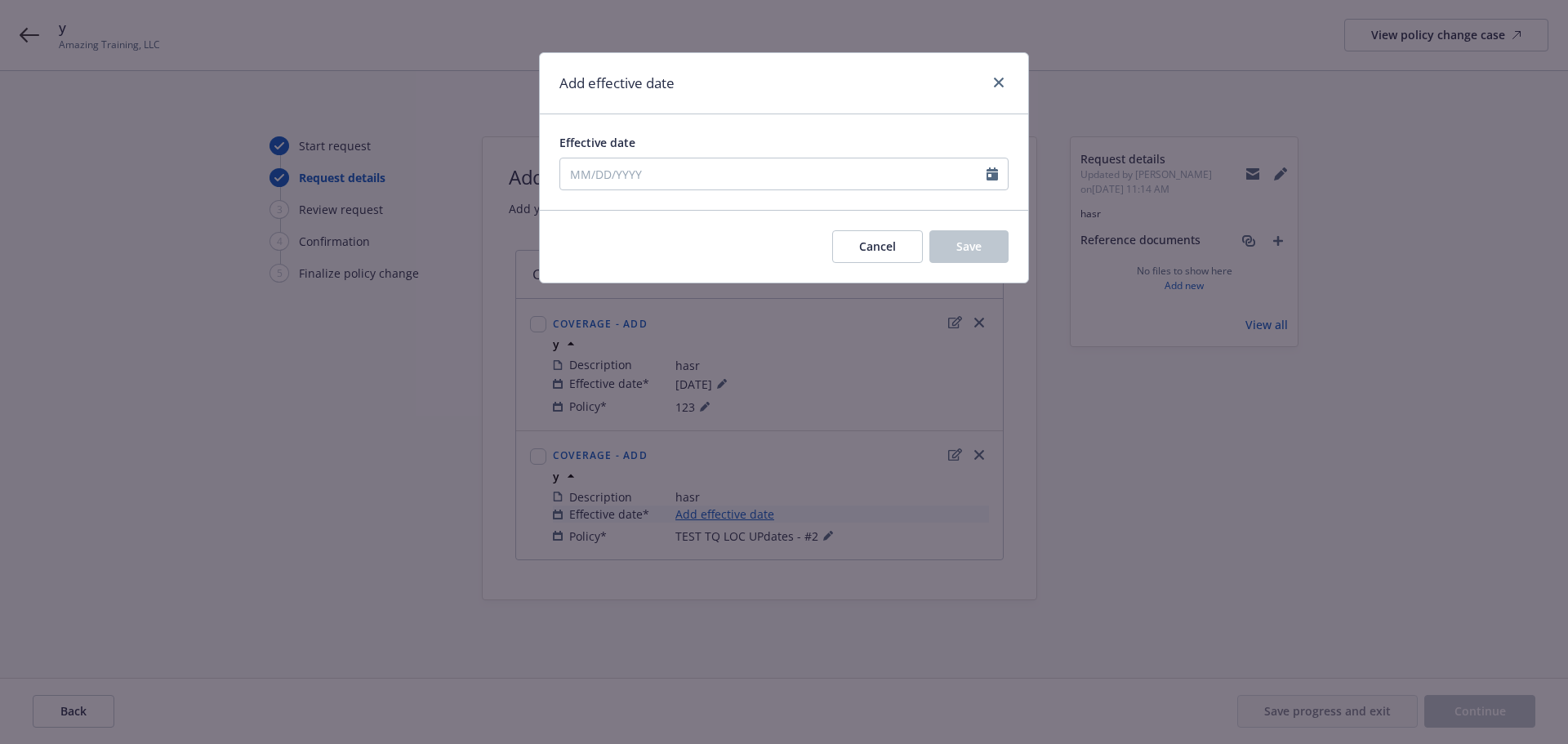
type input "[DATE]"
click at [983, 240] on button "Save" at bounding box center [969, 246] width 79 height 33
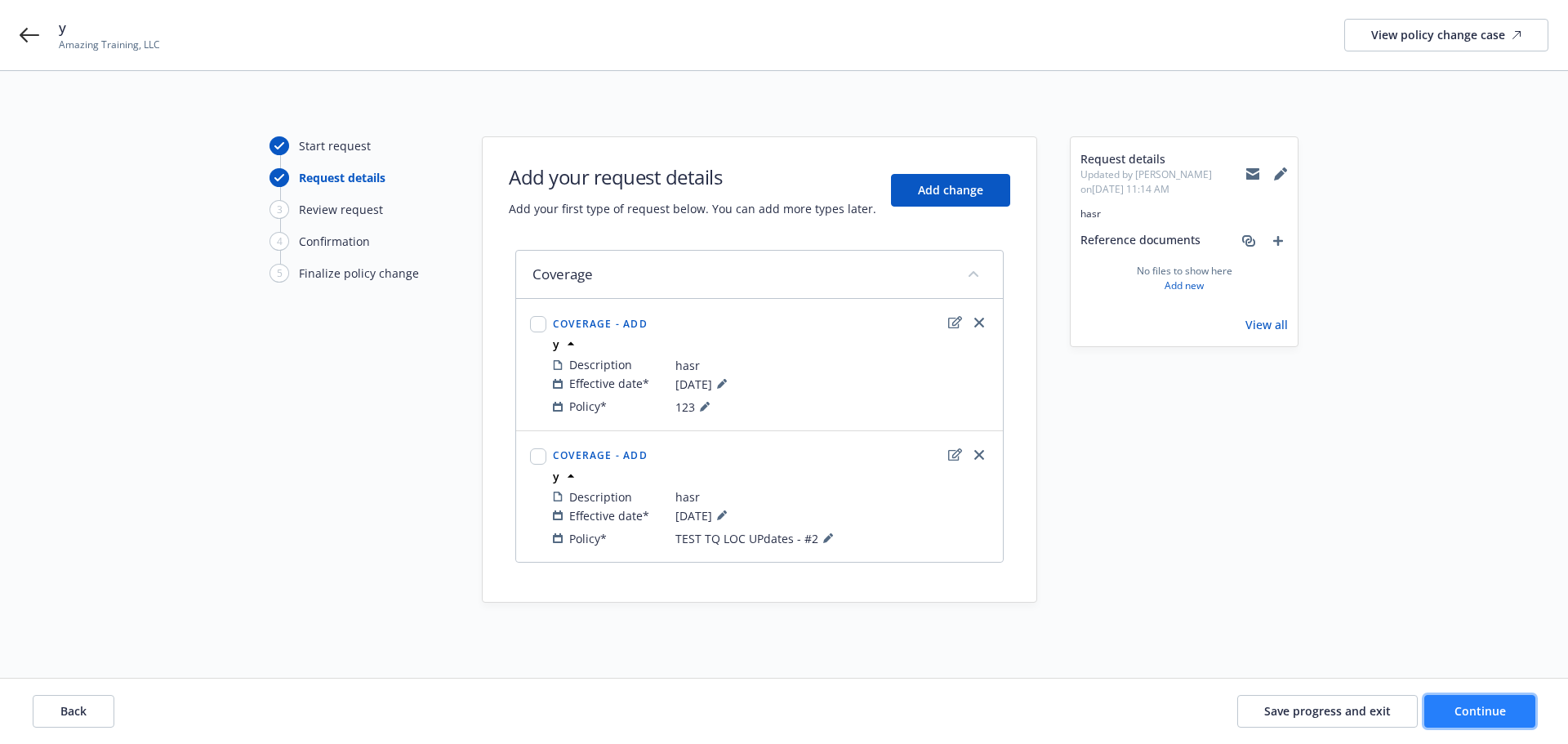
click at [1522, 715] on button "Continue" at bounding box center [1479, 711] width 111 height 33
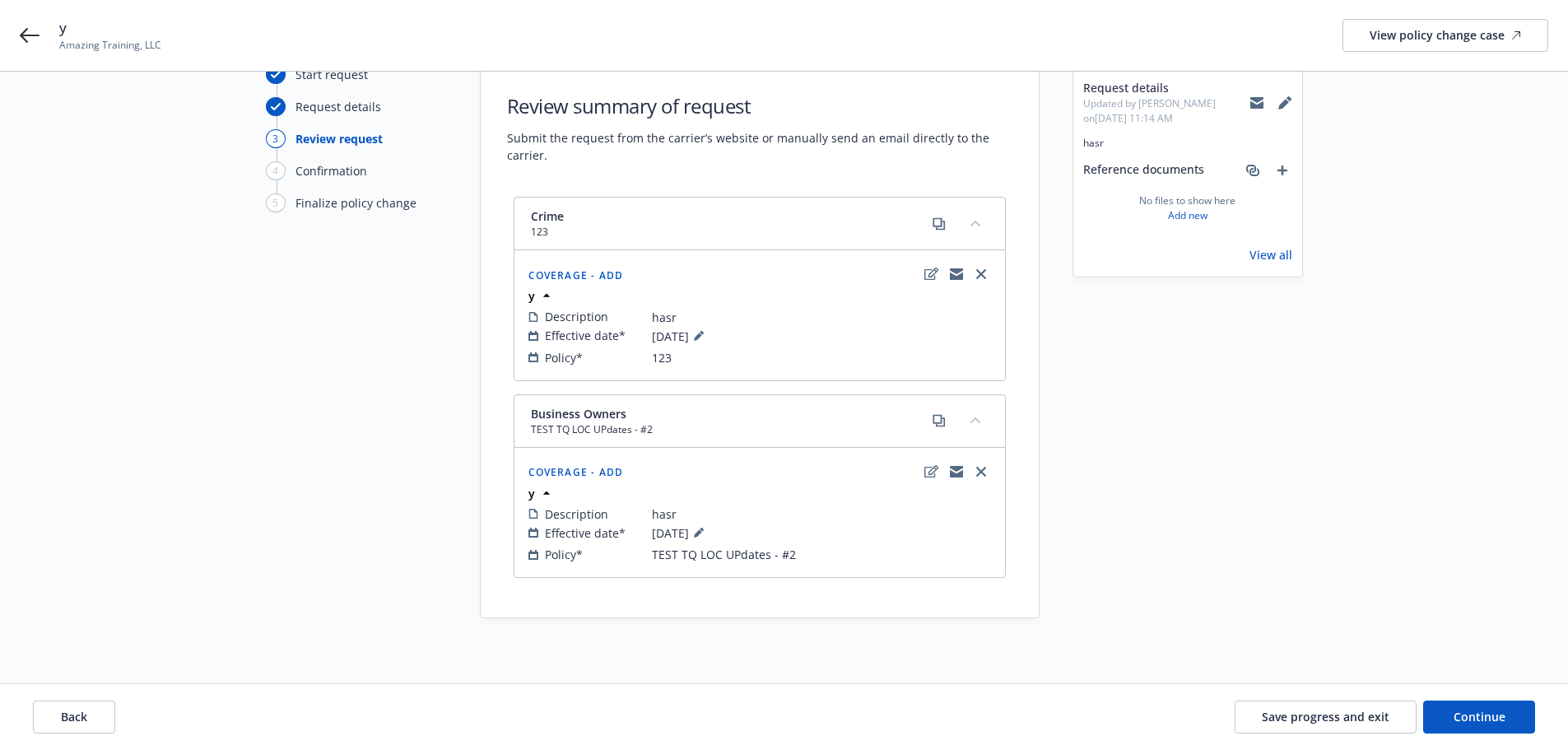
scroll to position [73, 0]
click at [1489, 732] on button "Continue" at bounding box center [1478, 717] width 112 height 33
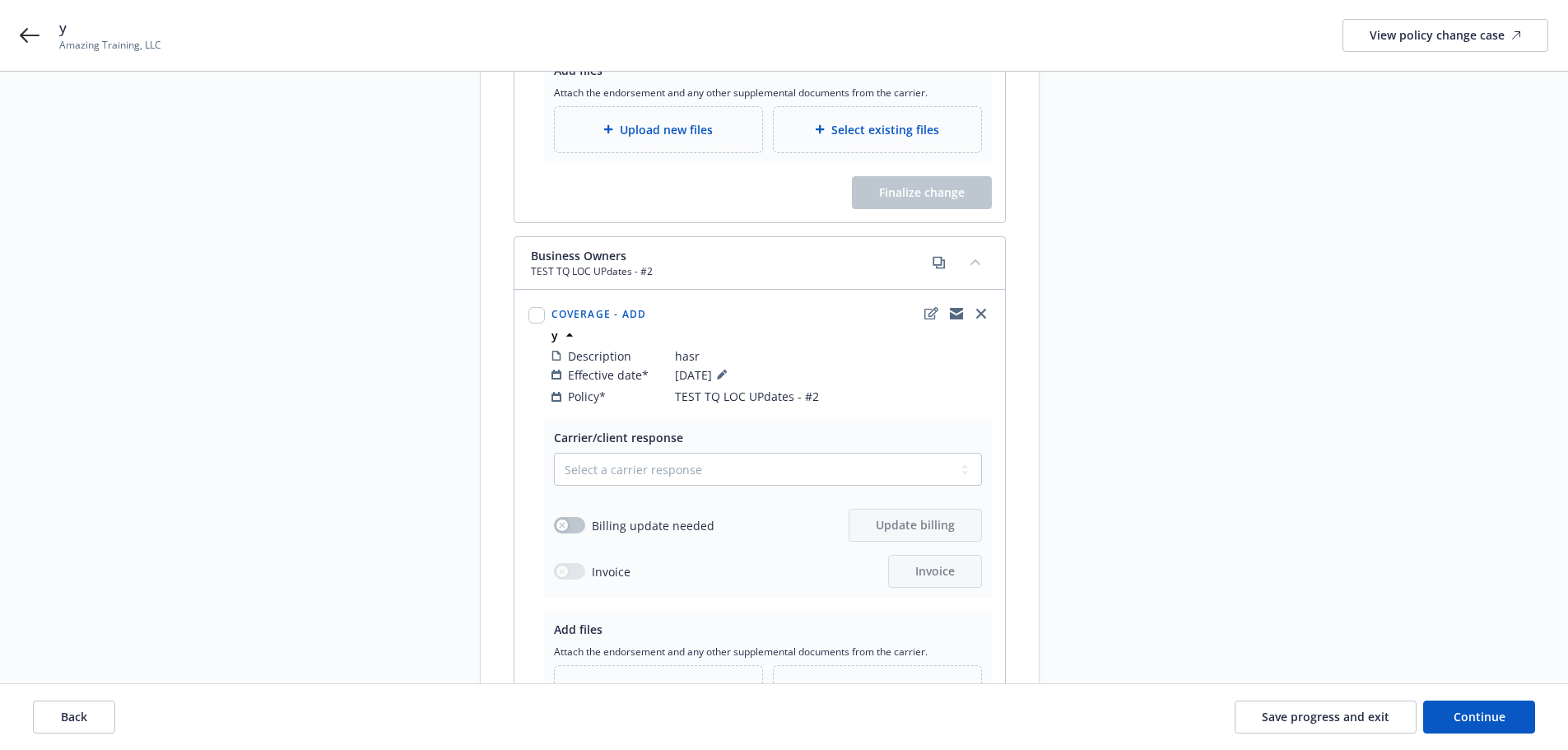
scroll to position [567, 0]
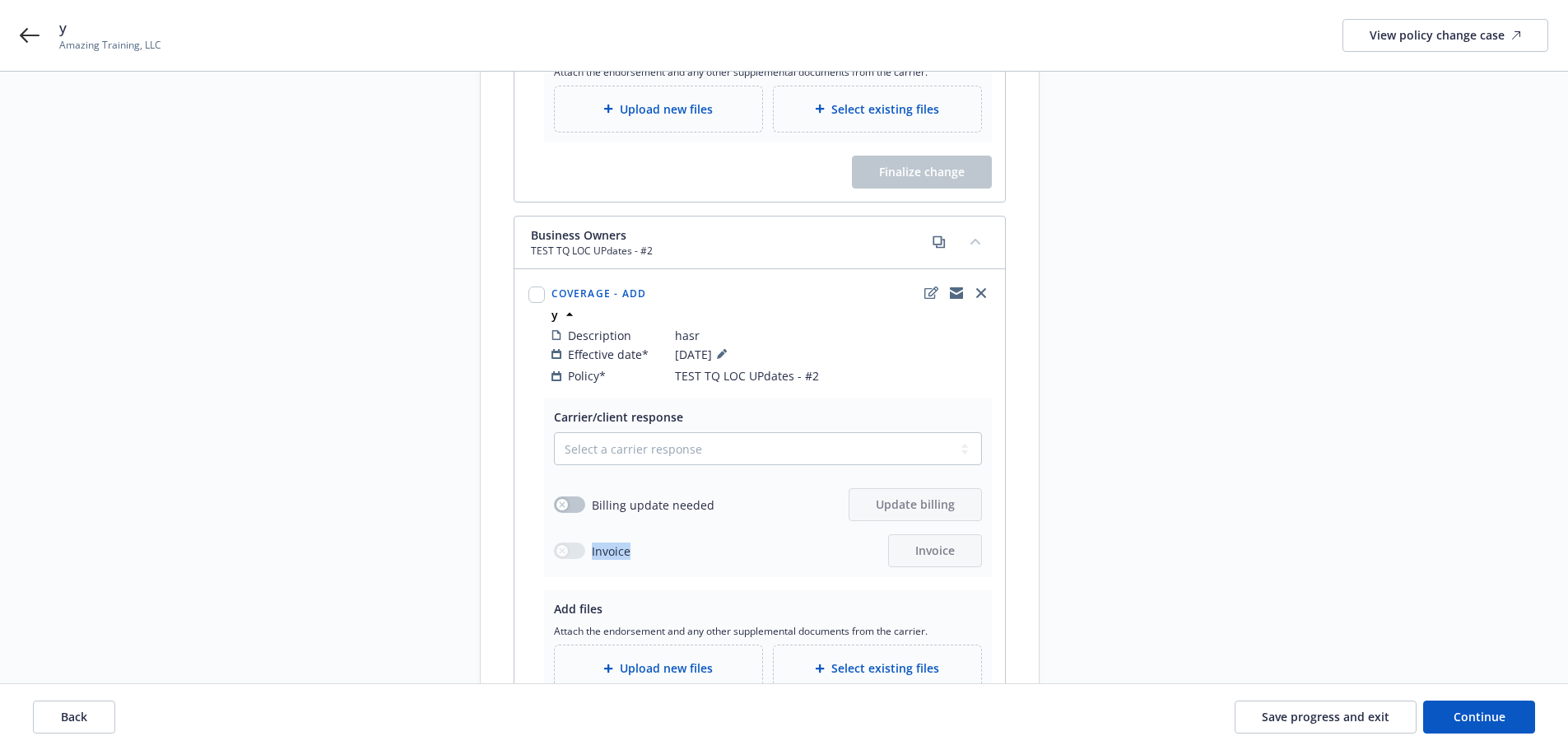
drag, startPoint x: 666, startPoint y: 541, endPoint x: 558, endPoint y: 543, distance: 108.0
click at [558, 543] on div "Invoice Invoice" at bounding box center [767, 550] width 428 height 33
click at [576, 432] on select "Select a carrier response Accepted Accepted with revision No endorsement needed…" at bounding box center [767, 448] width 428 height 33
select select "ACCEPTED"
click at [554, 432] on select "Select a carrier response Accepted Accepted with revision No endorsement needed…" at bounding box center [767, 448] width 428 height 33
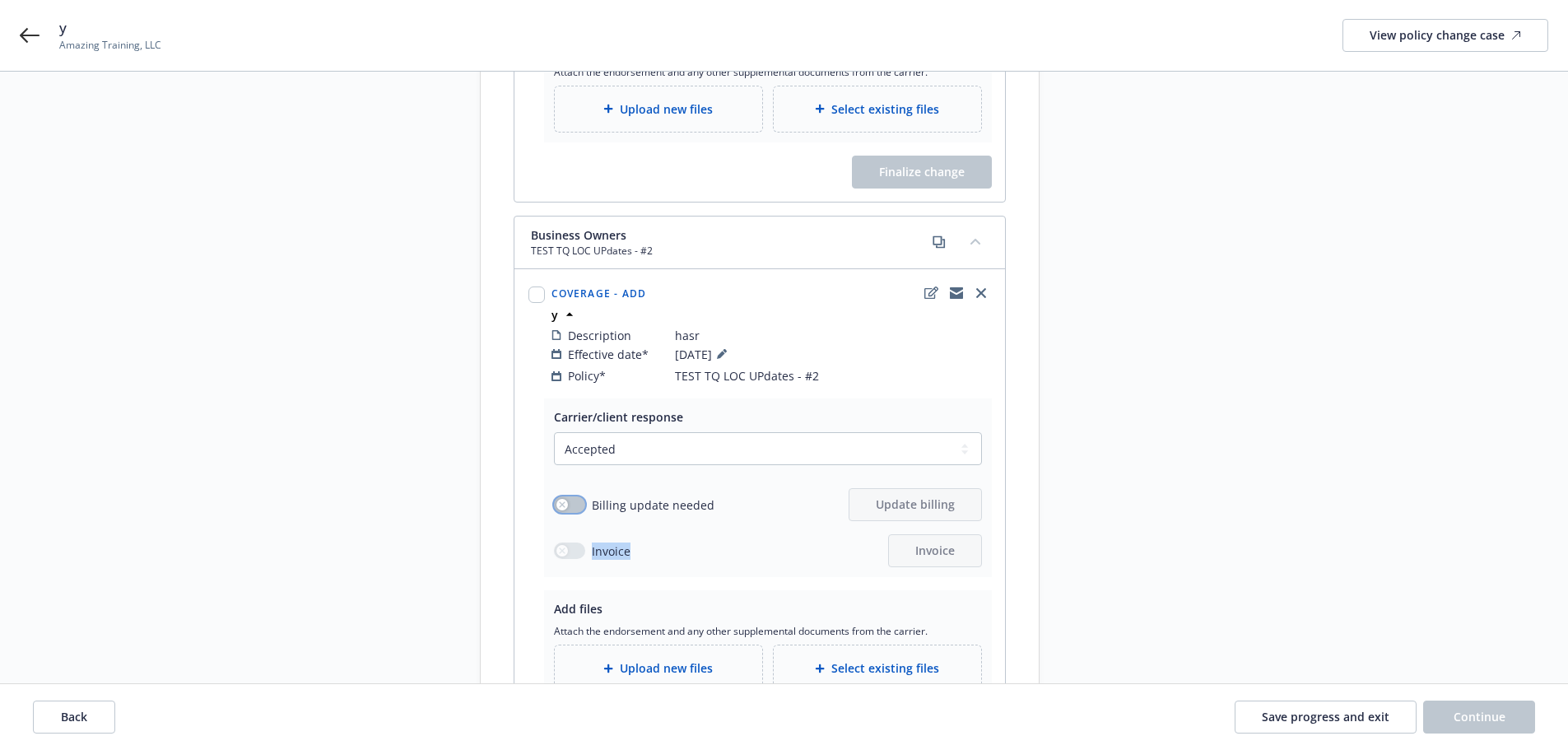
click at [557, 498] on div "button" at bounding box center [562, 504] width 11 height 11
click at [925, 497] on span "Update billing" at bounding box center [915, 504] width 79 height 15
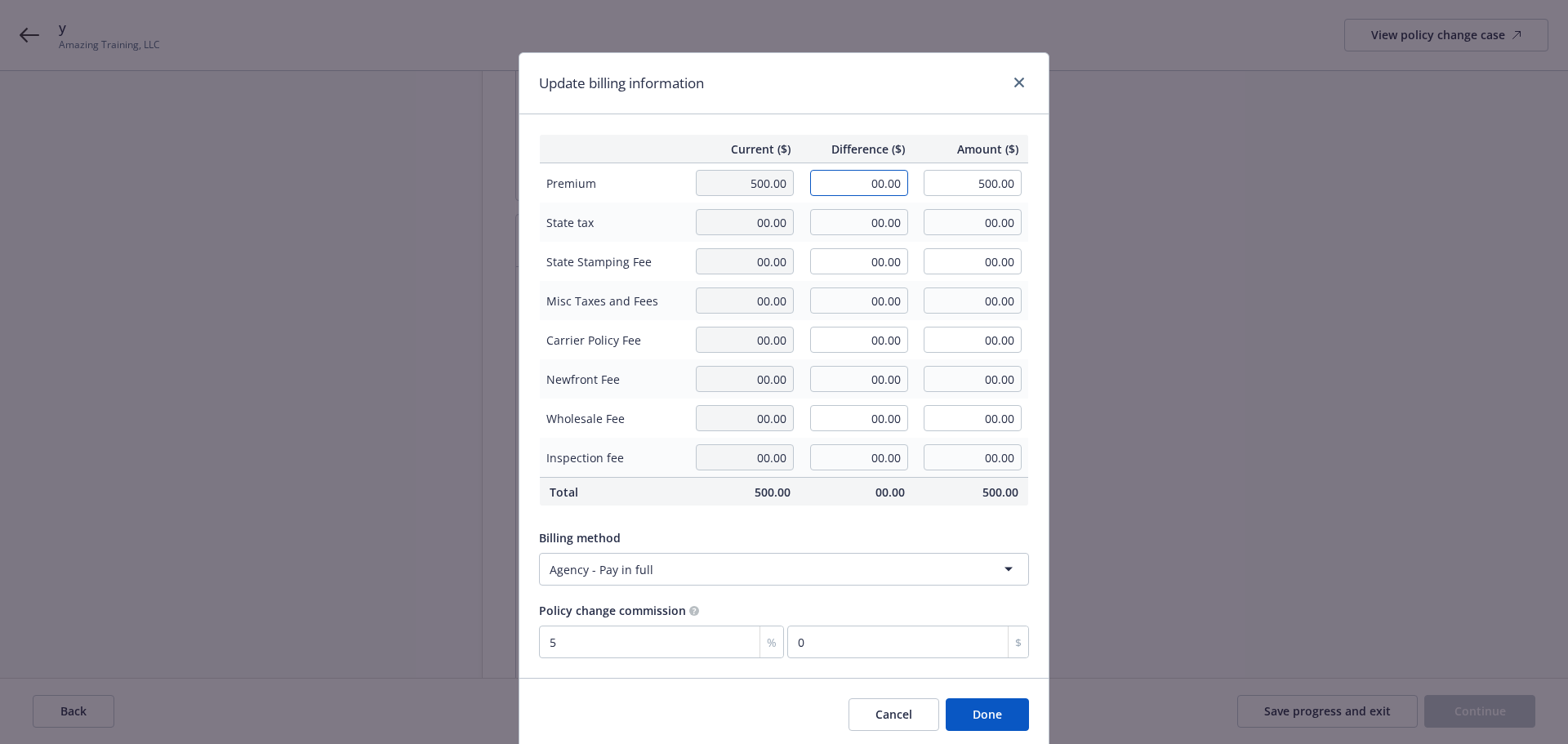
click at [820, 171] on input "00.00" at bounding box center [860, 183] width 98 height 26
type input "30.00"
type input "530.00"
type input "1.5"
click at [1015, 712] on button "Done" at bounding box center [987, 714] width 83 height 33
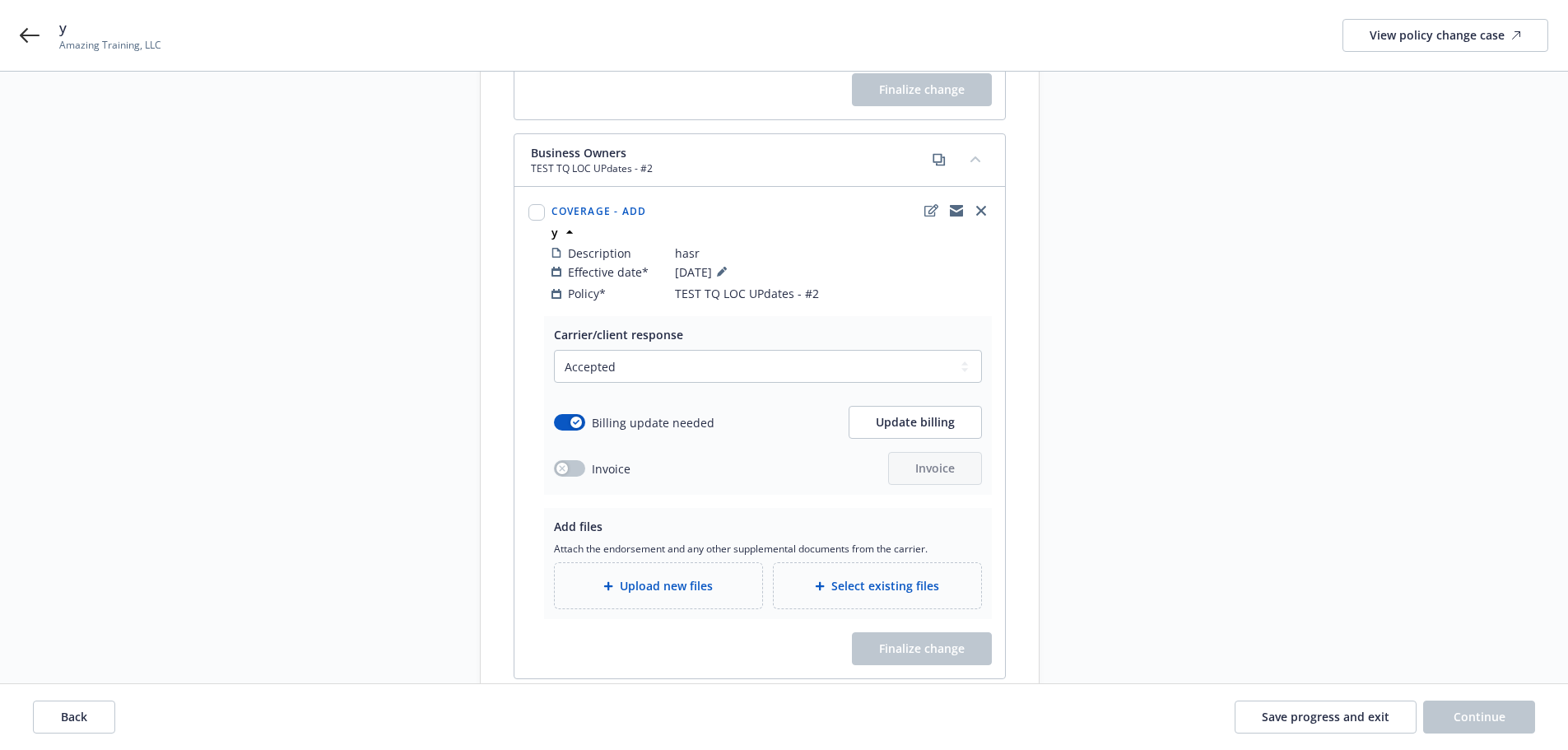
scroll to position [732, 0]
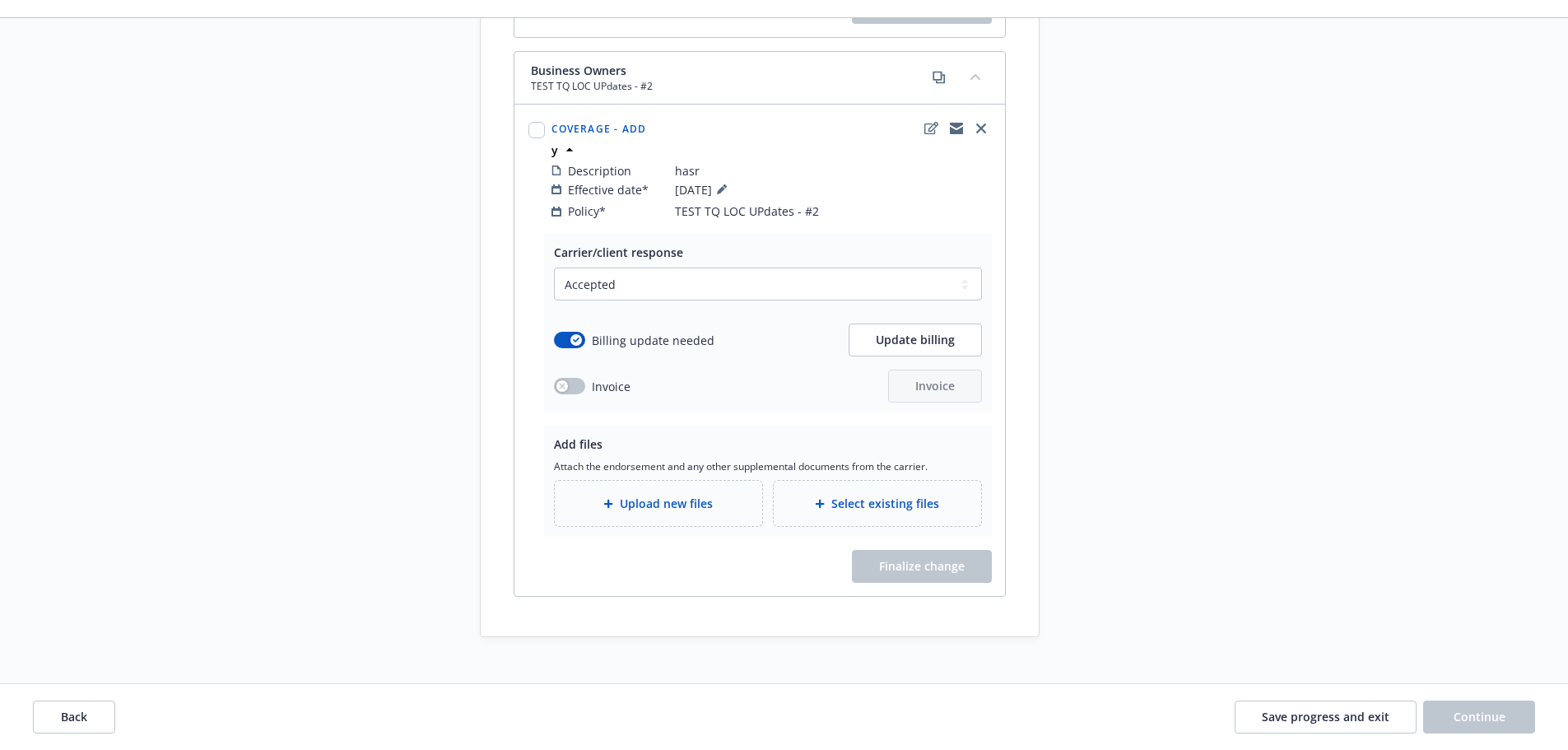
click at [901, 495] on span "Select existing files" at bounding box center [885, 503] width 108 height 17
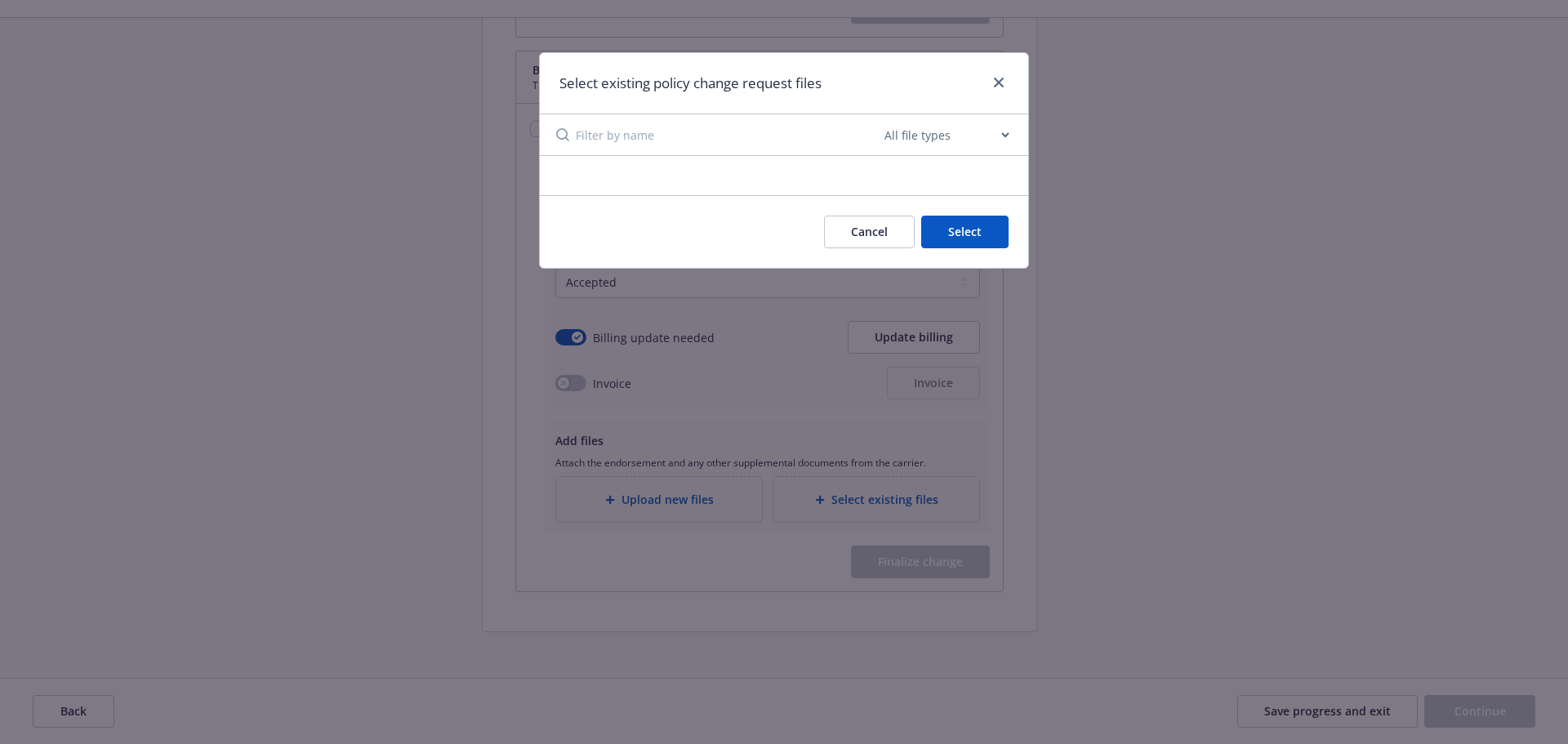
drag, startPoint x: 883, startPoint y: 234, endPoint x: 821, endPoint y: 266, distance: 69.8
click at [882, 234] on button "Cancel" at bounding box center [869, 232] width 91 height 33
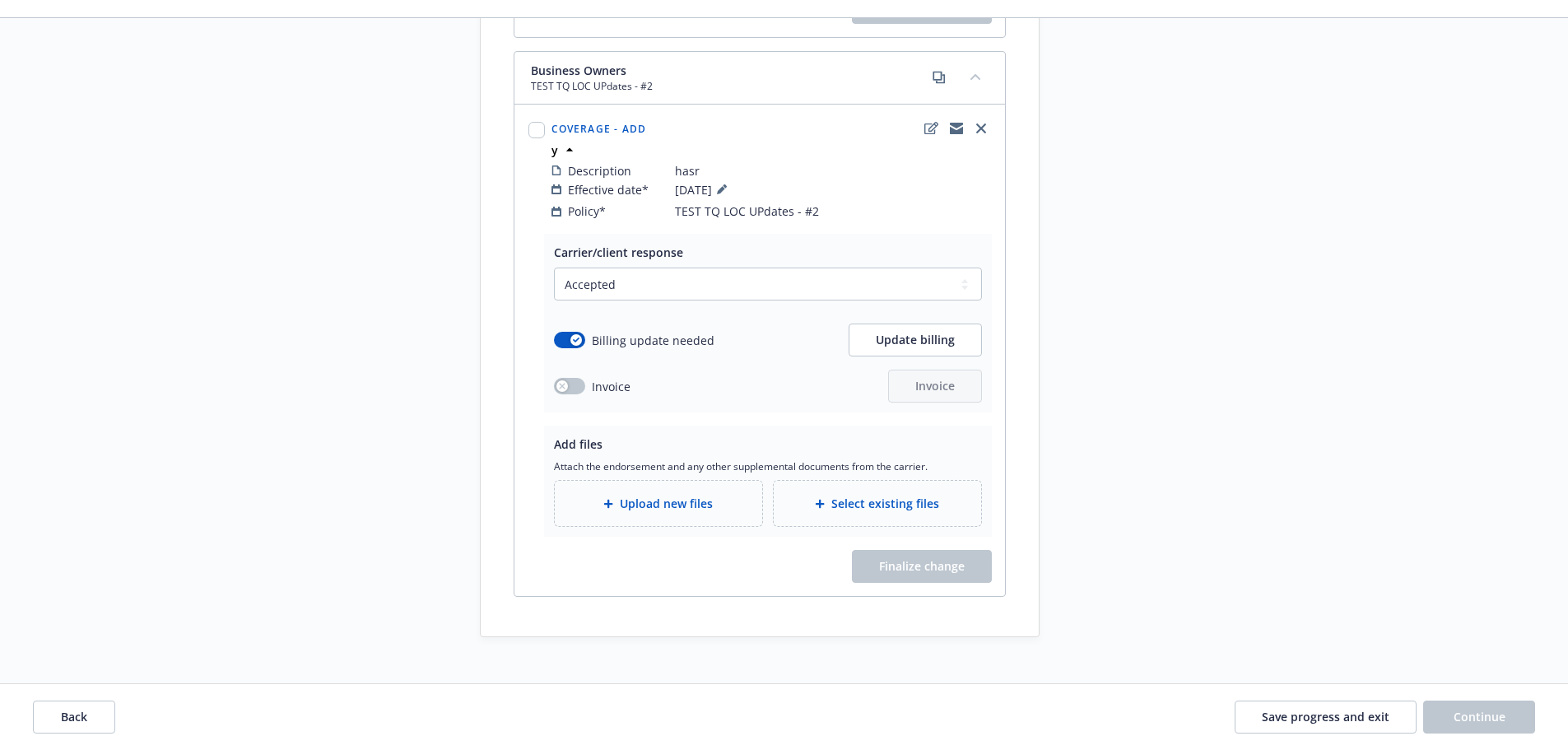
click at [669, 495] on span "Upload new files" at bounding box center [666, 503] width 93 height 17
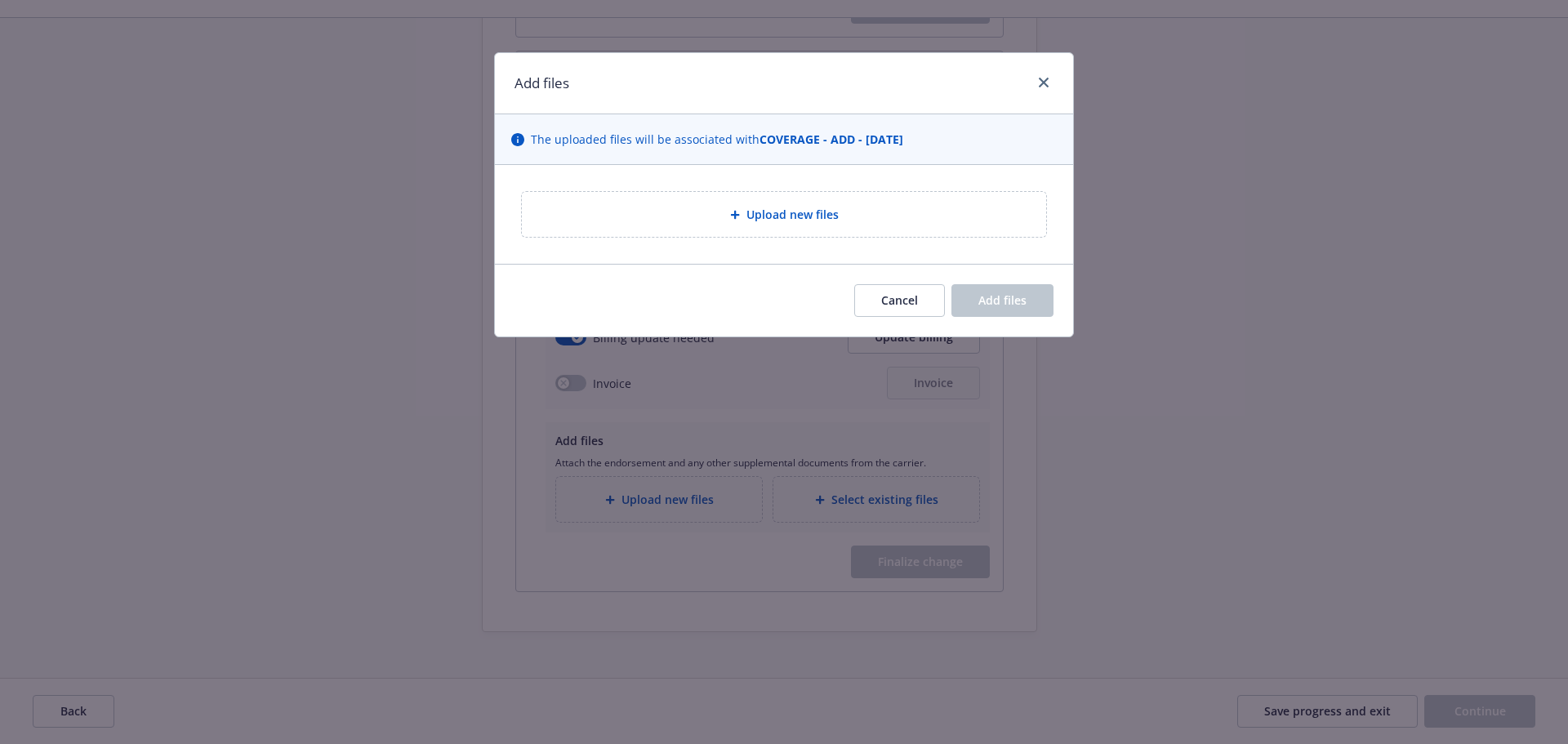
click at [575, 214] on div "Upload new files" at bounding box center [784, 215] width 498 height 19
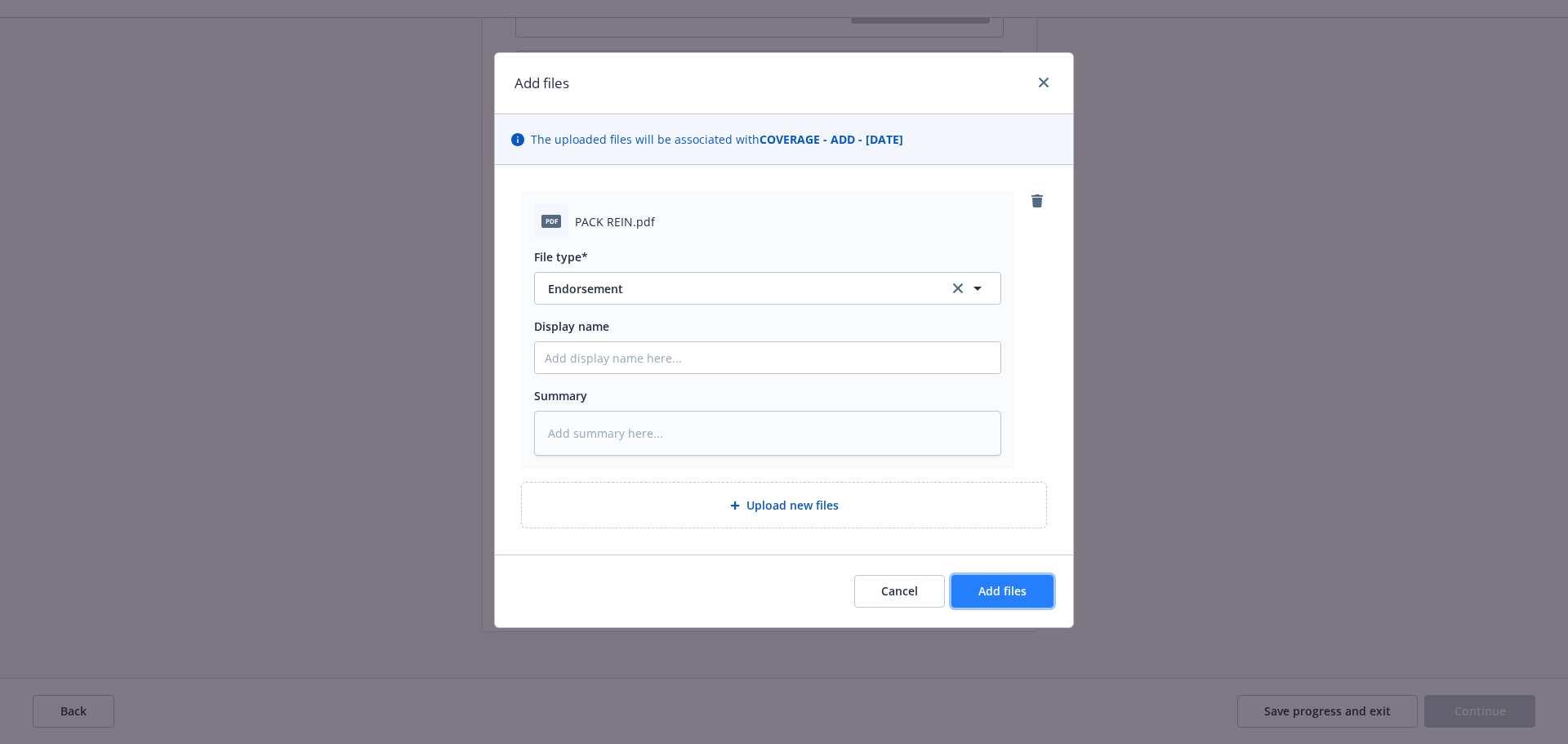
click at [1002, 587] on span "Add files" at bounding box center [1002, 591] width 48 height 15
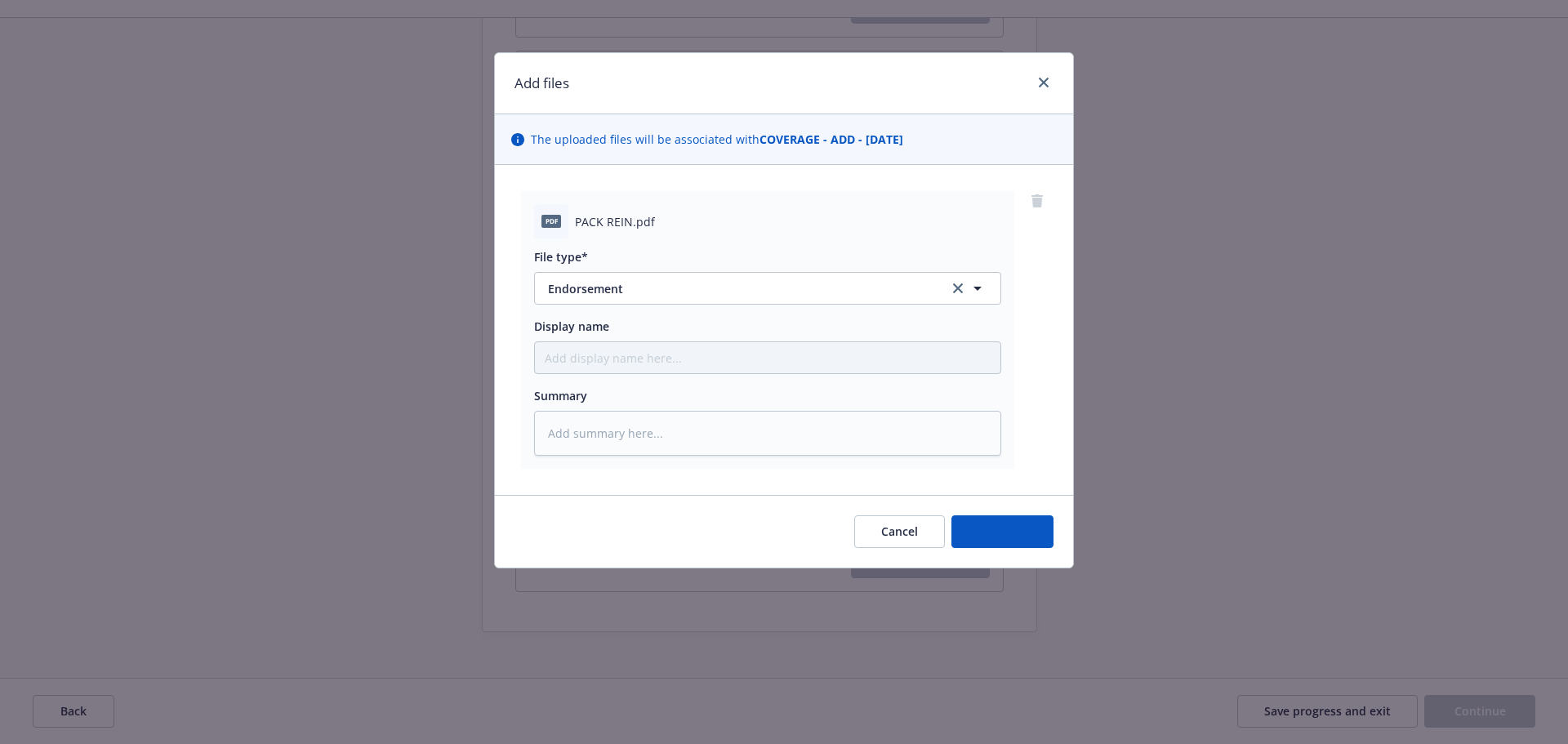
type textarea "x"
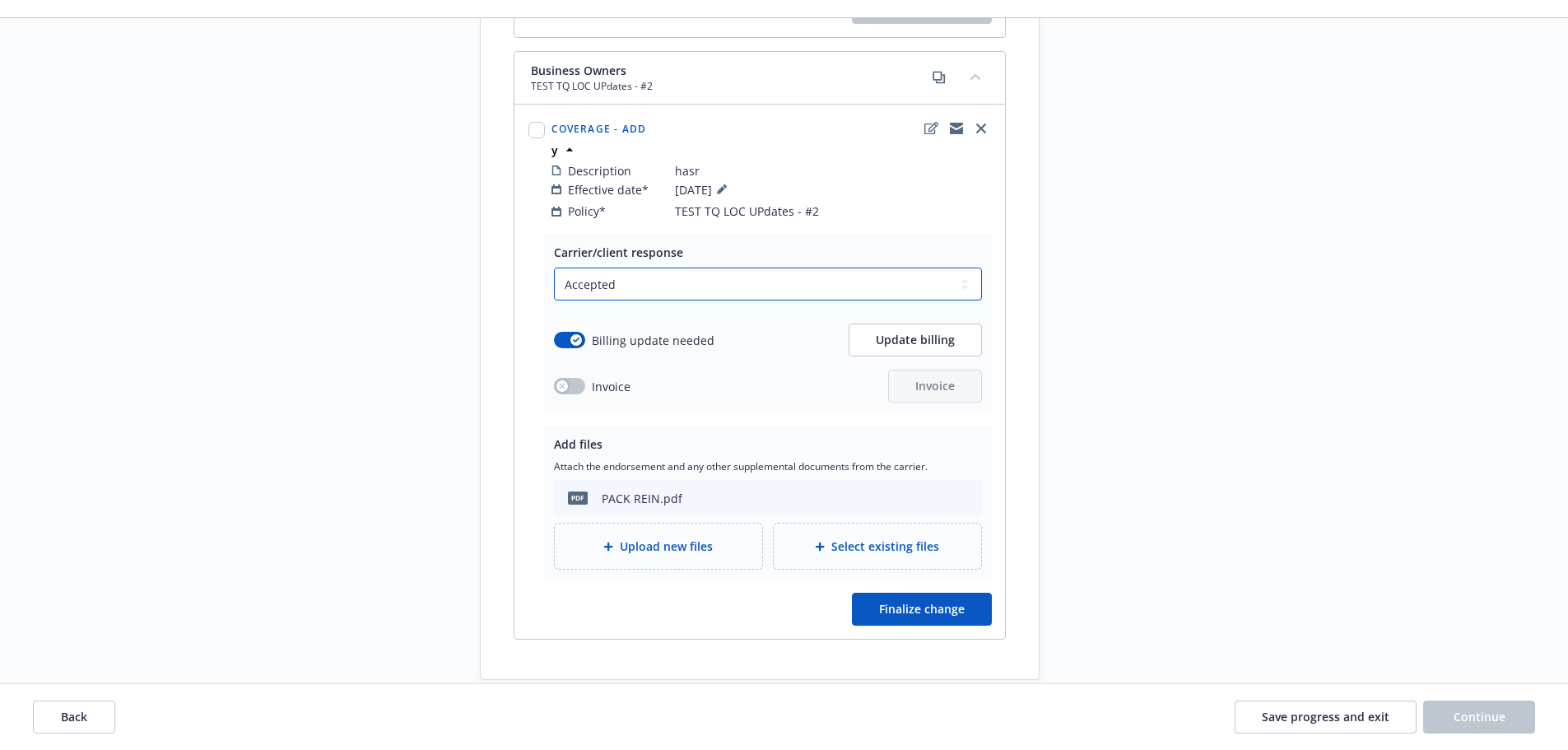
click at [645, 271] on select "Select a carrier response Accepted Accepted with revision No endorsement needed…" at bounding box center [767, 284] width 428 height 33
click at [563, 383] on icon "button" at bounding box center [561, 386] width 6 height 6
click at [570, 380] on div "button" at bounding box center [576, 386] width 11 height 11
click at [580, 270] on select "Select a carrier response Accepted Accepted with revision No endorsement needed…" at bounding box center [767, 284] width 428 height 33
click at [571, 271] on select "Select a carrier response Accepted Accepted with revision No endorsement needed…" at bounding box center [767, 284] width 428 height 33
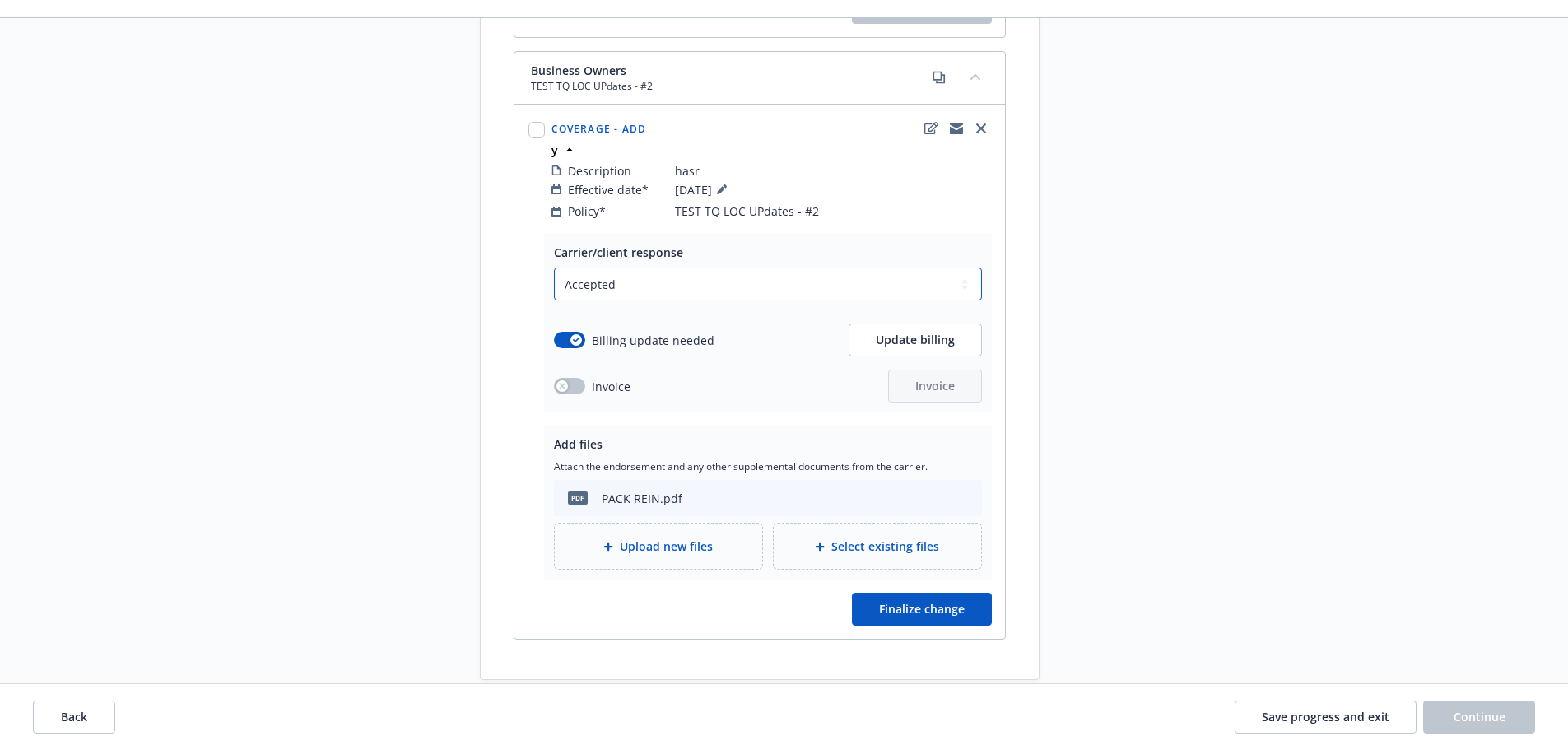
click at [574, 273] on select "Select a carrier response Accepted Accepted with revision No endorsement needed…" at bounding box center [767, 284] width 428 height 33
click at [575, 273] on select "Select a carrier response Accepted Accepted with revision No endorsement needed…" at bounding box center [767, 284] width 428 height 33
click at [713, 336] on div "Billing update needed Update billing" at bounding box center [767, 339] width 428 height 33
click at [560, 383] on icon "button" at bounding box center [561, 386] width 7 height 7
click at [563, 377] on button "button" at bounding box center [569, 385] width 31 height 16
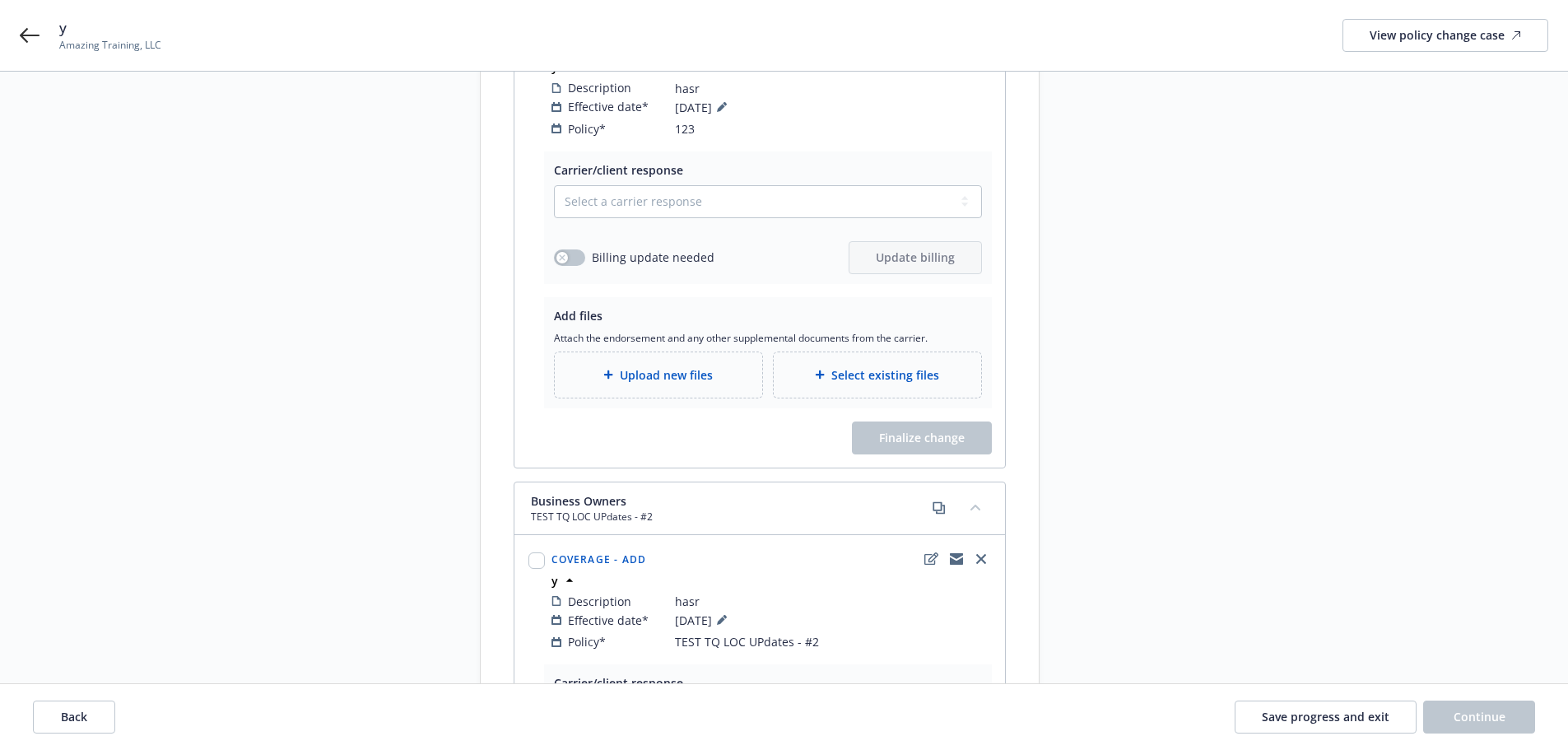
scroll to position [238, 0]
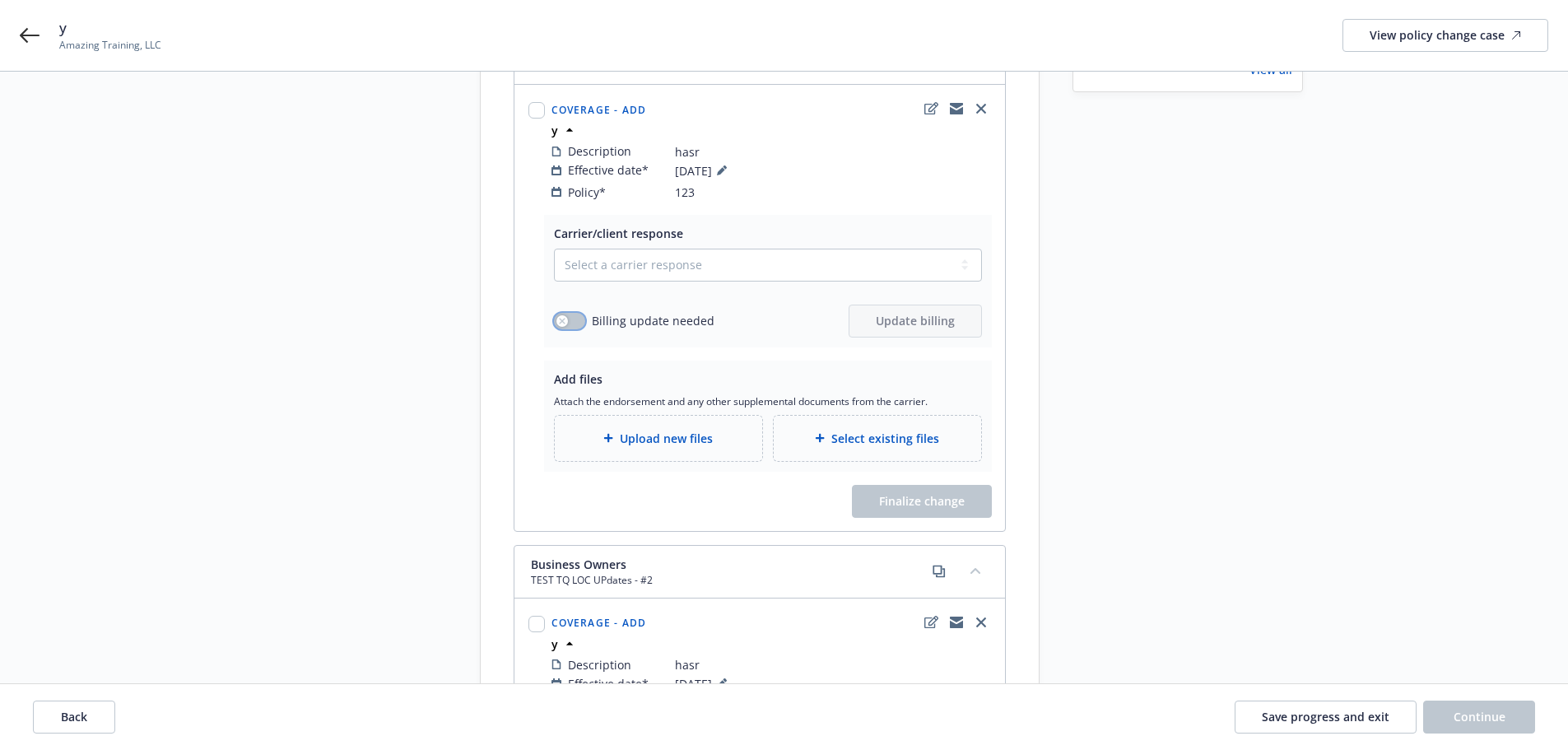
click at [560, 317] on icon "button" at bounding box center [561, 320] width 6 height 6
click at [893, 313] on span "Update billing" at bounding box center [915, 320] width 79 height 15
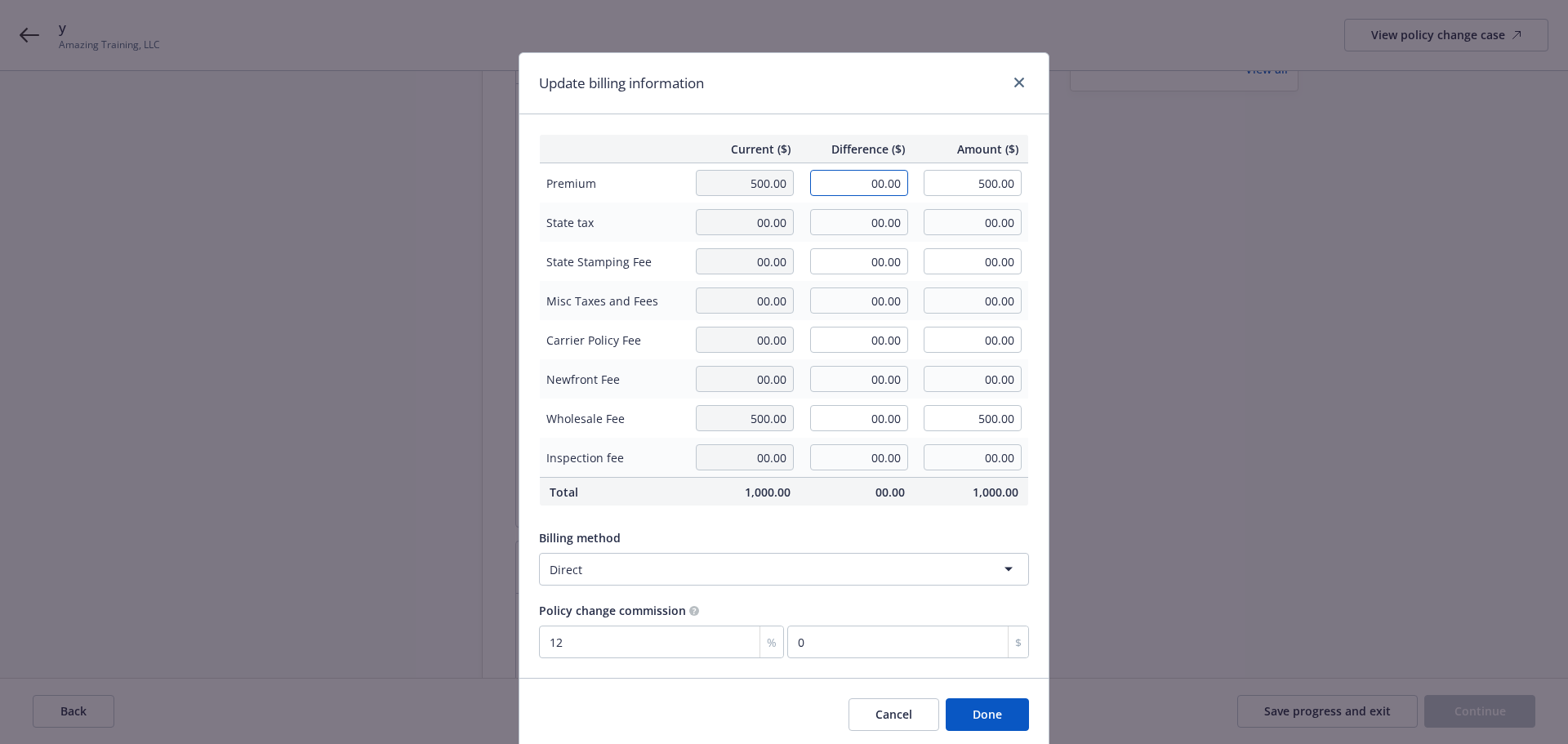
drag, startPoint x: 840, startPoint y: 178, endPoint x: 971, endPoint y: 199, distance: 132.7
click at [971, 200] on tr "Premium 500.00 00.00 500.00" at bounding box center [784, 183] width 489 height 40
type input "50.00"
type input "550.00"
type input "6"
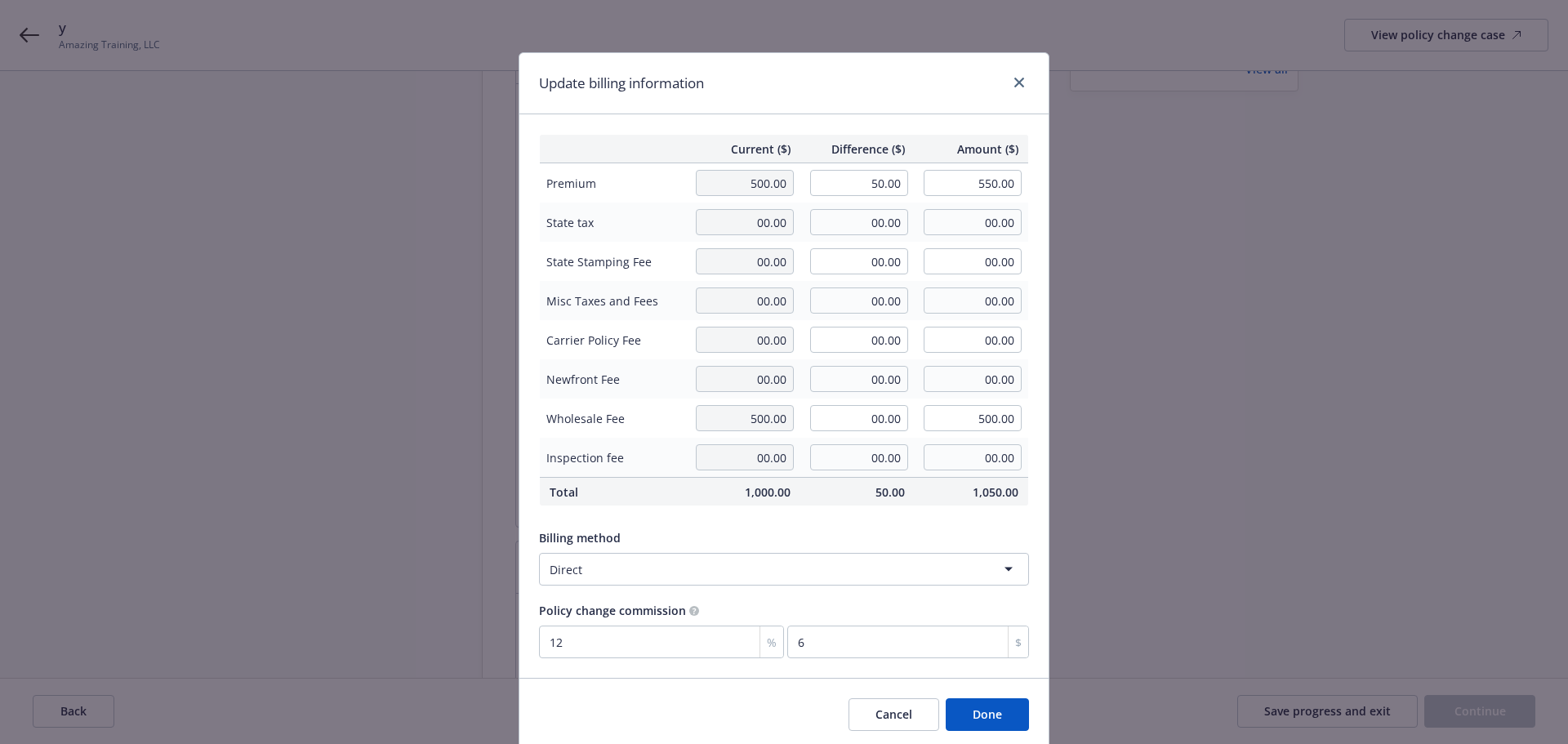
click at [990, 714] on button "Done" at bounding box center [987, 714] width 83 height 33
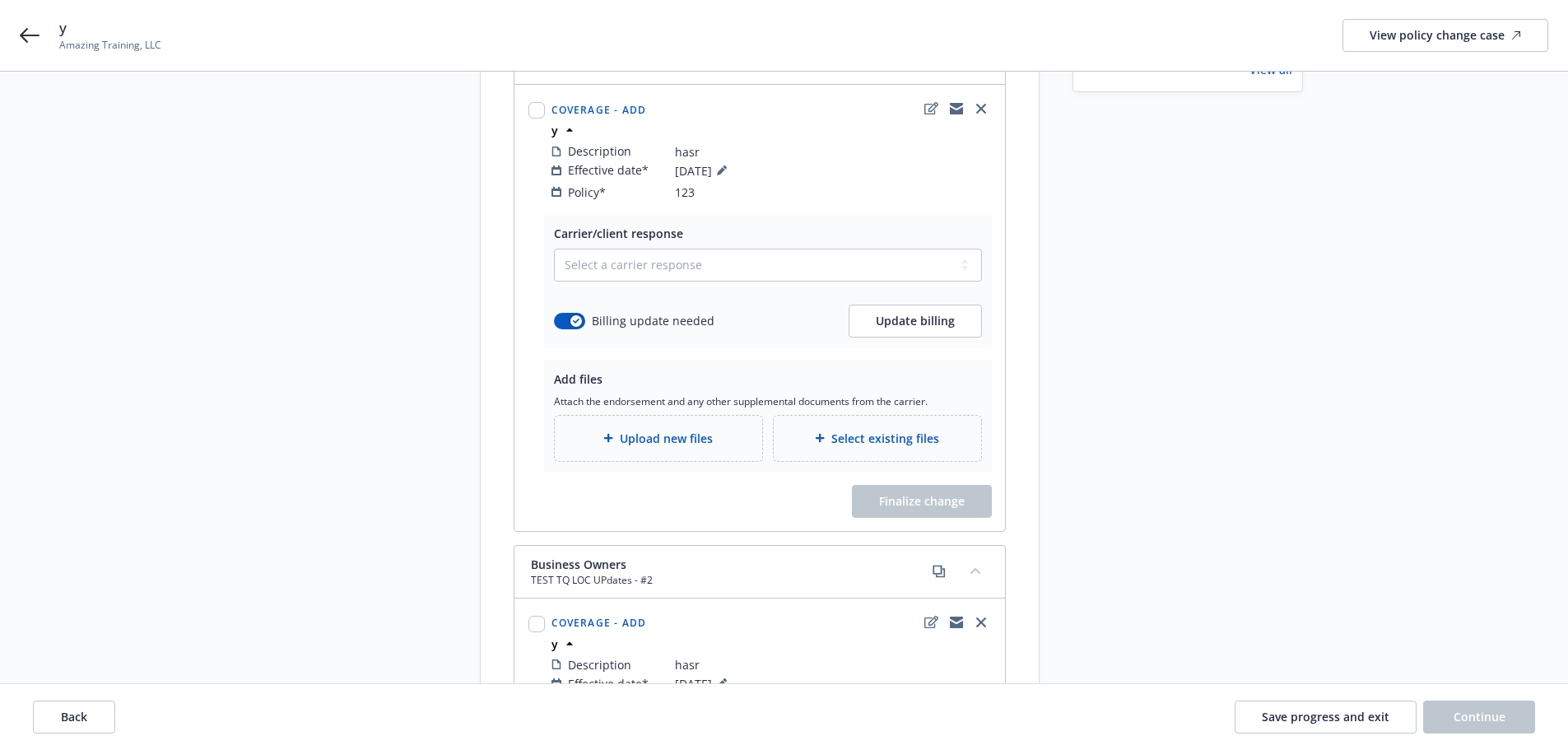
click at [800, 429] on div "Select existing files" at bounding box center [877, 438] width 181 height 19
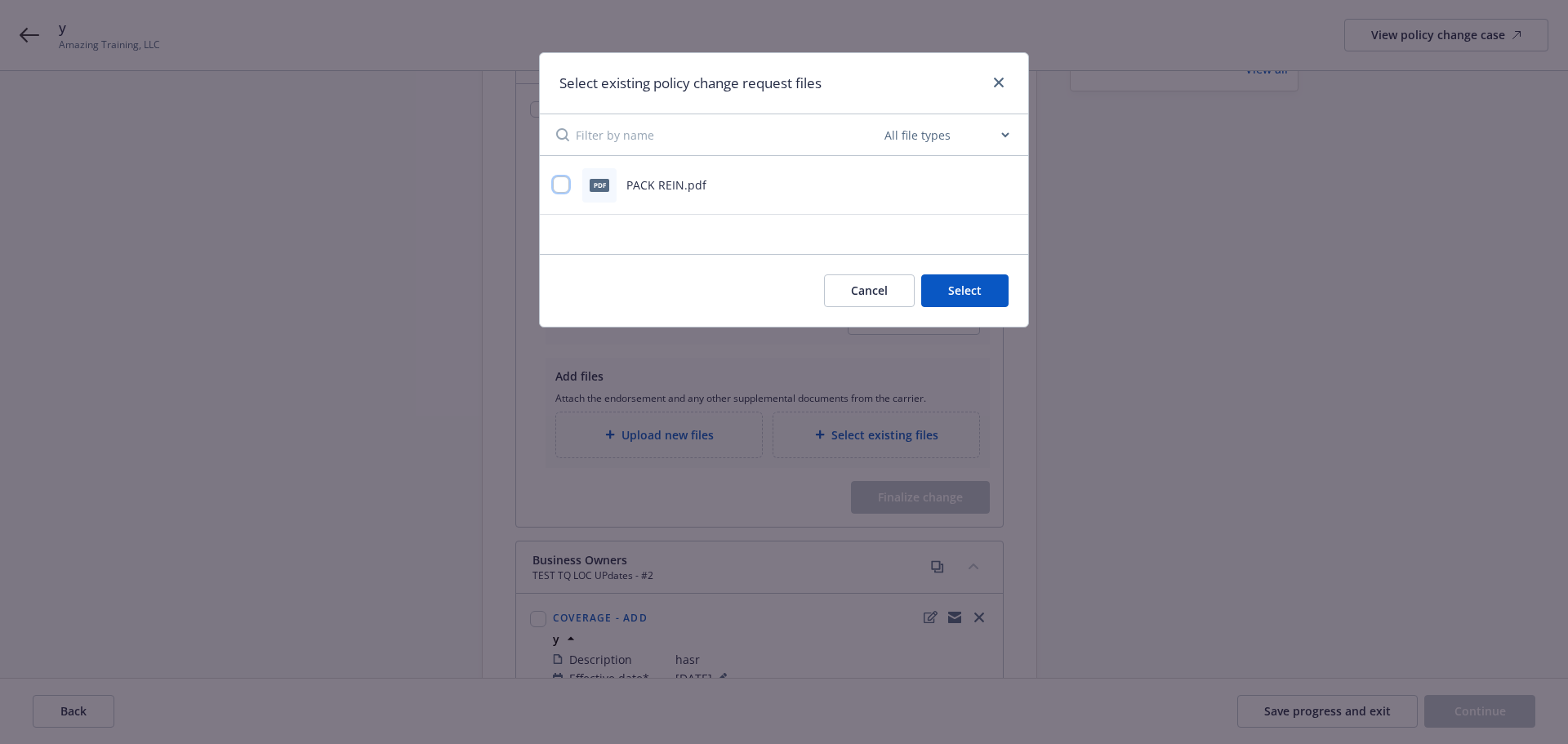
click at [559, 183] on input "checkbox" at bounding box center [561, 184] width 16 height 16
checkbox input "true"
click at [946, 284] on button "Select 1 file" at bounding box center [950, 290] width 117 height 33
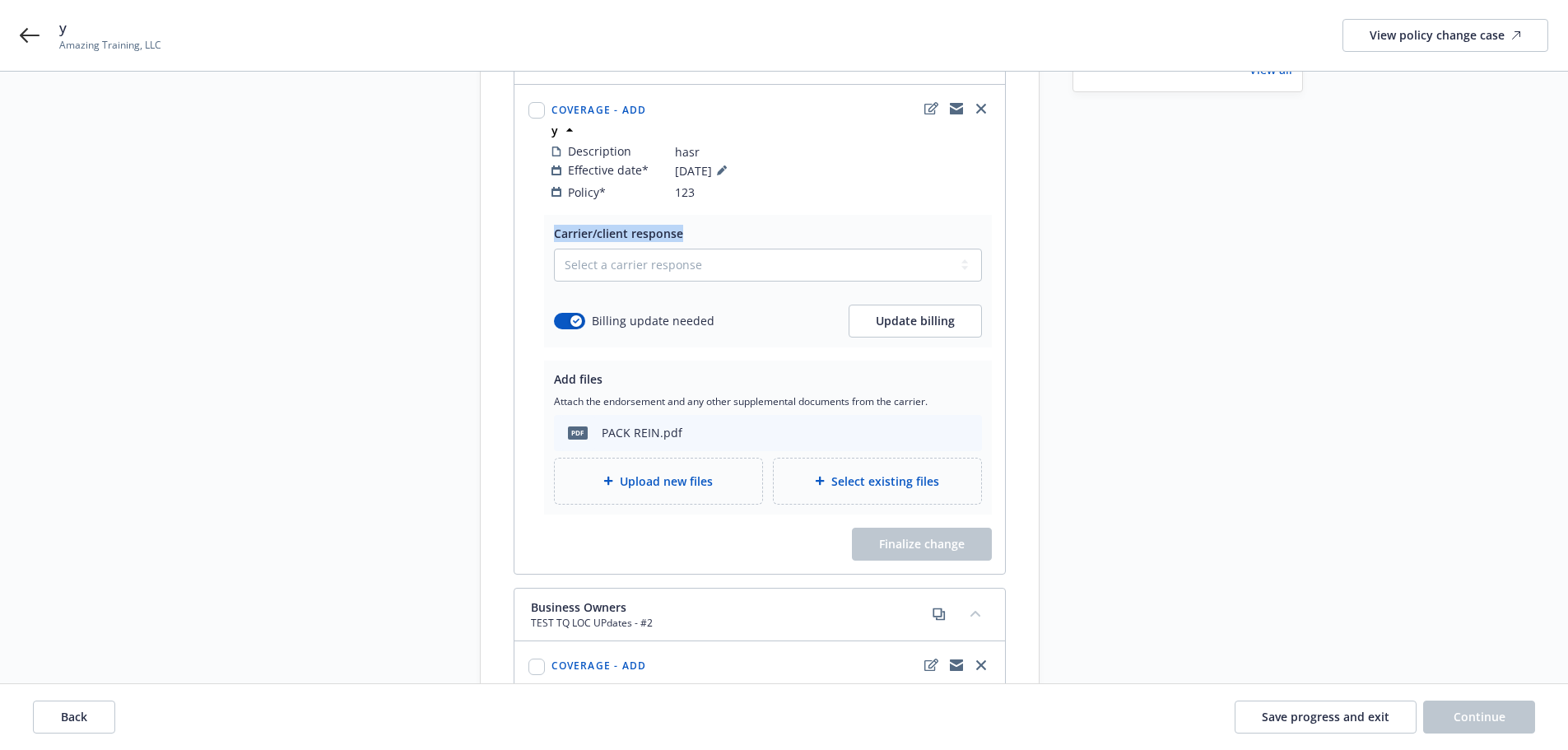
drag, startPoint x: 549, startPoint y: 215, endPoint x: 711, endPoint y: 214, distance: 162.0
click at [711, 214] on div "Carrier/client response Select a carrier response Accepted Accepted with revisi…" at bounding box center [768, 280] width 448 height 132
click at [629, 316] on div "Billing update needed Update billing" at bounding box center [767, 320] width 428 height 33
click at [889, 313] on span "Update billing" at bounding box center [915, 320] width 79 height 15
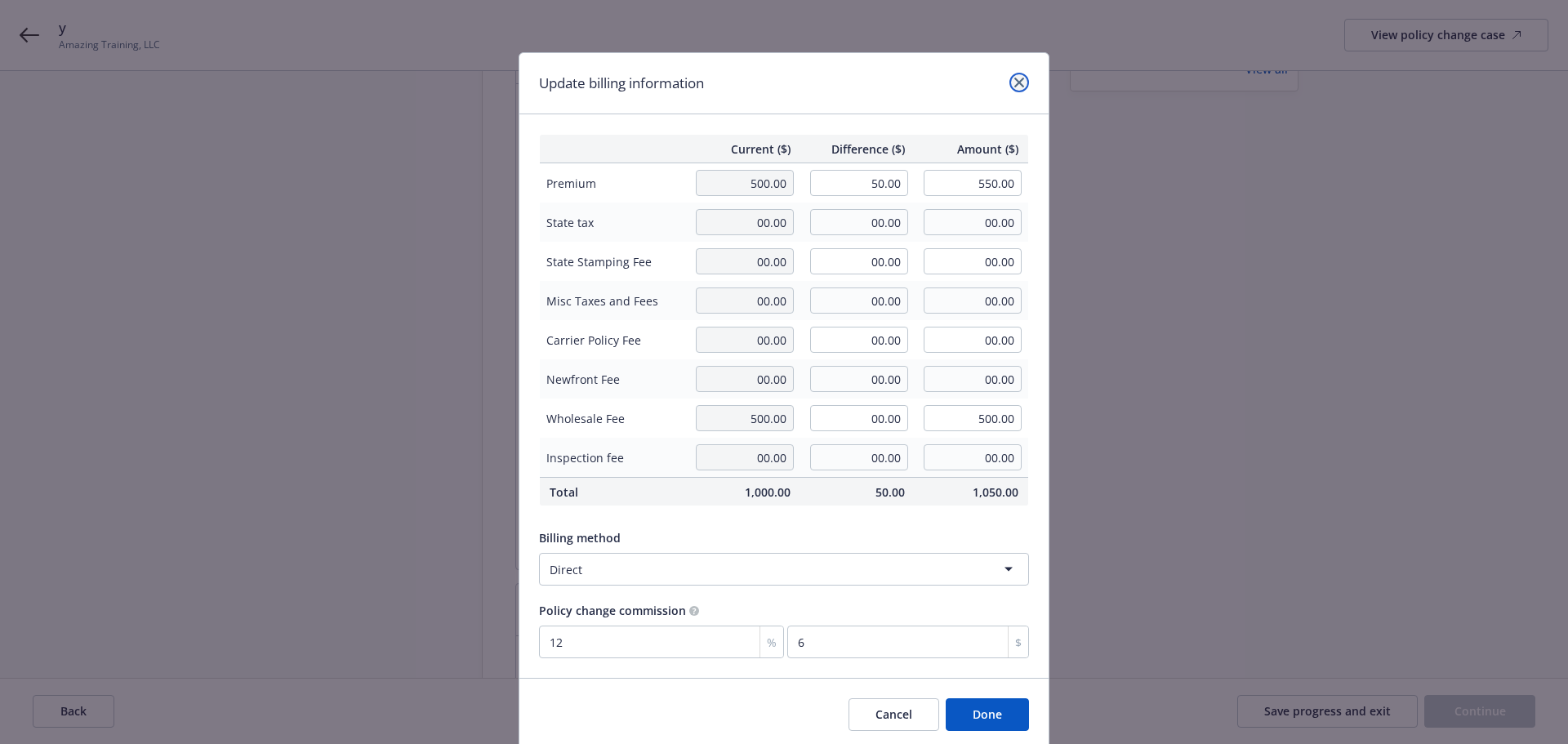
click at [1016, 78] on icon "close" at bounding box center [1019, 82] width 9 height 9
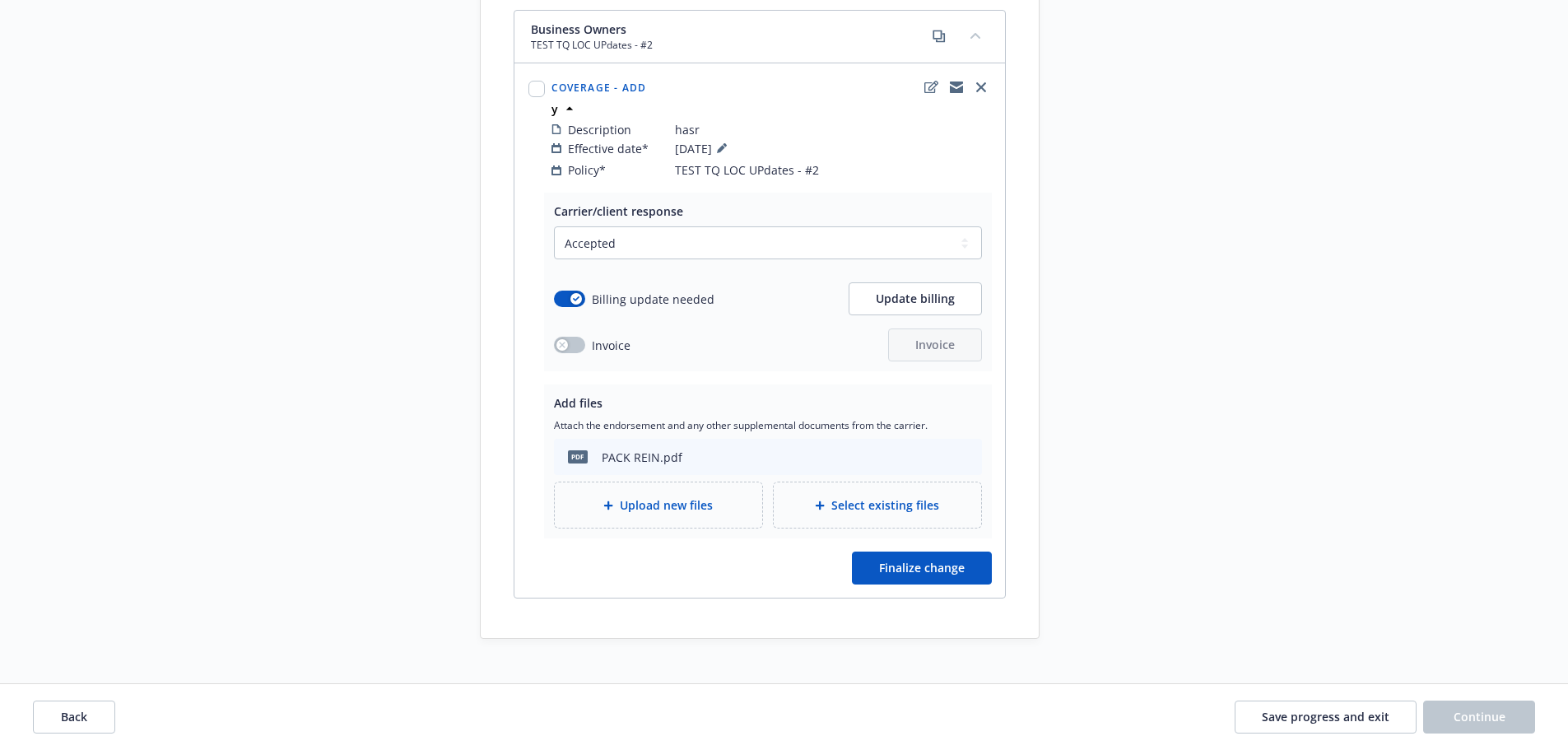
scroll to position [820, 0]
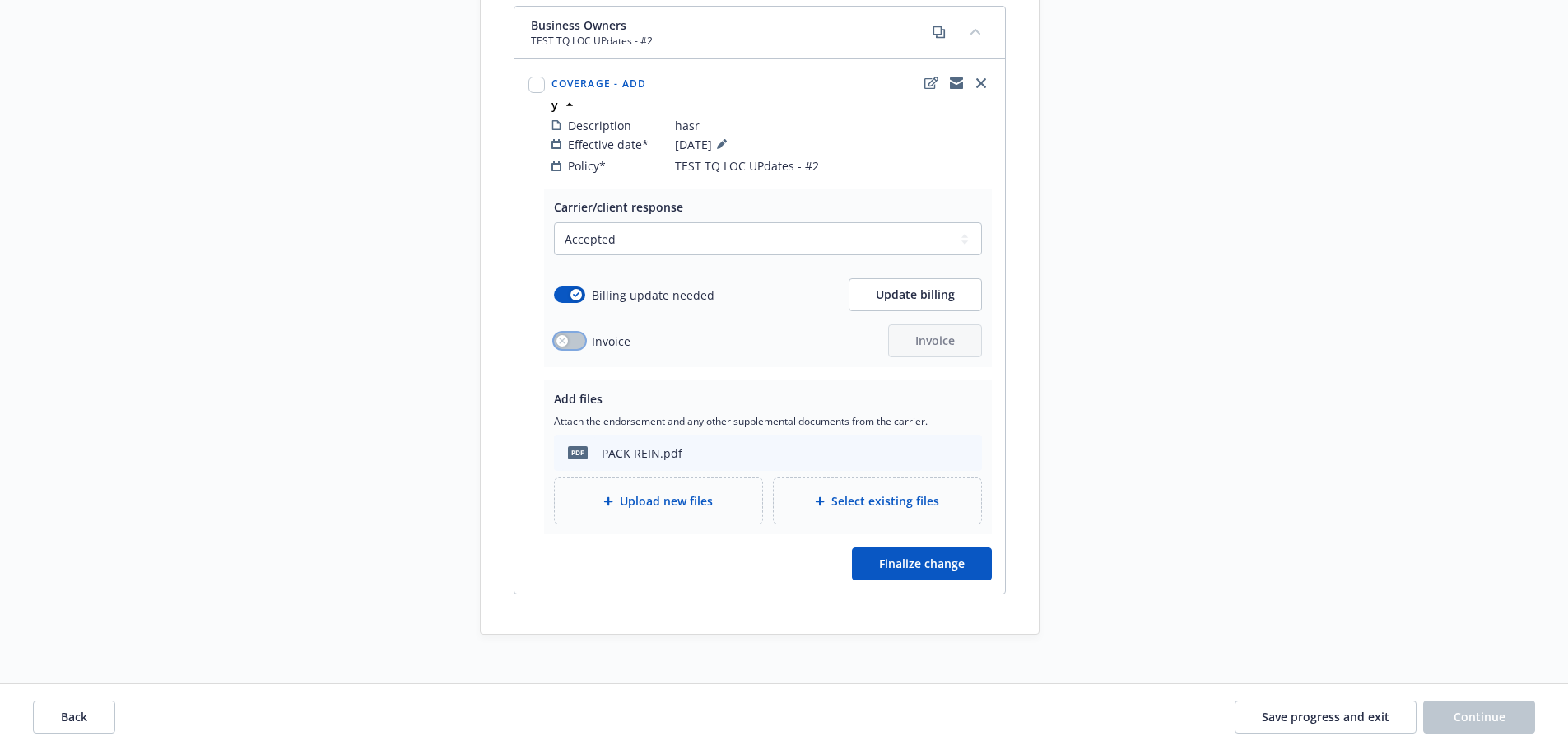
click at [559, 337] on icon "button" at bounding box center [561, 340] width 7 height 7
click at [937, 333] on span "Invoice" at bounding box center [934, 340] width 39 height 15
select select "ACCEPTED"
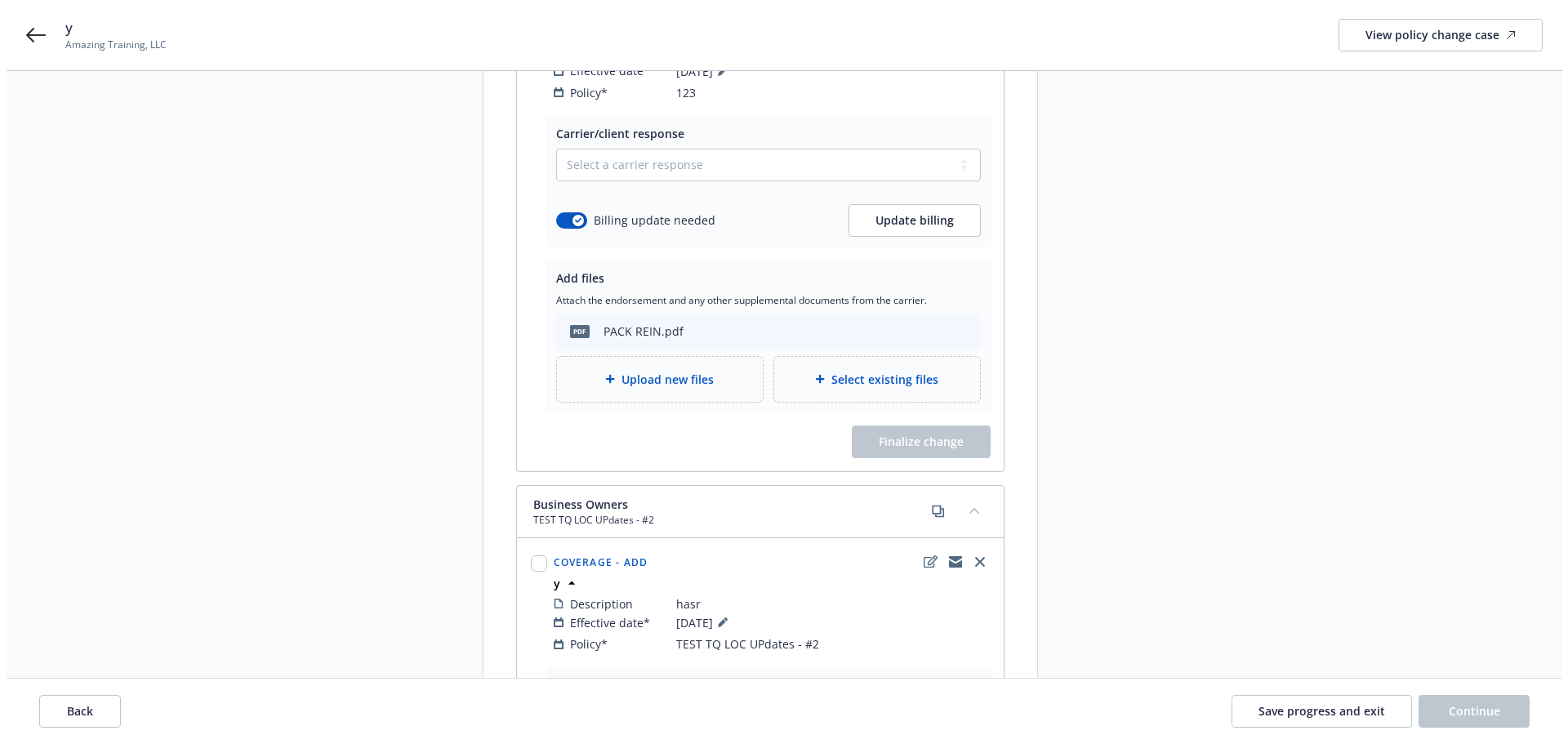
scroll to position [242, 0]
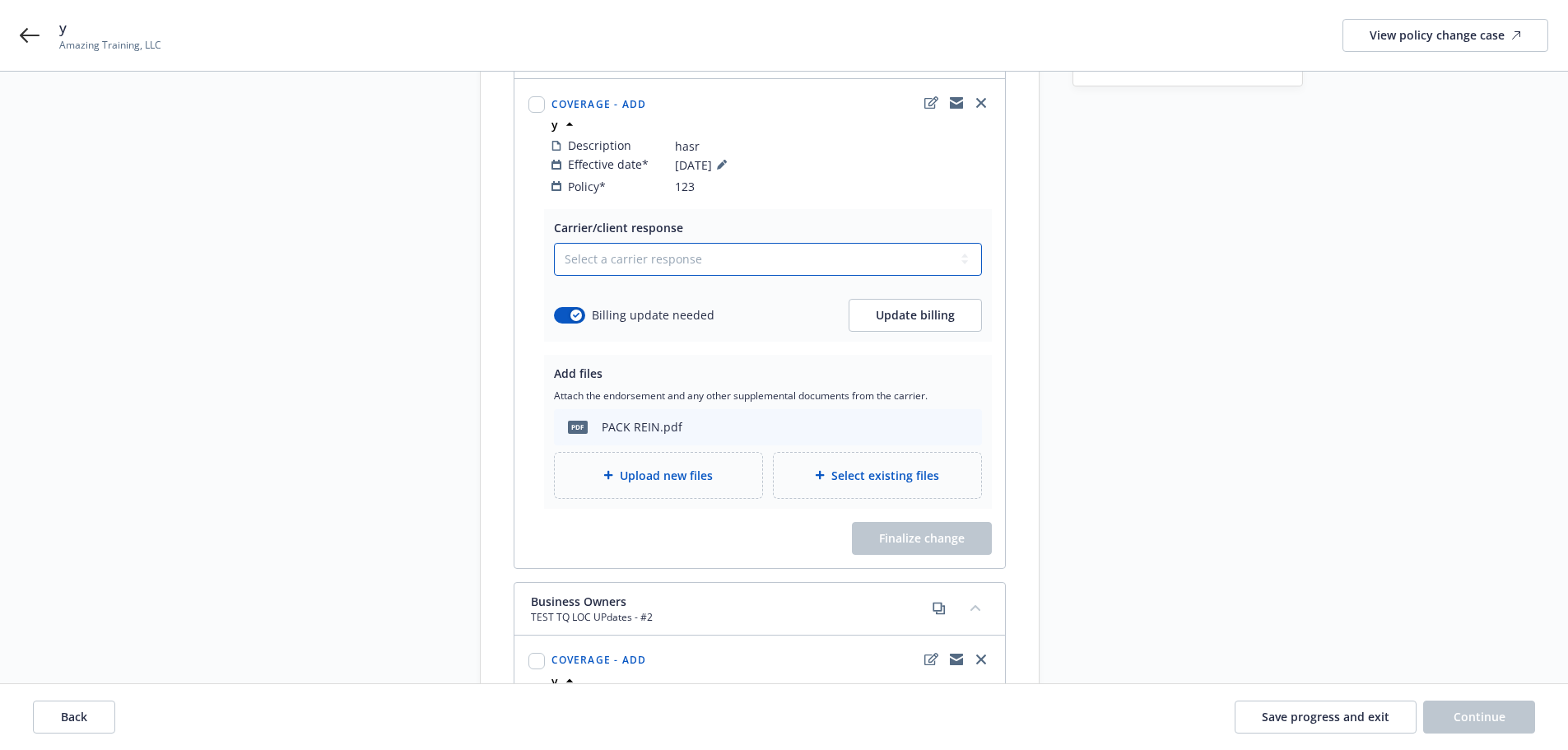
click at [573, 243] on select "Select a carrier response Accepted Accepted with revision No endorsement needed…" at bounding box center [767, 259] width 428 height 33
select select "ACCEPTED"
click at [554, 243] on select "Select a carrier response Accepted Accepted with revision No endorsement needed…" at bounding box center [767, 259] width 428 height 33
click at [924, 529] on button "Finalize change" at bounding box center [922, 537] width 140 height 33
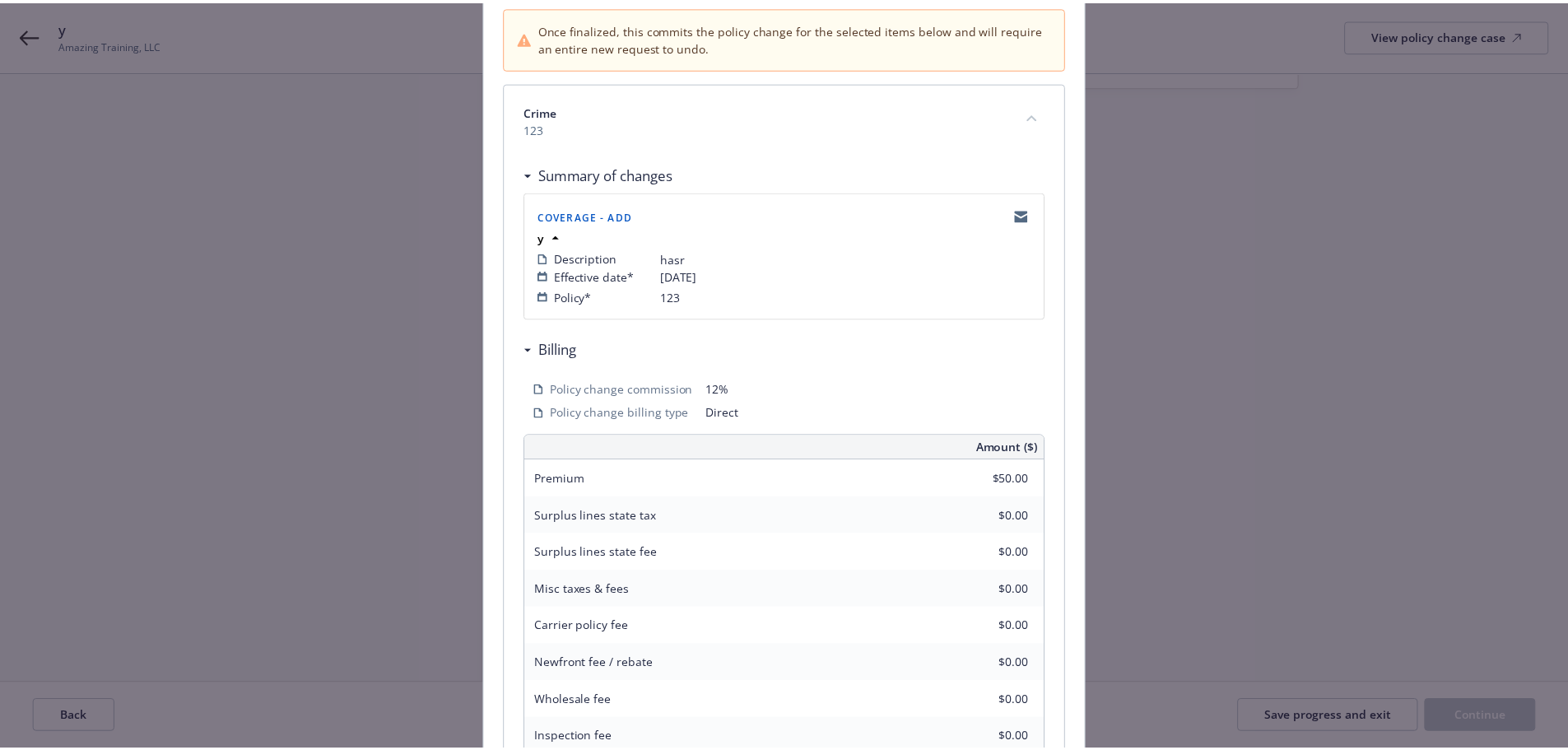
scroll to position [363, 0]
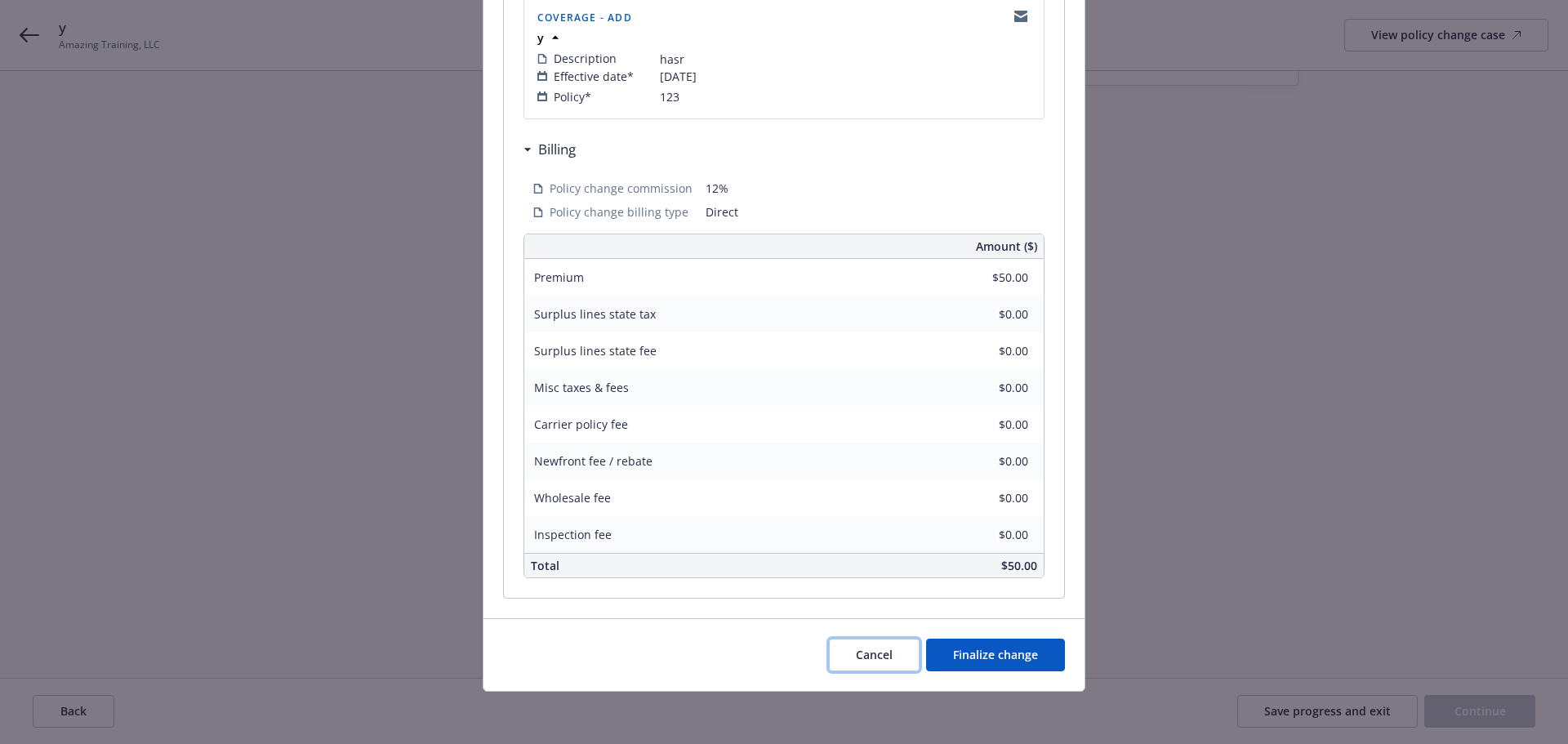
click at [862, 664] on button "Cancel" at bounding box center [874, 654] width 91 height 33
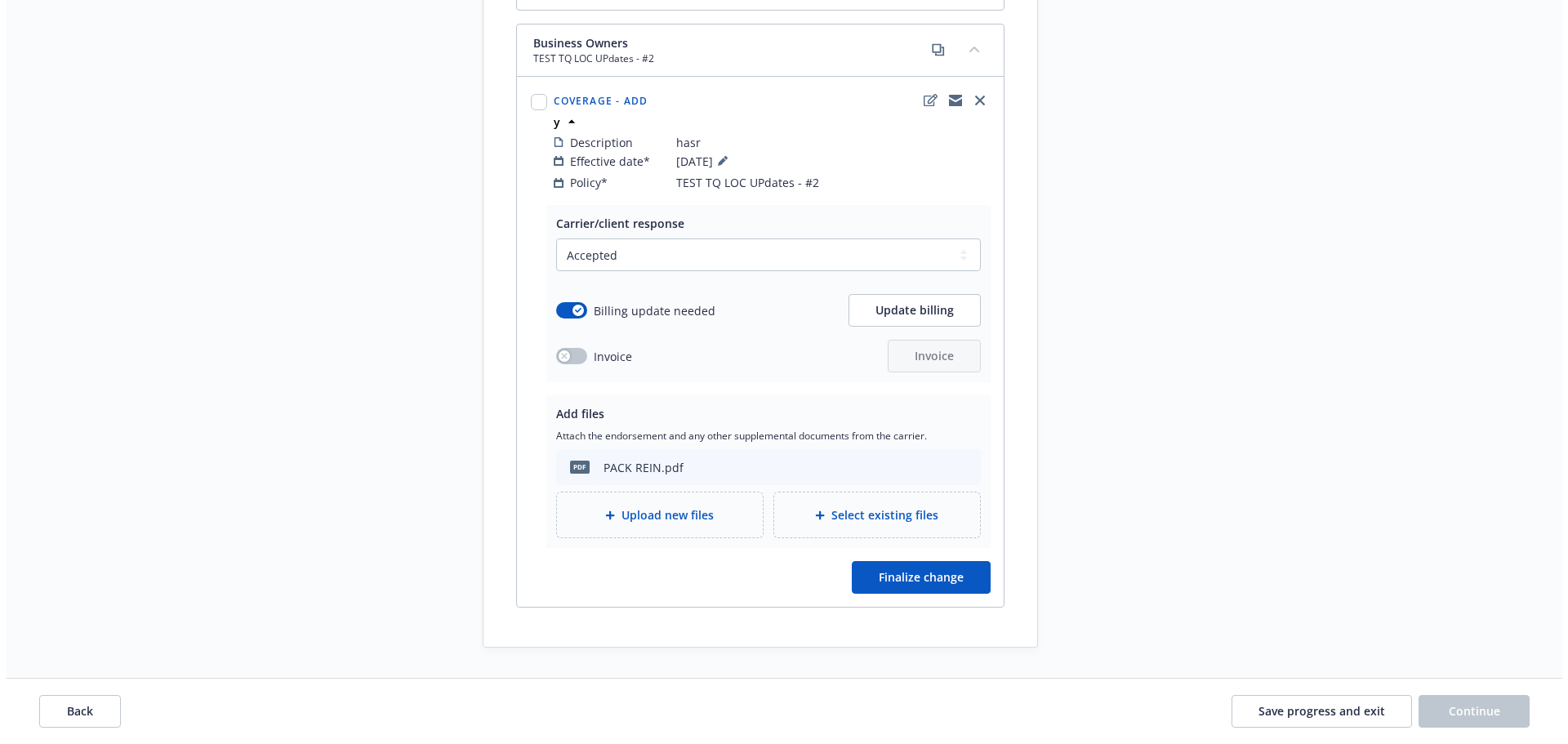
scroll to position [813, 0]
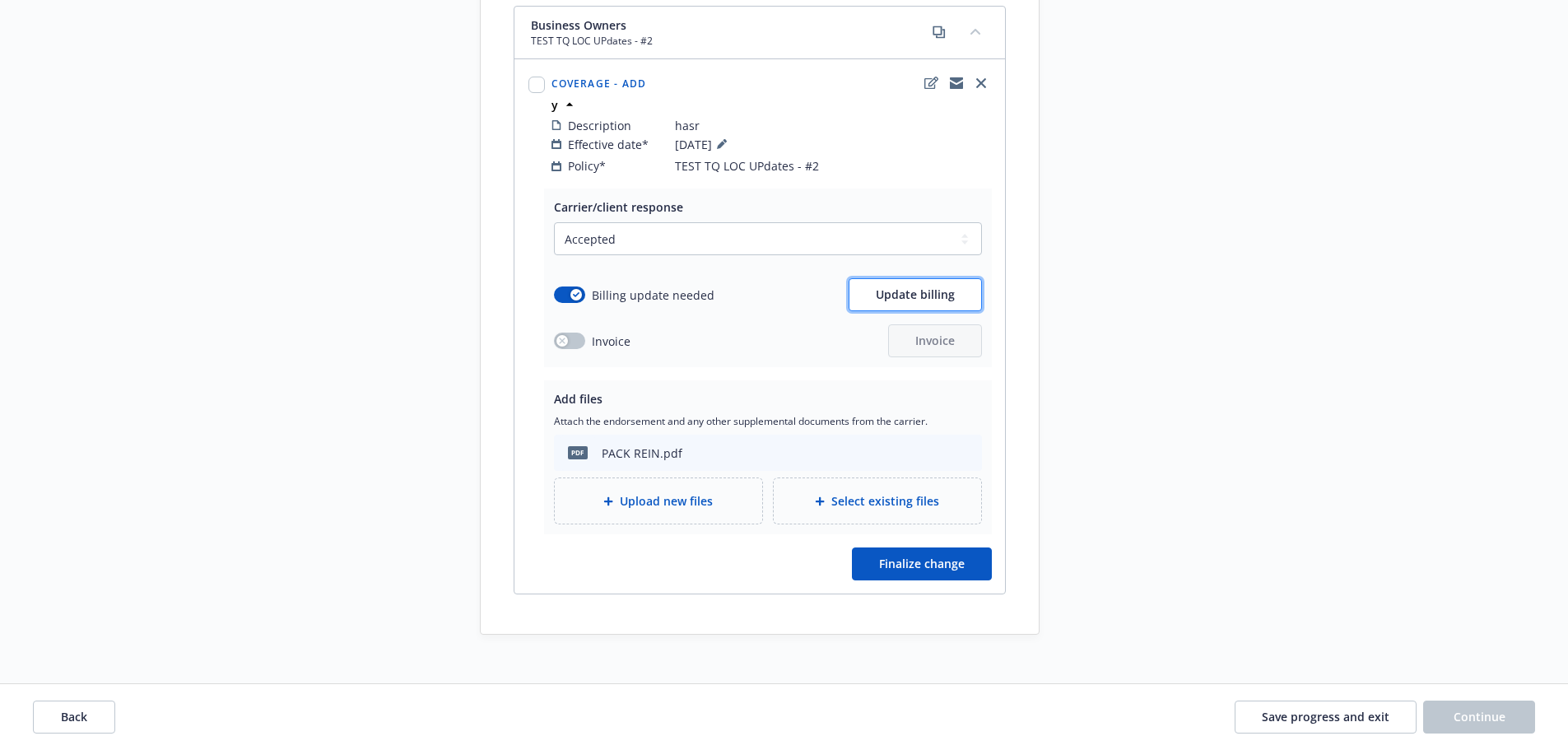
click at [867, 278] on button "Update billing" at bounding box center [915, 294] width 133 height 33
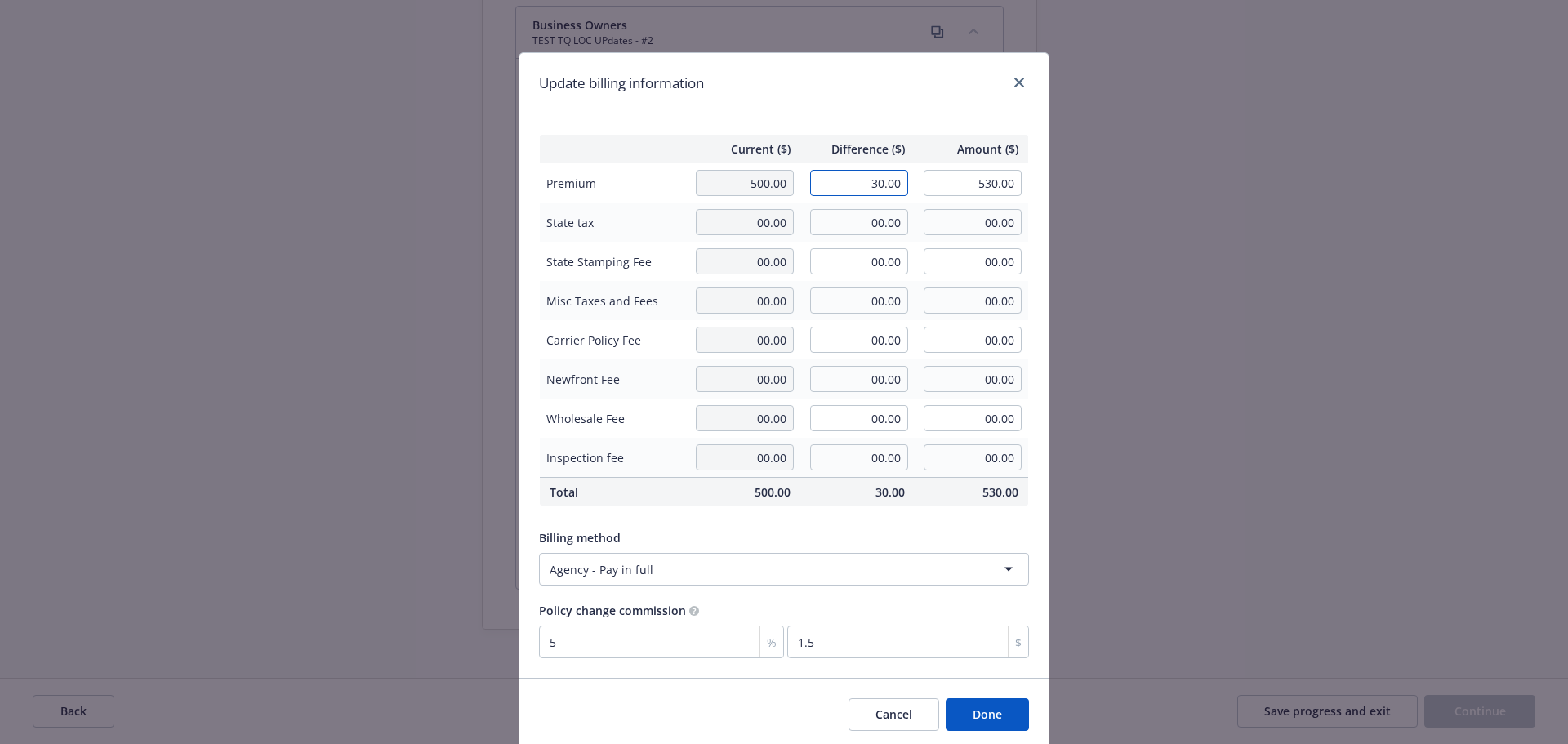
drag, startPoint x: 858, startPoint y: 176, endPoint x: 996, endPoint y: 178, distance: 138.0
click at [996, 178] on tr "Premium 500.00 30.00 530.00" at bounding box center [784, 183] width 489 height 40
type input "60.00"
type input "560.00"
type input "3"
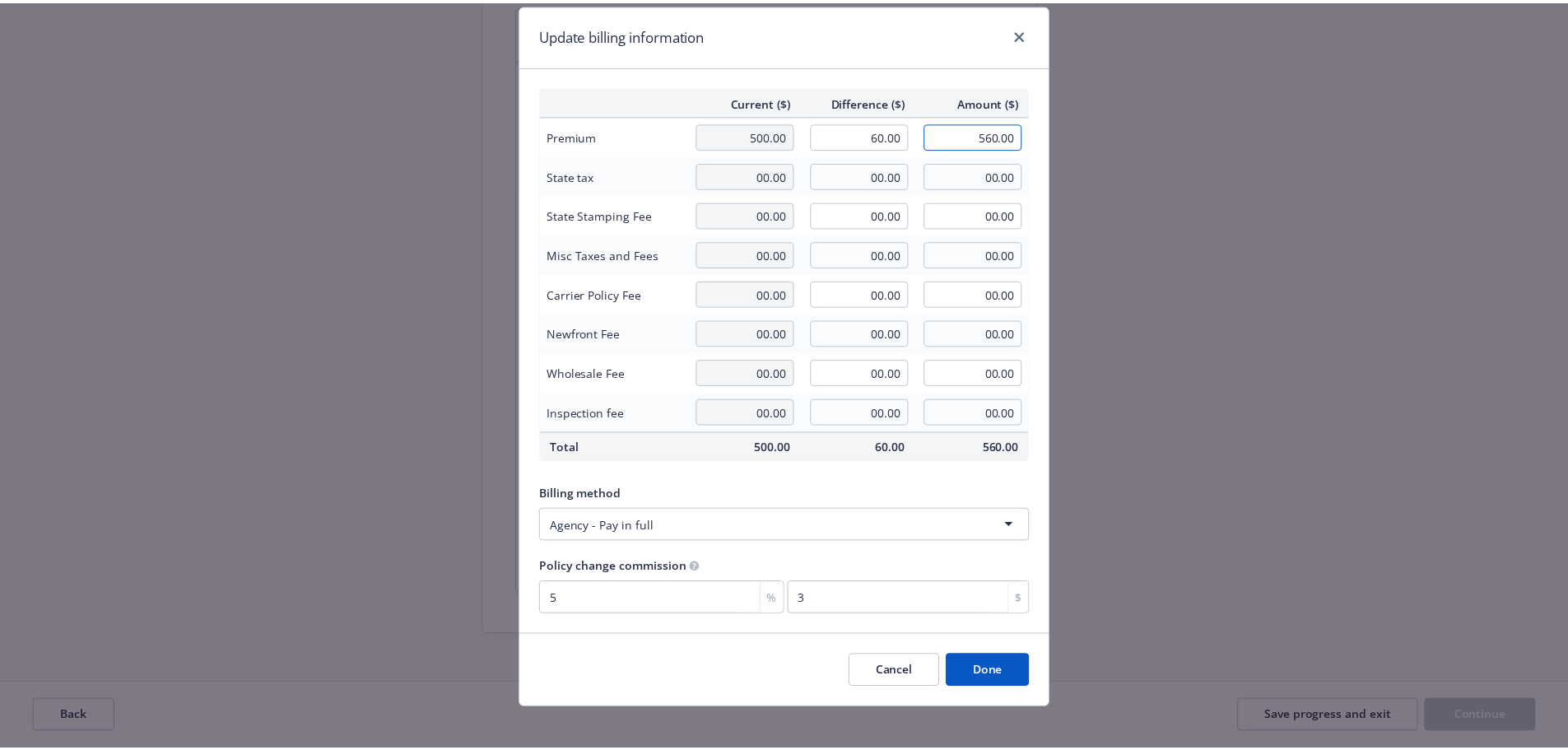
scroll to position [60, 0]
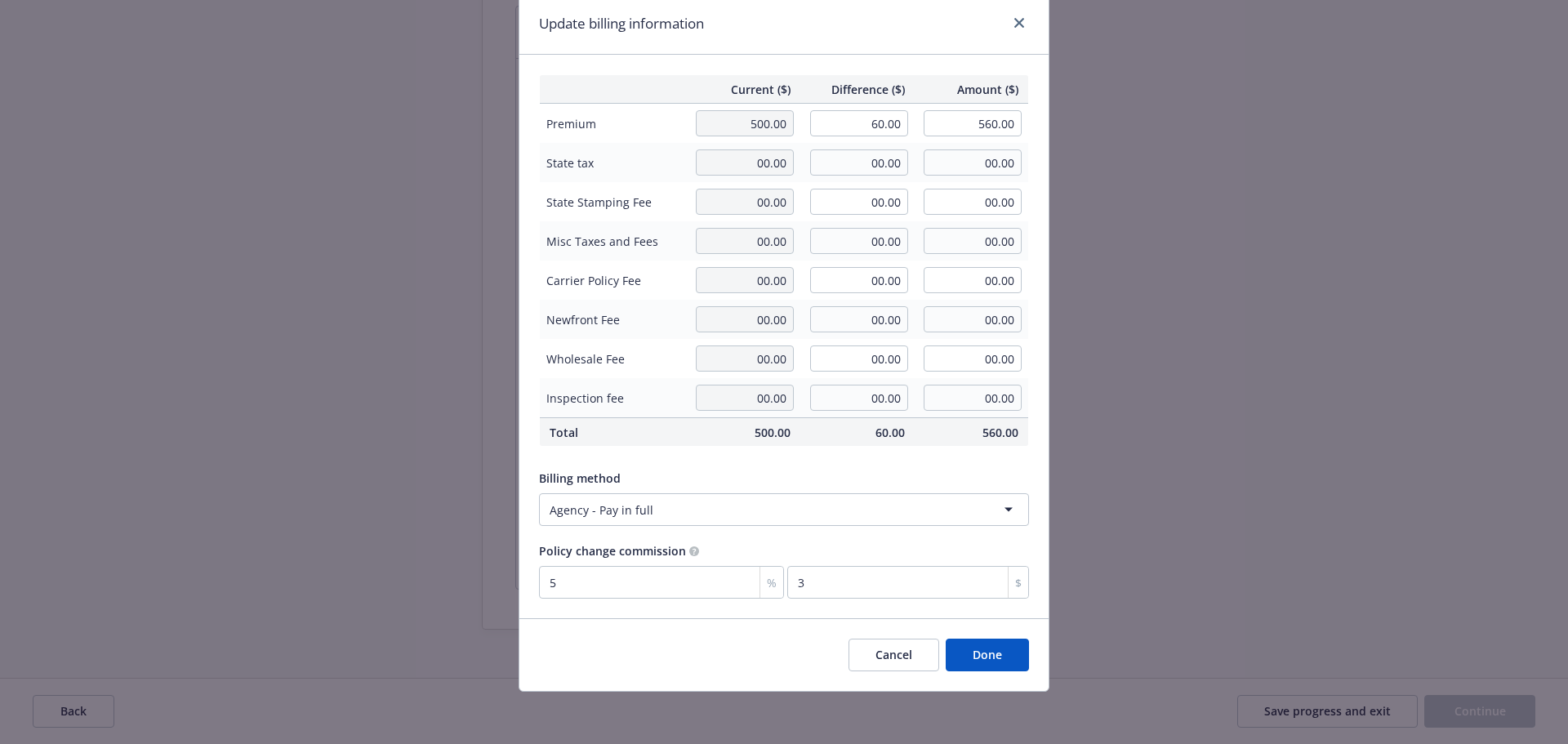
click at [996, 645] on button "Done" at bounding box center [987, 654] width 83 height 33
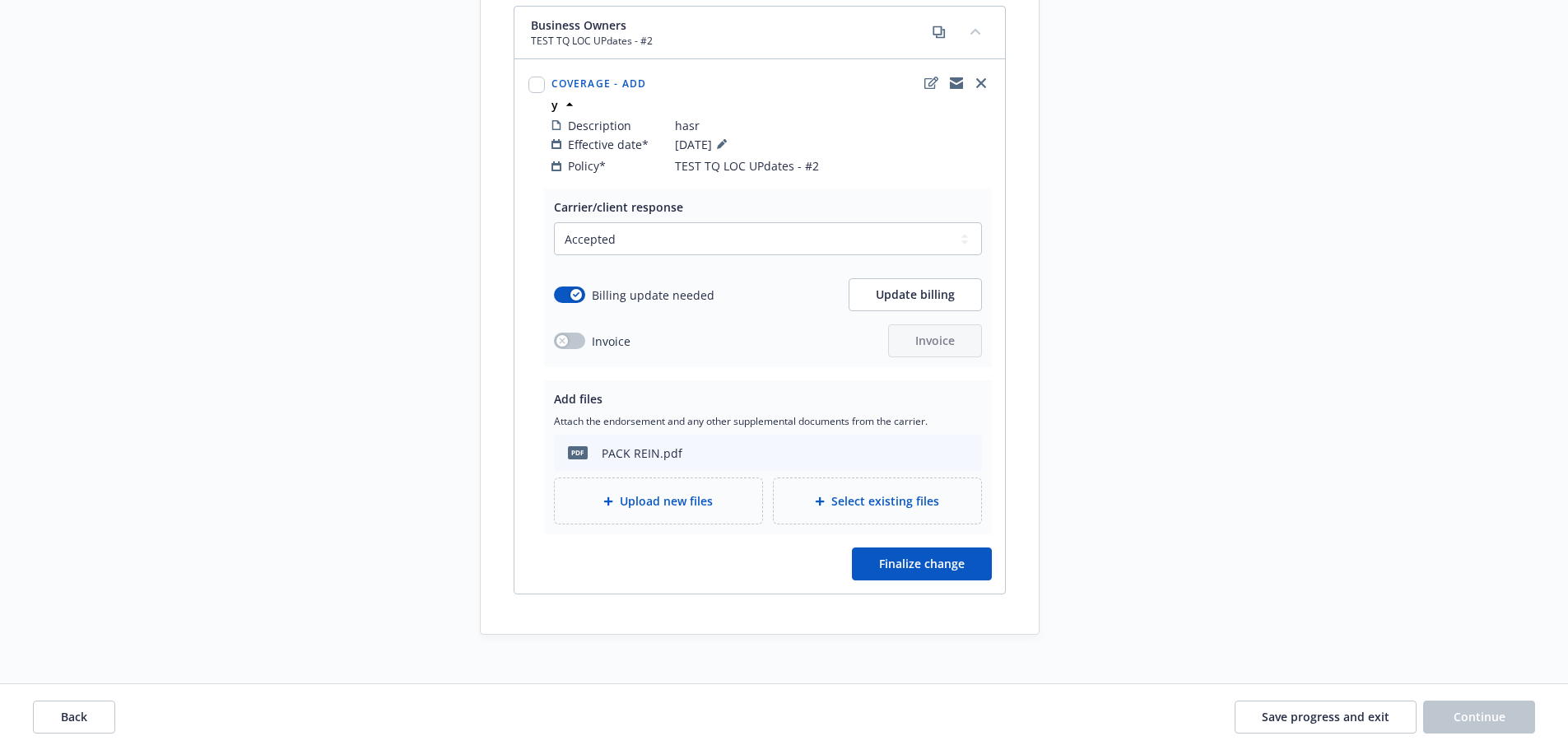
click at [708, 333] on div "Invoice Invoice" at bounding box center [767, 340] width 428 height 33
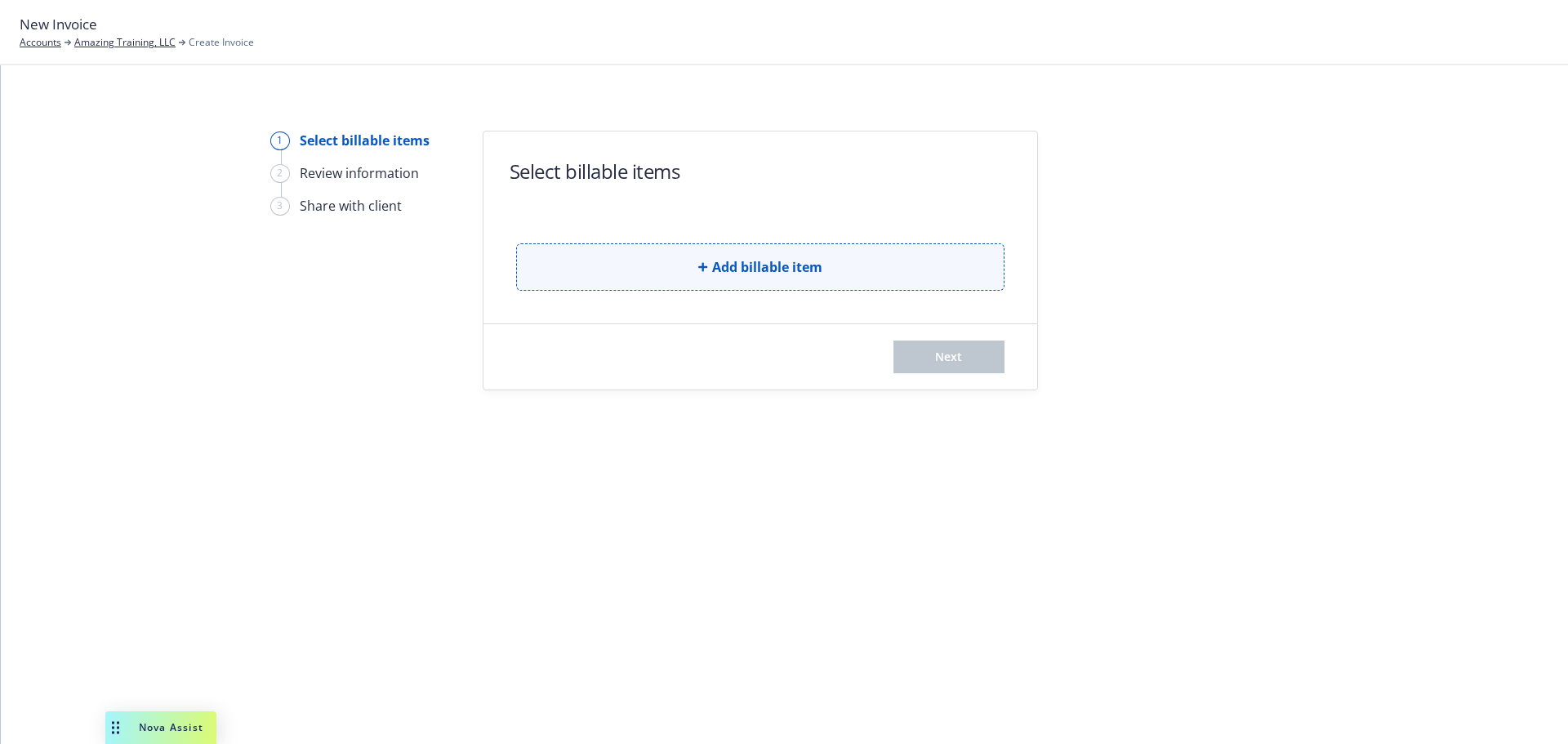
click at [601, 260] on button "Add billable item" at bounding box center [760, 267] width 488 height 47
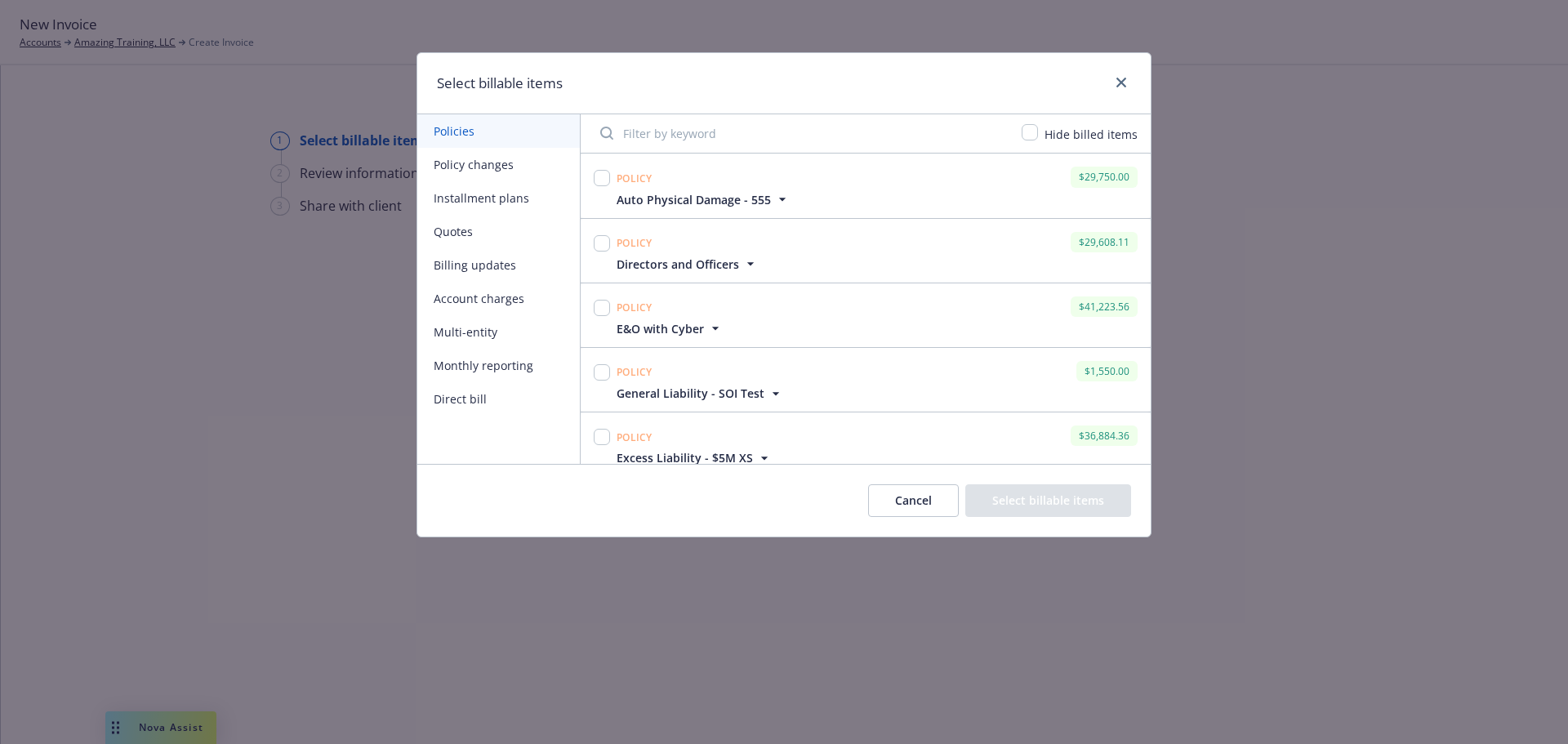
click at [469, 160] on button "Policy changes" at bounding box center [498, 164] width 163 height 33
